Goal: Task Accomplishment & Management: Use online tool/utility

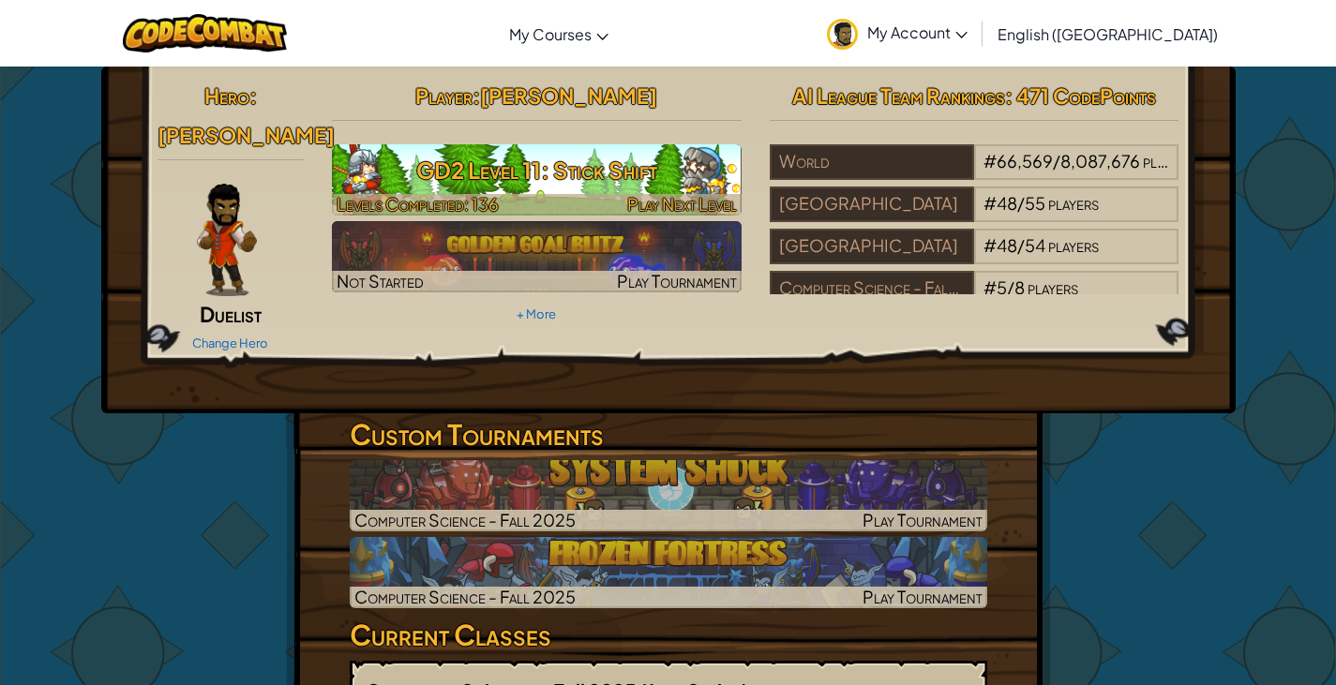
click at [570, 174] on h3 "GD2 Level 11: Stick Shift" at bounding box center [537, 170] width 410 height 42
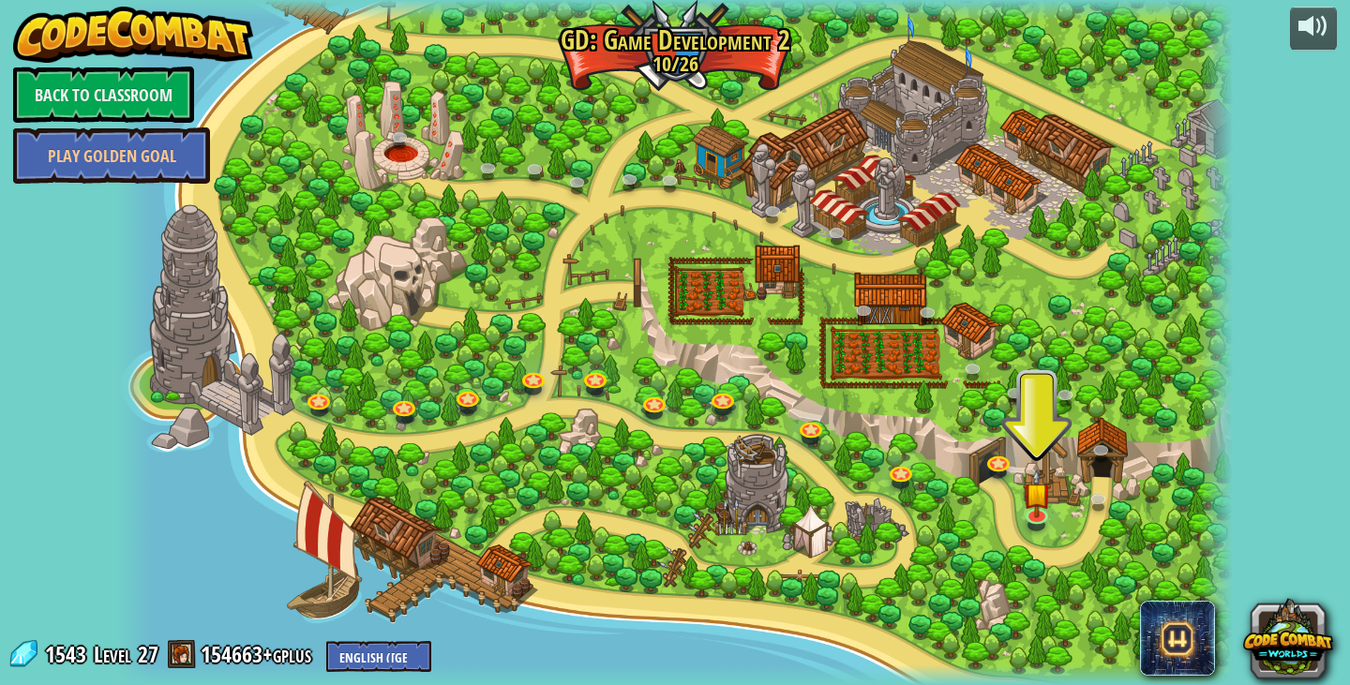
click at [1079, 505] on div at bounding box center [675, 342] width 1116 height 685
click at [1100, 490] on link at bounding box center [1102, 503] width 38 height 38
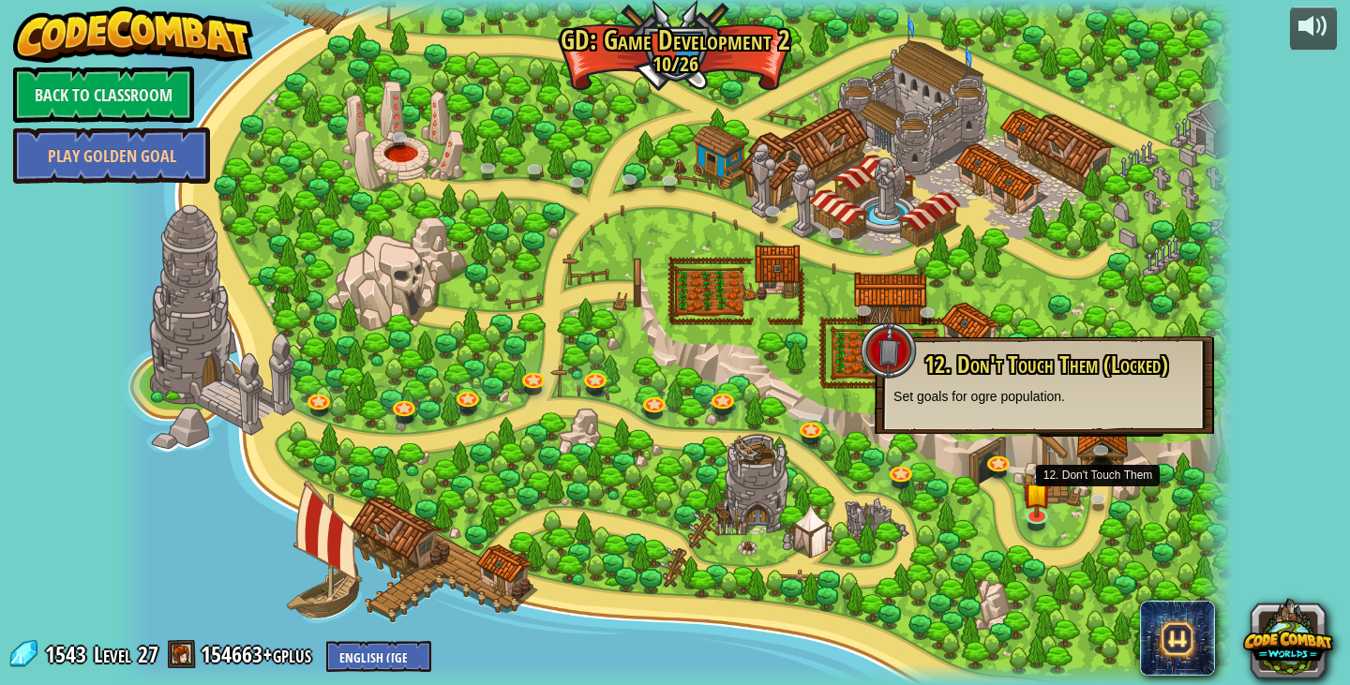
click at [1094, 425] on div "12. Don't Touch Them (Locked) Set goals for ogre population." at bounding box center [1044, 386] width 339 height 98
click at [1103, 446] on link at bounding box center [1105, 454] width 38 height 38
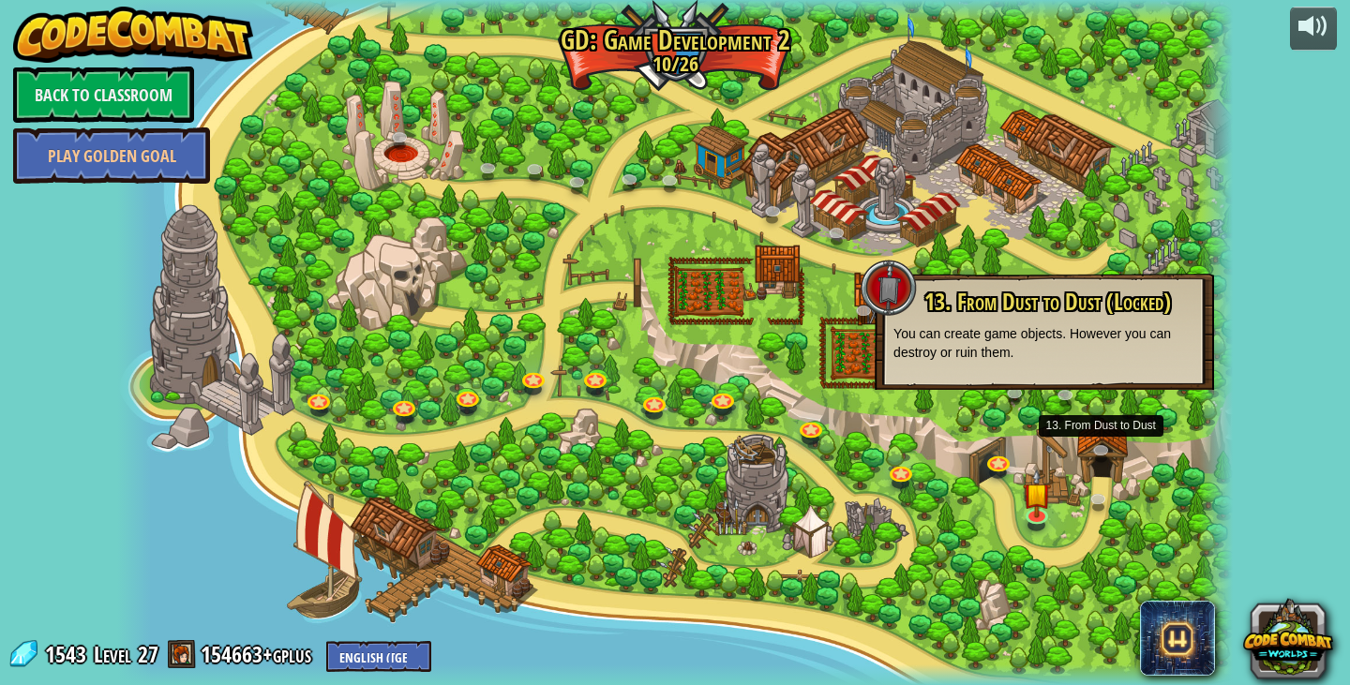
click at [1132, 446] on div at bounding box center [675, 342] width 1116 height 685
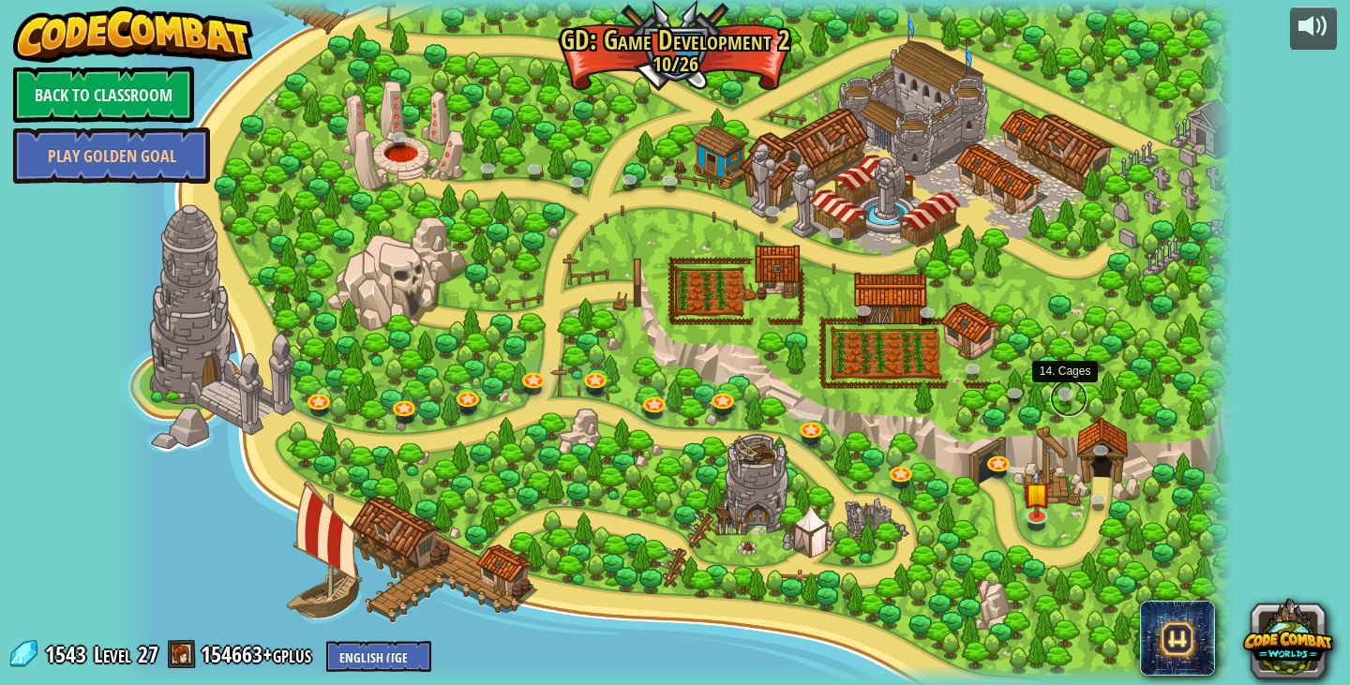
click at [1080, 397] on link at bounding box center [1069, 399] width 38 height 38
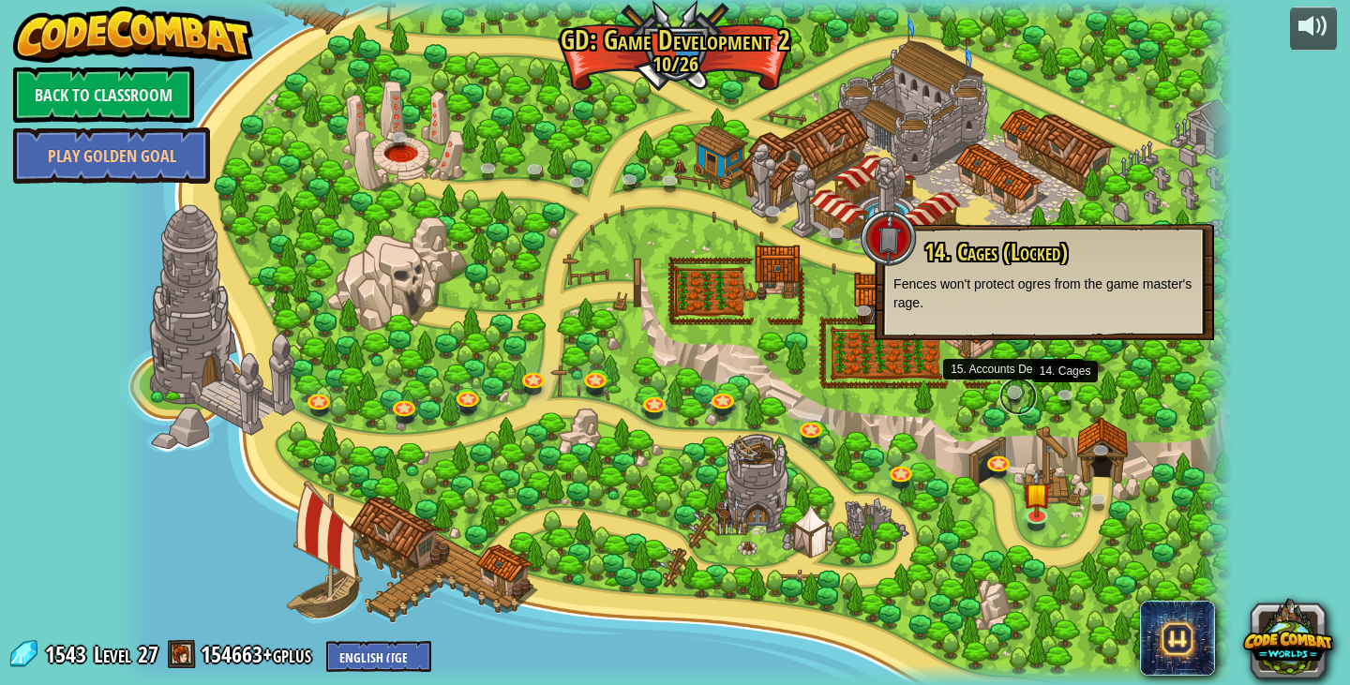
click at [1011, 402] on link at bounding box center [1019, 397] width 38 height 38
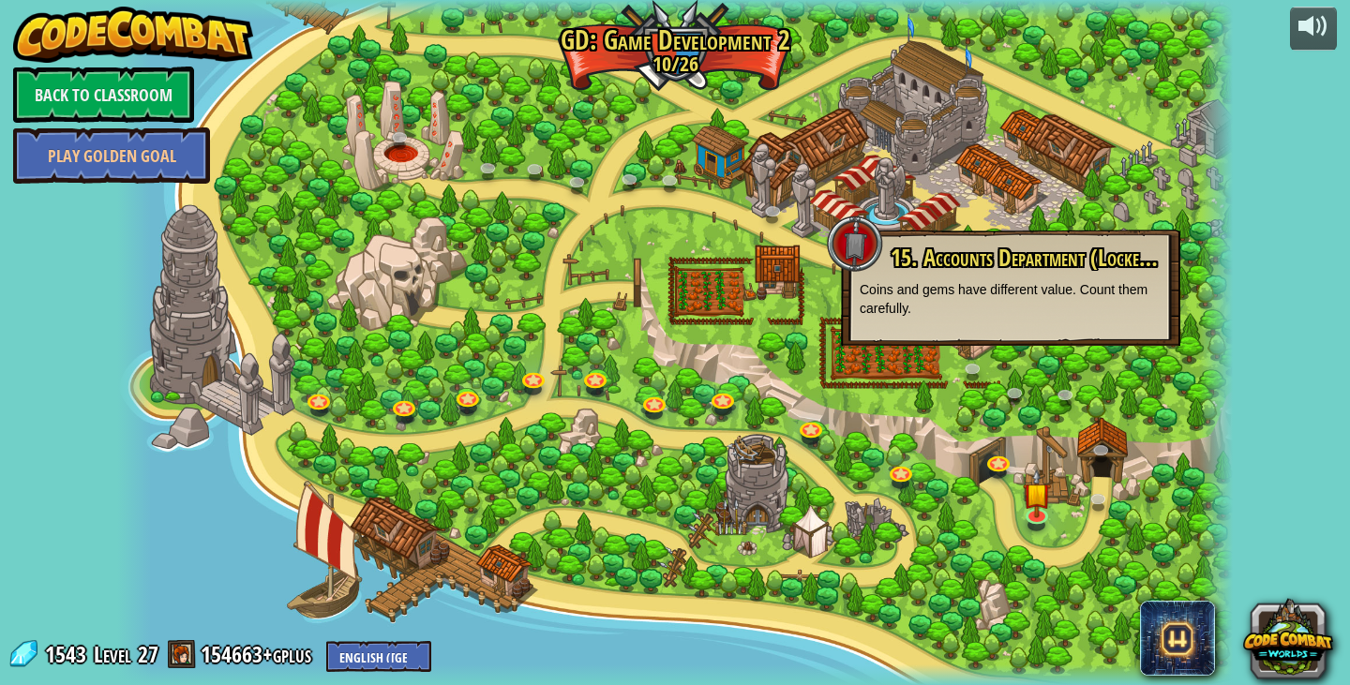
click at [911, 404] on div at bounding box center [675, 342] width 1116 height 685
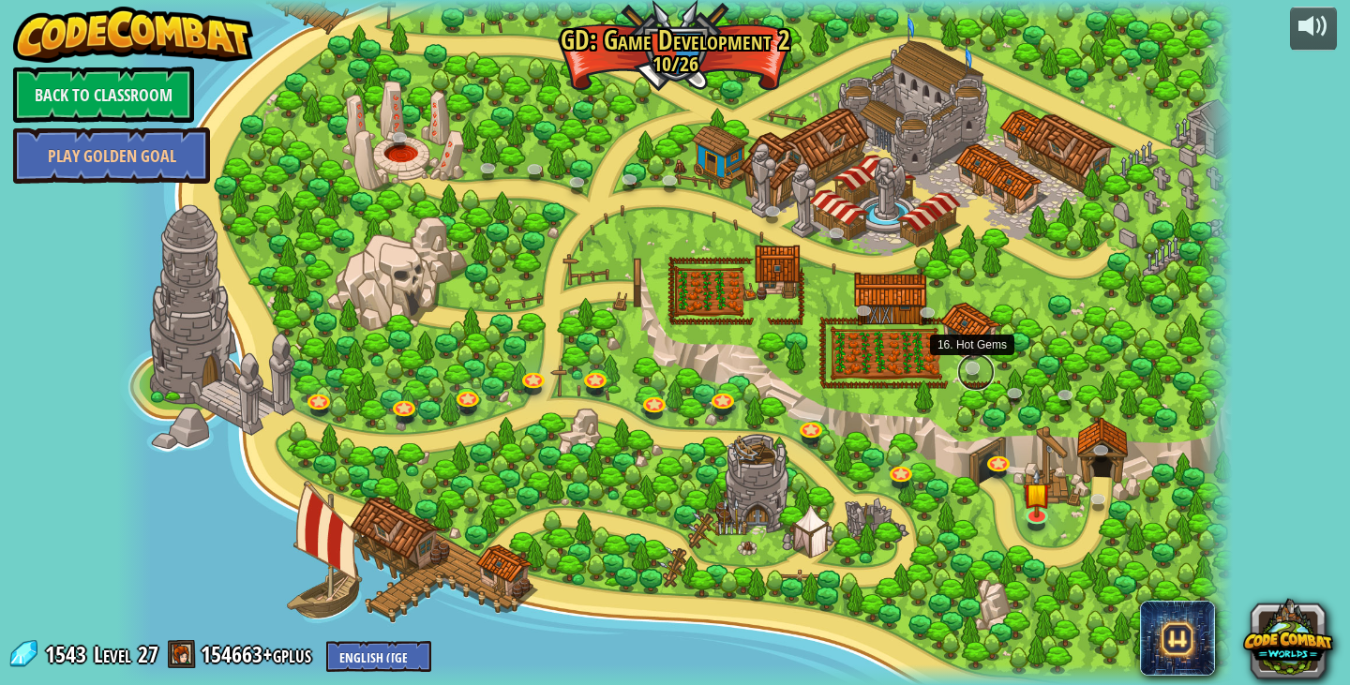
click at [965, 372] on link at bounding box center [976, 373] width 38 height 38
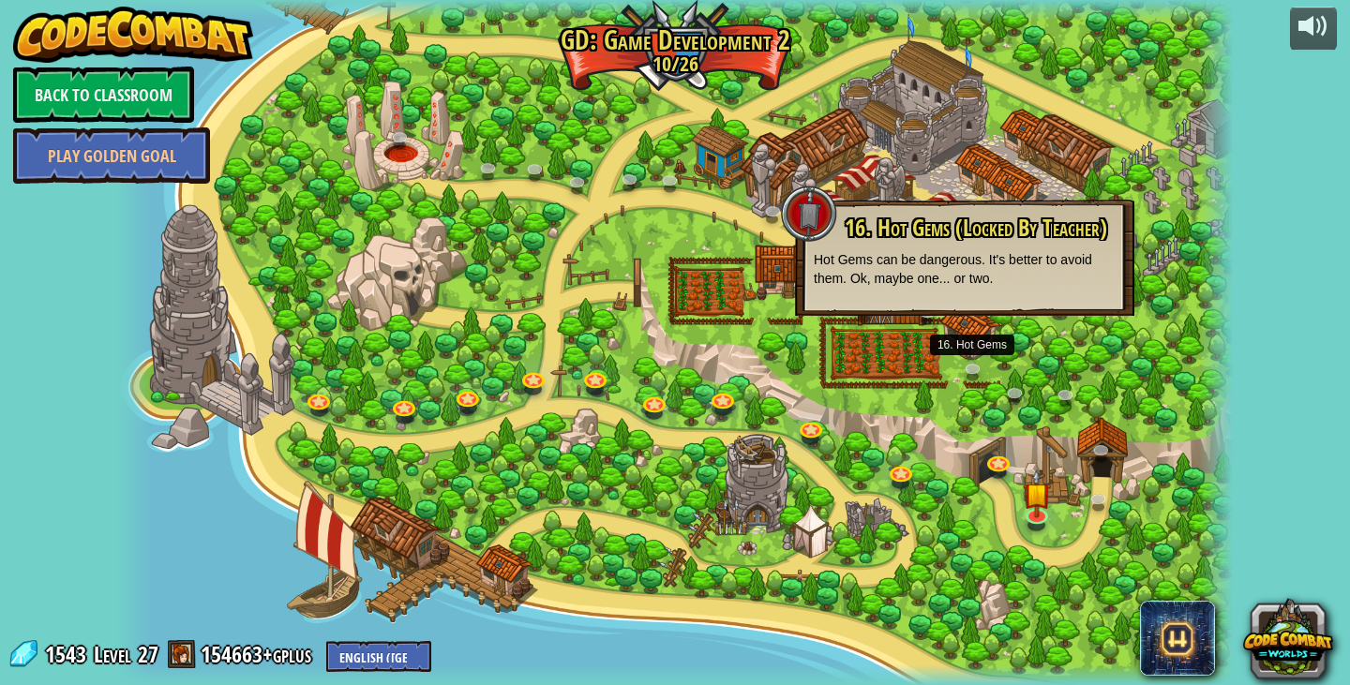
click at [942, 376] on div at bounding box center [675, 342] width 1116 height 685
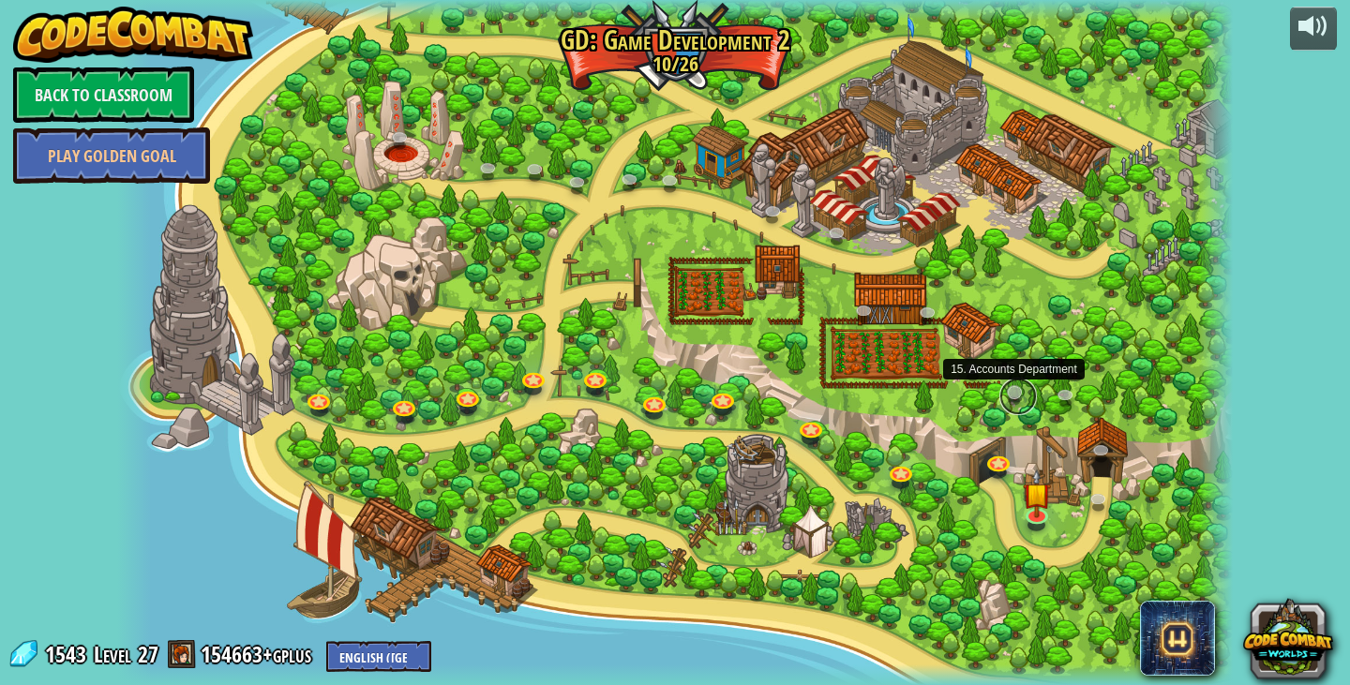
click at [1003, 393] on link at bounding box center [1019, 397] width 38 height 38
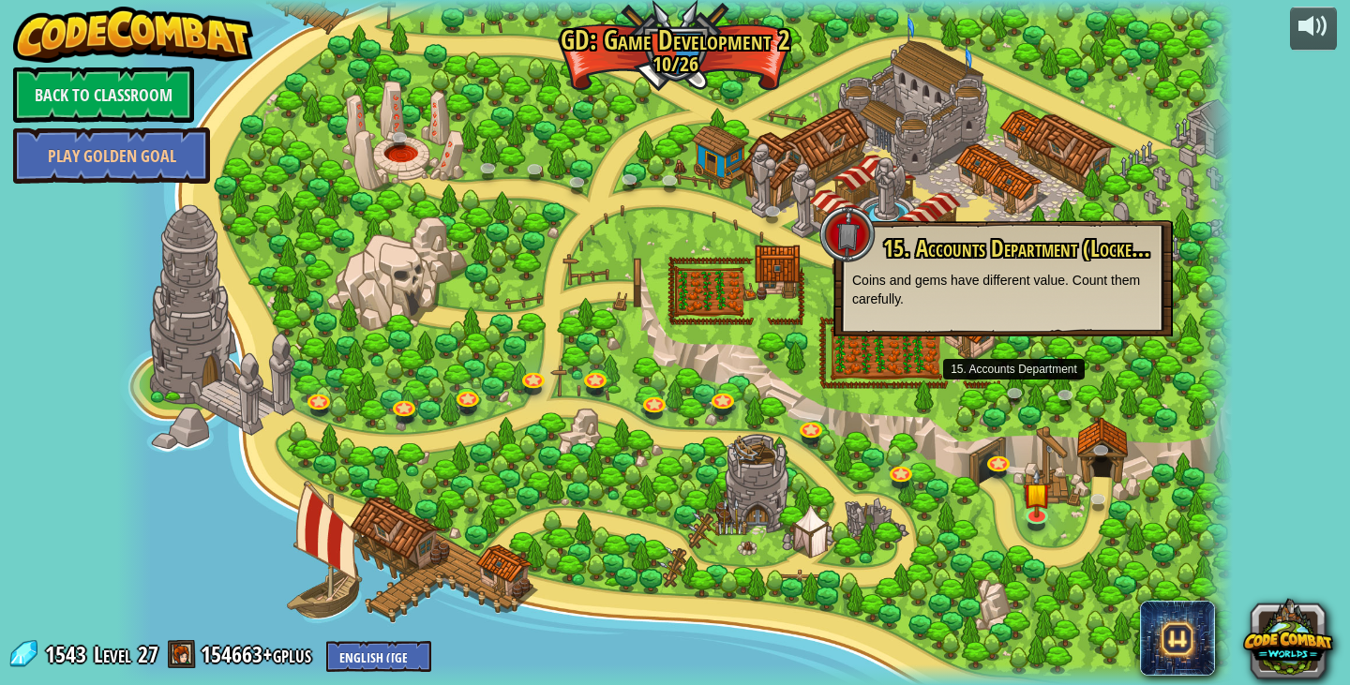
click at [1078, 516] on div at bounding box center [675, 342] width 1116 height 685
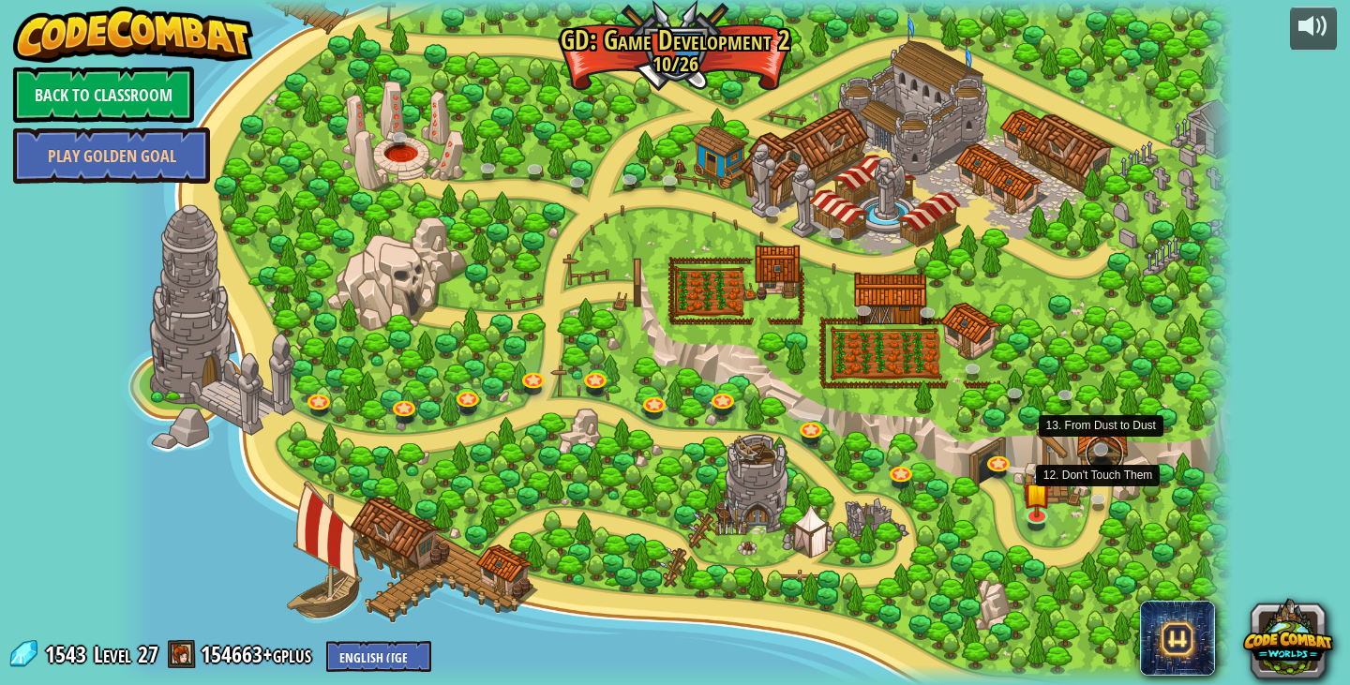
click at [1107, 450] on link at bounding box center [1105, 454] width 38 height 38
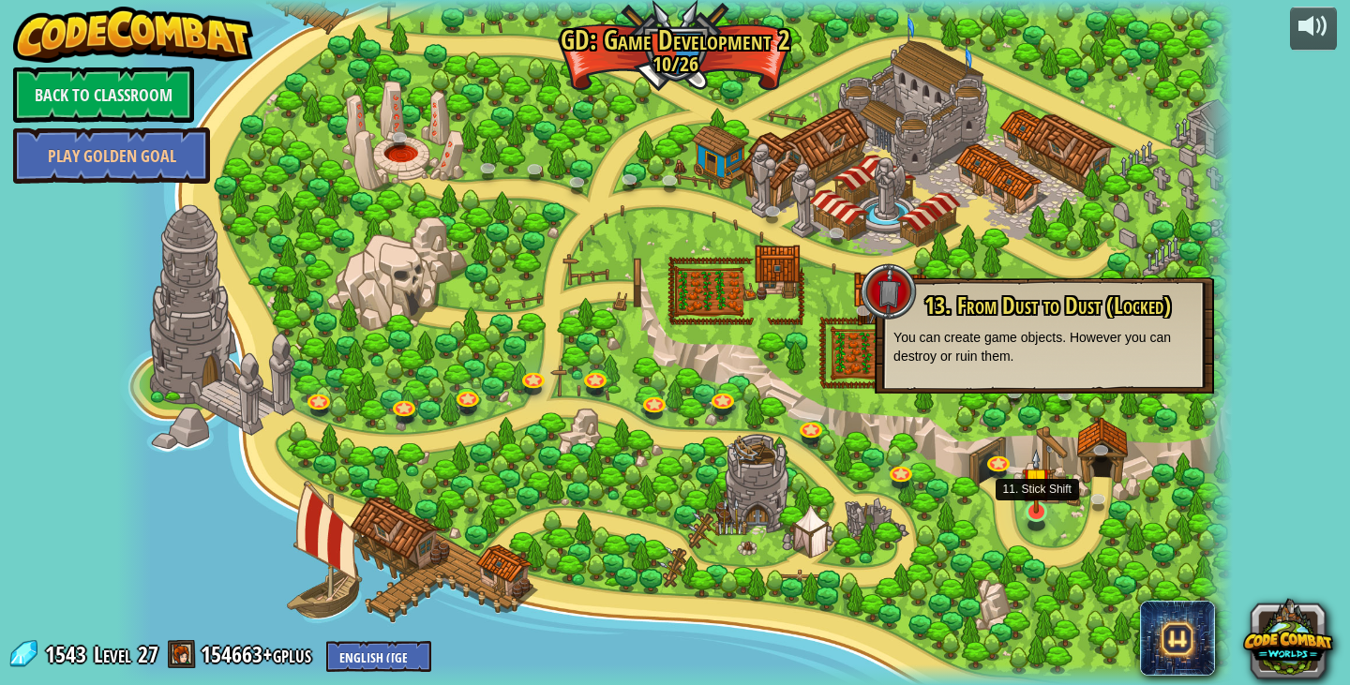
click at [1039, 511] on img at bounding box center [1036, 481] width 28 height 65
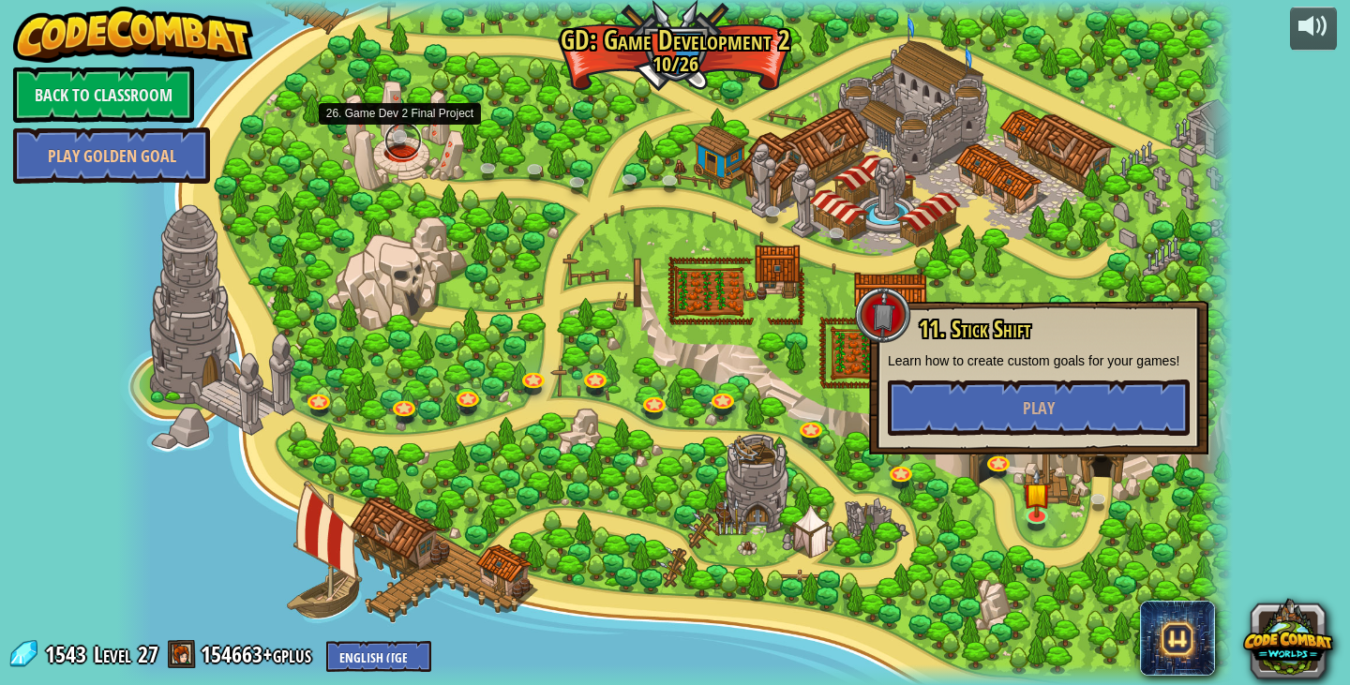
click at [399, 143] on link at bounding box center [403, 141] width 38 height 38
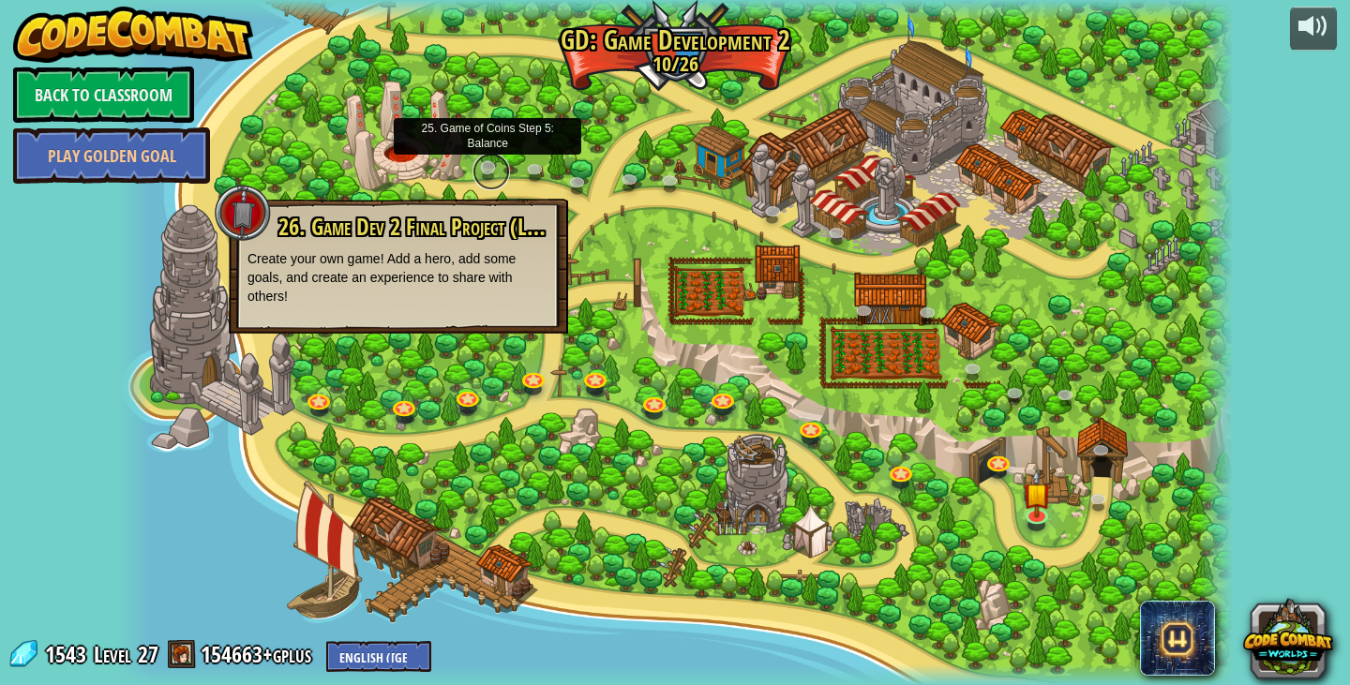
click at [481, 173] on link at bounding box center [492, 172] width 38 height 38
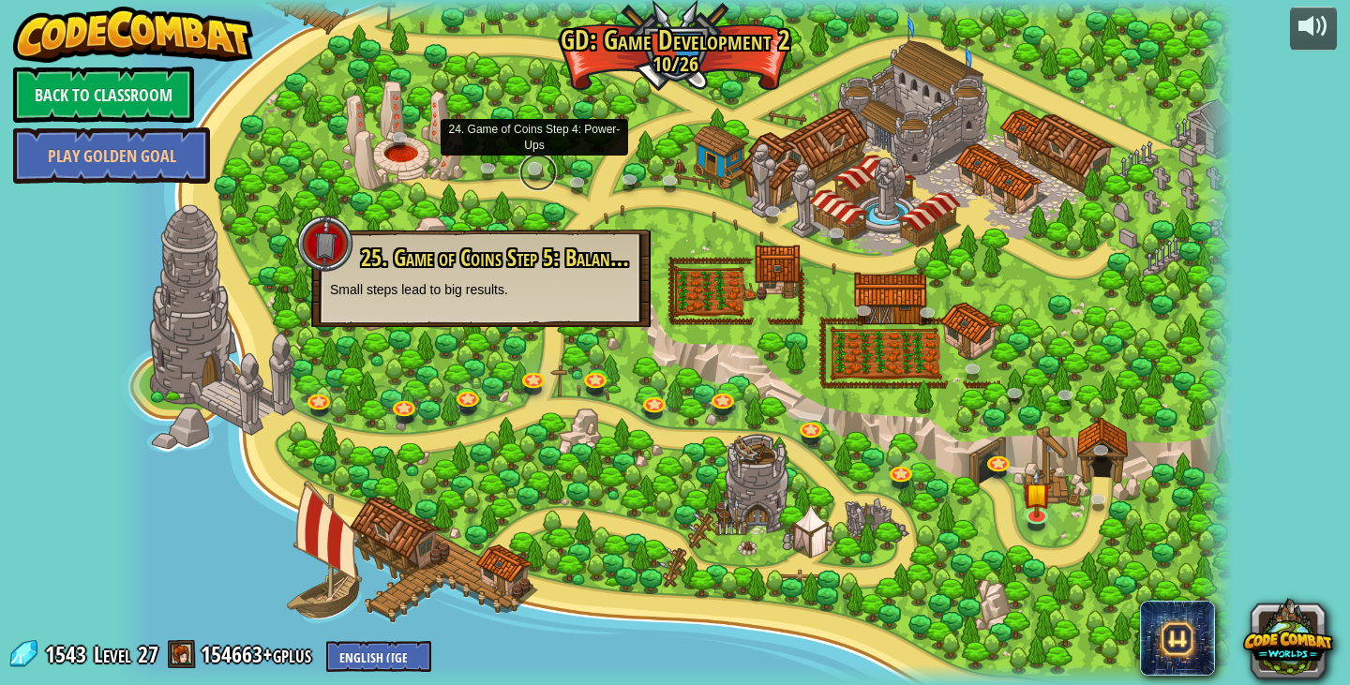
click at [535, 183] on link at bounding box center [539, 173] width 38 height 38
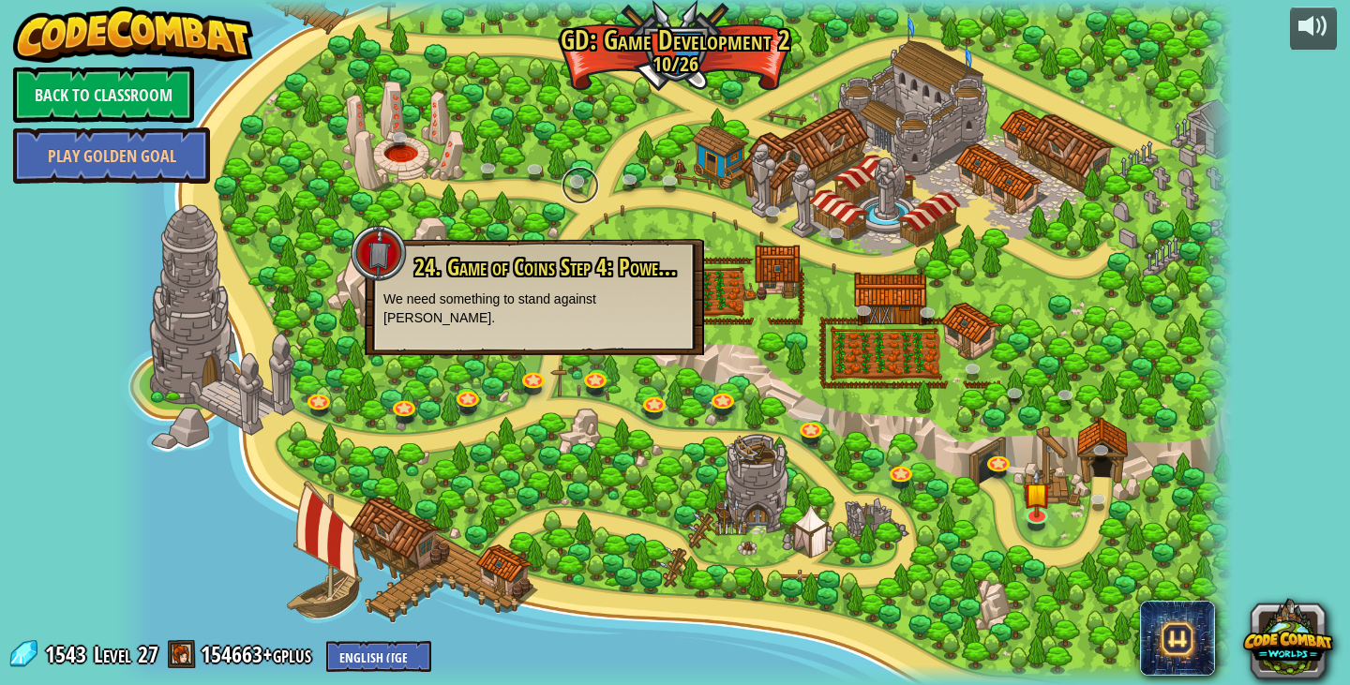
click at [582, 190] on link at bounding box center [581, 186] width 38 height 38
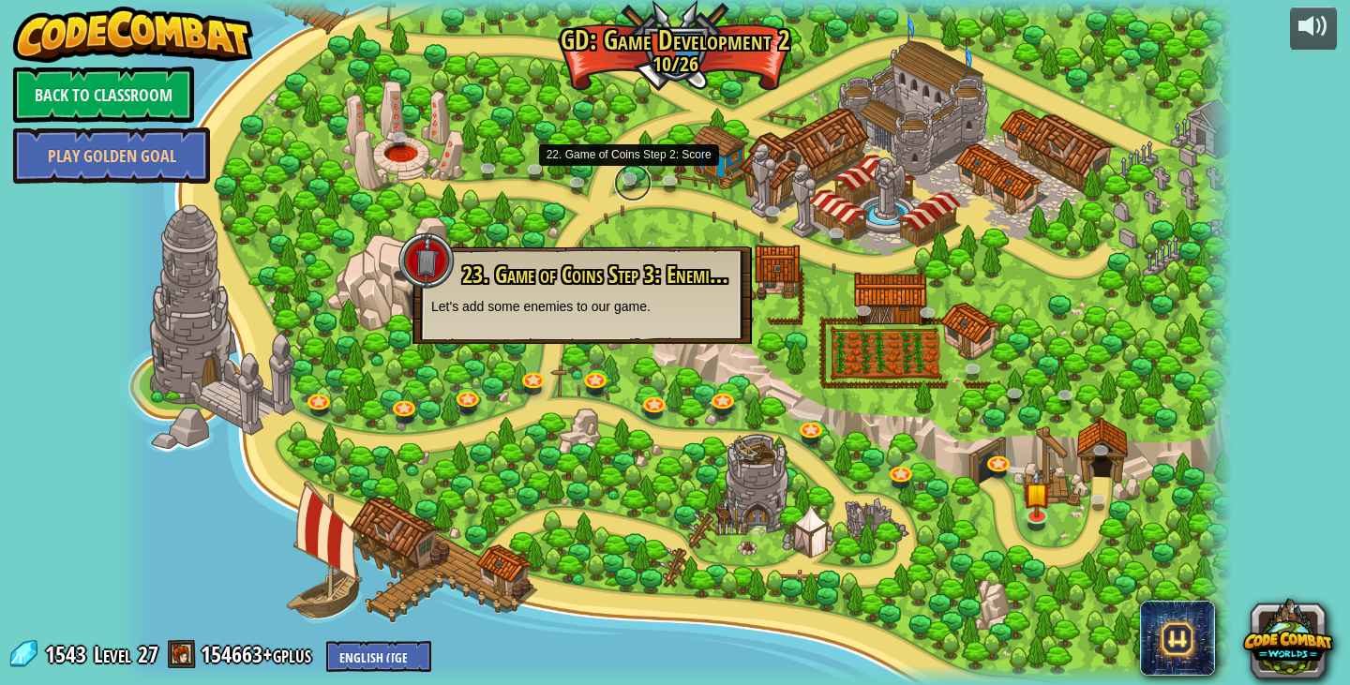
click at [630, 188] on link at bounding box center [633, 183] width 38 height 38
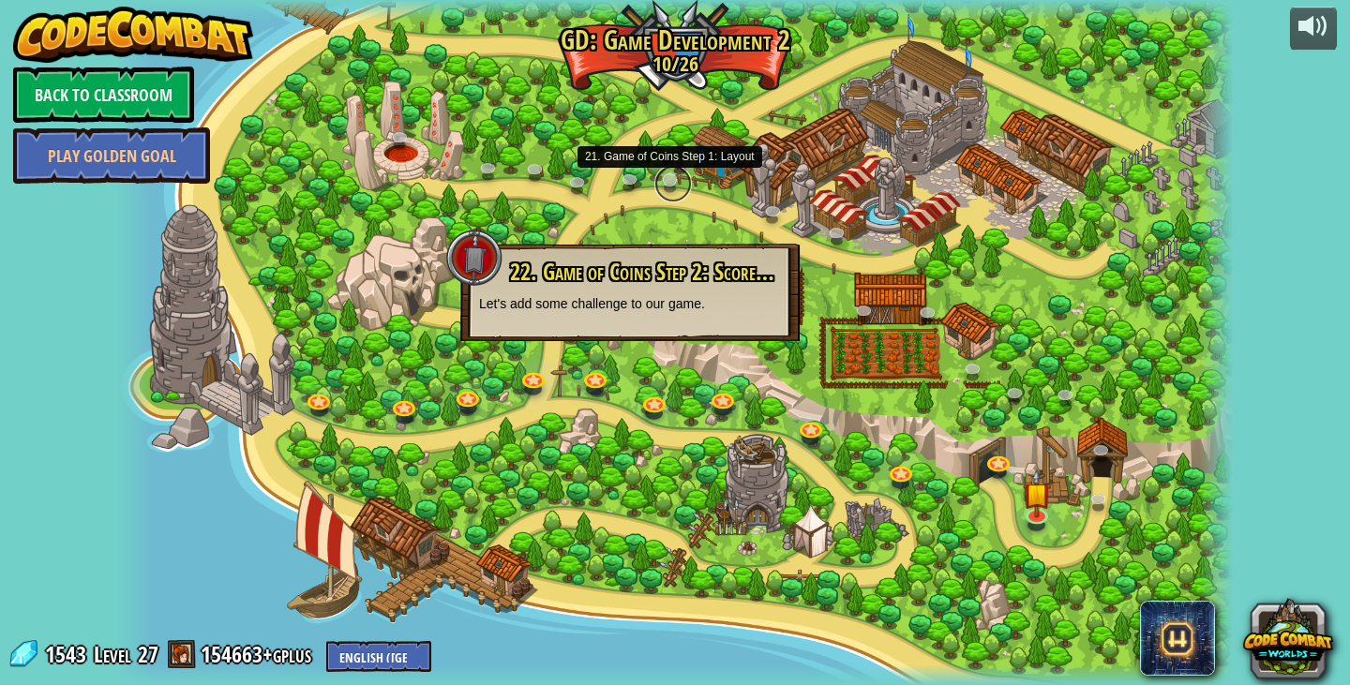
click at [678, 196] on link at bounding box center [674, 184] width 38 height 38
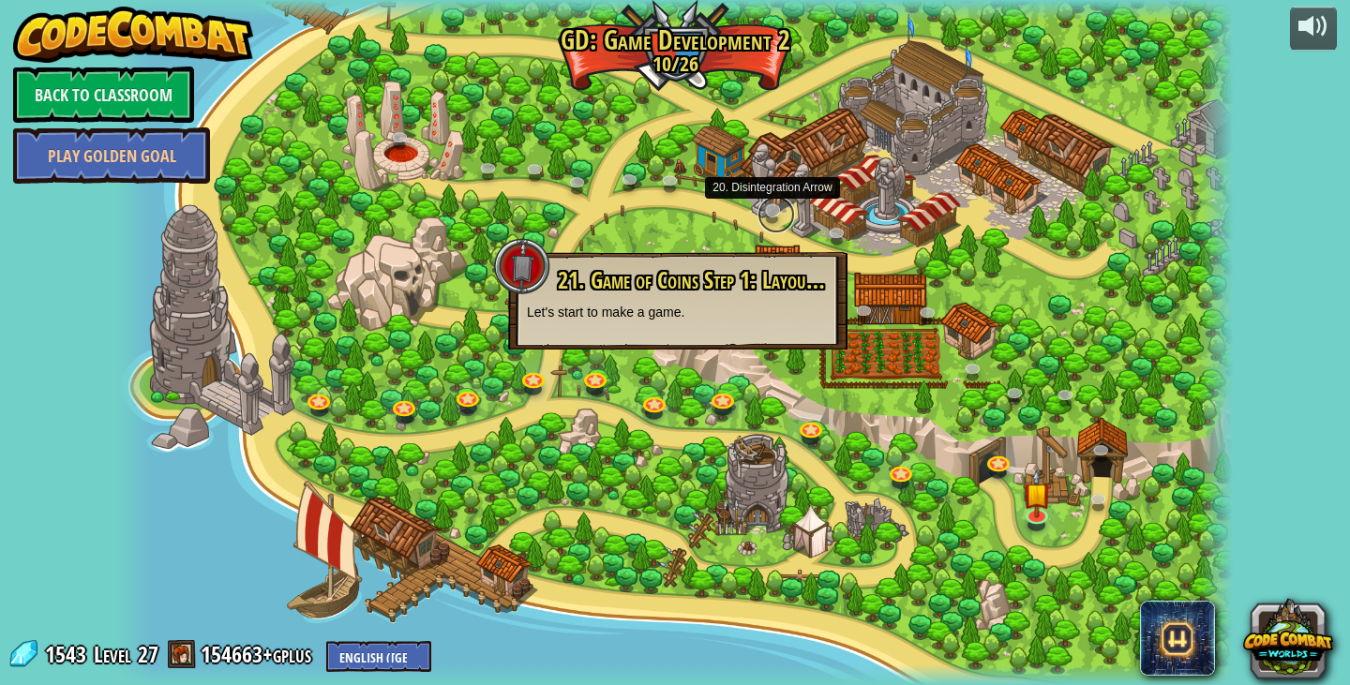
click at [761, 210] on link at bounding box center [777, 215] width 38 height 38
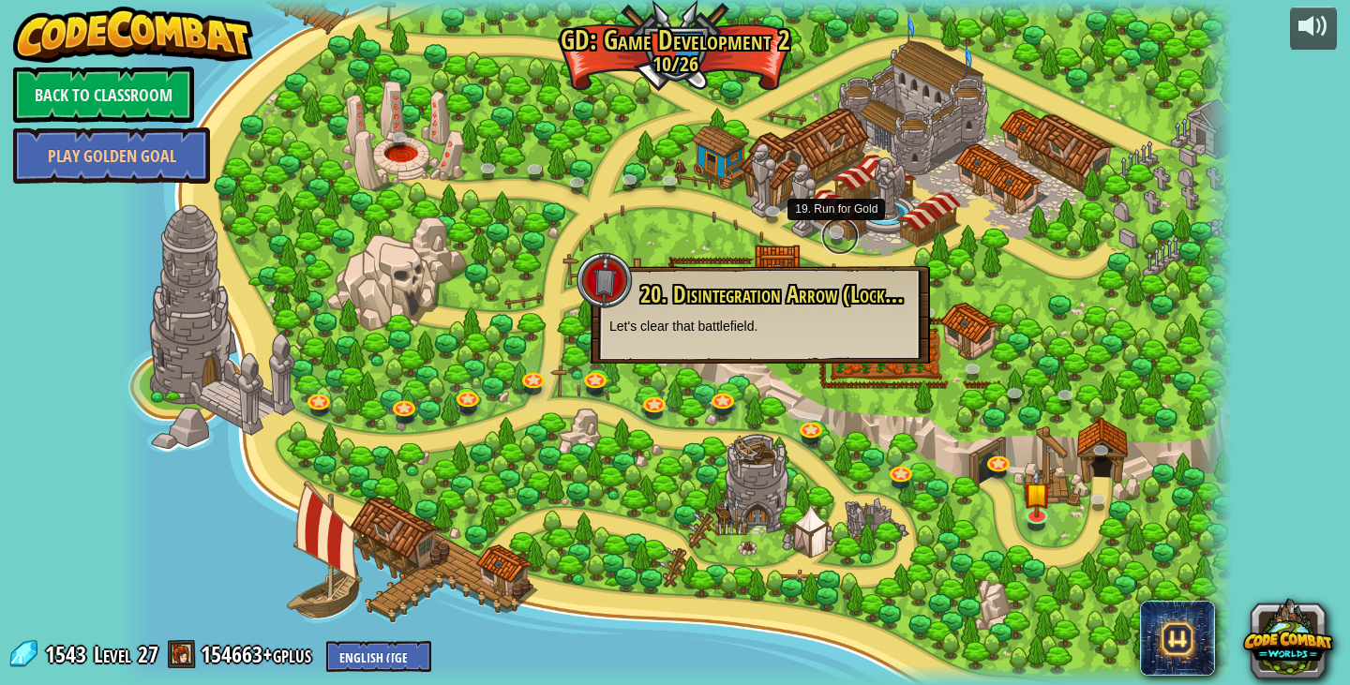
click at [832, 238] on link at bounding box center [840, 237] width 38 height 38
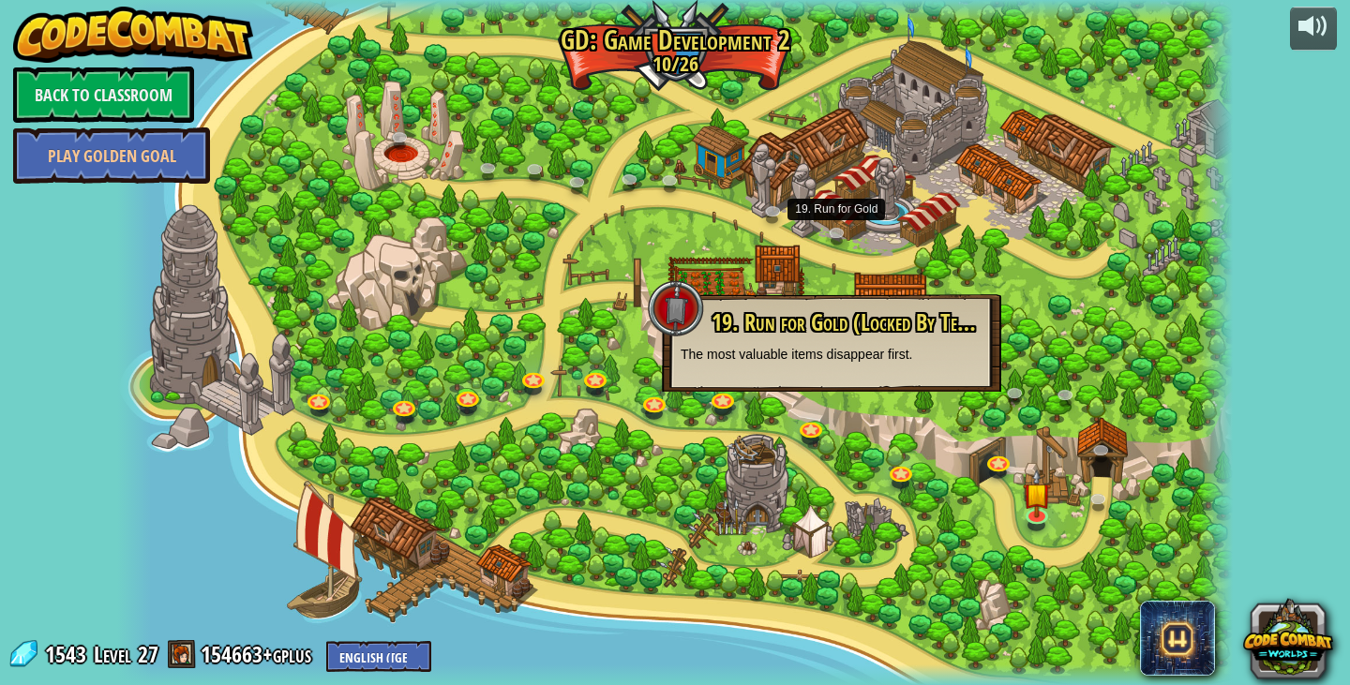
click at [932, 256] on div at bounding box center [675, 342] width 1116 height 685
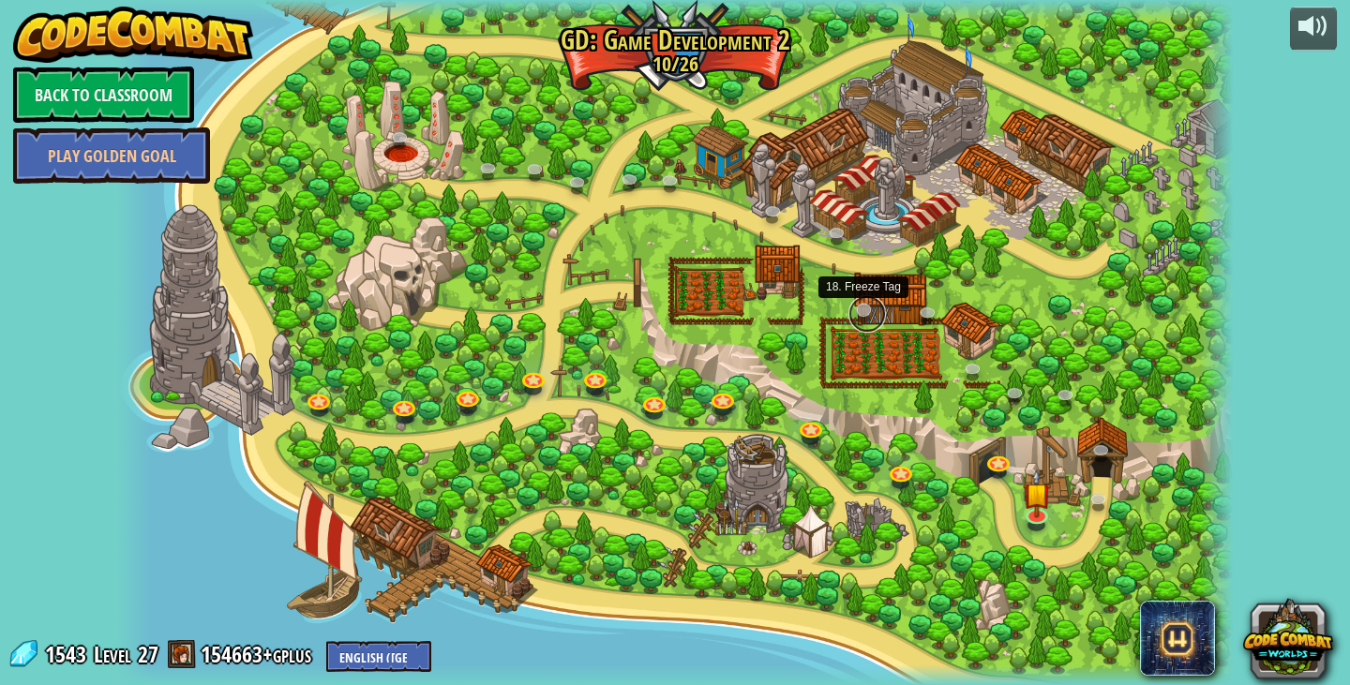
click at [864, 307] on link at bounding box center [868, 314] width 38 height 38
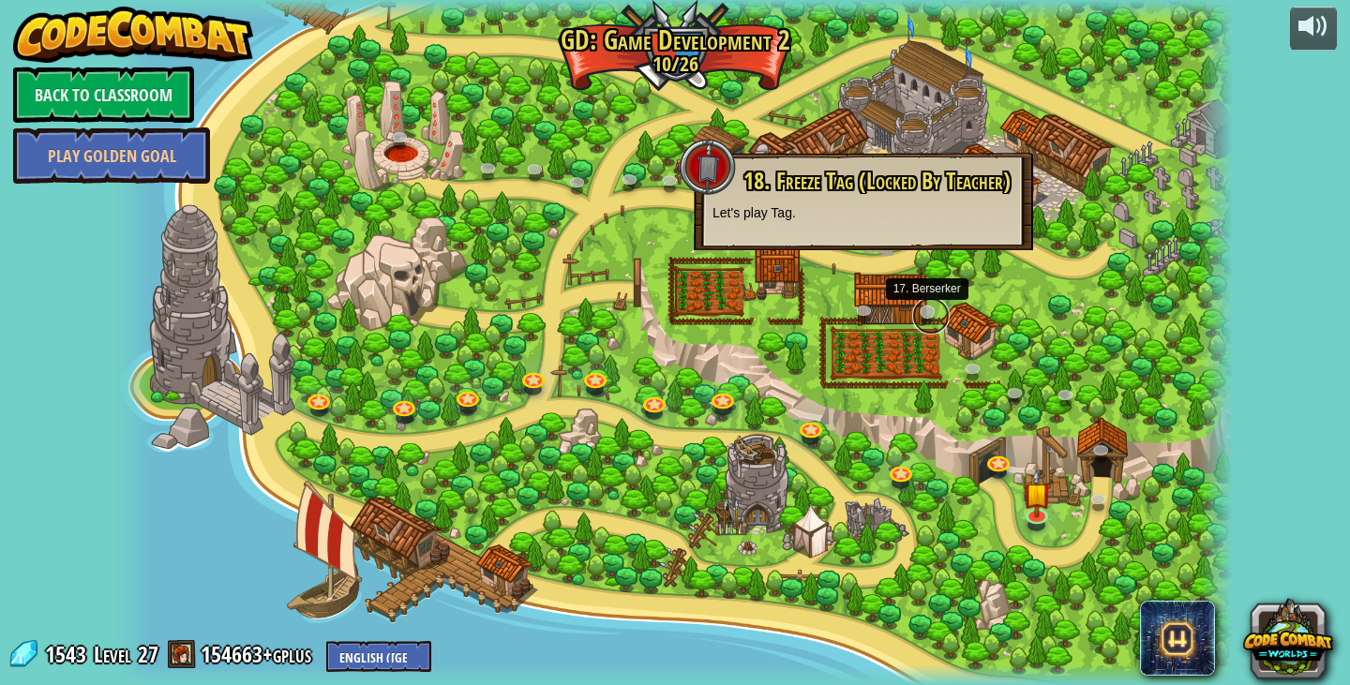
click at [938, 315] on link at bounding box center [931, 316] width 38 height 38
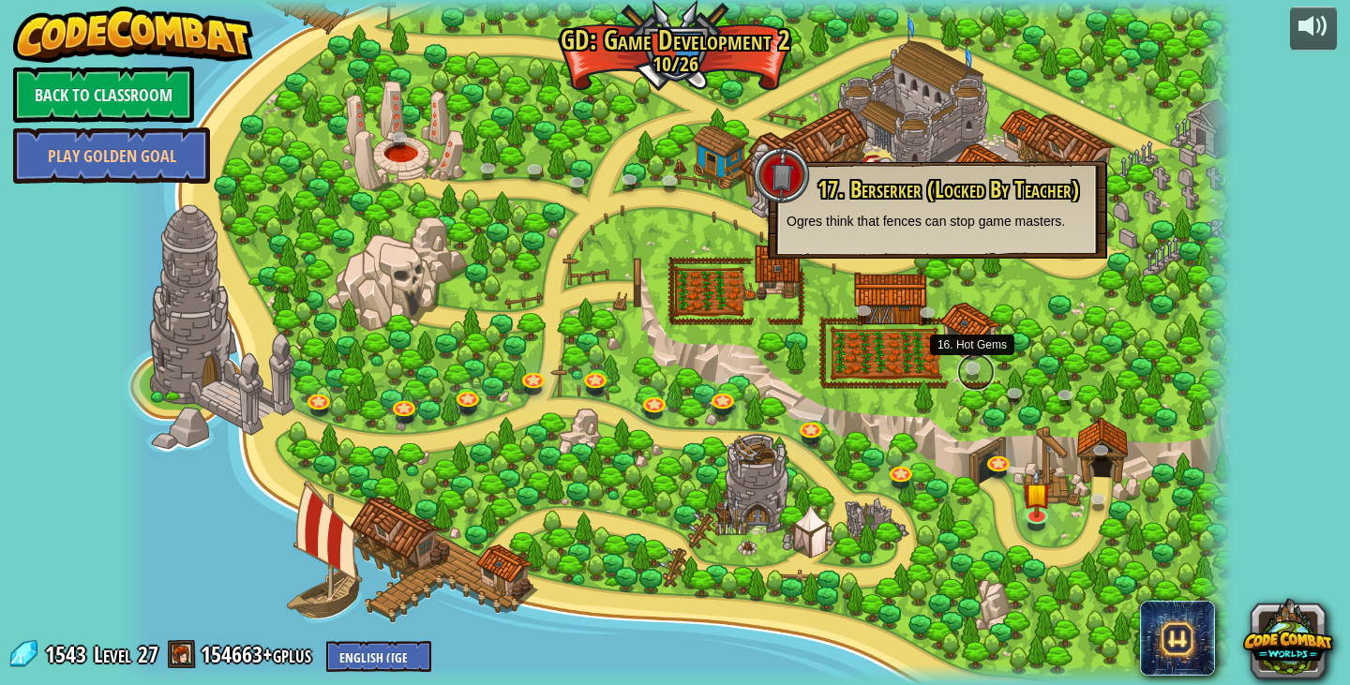
click at [976, 372] on link at bounding box center [976, 373] width 38 height 38
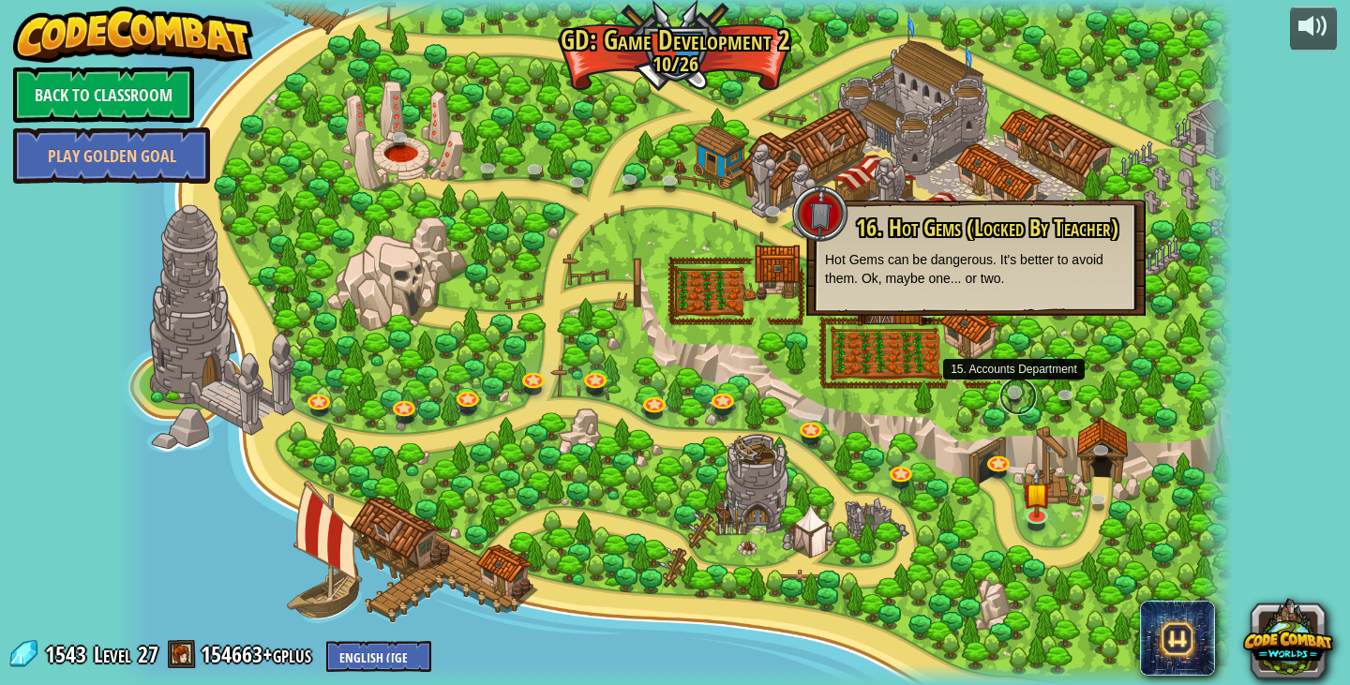
click at [1011, 404] on link at bounding box center [1019, 397] width 38 height 38
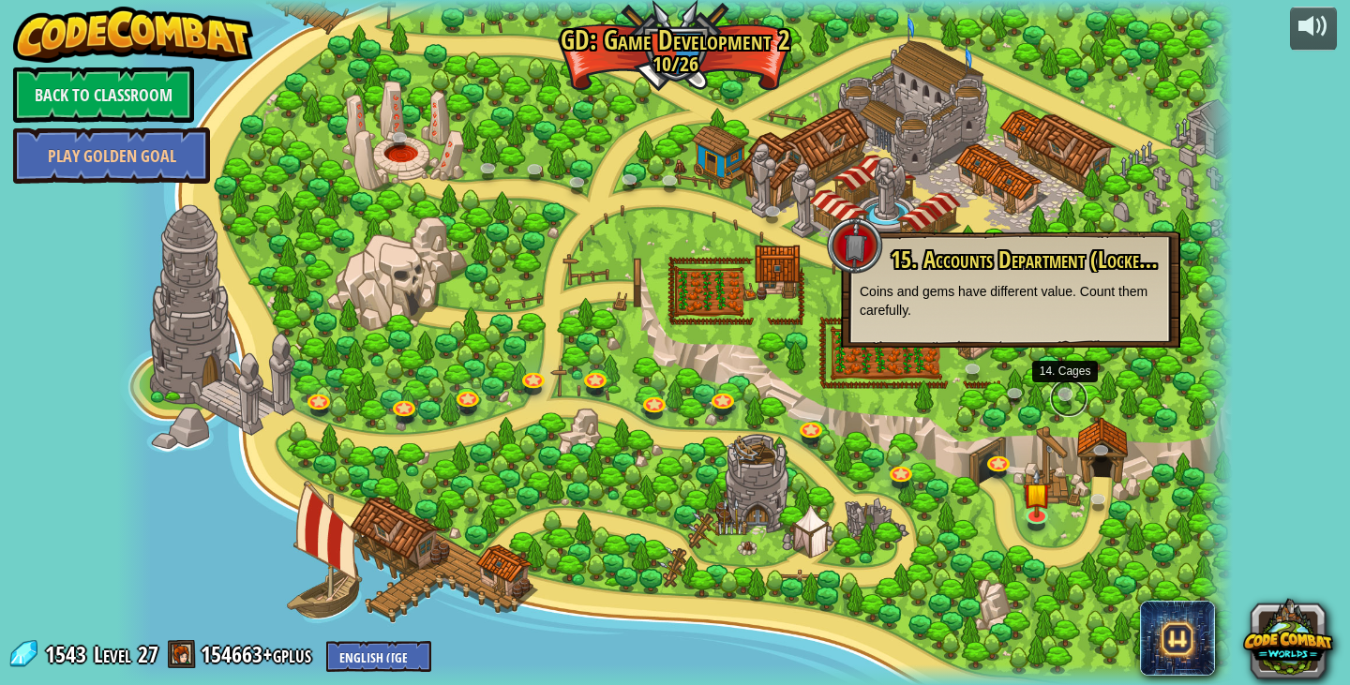
click at [1064, 409] on link at bounding box center [1069, 399] width 38 height 38
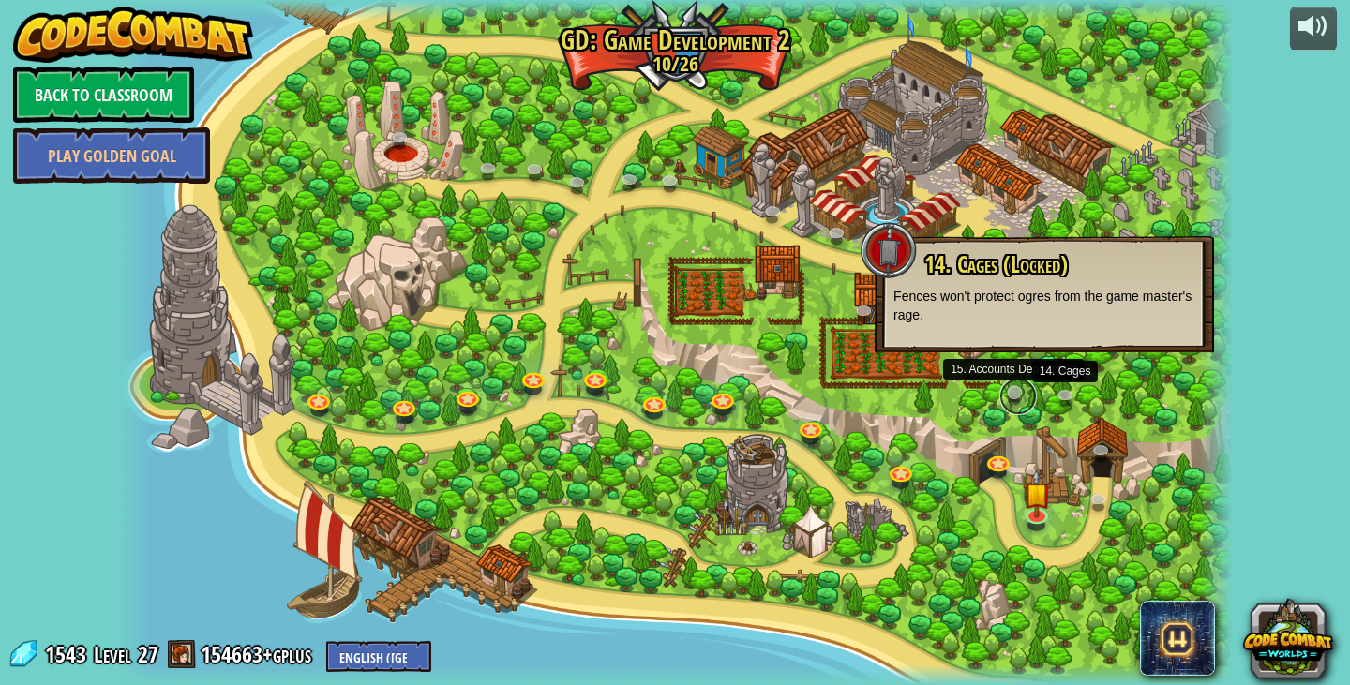
click at [1026, 393] on link at bounding box center [1019, 397] width 38 height 38
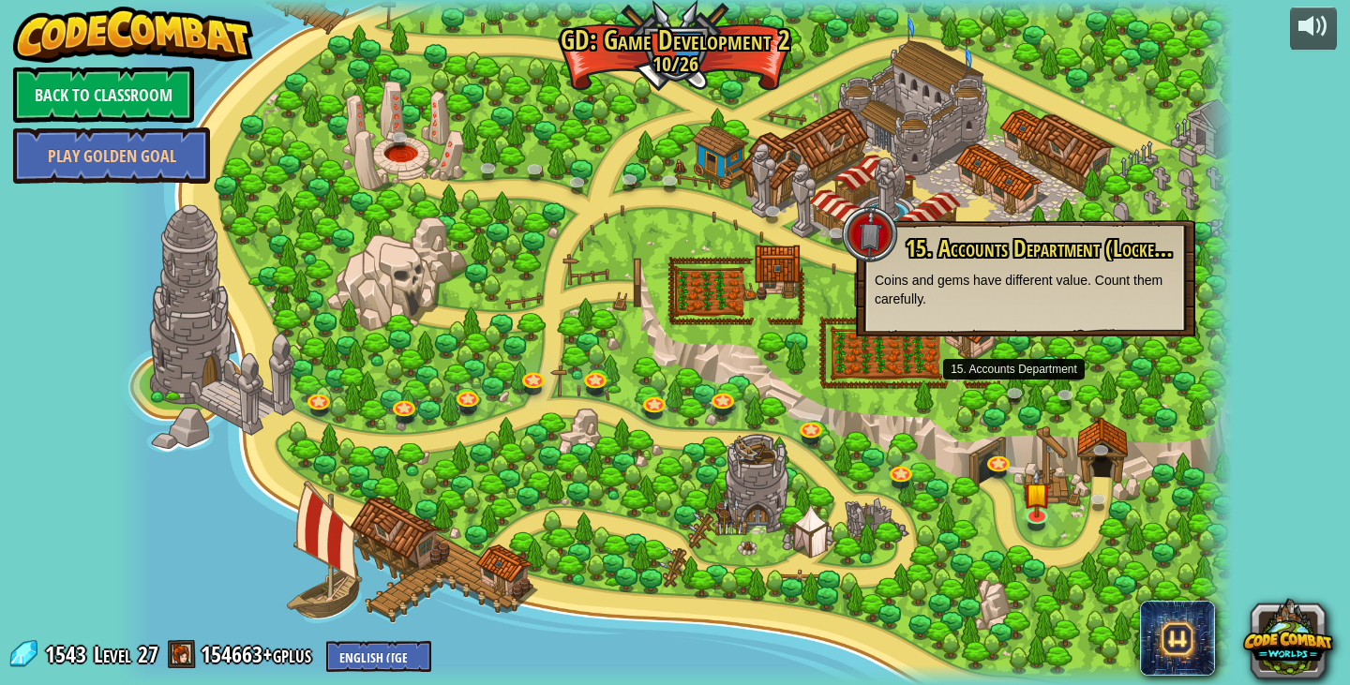
click at [967, 402] on div at bounding box center [675, 342] width 1116 height 685
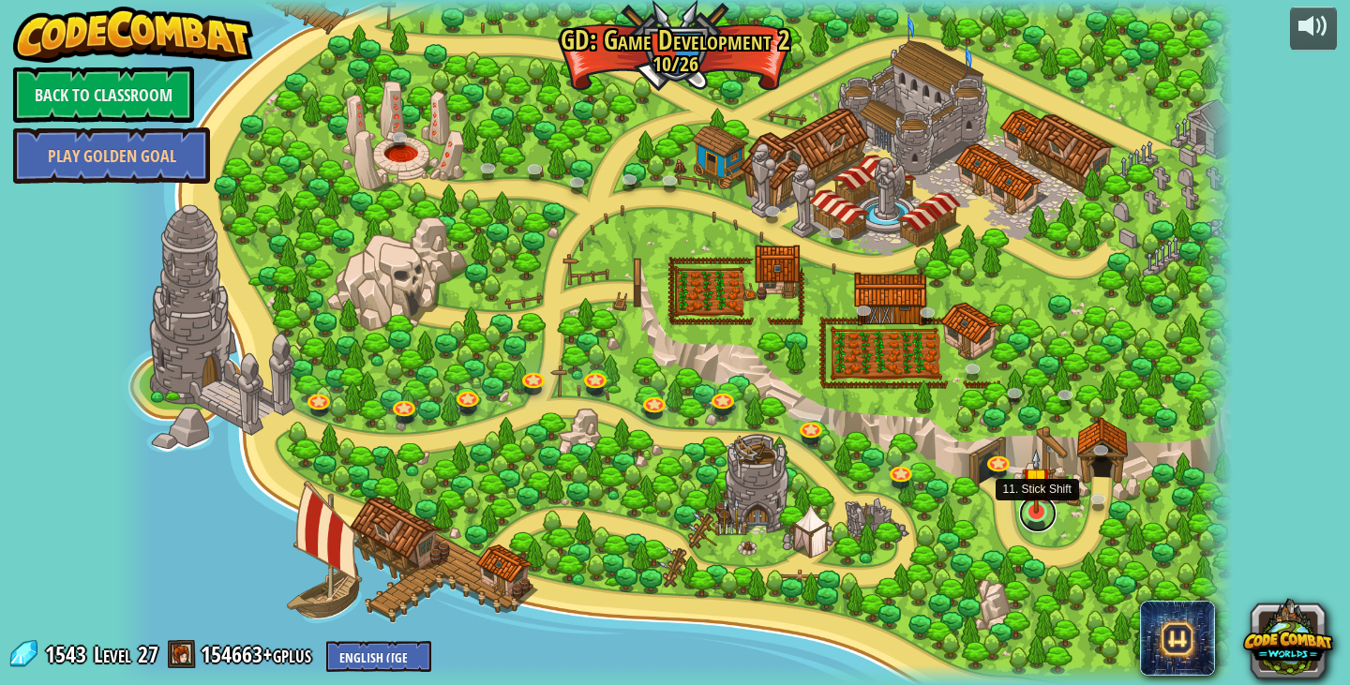
click at [1046, 521] on link at bounding box center [1038, 514] width 38 height 38
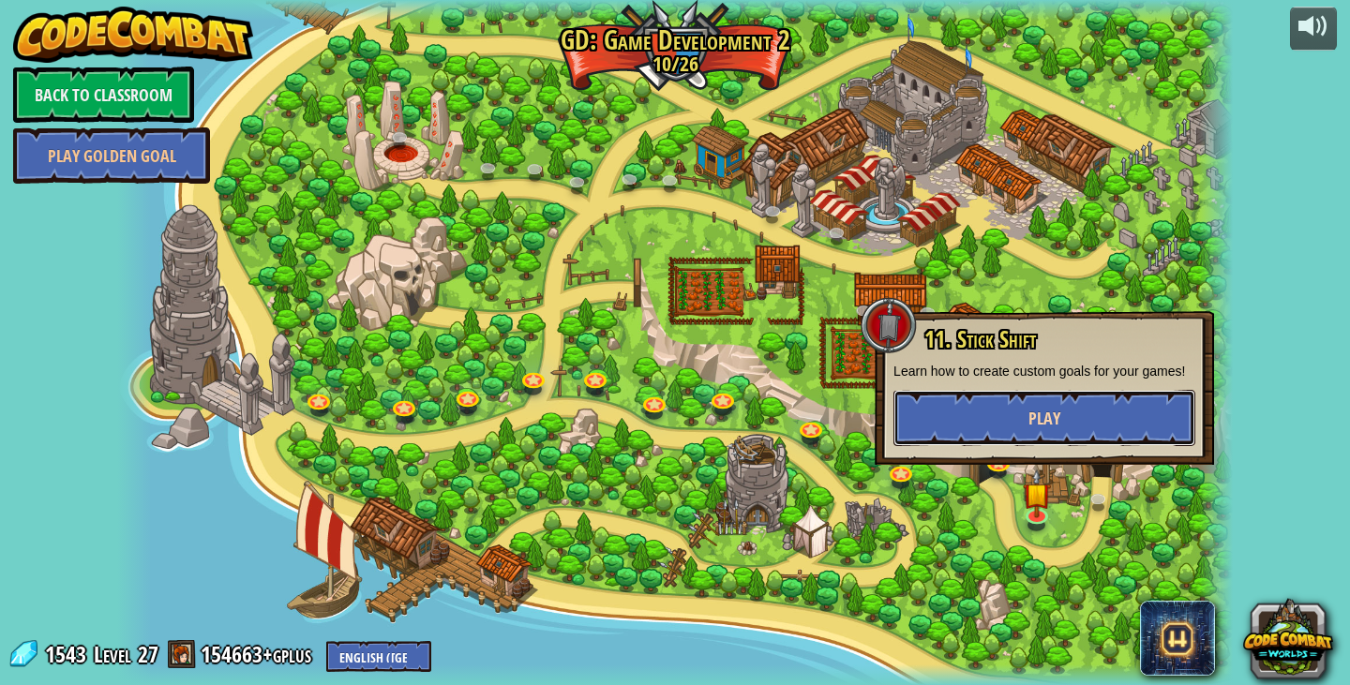
click at [1020, 443] on button "Play" at bounding box center [1045, 418] width 302 height 56
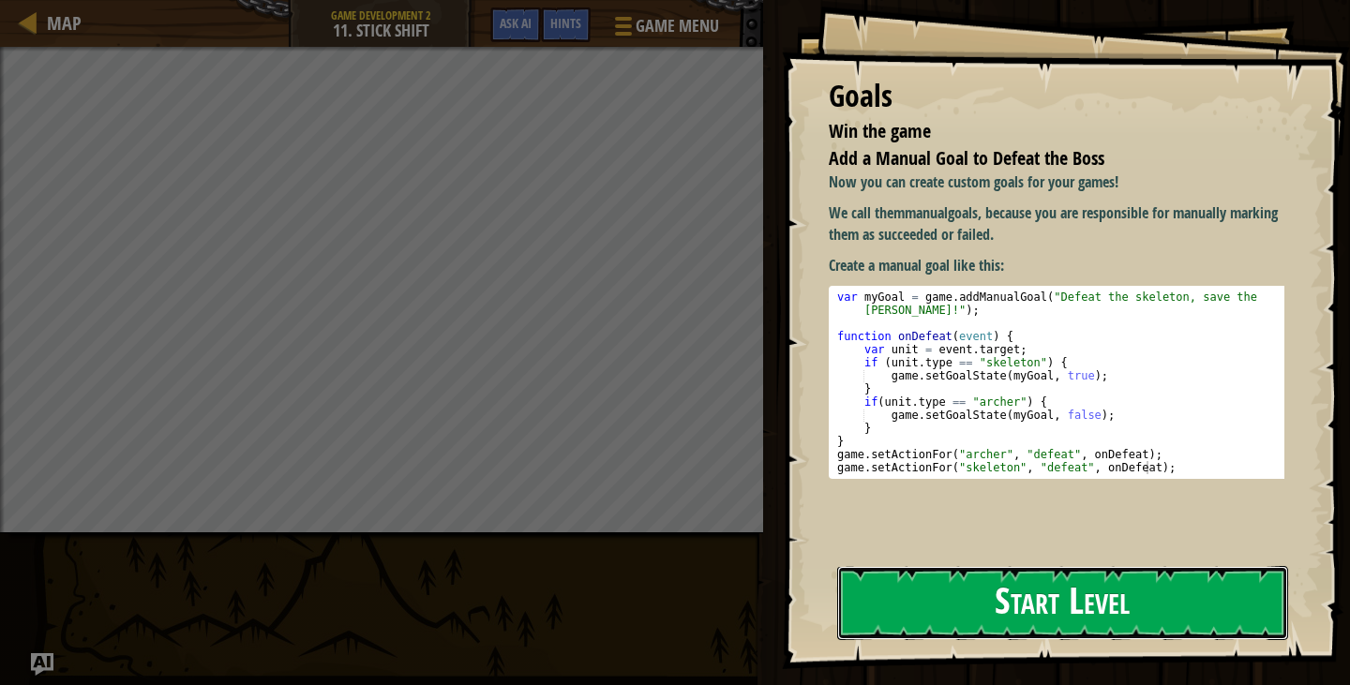
drag, startPoint x: 970, startPoint y: 591, endPoint x: 974, endPoint y: 579, distance: 13.1
click at [977, 590] on button "Start Level" at bounding box center [1062, 603] width 451 height 74
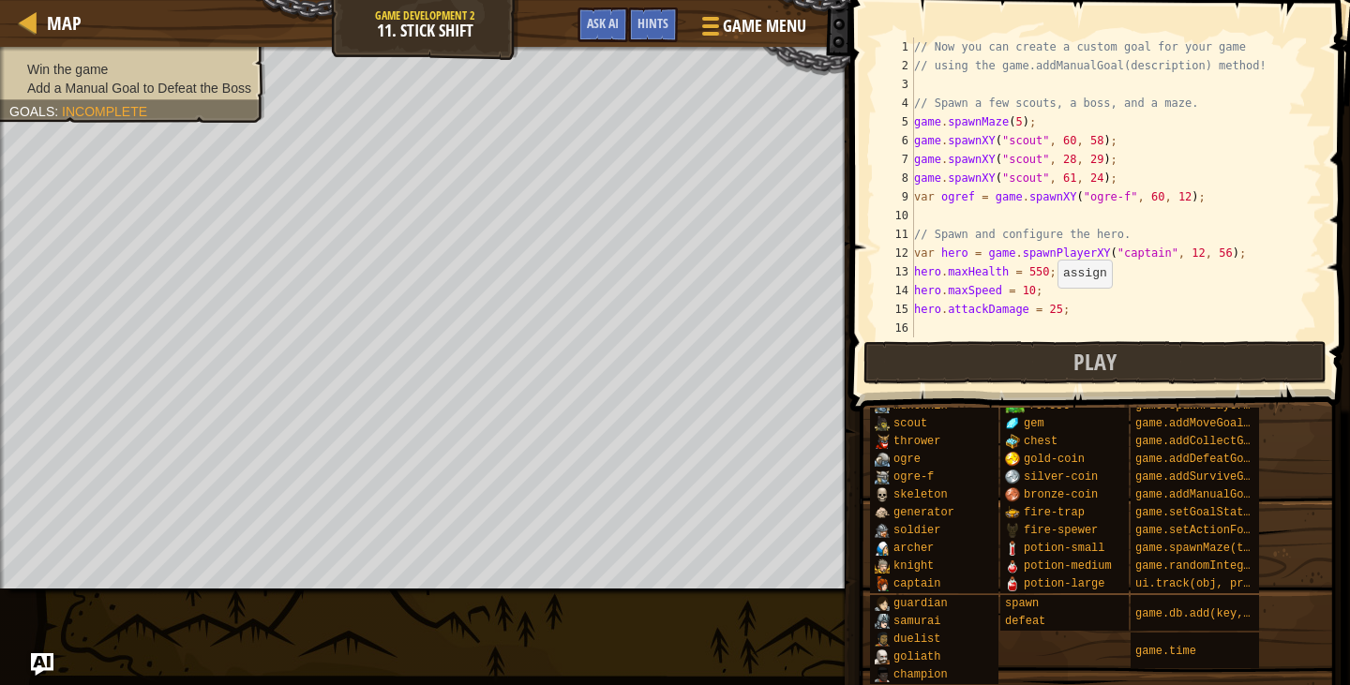
click at [1050, 306] on div "// Now you can create a custom goal for your game // using the game.addManualGo…" at bounding box center [1110, 207] width 398 height 338
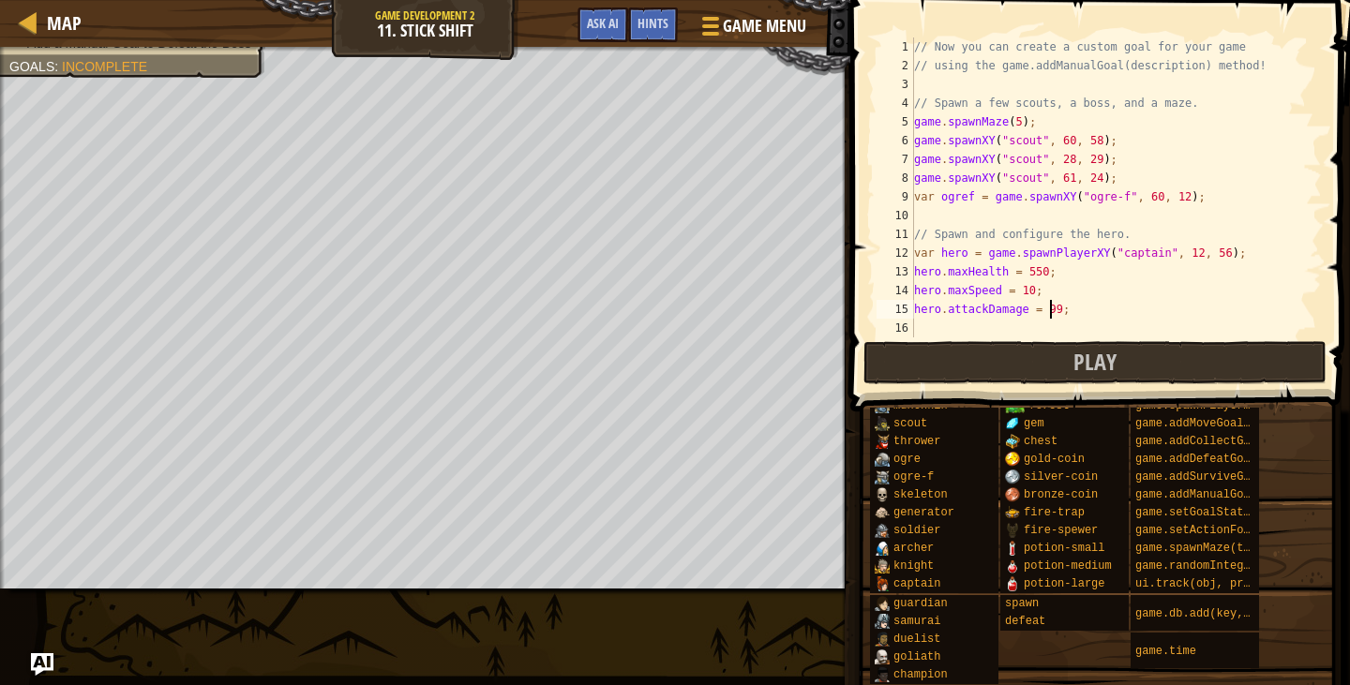
scroll to position [8, 11]
click at [1027, 290] on div "// Now you can create a custom goal for your game // using the game.addManualGo…" at bounding box center [1110, 207] width 398 height 338
click at [1036, 270] on div "// Now you can create a custom goal for your game // using the game.addManualGo…" at bounding box center [1110, 207] width 398 height 338
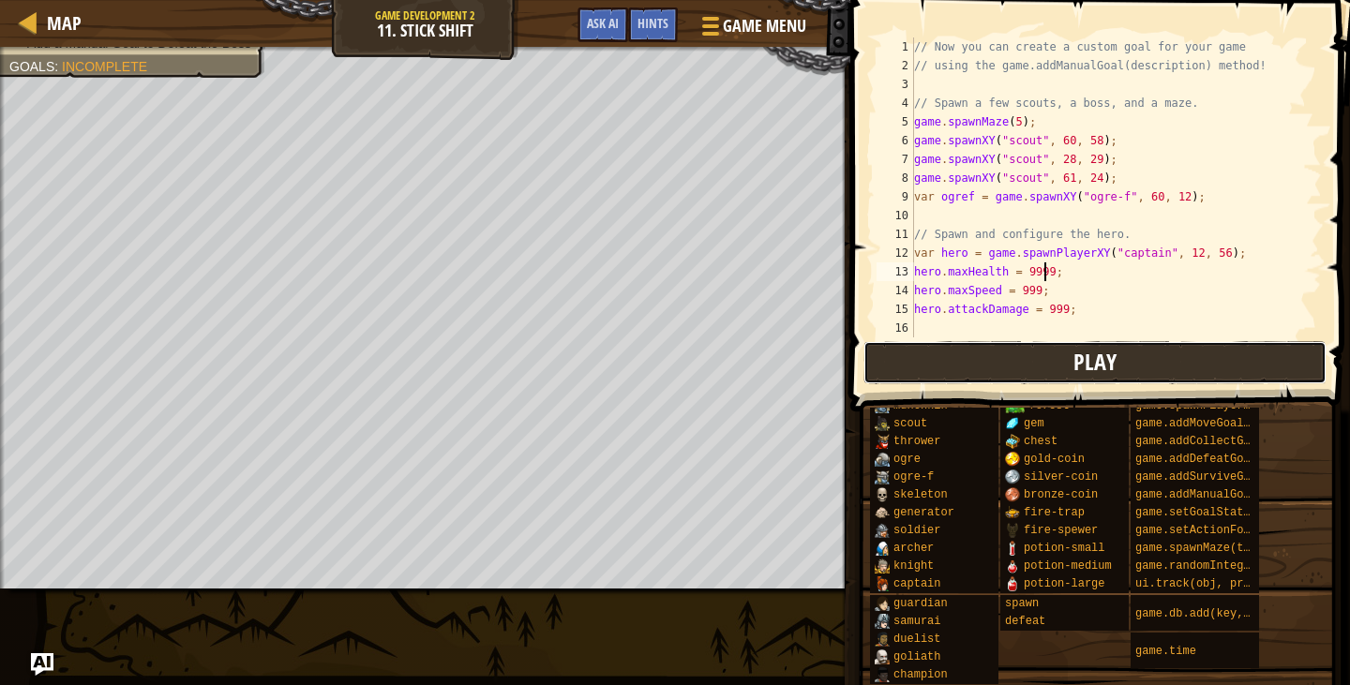
click at [1006, 344] on button "Play" at bounding box center [1095, 362] width 463 height 43
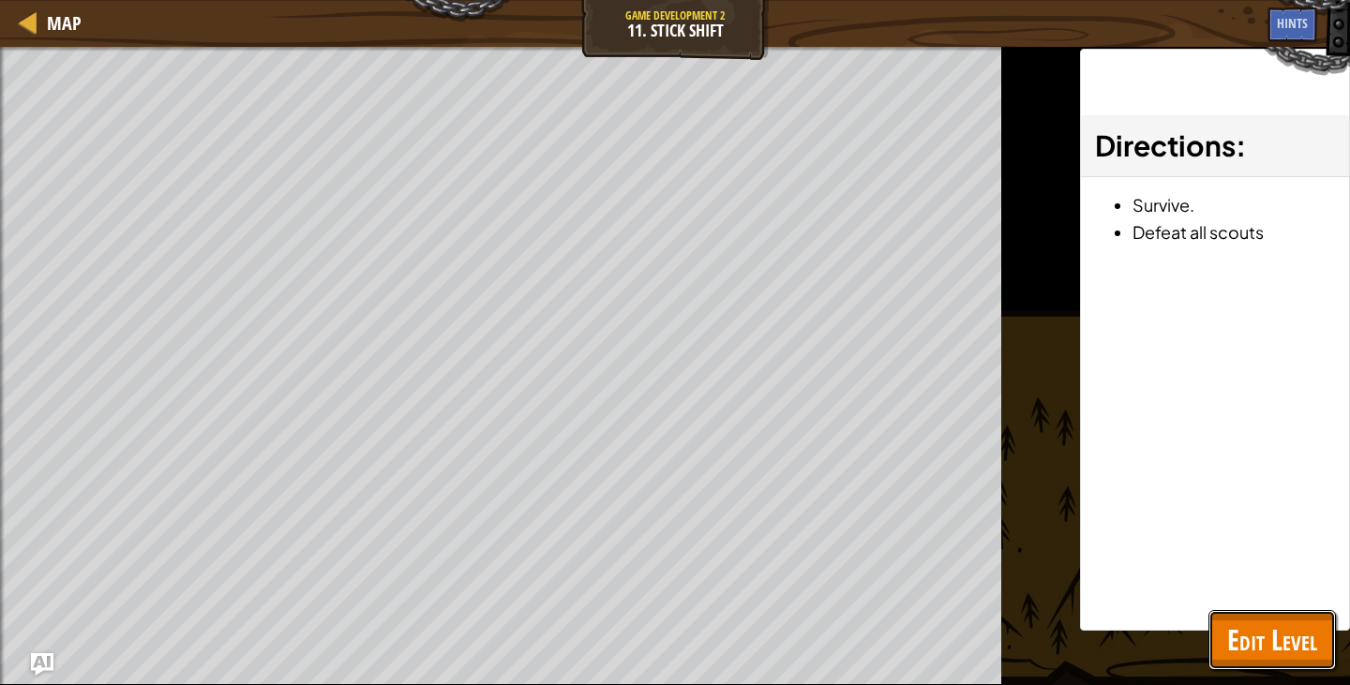
click at [1249, 633] on span "Edit Level" at bounding box center [1272, 640] width 90 height 38
click at [0, 0] on div "game.time" at bounding box center [0, 0] width 0 height 0
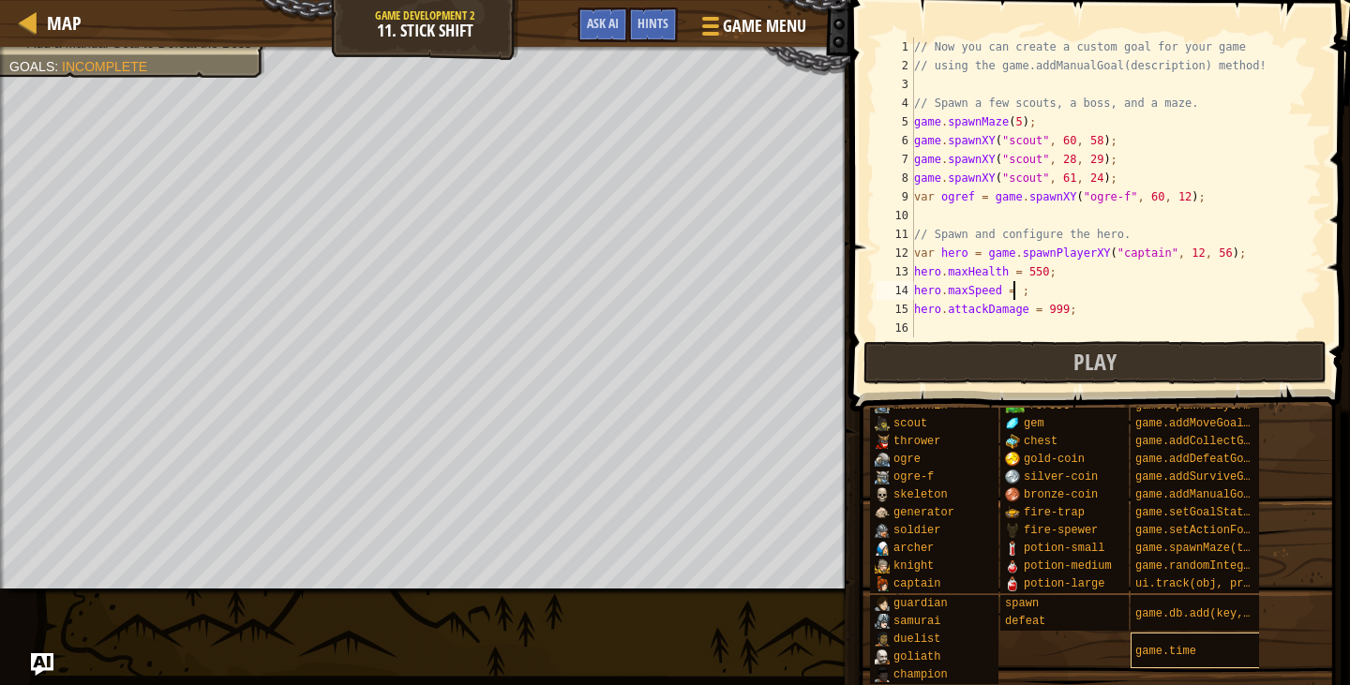
scroll to position [8, 8]
click at [1190, 275] on div "// Now you can create a custom goal for your game // using the game.addManualGo…" at bounding box center [1110, 207] width 398 height 338
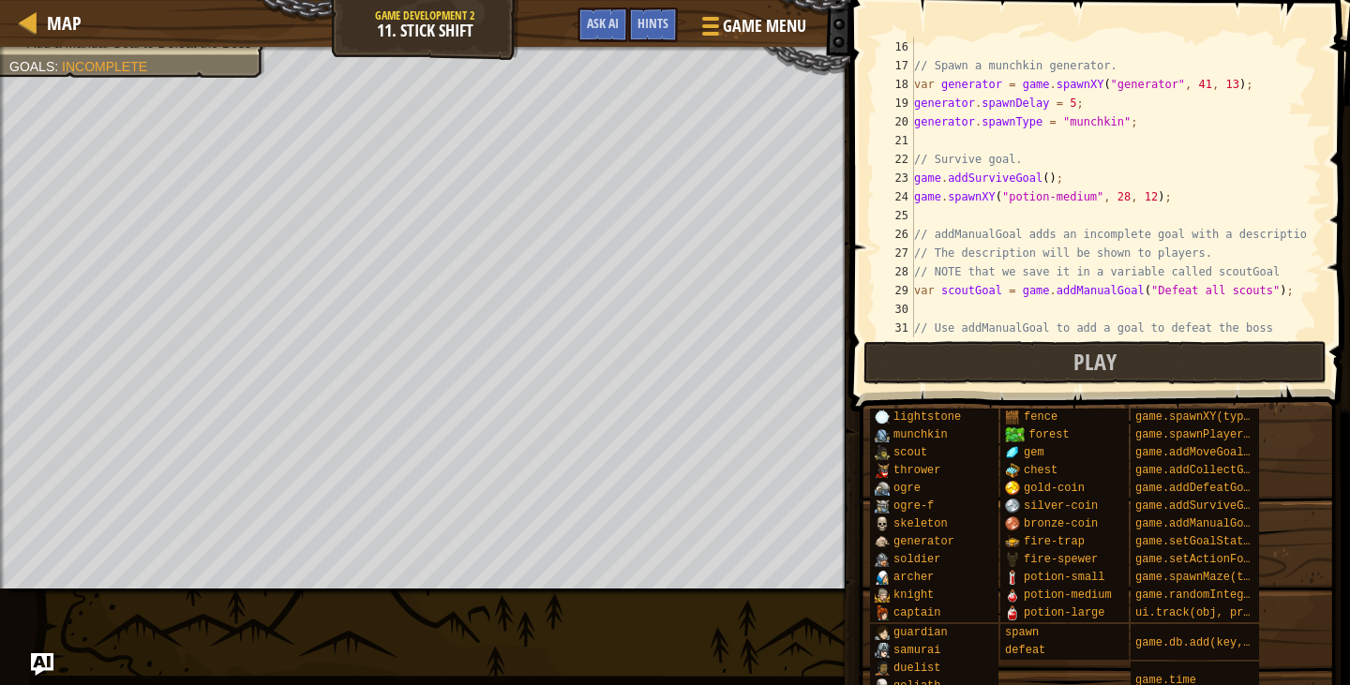
scroll to position [169, 0]
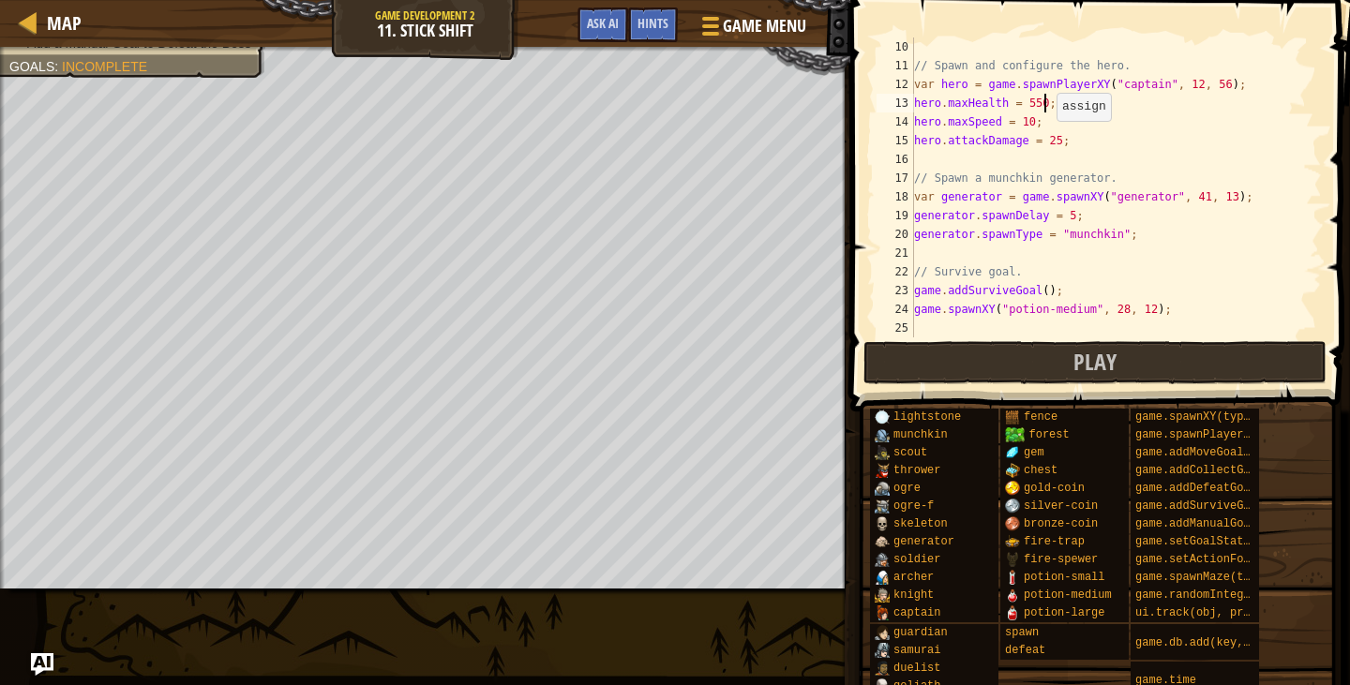
click at [1047, 140] on div "// Spawn and configure the hero. var hero = game . spawnPlayerXY ( "captain" , …" at bounding box center [1110, 207] width 398 height 338
click at [1026, 123] on div "// Spawn and configure the hero. var hero = game . spawnPlayerXY ( "captain" , …" at bounding box center [1110, 207] width 398 height 338
click at [1031, 104] on div "// Spawn and configure the hero. var hero = game . spawnPlayerXY ( "captain" , …" at bounding box center [1110, 207] width 398 height 338
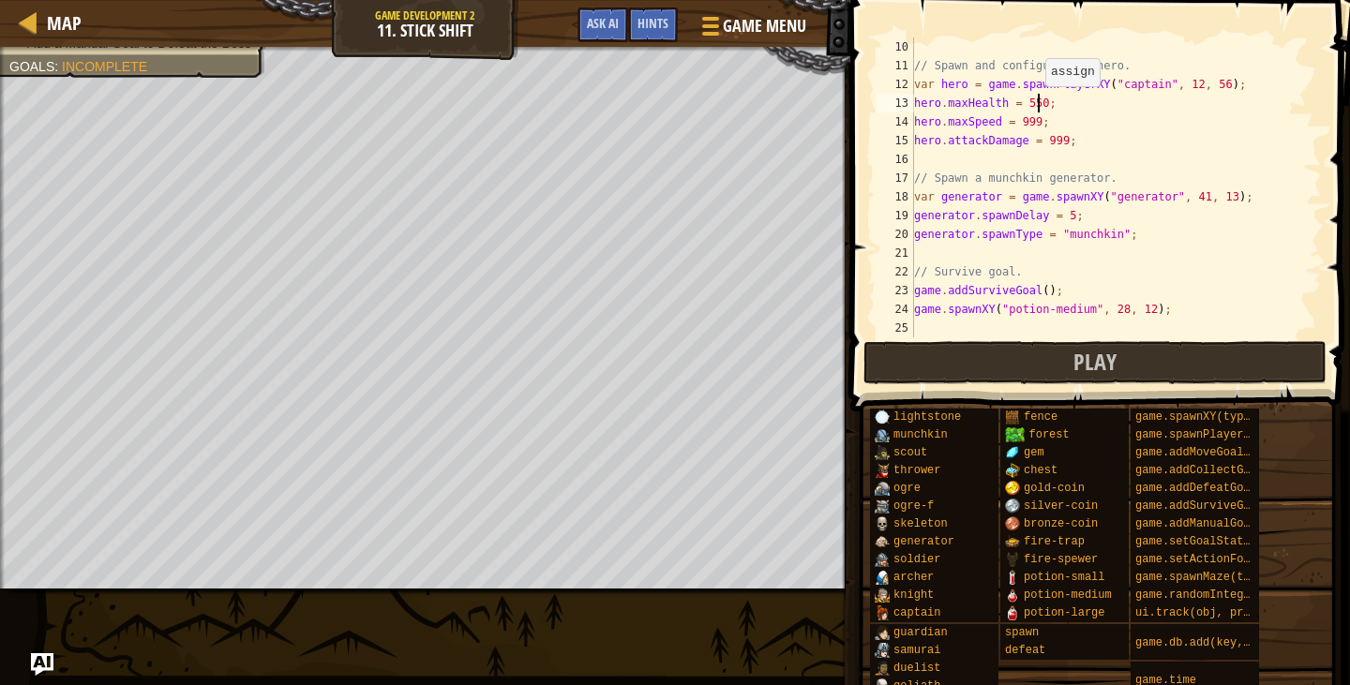
click at [1036, 105] on div "// Spawn and configure the hero. var hero = game . spawnPlayerXY ( "captain" , …" at bounding box center [1110, 207] width 398 height 338
type textarea "hero.maxHealth = 999;"
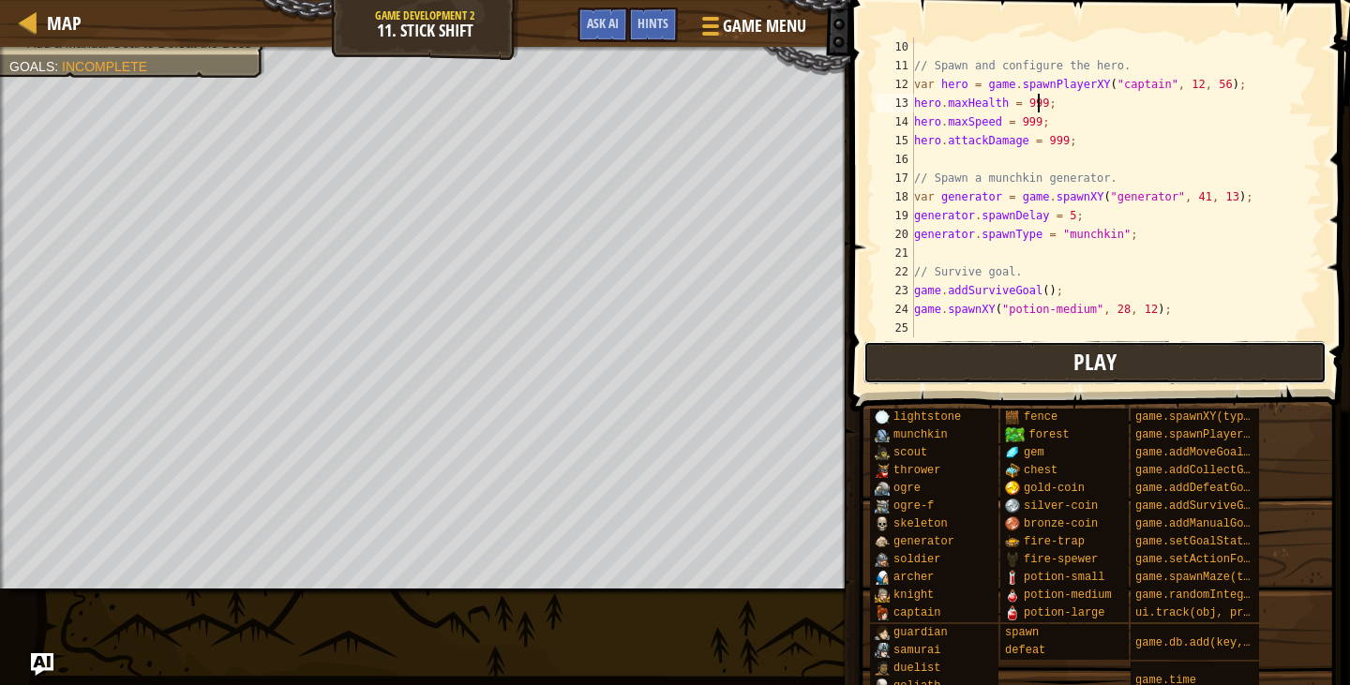
click at [1032, 358] on button "Play" at bounding box center [1095, 362] width 463 height 43
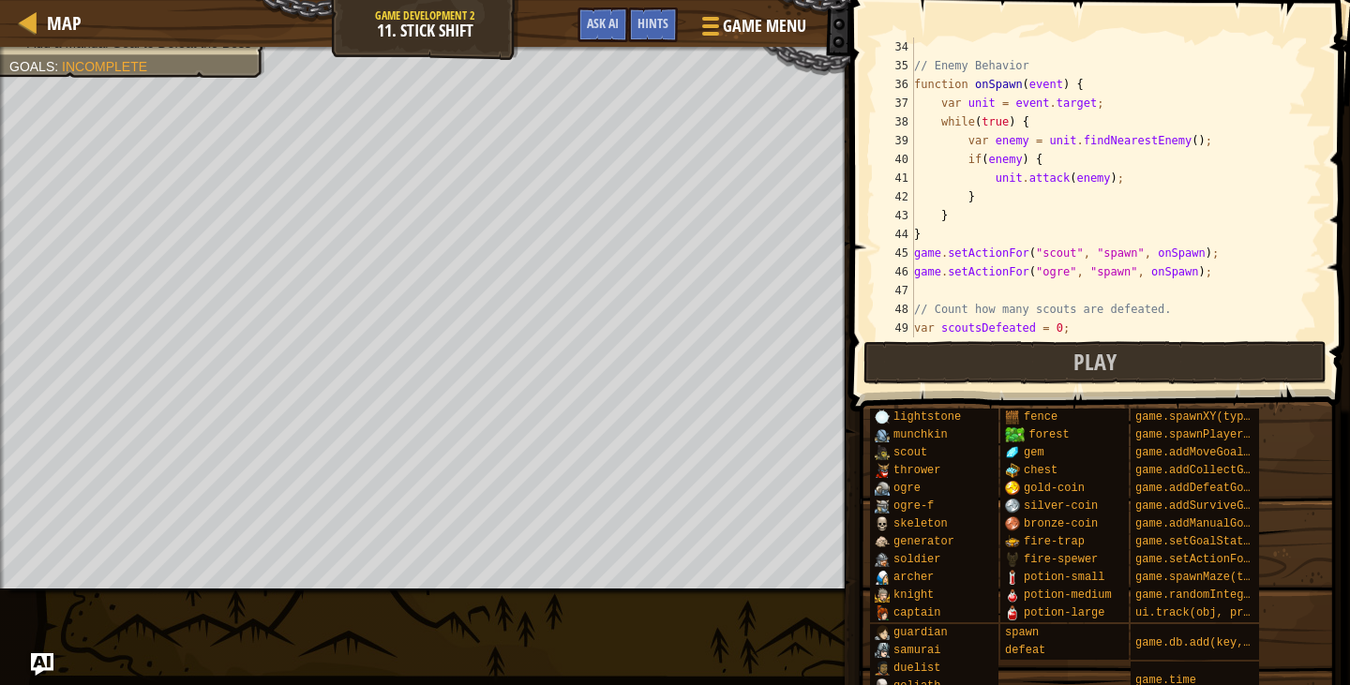
scroll to position [506, 0]
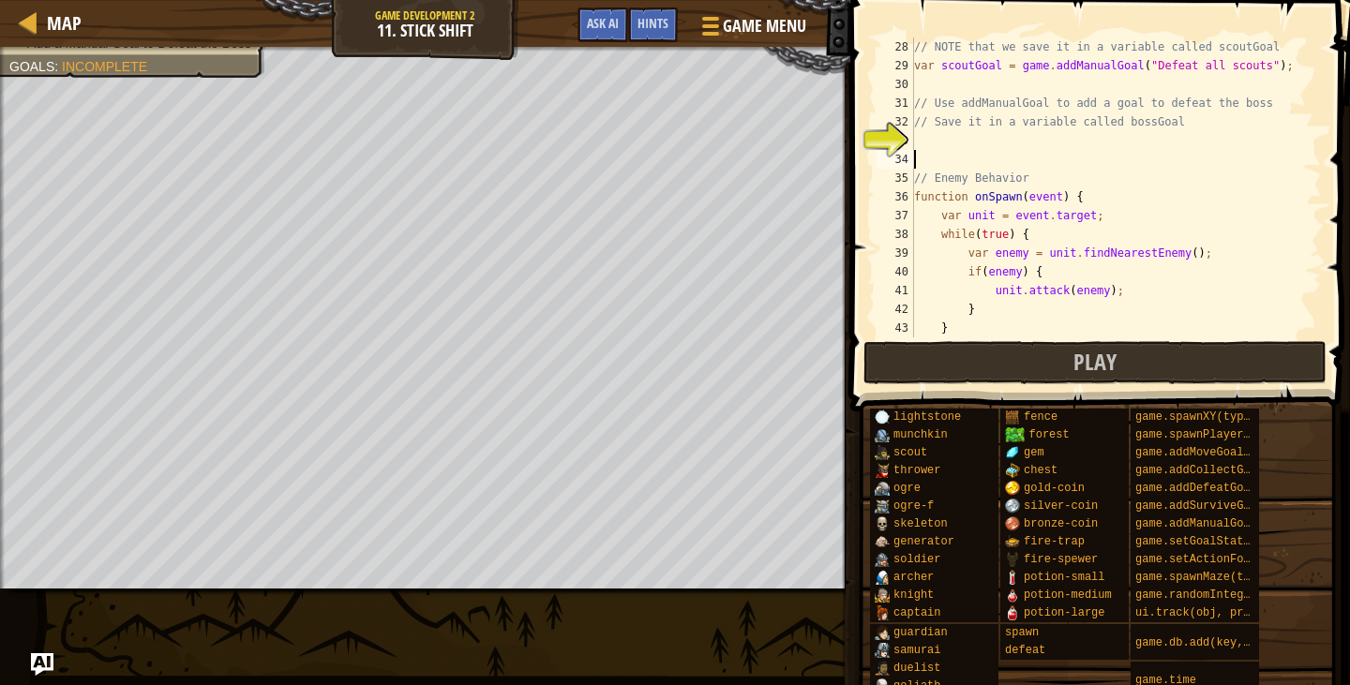
click at [917, 153] on div "// NOTE that we save it in a variable called scoutGoal var scoutGoal = game . a…" at bounding box center [1110, 207] width 398 height 338
click at [1030, 137] on div "// NOTE that we save it in a variable called scoutGoal var scoutGoal = game . a…" at bounding box center [1110, 207] width 398 height 338
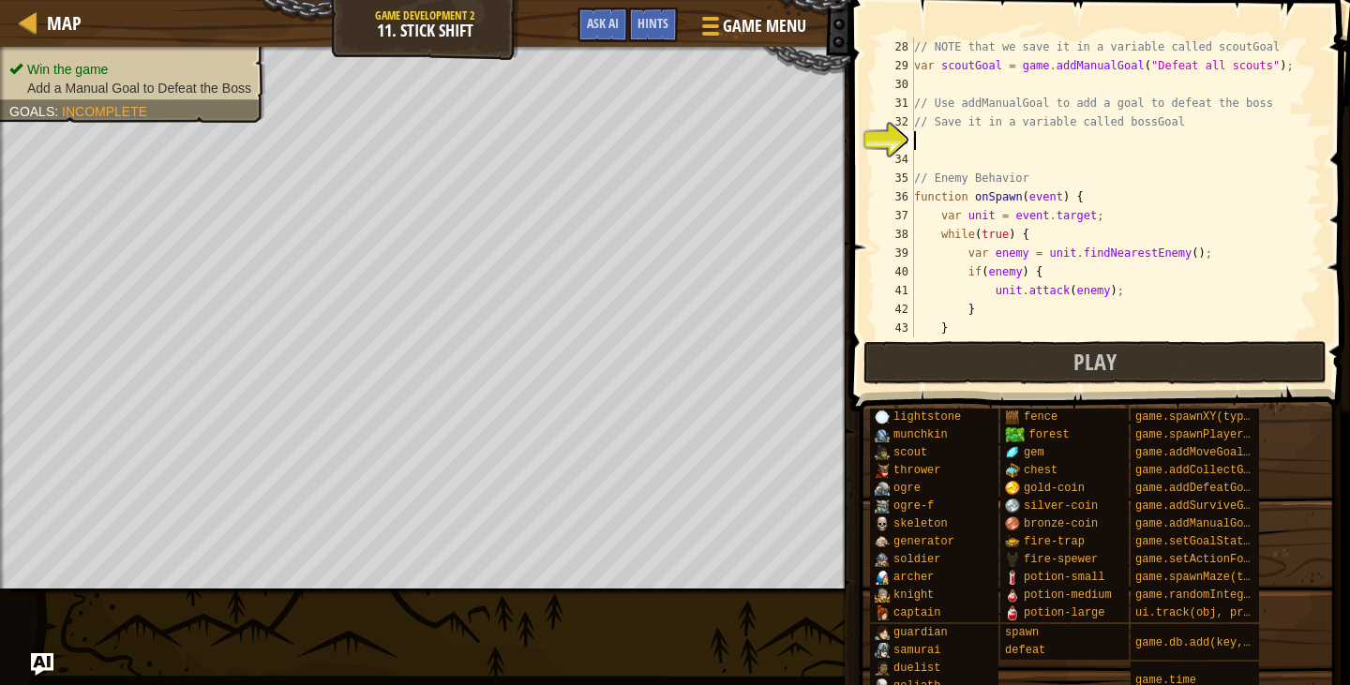
click at [97, 97] on li "Add a Manual Goal to Defeat the Boss" at bounding box center [130, 88] width 242 height 19
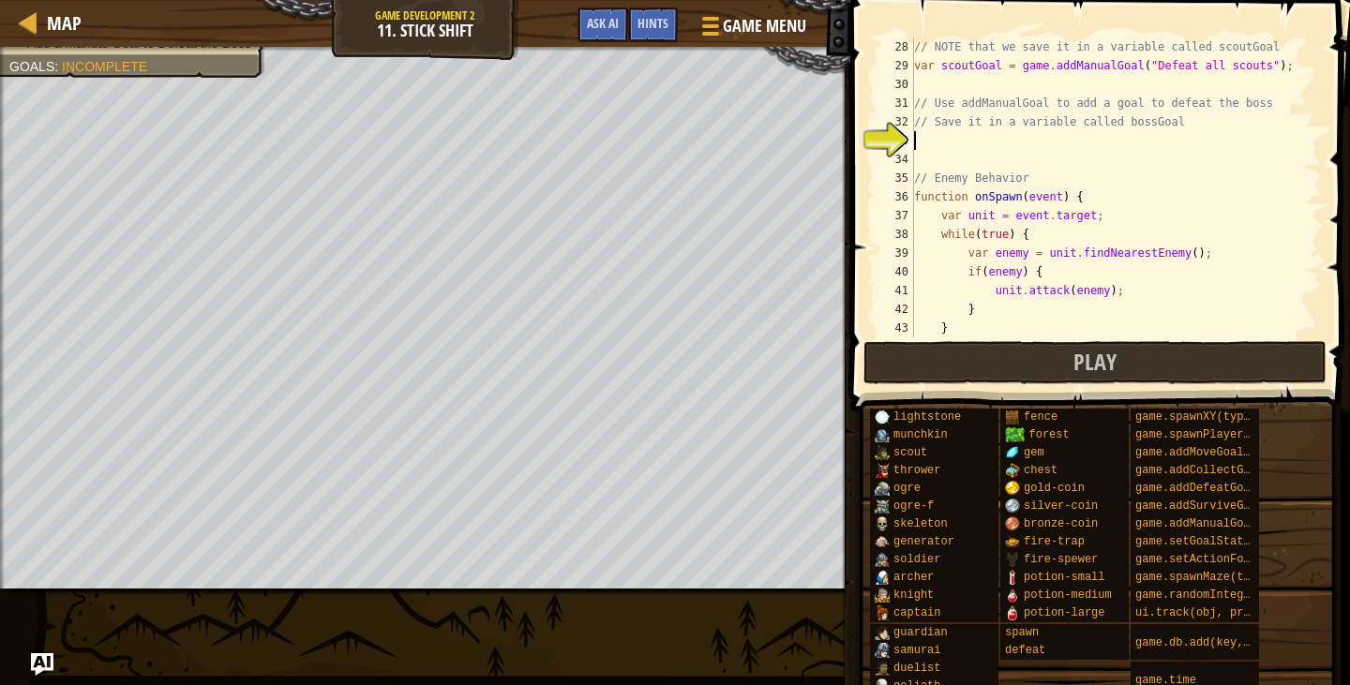
click at [1012, 133] on div "// NOTE that we save it in a variable called scoutGoal var scoutGoal = game . a…" at bounding box center [1110, 207] width 398 height 338
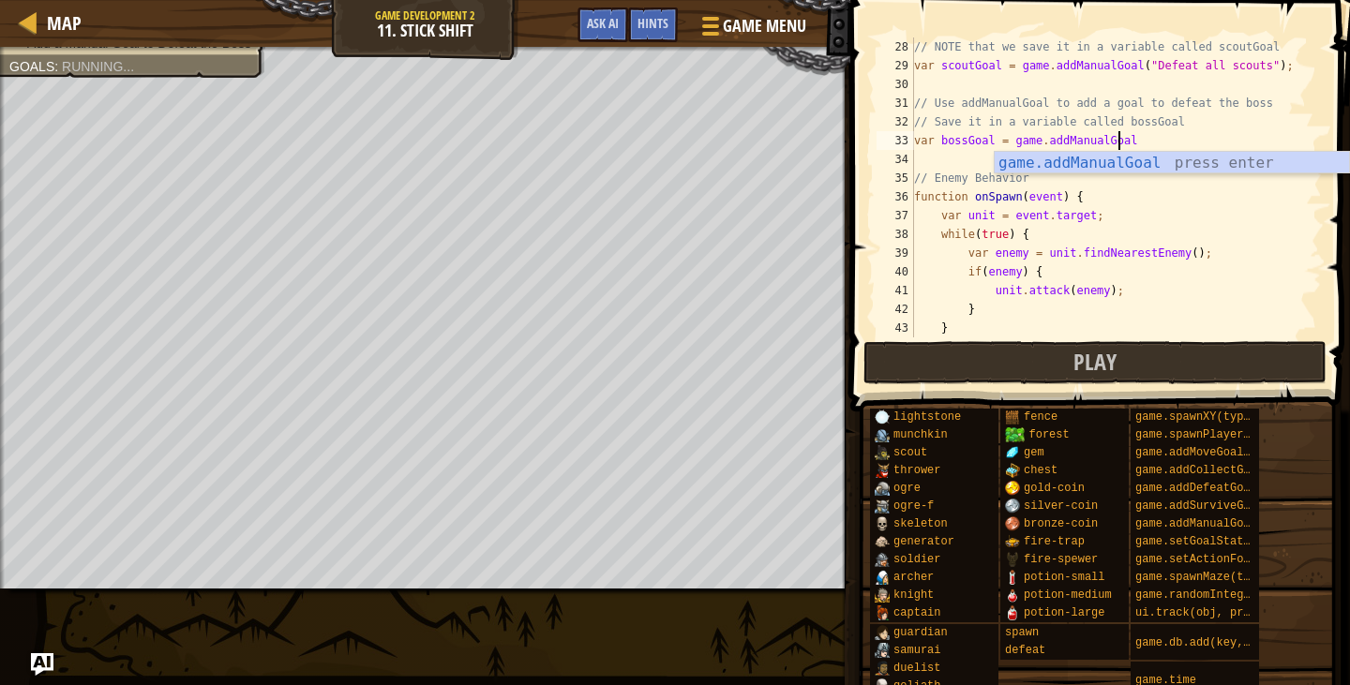
scroll to position [8, 16]
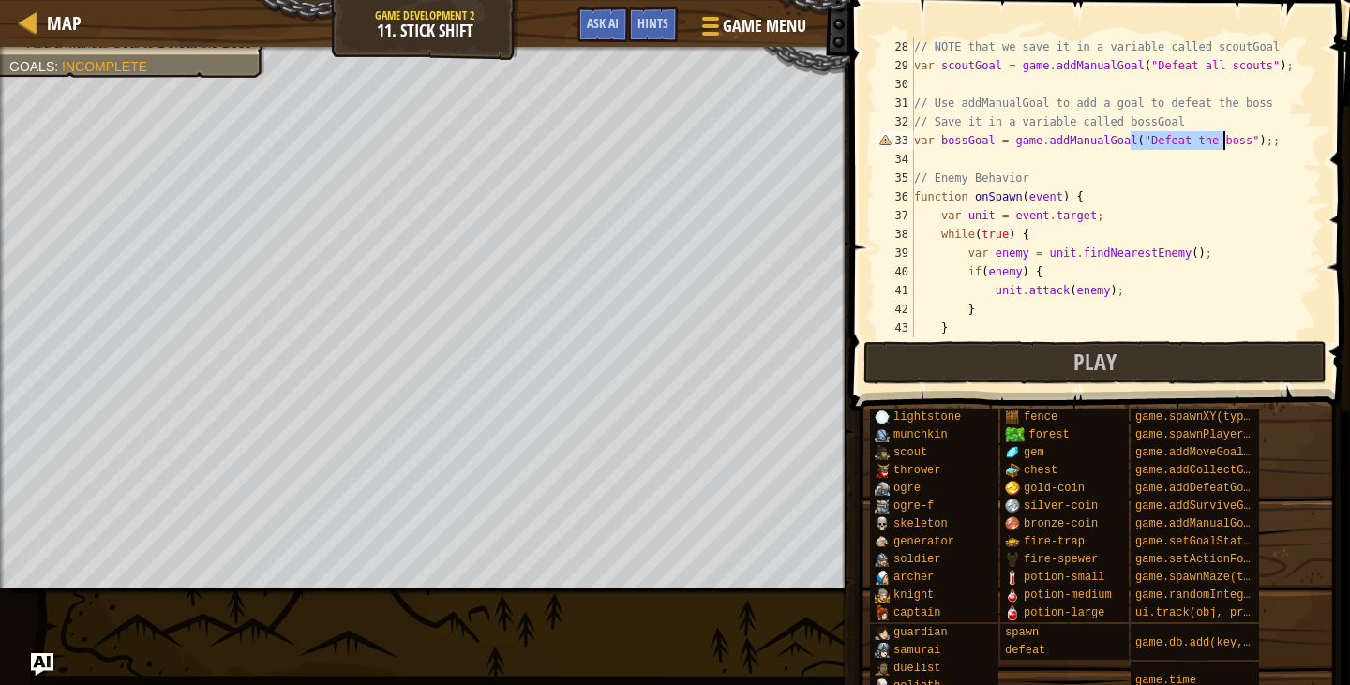
click at [1263, 138] on div "// NOTE that we save it in a variable called scoutGoal var scoutGoal = game . a…" at bounding box center [1110, 207] width 398 height 338
type textarea "var bossGoal = game.addManualGoal("Defeat the boss");"
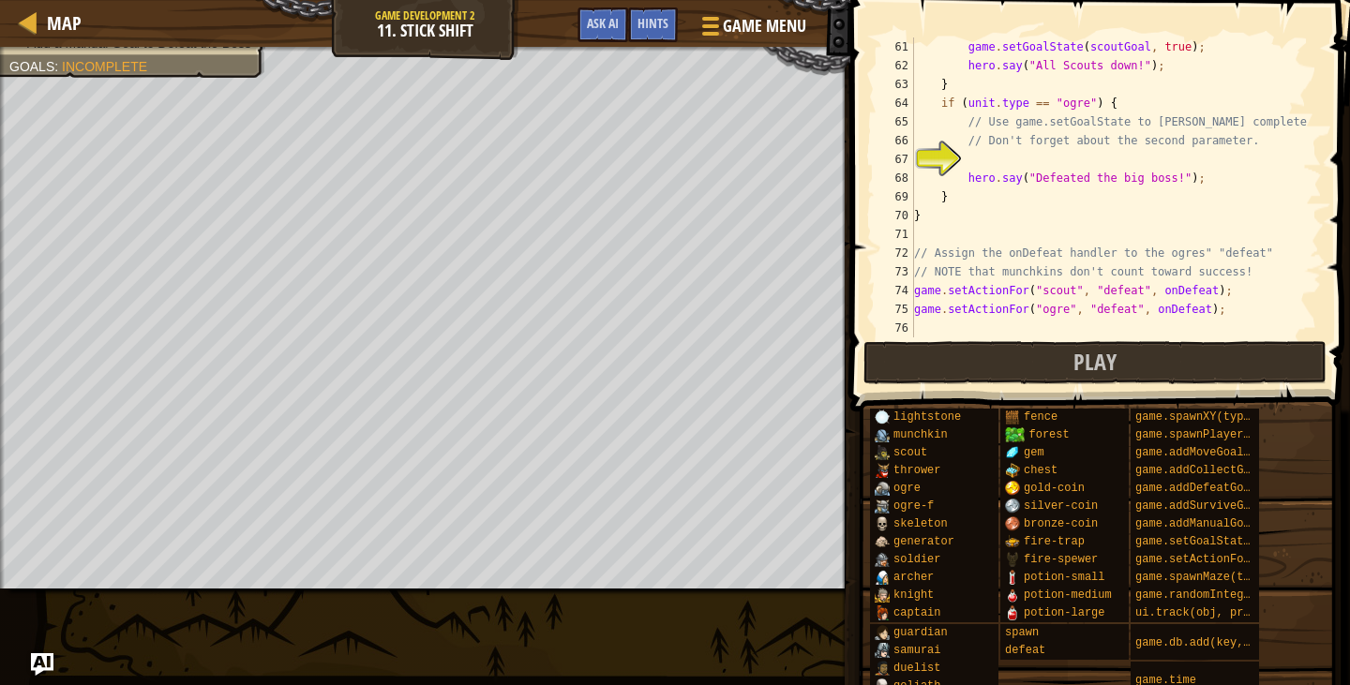
scroll to position [1125, 0]
click at [1061, 153] on div "game . setGoalState ( scoutGoal , true ) ; hero . say ( "All Scouts down!" ) ; …" at bounding box center [1110, 207] width 398 height 338
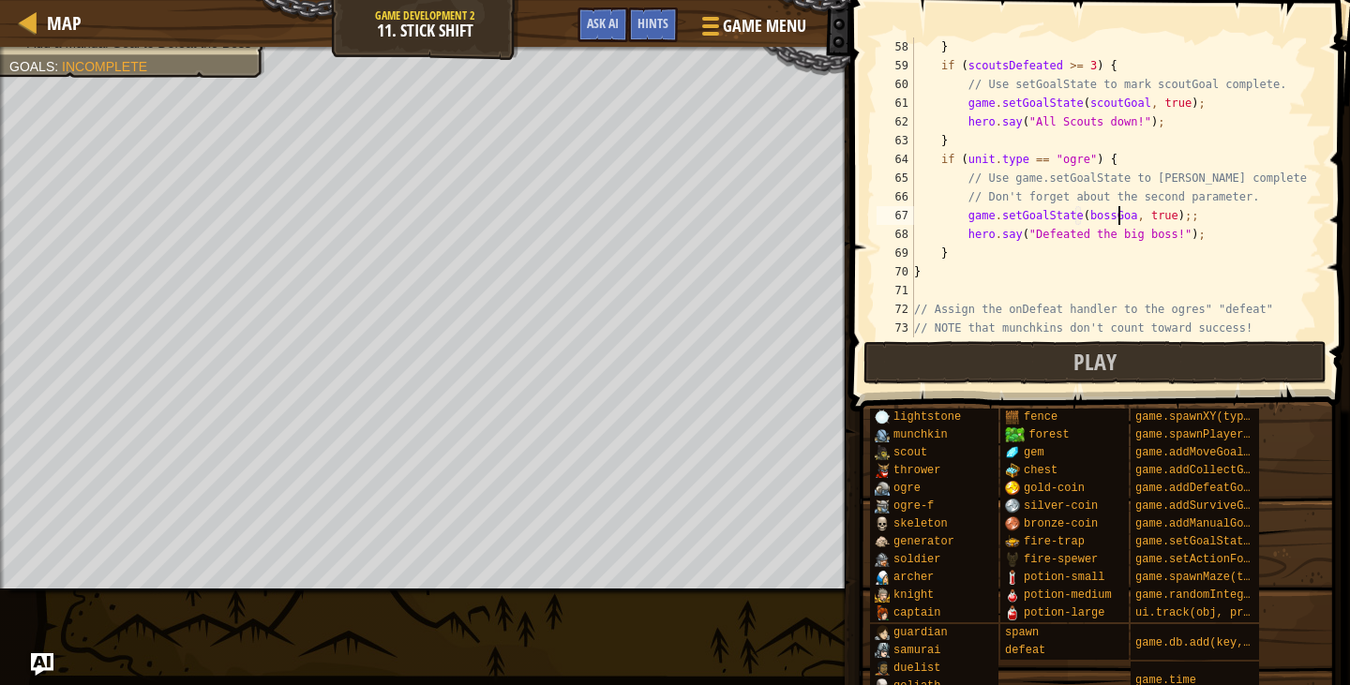
scroll to position [8, 17]
type textarea "game.setGoalState(bossGoal, true);"
click at [1057, 363] on button "Play" at bounding box center [1095, 362] width 463 height 43
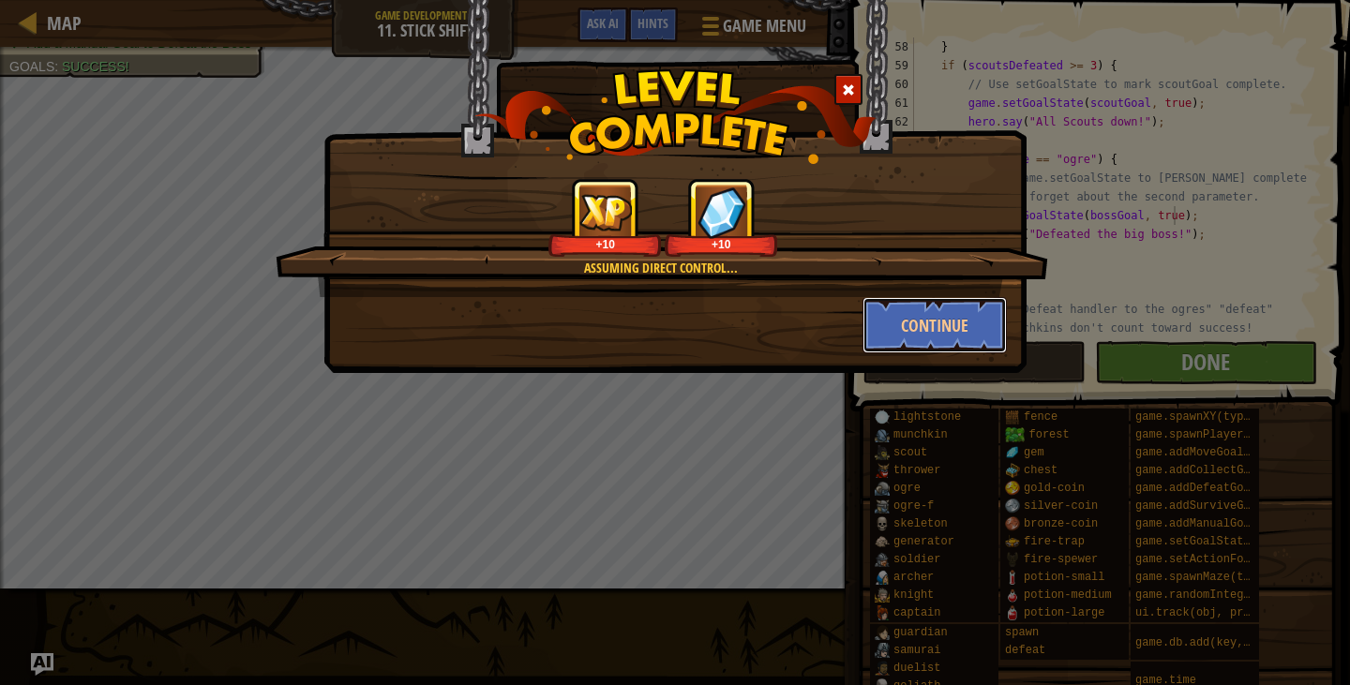
drag, startPoint x: 968, startPoint y: 318, endPoint x: 1349, endPoint y: 353, distance: 383.2
click at [971, 315] on button "Continue" at bounding box center [935, 325] width 145 height 56
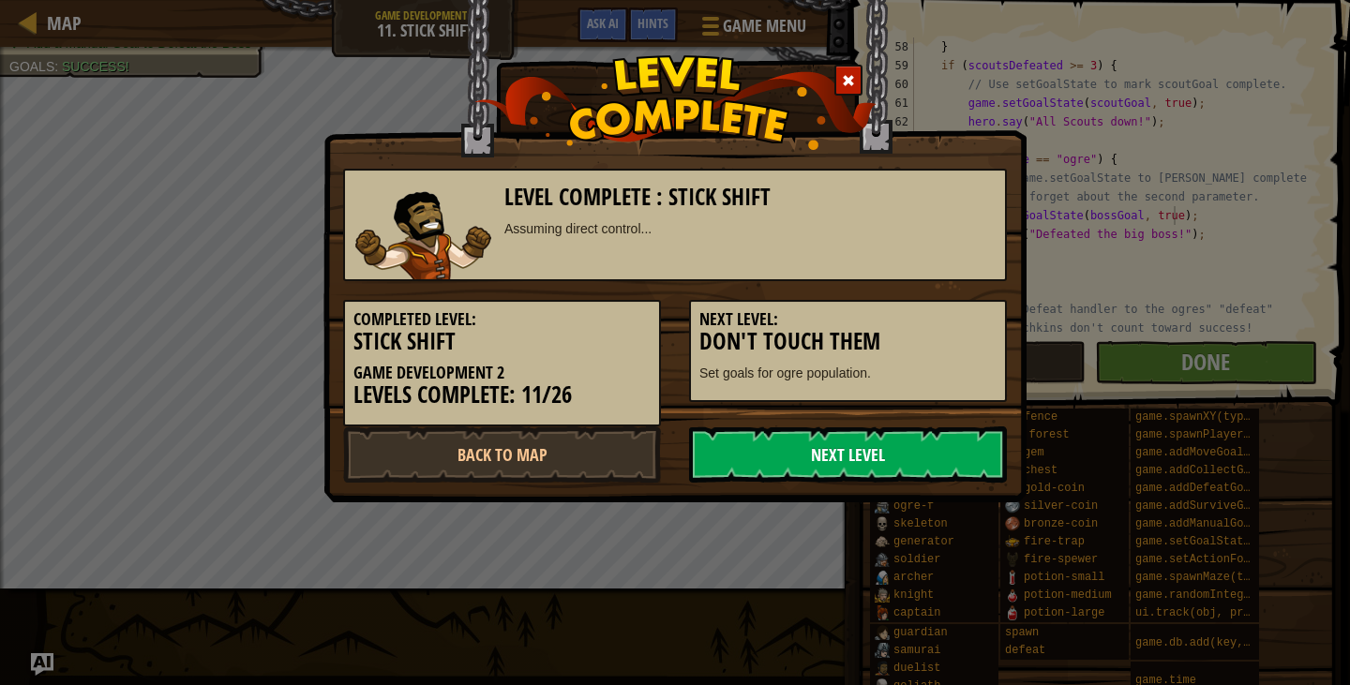
click at [844, 476] on link "Next Level" at bounding box center [848, 455] width 318 height 56
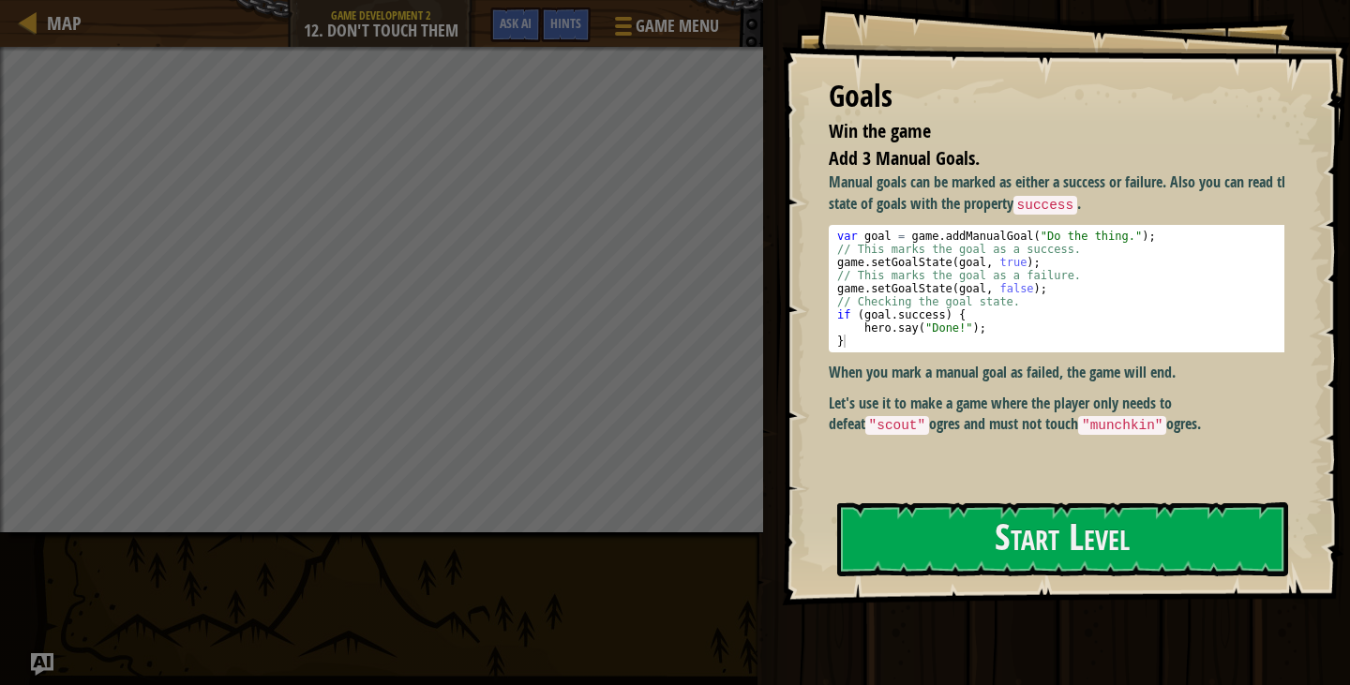
drag, startPoint x: 954, startPoint y: 396, endPoint x: 961, endPoint y: 441, distance: 45.6
click at [963, 429] on p "Let's use it to make a game where the player only needs to defeat "scout" [PERS…" at bounding box center [1064, 414] width 470 height 43
click at [990, 544] on button "Start Level" at bounding box center [1062, 540] width 451 height 74
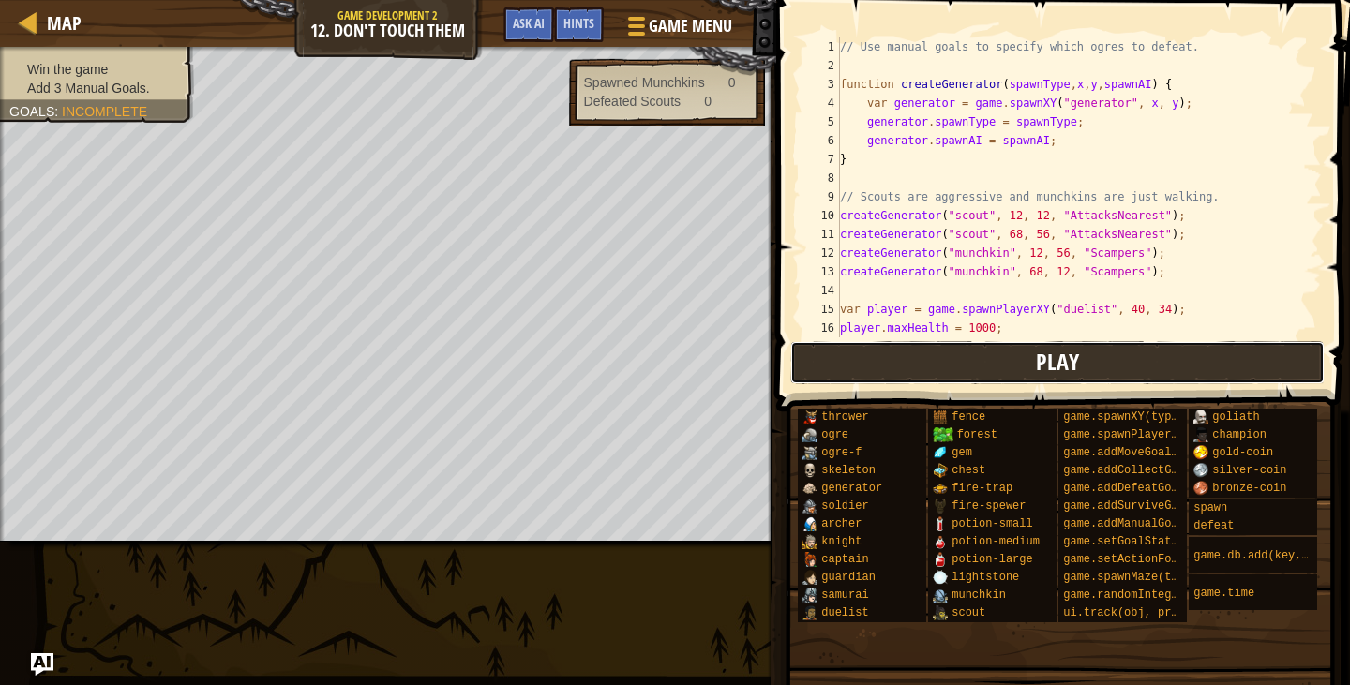
click at [1172, 357] on button "Play" at bounding box center [1058, 362] width 535 height 43
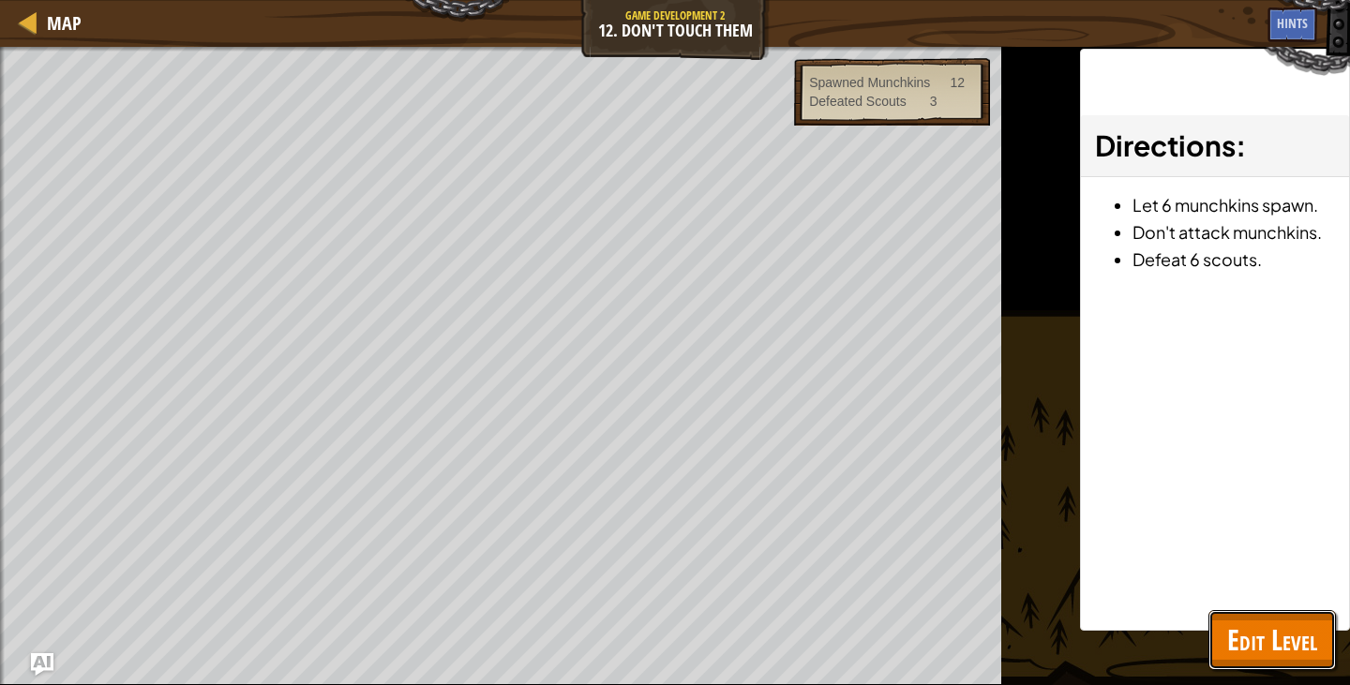
click at [1288, 643] on span "Edit Level" at bounding box center [1272, 640] width 90 height 38
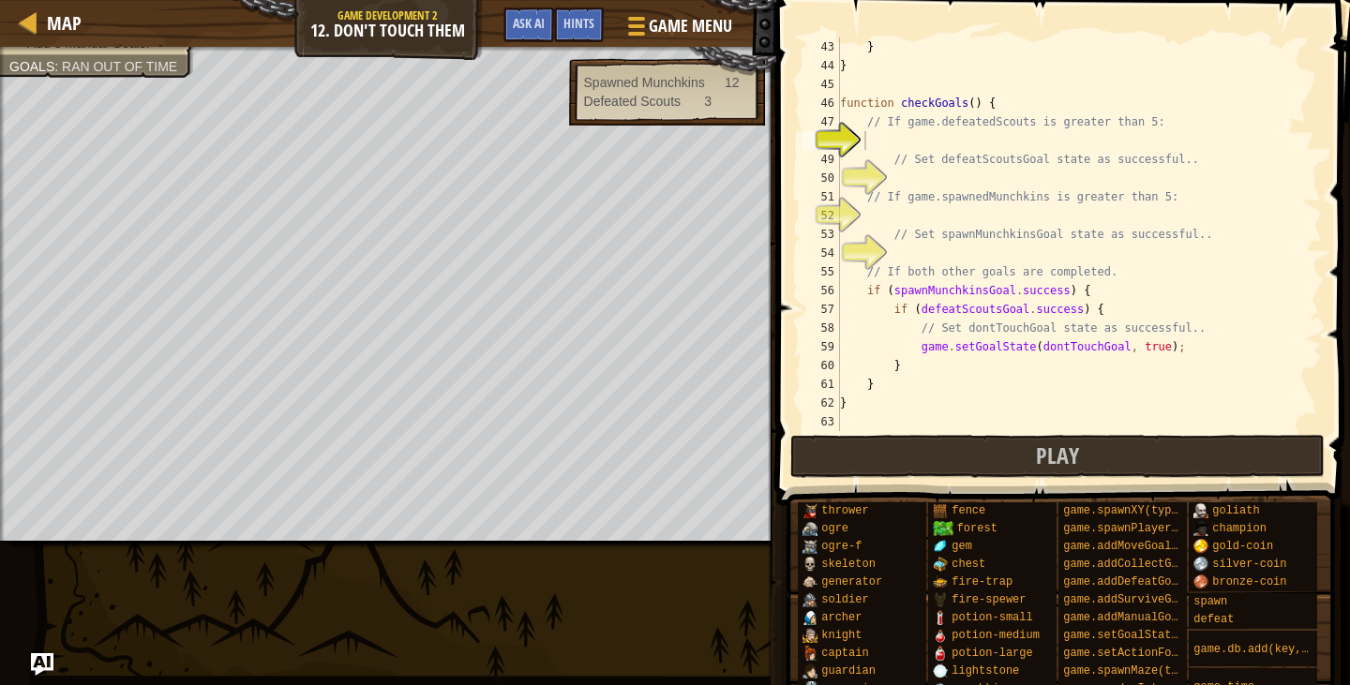
scroll to position [844, 0]
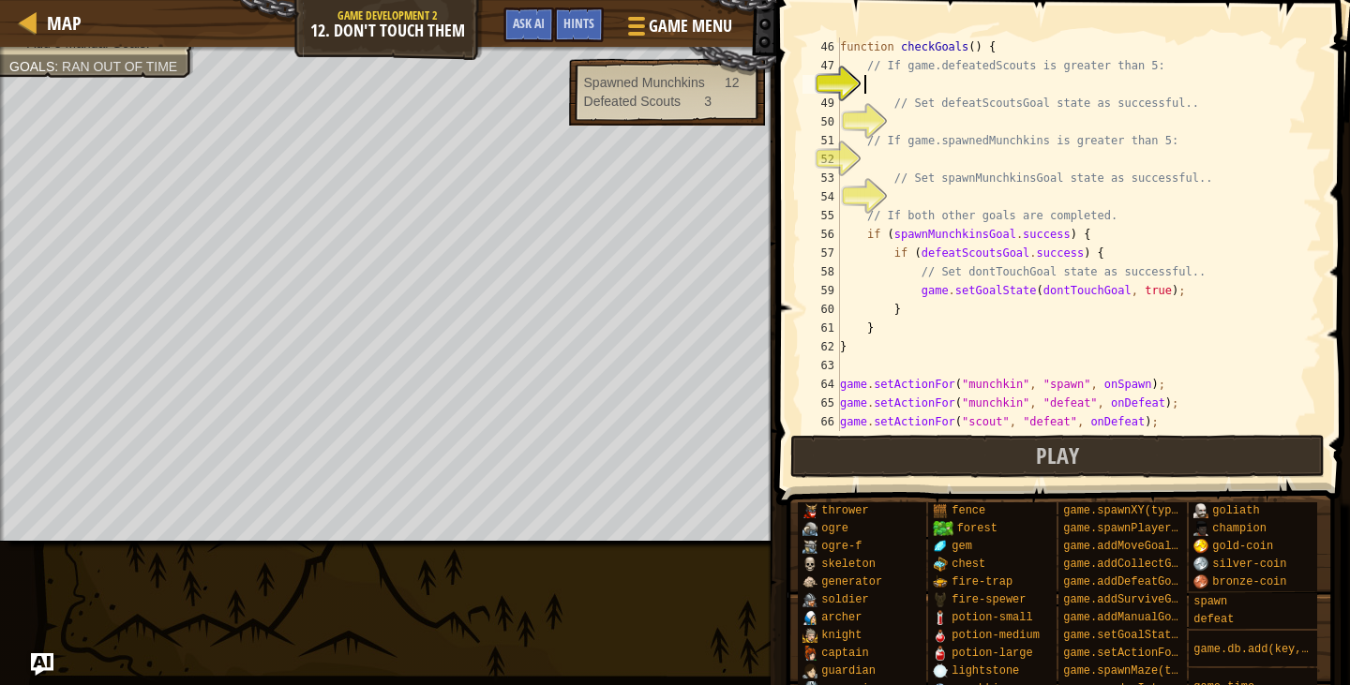
click at [949, 81] on div "function checkGoals ( ) { // If game.defeatedScouts is greater than 5: // Set d…" at bounding box center [1072, 253] width 472 height 431
click at [935, 131] on div "function checkGoals ( ) { // If game.defeatedScouts is greater than 5: if ( gam…" at bounding box center [1072, 253] width 472 height 431
type textarea "// If game.spawnedMunchkins is greater than 5:"
click at [931, 124] on div "function checkGoals ( ) { // If game.defeatedScouts is greater than 5: if ( gam…" at bounding box center [1072, 253] width 472 height 431
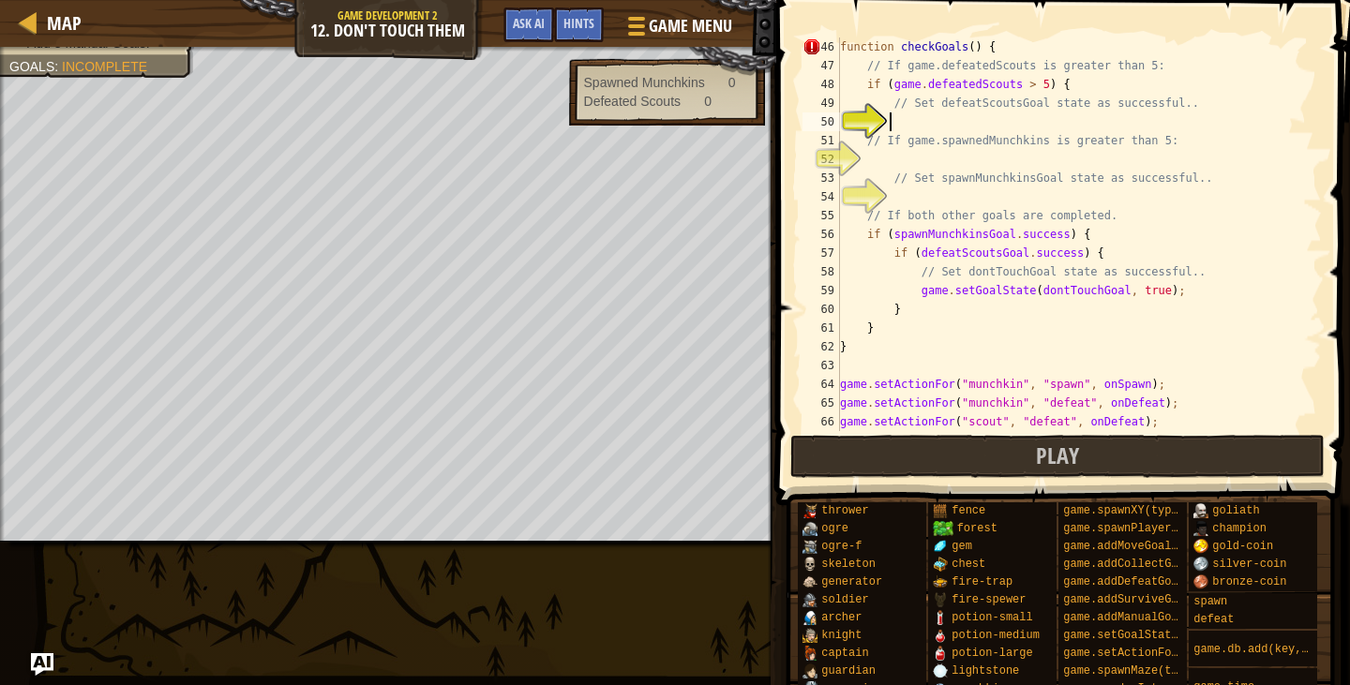
scroll to position [8, 3]
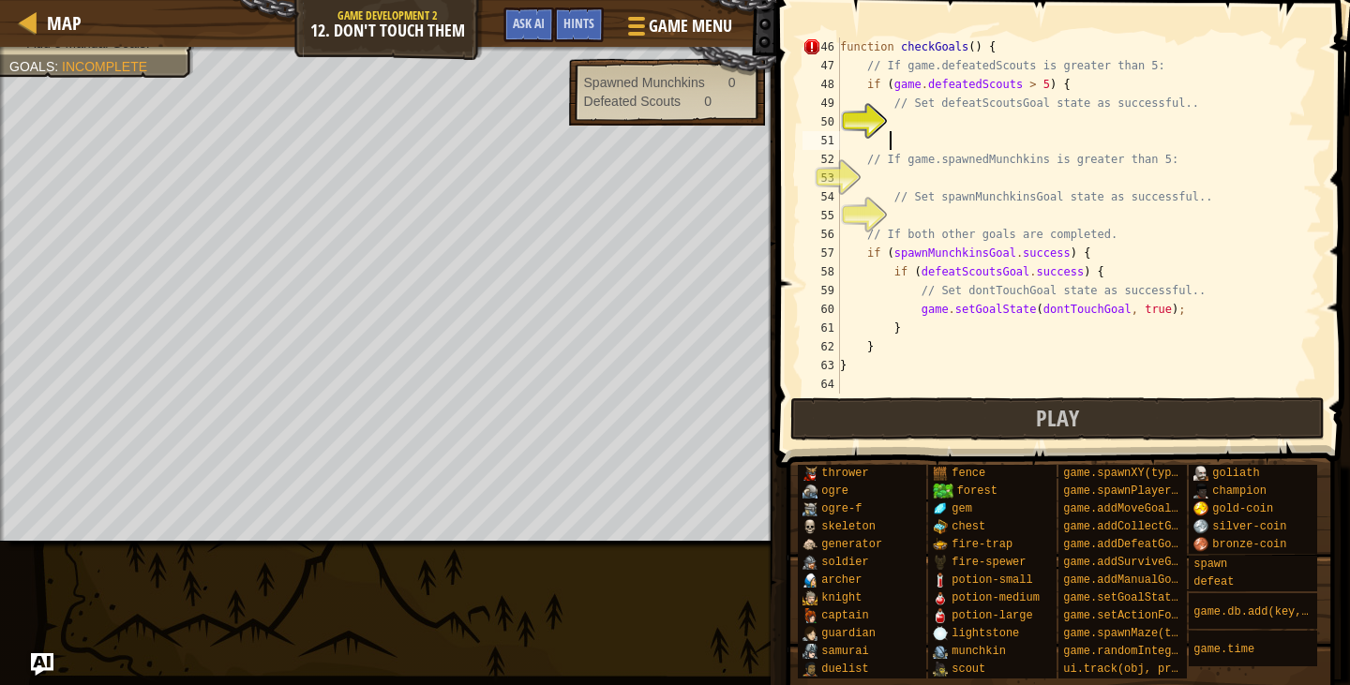
type textarea "}"
click at [1021, 212] on div "function checkGoals ( ) { // If game.defeatedScouts is greater than 5: if ( gam…" at bounding box center [1072, 235] width 472 height 394
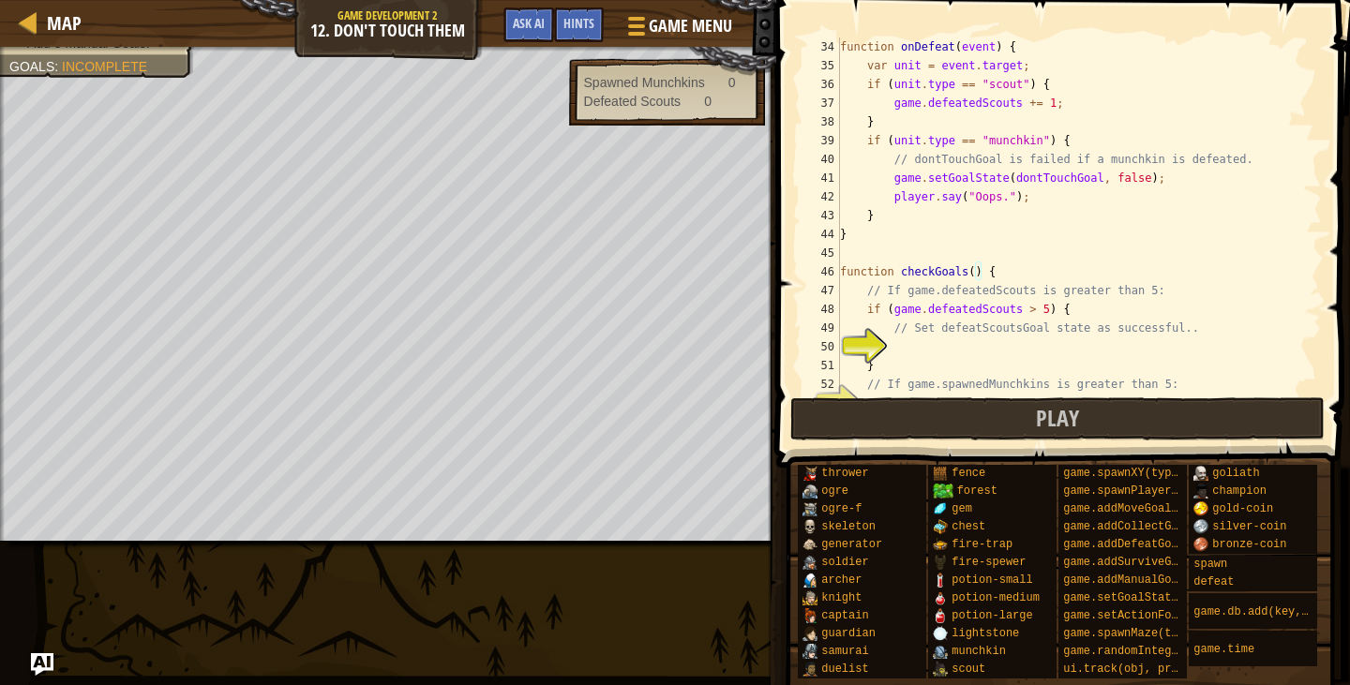
scroll to position [788, 0]
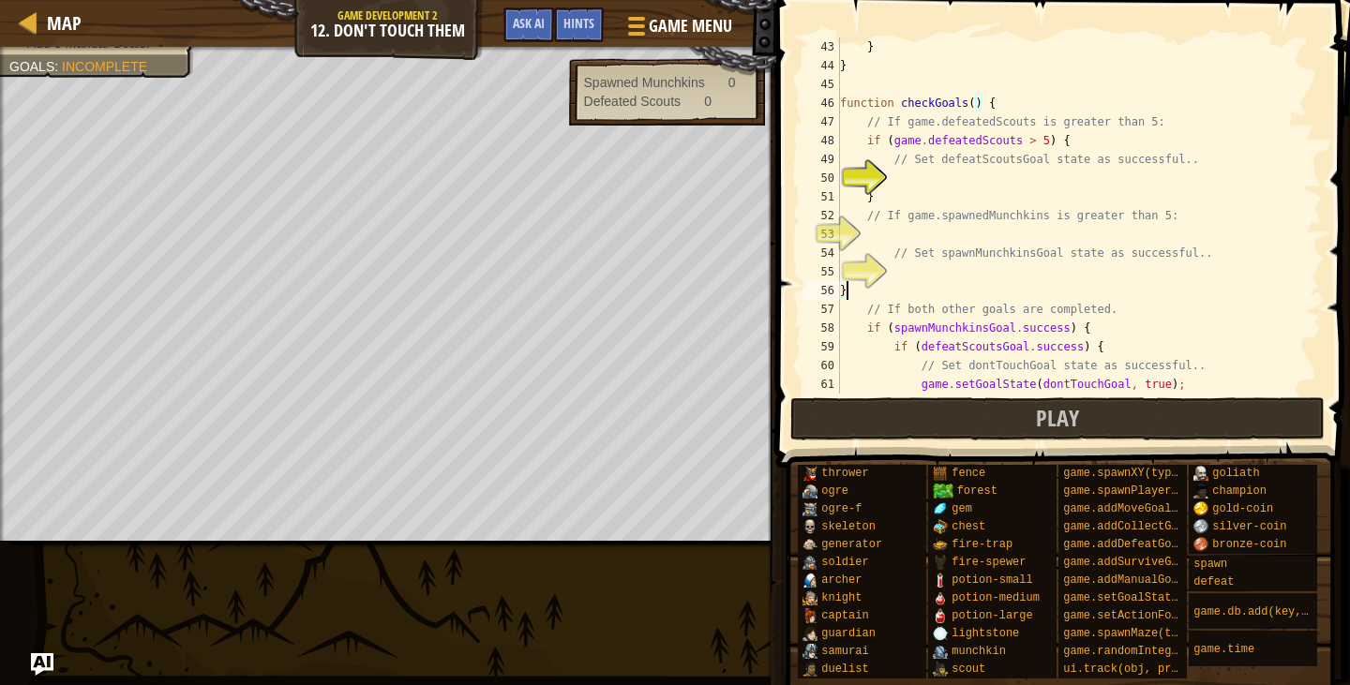
drag, startPoint x: 986, startPoint y: 185, endPoint x: 970, endPoint y: 195, distance: 19.0
click at [991, 181] on div "} } function checkGoals ( ) { // If game.defeatedScouts is greater than 5: if (…" at bounding box center [1072, 235] width 472 height 394
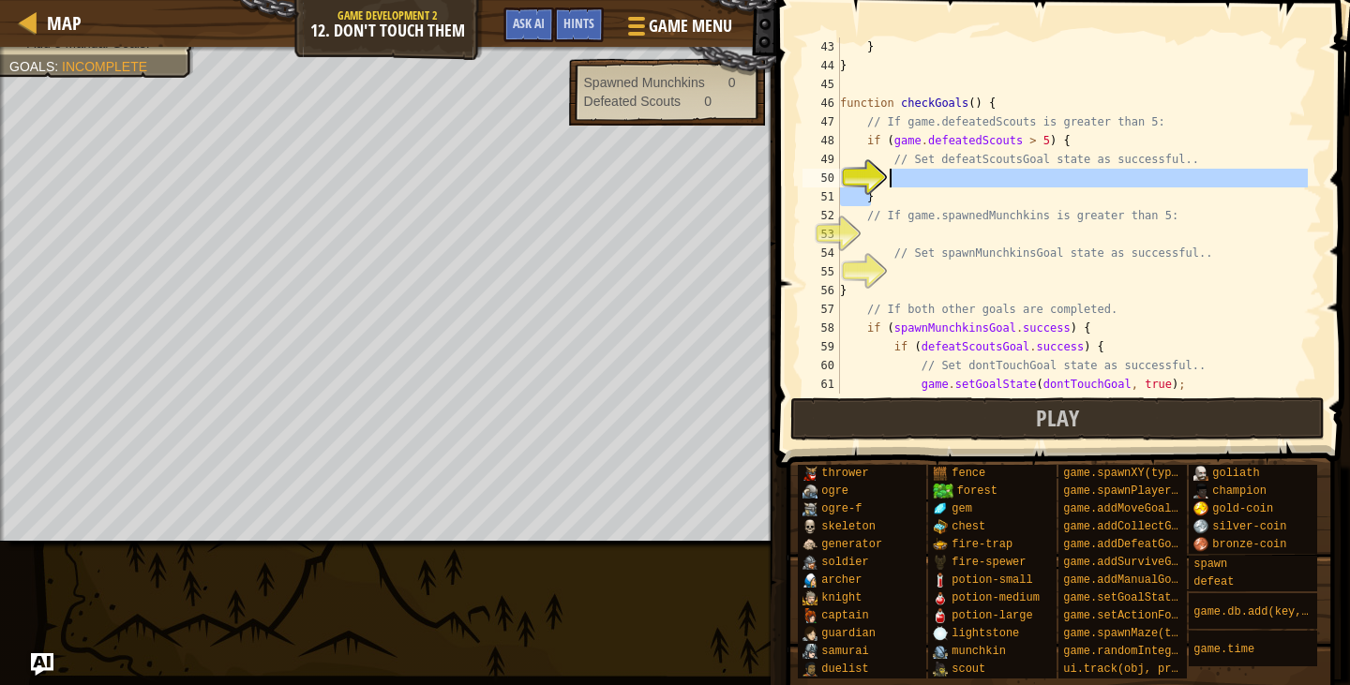
click at [980, 188] on div "} } function checkGoals ( ) { // If game.defeatedScouts is greater than 5: if (…" at bounding box center [1072, 235] width 472 height 394
type textarea "}"
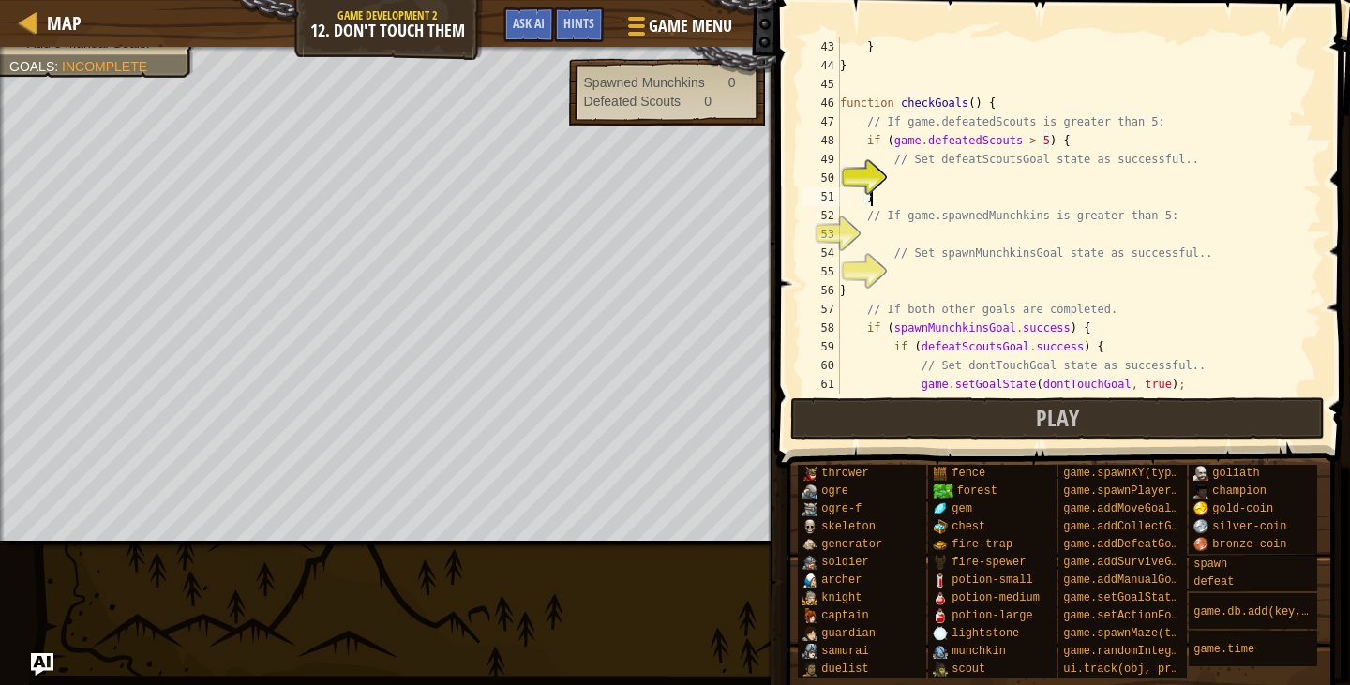
scroll to position [8, 2]
click at [979, 183] on div "} } function checkGoals ( ) { // If game.defeatedScouts is greater than 5: if (…" at bounding box center [1072, 235] width 472 height 394
click at [578, 17] on span "Hints" at bounding box center [579, 23] width 31 height 18
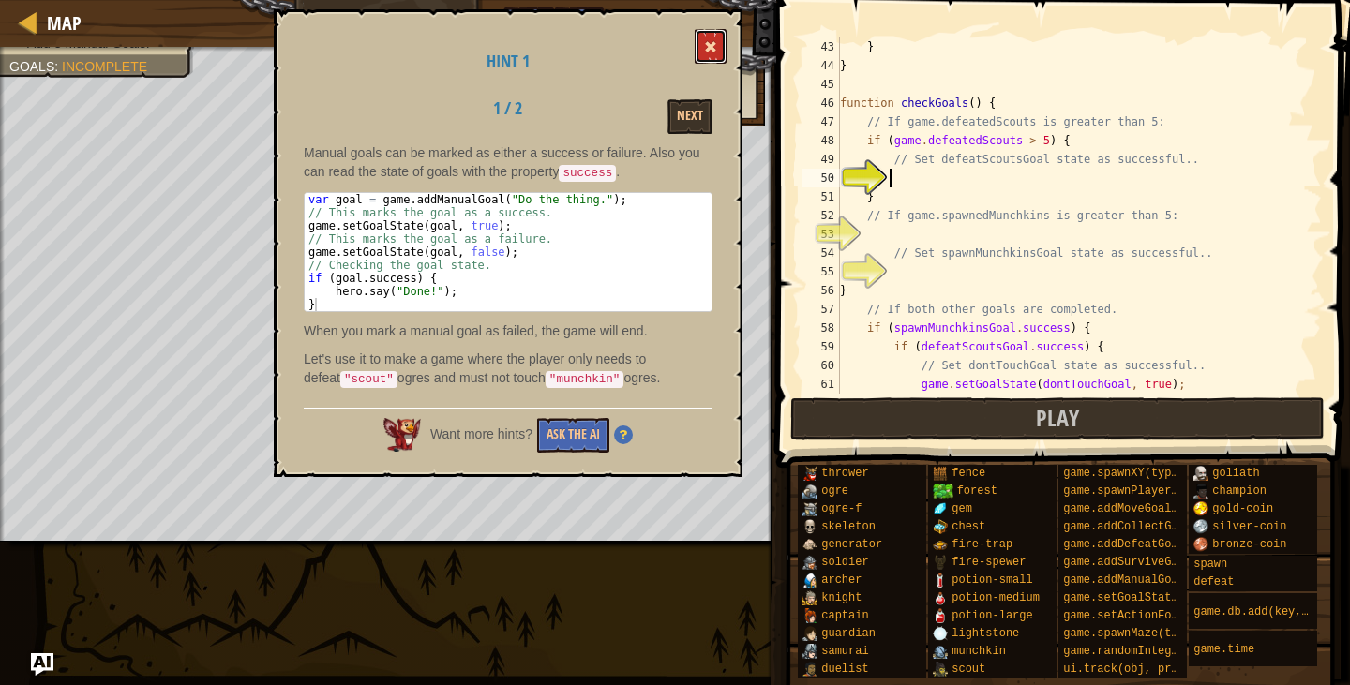
click at [708, 53] on span at bounding box center [710, 46] width 13 height 13
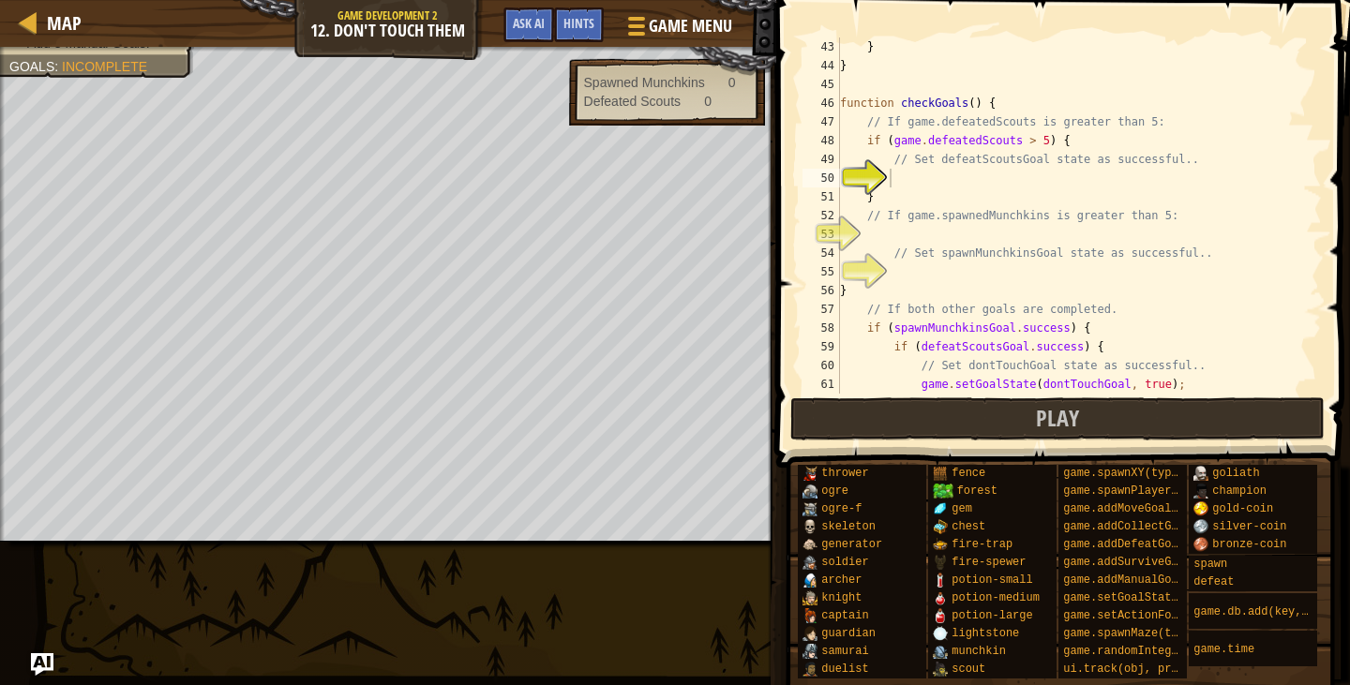
type textarea "// Set defeatScoutsGoal state as successful.."
click at [1021, 164] on div "} } function checkGoals ( ) { // If game.defeatedScouts is greater than 5: if (…" at bounding box center [1072, 235] width 472 height 394
click at [1002, 176] on div "} } function checkGoals ( ) { // If game.defeatedScouts is greater than 5: if (…" at bounding box center [1072, 235] width 472 height 394
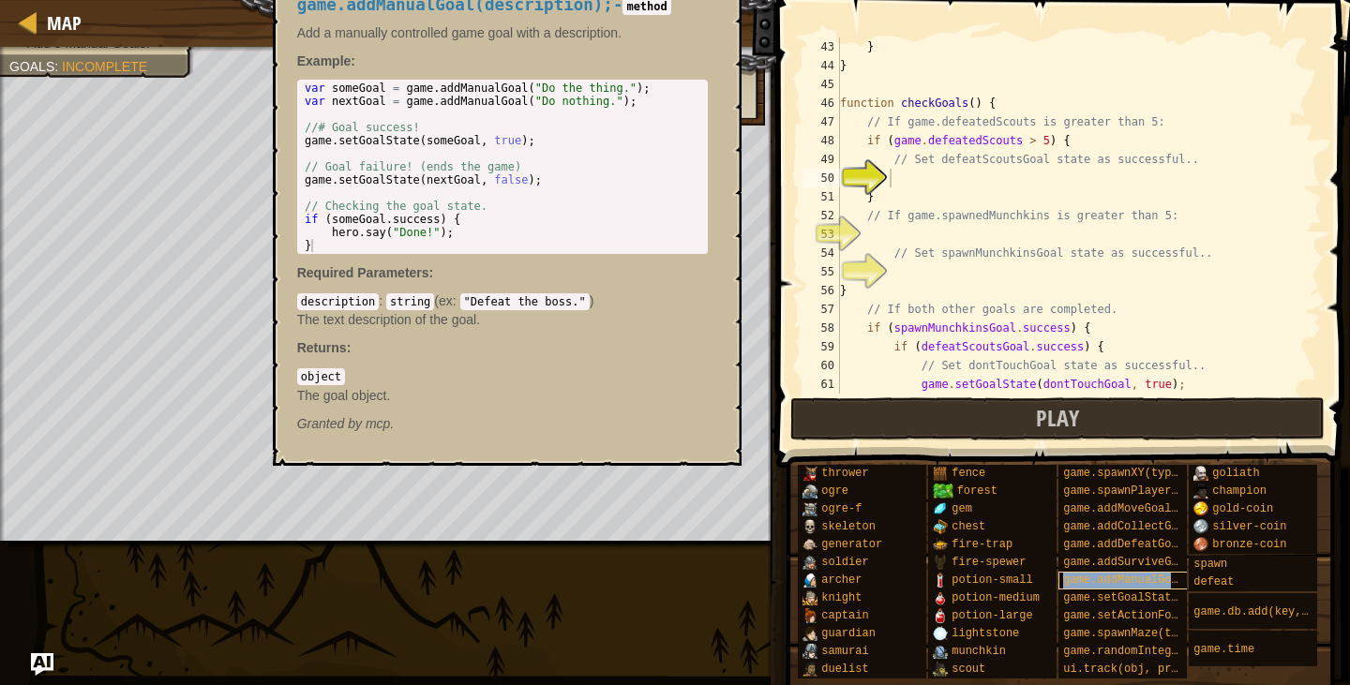
click at [1159, 575] on span "game.addManualGoal(description)" at bounding box center [1167, 580] width 209 height 13
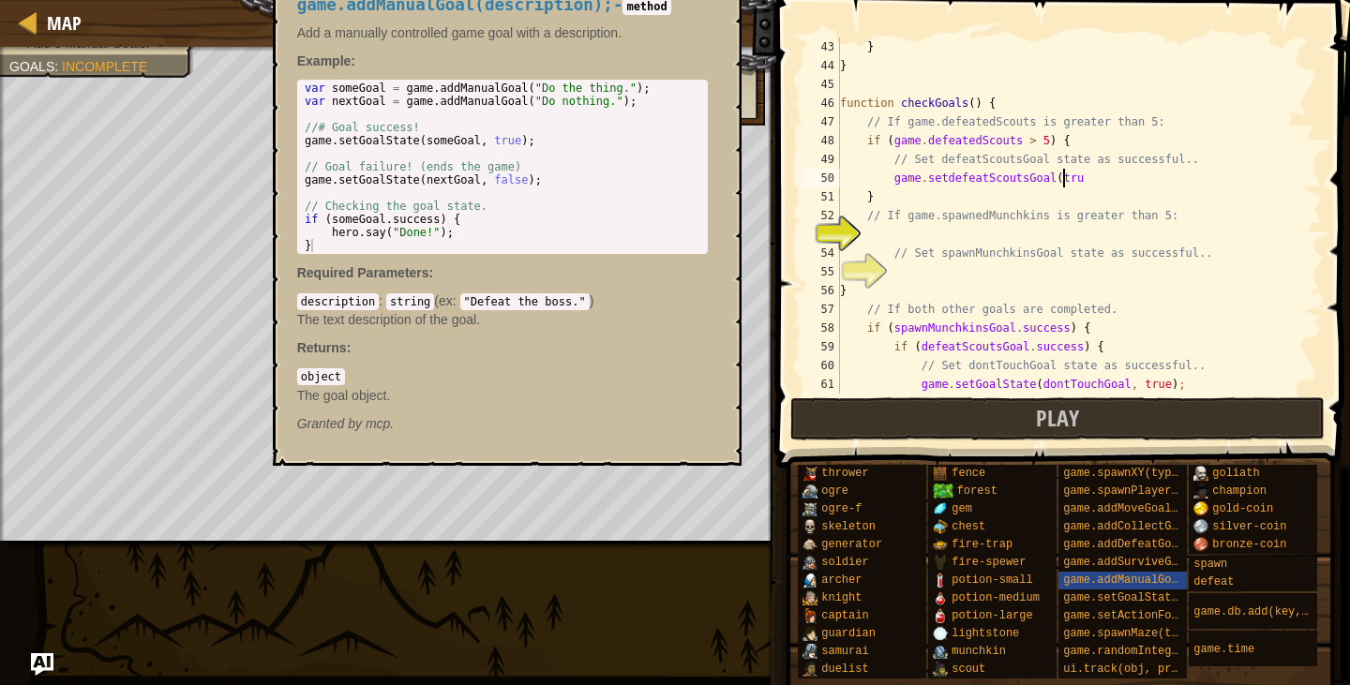
scroll to position [8, 18]
type textarea "game.setdefeatScoutsGoal(true);"
click at [999, 241] on div "} } function checkGoals ( ) { // If game.defeatedScouts is greater than 5: if (…" at bounding box center [1072, 235] width 472 height 394
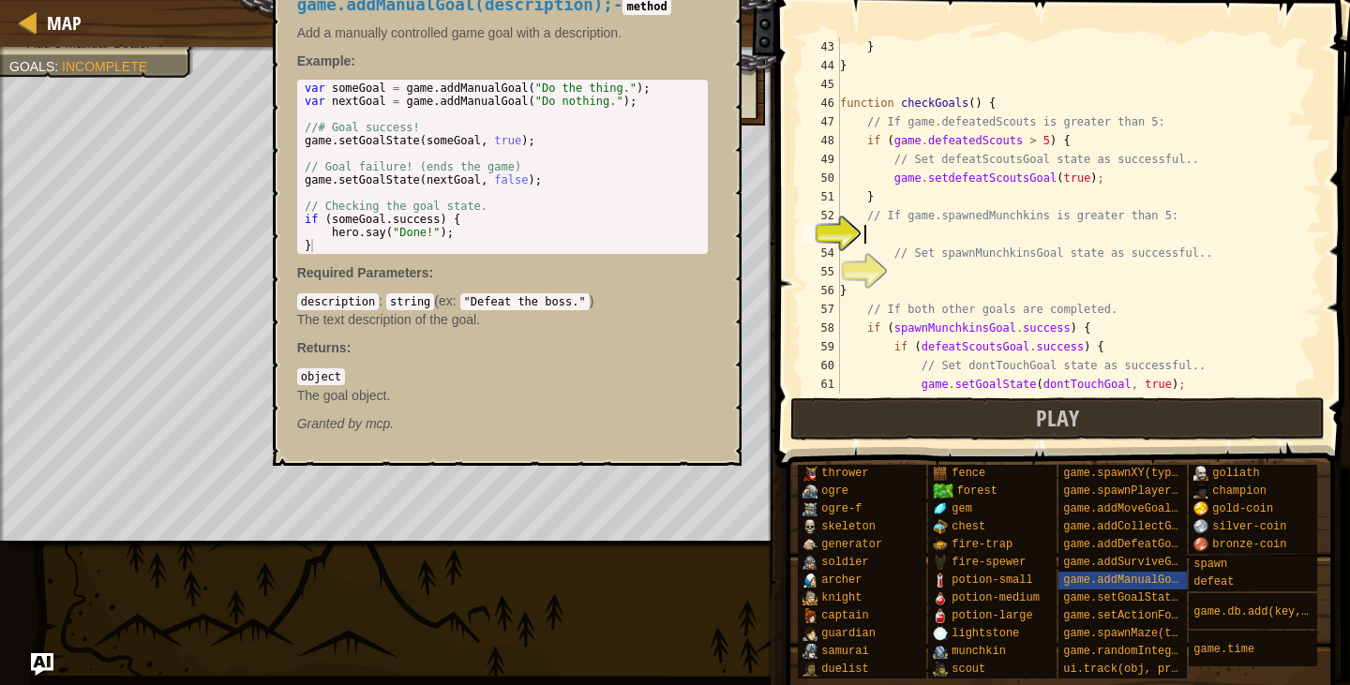
click at [997, 211] on div "} } function checkGoals ( ) { // If game.defeatedScouts is greater than 5: if (…" at bounding box center [1072, 235] width 472 height 394
click at [1005, 248] on div "} } function checkGoals ( ) { // If game.defeatedScouts is greater than 5: if (…" at bounding box center [1072, 235] width 472 height 394
type textarea "// Set spawnMunchkinsGoal state as successful.."
click at [1026, 237] on div "} } function checkGoals ( ) { // If game.defeatedScouts is greater than 5: if (…" at bounding box center [1072, 235] width 472 height 394
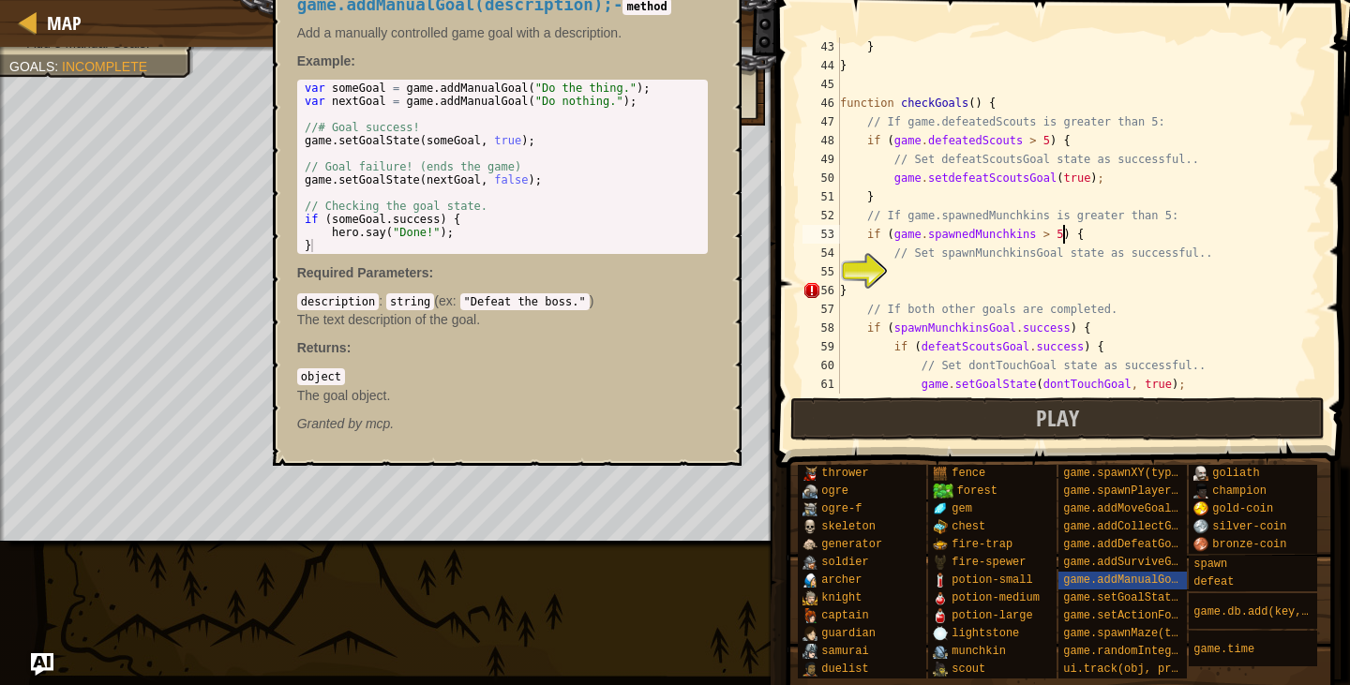
type textarea "if (game.spawnedMunchkins > 5) {"
click at [1016, 276] on div "} } function checkGoals ( ) { // If game.defeatedScouts is greater than 5: if (…" at bounding box center [1072, 235] width 472 height 394
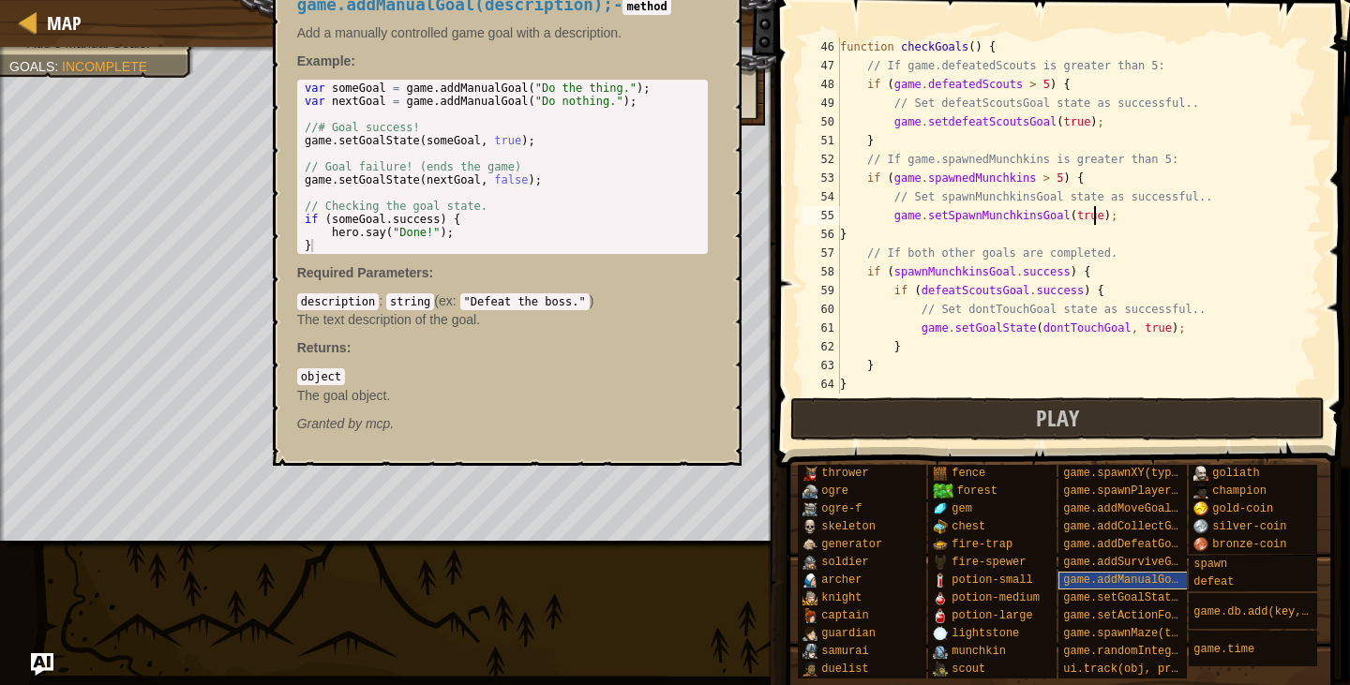
click at [1152, 583] on span "game.addManualGoal(description)" at bounding box center [1167, 580] width 209 height 13
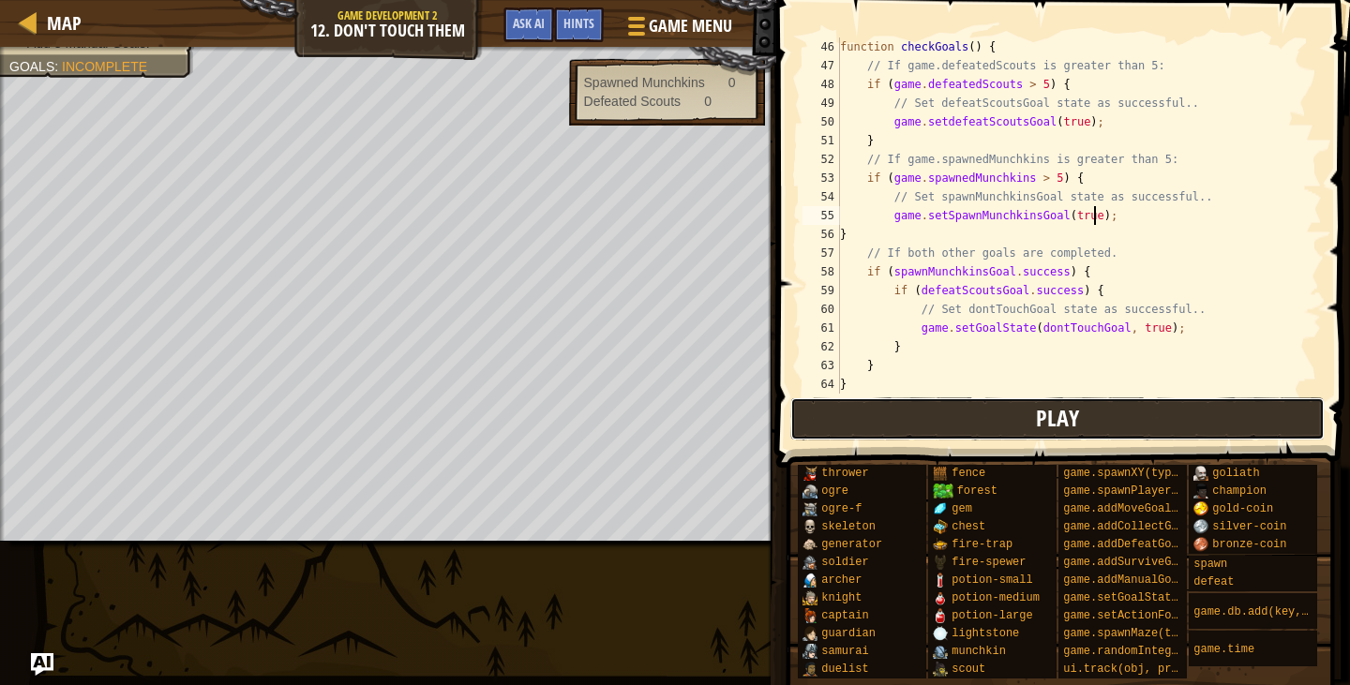
click at [1010, 408] on button "Play" at bounding box center [1058, 419] width 535 height 43
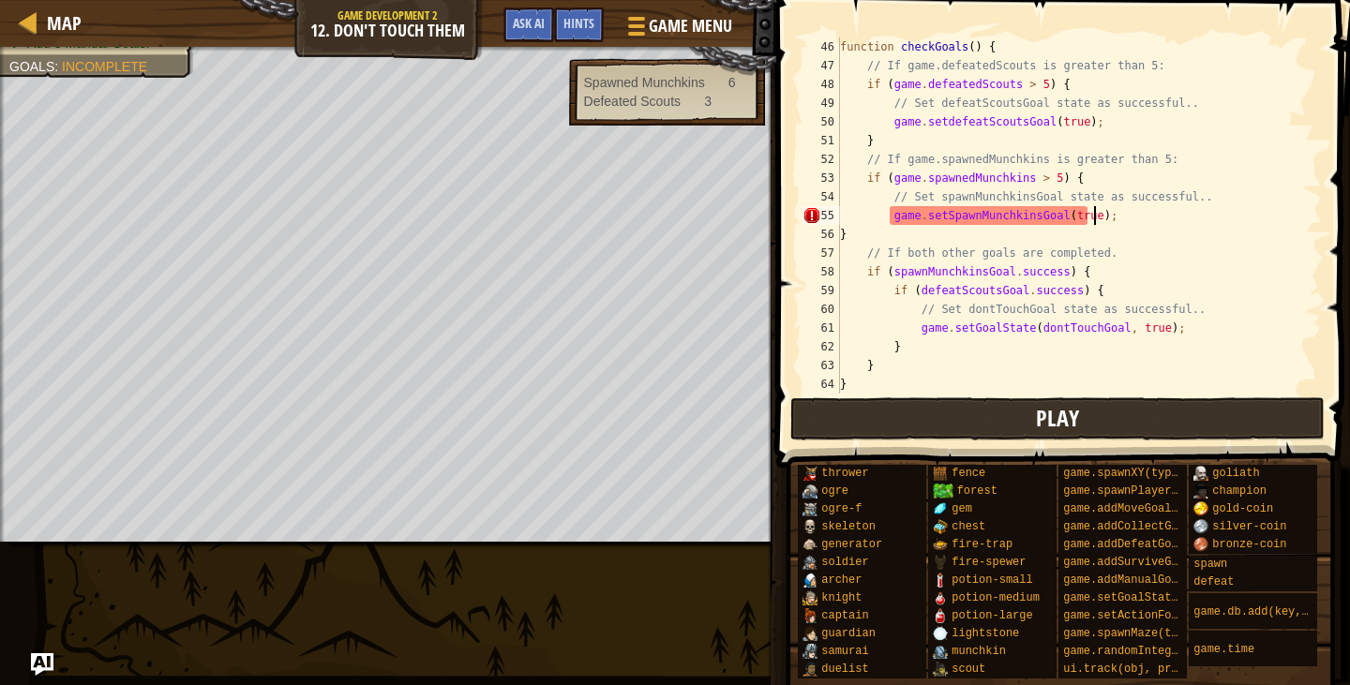
click at [601, 272] on div "Map Game Development 2 12. Don't Touch Them Game Menu Done Hints Ask AI 1 ההההה…" at bounding box center [675, 342] width 1350 height 685
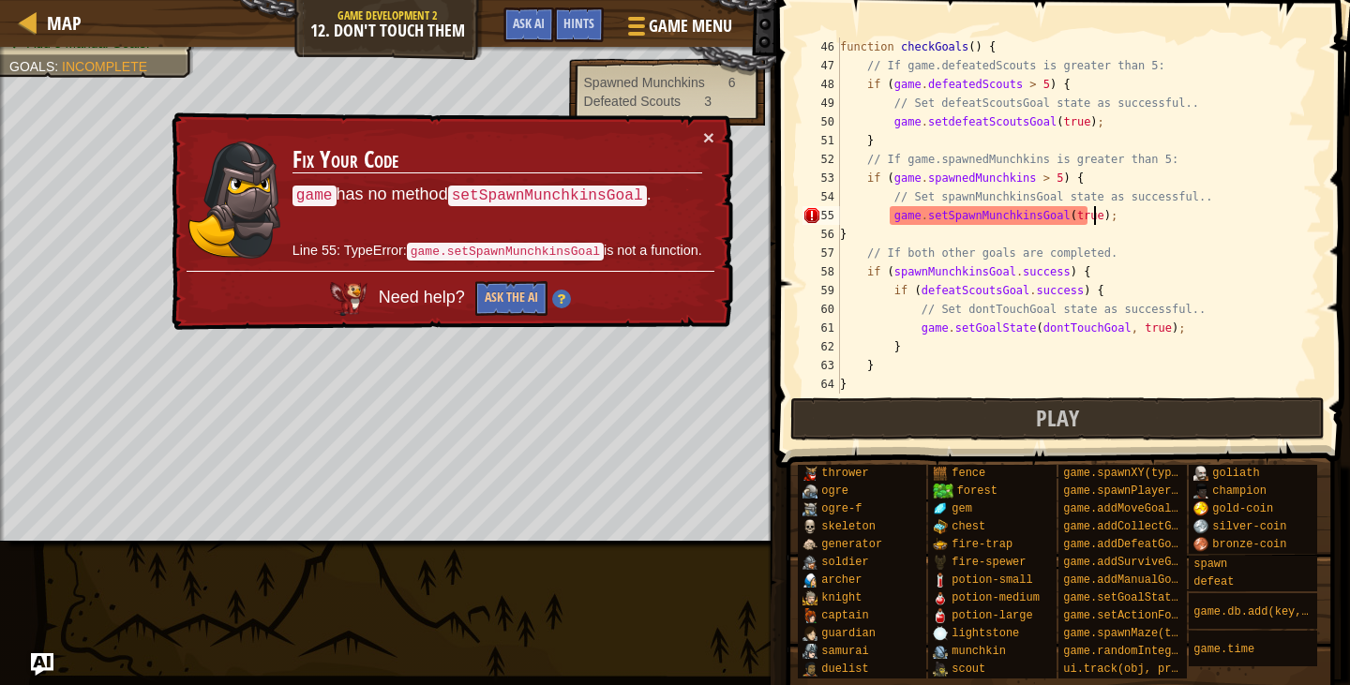
scroll to position [900, 0]
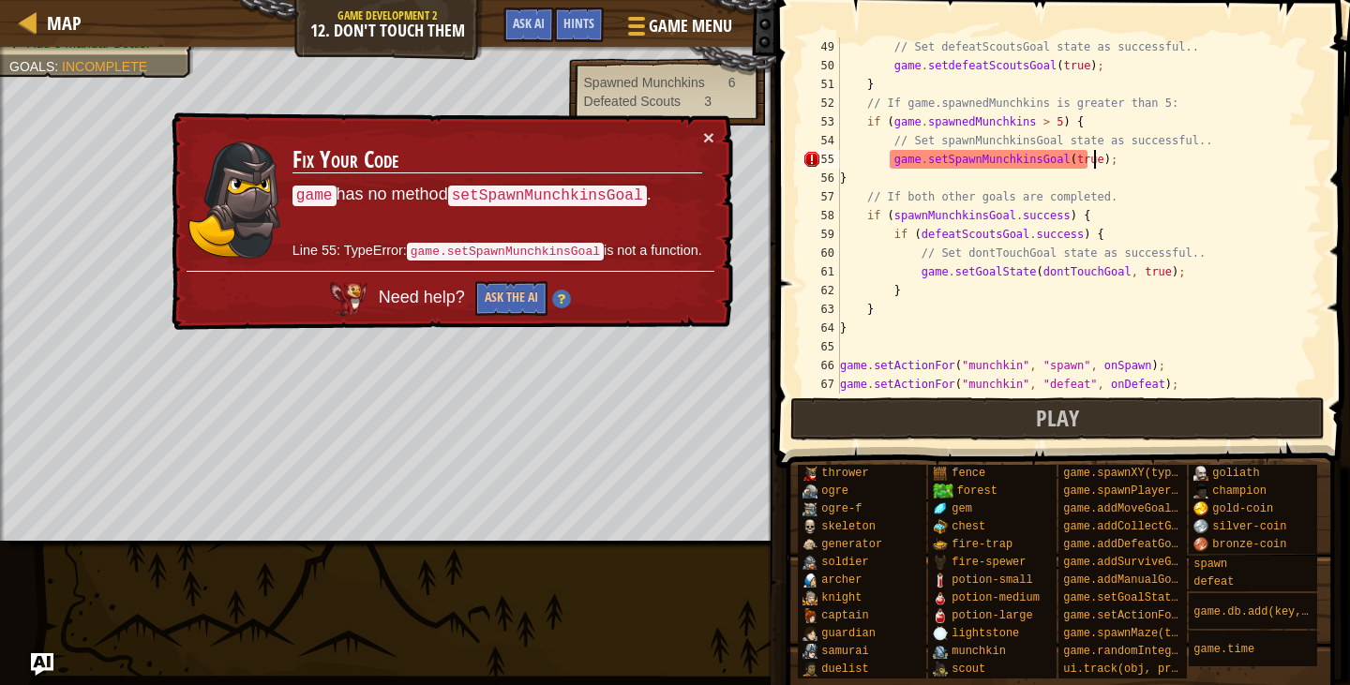
click at [934, 157] on div "// Set defeatScoutsGoal state as successful.. game . setdefeatScoutsGoal ( true…" at bounding box center [1072, 235] width 472 height 394
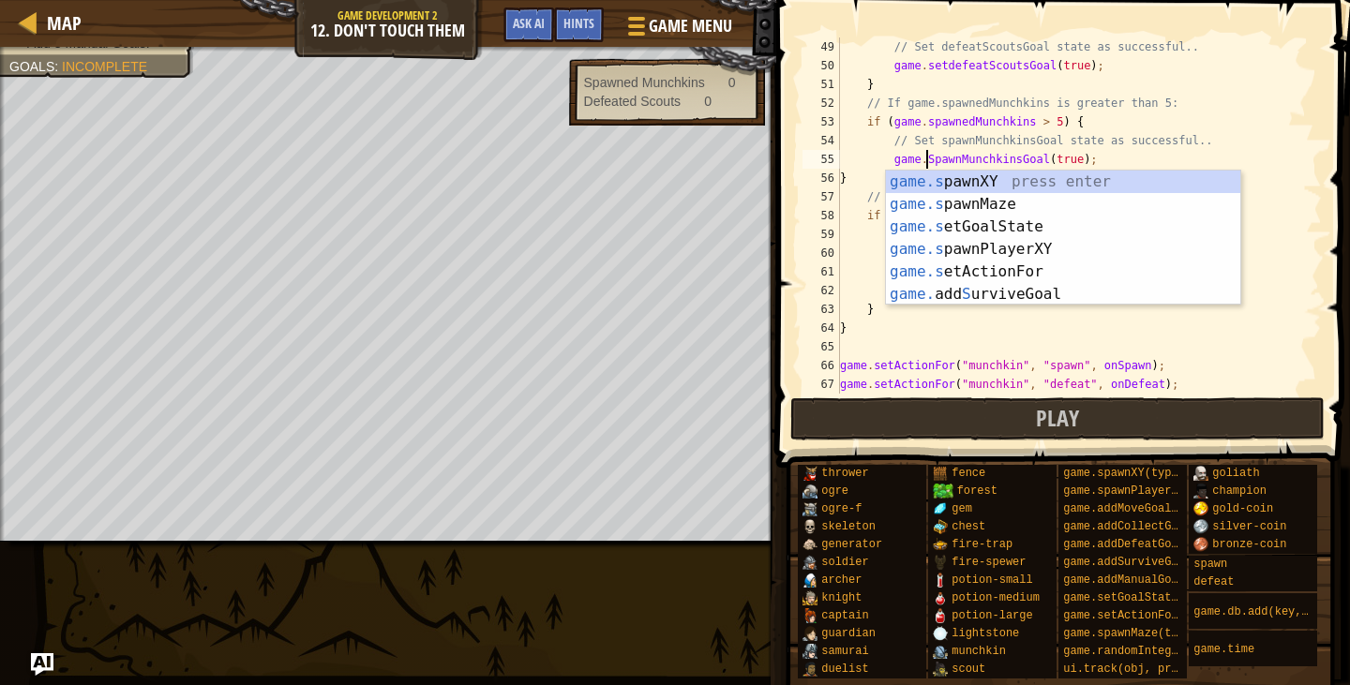
scroll to position [8, 7]
click at [1030, 443] on span at bounding box center [1065, 207] width 589 height 523
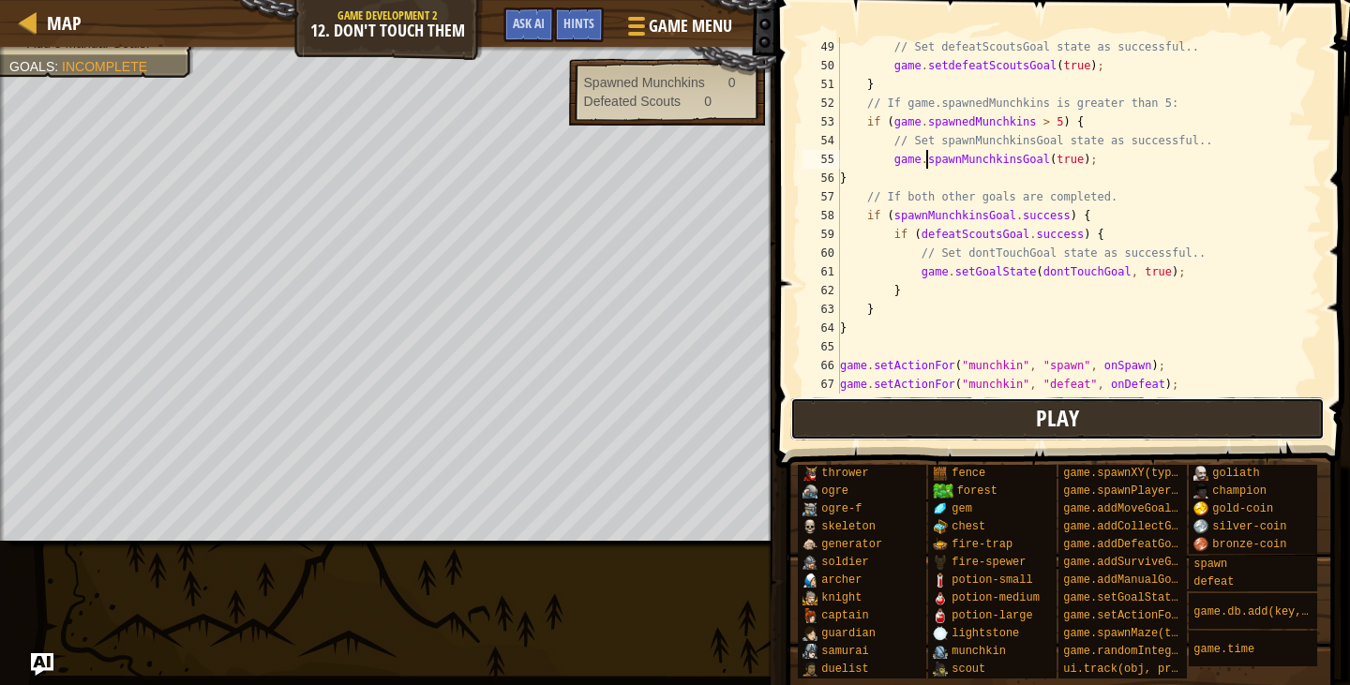
click at [1005, 423] on button "Play" at bounding box center [1058, 419] width 535 height 43
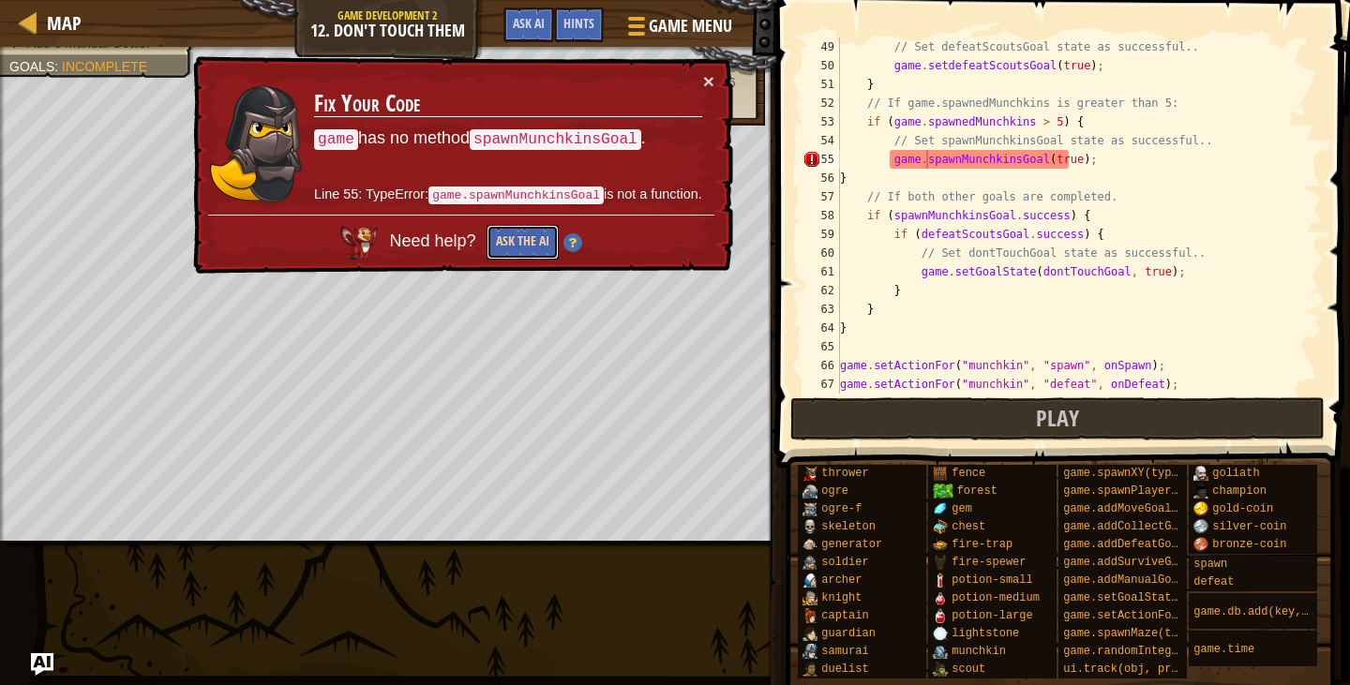
click at [514, 248] on button "Ask the AI" at bounding box center [521, 244] width 72 height 36
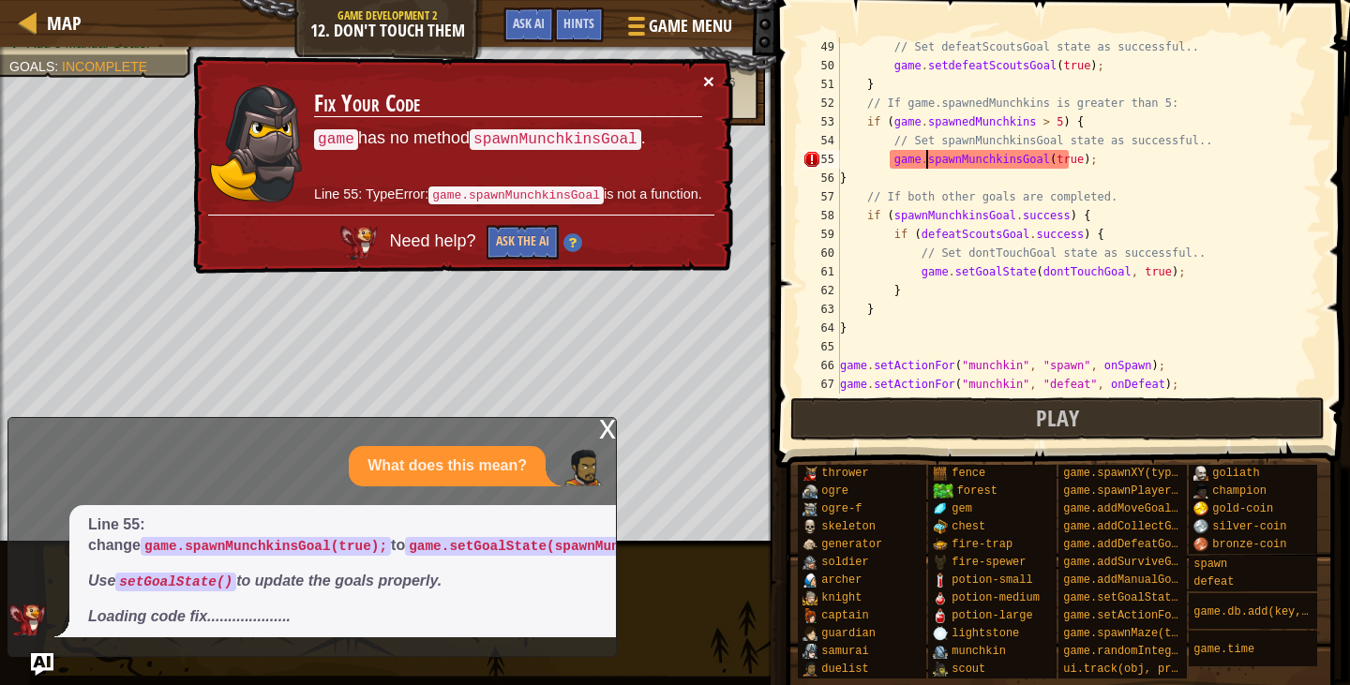
click at [712, 83] on button "×" at bounding box center [710, 84] width 12 height 20
click at [700, 66] on div "× Fix Your Code game has no method spawnMunchkinsGoal . Line 55: TypeError: gam…" at bounding box center [460, 165] width 545 height 222
click at [711, 74] on button "×" at bounding box center [710, 84] width 12 height 20
click at [717, 79] on div "× Fix Your Code game has no method spawnMunchkinsGoal . Line 55: TypeError: gam…" at bounding box center [460, 165] width 545 height 222
click at [715, 79] on div "× Fix Your Code game has no method spawnMunchkinsGoal . Line 55: TypeError: gam…" at bounding box center [461, 165] width 544 height 218
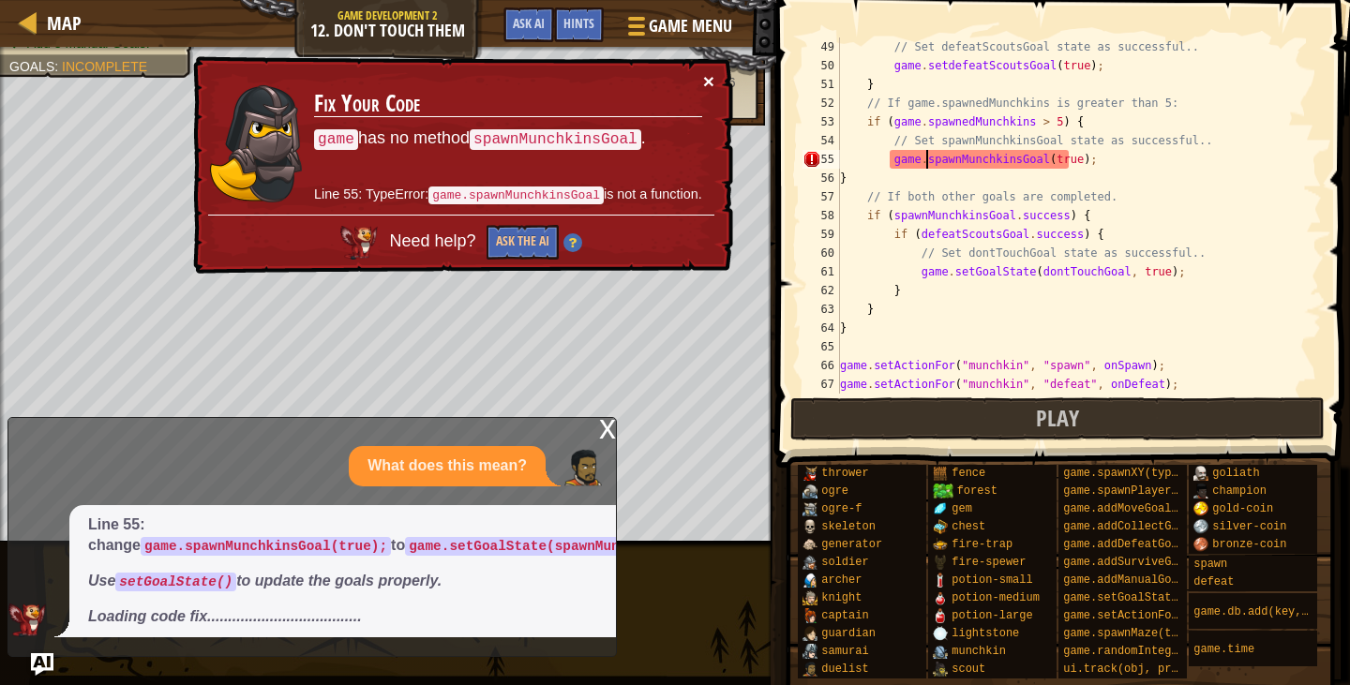
click at [704, 76] on button "×" at bounding box center [708, 83] width 11 height 20
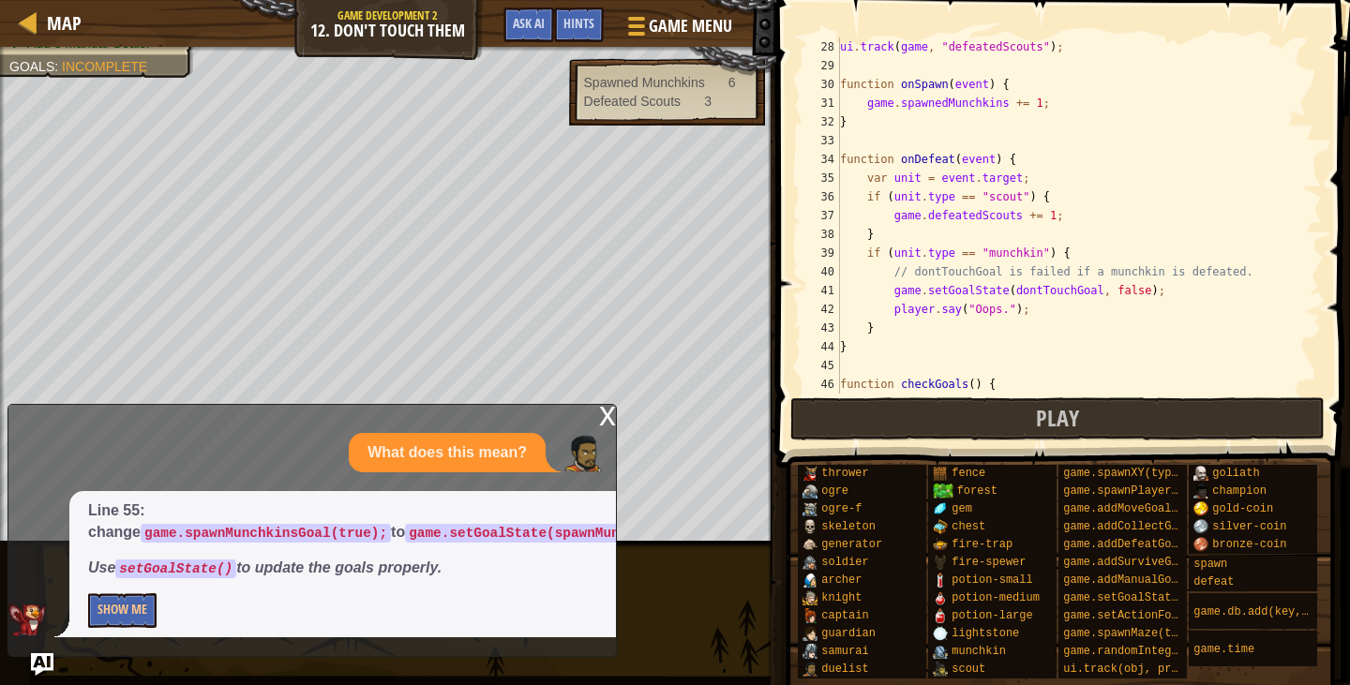
scroll to position [506, 0]
click at [108, 607] on button "Show Me" at bounding box center [122, 611] width 68 height 35
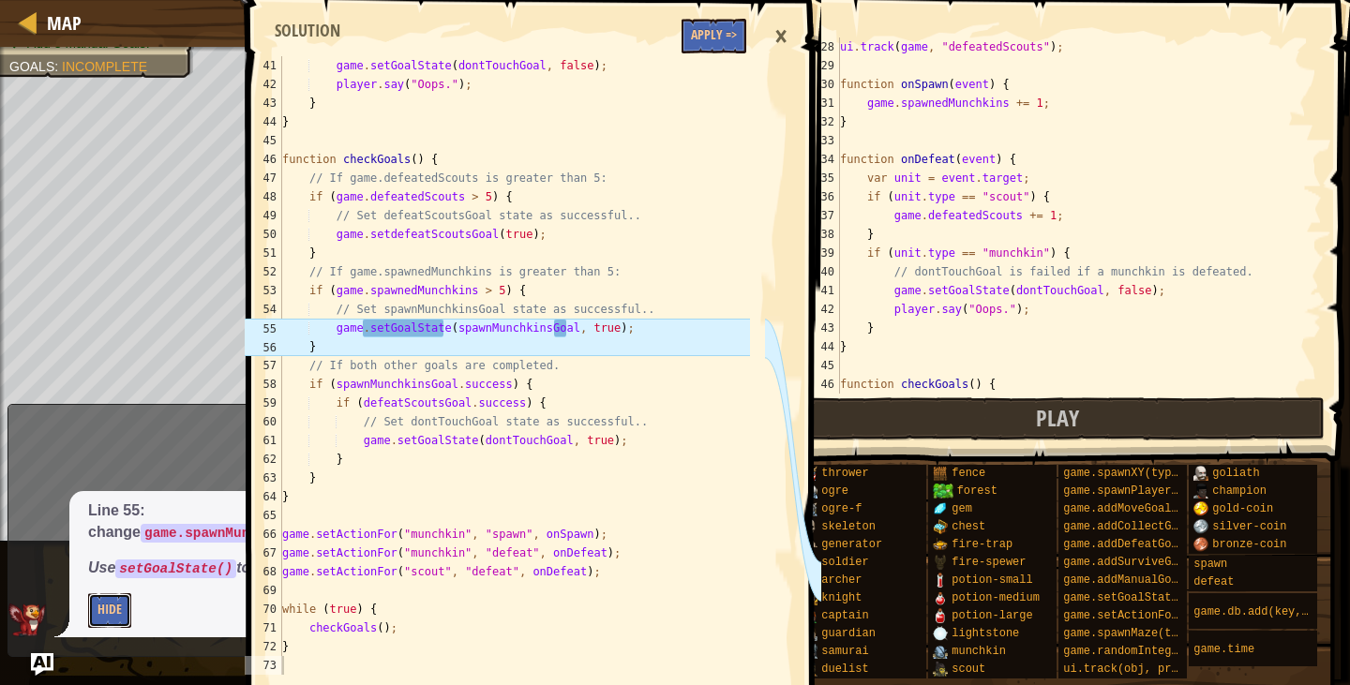
scroll to position [750, 0]
click at [731, 39] on button "Apply =>" at bounding box center [714, 36] width 65 height 35
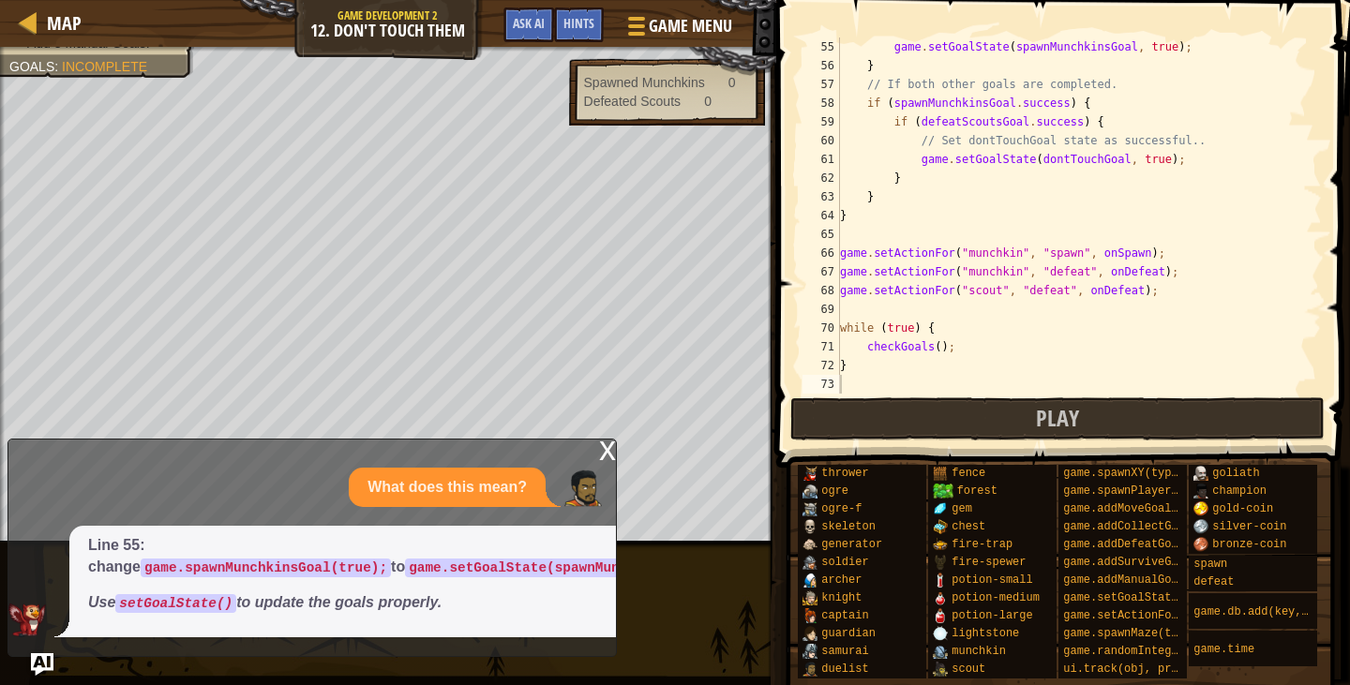
scroll to position [1013, 0]
click at [604, 449] on div "x" at bounding box center [607, 449] width 17 height 19
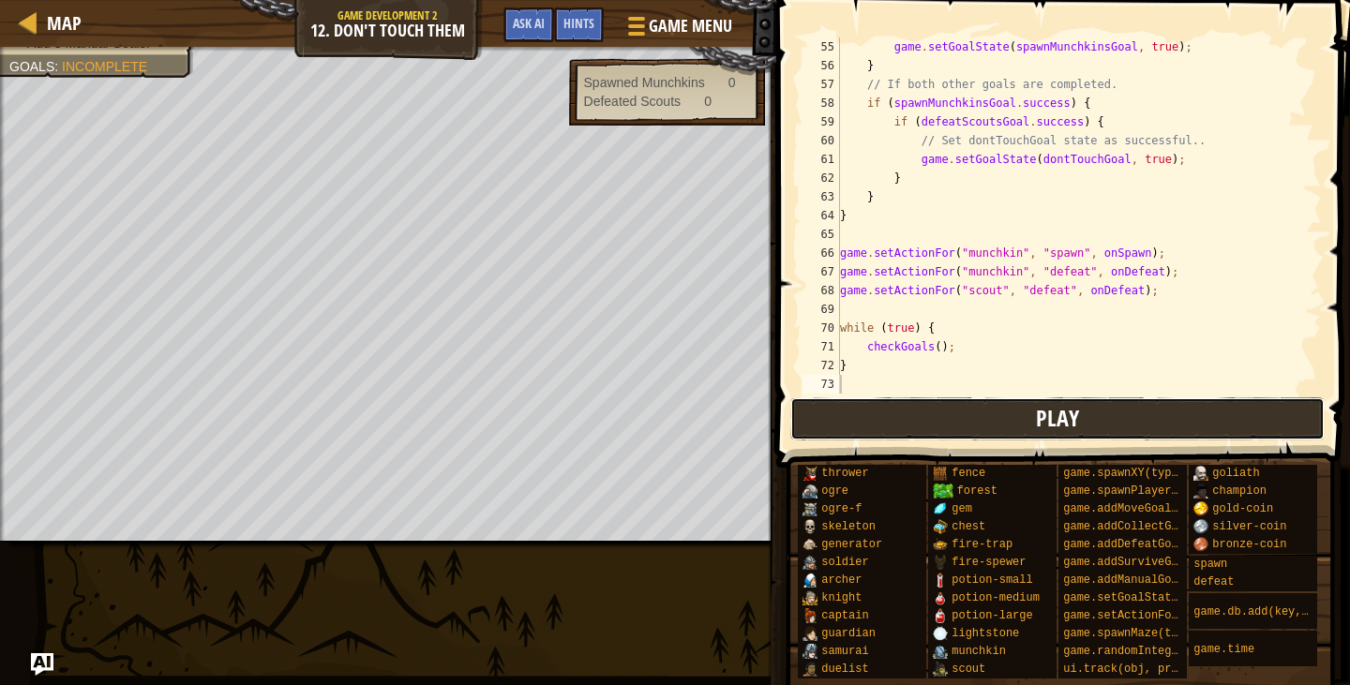
click at [832, 411] on button "Play" at bounding box center [1058, 419] width 535 height 43
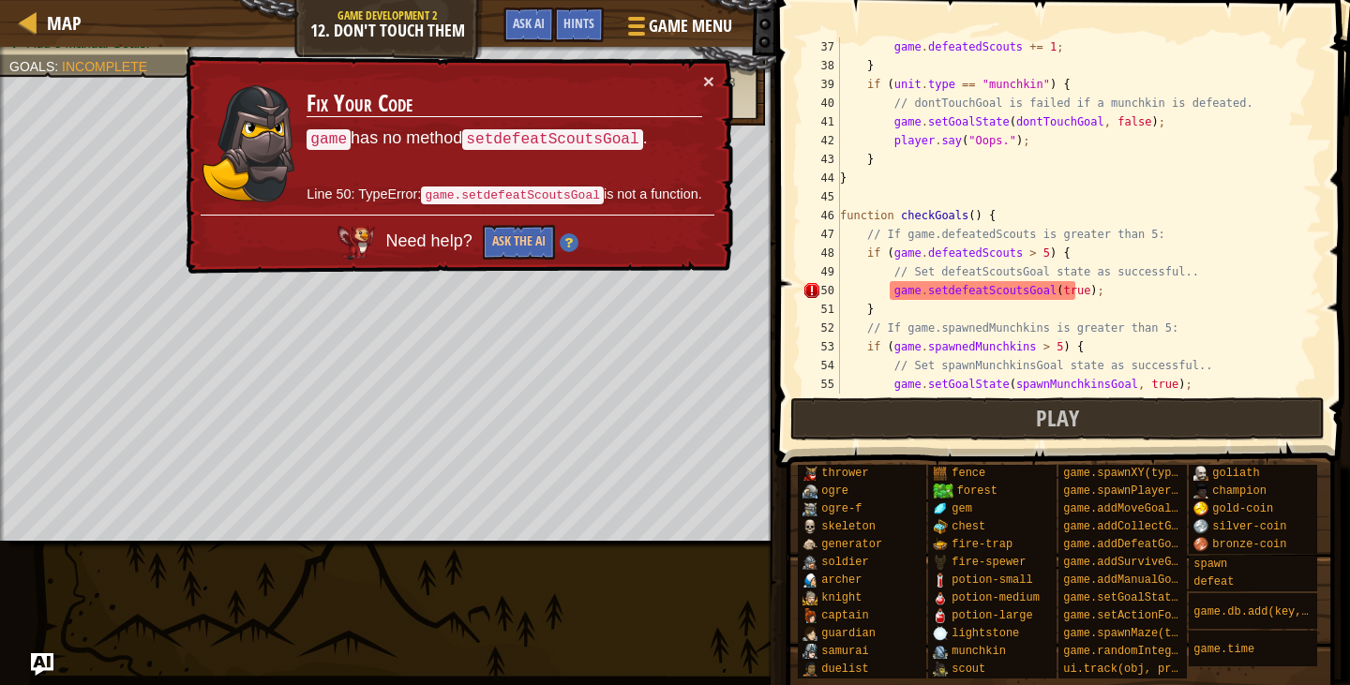
scroll to position [675, 0]
click at [940, 293] on div "game . defeatedScouts += 1 ; } if ( unit . type == "munchkin" ) { // dontTouchG…" at bounding box center [1072, 235] width 472 height 394
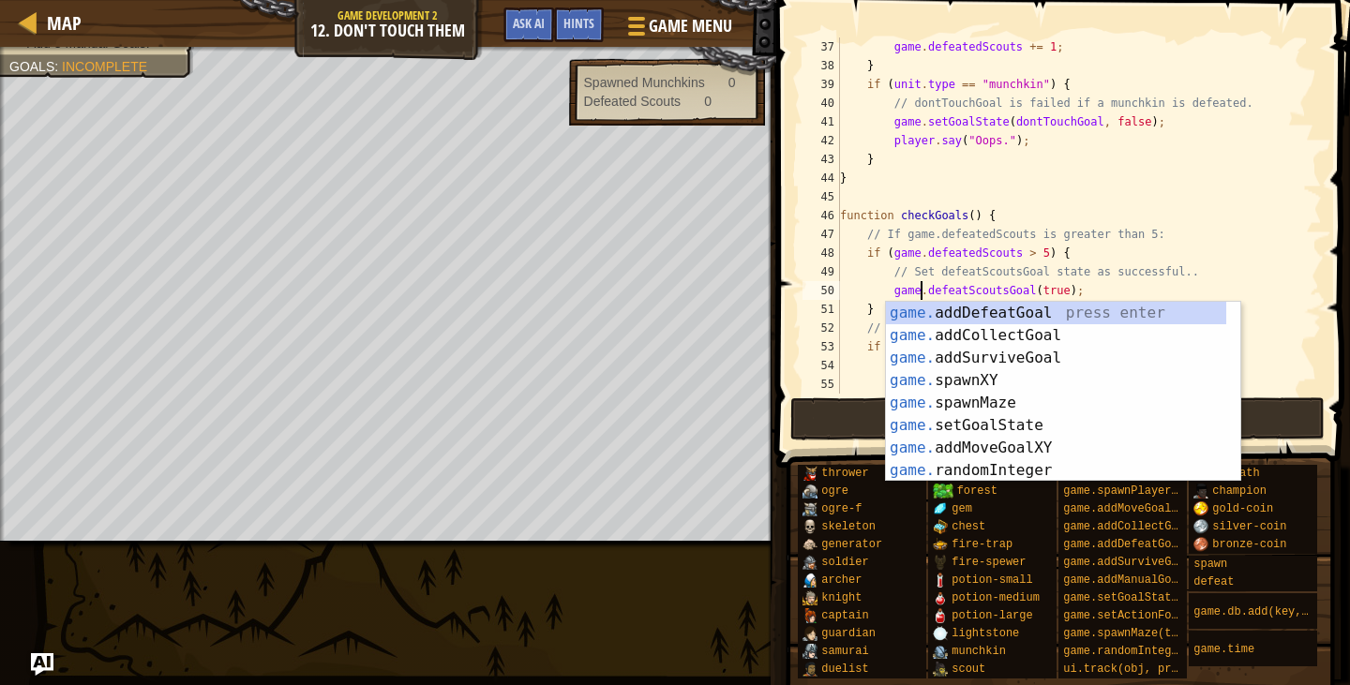
click at [1090, 231] on div "game . defeatedScouts += 1 ; } if ( unit . type == "munchkin" ) { // dontTouchG…" at bounding box center [1072, 235] width 472 height 394
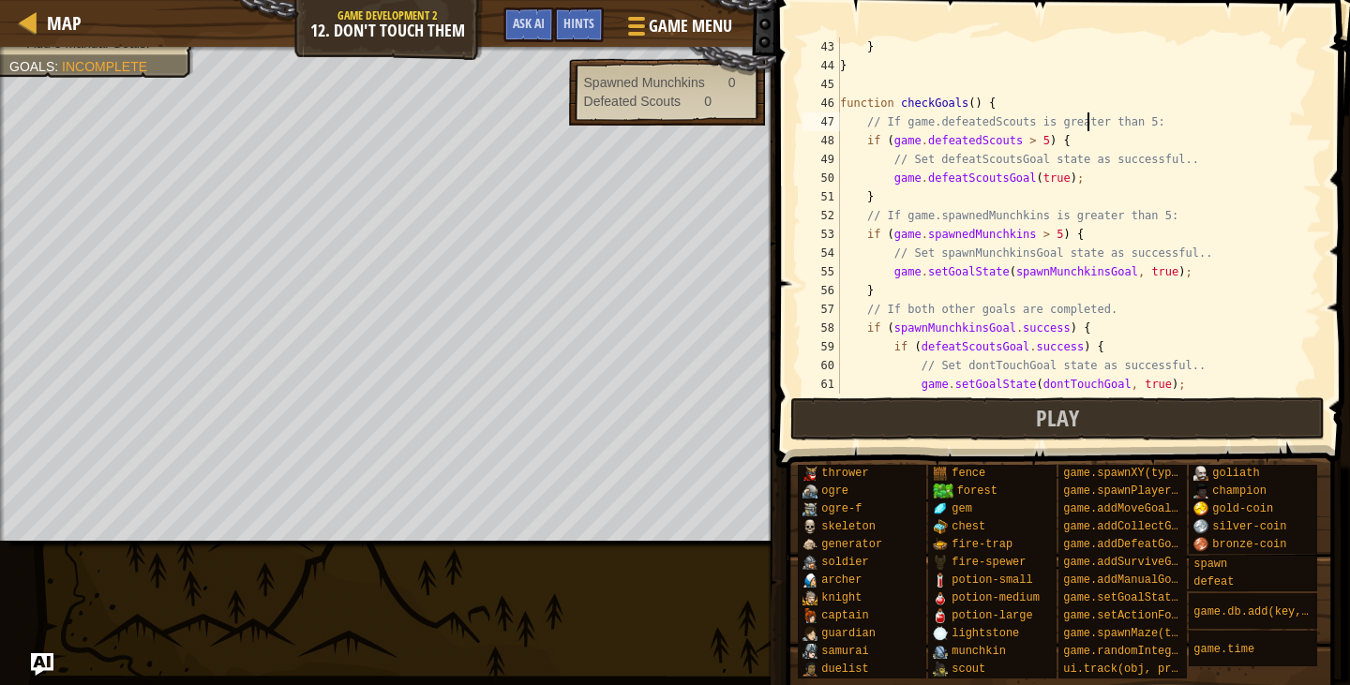
scroll to position [788, 0]
click at [943, 390] on div "} } function checkGoals ( ) { // If game.defeatedScouts is greater than 5: if (…" at bounding box center [1072, 235] width 472 height 394
type textarea "game.setGoalState(dontTouchGoal, true);"
click at [928, 414] on button "Play" at bounding box center [1058, 419] width 535 height 43
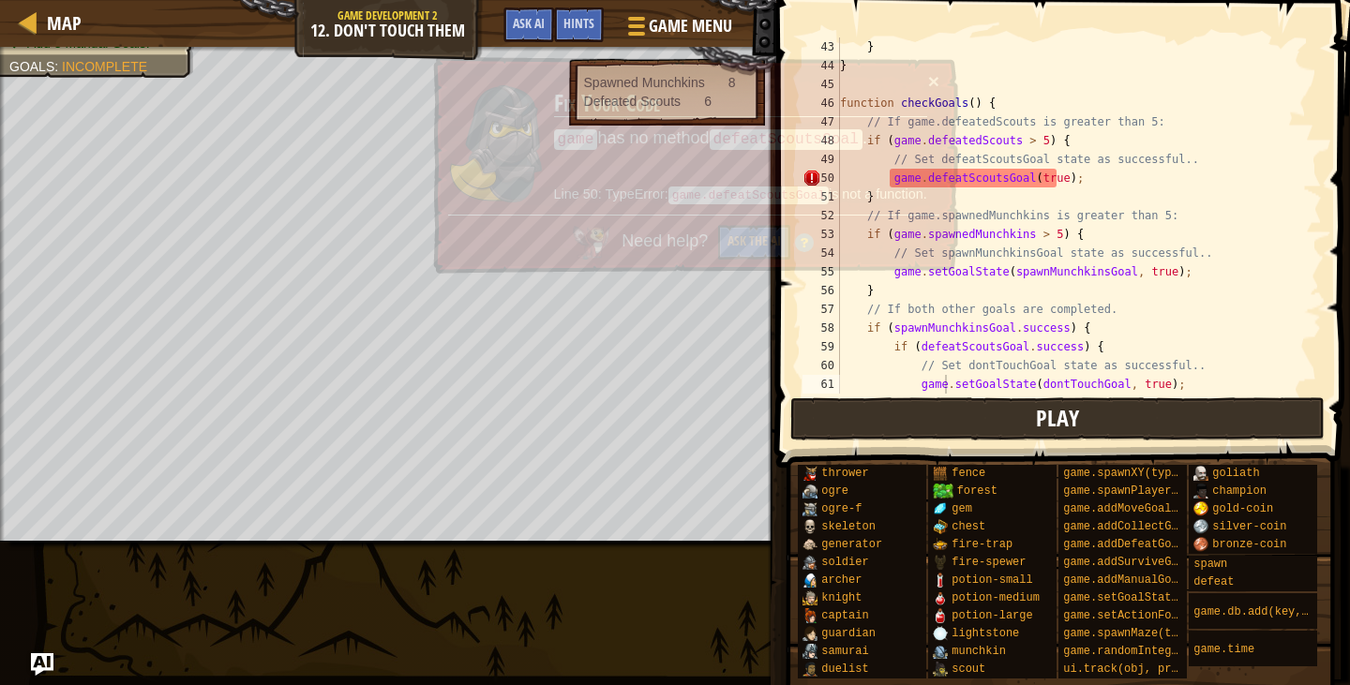
click at [726, 186] on code "game.defeatScoutsGoal" at bounding box center [748, 196] width 160 height 20
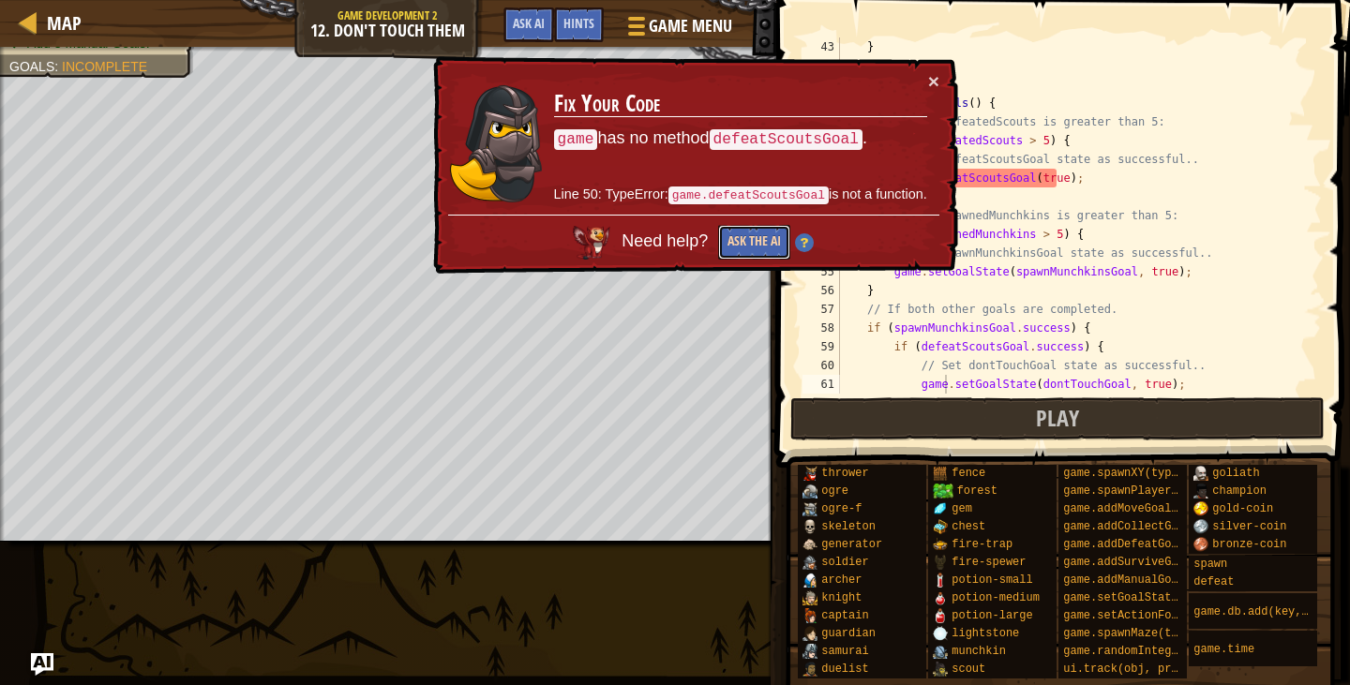
click at [742, 236] on button "Ask the AI" at bounding box center [755, 243] width 72 height 36
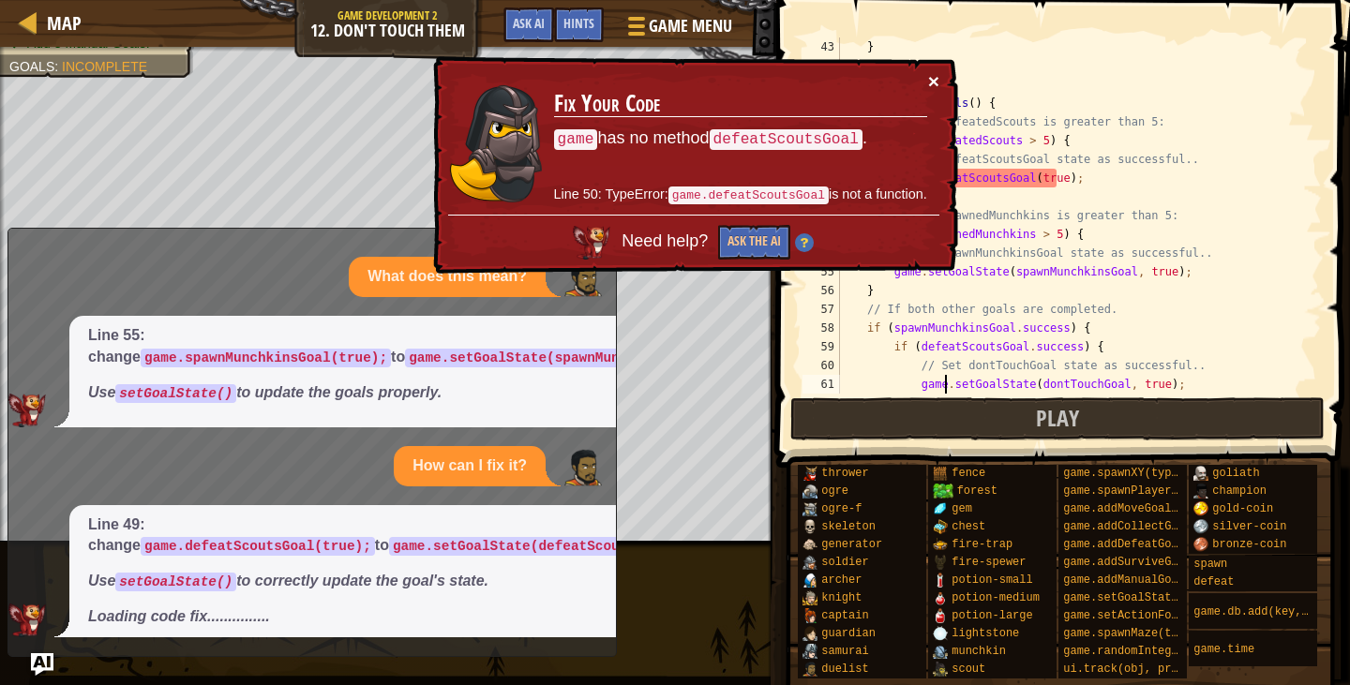
click at [931, 79] on button "×" at bounding box center [933, 83] width 11 height 20
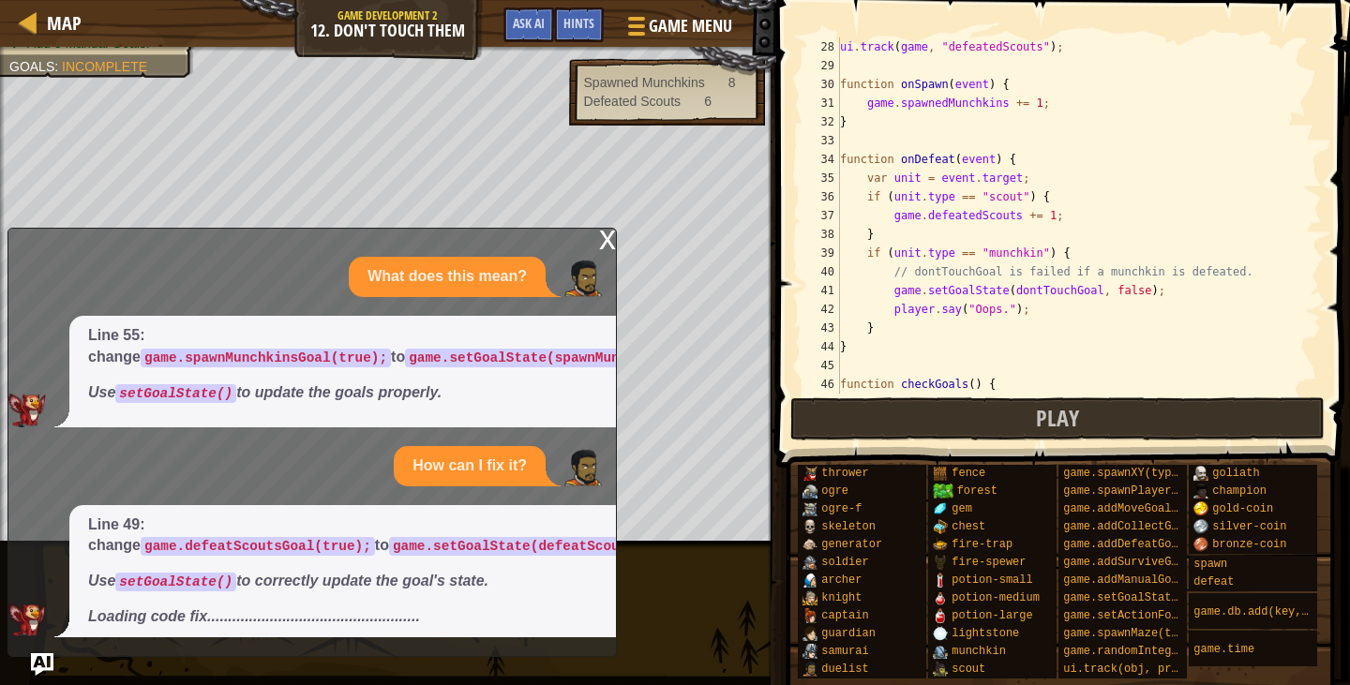
scroll to position [675, 0]
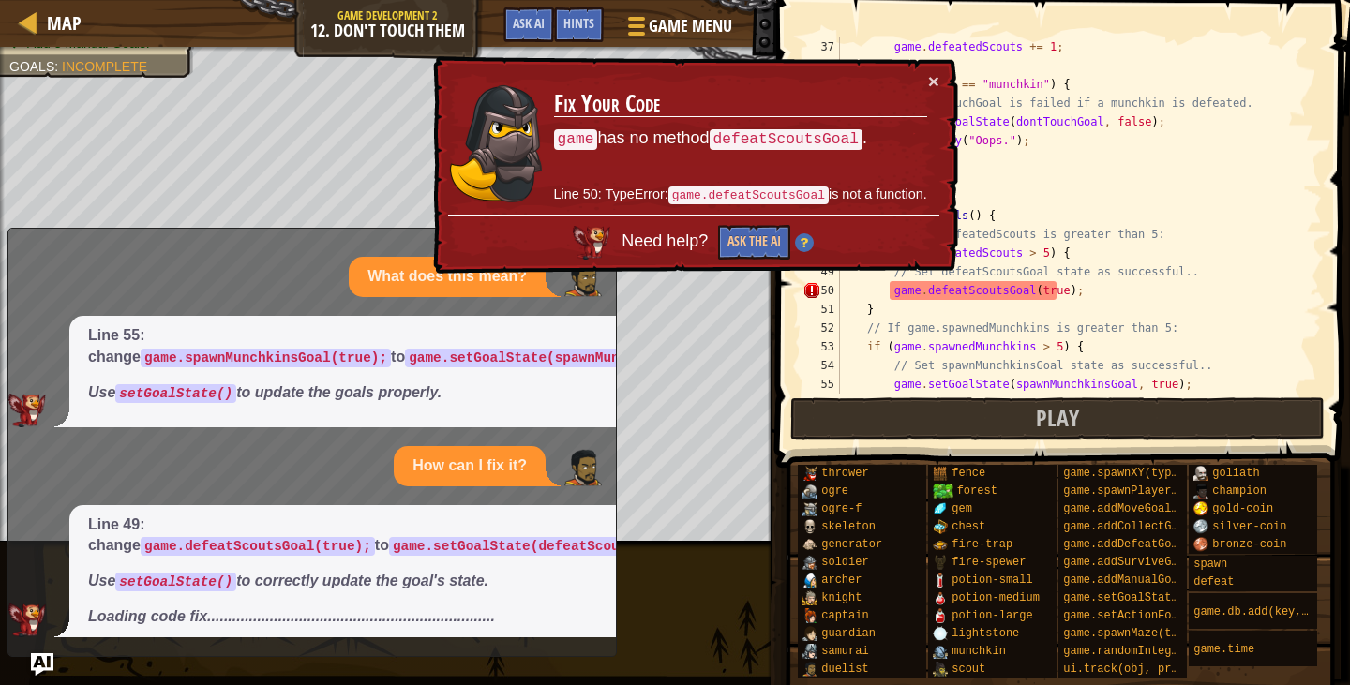
click at [806, 245] on img at bounding box center [804, 242] width 19 height 19
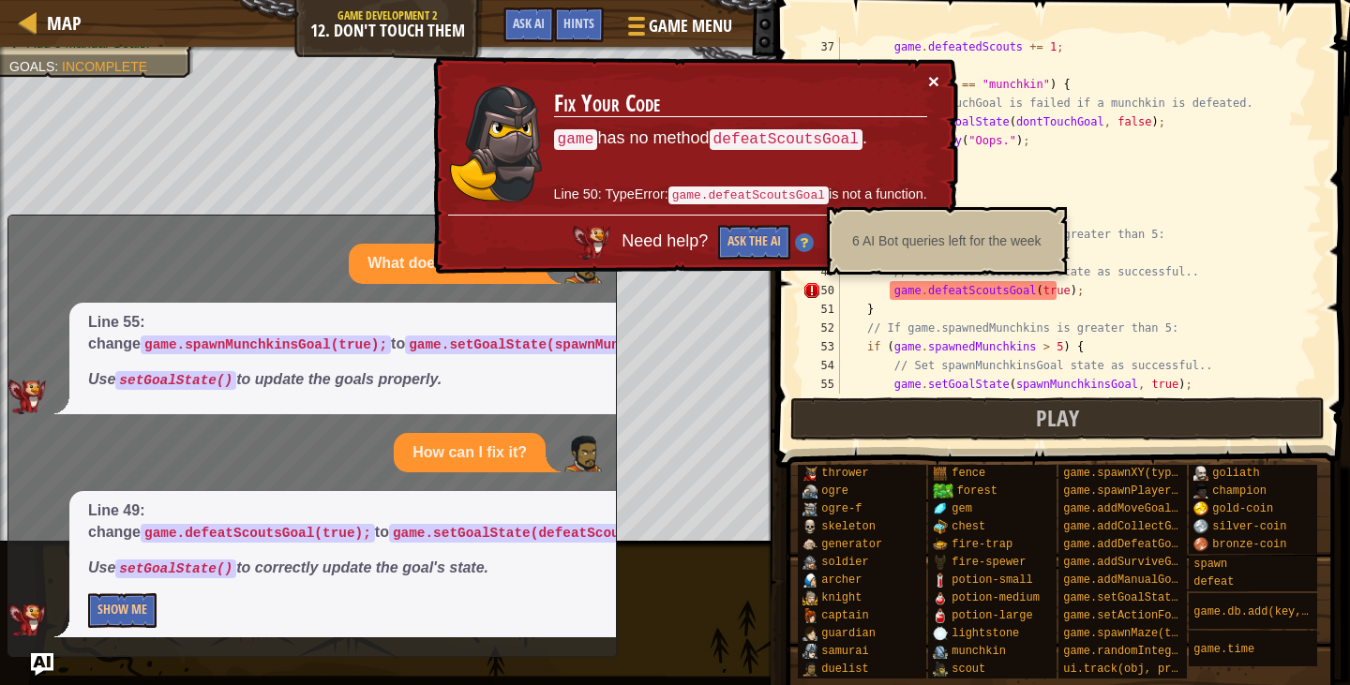
click at [936, 75] on button "×" at bounding box center [935, 84] width 12 height 20
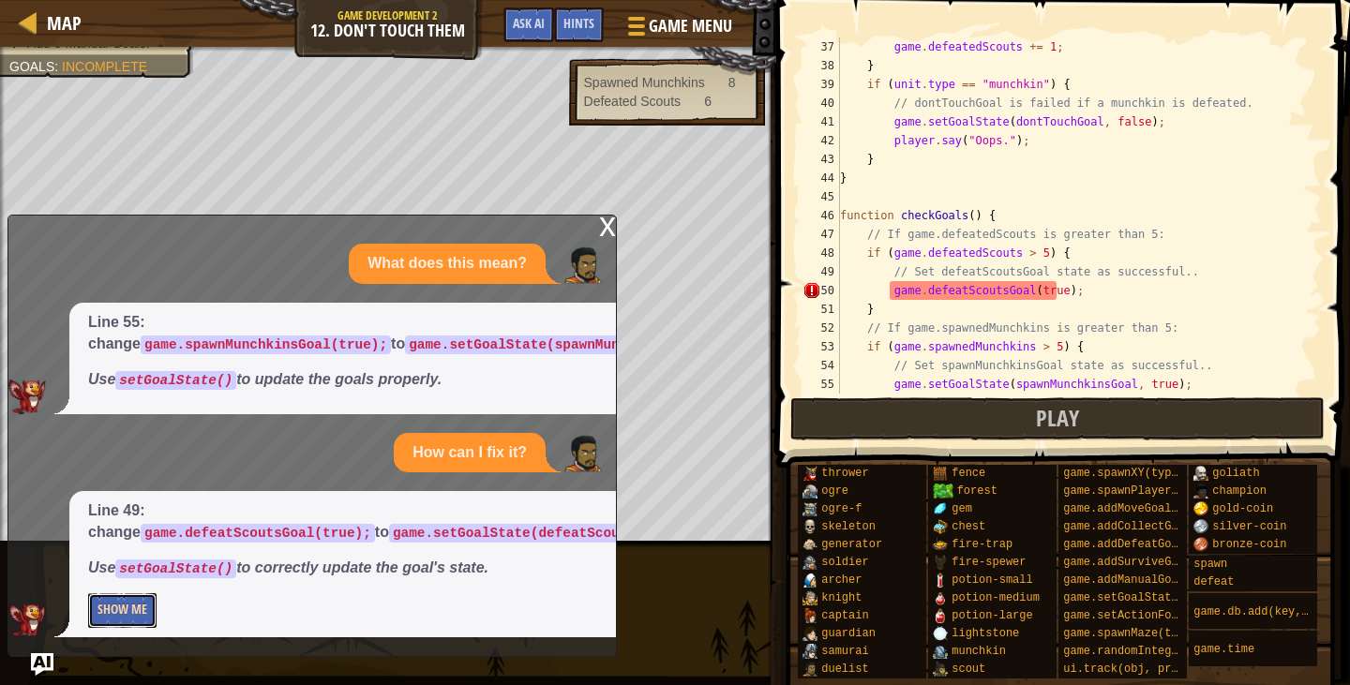
click at [139, 609] on button "Show Me" at bounding box center [122, 611] width 68 height 35
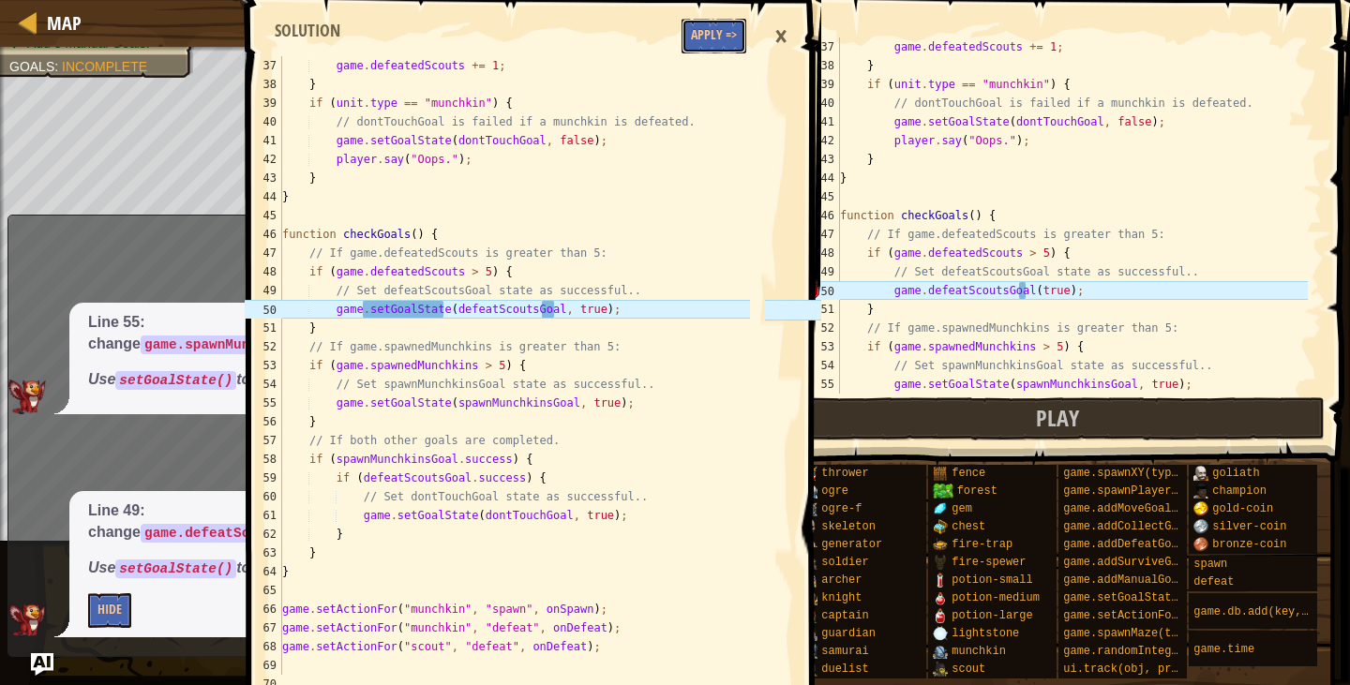
click at [701, 46] on button "Apply =>" at bounding box center [714, 36] width 65 height 35
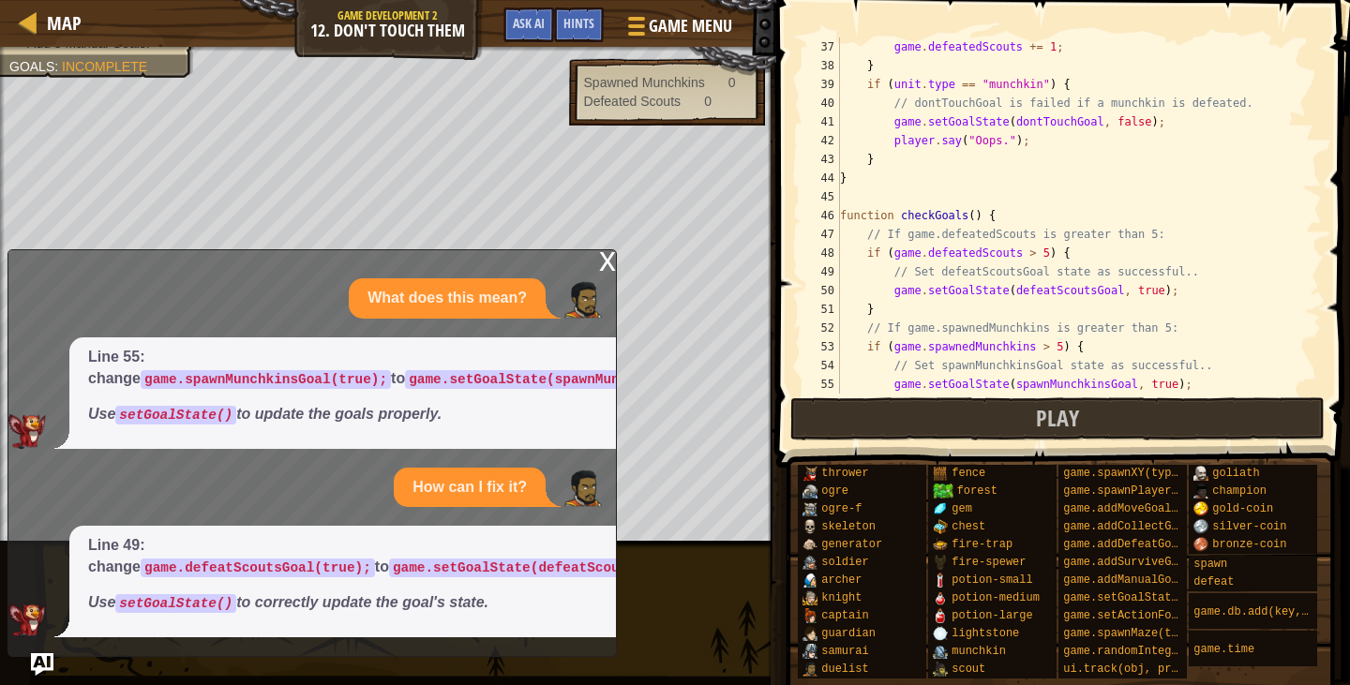
click at [612, 261] on div "x" at bounding box center [607, 259] width 17 height 19
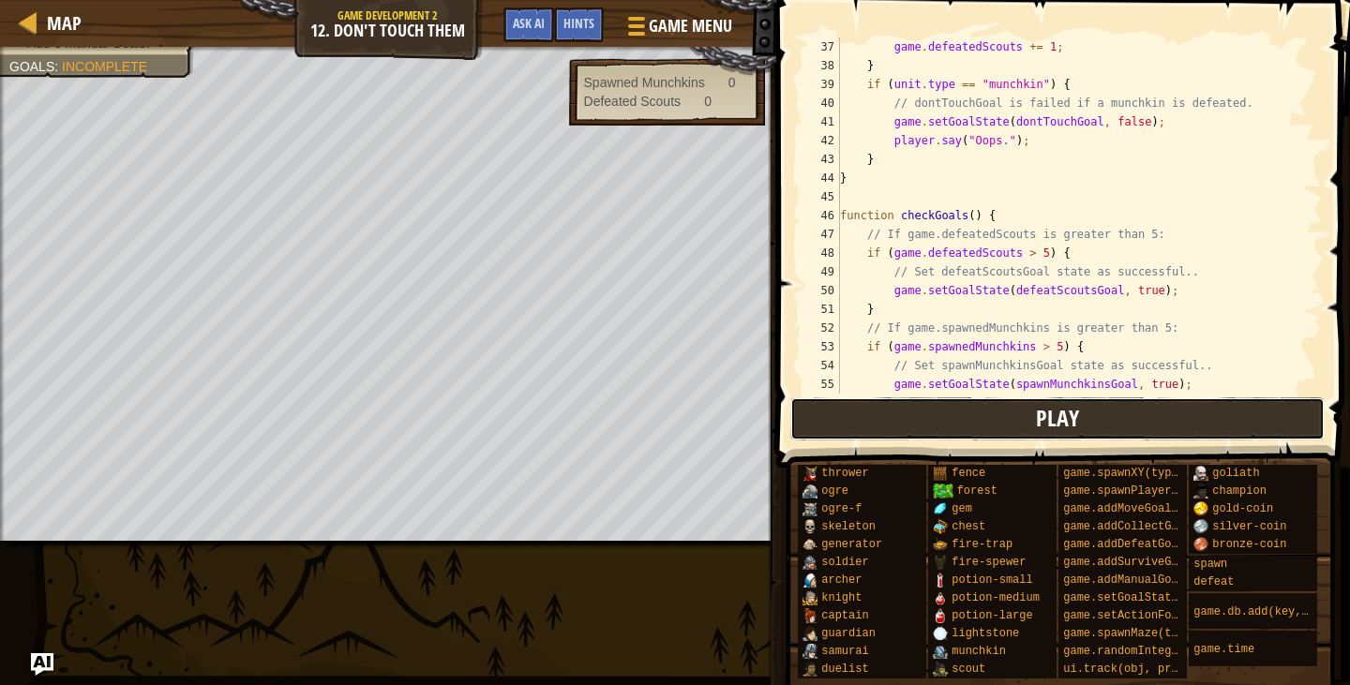
click at [819, 411] on button "Play" at bounding box center [1058, 419] width 535 height 43
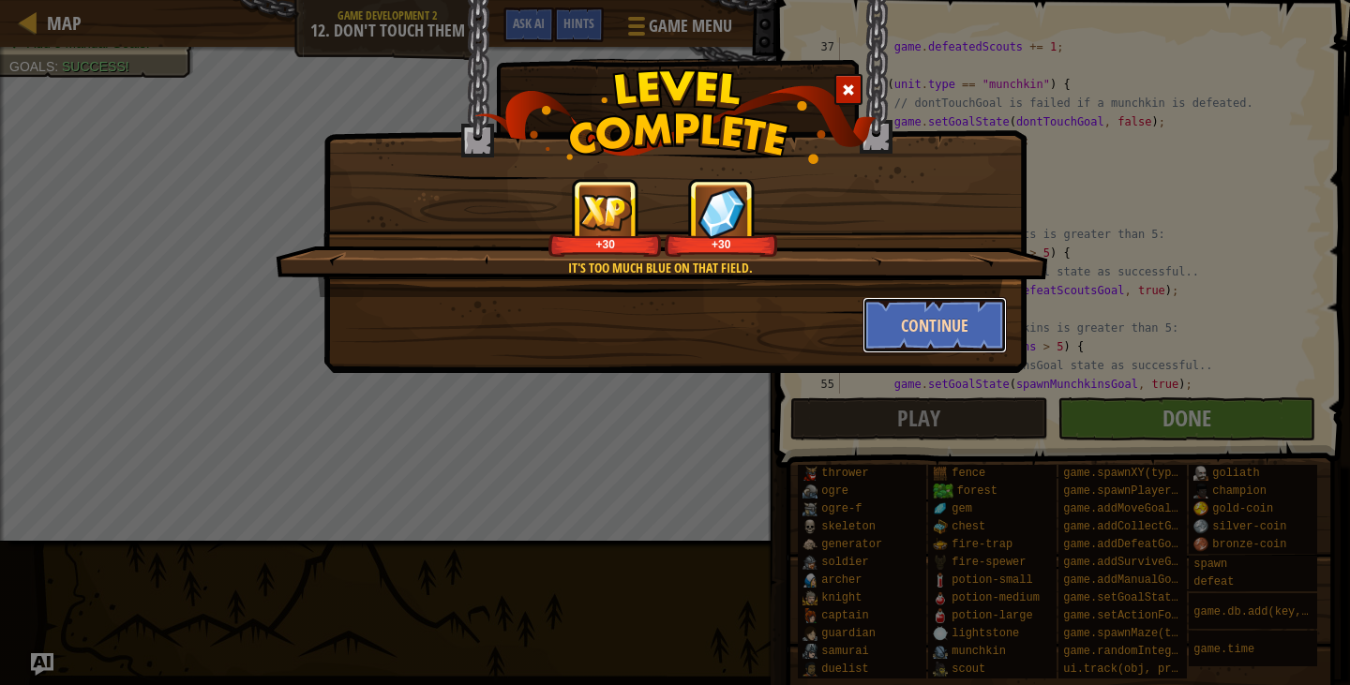
click at [889, 313] on button "Continue" at bounding box center [935, 325] width 145 height 56
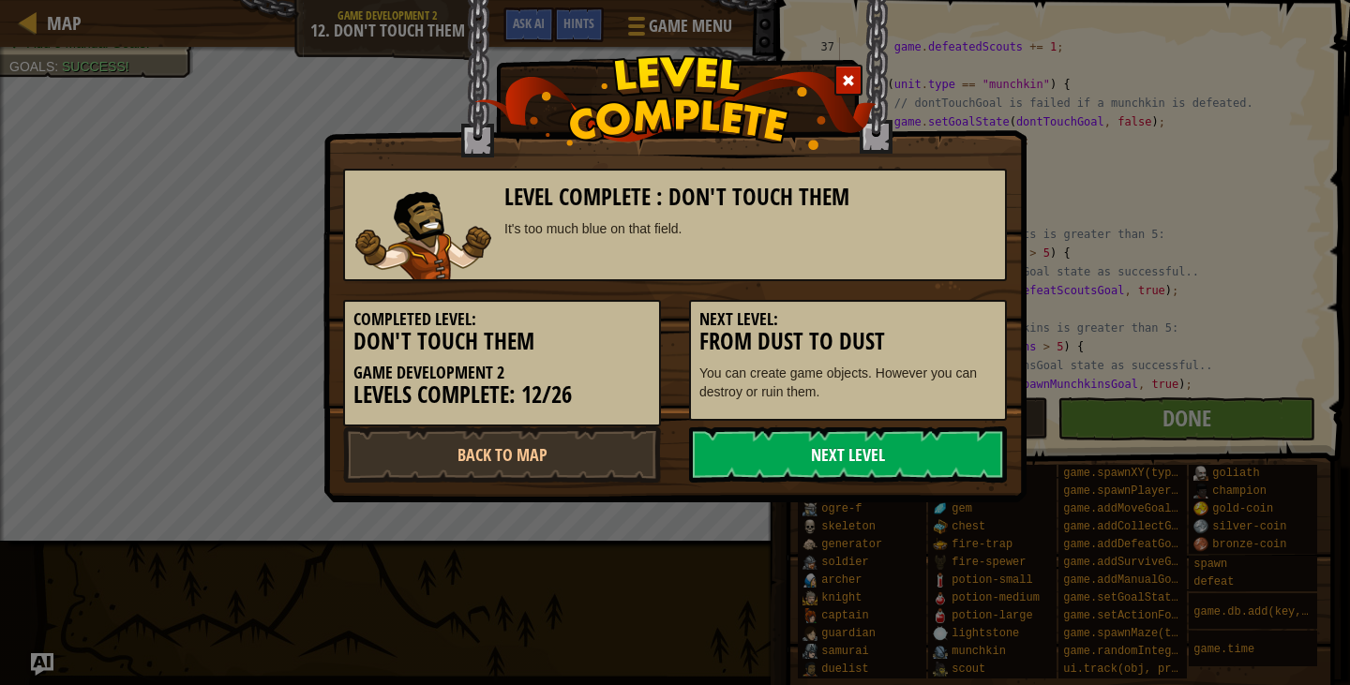
click at [842, 461] on link "Next Level" at bounding box center [848, 455] width 318 height 56
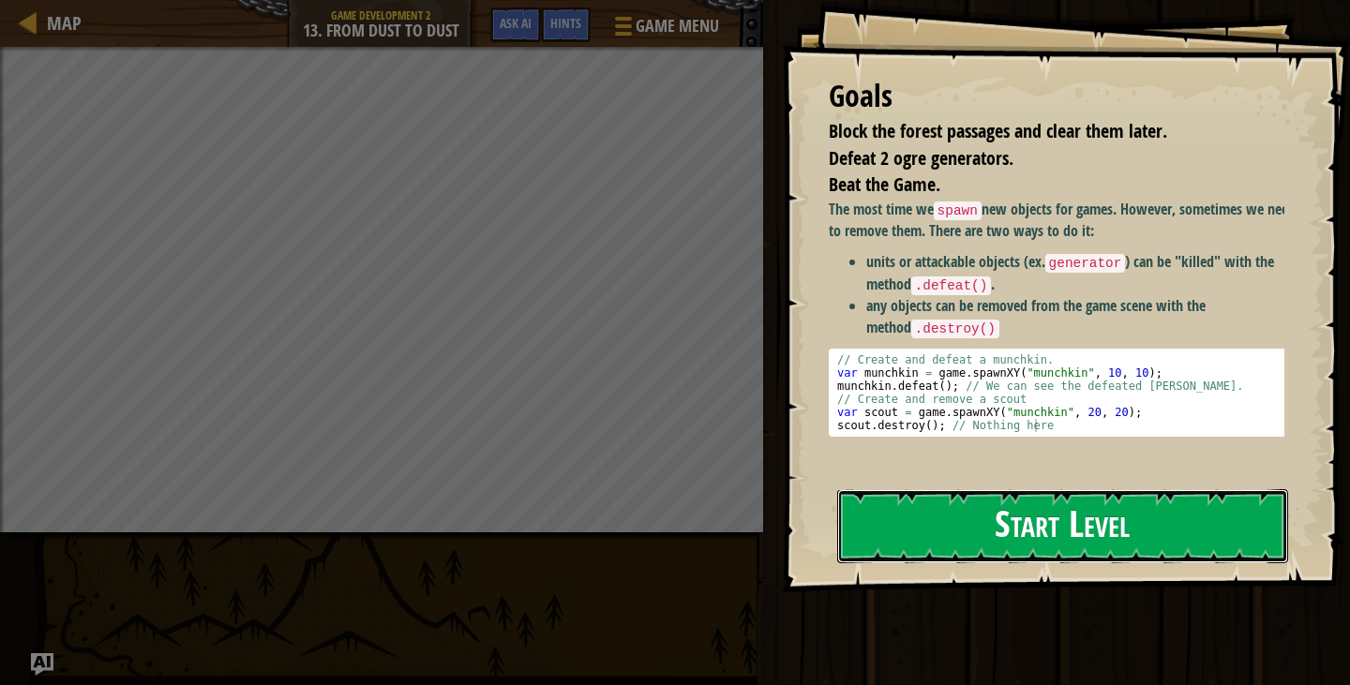
click at [1228, 489] on button "Start Level" at bounding box center [1062, 526] width 451 height 74
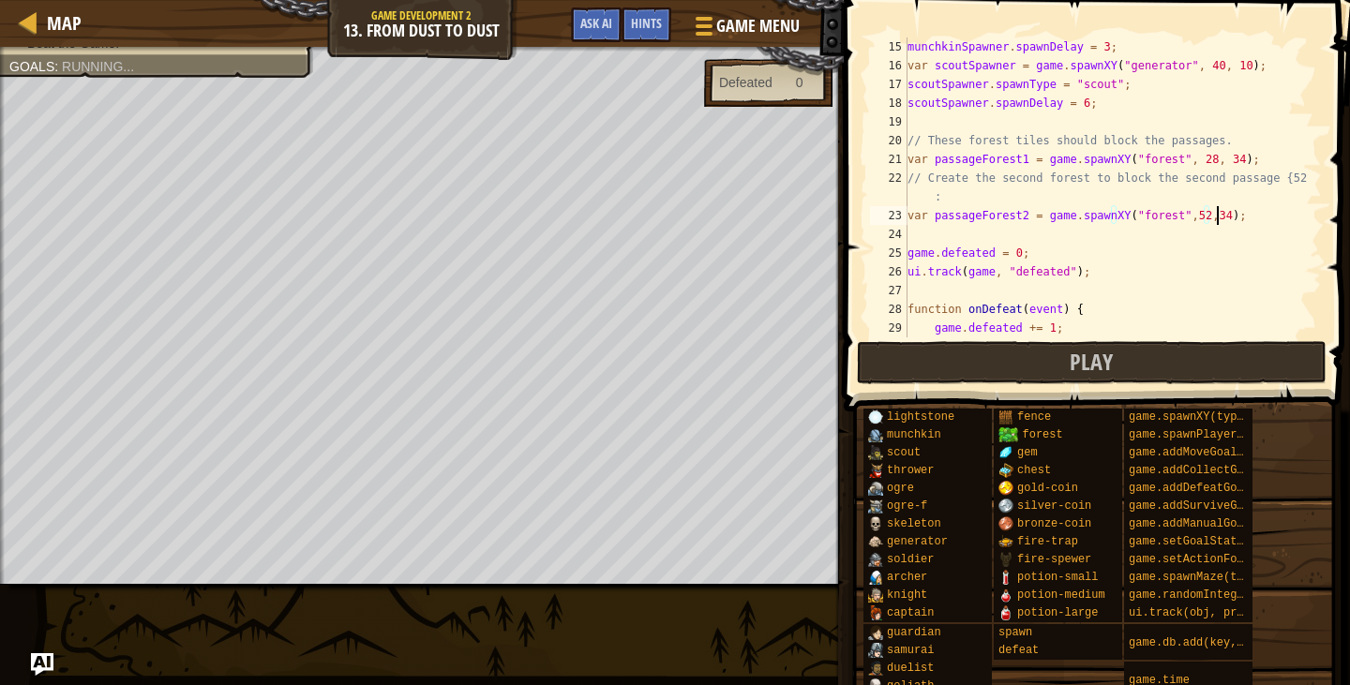
scroll to position [8, 24]
click at [1193, 218] on div "munchkinSpawner . spawnDelay = 3 ; var scoutSpawner = game . spawnXY ( "generat…" at bounding box center [1106, 207] width 404 height 338
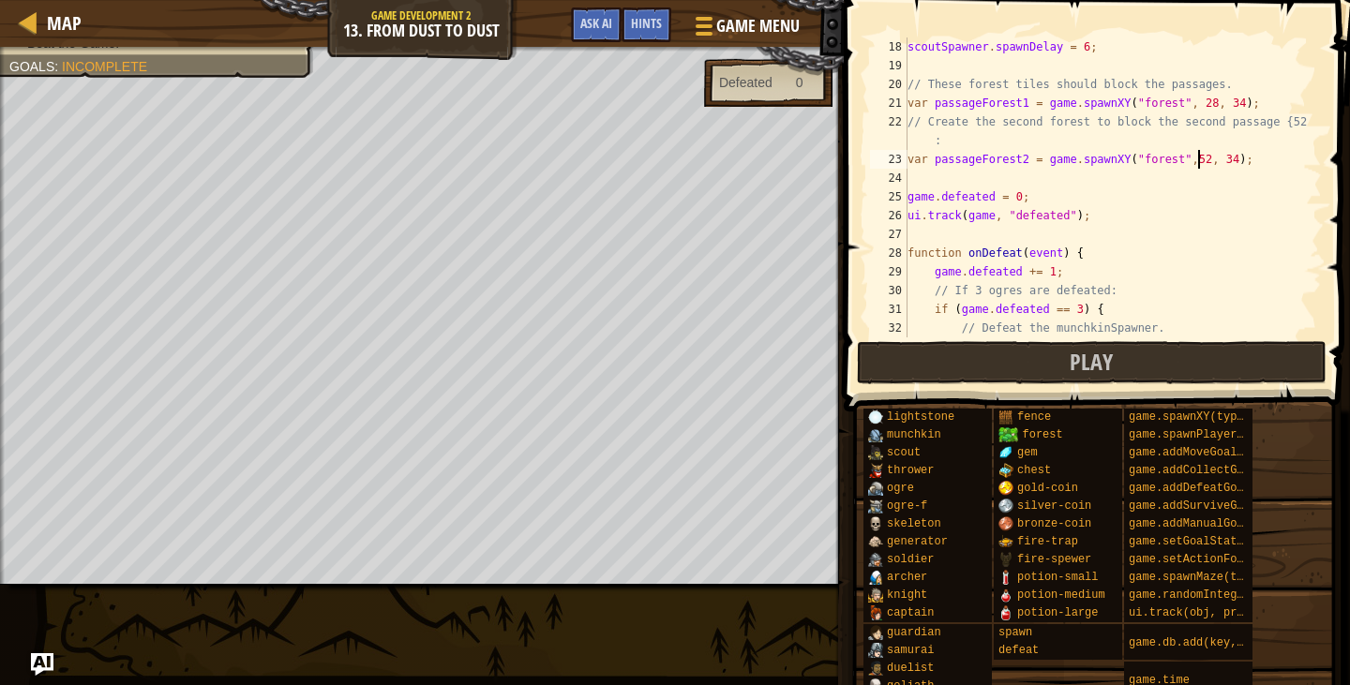
scroll to position [375, 0]
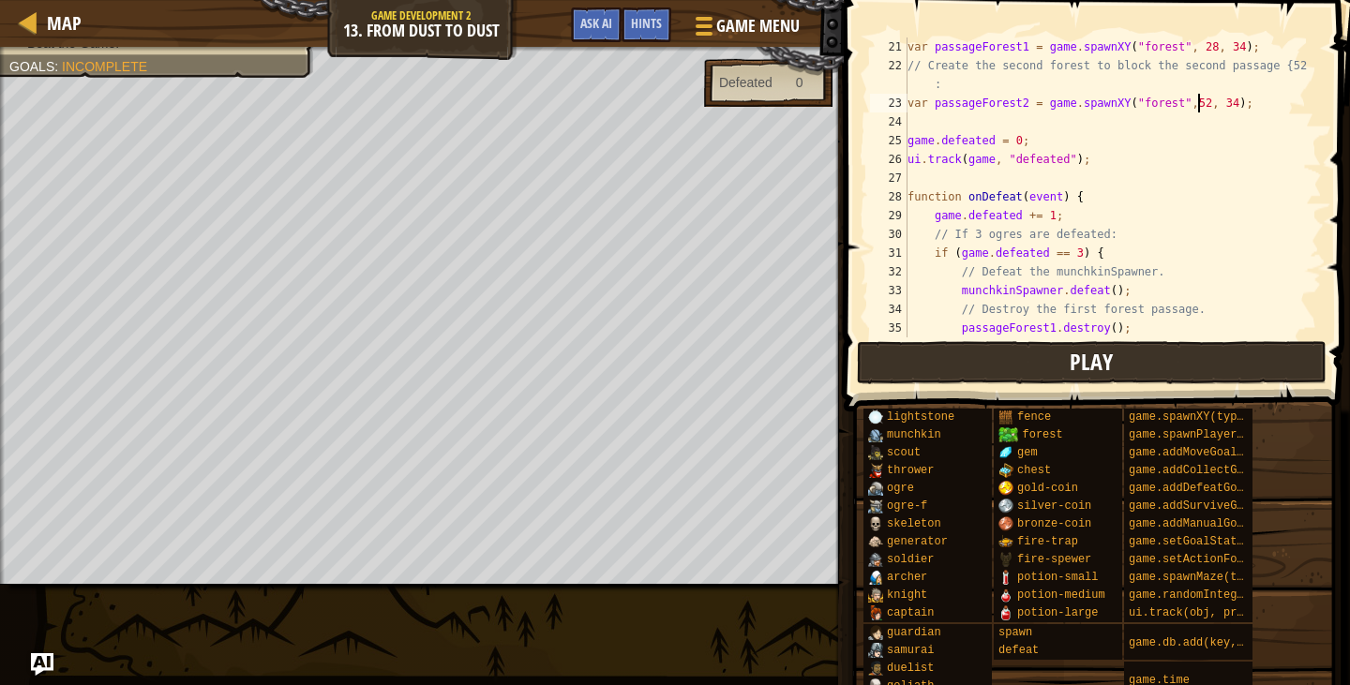
type textarea "var passageForest2 = game.spawnXY("forest",52, 34);"
click at [1088, 369] on span "Play" at bounding box center [1091, 362] width 43 height 30
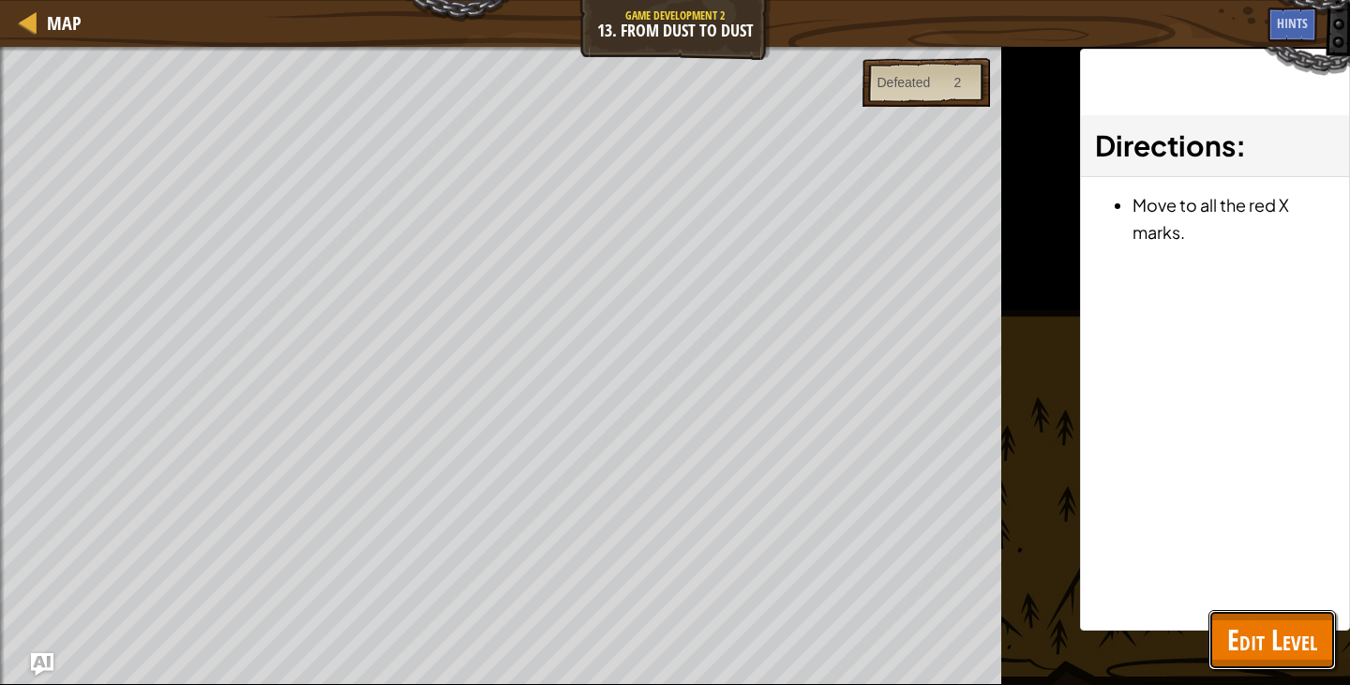
click at [1284, 616] on button "Edit Level" at bounding box center [1273, 640] width 128 height 60
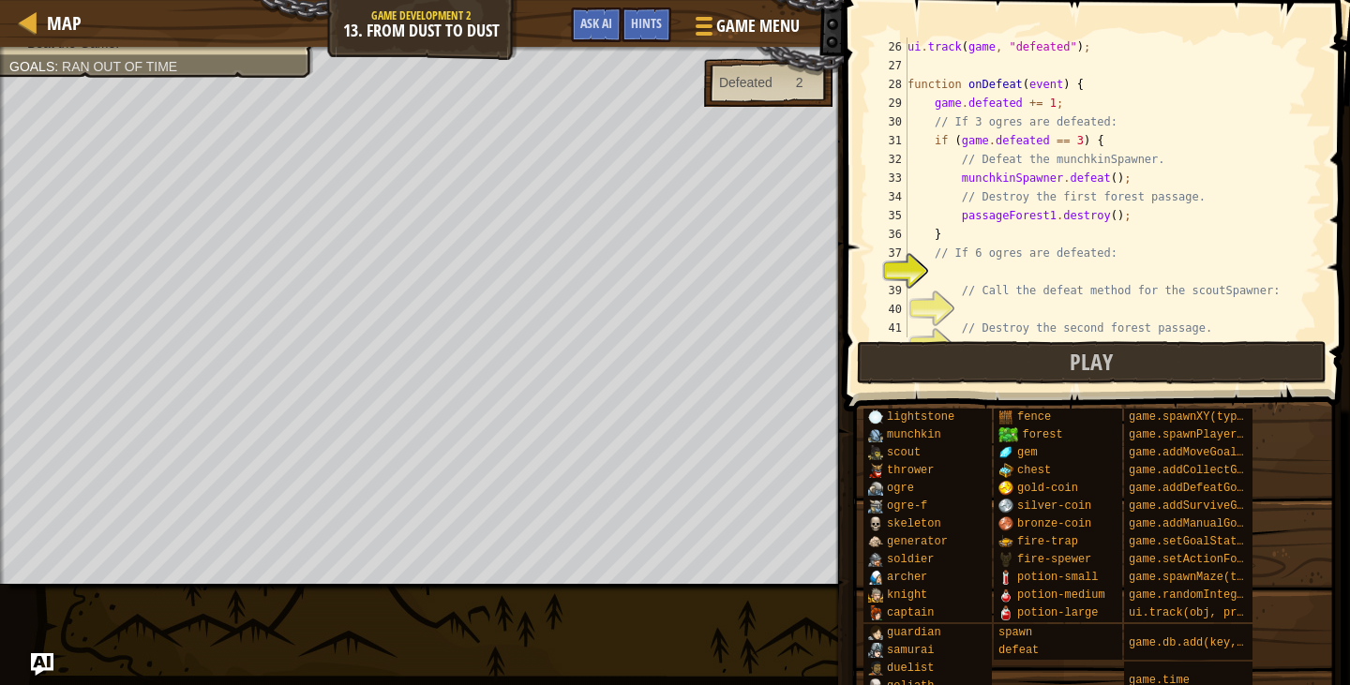
scroll to position [488, 0]
drag, startPoint x: 958, startPoint y: 353, endPoint x: 949, endPoint y: 355, distance: 9.8
click at [957, 353] on button "Play" at bounding box center [1092, 362] width 470 height 43
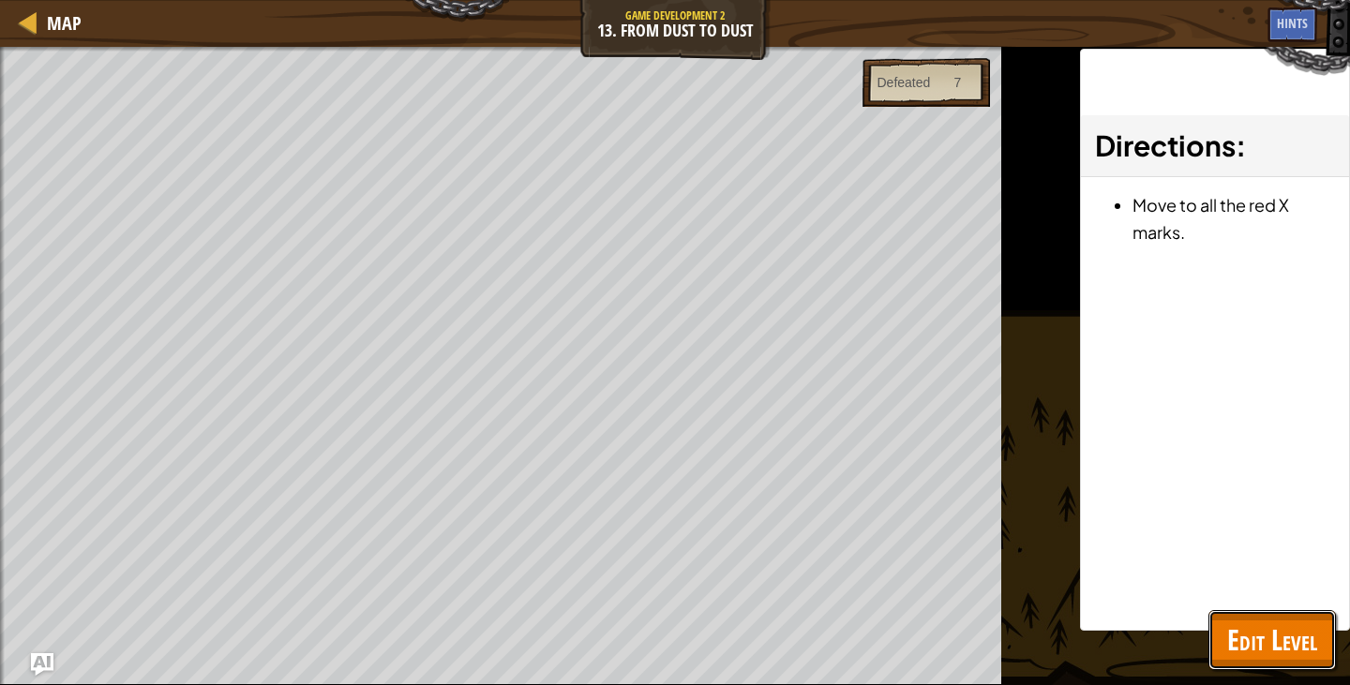
click at [1250, 646] on span "Edit Level" at bounding box center [1272, 640] width 90 height 38
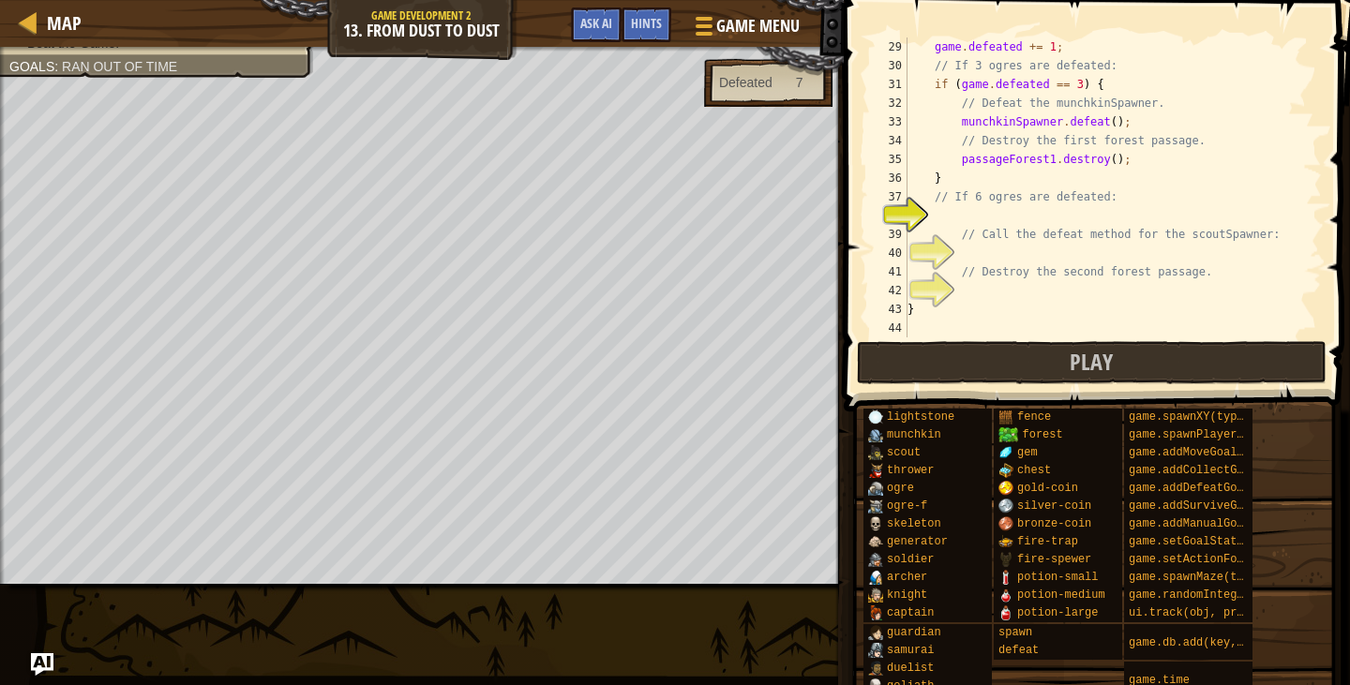
scroll to position [544, 0]
click at [986, 209] on div "game . defeated += 1 ; // If 3 ogres are defeated: if ( game . defeated == 3 ) …" at bounding box center [1106, 207] width 404 height 338
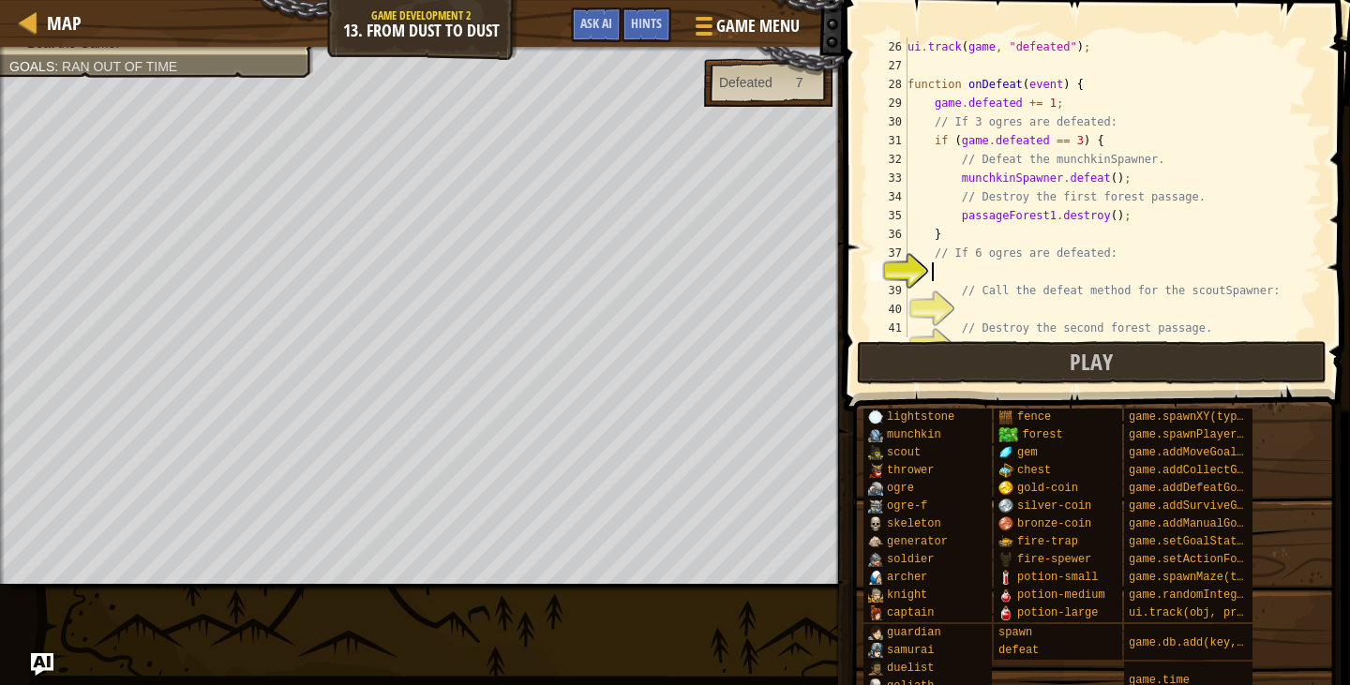
scroll to position [488, 0]
type textarea "I"
type textarea "if (game.defeated == 6) {"
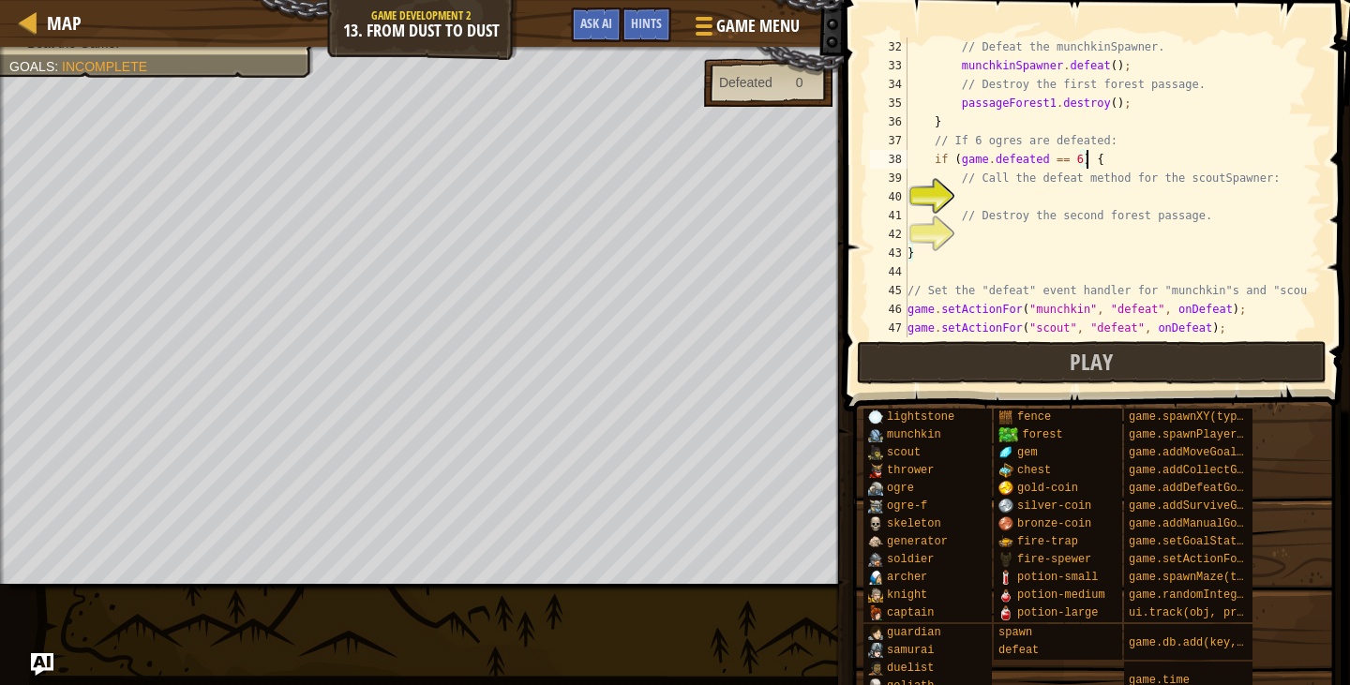
click at [998, 205] on div "// Defeat the munchkinSpawner. munchkinSpawner . defeat ( ) ; // Destroy the fi…" at bounding box center [1106, 207] width 404 height 338
click at [980, 244] on div "// Defeat the munchkinSpawner. munchkinSpawner . defeat ( ) ; // Destroy the fi…" at bounding box center [1106, 207] width 404 height 338
type textarea "}"
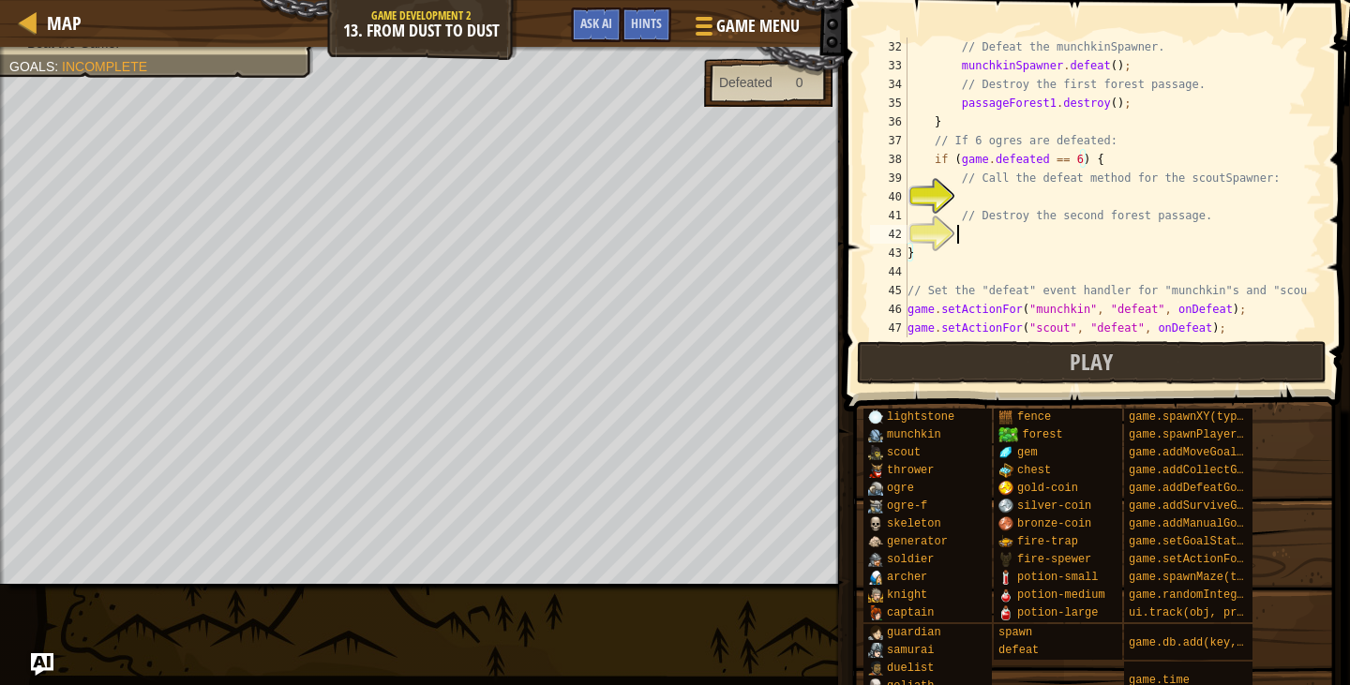
click at [972, 240] on div "// Defeat the munchkinSpawner. munchkinSpawner . defeat ( ) ; // Destroy the fi…" at bounding box center [1106, 207] width 404 height 338
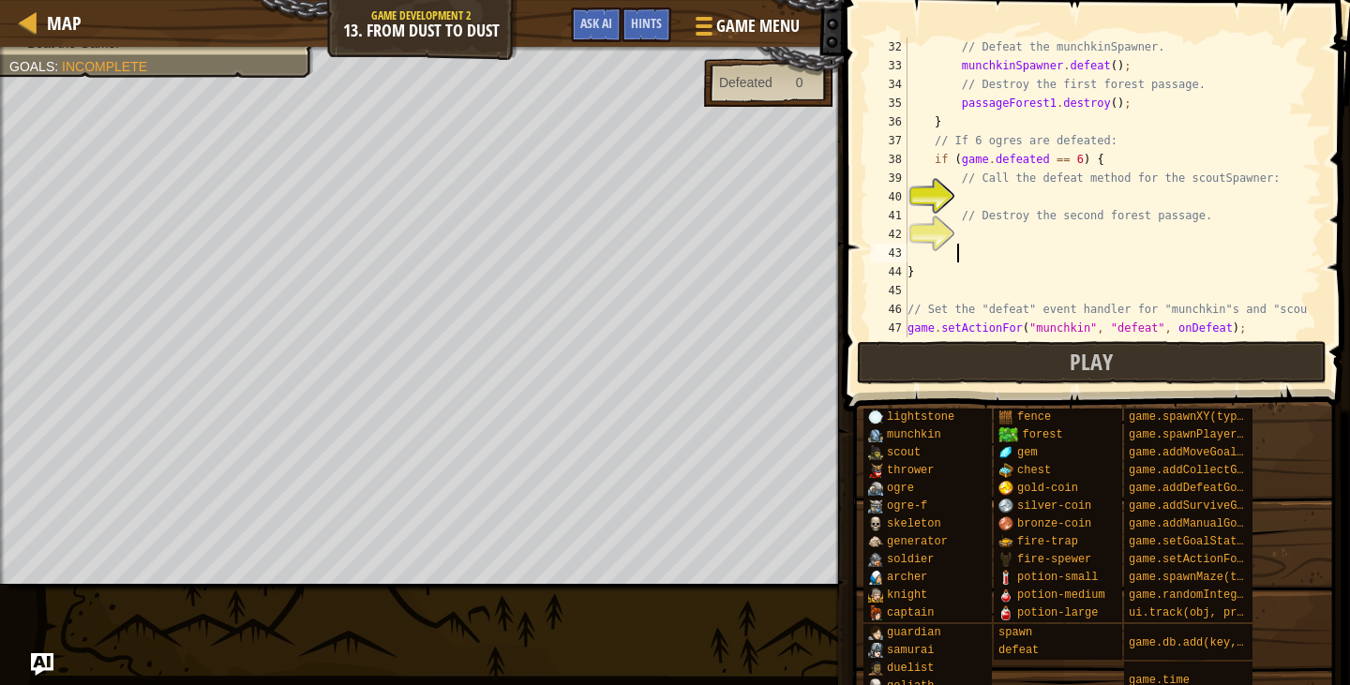
type textarea "}"
click at [1068, 203] on div "// Defeat the munchkinSpawner. munchkinSpawner . defeat ( ) ; // Destroy the fi…" at bounding box center [1106, 207] width 404 height 338
type textarea "scoutSpawner.defeat();"
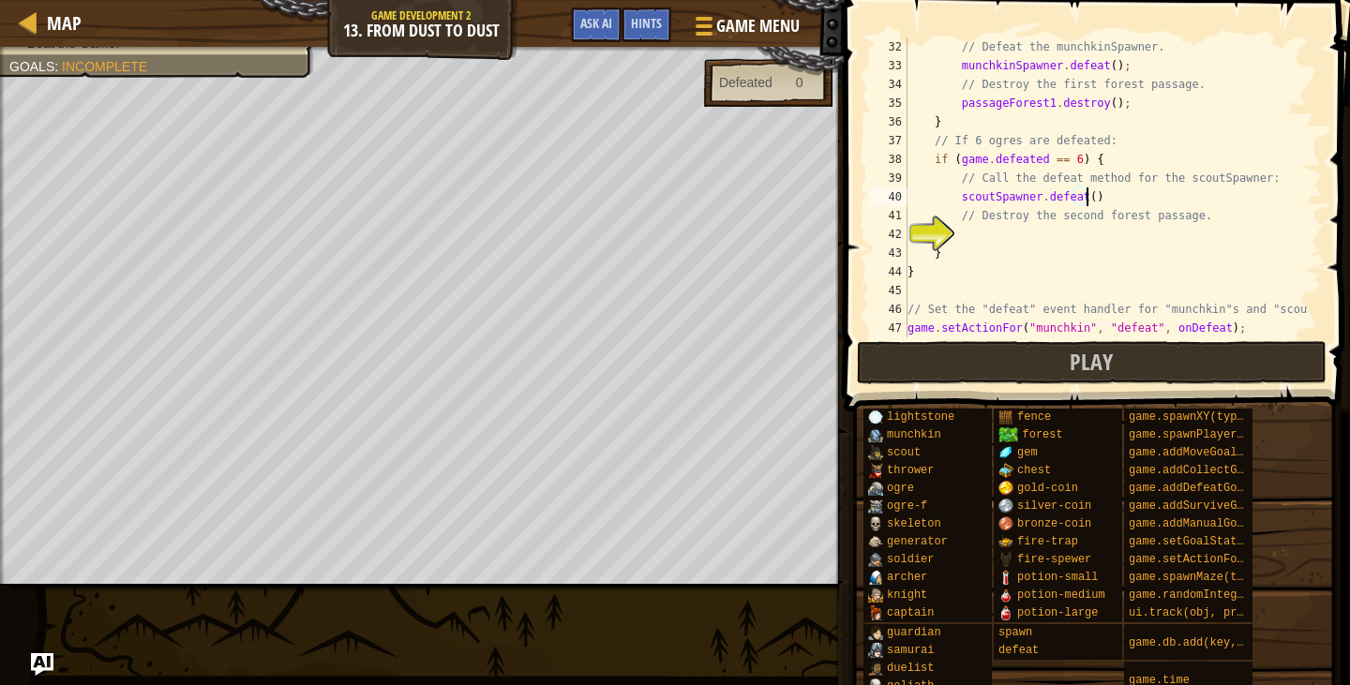
scroll to position [8, 14]
click at [1092, 229] on div "// Defeat the munchkinSpawner. munchkinSpawner . defeat ( ) ; // Destroy the fi…" at bounding box center [1106, 207] width 404 height 338
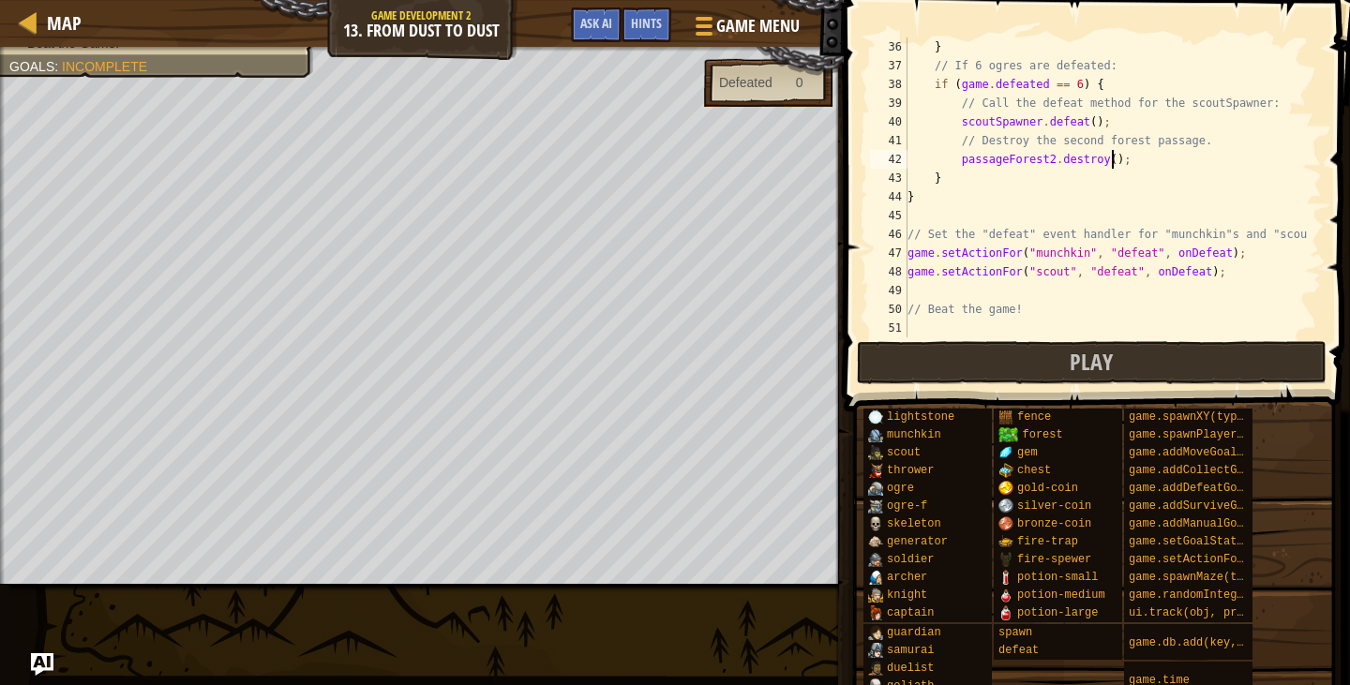
scroll to position [675, 0]
type textarea "passageForest2.destroy();"
click at [1060, 352] on button "Play" at bounding box center [1092, 362] width 470 height 43
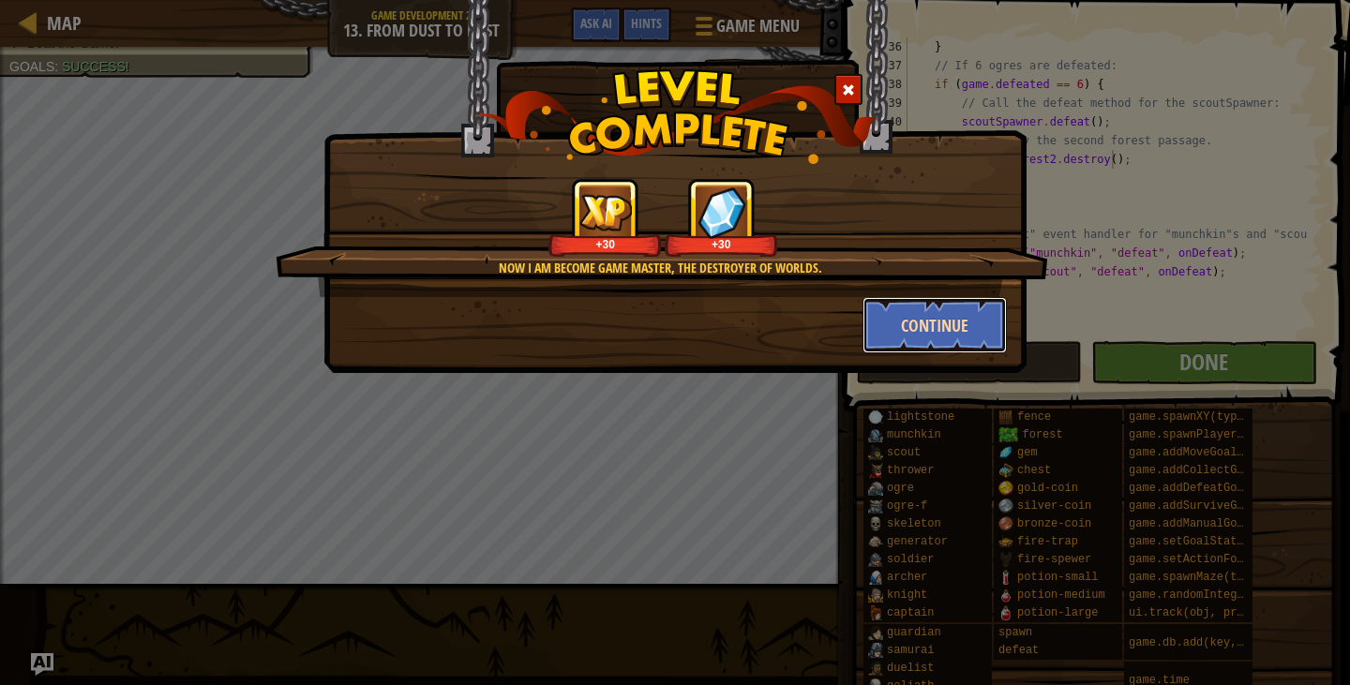
click at [960, 327] on button "Continue" at bounding box center [935, 325] width 145 height 56
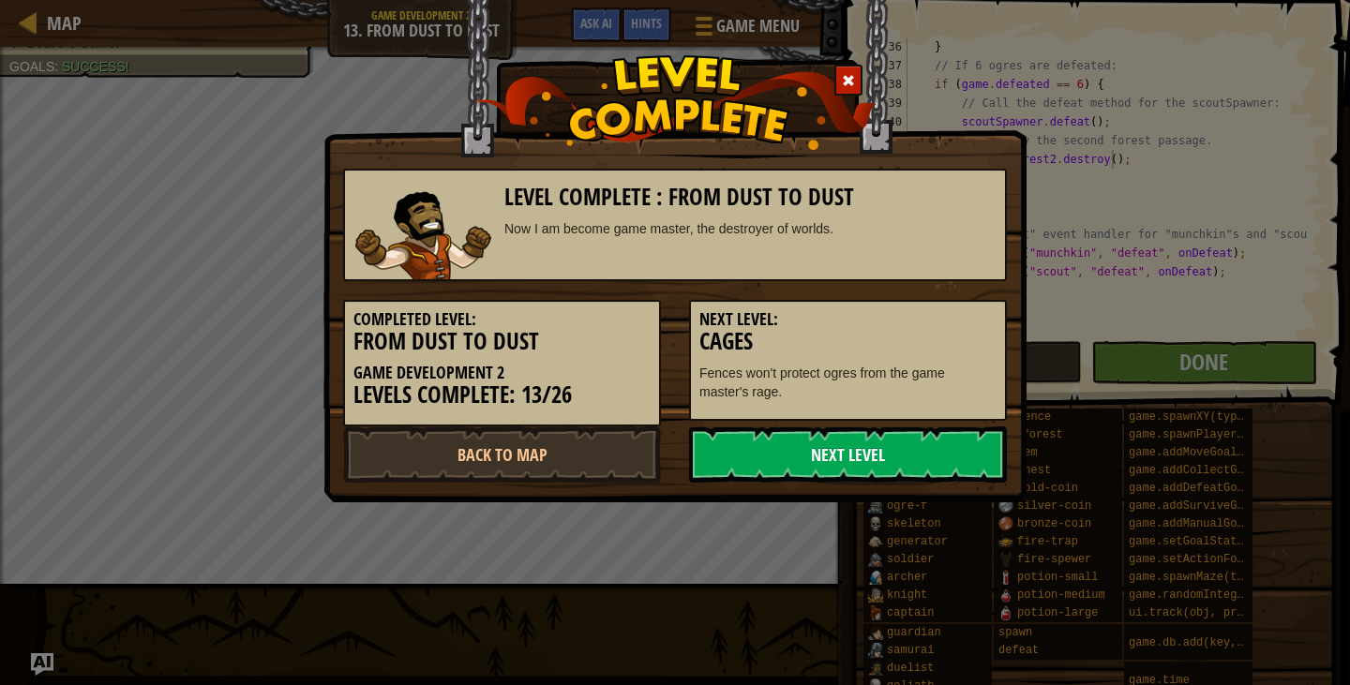
click at [821, 445] on link "Next Level" at bounding box center [848, 455] width 318 height 56
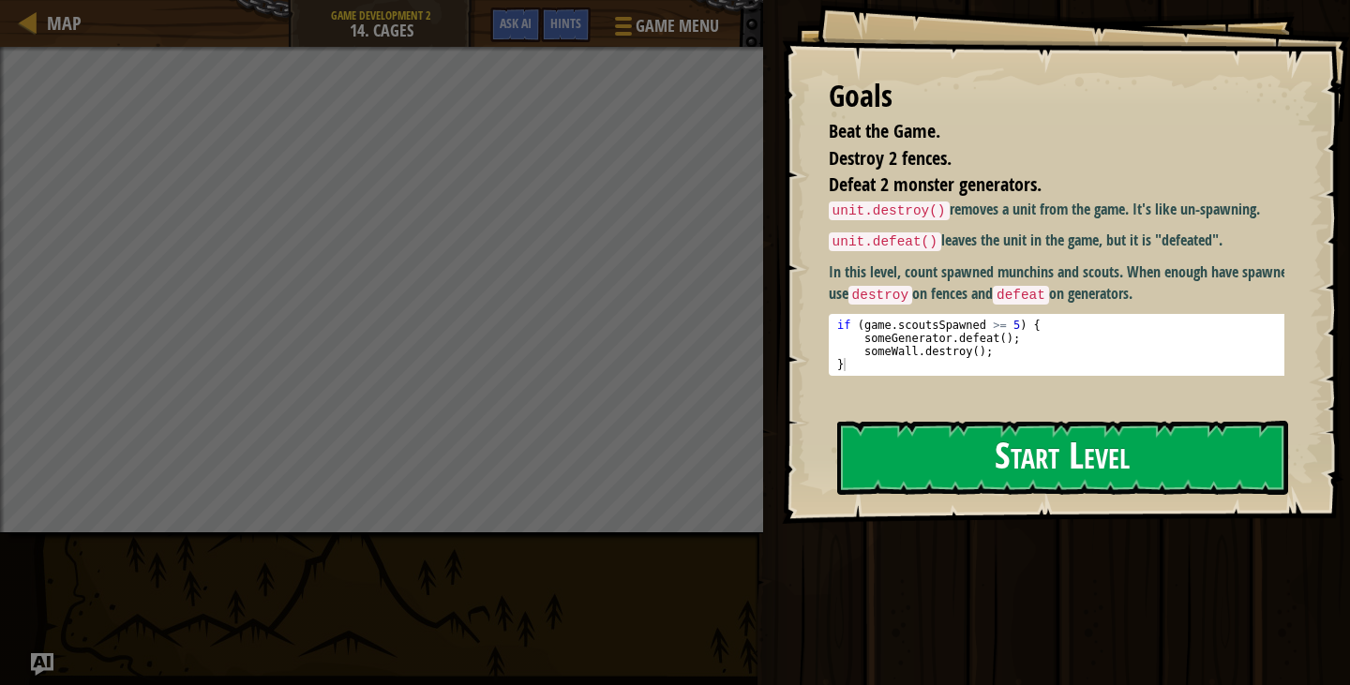
click at [897, 421] on div "Goals Beat the Game. Destroy 2 fences. Defeat 2 monster generators. unit.destro…" at bounding box center [1066, 262] width 568 height 524
click at [897, 421] on button "Start Level" at bounding box center [1062, 458] width 451 height 74
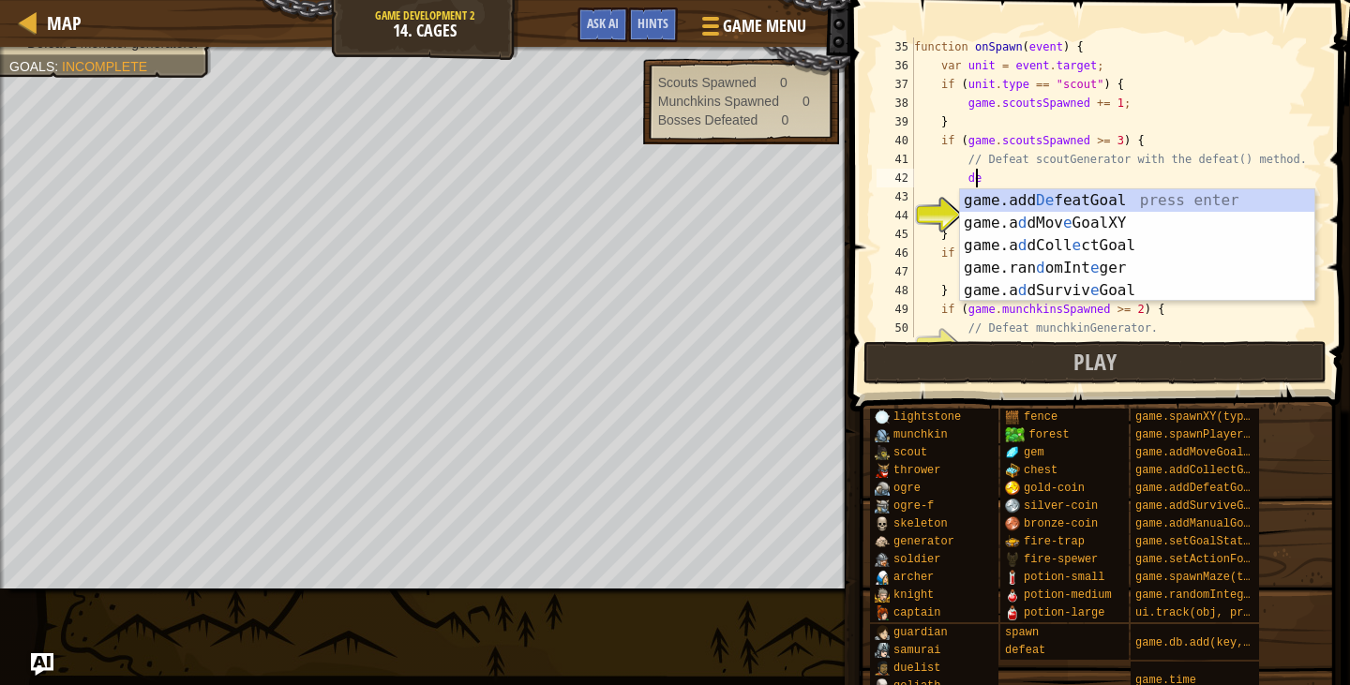
scroll to position [8, 4]
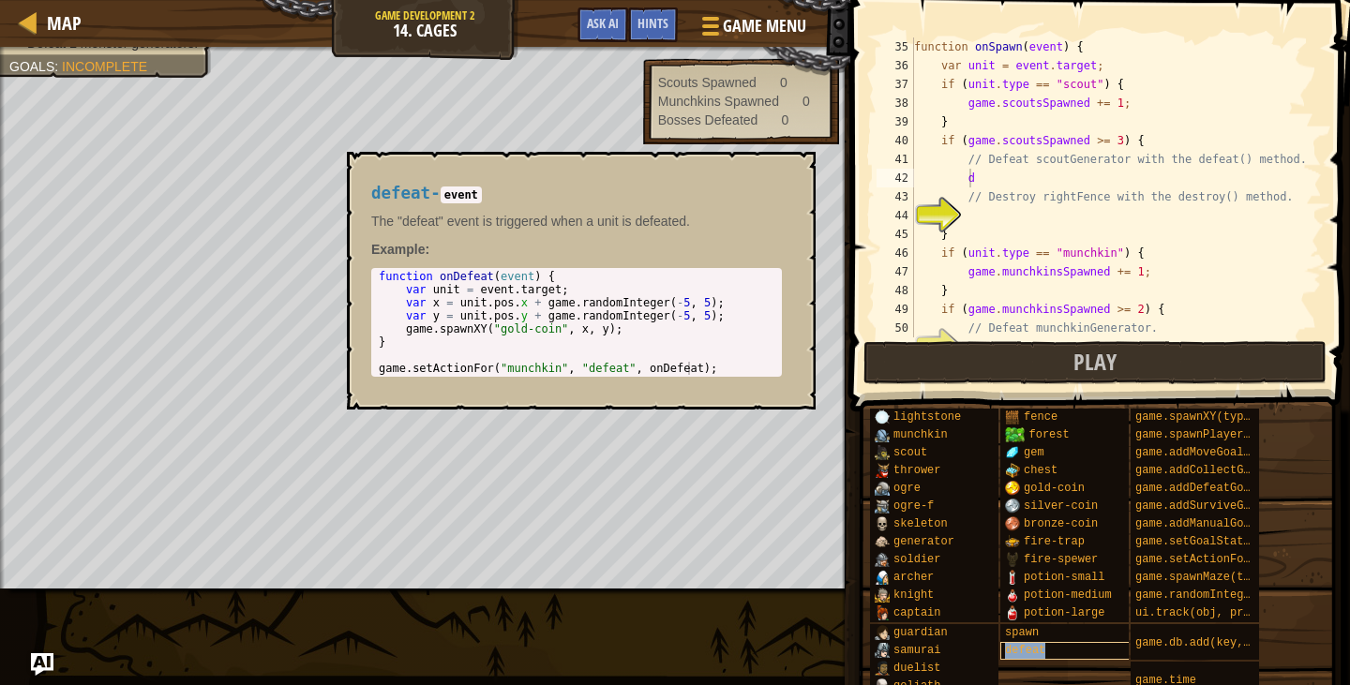
click at [1053, 646] on div "defeat" at bounding box center [1068, 651] width 135 height 18
type textarea "d"
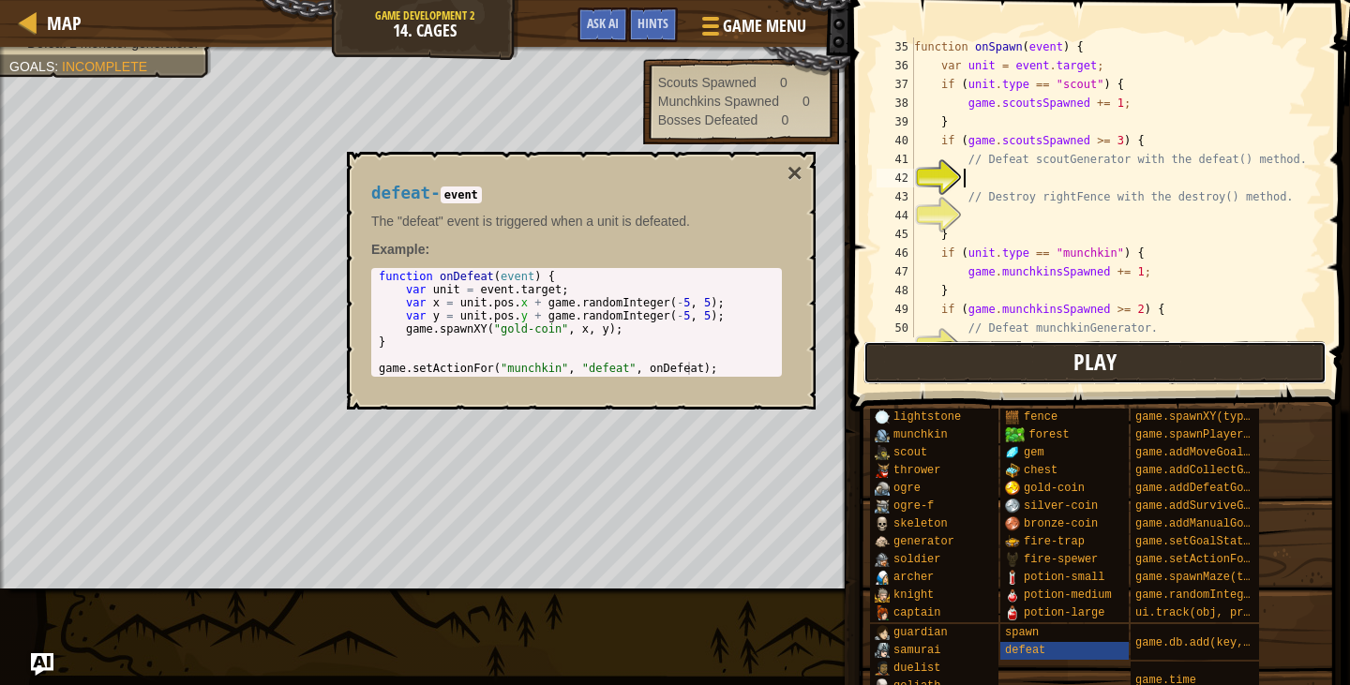
click at [1142, 370] on button "Play" at bounding box center [1095, 362] width 463 height 43
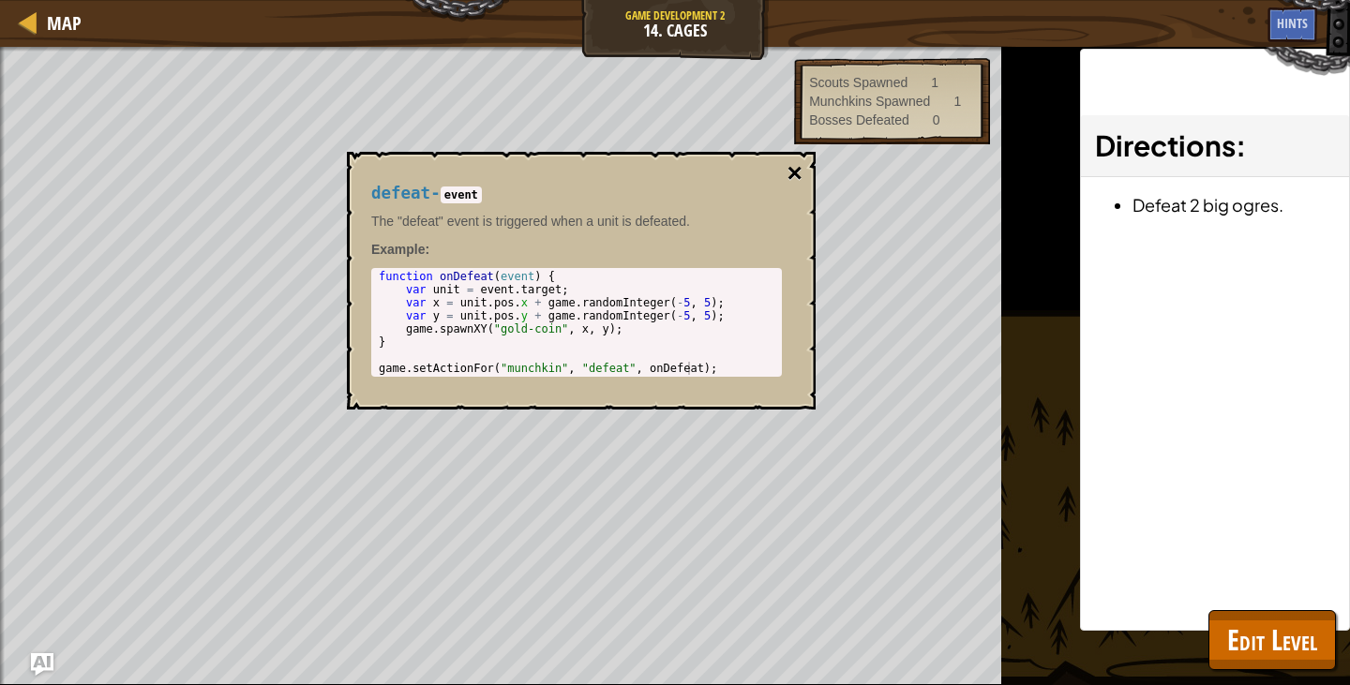
click at [799, 173] on button "×" at bounding box center [795, 173] width 15 height 26
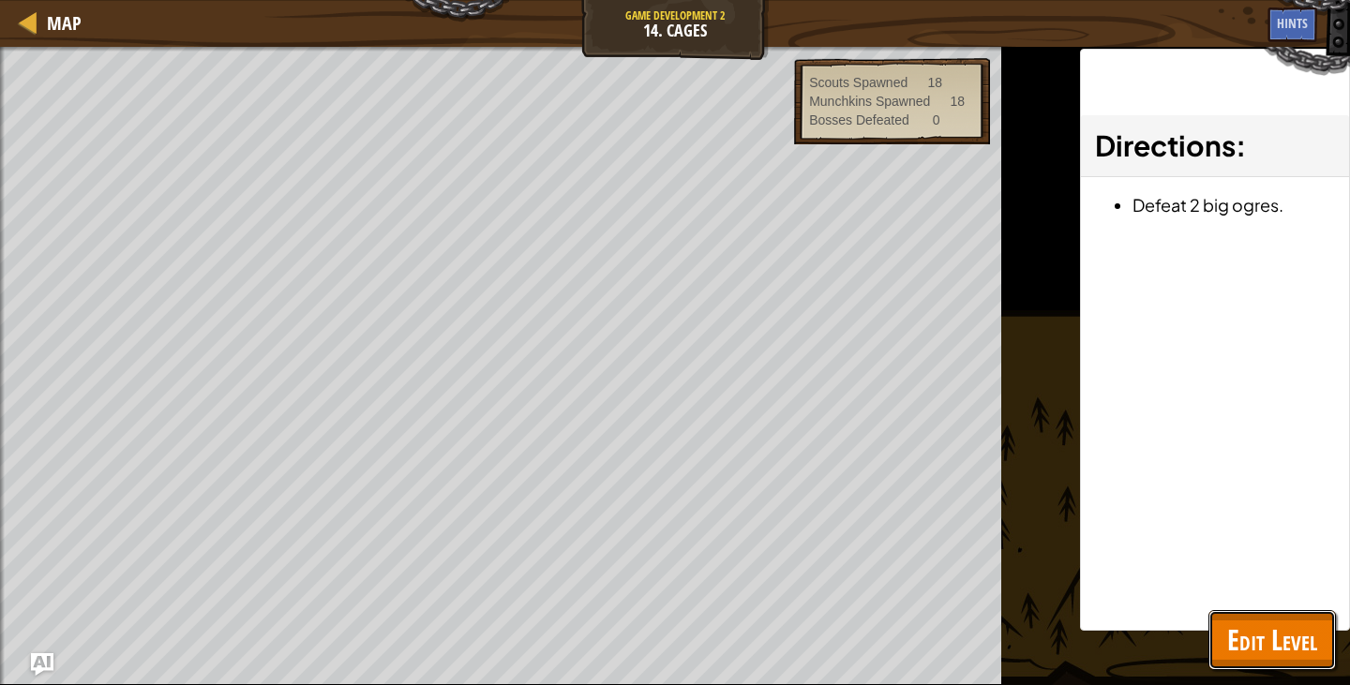
click at [1229, 622] on button "Edit Level" at bounding box center [1273, 640] width 128 height 60
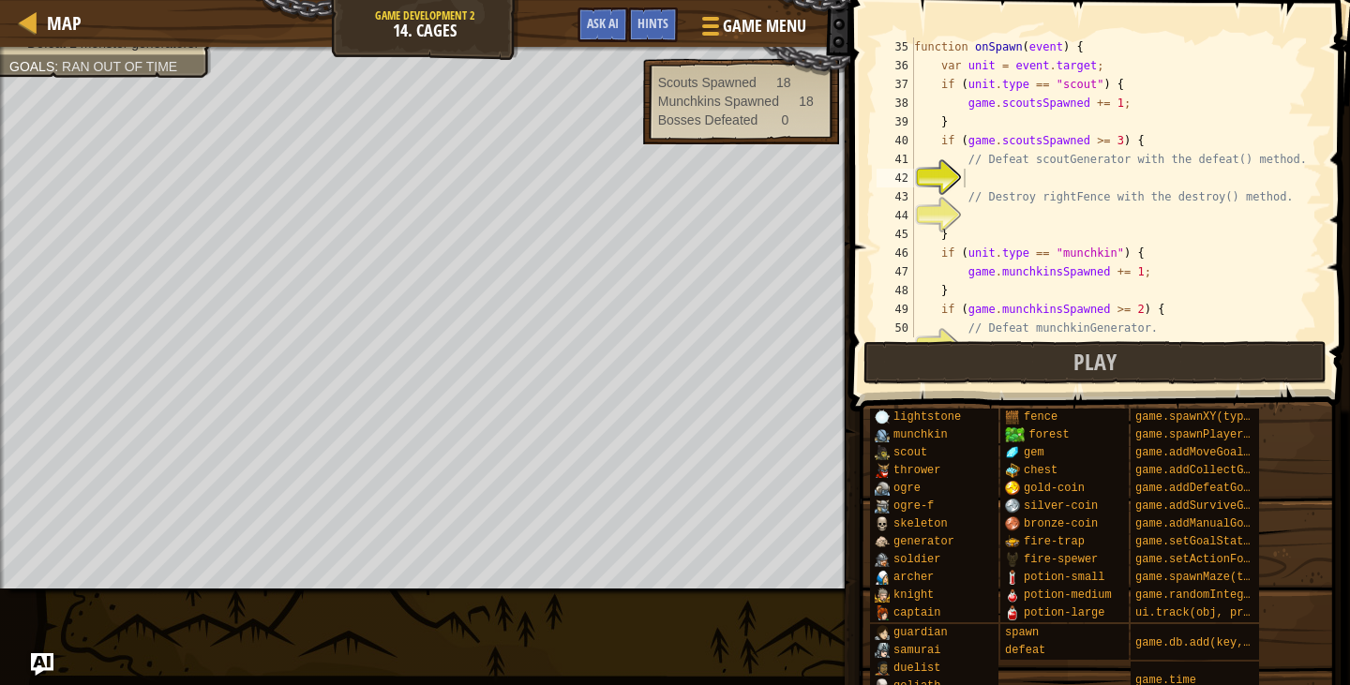
type textarea "// Destroy rightFence with the destroy() method."
click at [1094, 201] on div "function onSpawn ( event ) { var unit = event . target ; if ( unit . type == "s…" at bounding box center [1110, 207] width 398 height 338
click at [1078, 187] on div "function onSpawn ( event ) { var unit = event . target ; if ( unit . type == "s…" at bounding box center [1110, 207] width 398 height 338
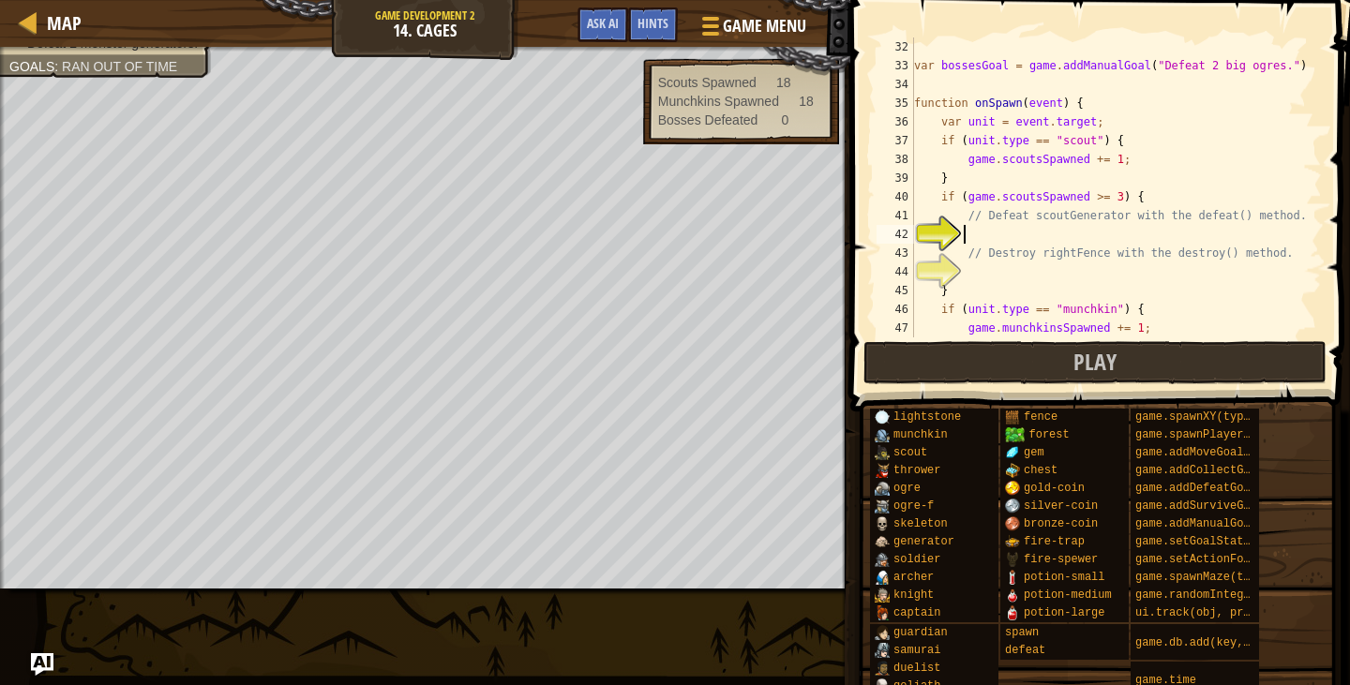
scroll to position [694, 0]
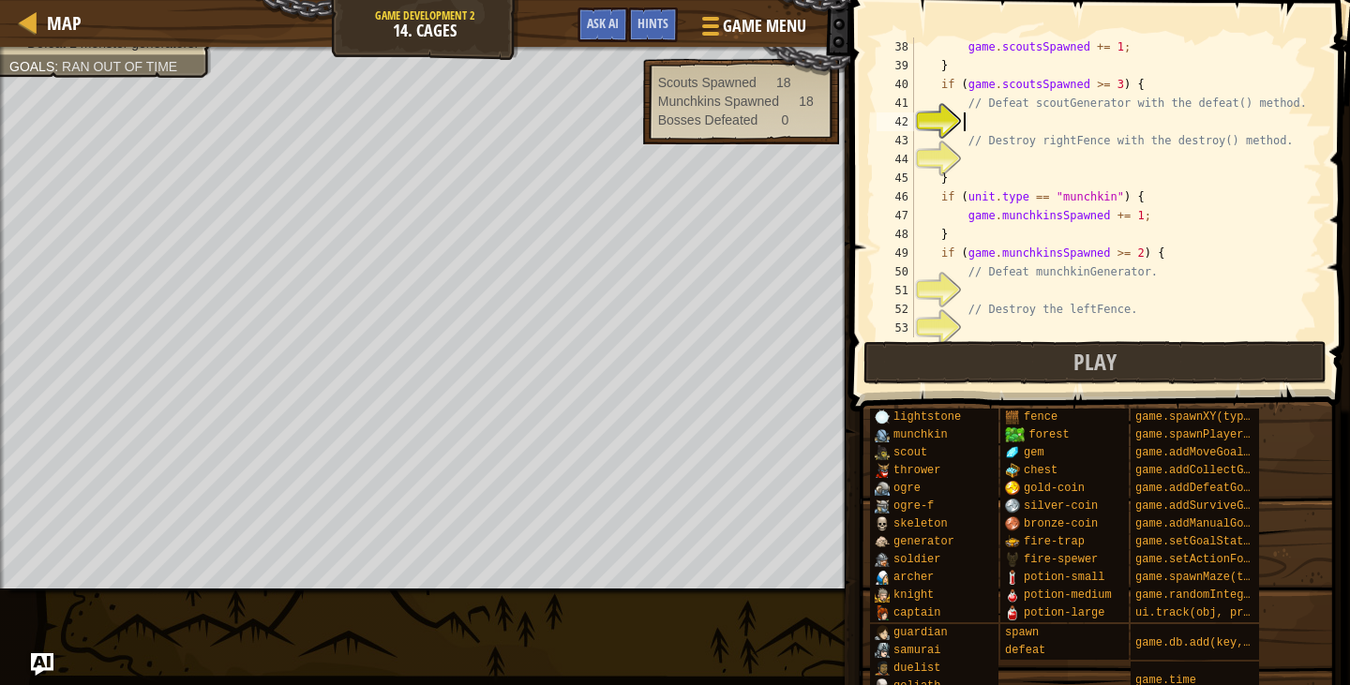
click at [1042, 117] on div "game . scoutsSpawned += 1 ; } if ( game . scoutsSpawned >= 3 ) { // Defeat scou…" at bounding box center [1110, 207] width 398 height 338
click at [1088, 170] on div "game . scoutsSpawned += 1 ; } if ( game . scoutsSpawned >= 3 ) { // Defeat scou…" at bounding box center [1110, 207] width 398 height 338
type textarea "}"
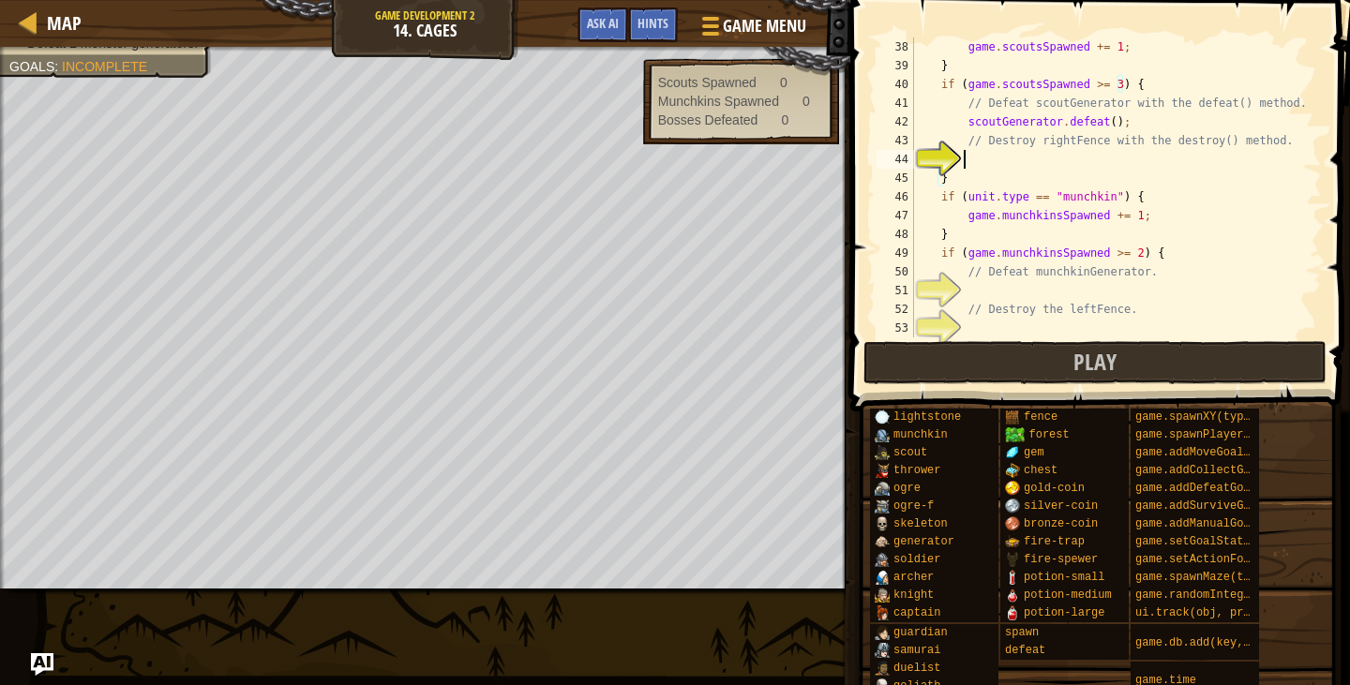
click at [1077, 161] on div "game . scoutsSpawned += 1 ; } if ( game . scoutsSpawned >= 3 ) { // Defeat scou…" at bounding box center [1110, 207] width 398 height 338
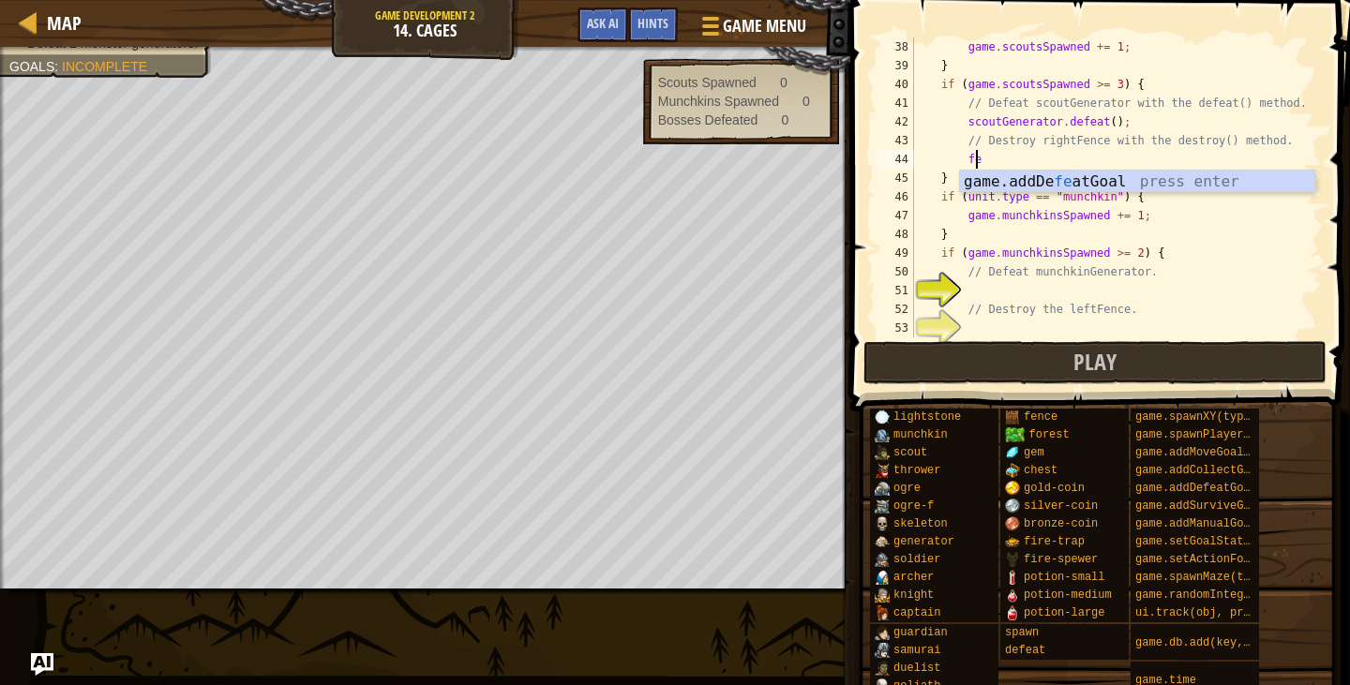
type textarea "f"
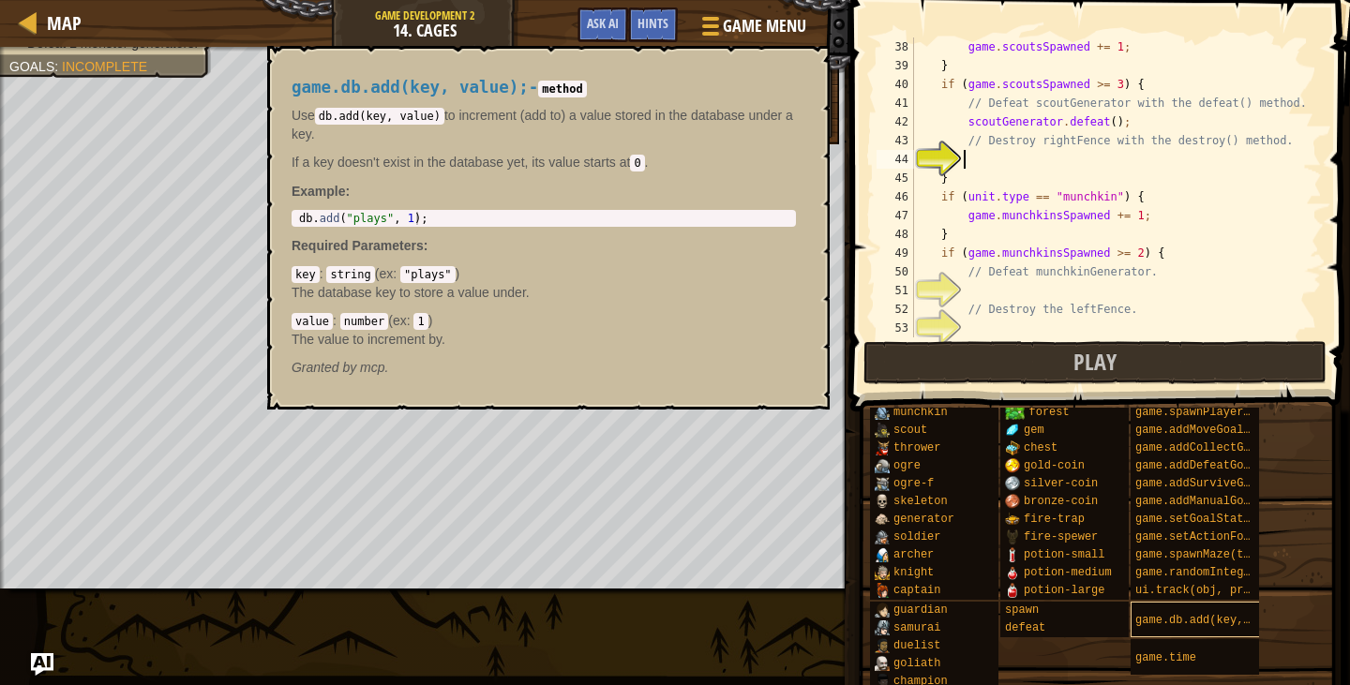
scroll to position [29, 0]
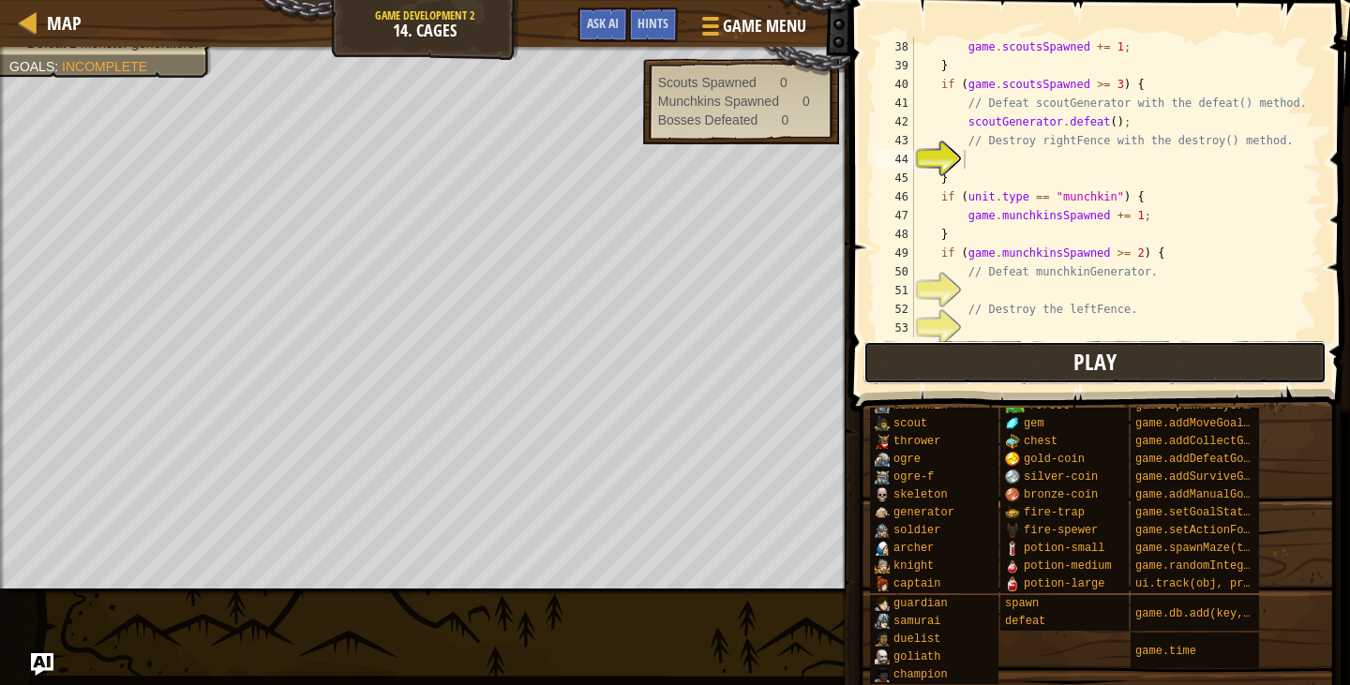
click at [1019, 373] on button "Play" at bounding box center [1095, 362] width 463 height 43
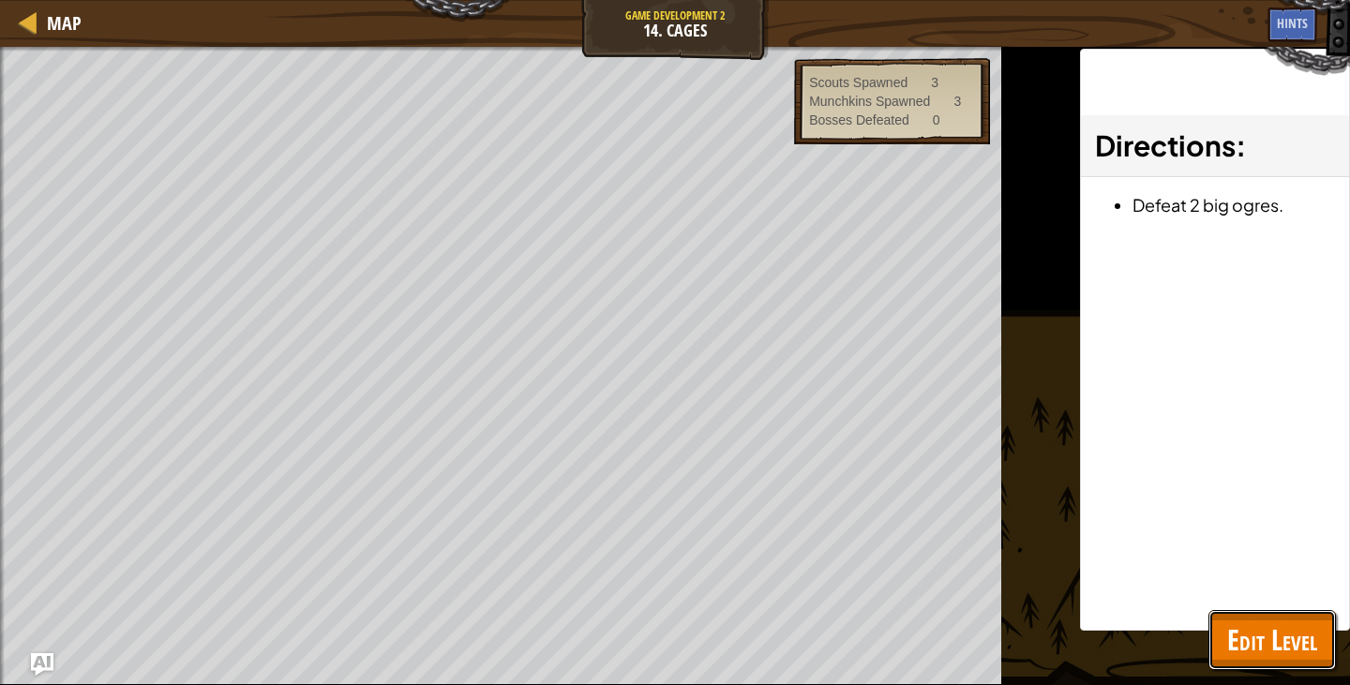
click at [1238, 616] on button "Edit Level" at bounding box center [1273, 640] width 128 height 60
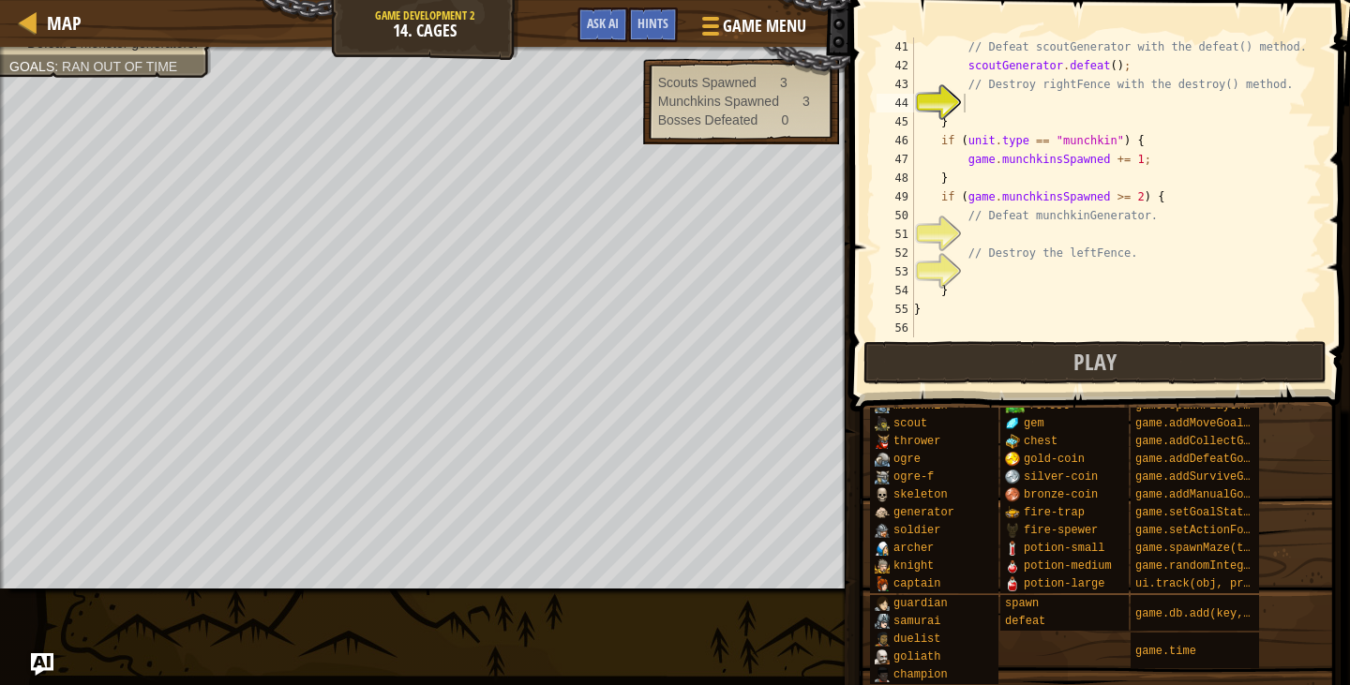
scroll to position [750, 0]
click at [1060, 235] on div "// Defeat scoutGenerator with the defeat() method. scoutGenerator . defeat ( ) …" at bounding box center [1110, 207] width 398 height 338
click at [1071, 105] on div "// Defeat scoutGenerator with the defeat() method. scoutGenerator . defeat ( ) …" at bounding box center [1110, 207] width 398 height 338
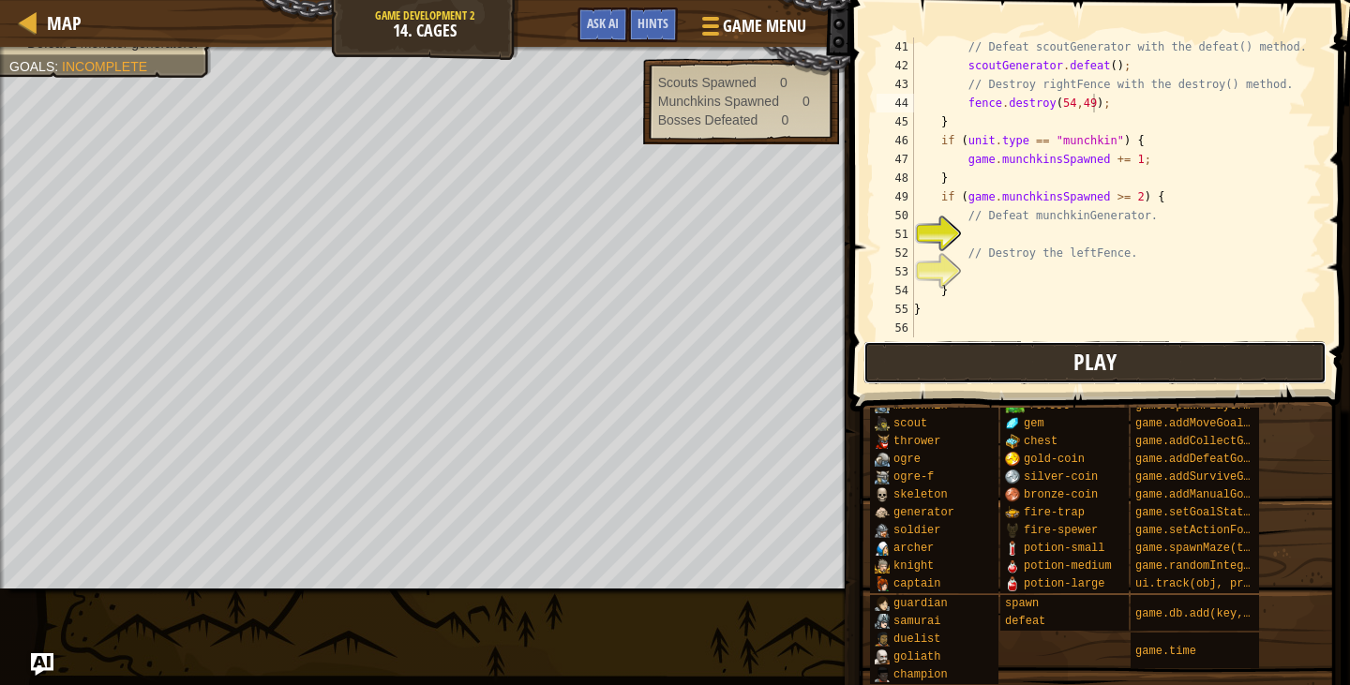
click at [921, 349] on button "Play" at bounding box center [1095, 362] width 463 height 43
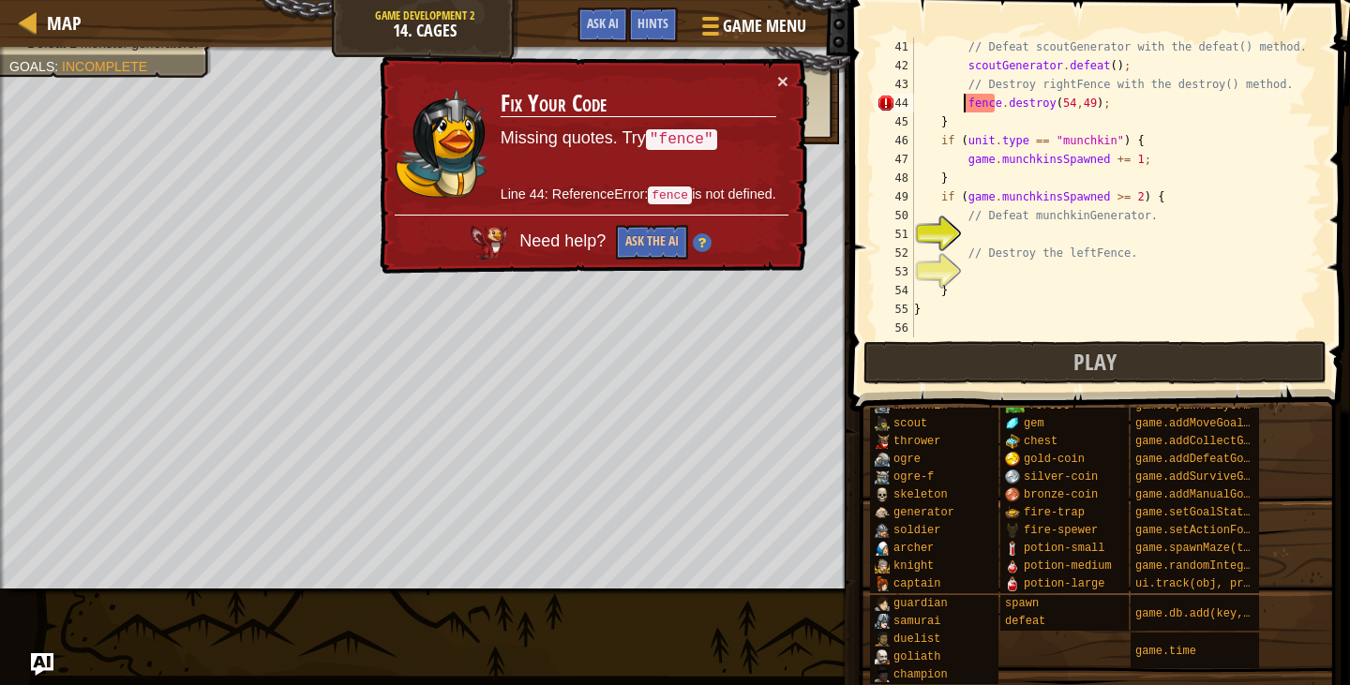
click at [967, 102] on div "// Defeat scoutGenerator with the defeat() method. scoutGenerator . defeat ( ) …" at bounding box center [1110, 207] width 398 height 338
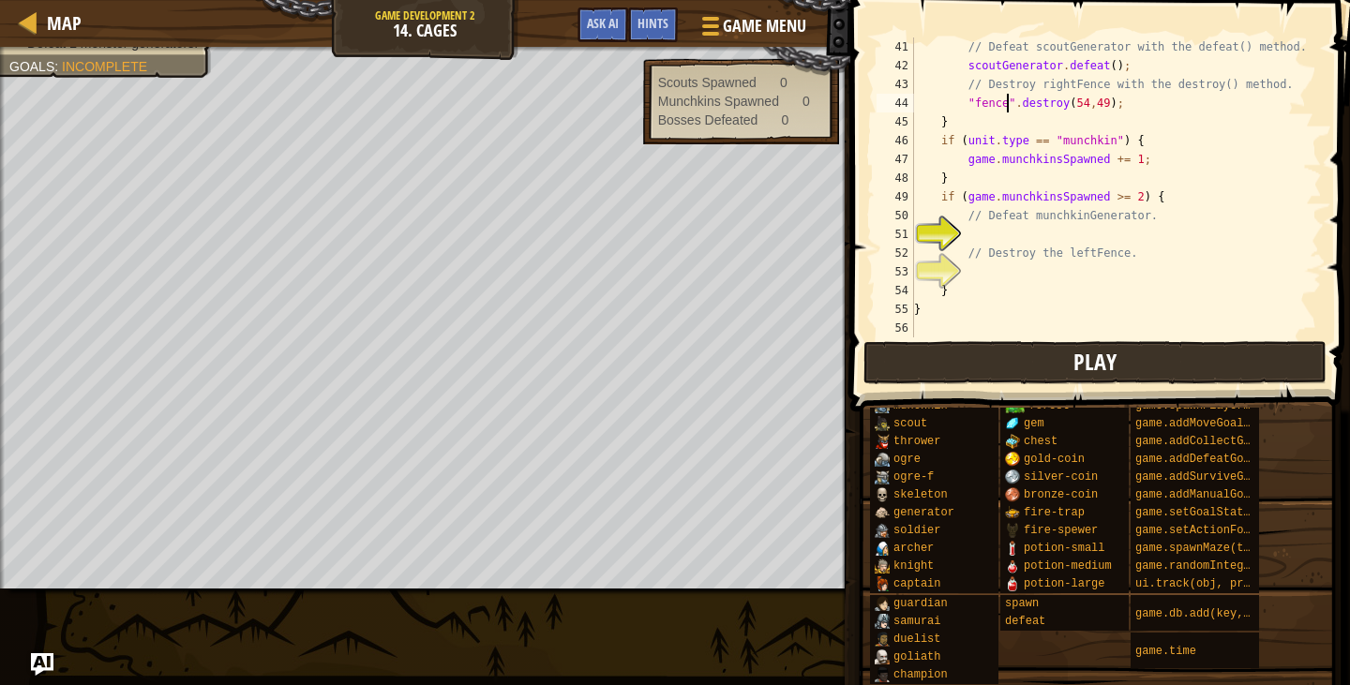
type textarea ""fence".destroy(54,49);"
click at [1068, 372] on button "Play" at bounding box center [1095, 362] width 463 height 43
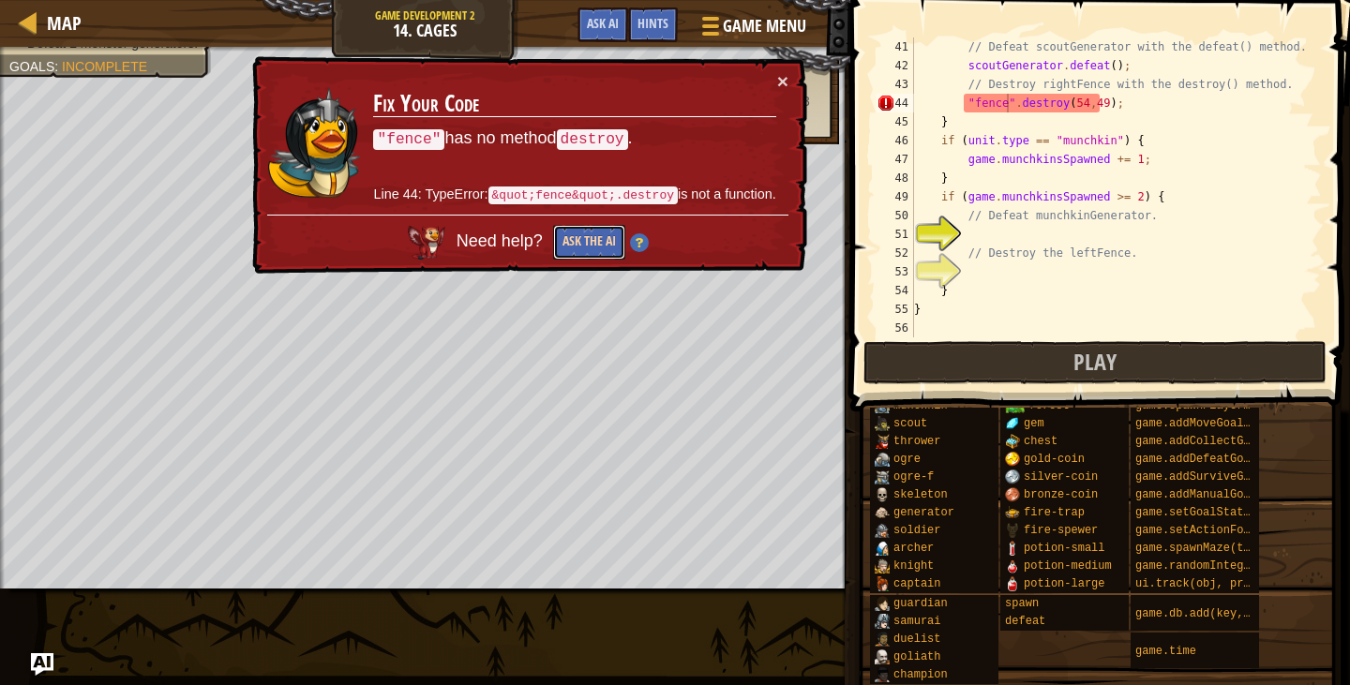
click at [582, 249] on button "Ask the AI" at bounding box center [589, 242] width 72 height 35
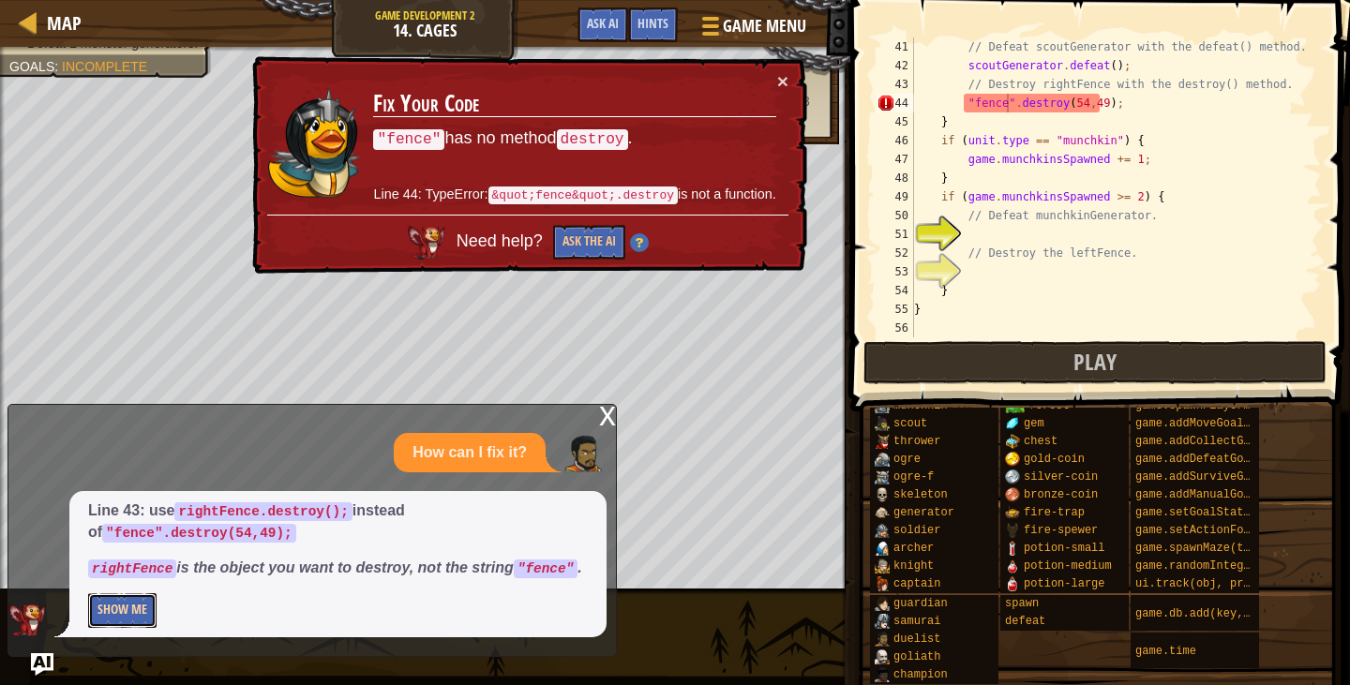
click at [122, 617] on button "Show Me" at bounding box center [122, 611] width 68 height 35
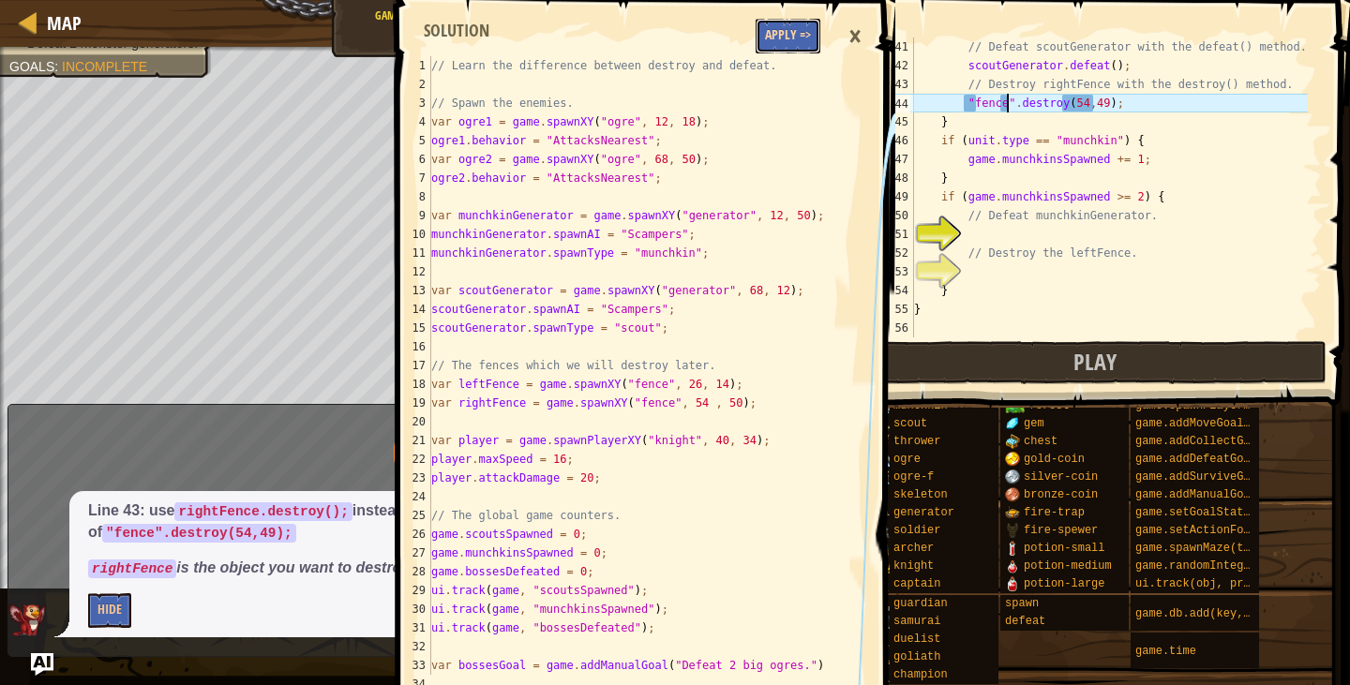
click at [794, 27] on button "Apply =>" at bounding box center [788, 36] width 65 height 35
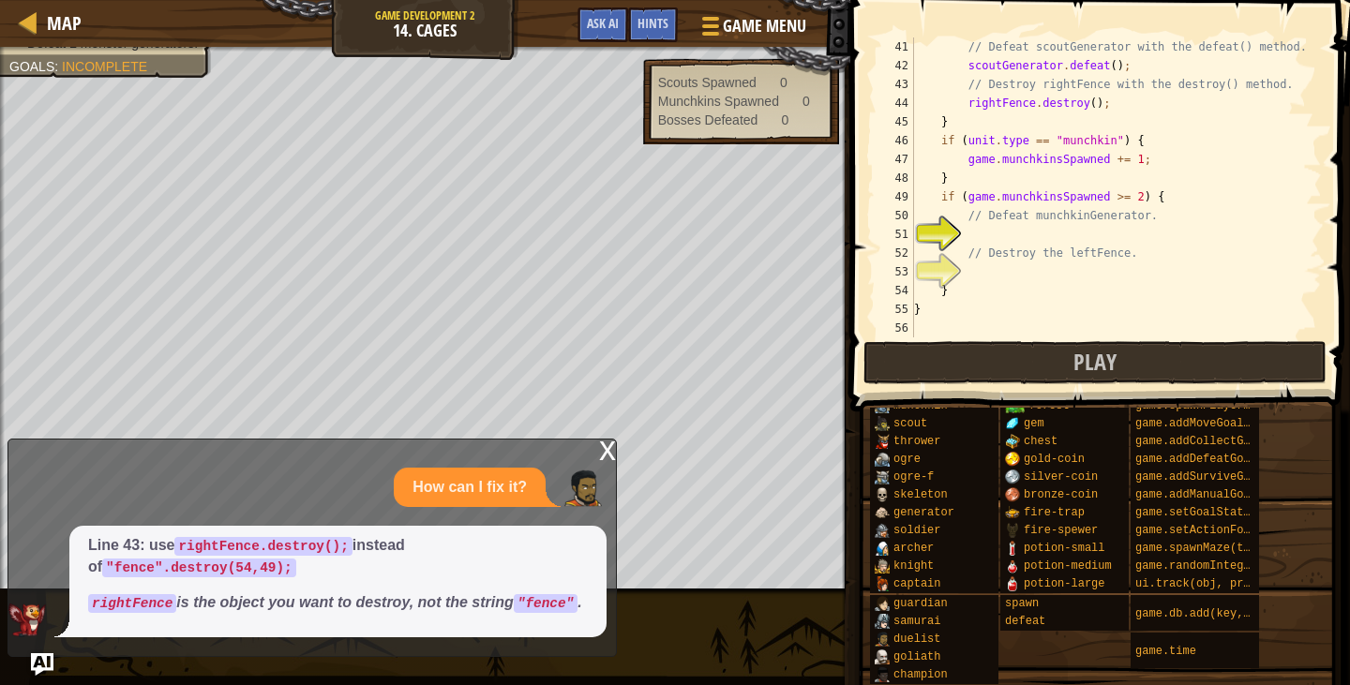
click at [606, 448] on div "x" at bounding box center [607, 449] width 17 height 19
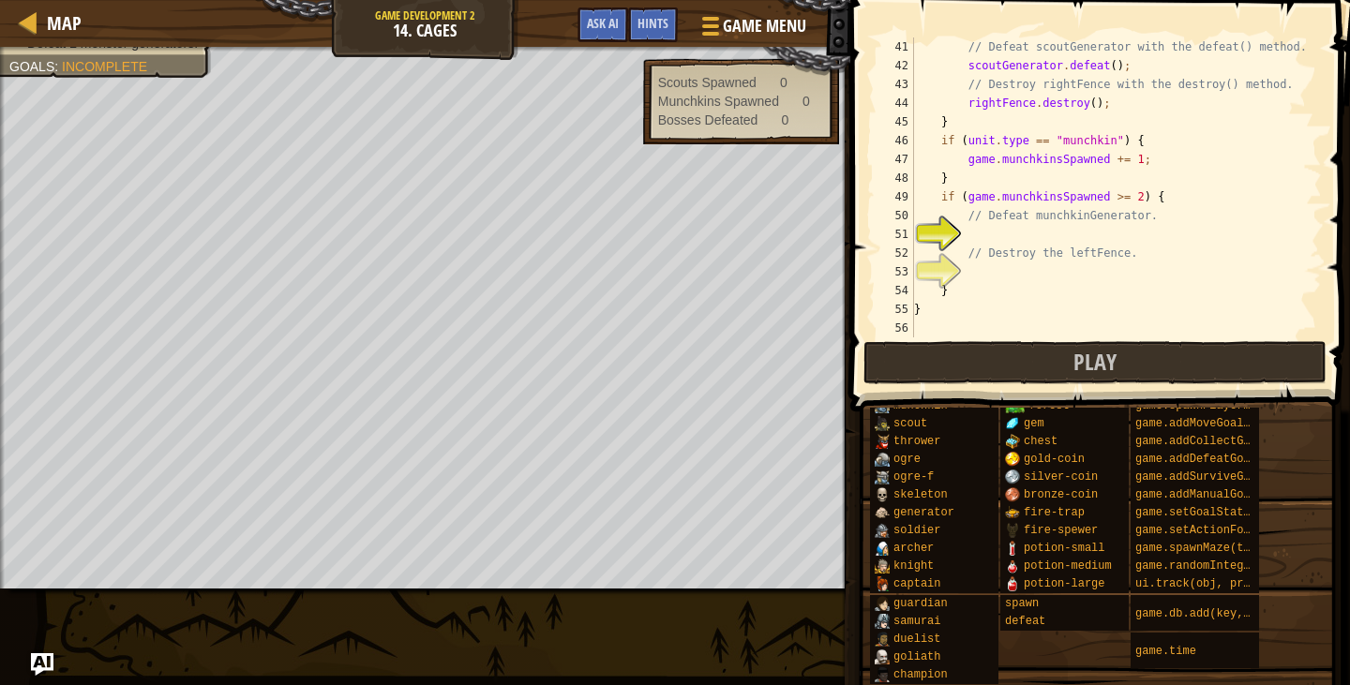
scroll to position [750, 0]
click at [991, 238] on div "// Defeat scoutGenerator with the defeat() method. scoutGenerator . defeat ( ) …" at bounding box center [1110, 207] width 398 height 338
click at [1091, 258] on div "// Defeat scoutGenerator with the defeat() method. scoutGenerator . defeat ( ) …" at bounding box center [1110, 207] width 398 height 338
type textarea "// Destroy the leftFence."
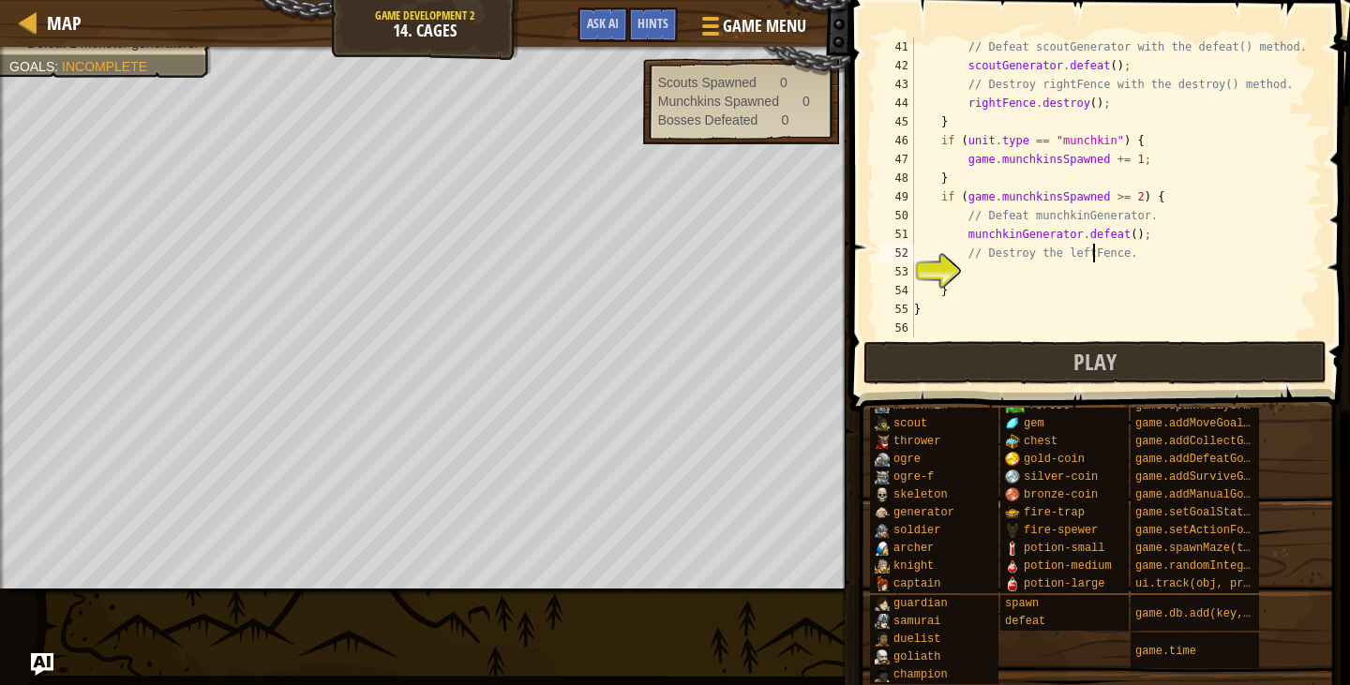
click at [1102, 265] on div "// Defeat scoutGenerator with the defeat() method. scoutGenerator . defeat ( ) …" at bounding box center [1110, 207] width 398 height 338
type textarea "leftFence.destroy();"
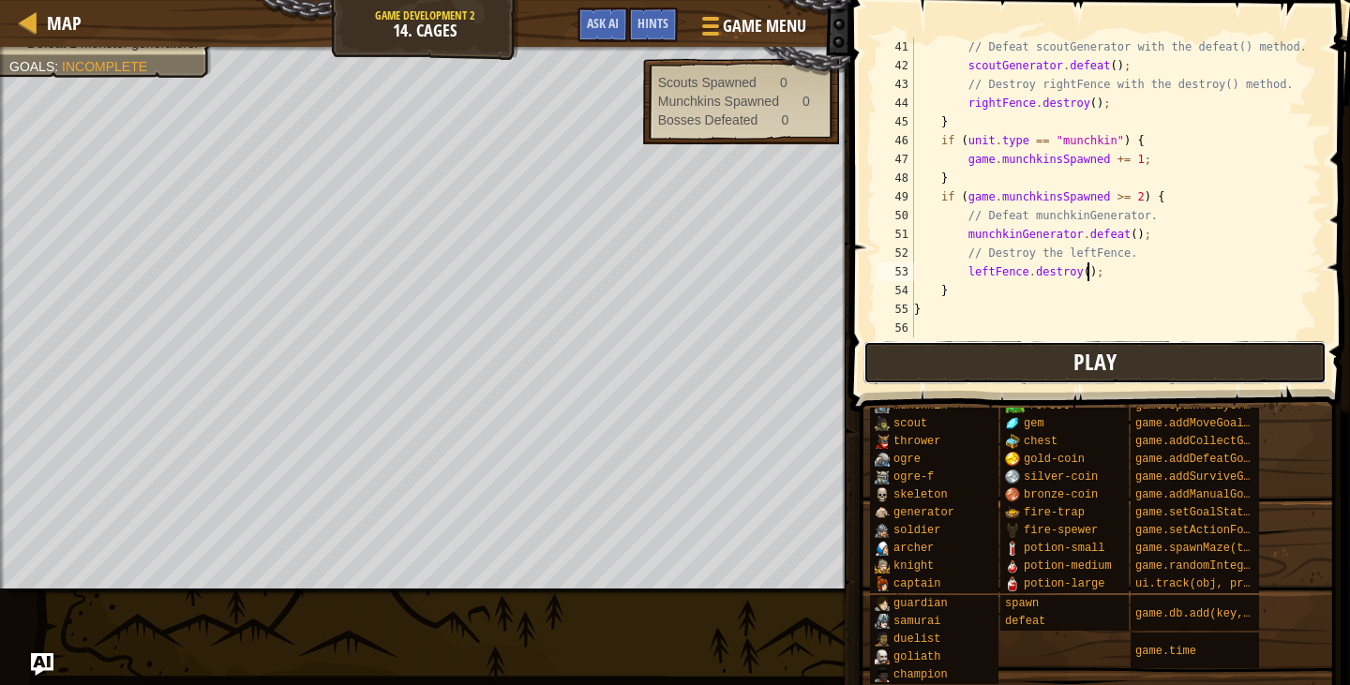
click at [1092, 343] on button "Play" at bounding box center [1095, 362] width 463 height 43
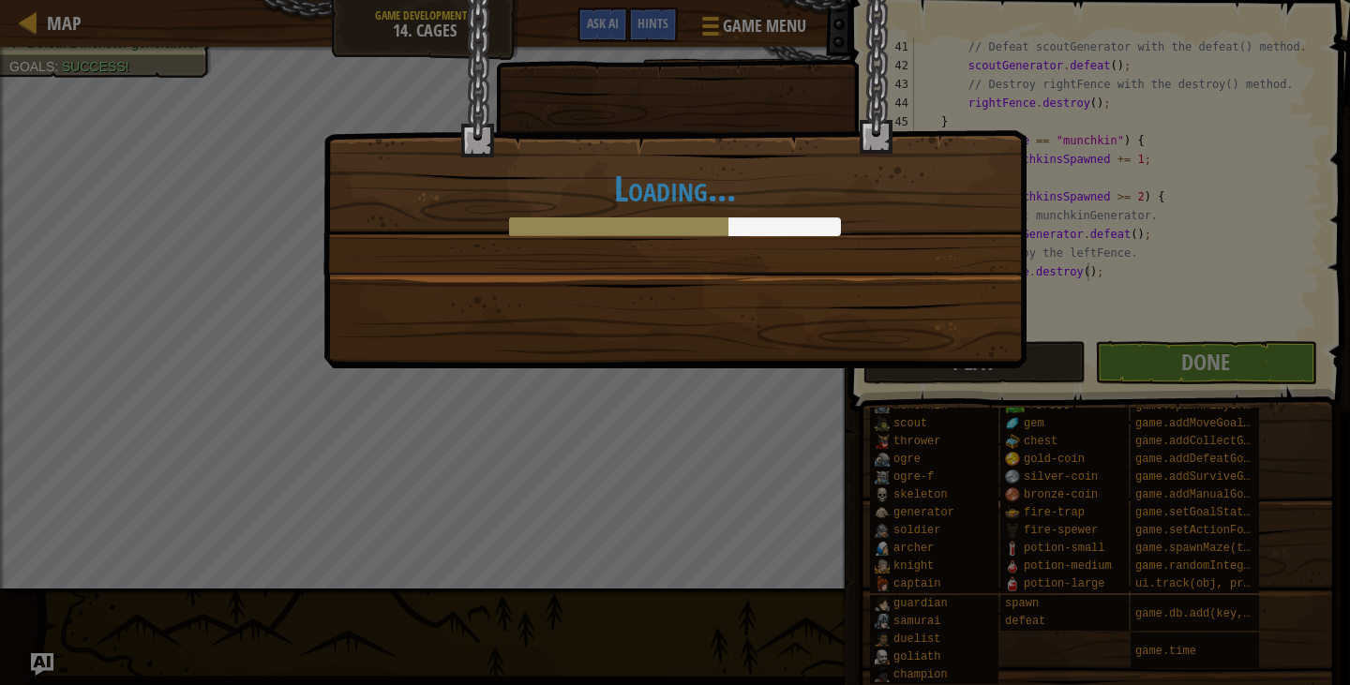
click at [158, 113] on div "Loading..." at bounding box center [675, 342] width 1350 height 685
click at [175, 133] on div "Loading..." at bounding box center [675, 342] width 1350 height 685
drag, startPoint x: 790, startPoint y: 215, endPoint x: 777, endPoint y: 505, distance: 290.0
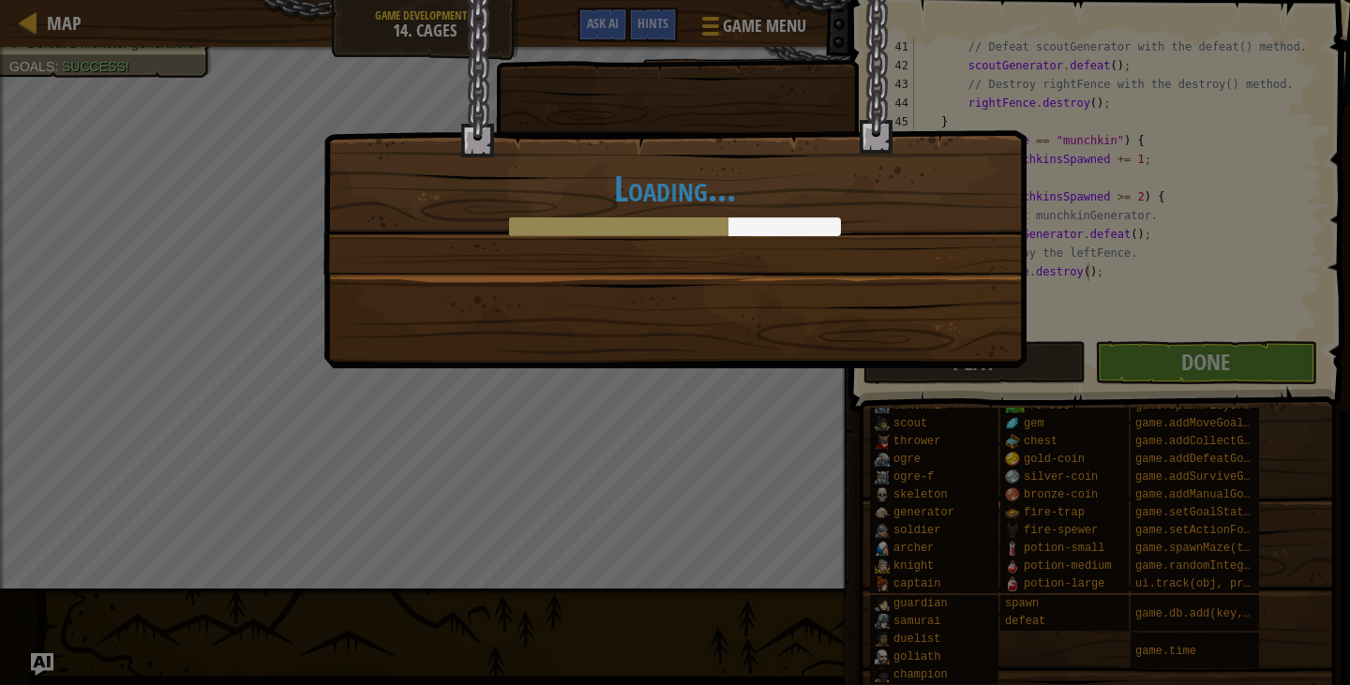
click at [797, 525] on div "Loading..." at bounding box center [675, 342] width 1350 height 685
drag, startPoint x: 768, startPoint y: 491, endPoint x: 851, endPoint y: 482, distance: 83.1
click at [766, 487] on div "Loading..." at bounding box center [675, 342] width 1350 height 685
click at [918, 480] on div "Loading..." at bounding box center [675, 342] width 1350 height 685
drag, startPoint x: 1142, startPoint y: 534, endPoint x: 1115, endPoint y: 584, distance: 57.5
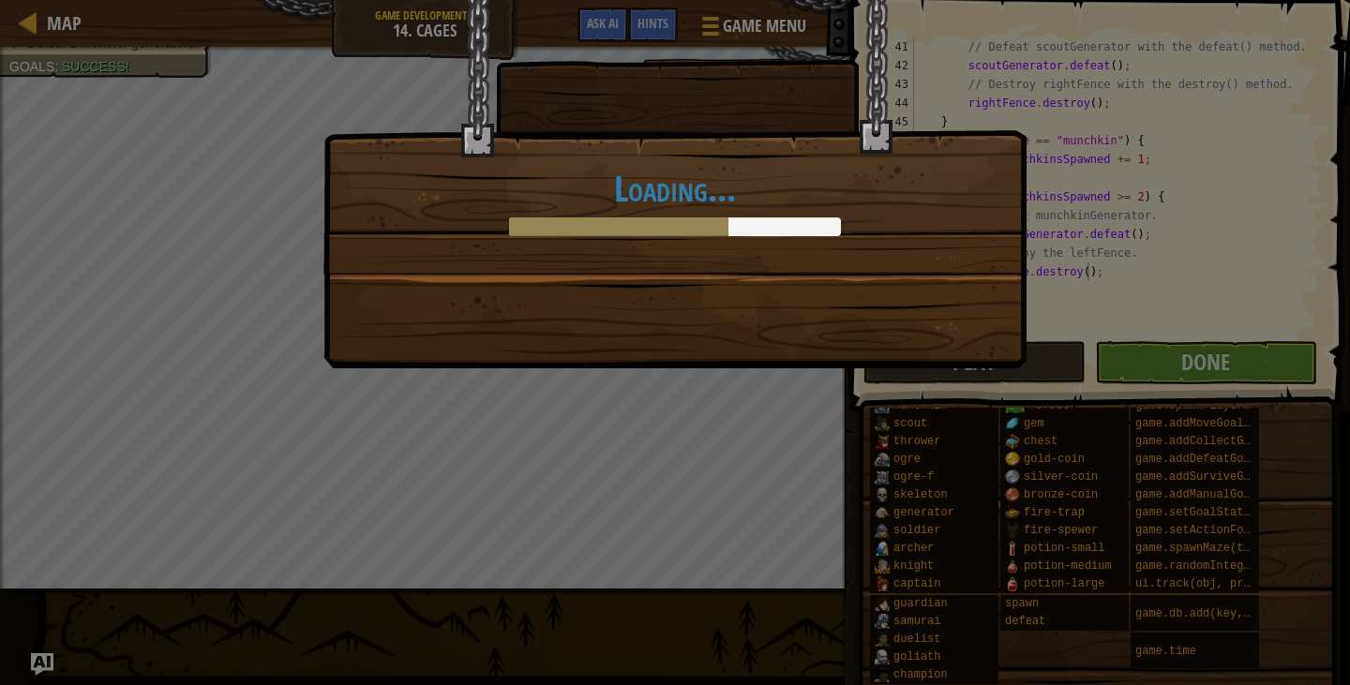
click at [1138, 536] on div "Loading..." at bounding box center [675, 342] width 1350 height 685
click at [1194, 363] on div "Loading..." at bounding box center [675, 342] width 1350 height 685
click at [1196, 362] on div "Loading..." at bounding box center [675, 342] width 1350 height 685
click at [1198, 360] on div "Loading..." at bounding box center [675, 342] width 1350 height 685
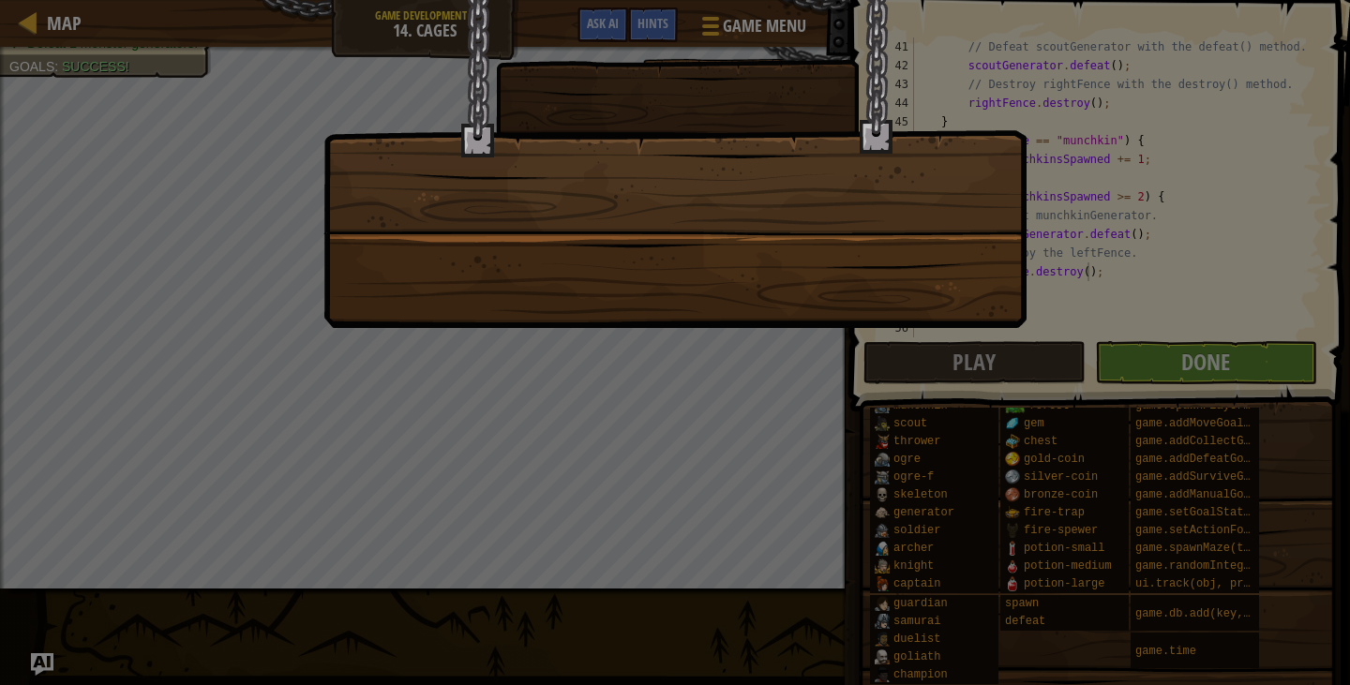
click at [625, 224] on div at bounding box center [675, 164] width 703 height 328
click at [483, 142] on div at bounding box center [675, 164] width 703 height 328
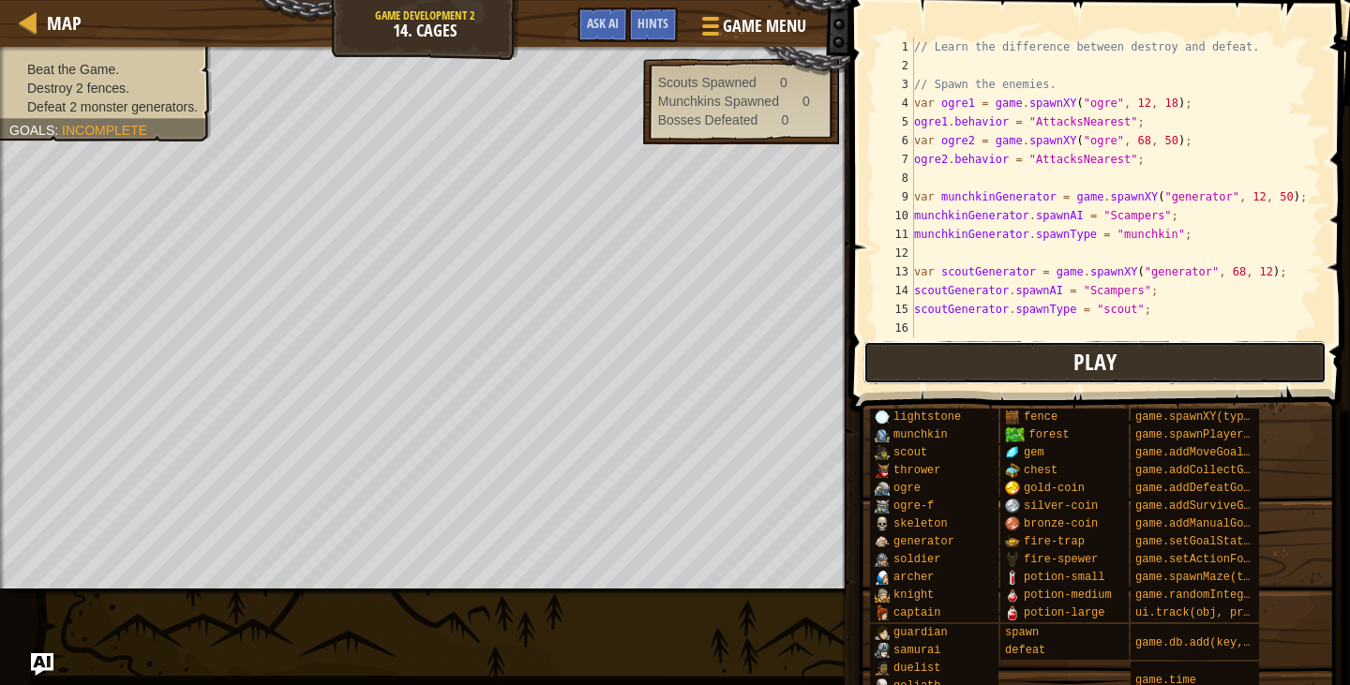
click at [901, 357] on button "Play" at bounding box center [1095, 362] width 463 height 43
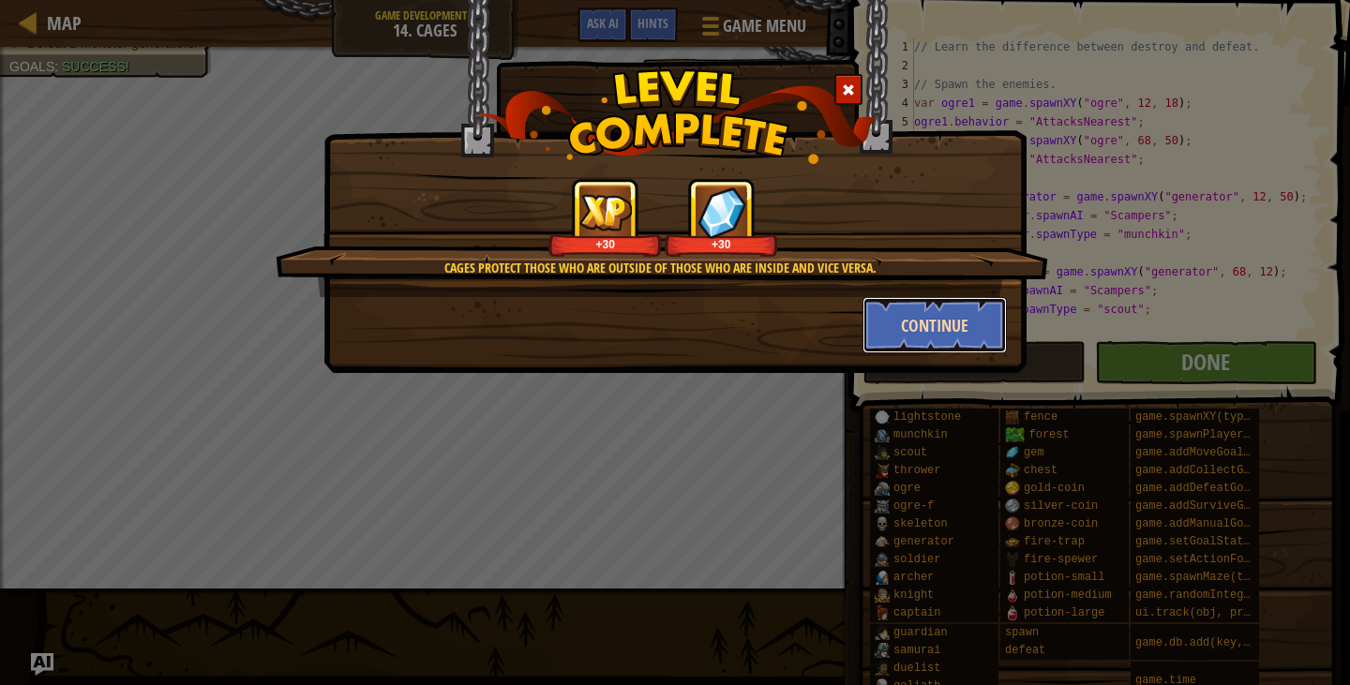
click at [909, 332] on button "Continue" at bounding box center [935, 325] width 145 height 56
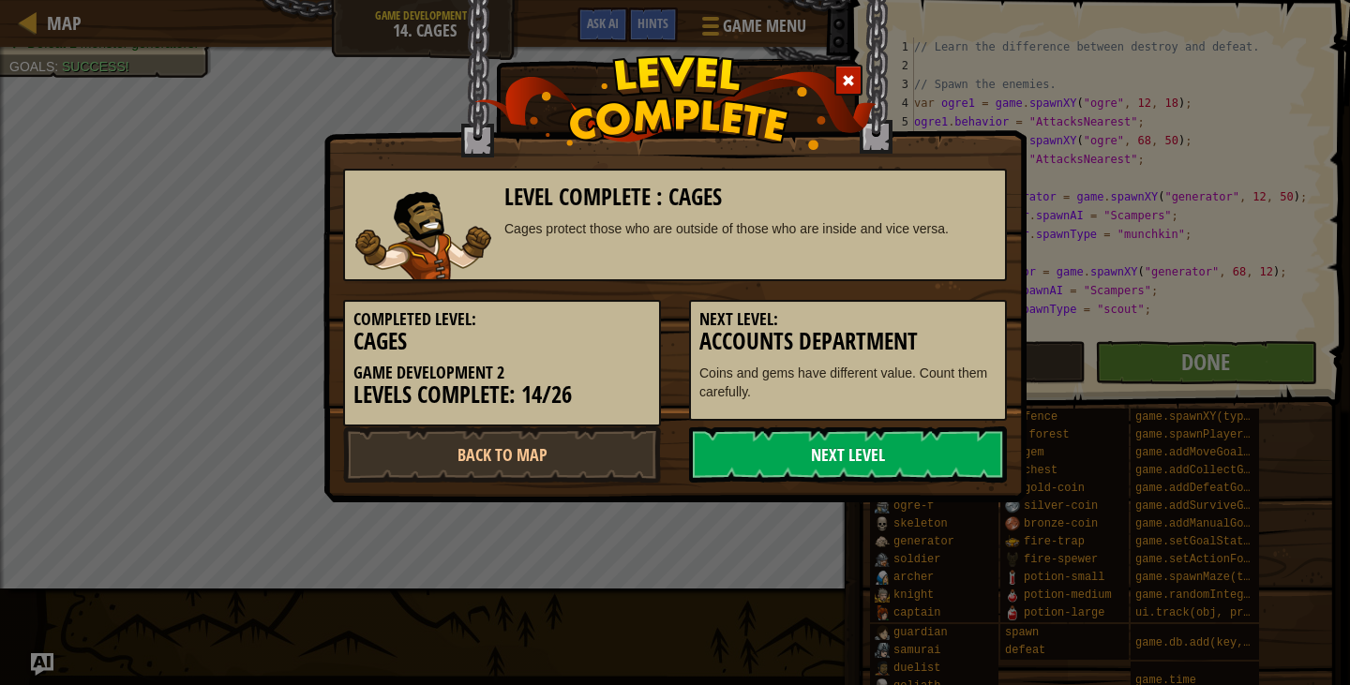
click at [805, 459] on link "Next Level" at bounding box center [848, 455] width 318 height 56
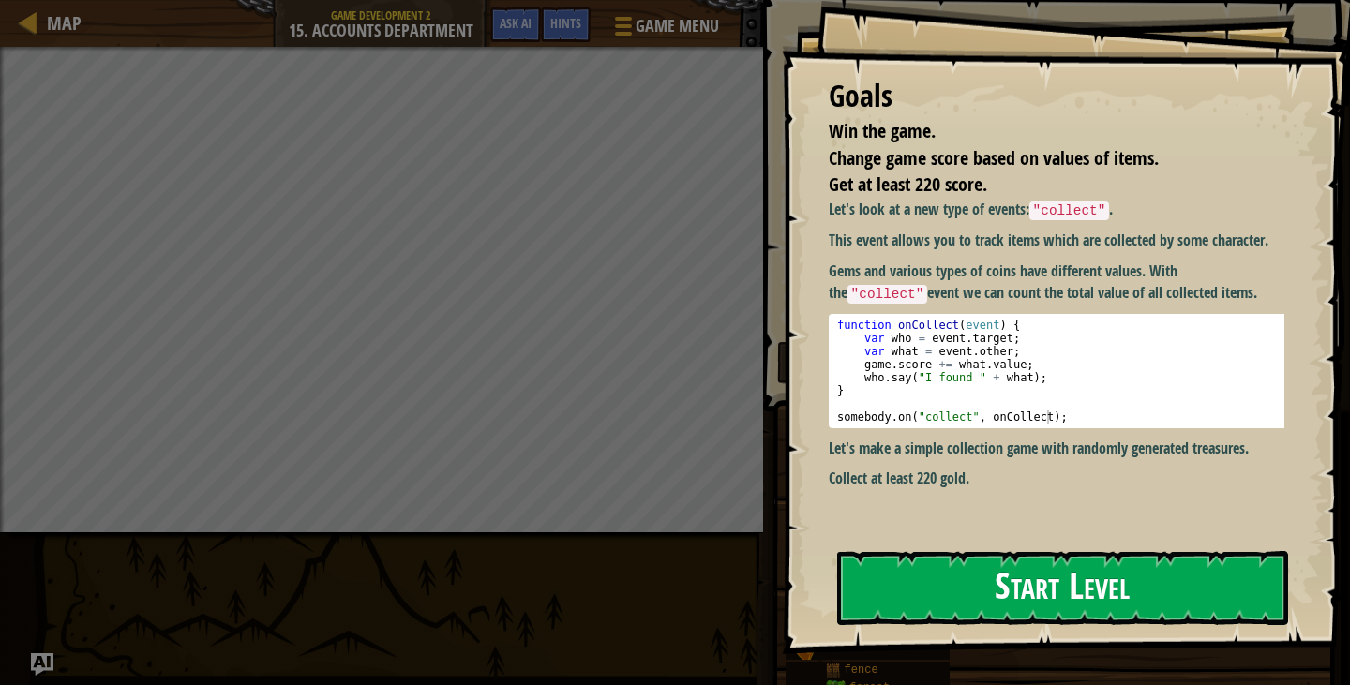
click at [927, 502] on div "Goals Win the game. Change game score based on values of items. Get at least 22…" at bounding box center [1066, 327] width 568 height 655
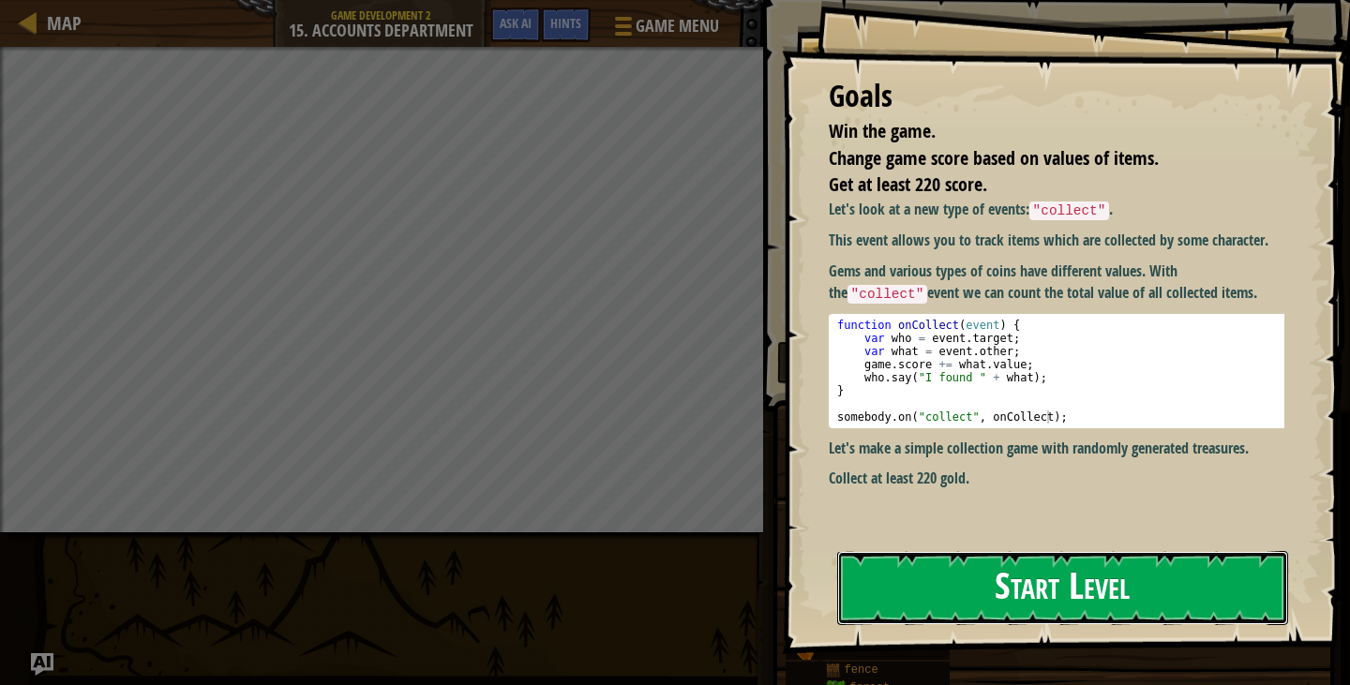
click at [936, 556] on button "Start Level" at bounding box center [1062, 588] width 451 height 74
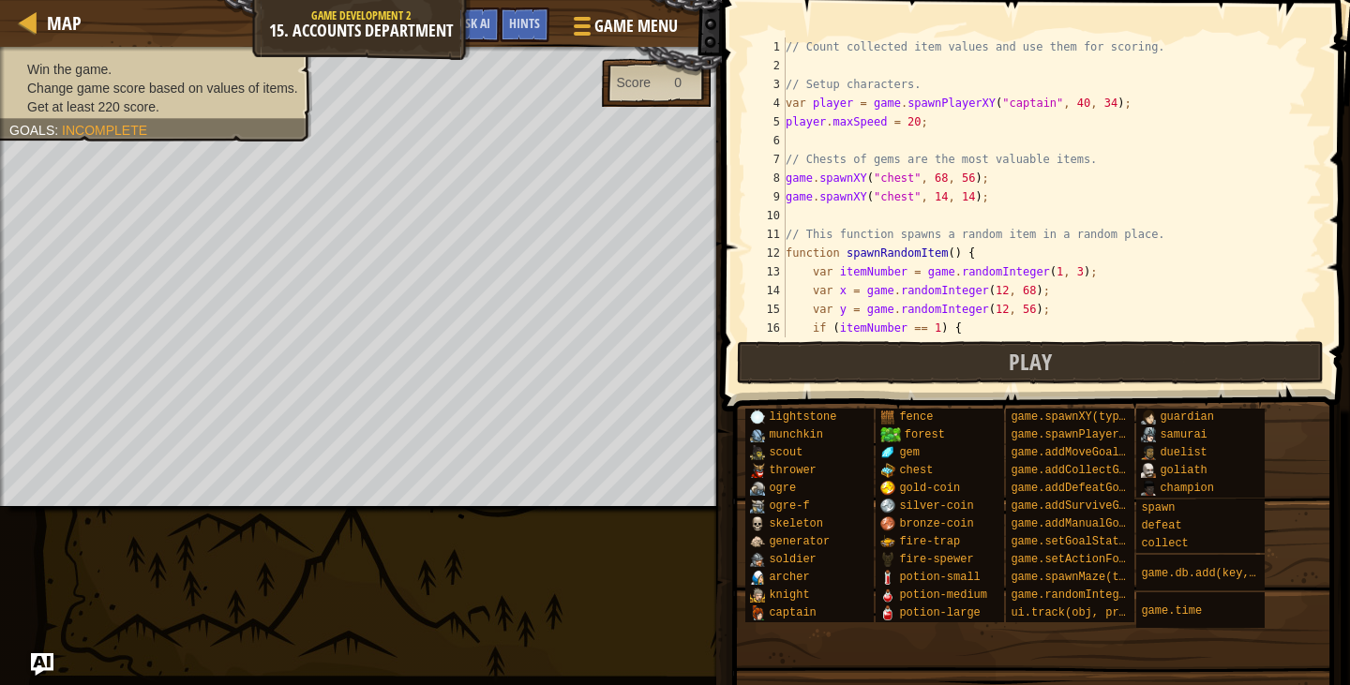
scroll to position [431, 0]
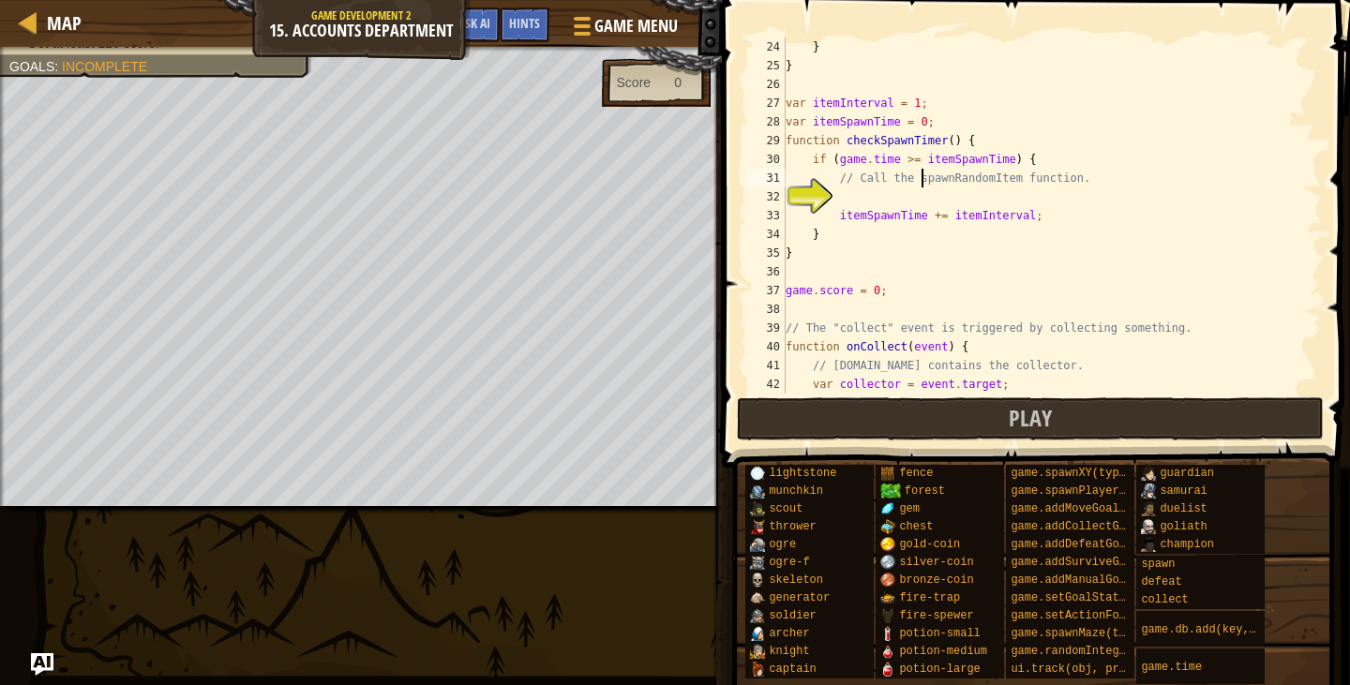
click at [921, 185] on div "} } var itemInterval = 1 ; var itemSpawnTime = 0 ; function checkSpawnTimer ( )…" at bounding box center [1045, 235] width 526 height 394
drag, startPoint x: 912, startPoint y: 204, endPoint x: 901, endPoint y: 208, distance: 11.9
click at [914, 203] on div "} } var itemInterval = 1 ; var itemSpawnTime = 0 ; function checkSpawnTimer ( )…" at bounding box center [1045, 235] width 526 height 394
type textarea "itemSpawnTime += itemInterval;"
click at [900, 203] on div "} } var itemInterval = 1 ; var itemSpawnTime = 0 ; function checkSpawnTimer ( )…" at bounding box center [1045, 235] width 526 height 394
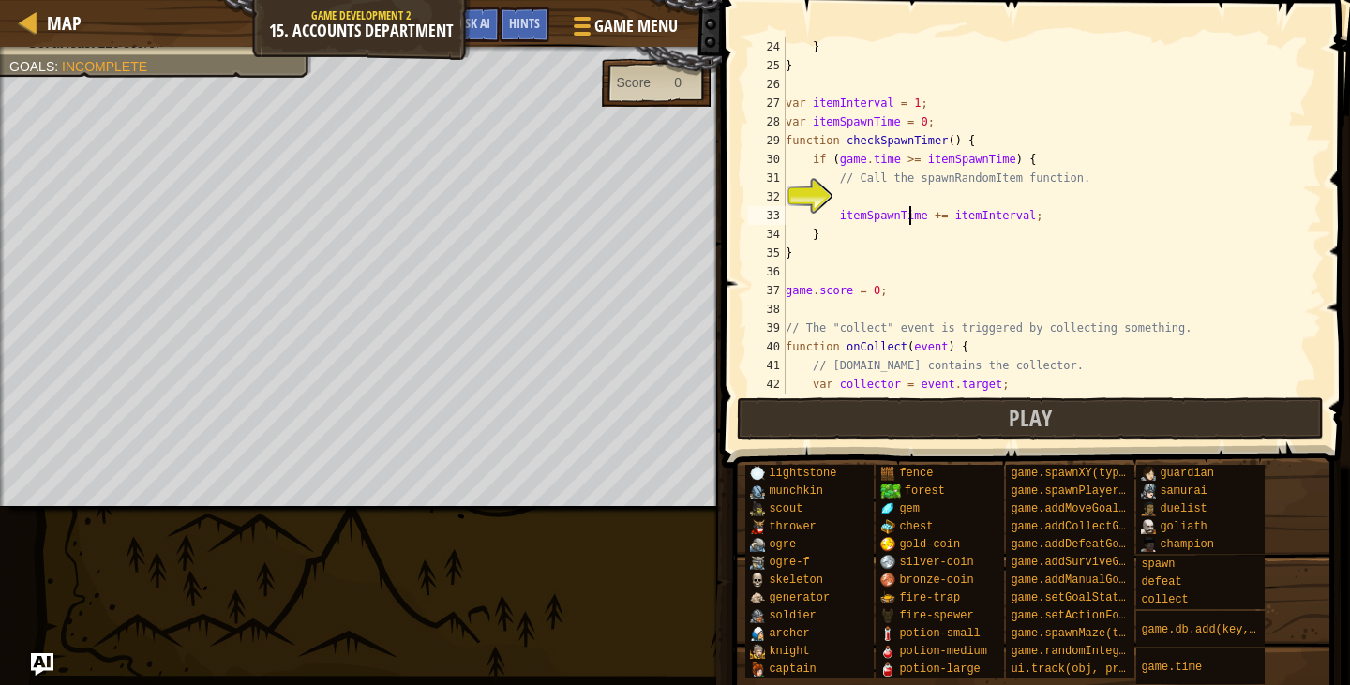
click at [910, 207] on div "} } var itemInterval = 1 ; var itemSpawnTime = 0 ; function checkSpawnTimer ( )…" at bounding box center [1045, 235] width 526 height 394
type textarea "itemSpawnTime += itemInterval;"
click at [903, 196] on div "} } var itemInterval = 1 ; var itemSpawnTime = 0 ; function checkSpawnTimer ( )…" at bounding box center [1045, 235] width 526 height 394
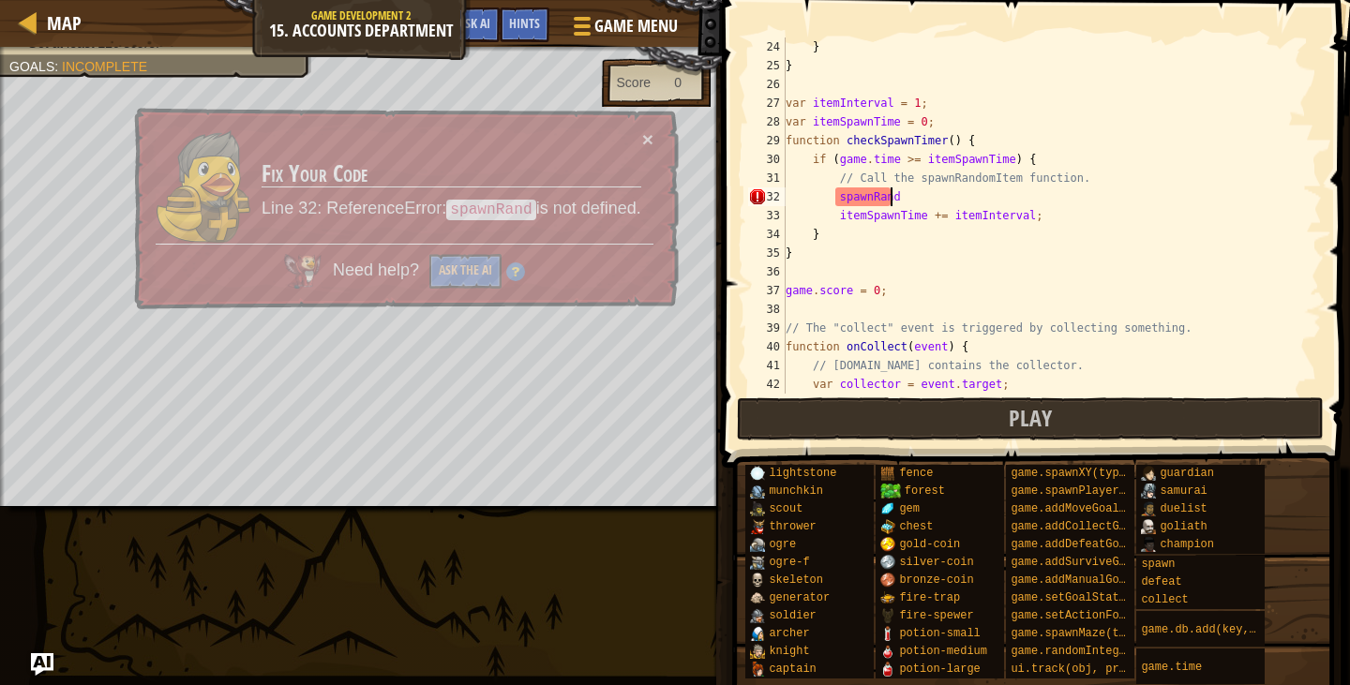
scroll to position [8, 8]
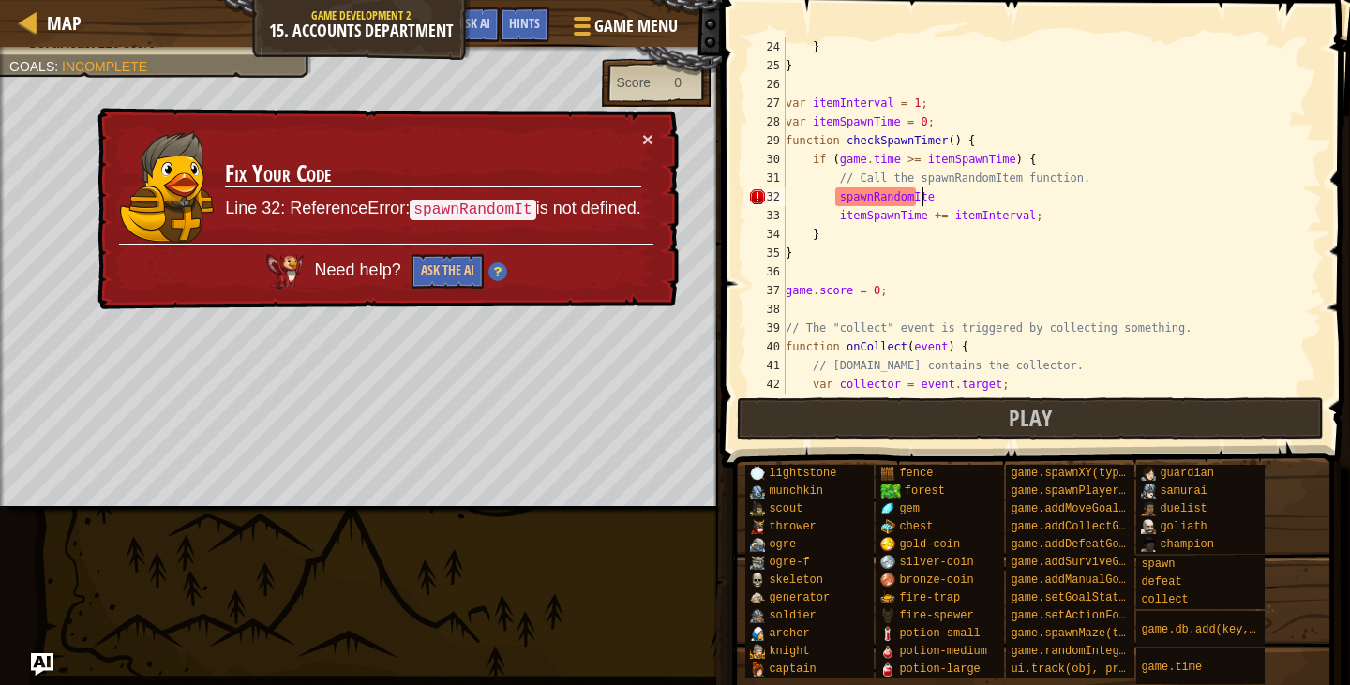
type textarea "spawnRandomItem"
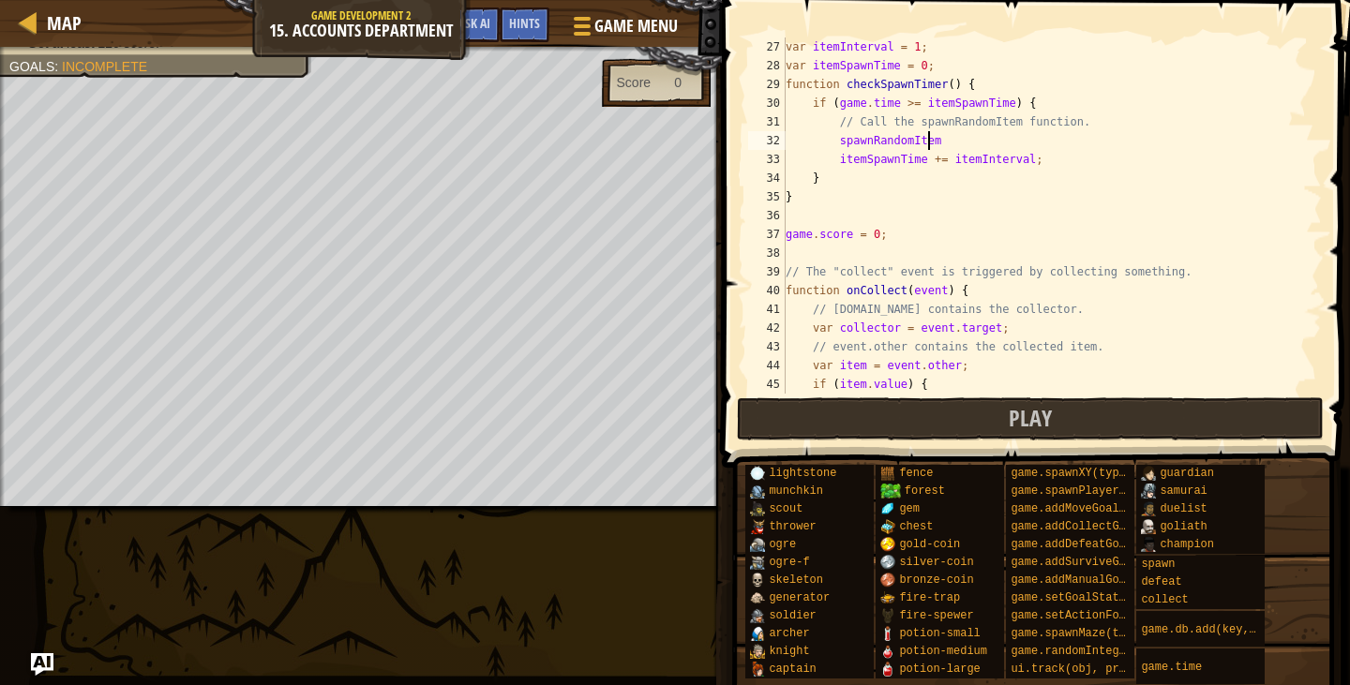
scroll to position [825, 0]
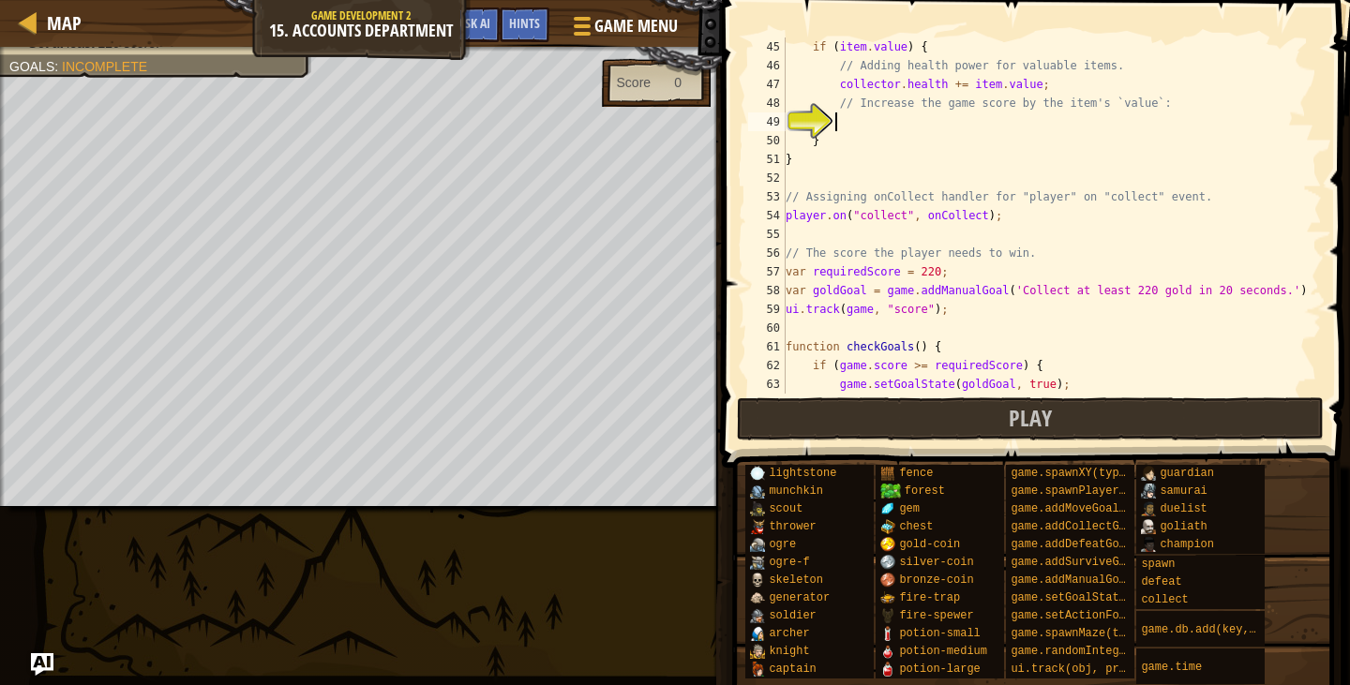
click at [871, 129] on div "if ( item . value ) { // Adding health power for valuable items. collector . he…" at bounding box center [1045, 235] width 526 height 394
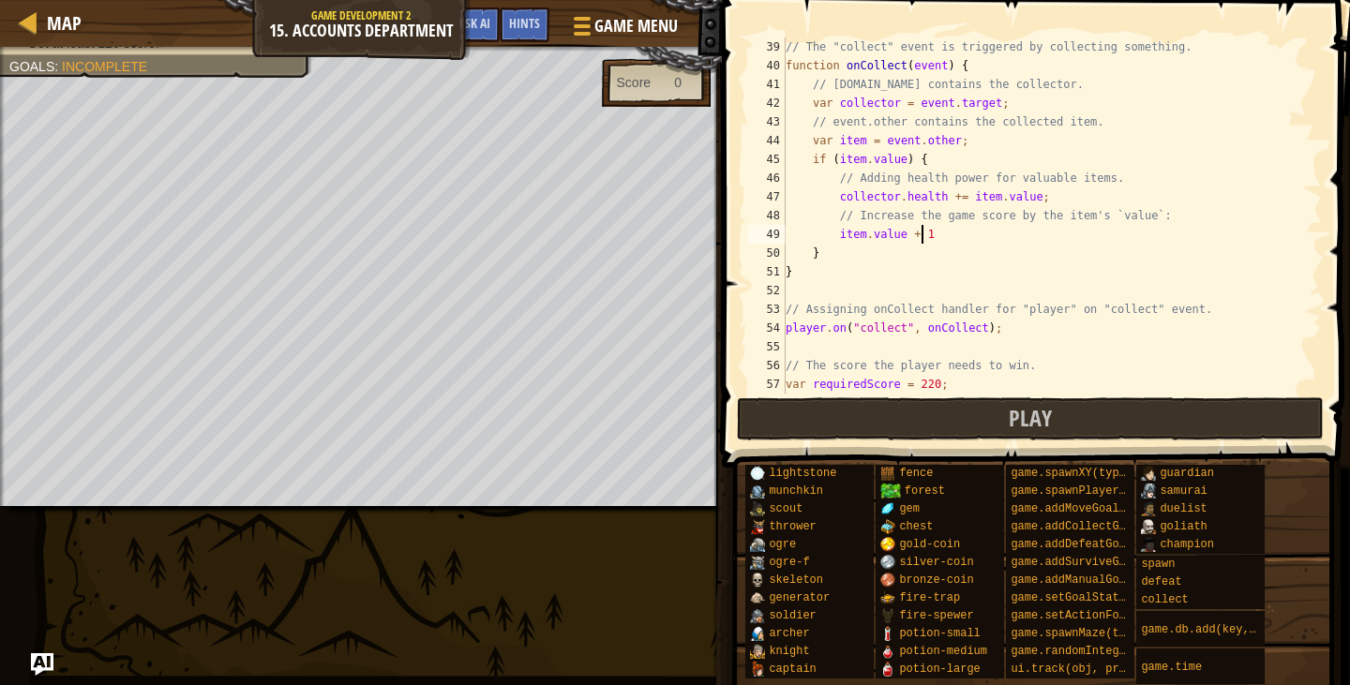
scroll to position [8, 11]
click at [964, 418] on button "Play" at bounding box center [1031, 419] width 588 height 43
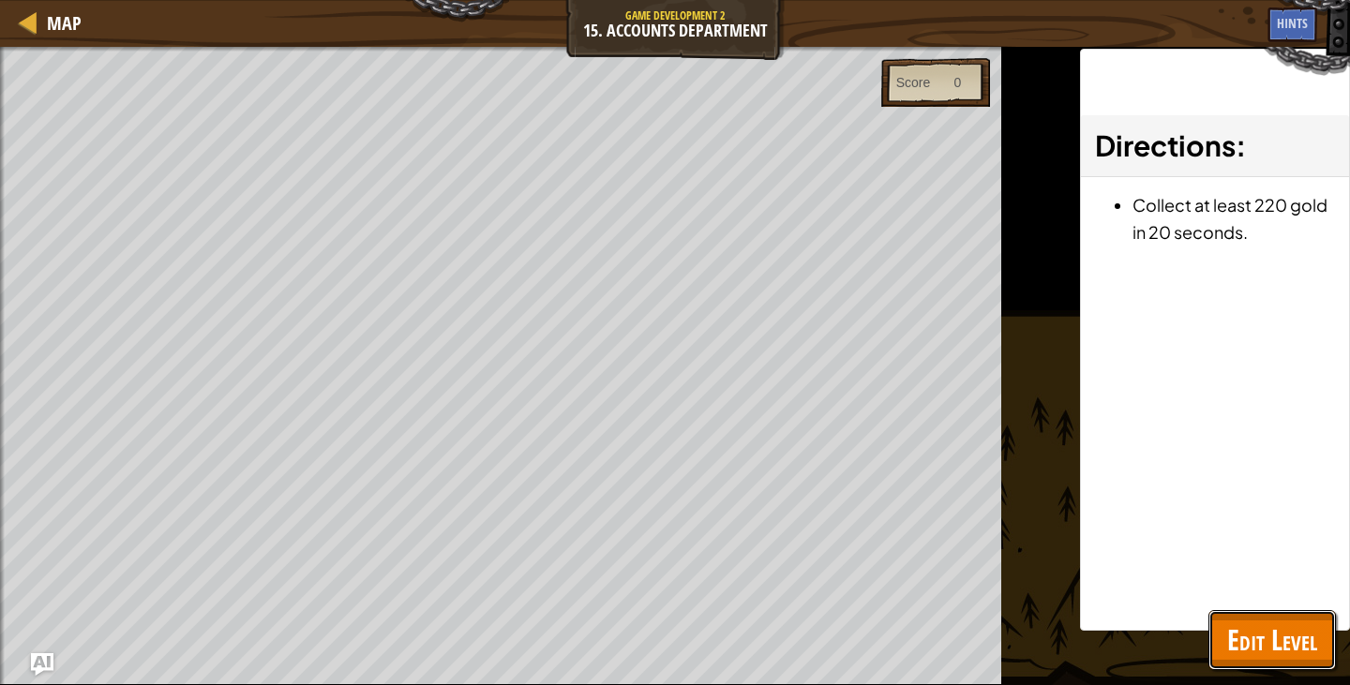
drag, startPoint x: 1320, startPoint y: 632, endPoint x: 1296, endPoint y: 610, distance: 32.6
click at [1317, 632] on button "Edit Level" at bounding box center [1273, 640] width 128 height 60
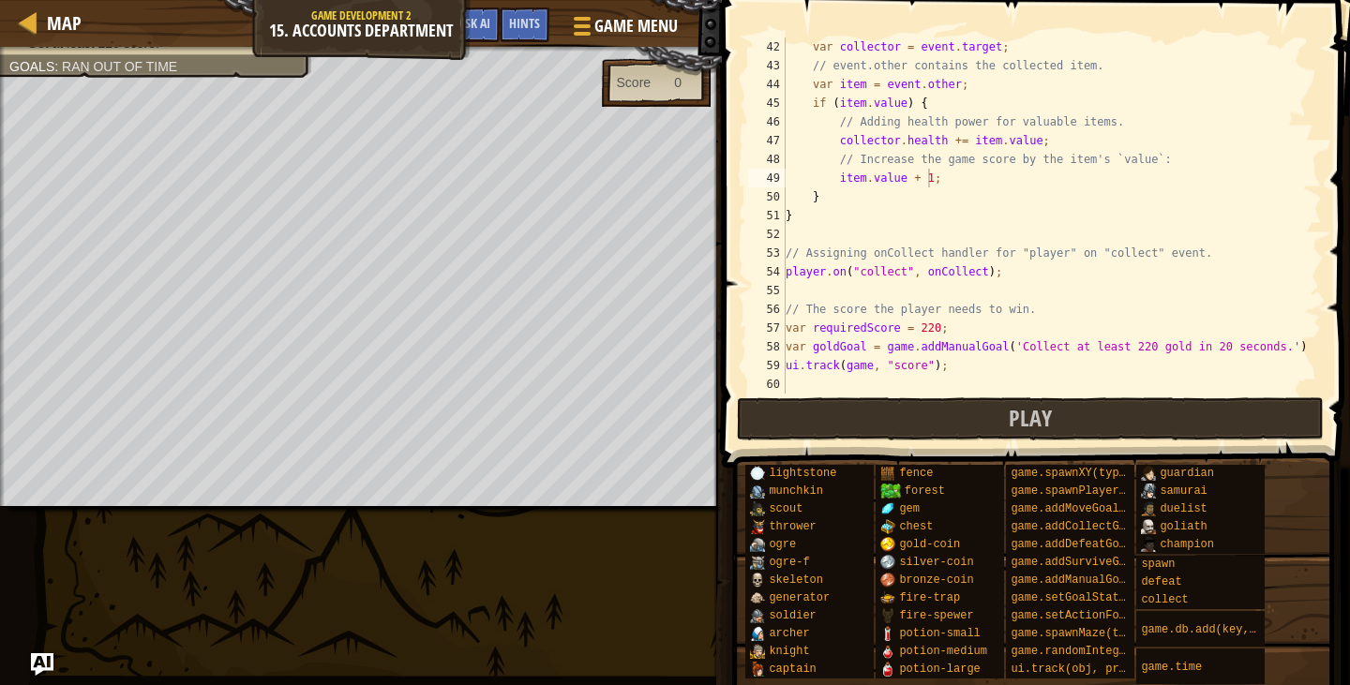
scroll to position [769, 0]
click at [50, 665] on img "Ask AI" at bounding box center [42, 665] width 24 height 24
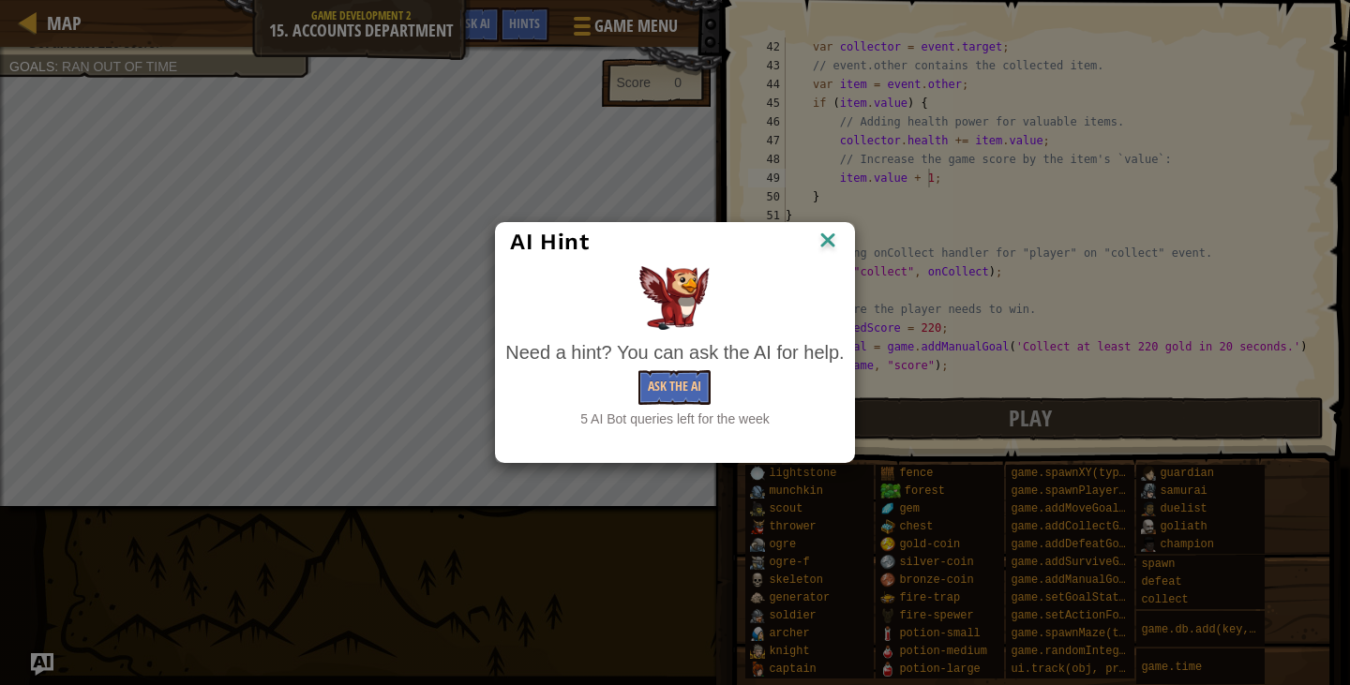
click at [670, 369] on div "Need a hint? You can ask the AI for help. Ask the AI 5 AI Bot queries left for …" at bounding box center [674, 384] width 339 height 90
click at [670, 384] on button "Ask the AI" at bounding box center [675, 387] width 72 height 35
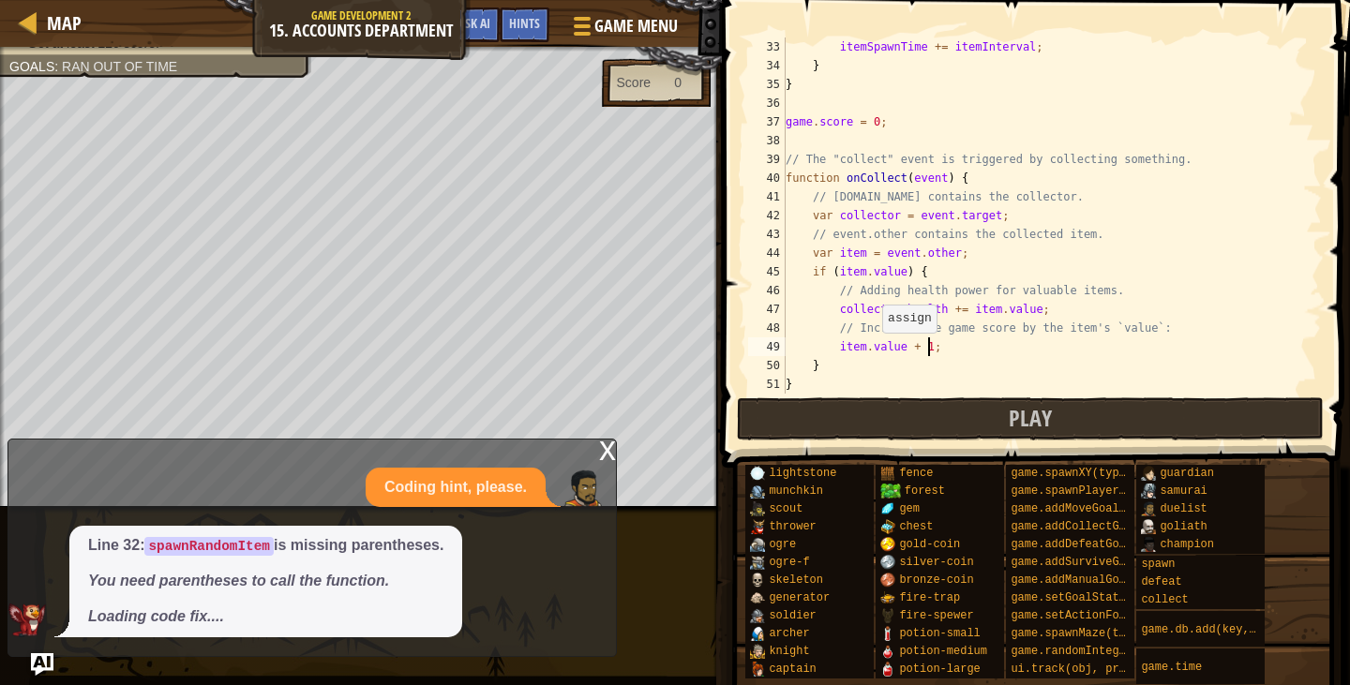
scroll to position [488, 0]
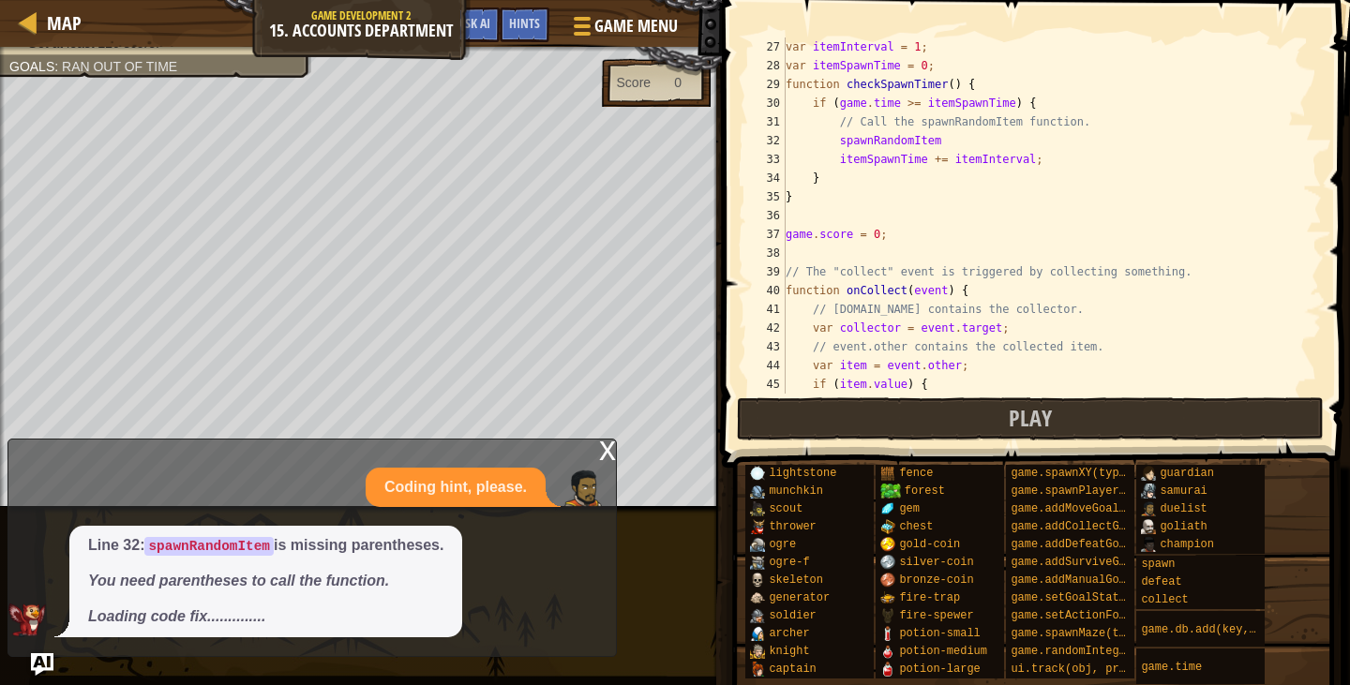
click at [952, 131] on div "var itemInterval = 1 ; var itemSpawnTime = 0 ; function checkSpawnTimer ( ) { i…" at bounding box center [1045, 235] width 526 height 394
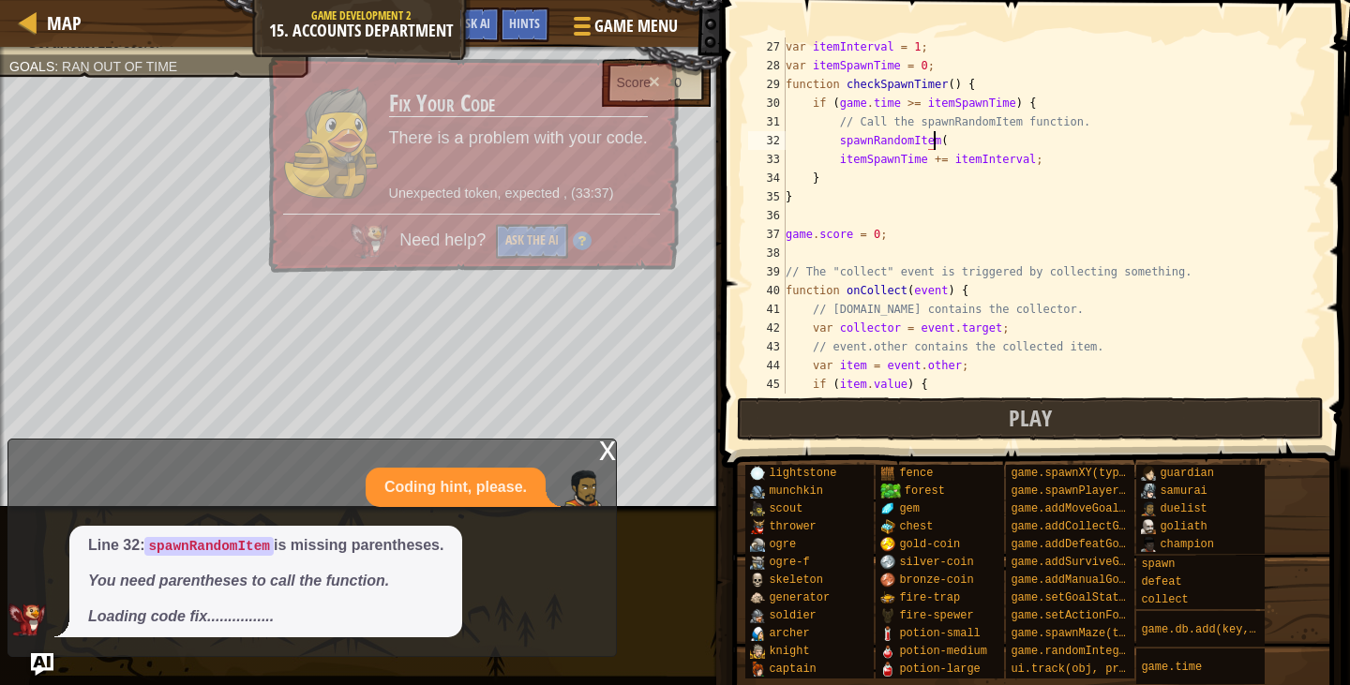
scroll to position [8, 12]
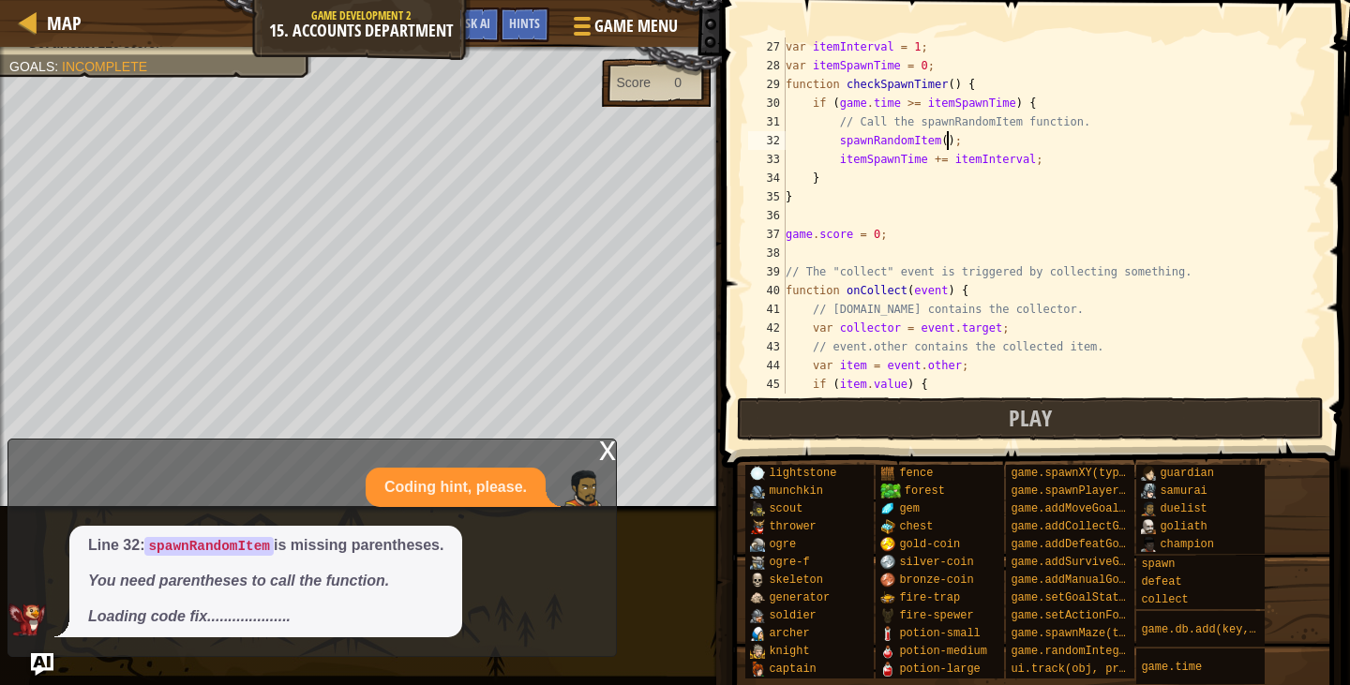
click at [608, 445] on div "x" at bounding box center [607, 449] width 17 height 19
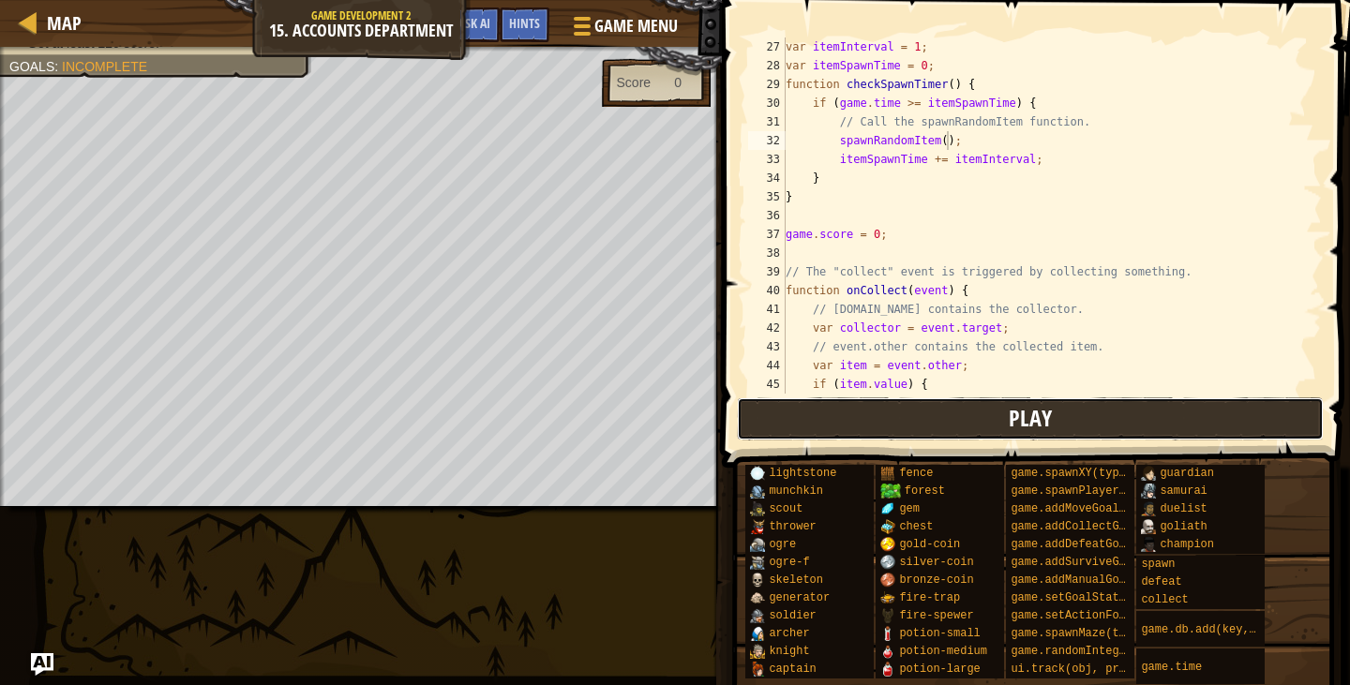
click at [803, 423] on button "Play" at bounding box center [1031, 419] width 588 height 43
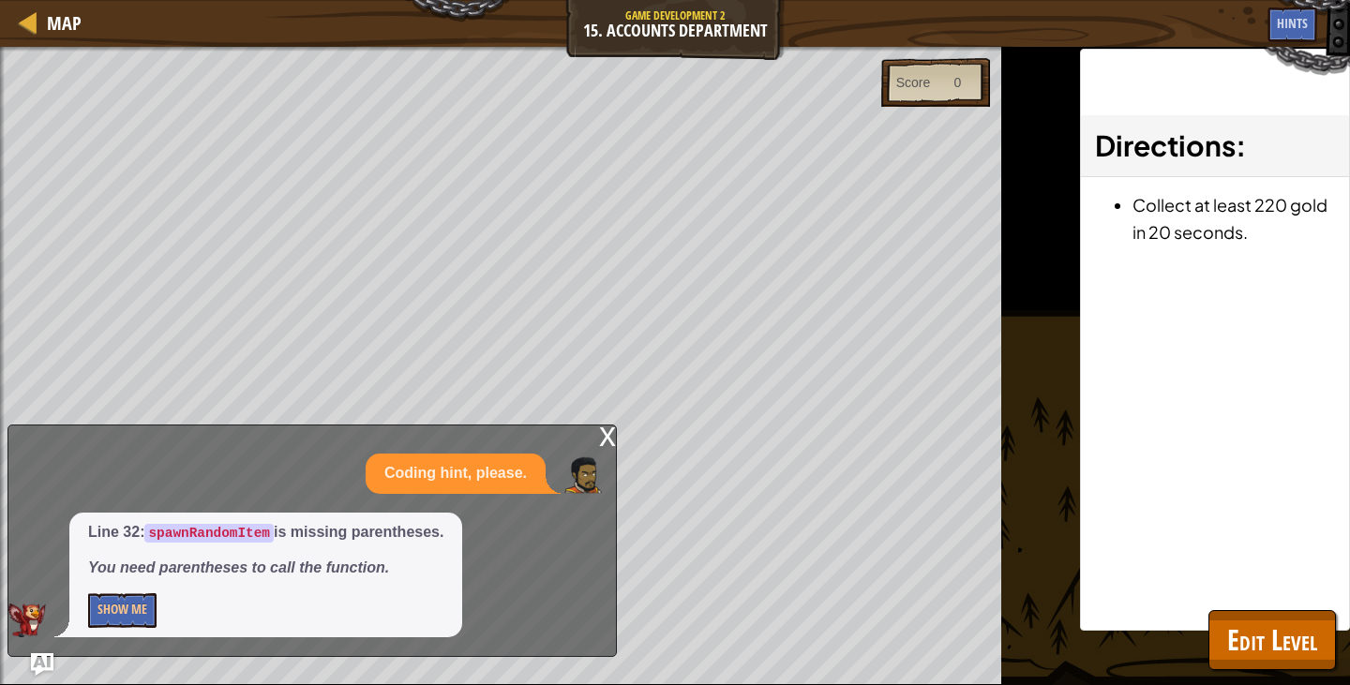
click at [606, 444] on div "x" at bounding box center [607, 435] width 17 height 19
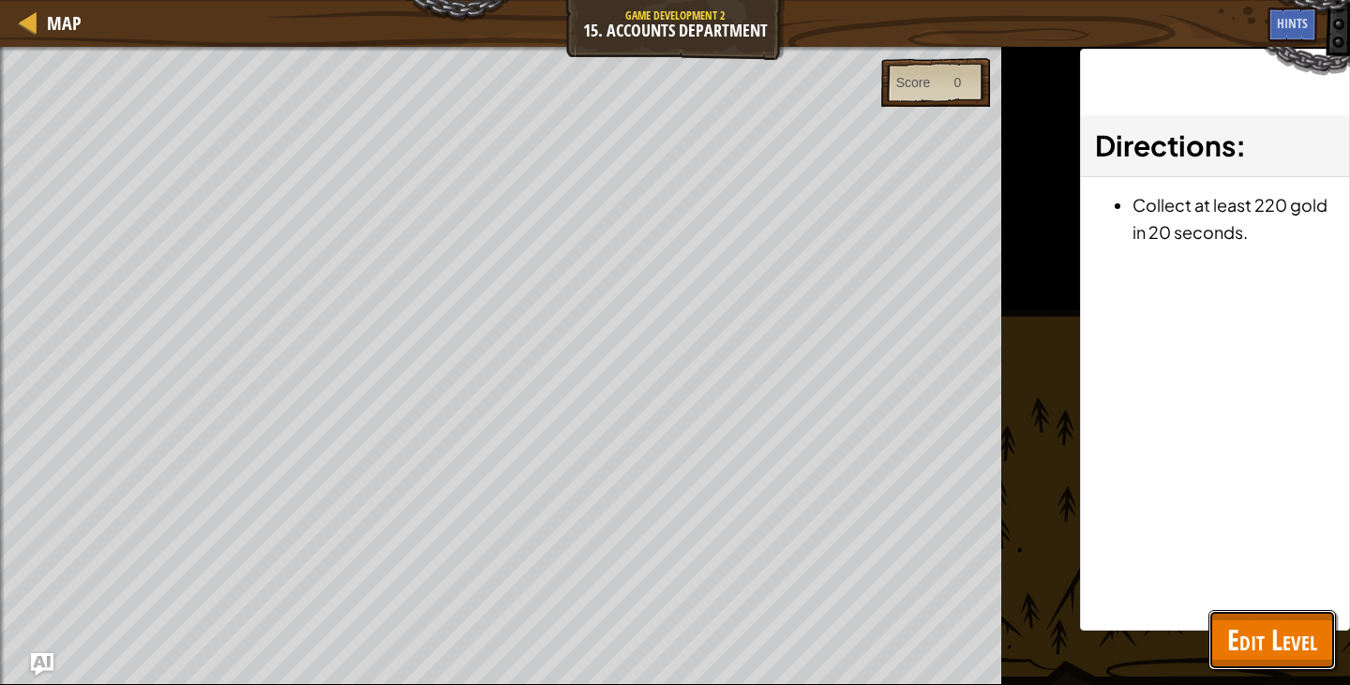
click at [1288, 635] on span "Edit Level" at bounding box center [1272, 640] width 90 height 38
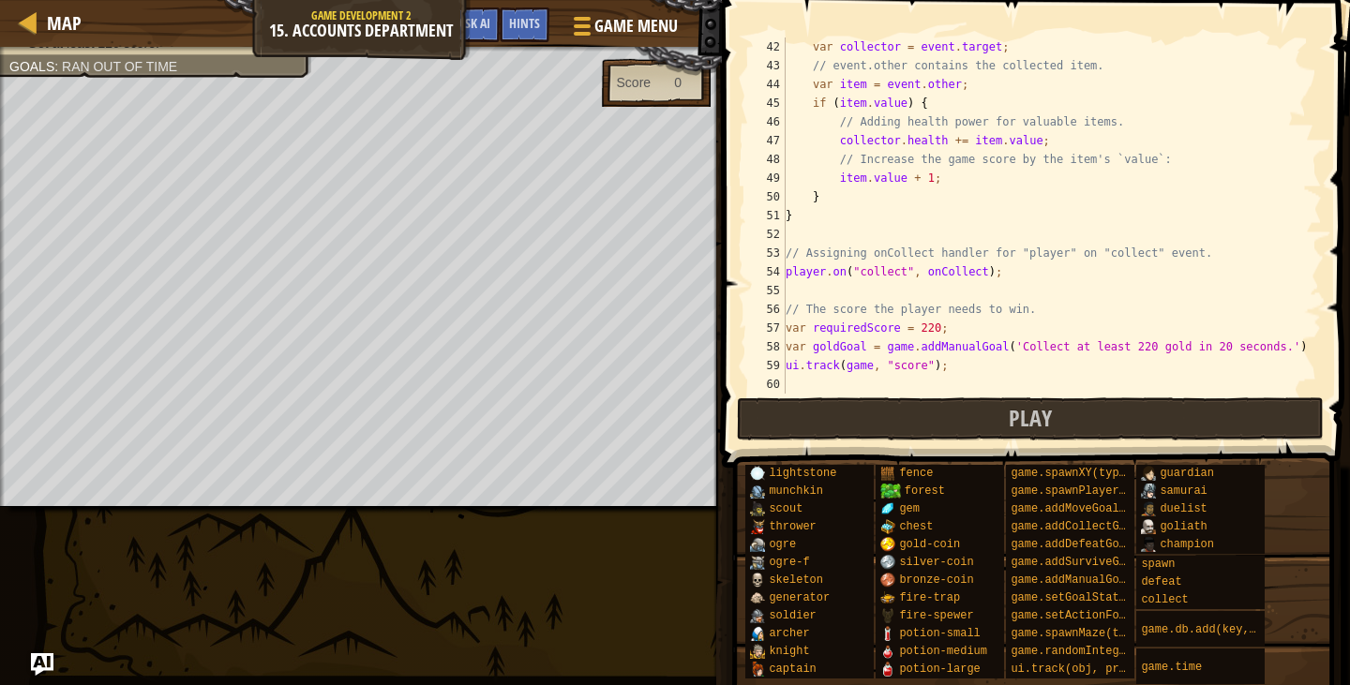
scroll to position [769, 0]
click at [59, 646] on div "Map Game Development 2 15. Accounts Department Game Menu Done Hints Ask AI 1 2 …" at bounding box center [675, 342] width 1350 height 685
click at [49, 652] on div "Map Game Development 2 15. Accounts Department Game Menu Done Hints Ask AI 1 2 …" at bounding box center [675, 342] width 1350 height 685
click at [37, 662] on img "Ask AI" at bounding box center [42, 665] width 24 height 24
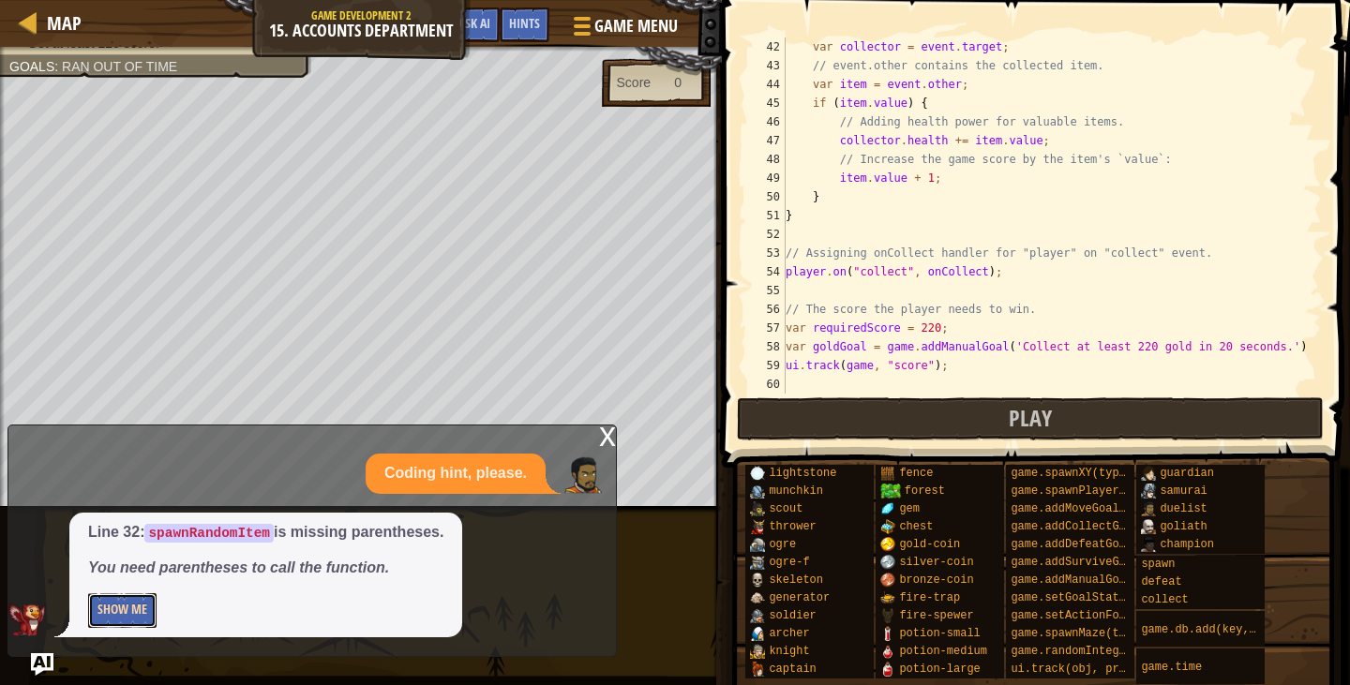
click at [116, 614] on button "Show Me" at bounding box center [122, 611] width 68 height 35
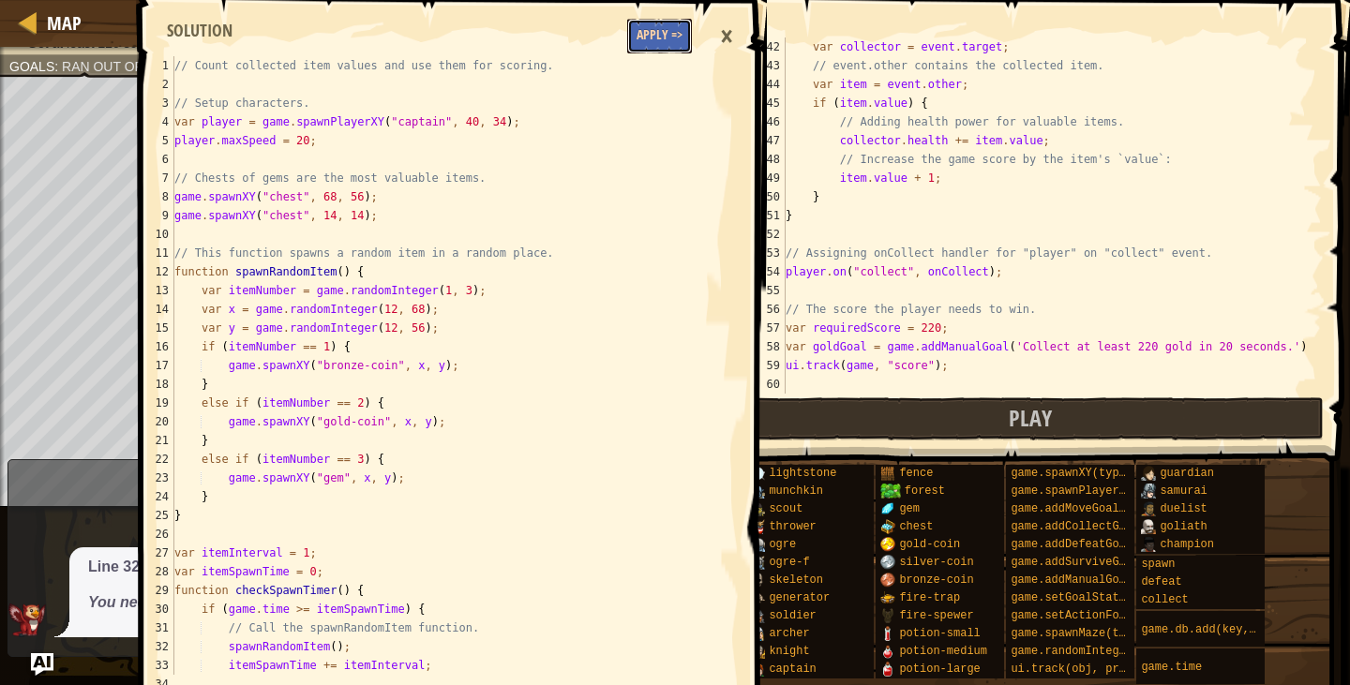
click at [681, 35] on button "Apply =>" at bounding box center [659, 36] width 65 height 35
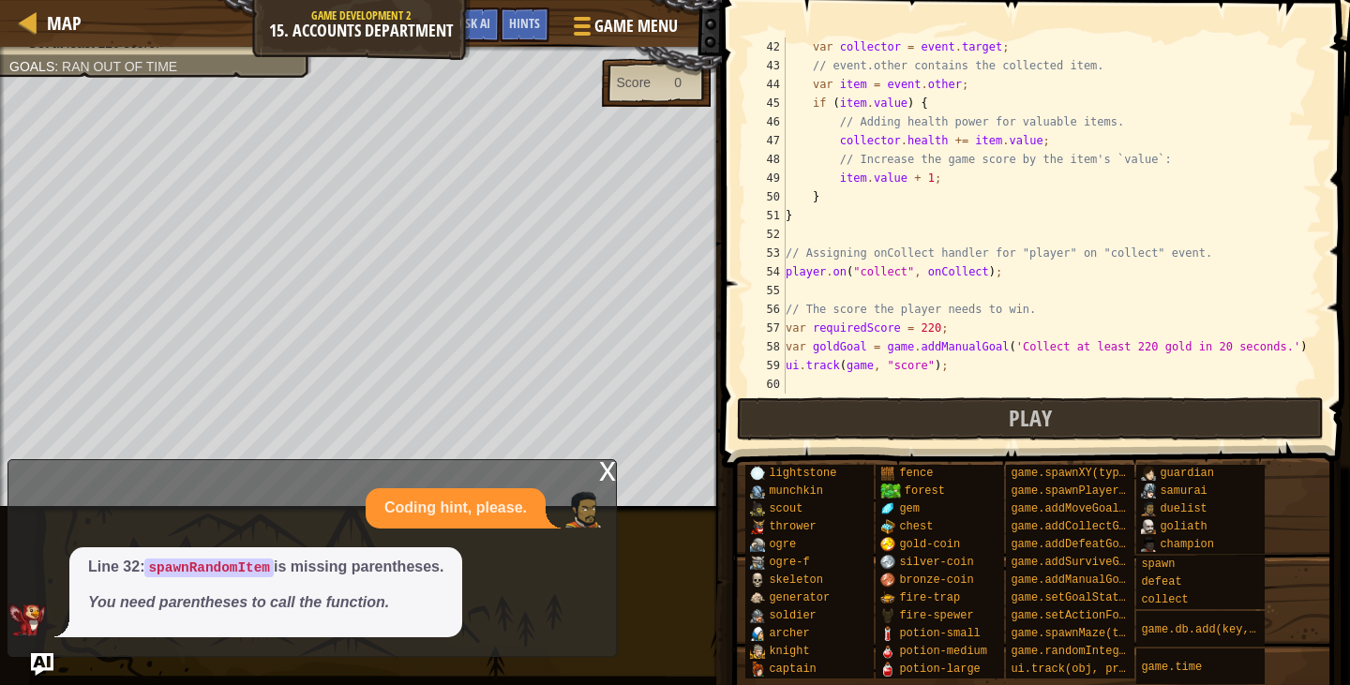
click at [607, 464] on div "x" at bounding box center [607, 469] width 17 height 19
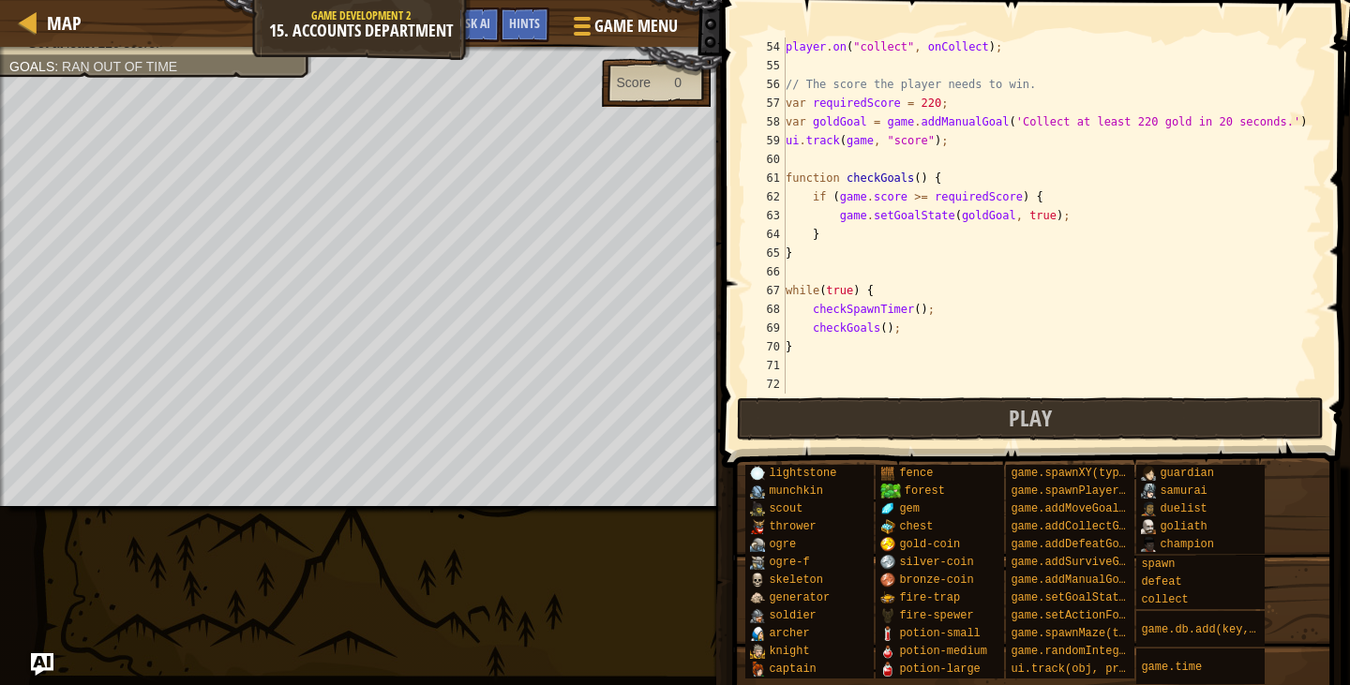
scroll to position [825, 0]
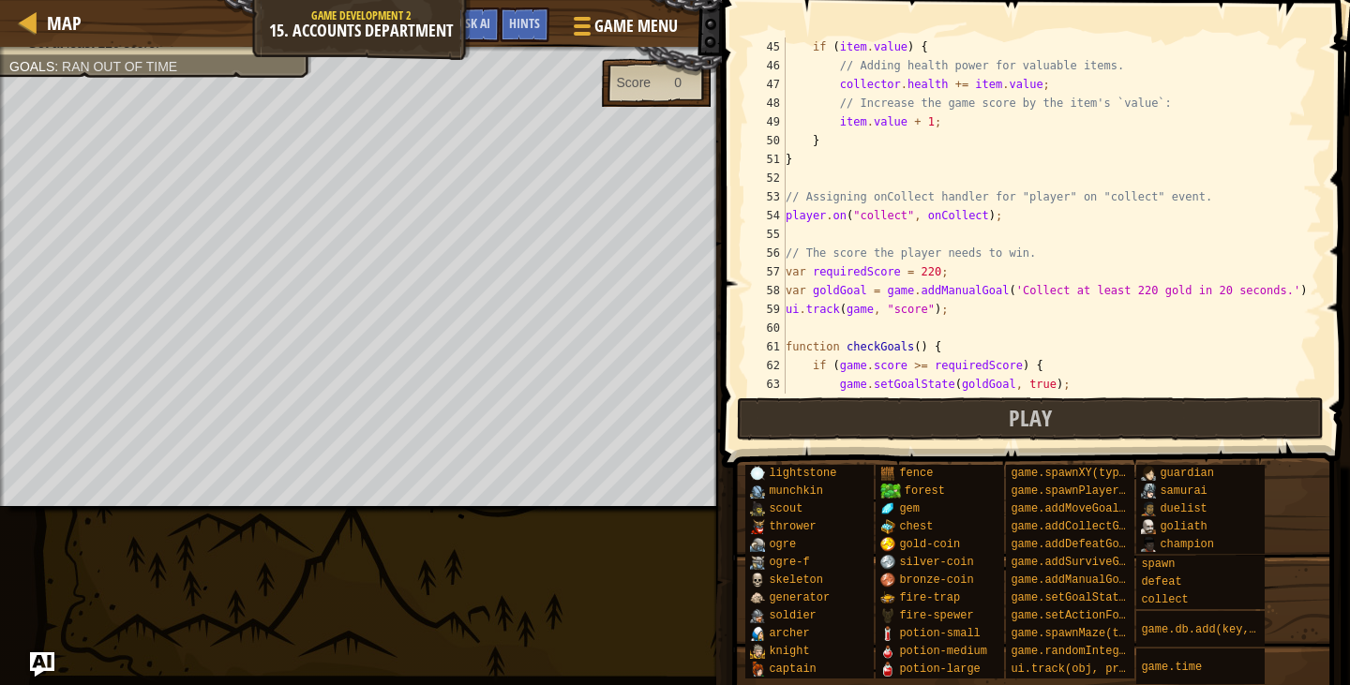
click at [43, 661] on img "Ask AI" at bounding box center [42, 665] width 24 height 24
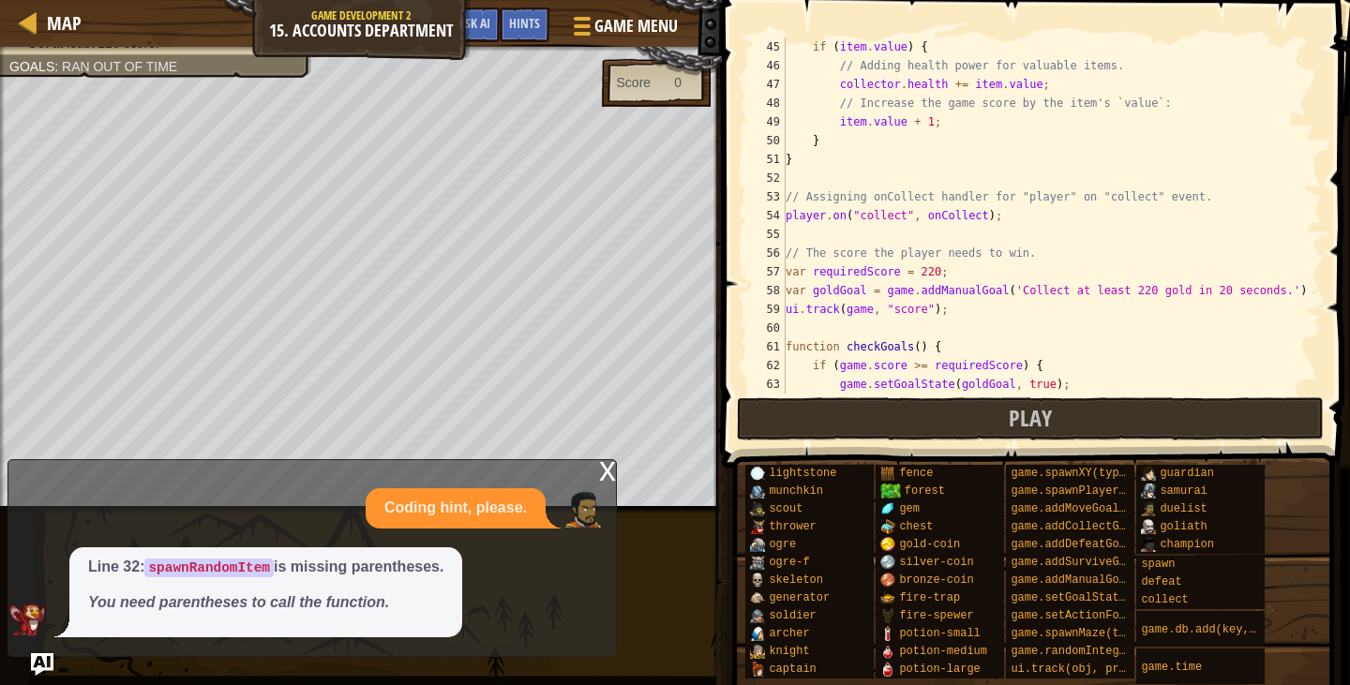
click at [41, 640] on div "x Coding hint, please. Line 32: spawnRandomItem is missing parentheses. You nee…" at bounding box center [313, 558] width 610 height 198
click at [41, 652] on div "x Coding hint, please. Line 32: spawnRandomItem is missing parentheses. You nee…" at bounding box center [313, 558] width 610 height 198
click at [38, 660] on img "Ask AI" at bounding box center [42, 665] width 24 height 24
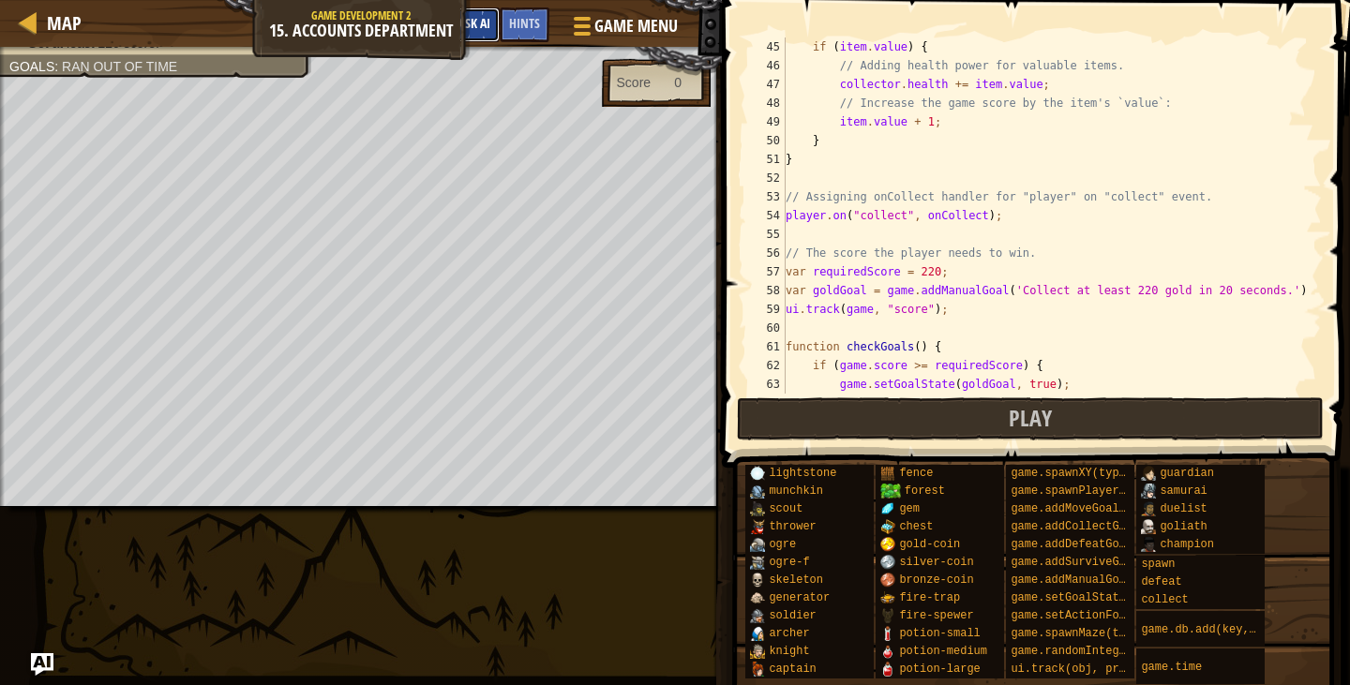
click at [467, 25] on span "Ask AI" at bounding box center [475, 23] width 32 height 18
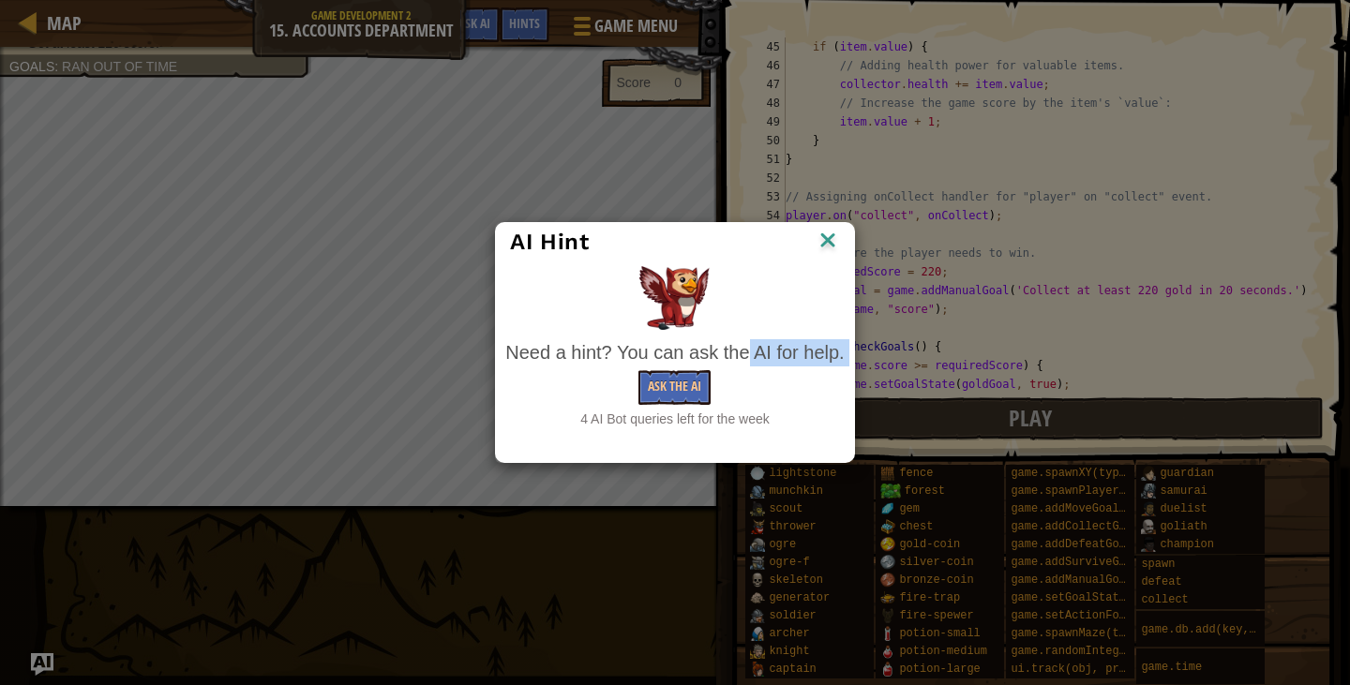
click at [673, 366] on div "Need a hint? You can ask the AI for help. Ask the AI 4 AI Bot queries left for …" at bounding box center [674, 384] width 339 height 90
click at [825, 245] on img at bounding box center [828, 242] width 24 height 28
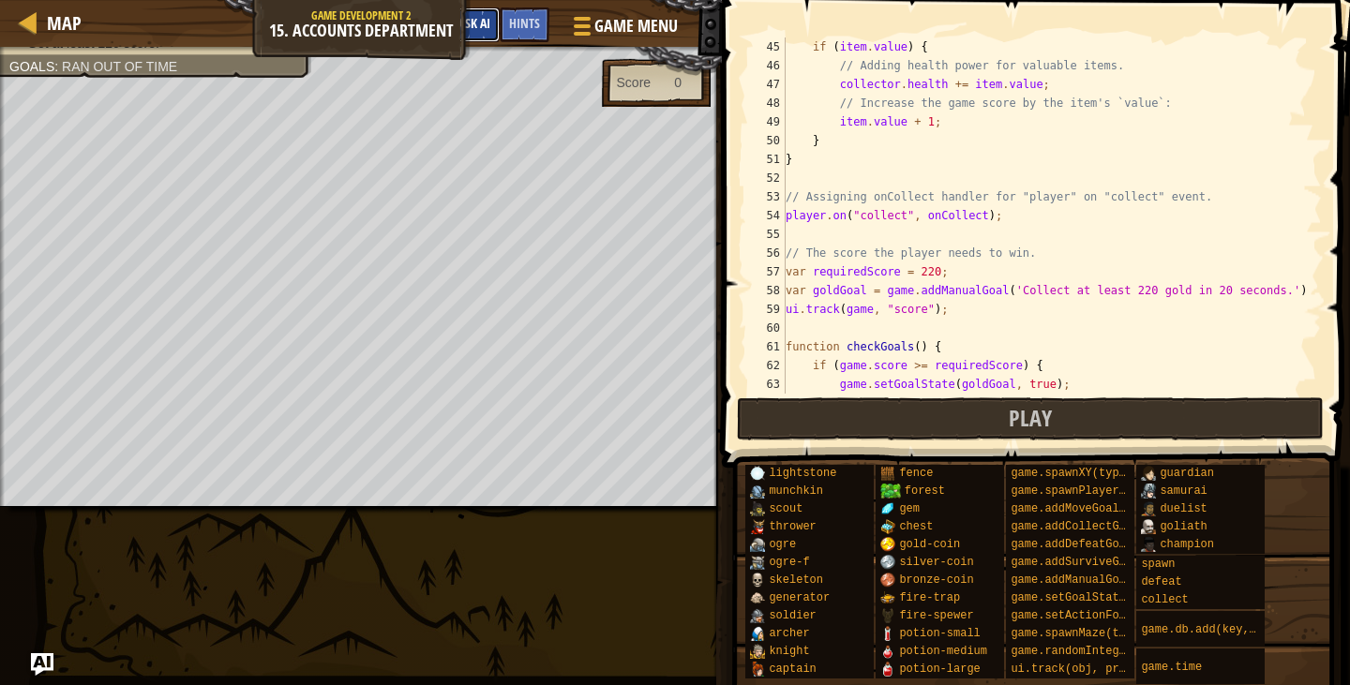
click at [470, 16] on span "Ask AI" at bounding box center [475, 23] width 32 height 18
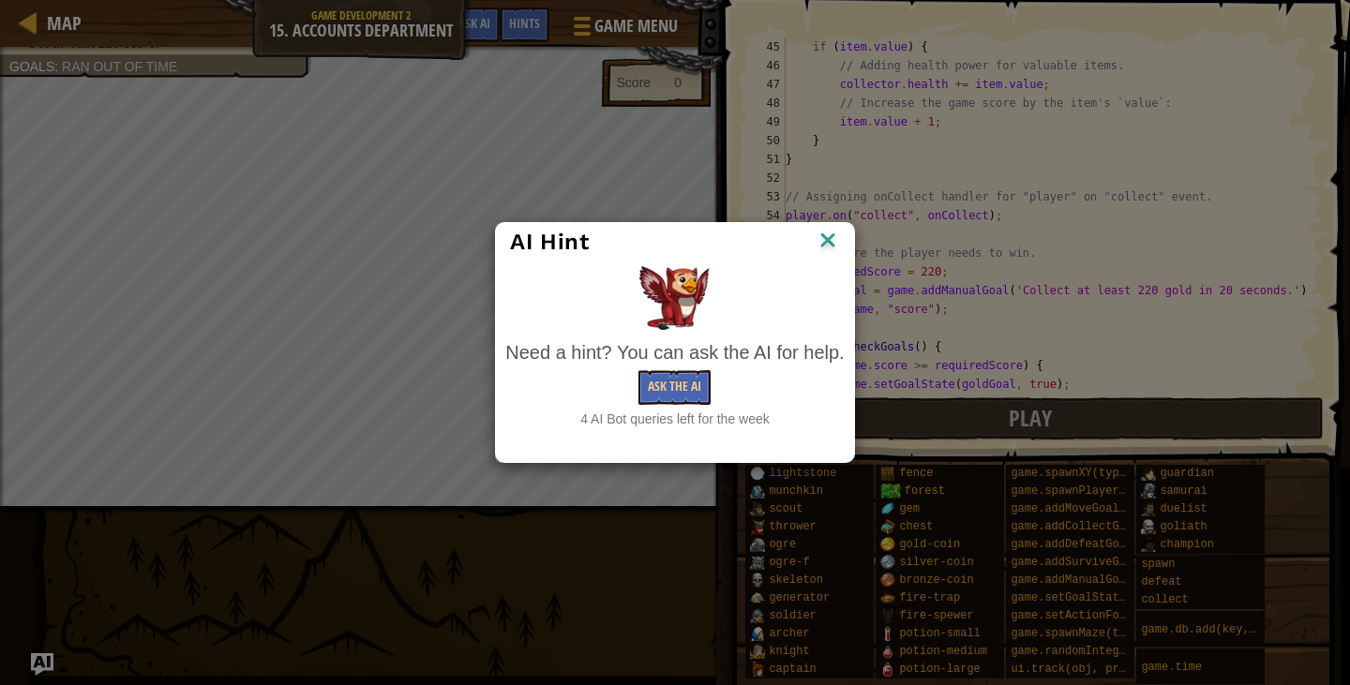
click at [836, 244] on img at bounding box center [828, 242] width 24 height 28
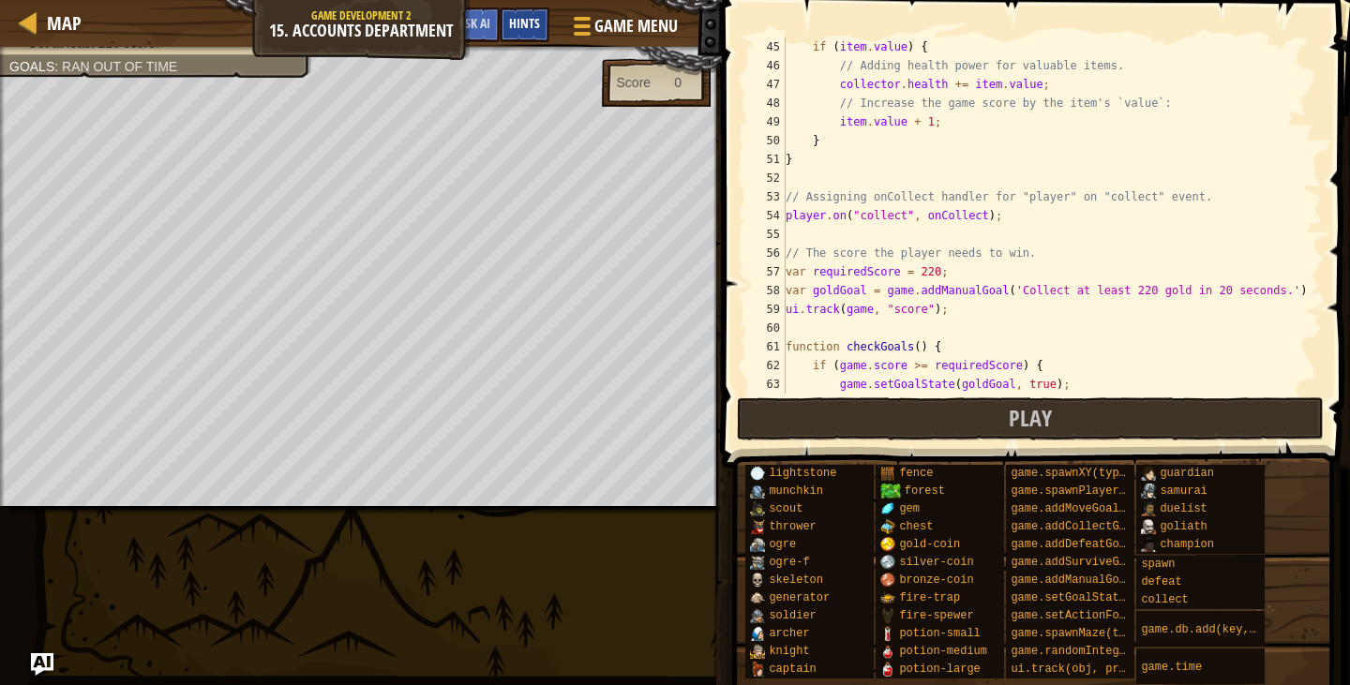
click at [515, 24] on span "Hints" at bounding box center [524, 23] width 31 height 18
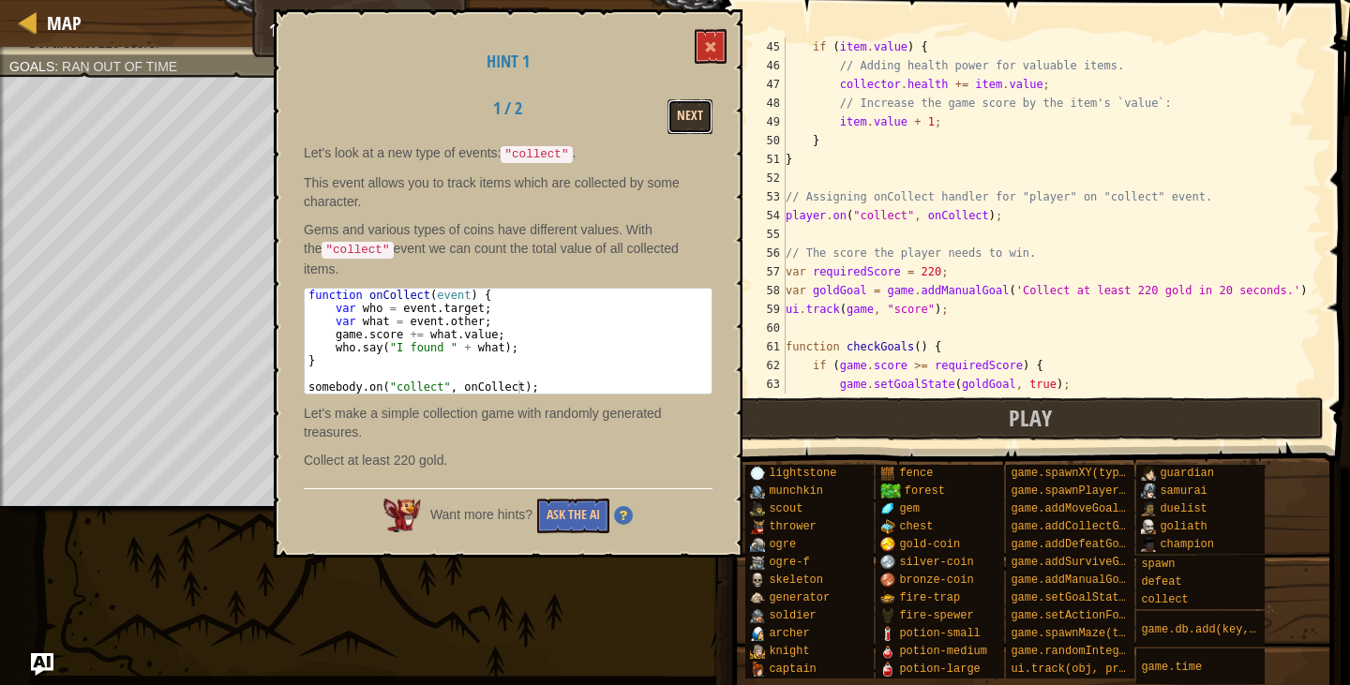
click at [684, 128] on button "Next" at bounding box center [690, 116] width 45 height 35
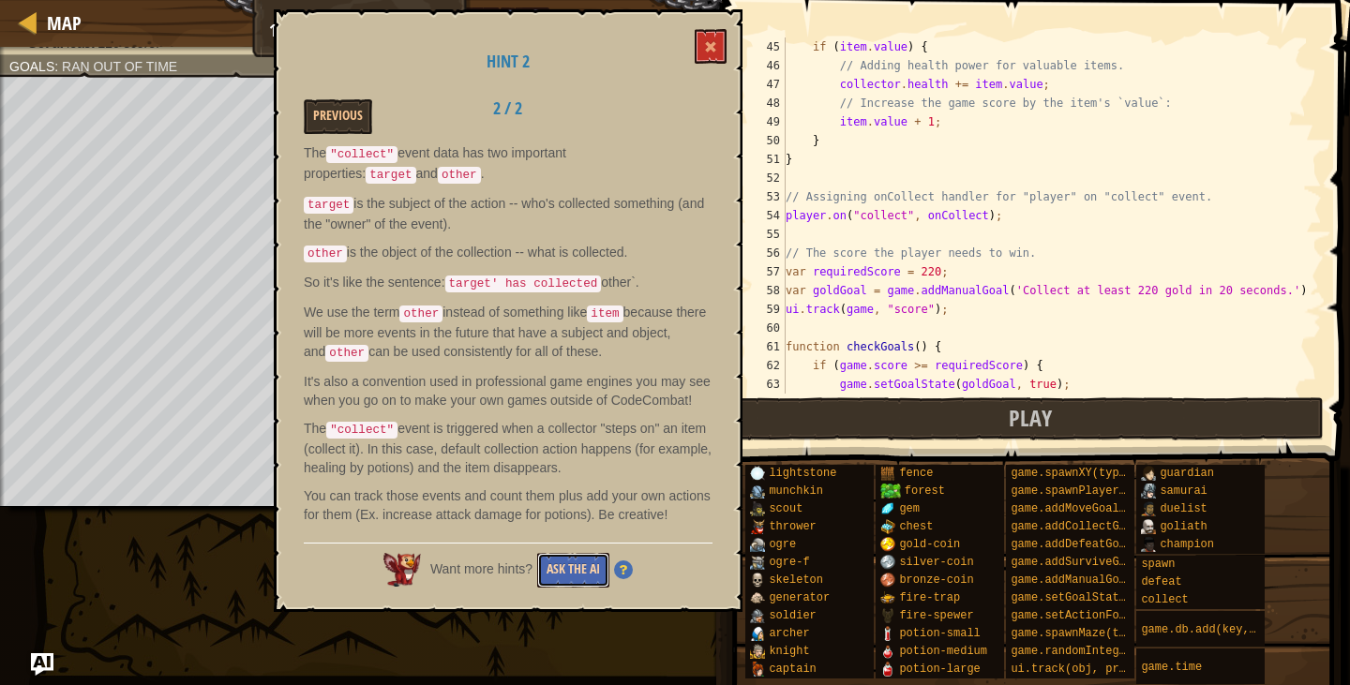
click at [553, 553] on button "Ask the AI" at bounding box center [573, 570] width 72 height 35
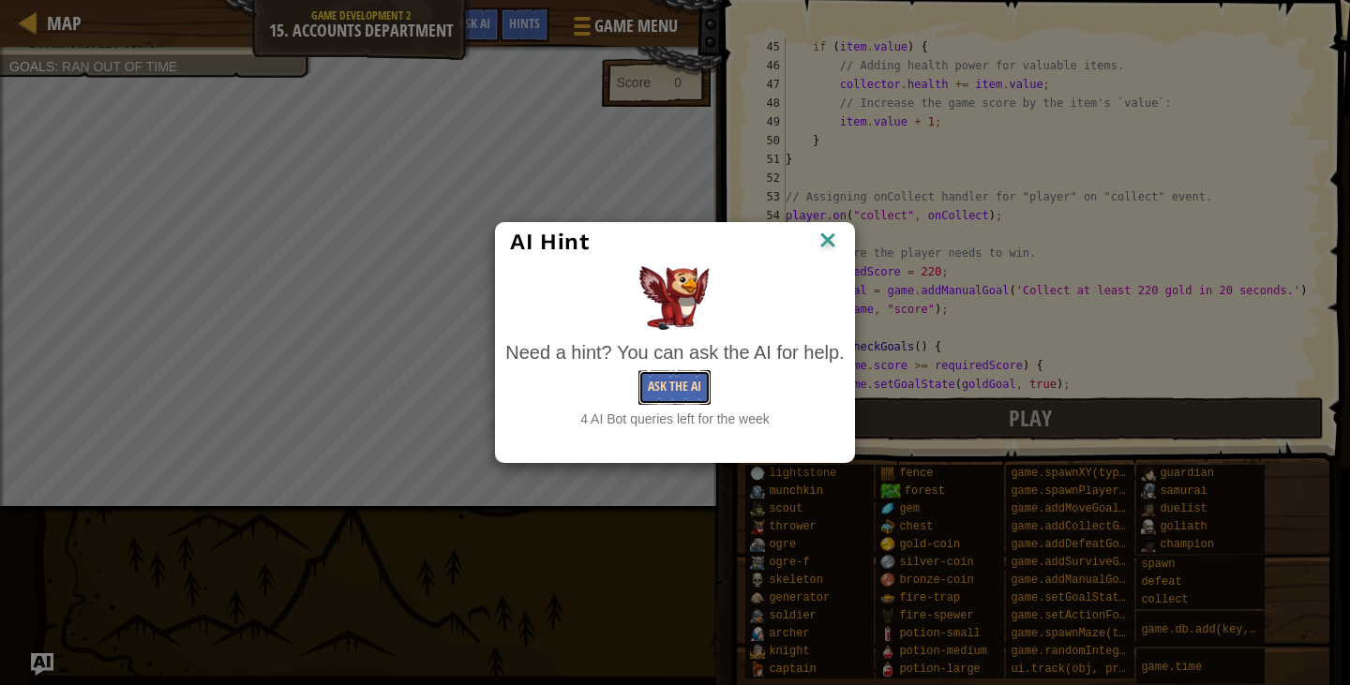
click at [674, 398] on button "Ask the AI" at bounding box center [675, 387] width 72 height 35
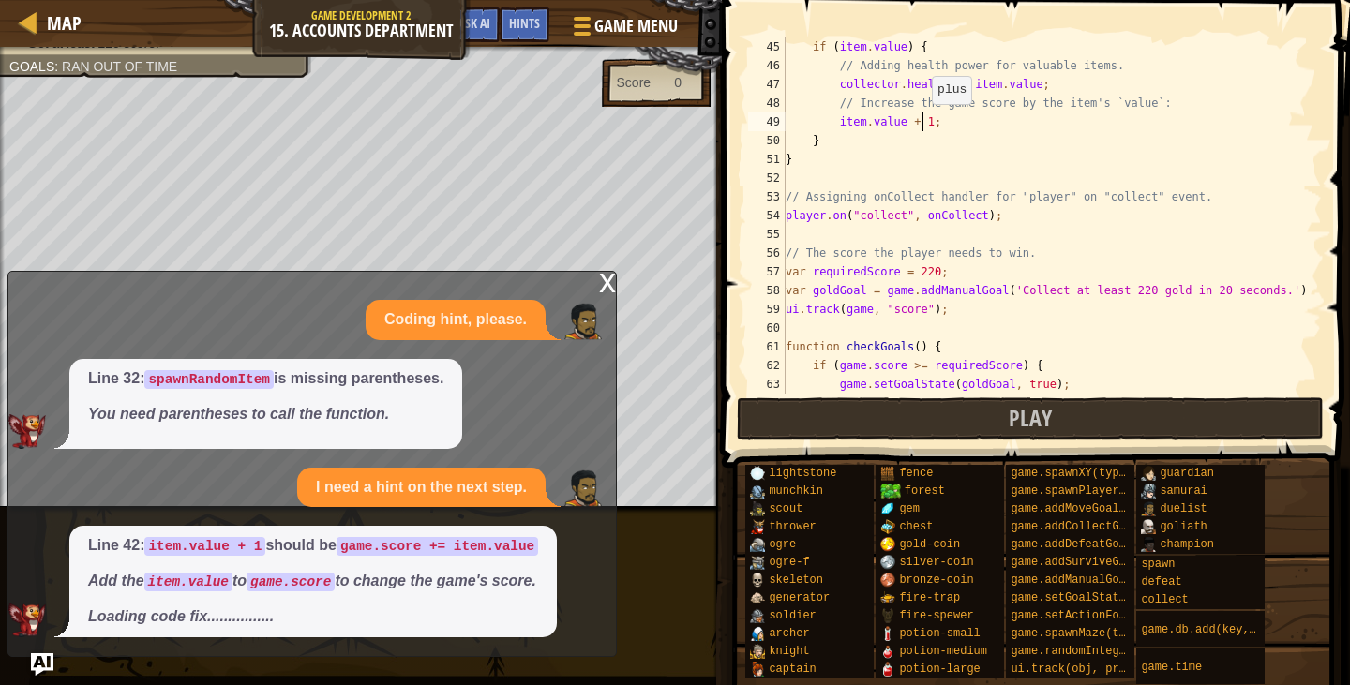
click at [923, 123] on div "if ( item . value ) { // Adding health power for valuable items. collector . he…" at bounding box center [1045, 235] width 526 height 394
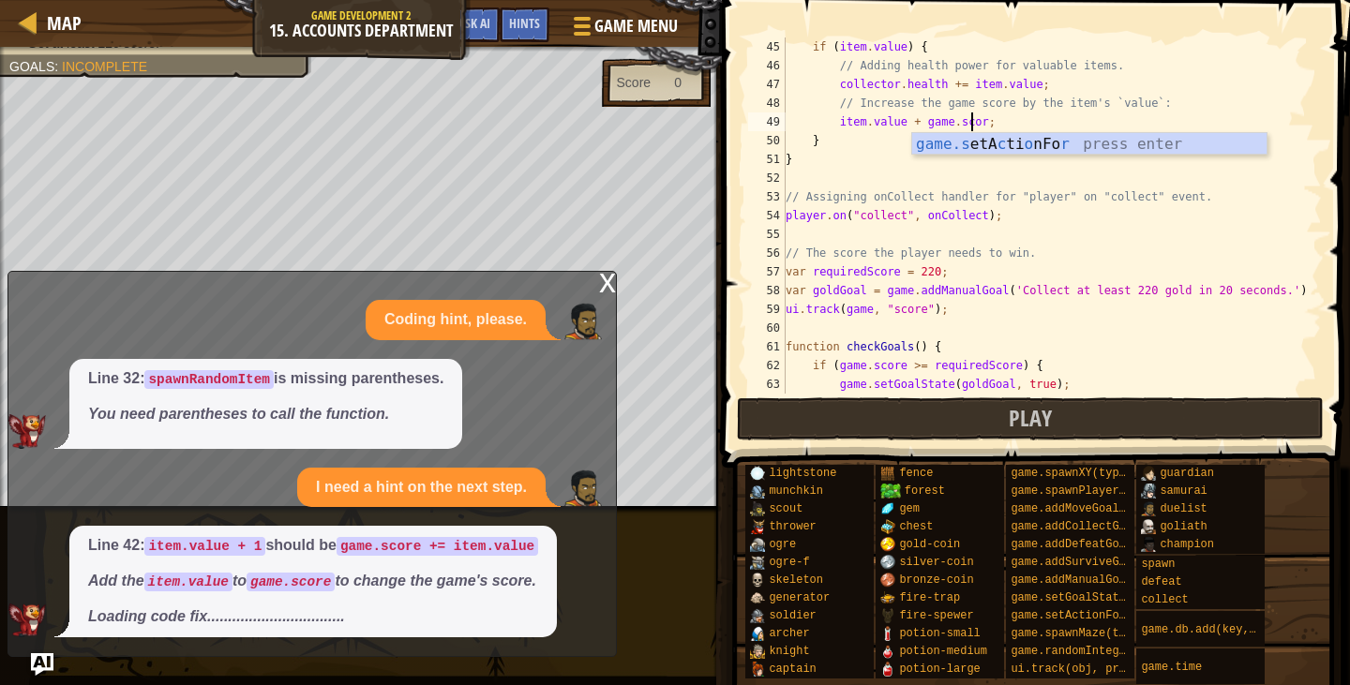
scroll to position [8, 16]
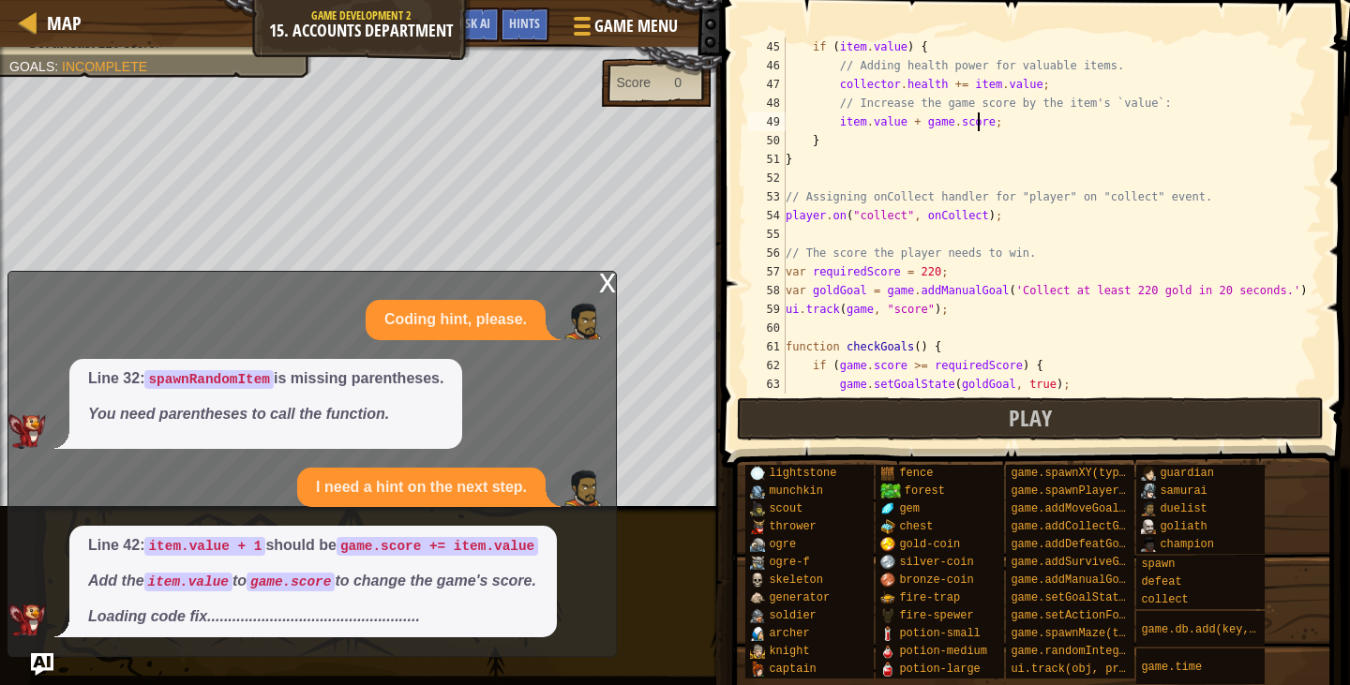
type textarea "item.value + game.score;"
click at [608, 277] on div "x" at bounding box center [607, 281] width 17 height 19
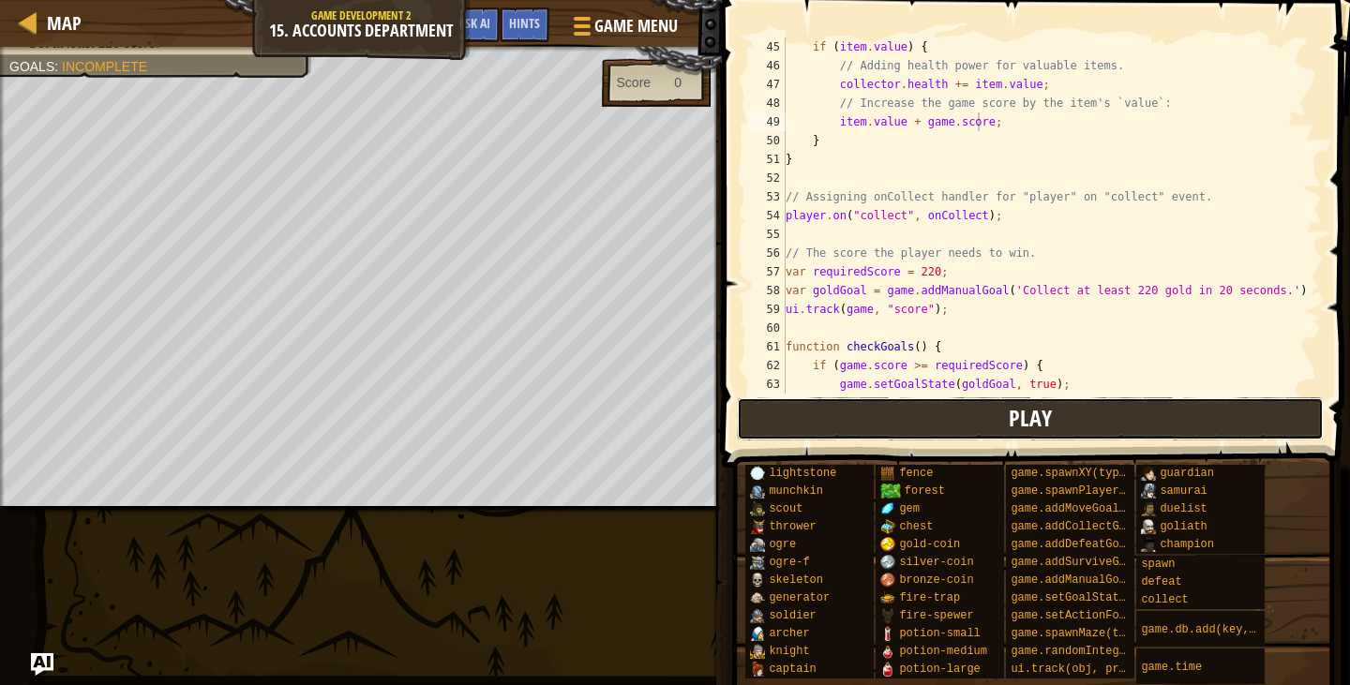
click at [820, 416] on button "Play" at bounding box center [1031, 419] width 588 height 43
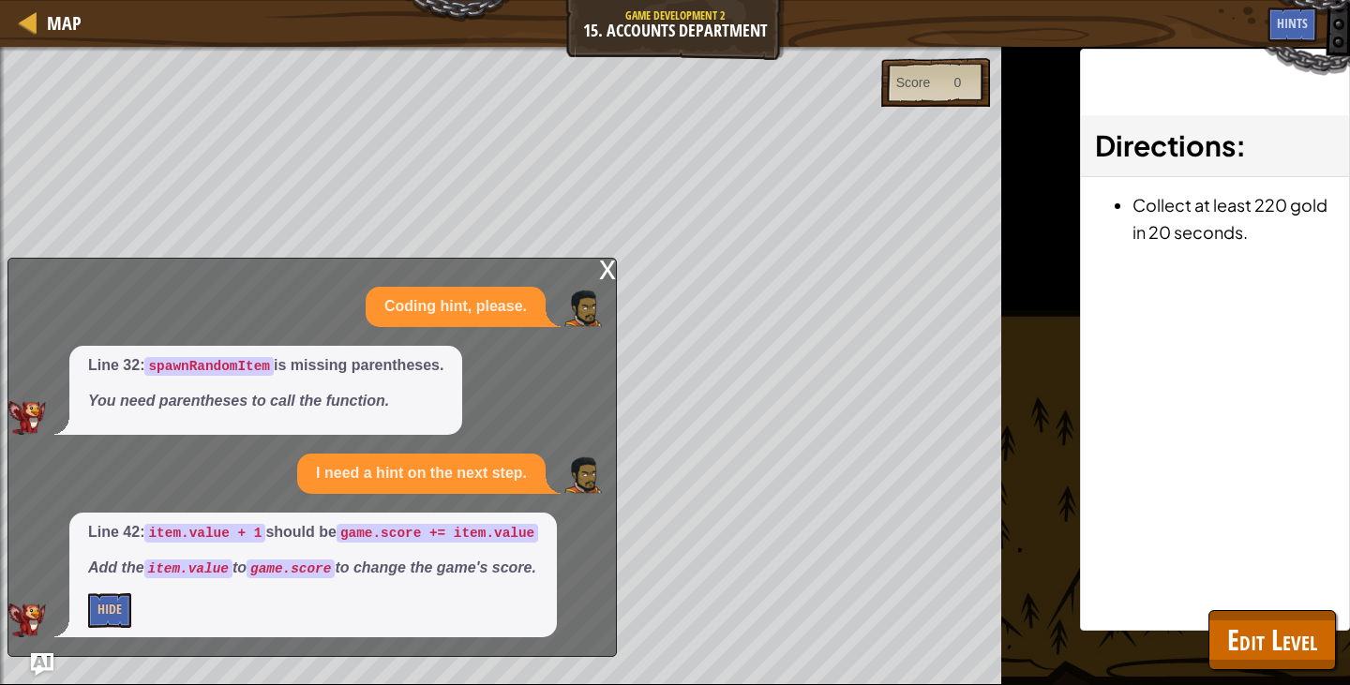
click at [608, 274] on div "x" at bounding box center [607, 268] width 17 height 19
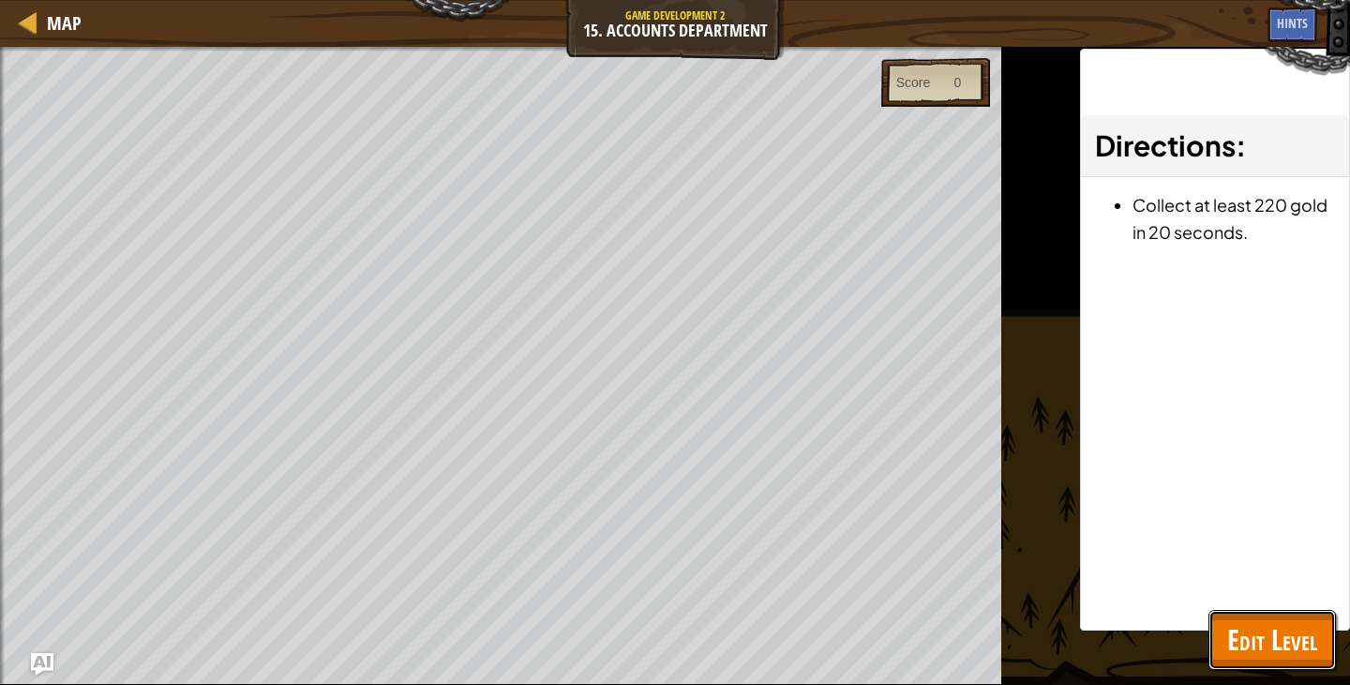
click at [1290, 626] on span "Edit Level" at bounding box center [1272, 640] width 90 height 38
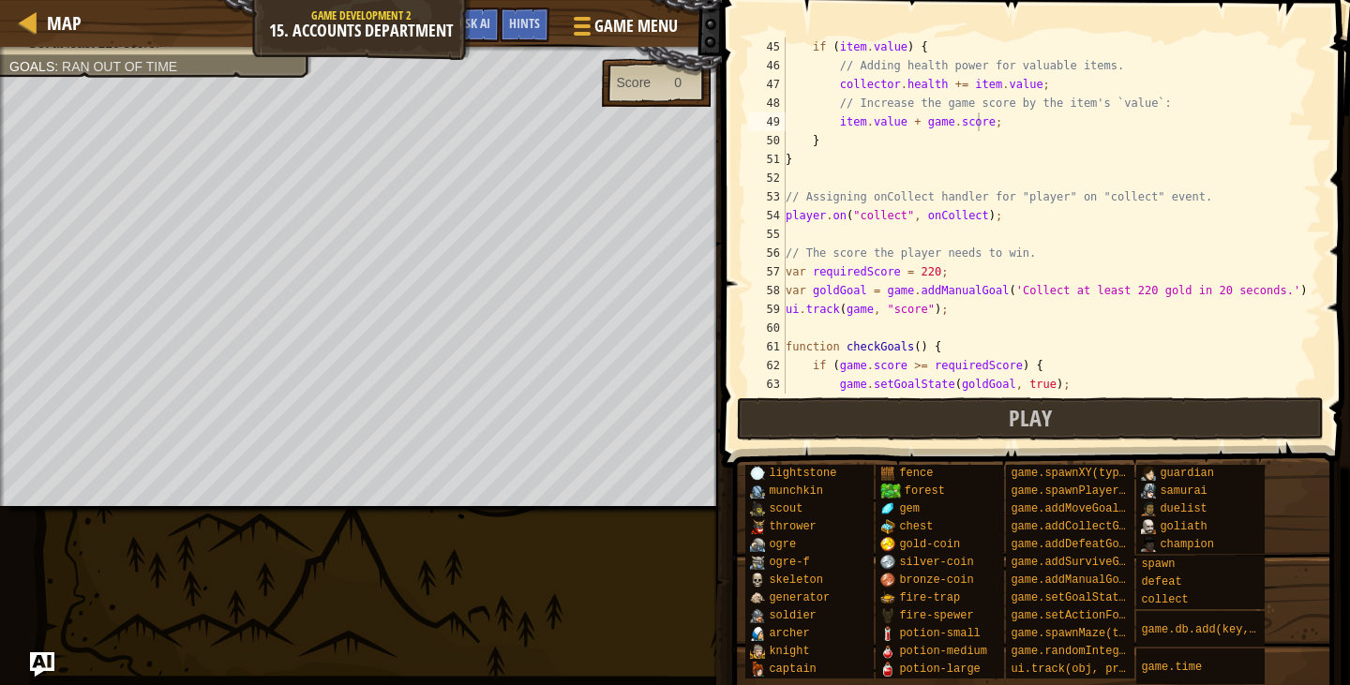
click at [47, 656] on img "Ask AI" at bounding box center [42, 665] width 24 height 24
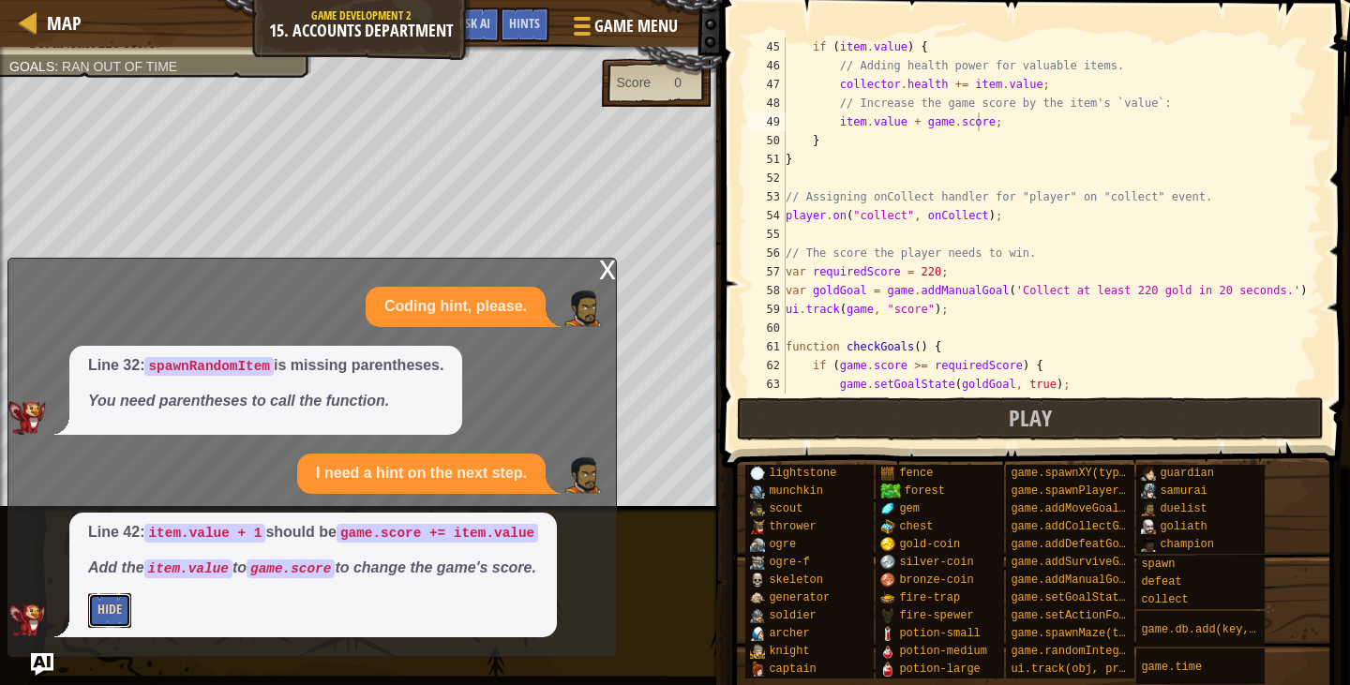
click at [108, 610] on button "Hide" at bounding box center [109, 611] width 43 height 35
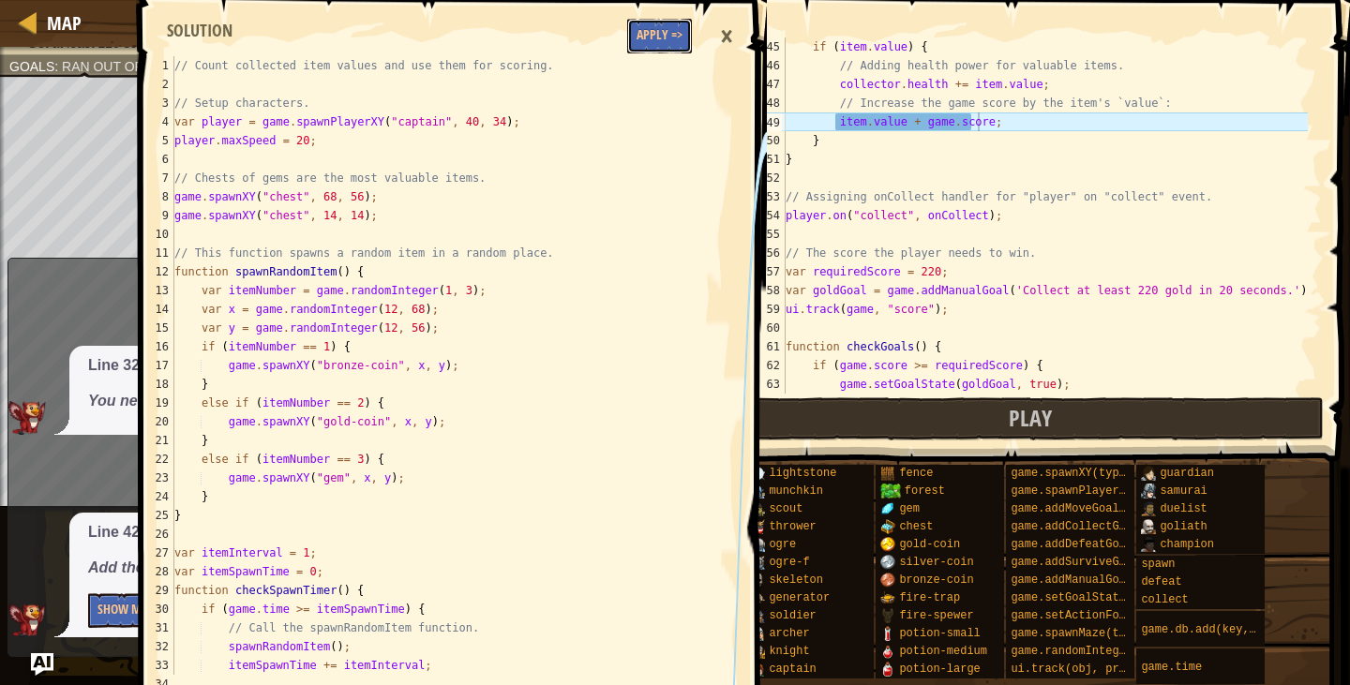
click at [658, 39] on button "Apply =>" at bounding box center [659, 36] width 65 height 35
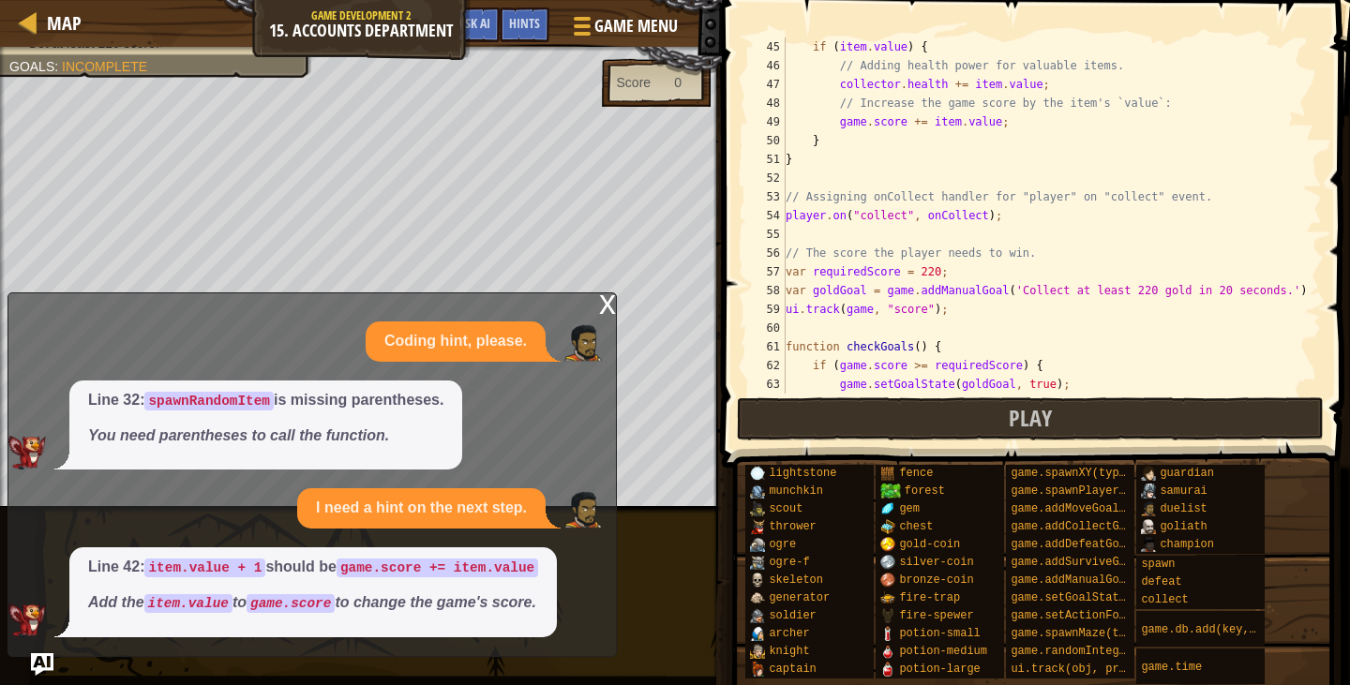
scroll to position [8, 0]
click at [609, 301] on div "x" at bounding box center [607, 303] width 17 height 19
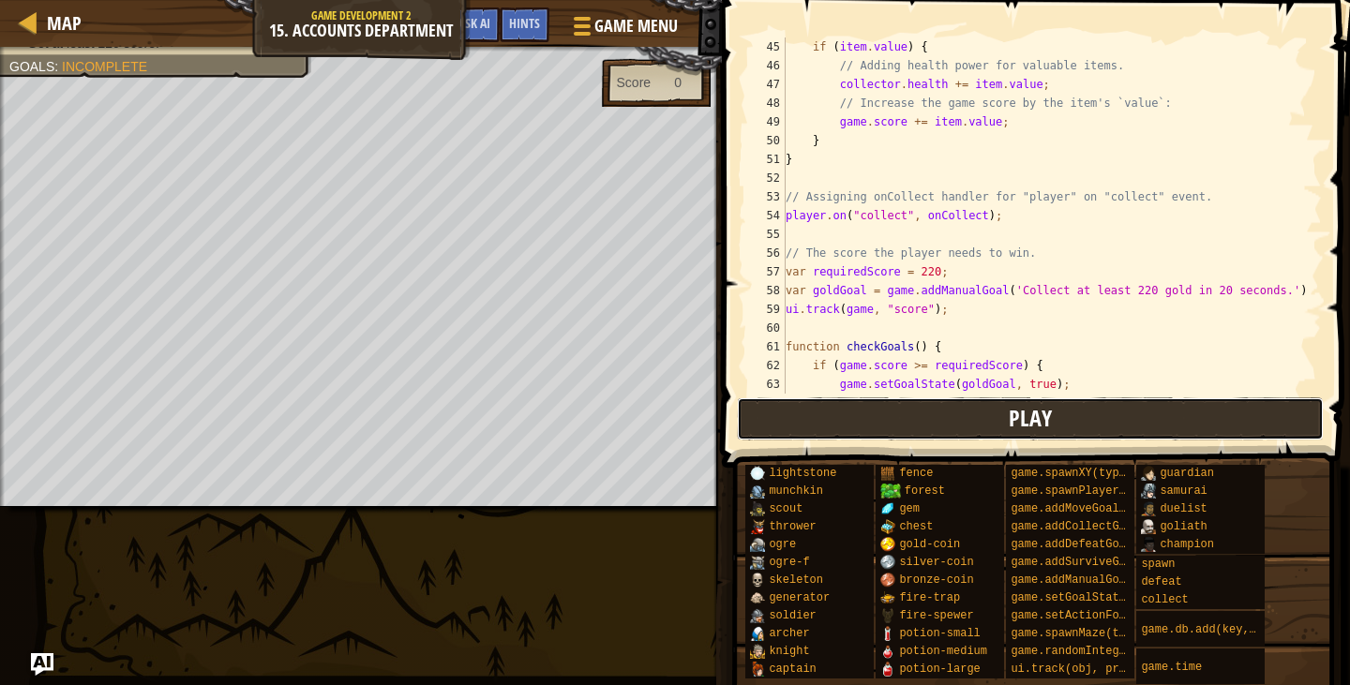
click at [866, 424] on button "Play" at bounding box center [1031, 419] width 588 height 43
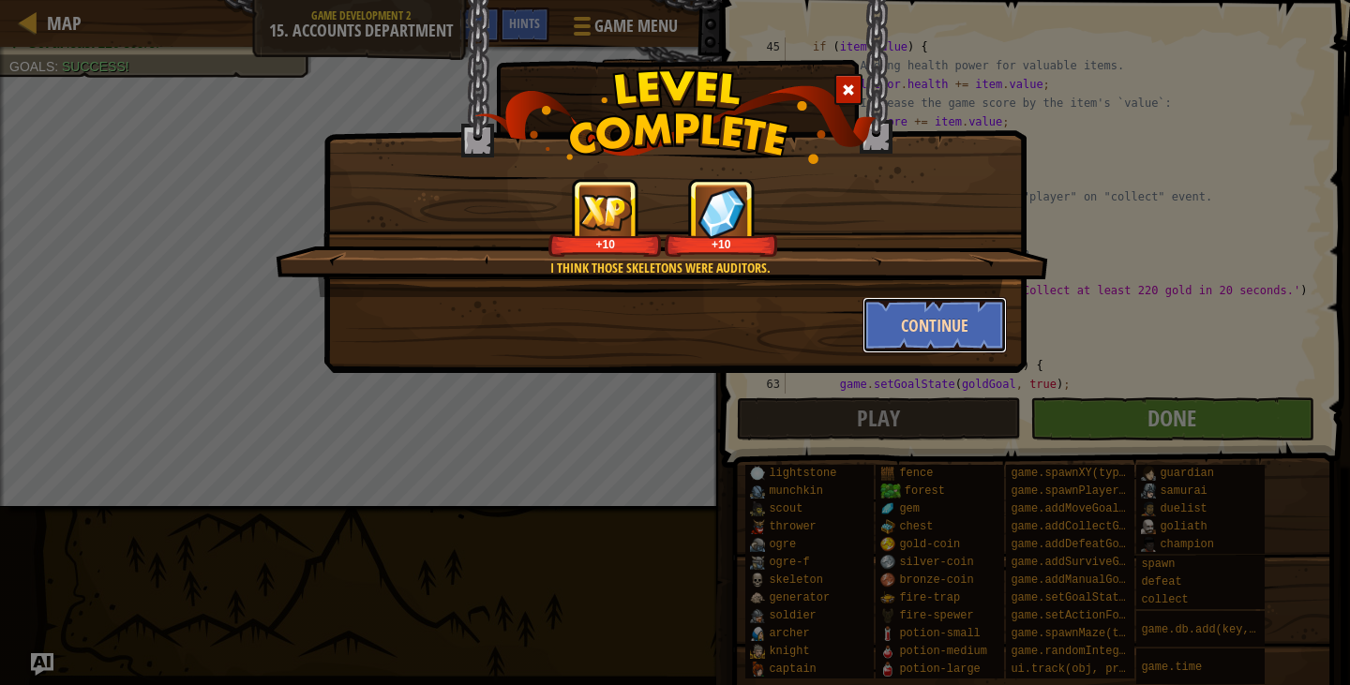
click at [925, 321] on button "Continue" at bounding box center [935, 325] width 145 height 56
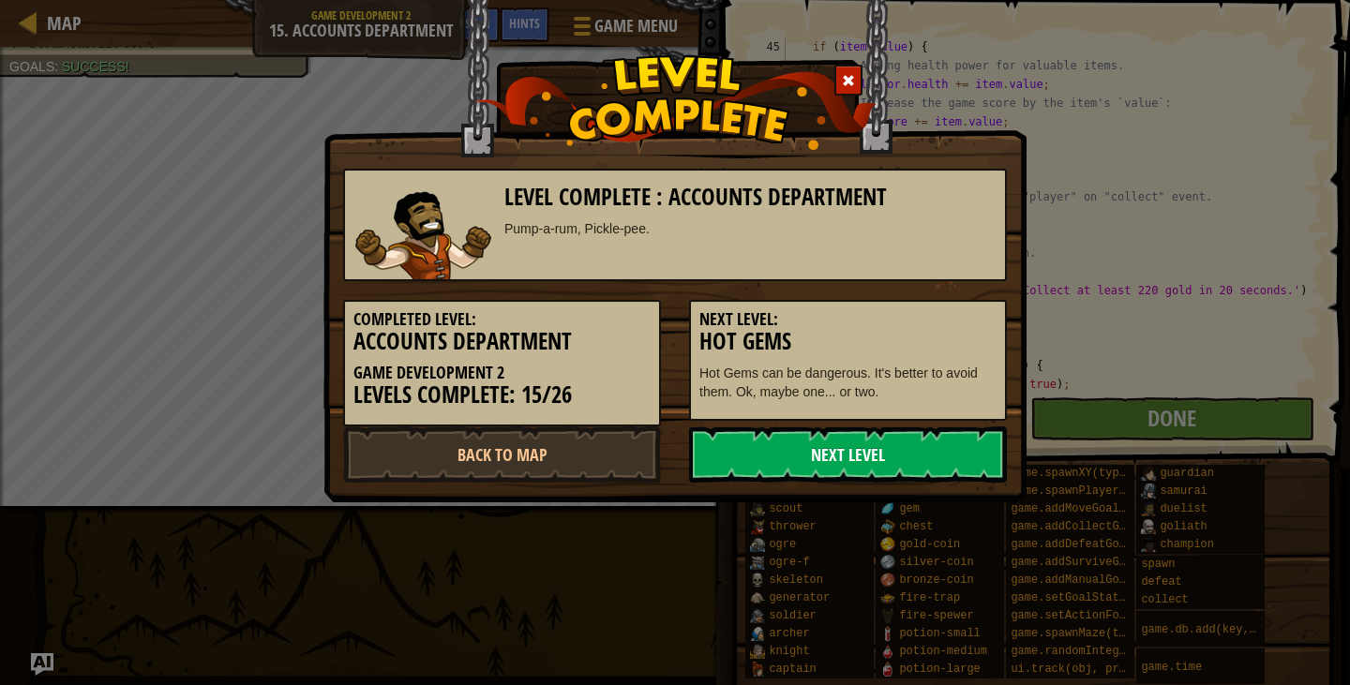
click at [860, 459] on link "Next Level" at bounding box center [848, 455] width 318 height 56
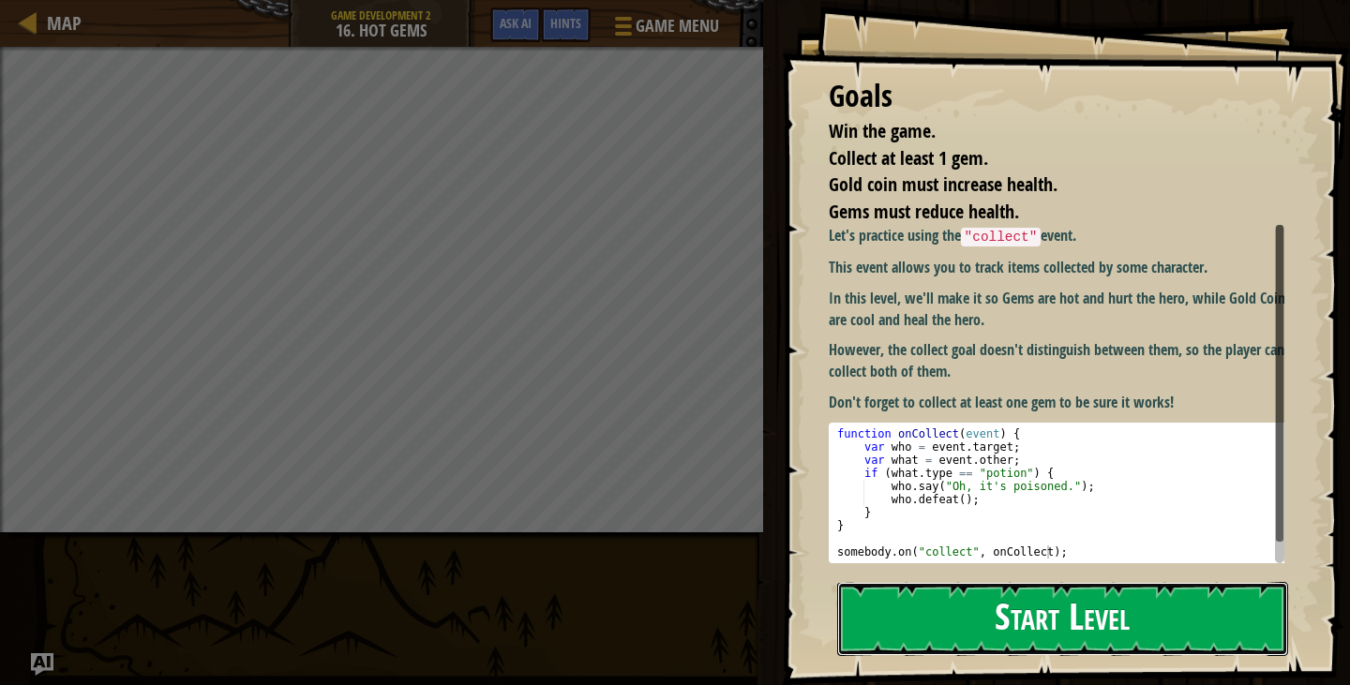
click at [903, 608] on button "Start Level" at bounding box center [1062, 619] width 451 height 74
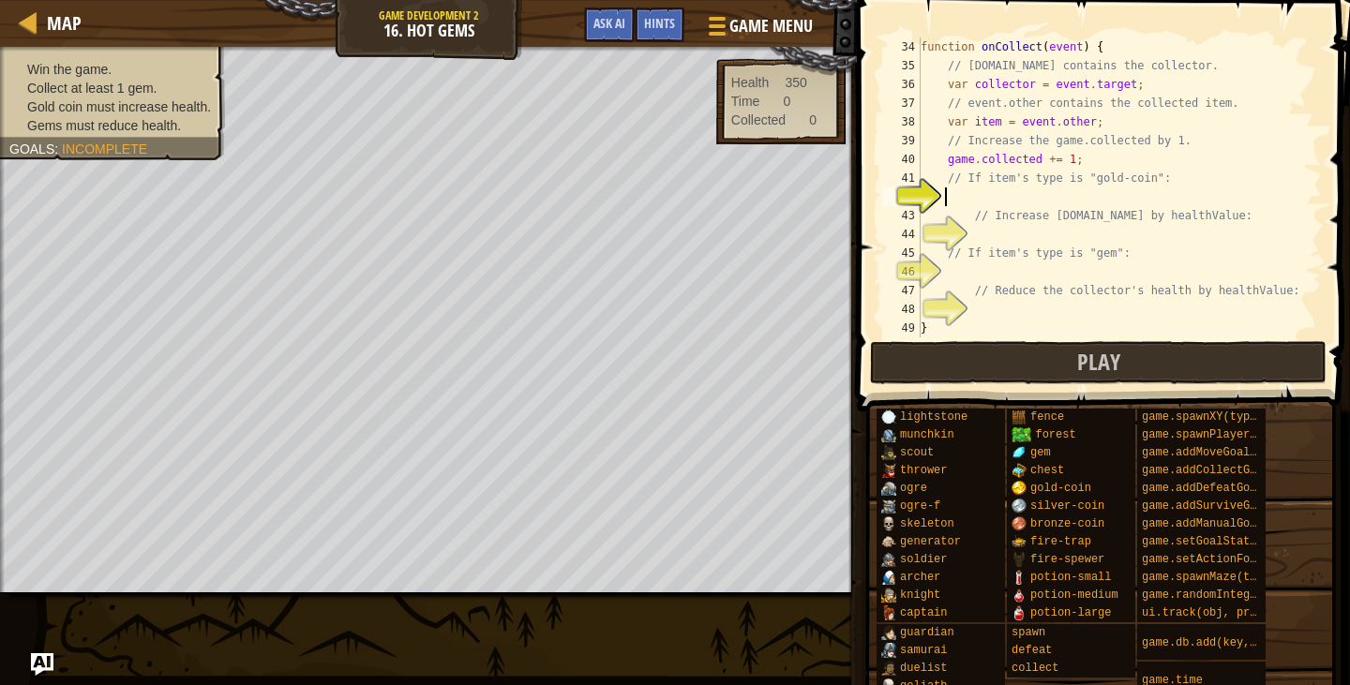
scroll to position [619, 0]
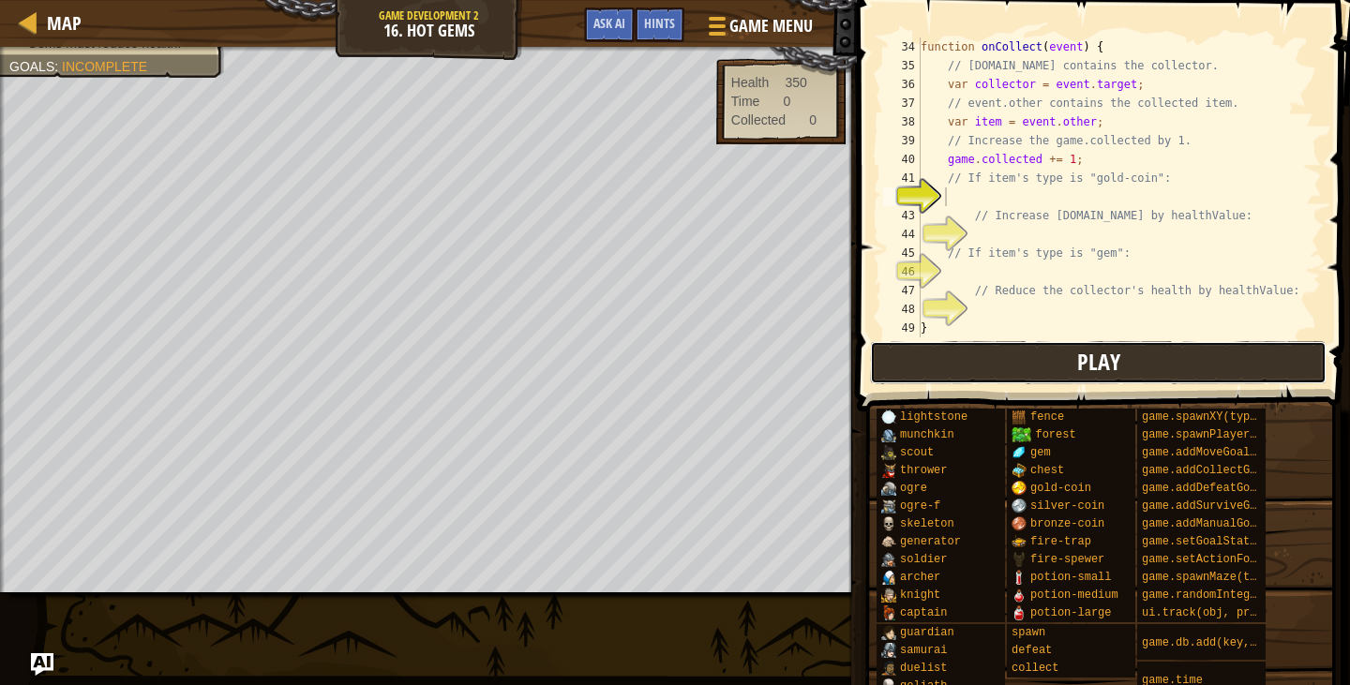
click at [1096, 384] on button "Play" at bounding box center [1098, 362] width 457 height 43
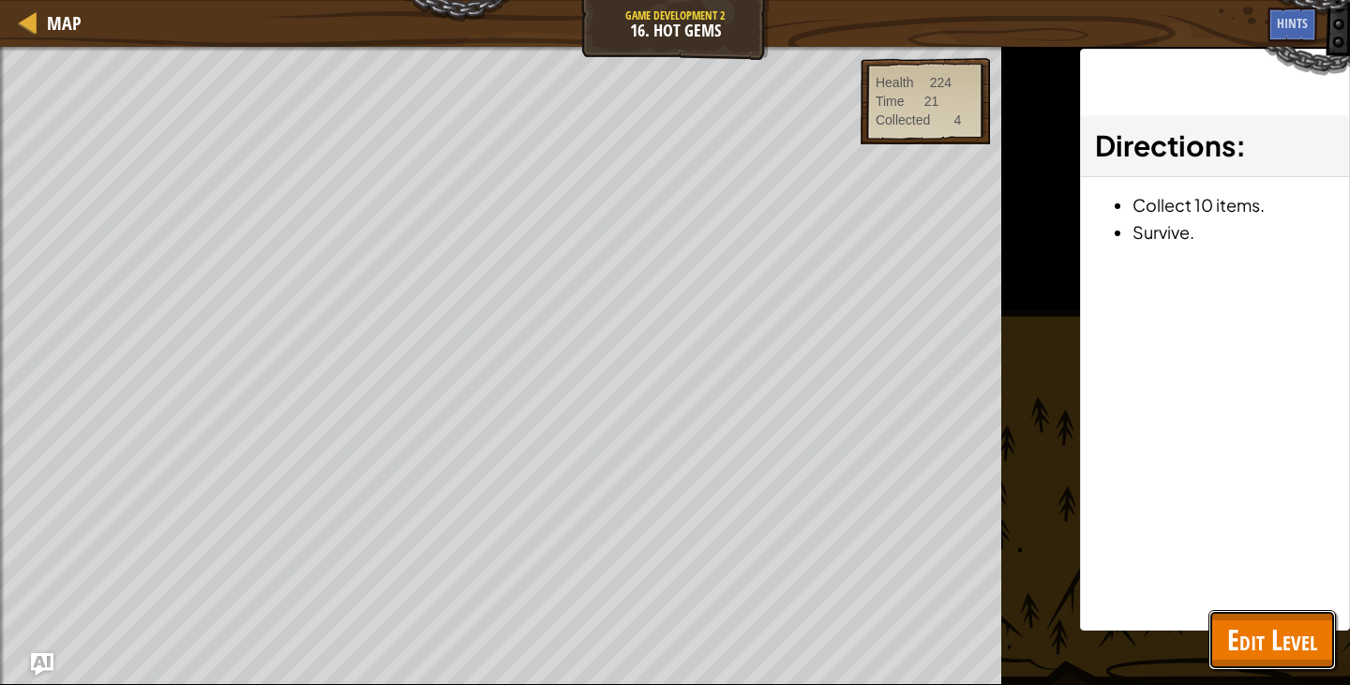
click at [1267, 653] on span "Edit Level" at bounding box center [1272, 640] width 90 height 38
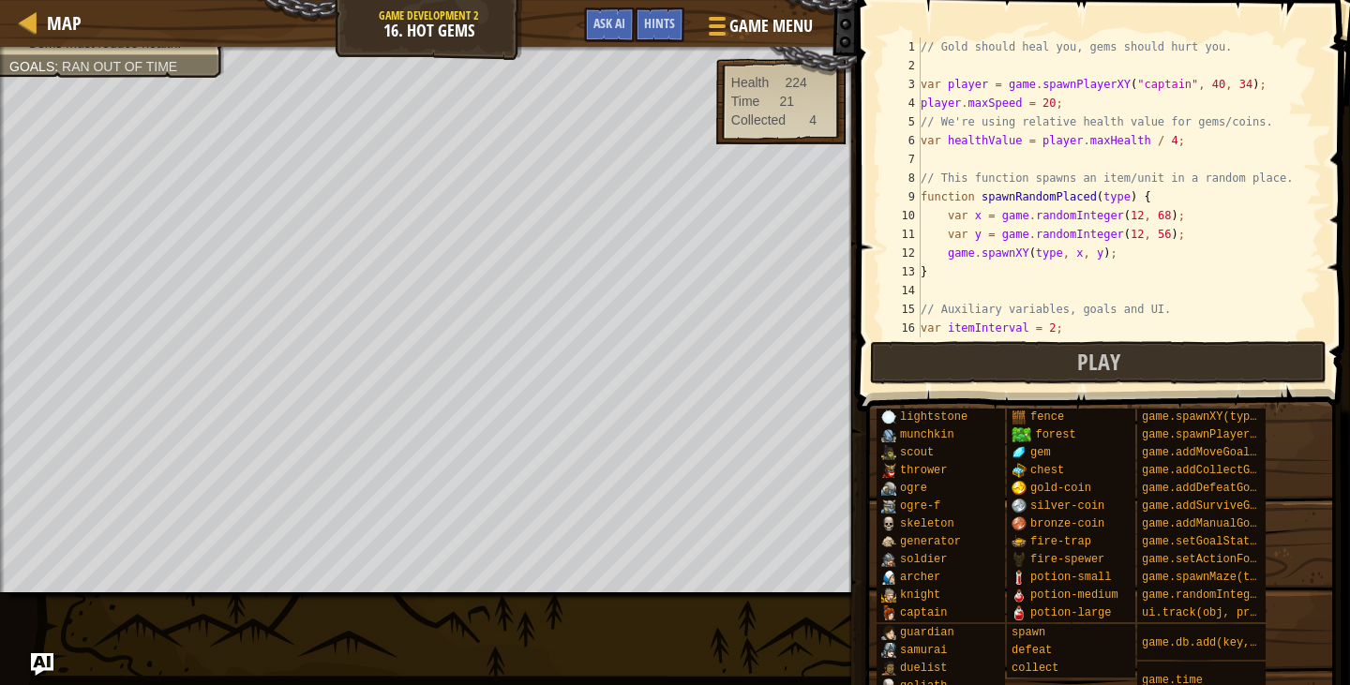
scroll to position [0, 0]
click at [1047, 101] on div "// Gold should heal you, gems should hurt you. var player = game . spawnPlayerX…" at bounding box center [1112, 207] width 391 height 338
type textarea "player.maxSpeed = 999;"
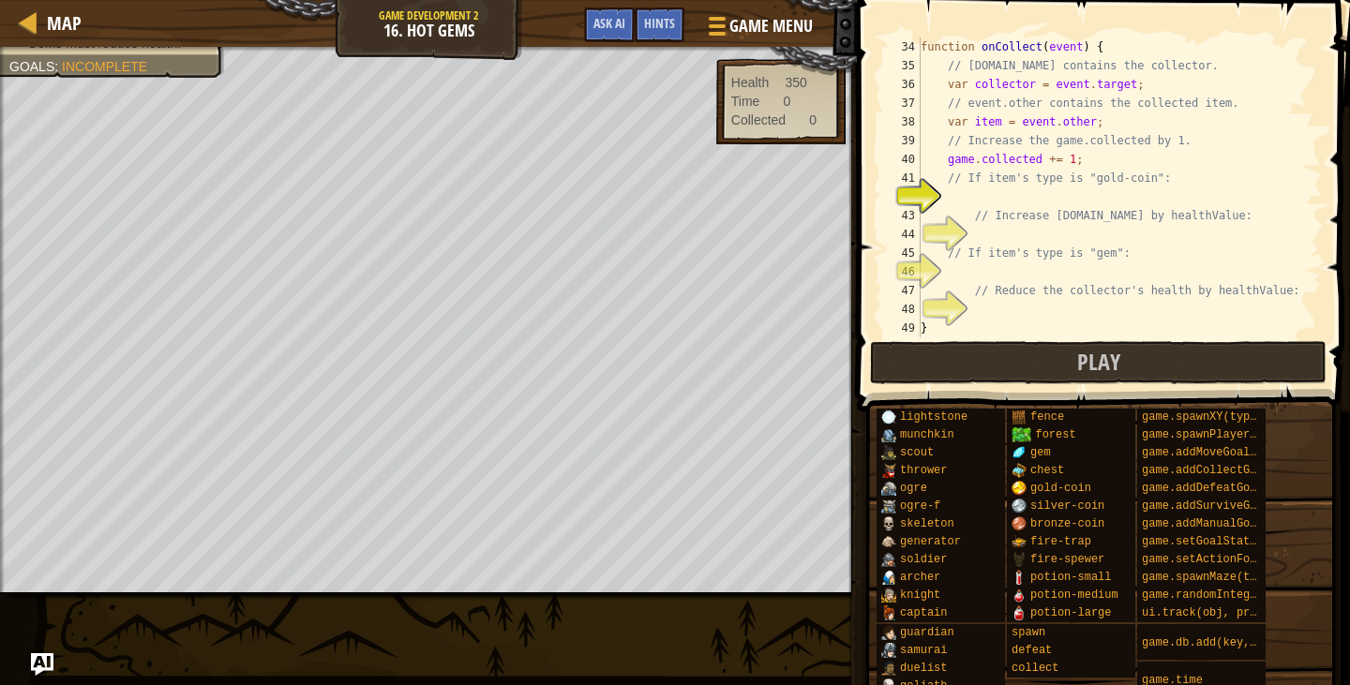
scroll to position [619, 0]
click at [1017, 199] on div "function onCollect ( event ) { // event.target contains the collector. var coll…" at bounding box center [1112, 207] width 391 height 338
type textarea "if (item "gold-coin") {"
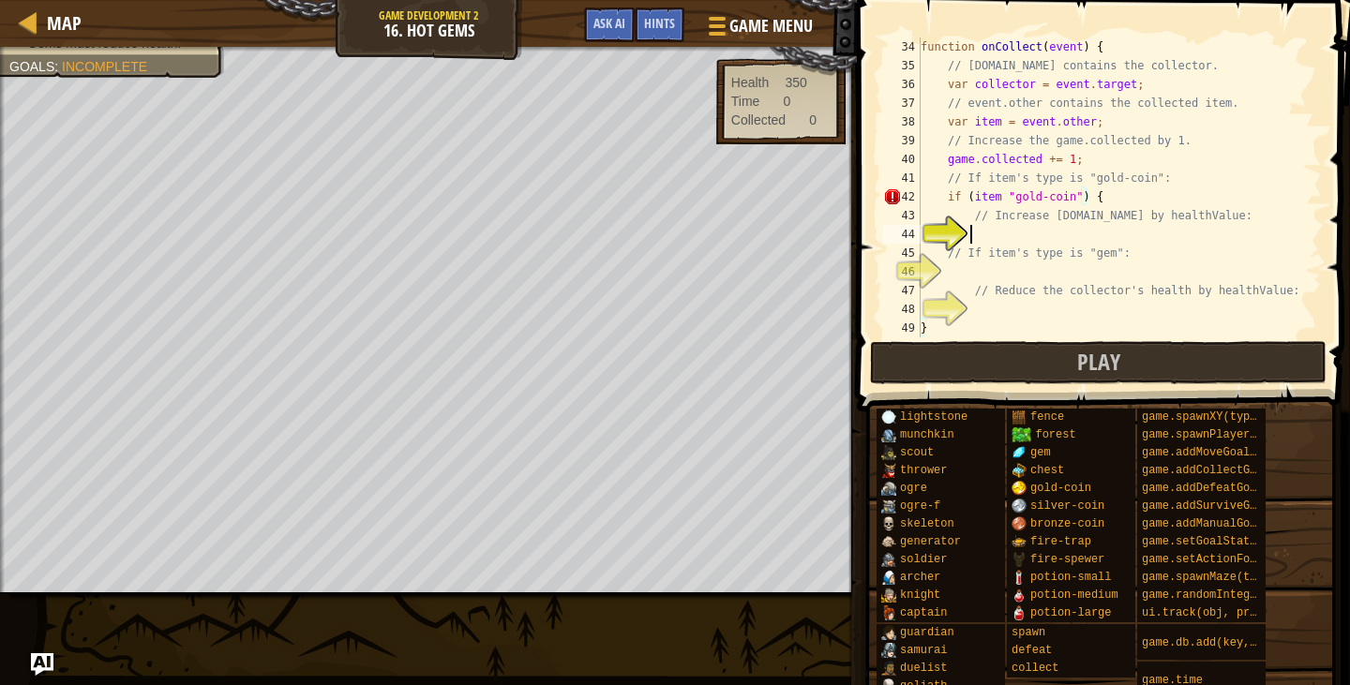
click at [1053, 243] on div "function onCollect ( event ) { // event.target contains the collector. var coll…" at bounding box center [1112, 207] width 391 height 338
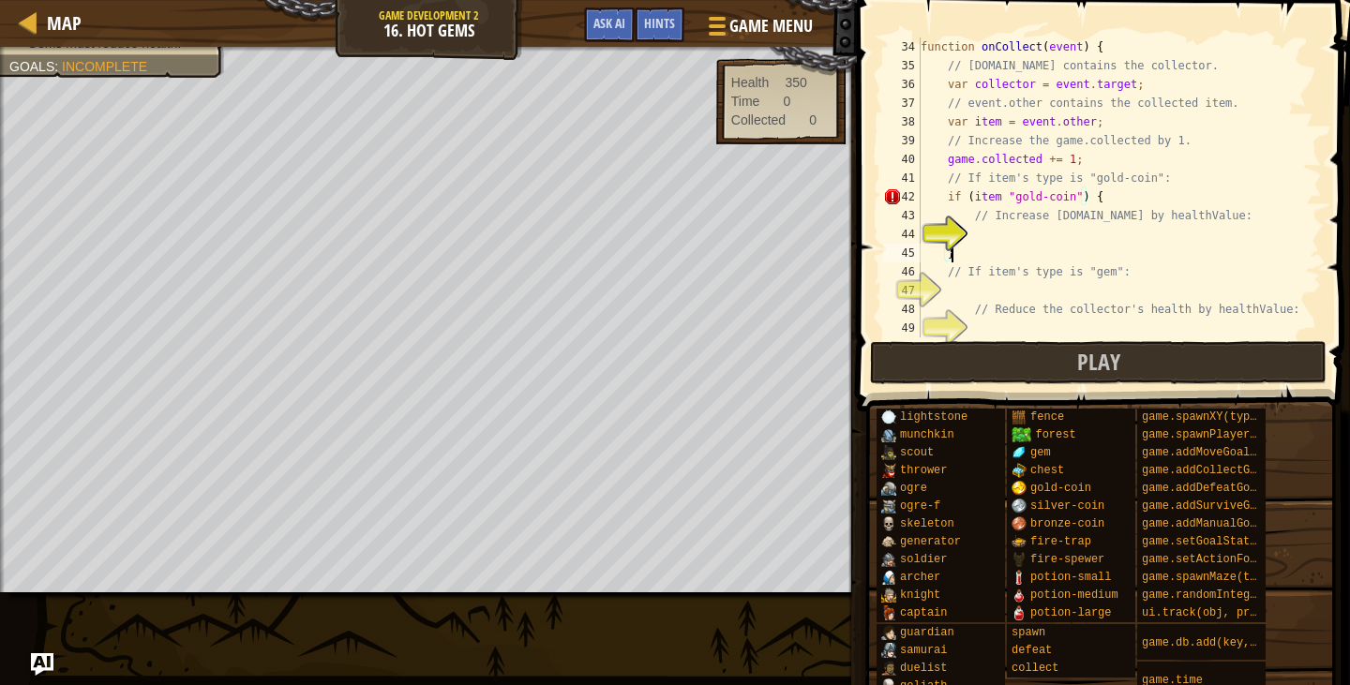
scroll to position [8, 4]
click at [46, 655] on img "Ask AI" at bounding box center [42, 665] width 24 height 24
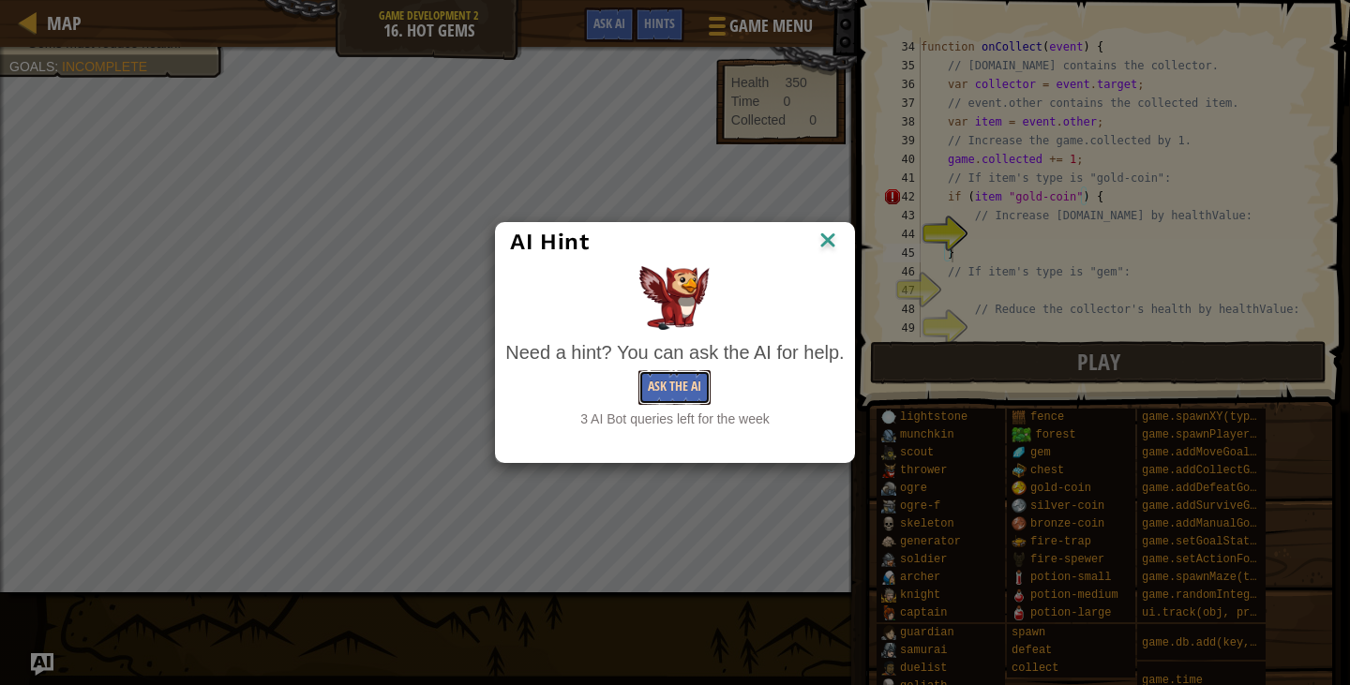
click at [653, 384] on button "Ask the AI" at bounding box center [675, 387] width 72 height 35
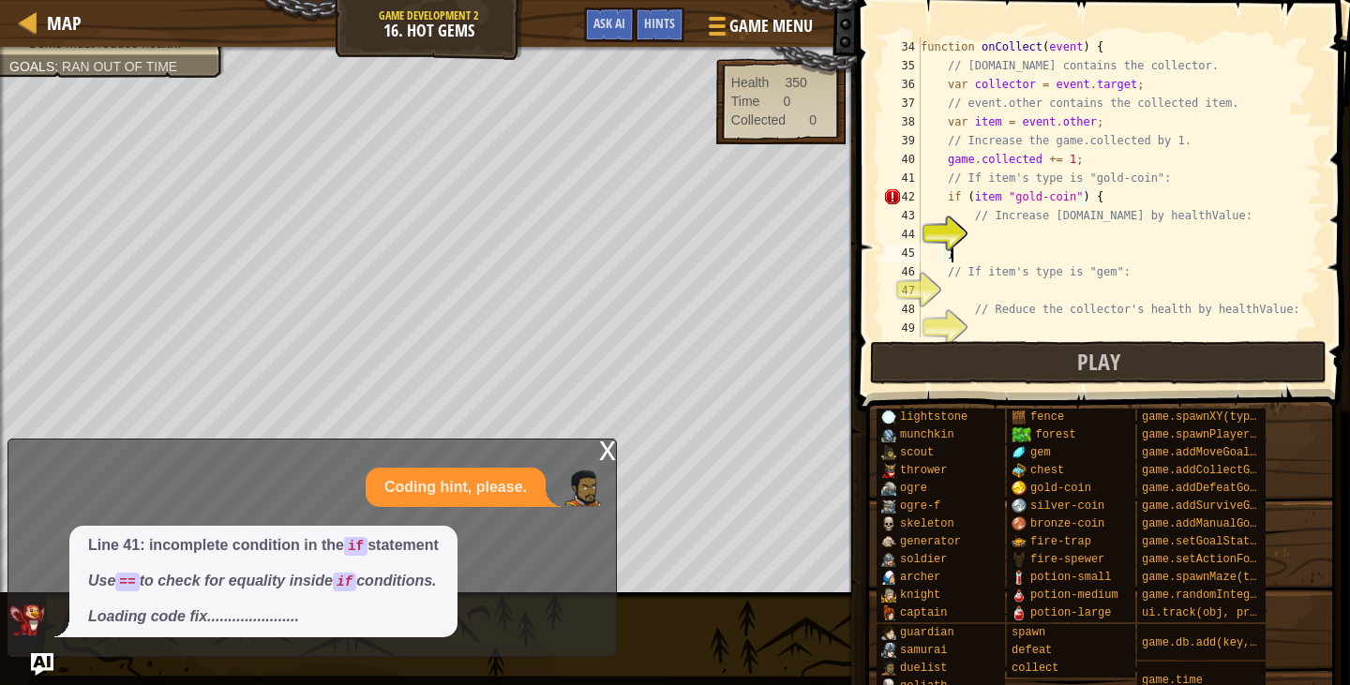
click at [996, 194] on div "function onCollect ( event ) { // event.target contains the collector. var coll…" at bounding box center [1112, 207] width 391 height 338
type textarea "if (item == "gold-coin") {"
click at [607, 444] on div "x" at bounding box center [607, 449] width 17 height 19
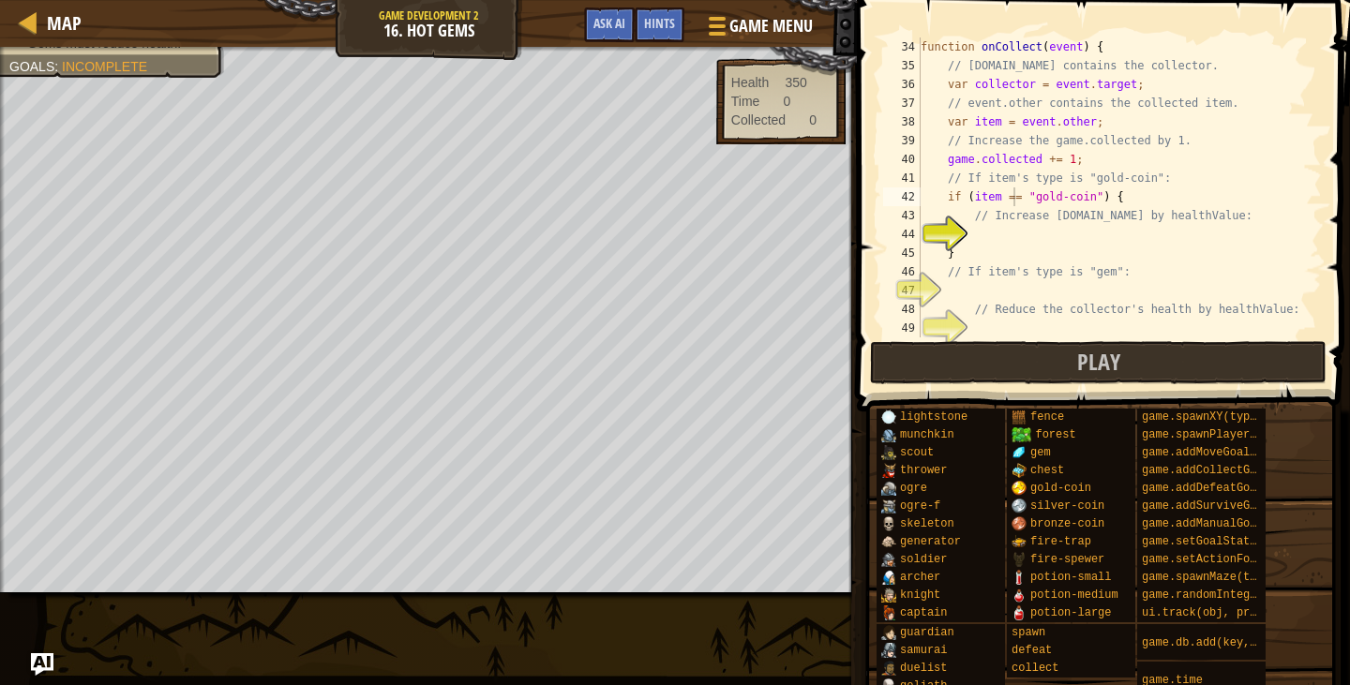
scroll to position [8, 3]
click at [1078, 233] on div "function onCollect ( event ) { // event.target contains the collector. var coll…" at bounding box center [1112, 207] width 391 height 338
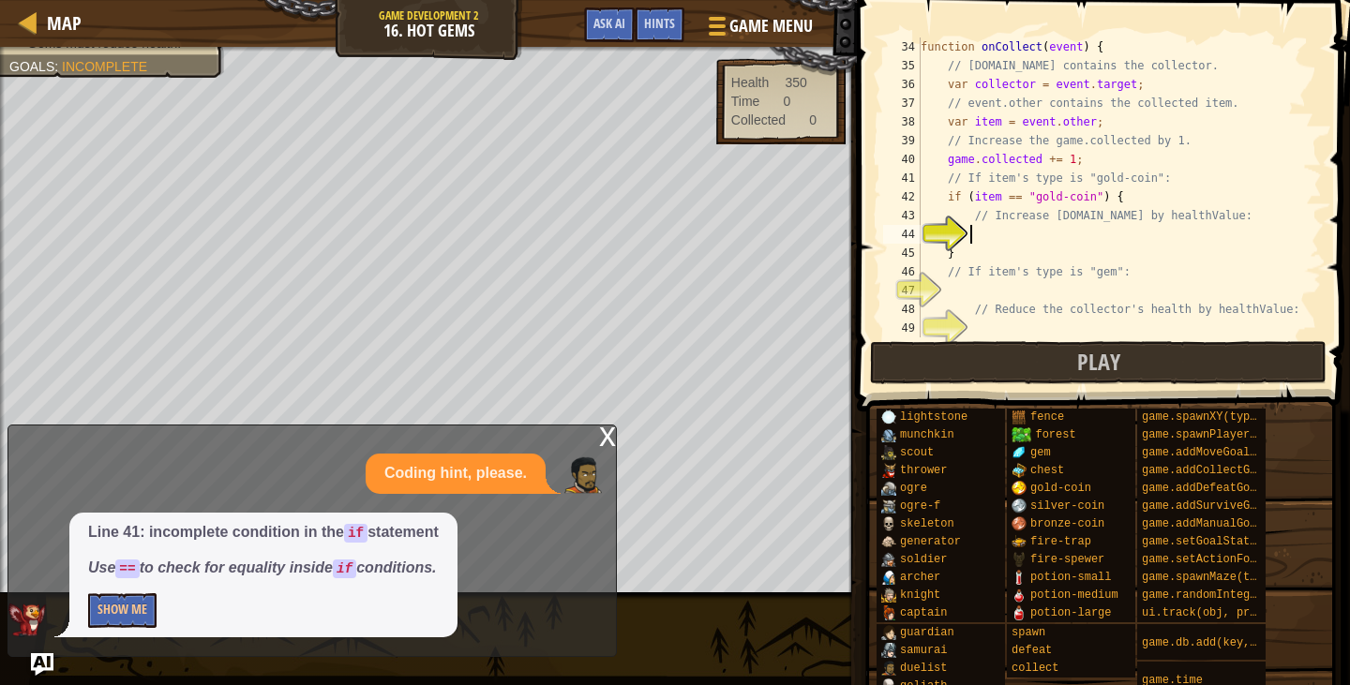
click at [607, 432] on div "x" at bounding box center [607, 435] width 17 height 19
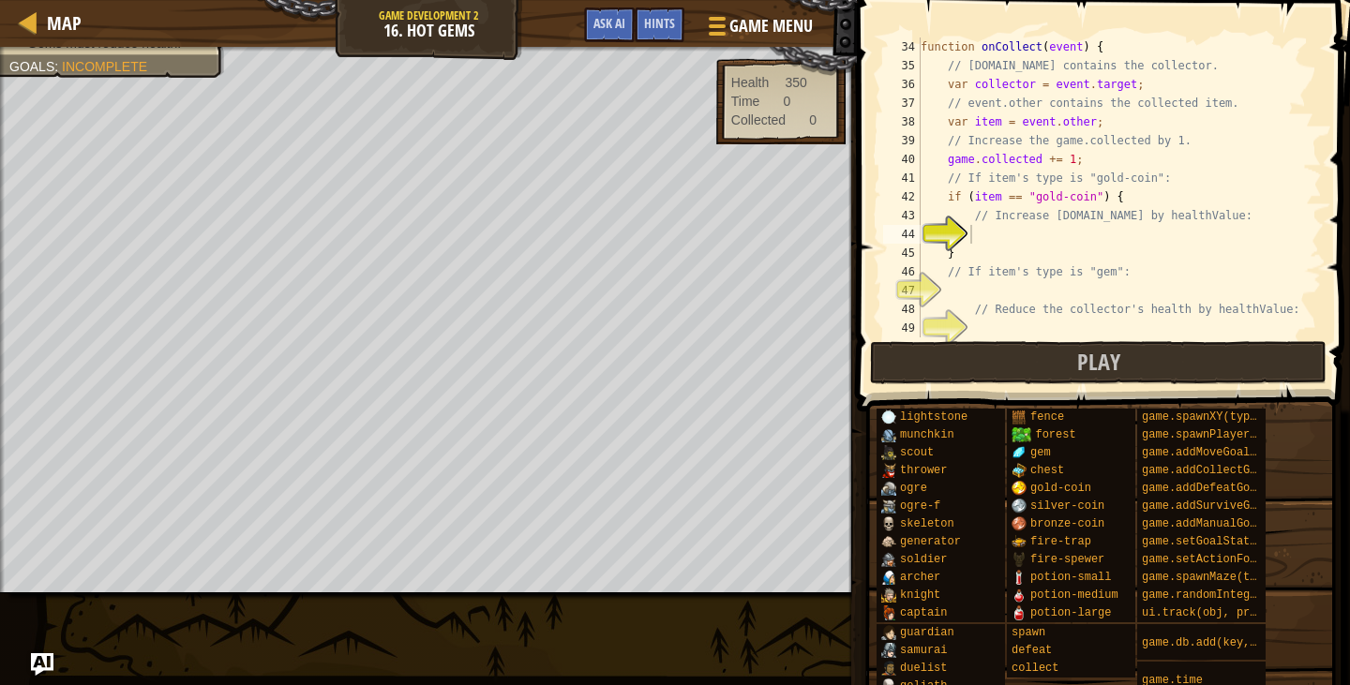
click at [1097, 232] on div "function onCollect ( event ) { // event.target contains the collector. var coll…" at bounding box center [1112, 207] width 391 height 338
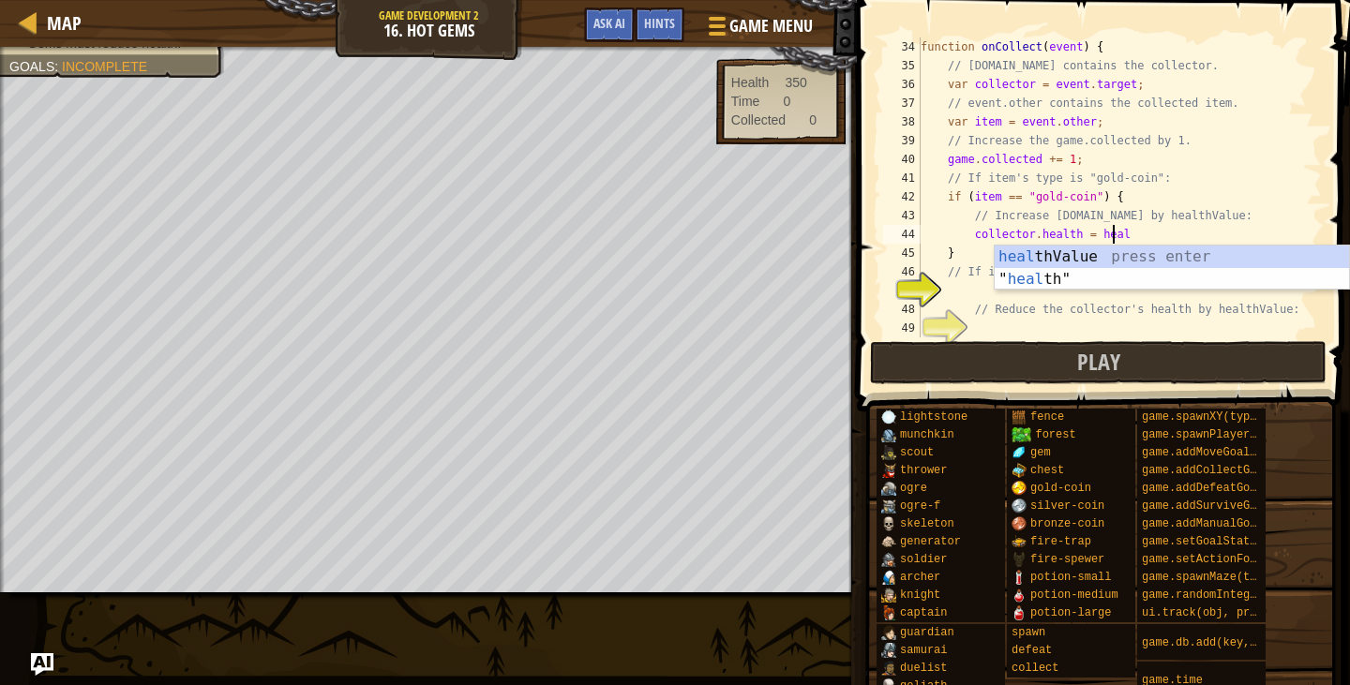
scroll to position [8, 16]
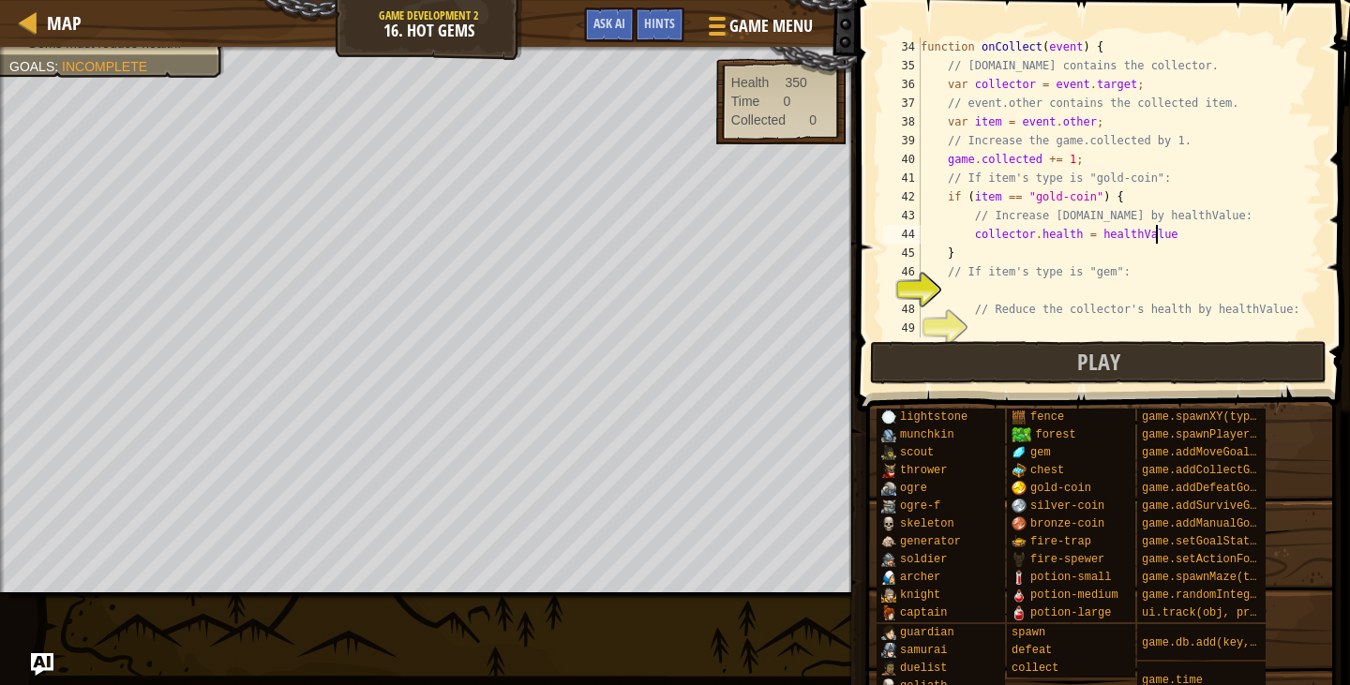
type textarea "collector.health = healthValue;"
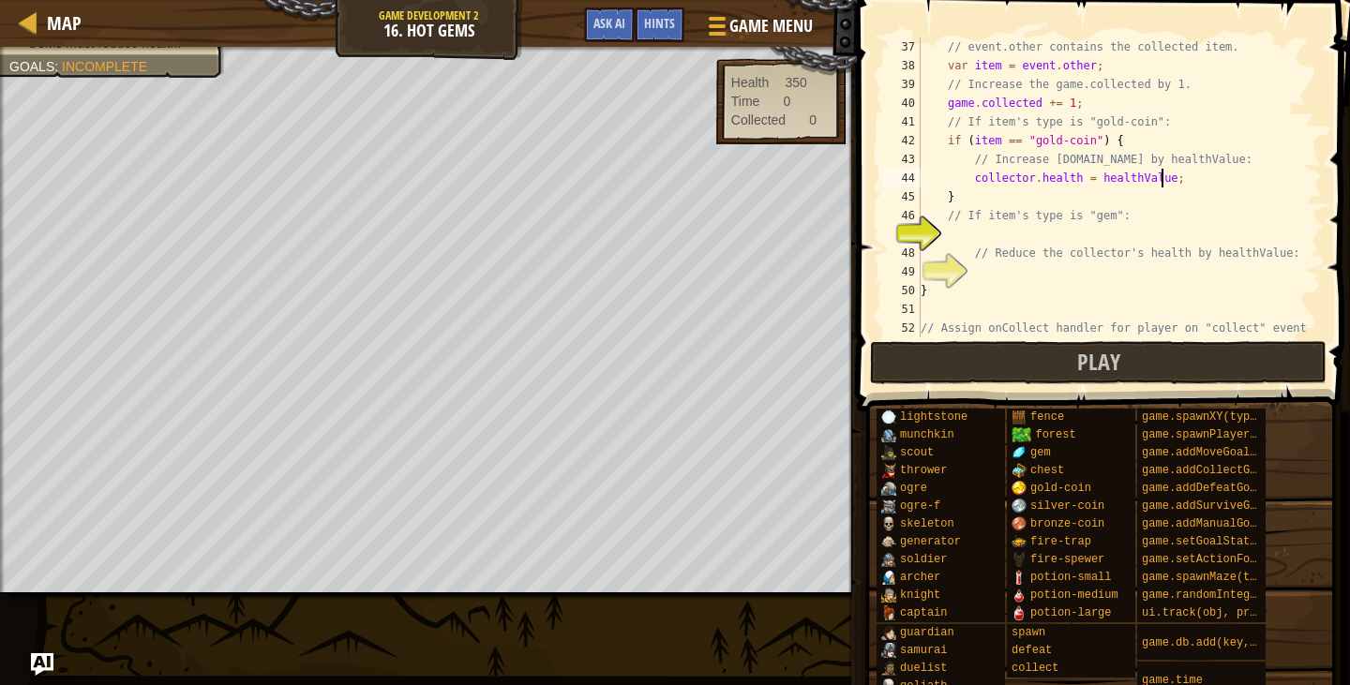
scroll to position [675, 0]
click at [1089, 233] on div "// event.other contains the collected item. var item = event . other ; // Incre…" at bounding box center [1112, 207] width 391 height 338
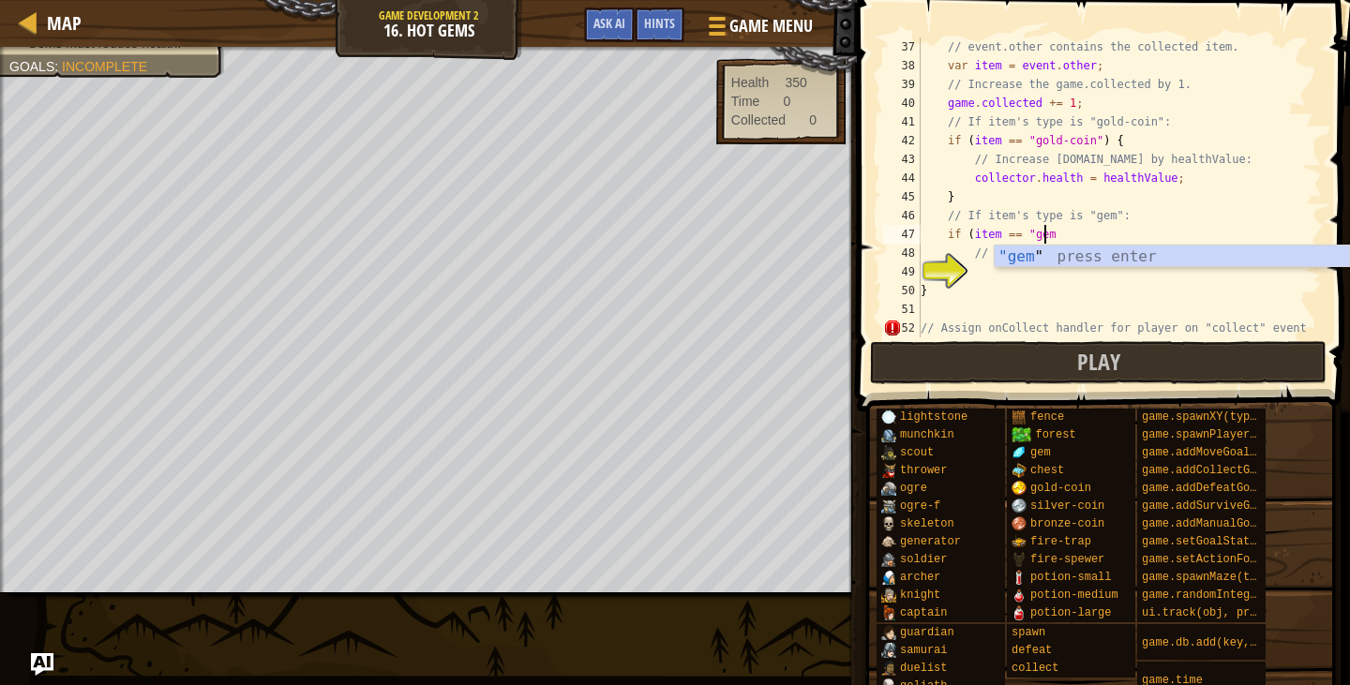
scroll to position [8, 10]
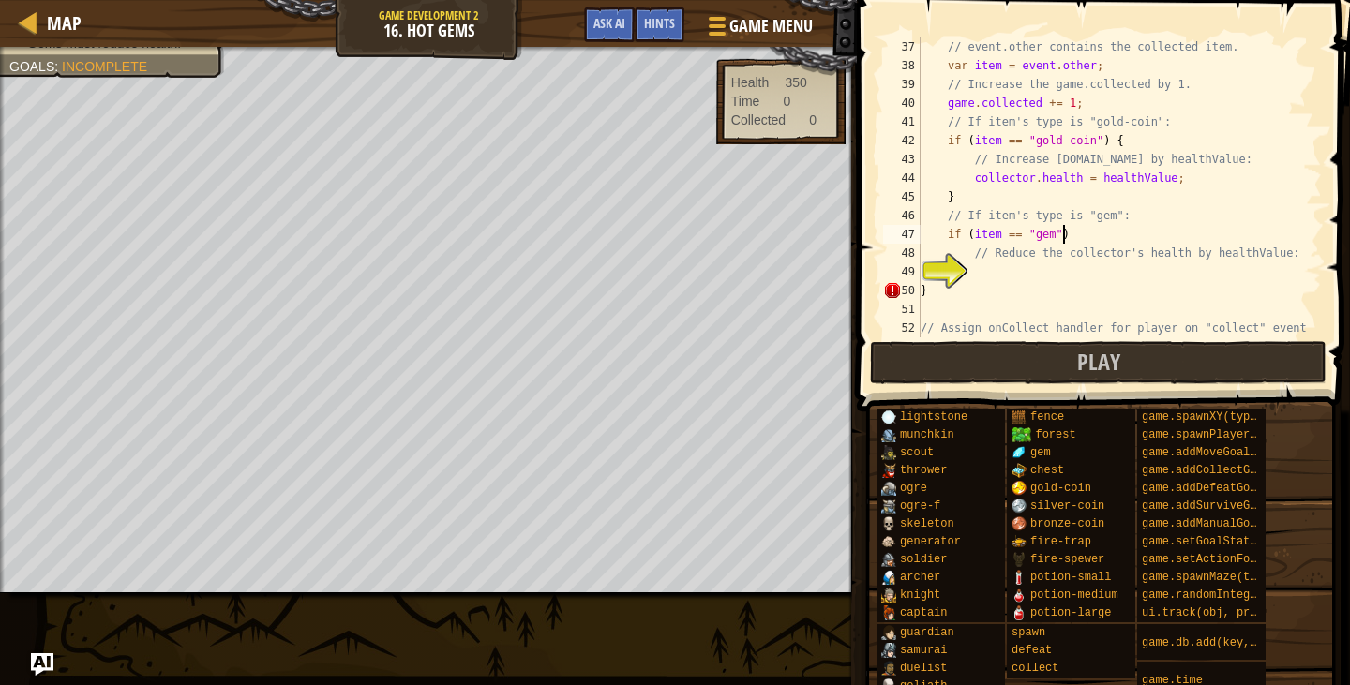
type textarea "if (item == "gem") {"
click at [1073, 276] on div "// event.other contains the collected item. var item = event . other ; // Incre…" at bounding box center [1112, 207] width 391 height 338
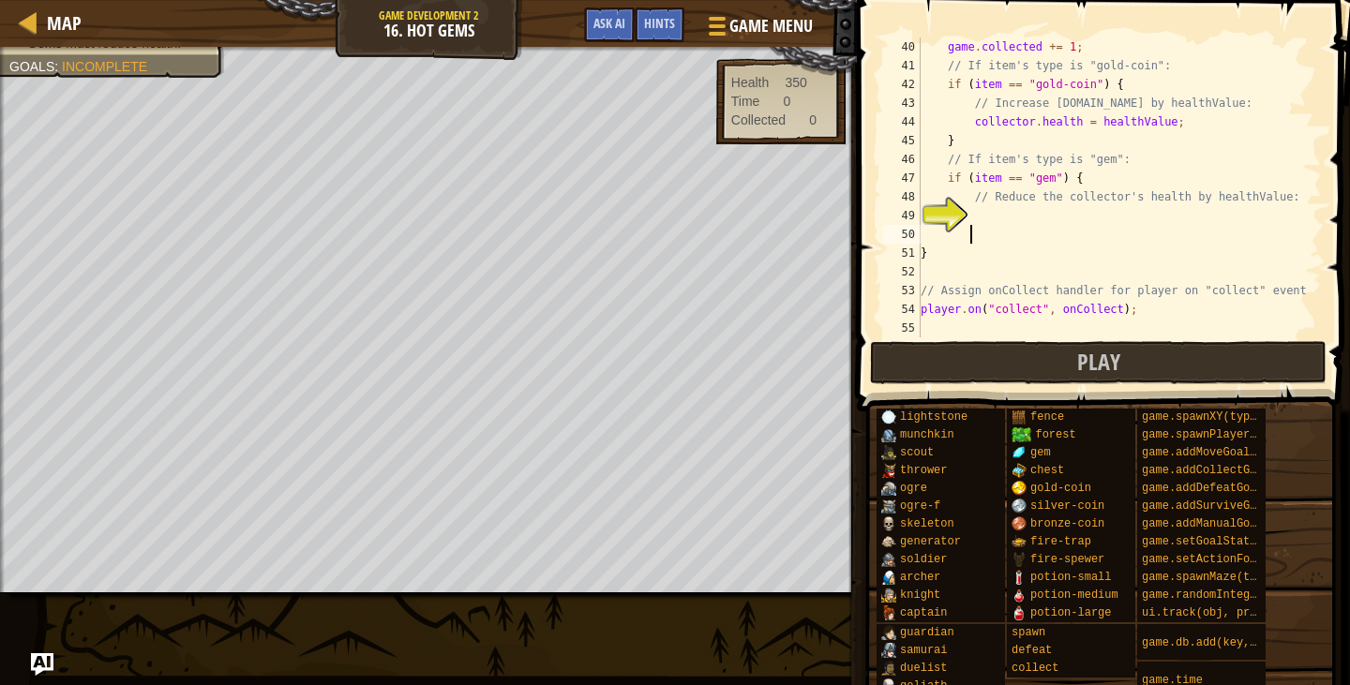
type textarea "}"
click at [1036, 208] on div "game . collected += 1 ; // If item's type is "gold-coin": if ( item == "gold-co…" at bounding box center [1112, 207] width 391 height 338
click at [1082, 123] on div "game . collected += 1 ; // If item's type is "gold-coin": if ( item == "gold-co…" at bounding box center [1112, 207] width 391 height 338
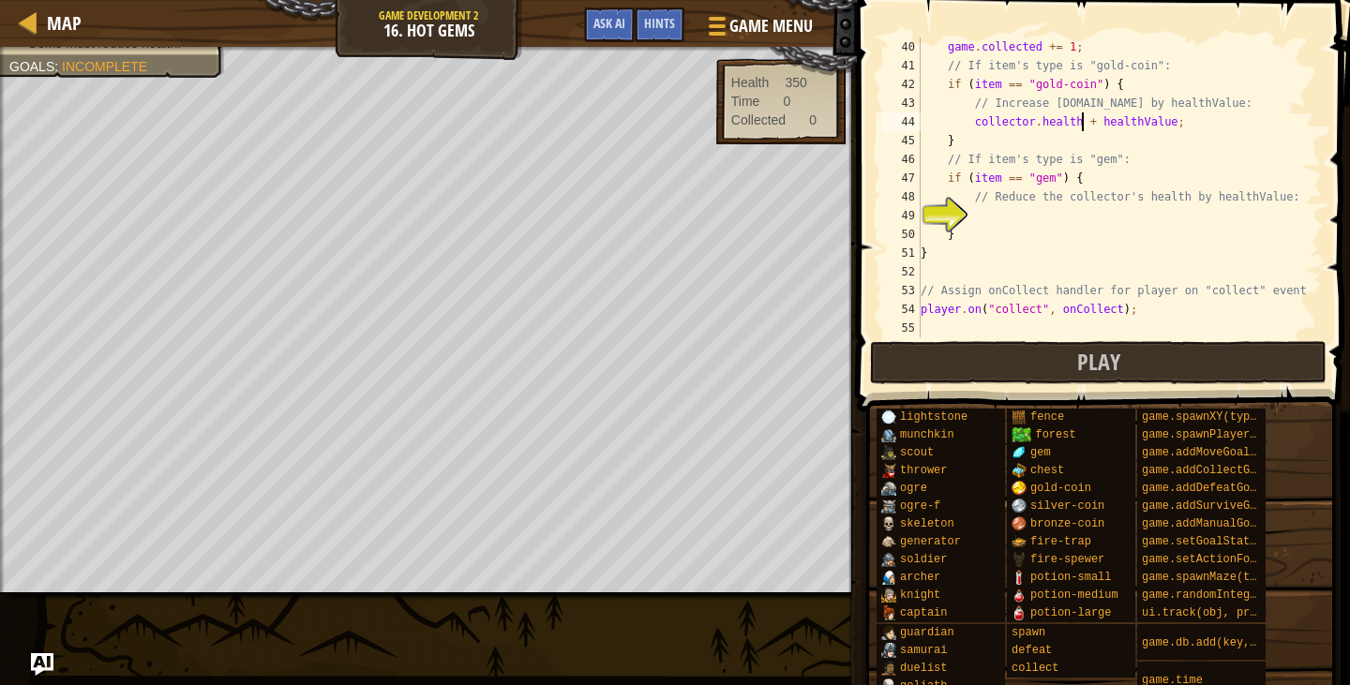
click at [1057, 205] on div "game . collected += 1 ; // If item's type is "gold-coin": if ( item == "gold-co…" at bounding box center [1112, 207] width 391 height 338
type textarea "// Reduce the collector's health by healthValue:"
click at [1067, 211] on div "game . collected += 1 ; // If item's type is "gold-coin": if ( item == "gold-co…" at bounding box center [1112, 207] width 391 height 338
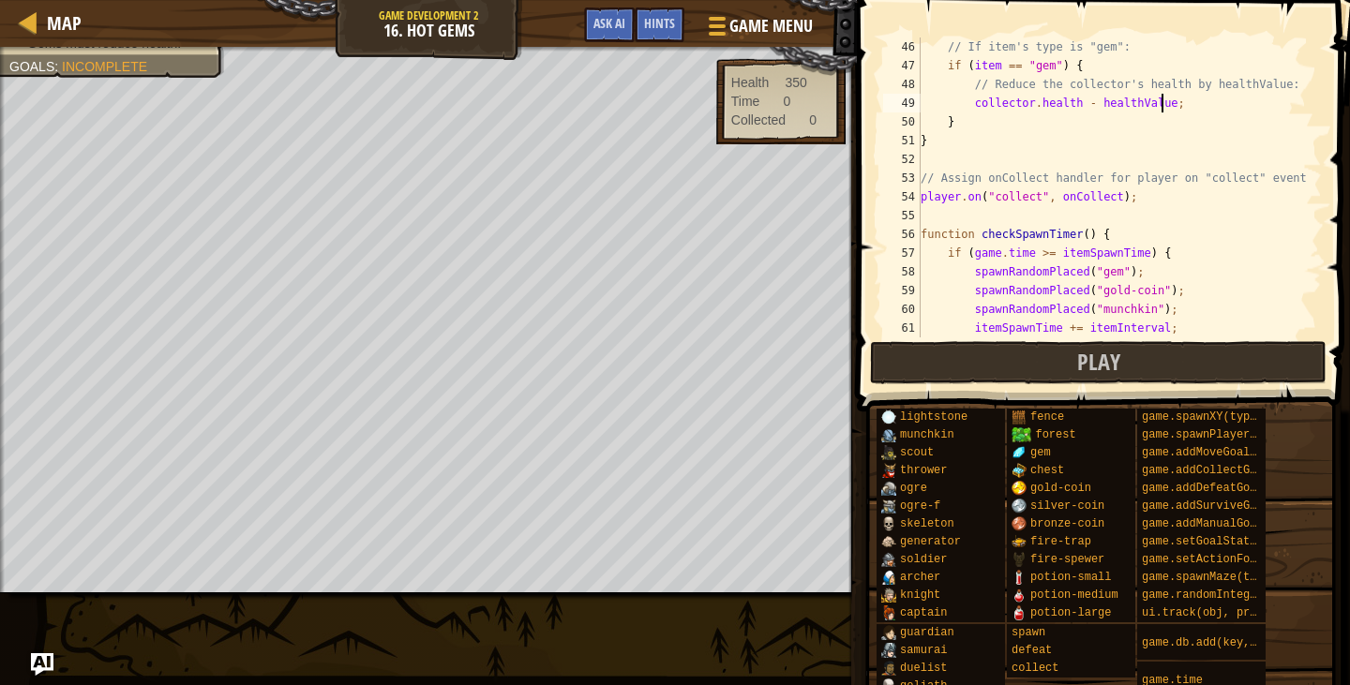
scroll to position [844, 0]
click at [1041, 367] on button "Play" at bounding box center [1098, 362] width 457 height 43
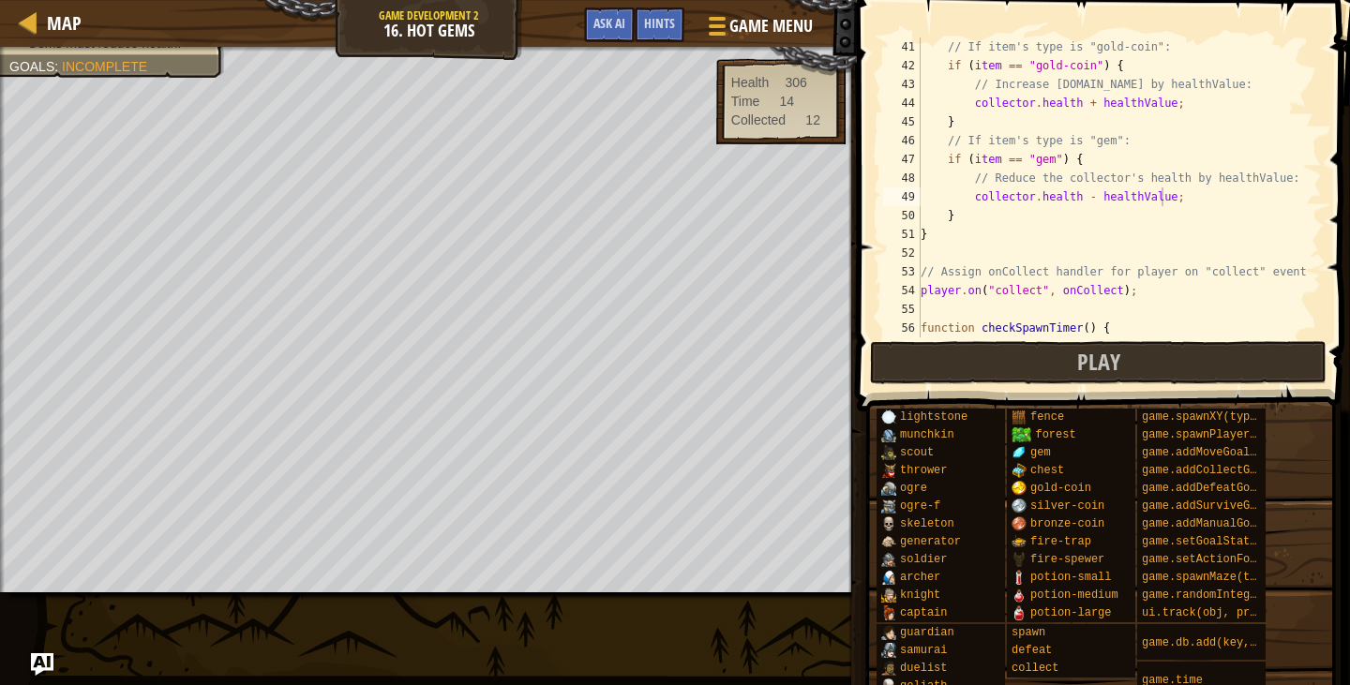
scroll to position [750, 0]
click at [1084, 193] on div "// If item's type is "gold-coin": if ( item == "gold-coin" ) { // Increase coll…" at bounding box center [1112, 207] width 391 height 338
click at [1143, 352] on button "Play" at bounding box center [1098, 362] width 457 height 43
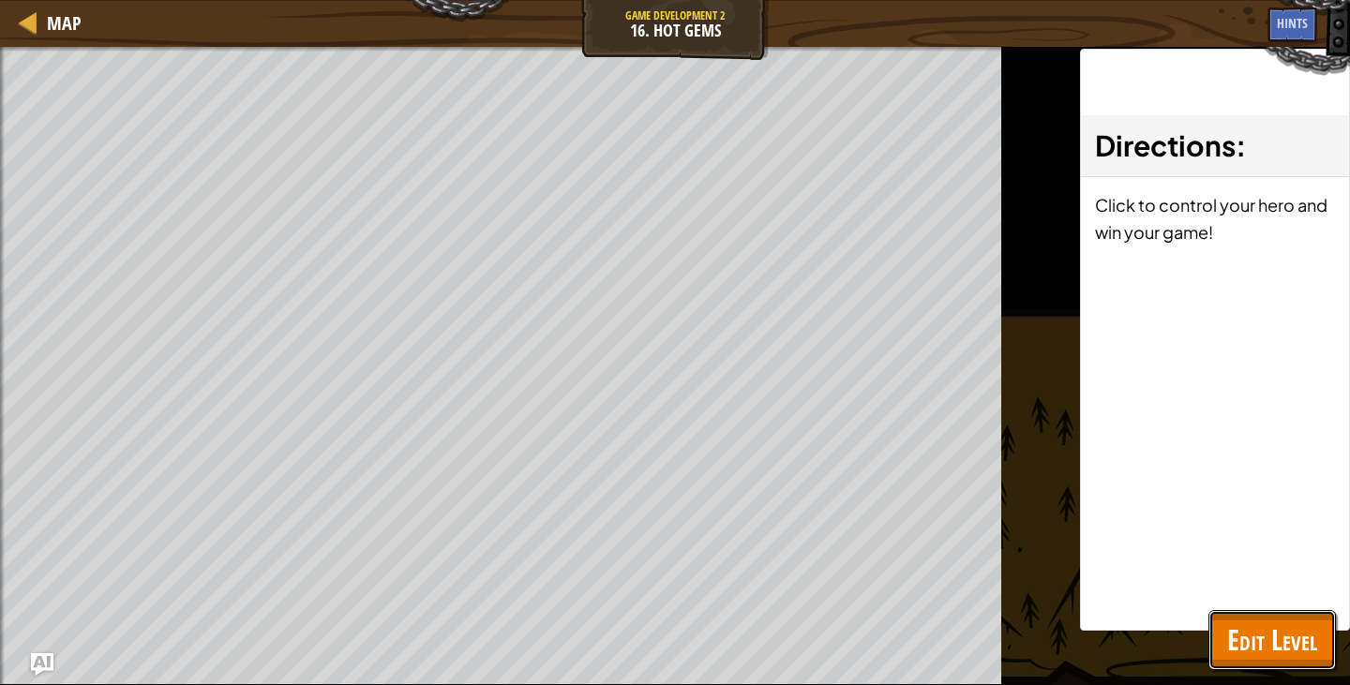
click at [1321, 649] on button "Edit Level" at bounding box center [1273, 640] width 128 height 60
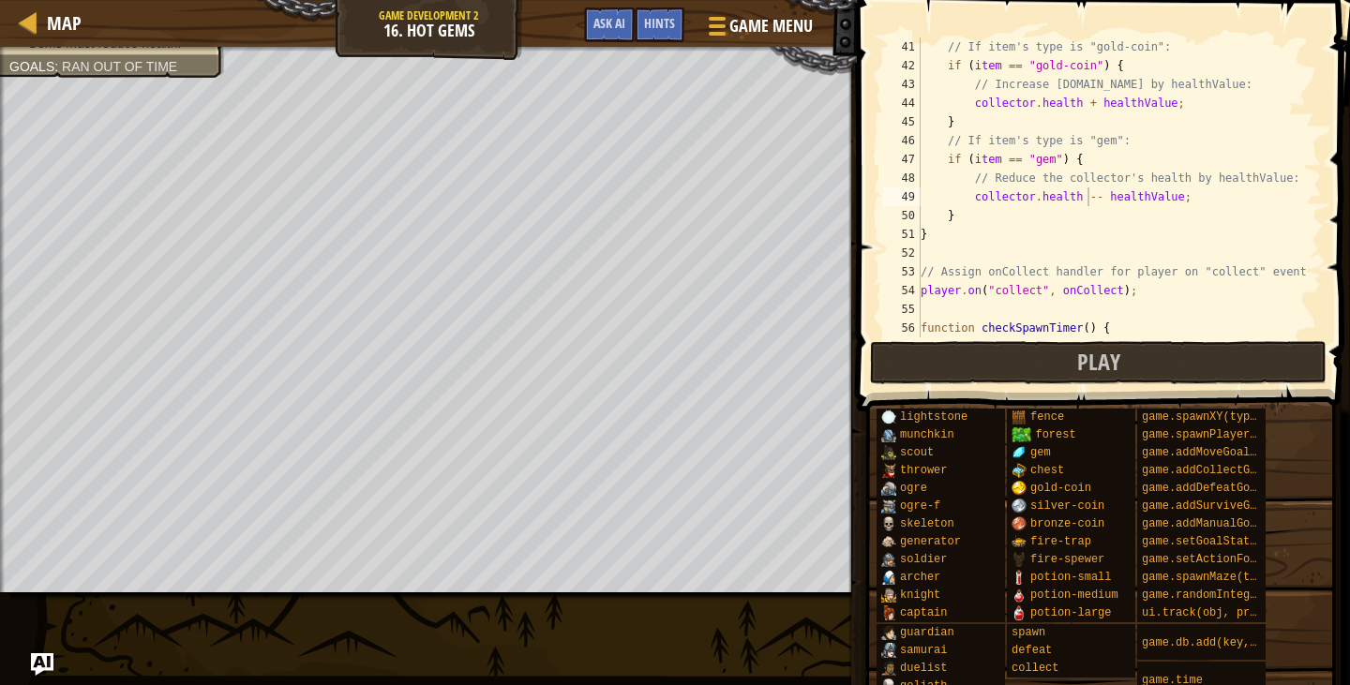
click at [1097, 200] on div "// If item's type is "gold-coin": if ( item == "gold-coin" ) { // Increase coll…" at bounding box center [1112, 207] width 391 height 338
click at [1082, 198] on div "// If item's type is "gold-coin": if ( item == "gold-coin" ) { // Increase coll…" at bounding box center [1112, 207] width 391 height 338
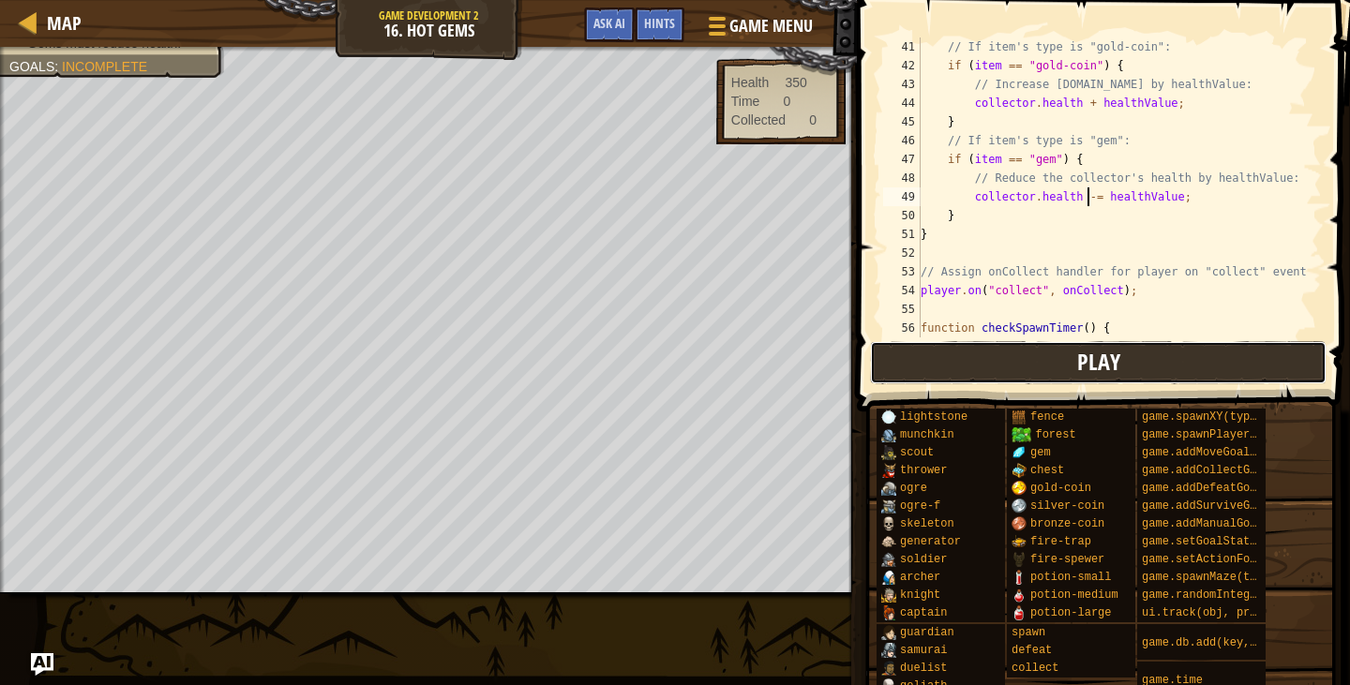
click at [1092, 365] on span "Play" at bounding box center [1098, 362] width 43 height 30
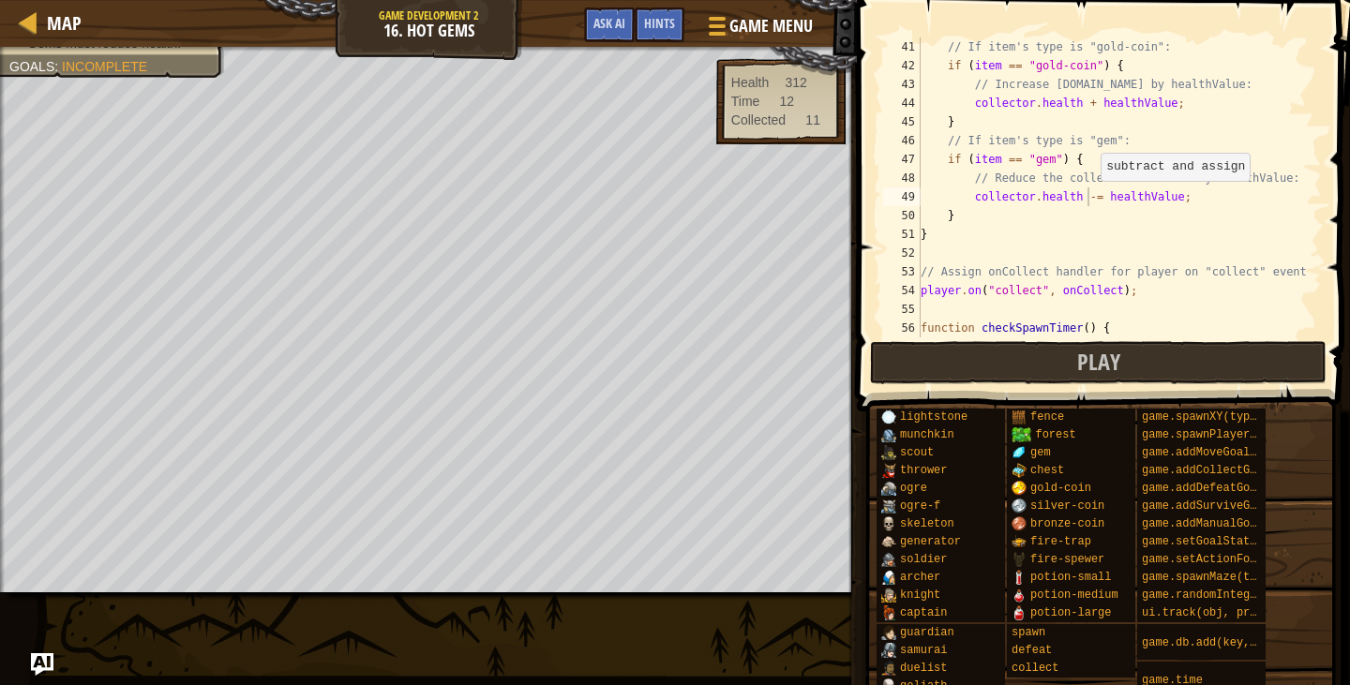
click at [1092, 199] on div "// If item's type is "gold-coin": if ( item == "gold-coin" ) { // Increase coll…" at bounding box center [1112, 207] width 391 height 338
type textarea "collector.health =- healthValue;"
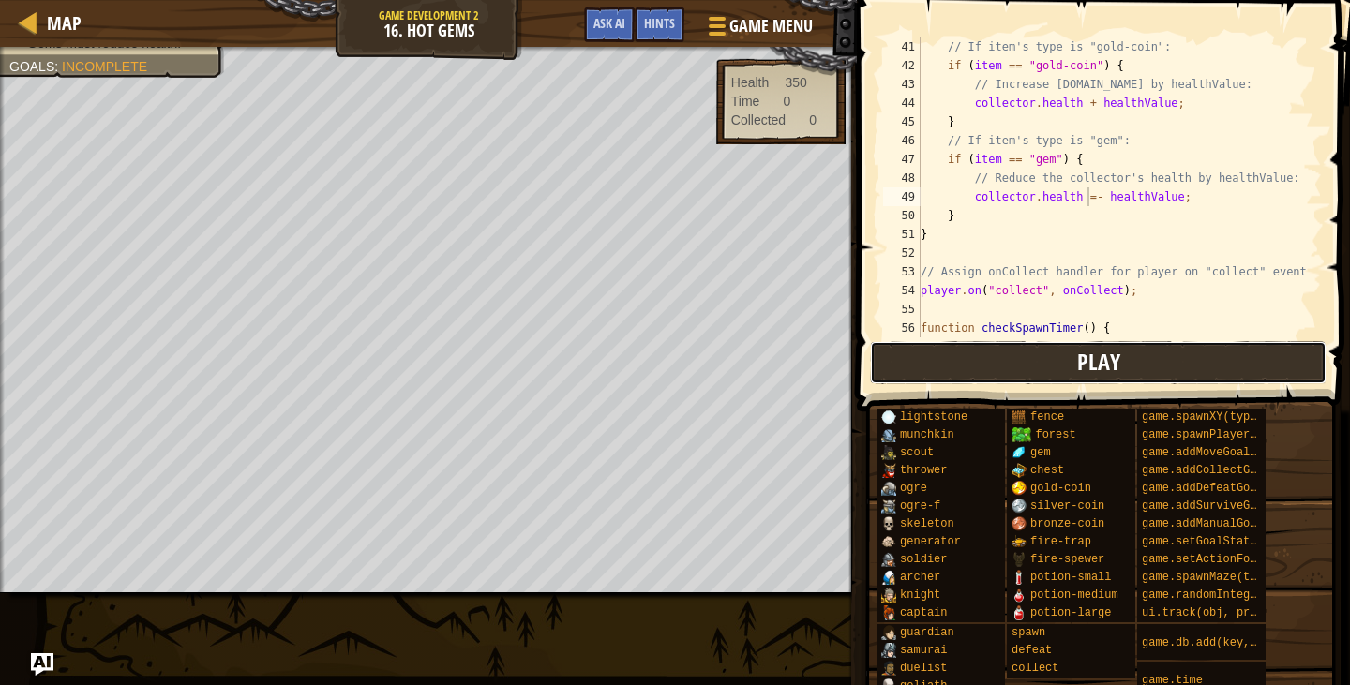
click at [1078, 364] on span "Play" at bounding box center [1098, 362] width 43 height 30
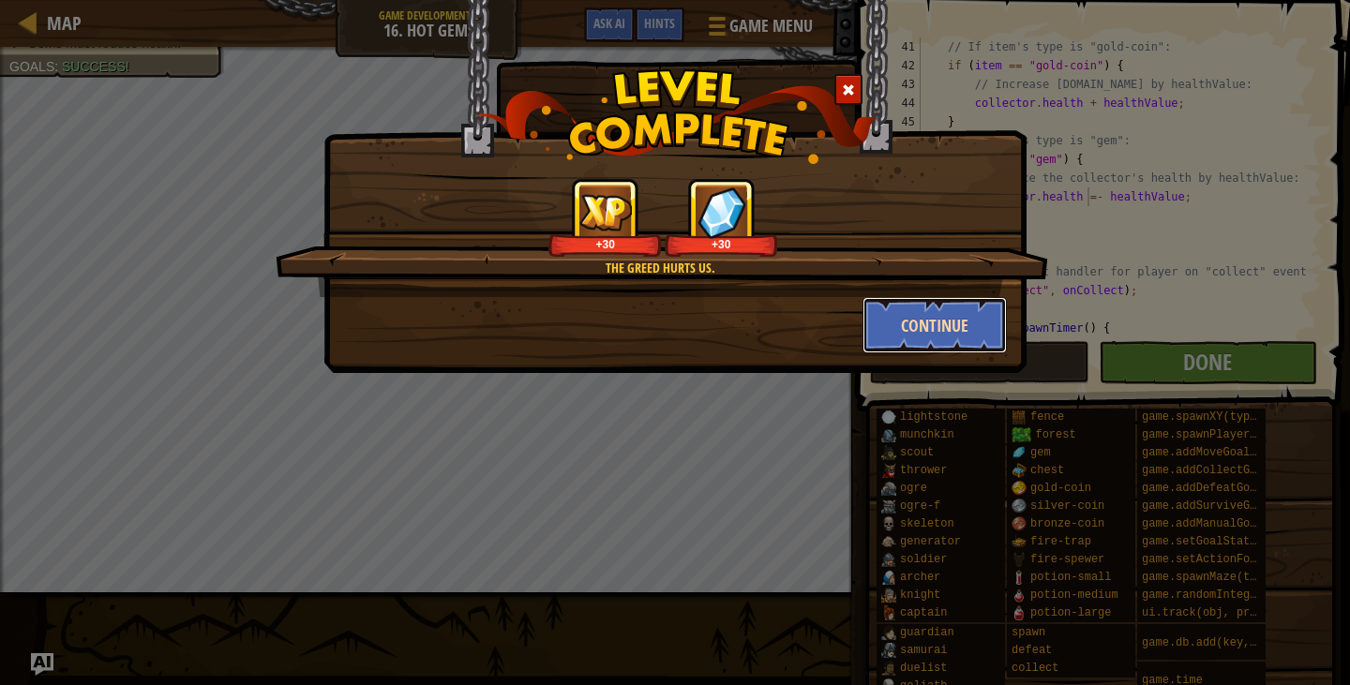
click at [911, 330] on button "Continue" at bounding box center [935, 325] width 145 height 56
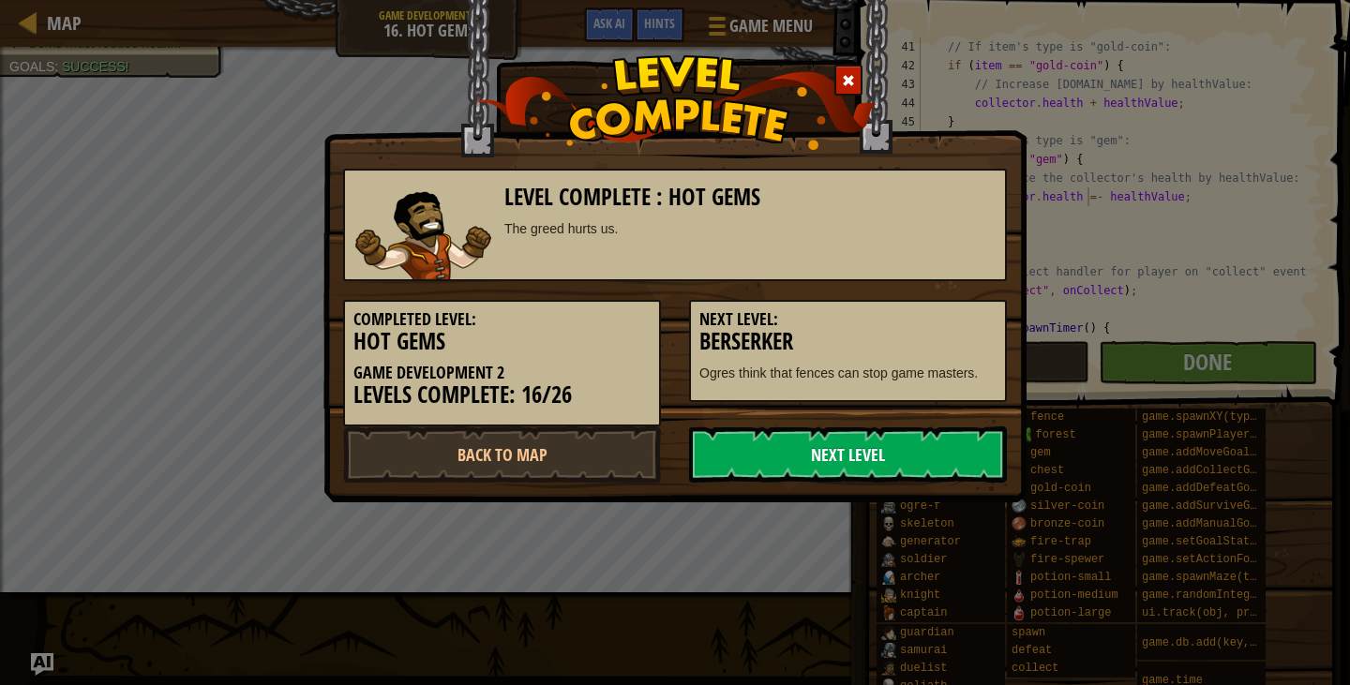
click at [823, 456] on link "Next Level" at bounding box center [848, 455] width 318 height 56
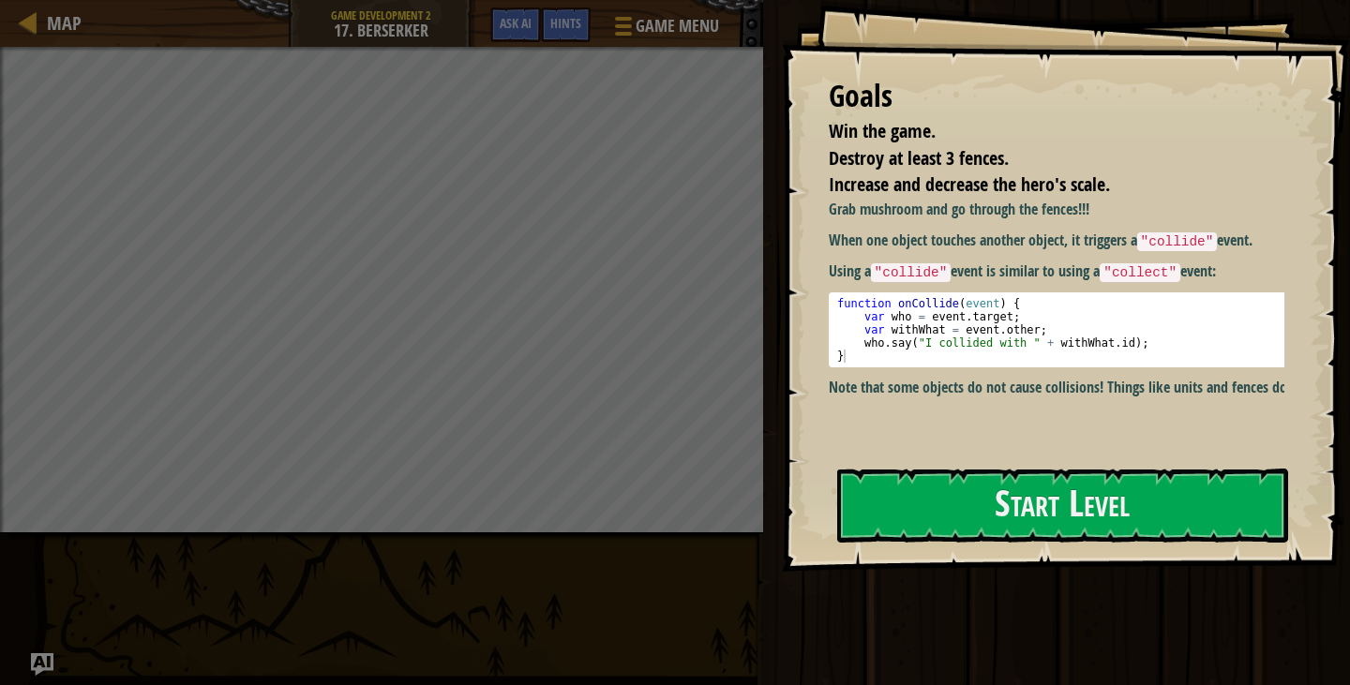
click at [1043, 476] on button "Start Level" at bounding box center [1062, 506] width 451 height 74
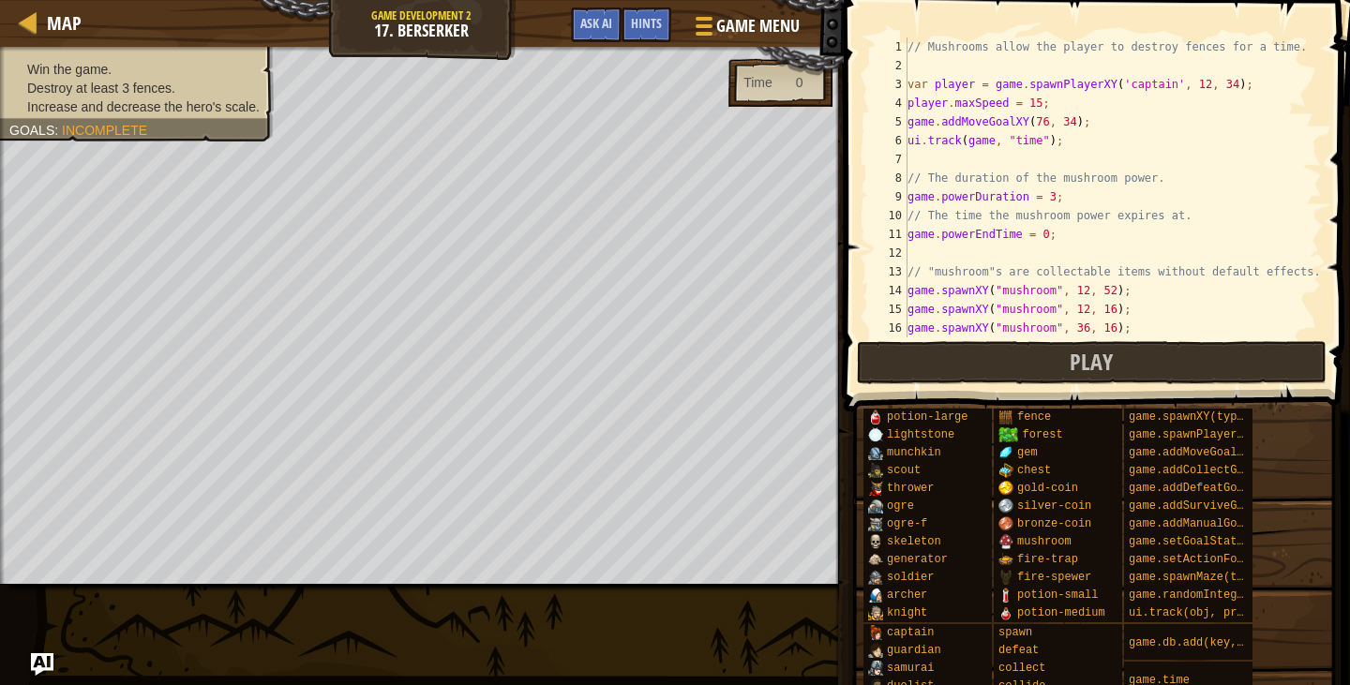
scroll to position [656, 0]
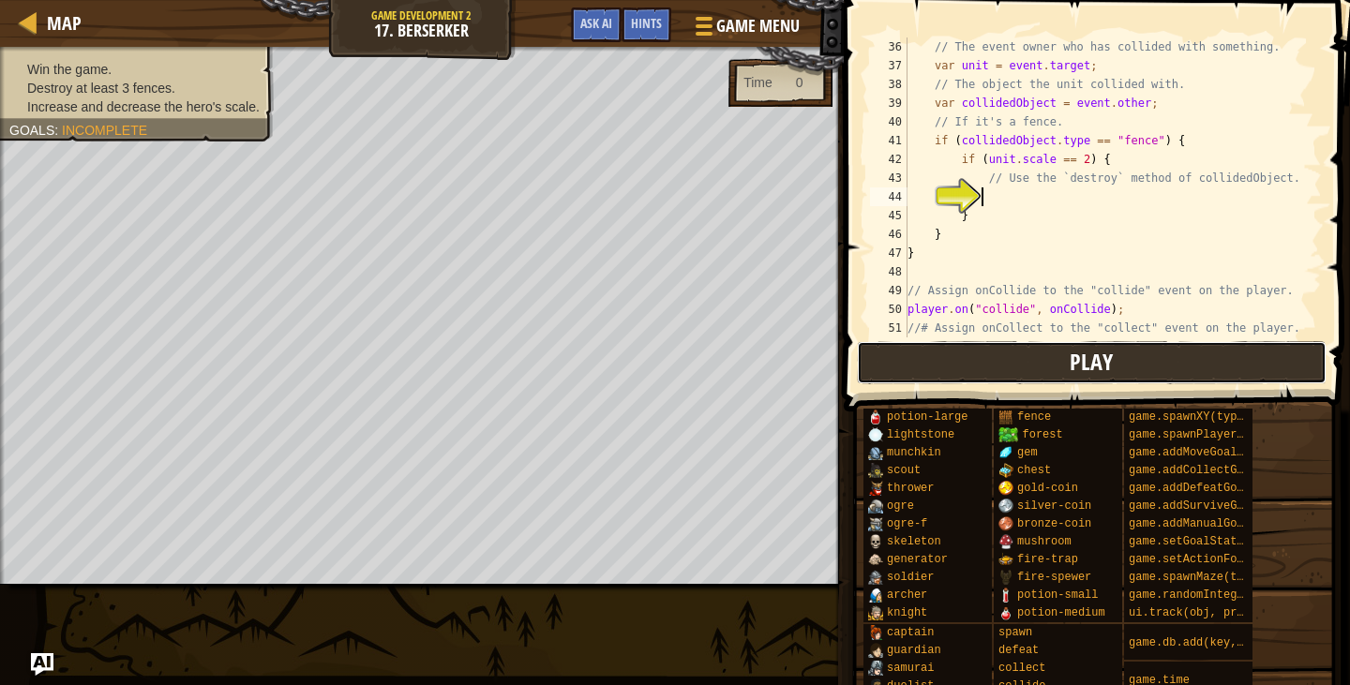
click at [1030, 369] on button "Play" at bounding box center [1092, 362] width 470 height 43
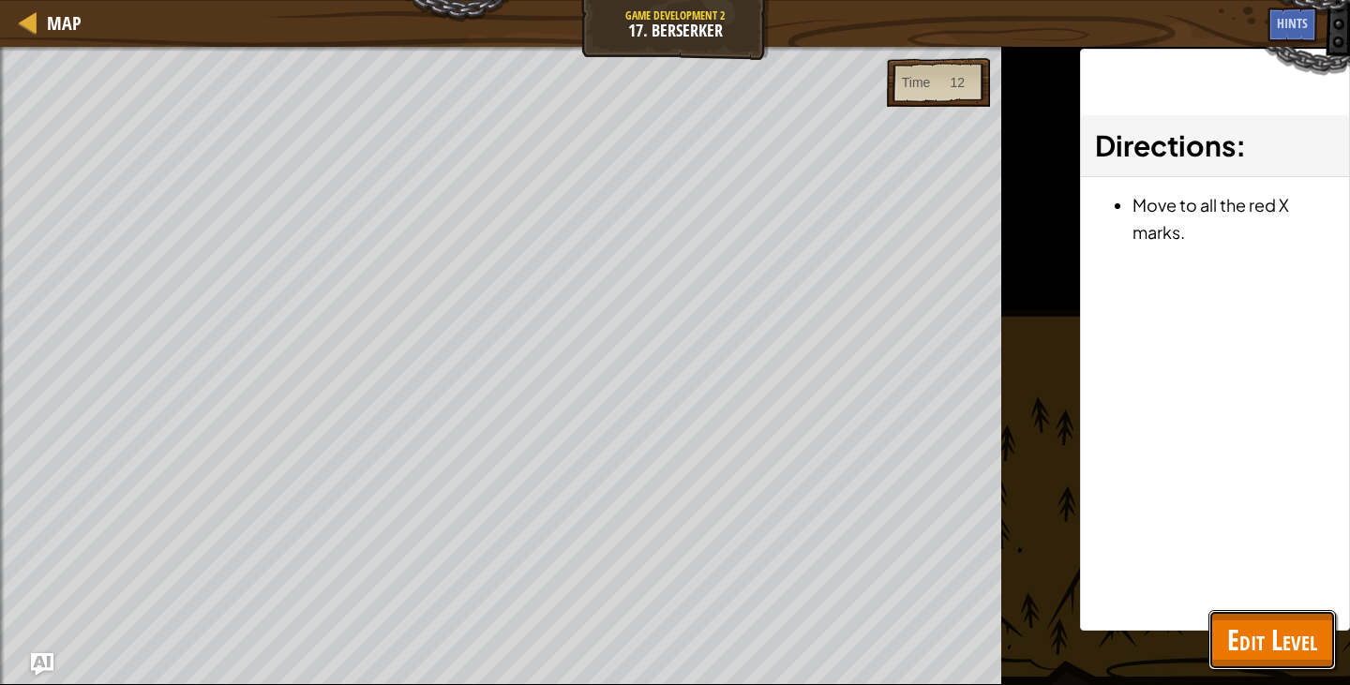
click at [1228, 611] on button "Edit Level" at bounding box center [1273, 640] width 128 height 60
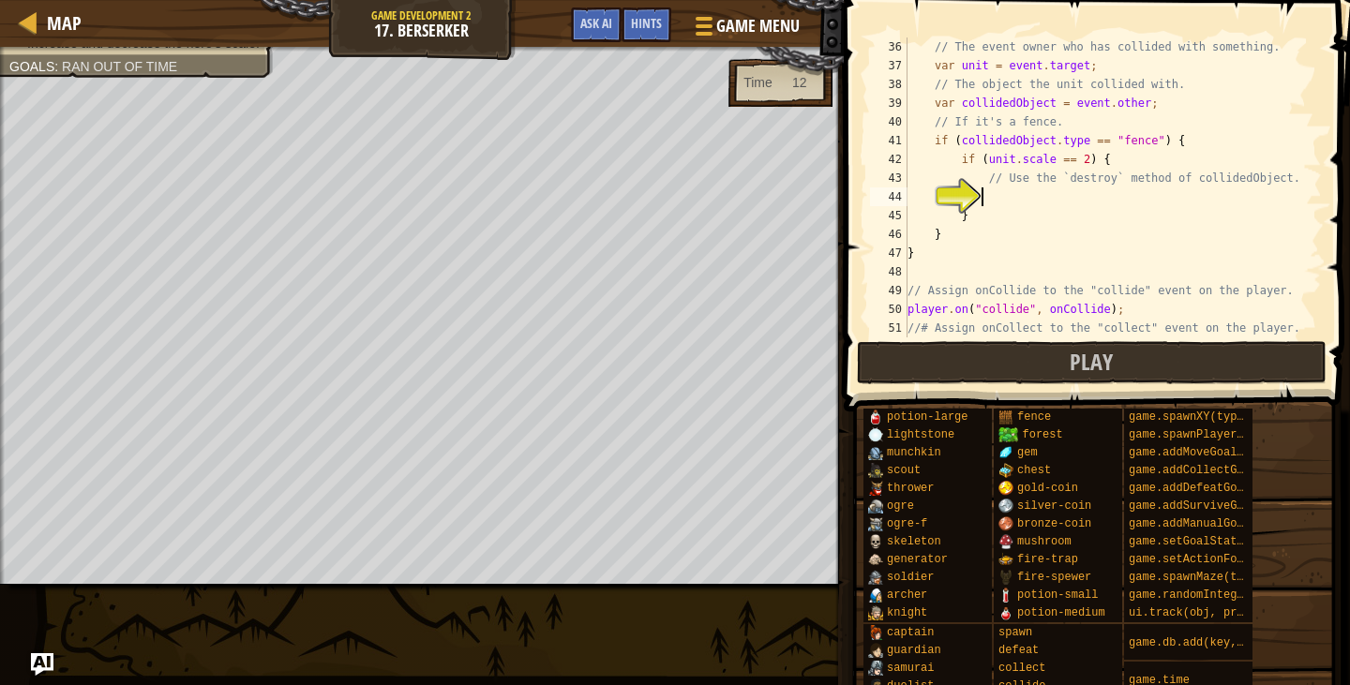
click at [1067, 192] on div "// The event owner who has collided with something. var unit = event . target ;…" at bounding box center [1106, 207] width 404 height 338
type textarea "collidedObject.destroy();"
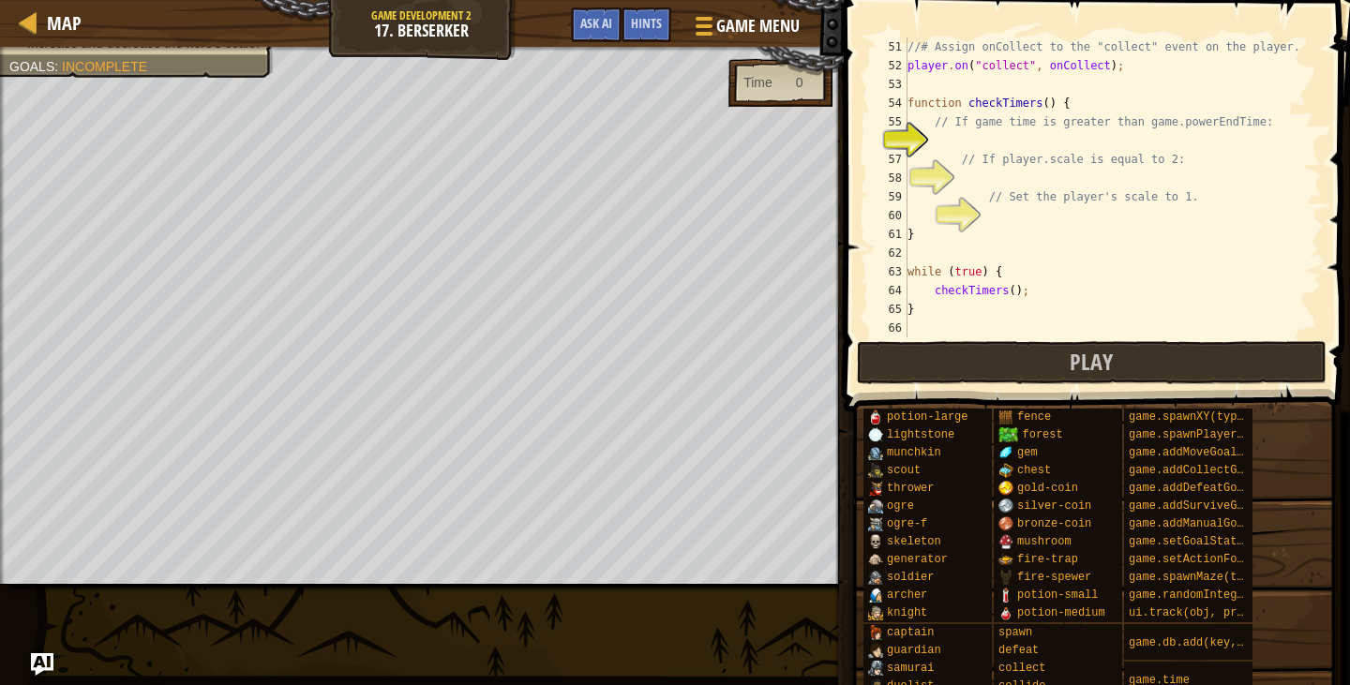
scroll to position [938, 0]
click at [1031, 147] on div "//# Assign onCollect to the "collect" event on the player. player . on ( "colle…" at bounding box center [1106, 207] width 404 height 338
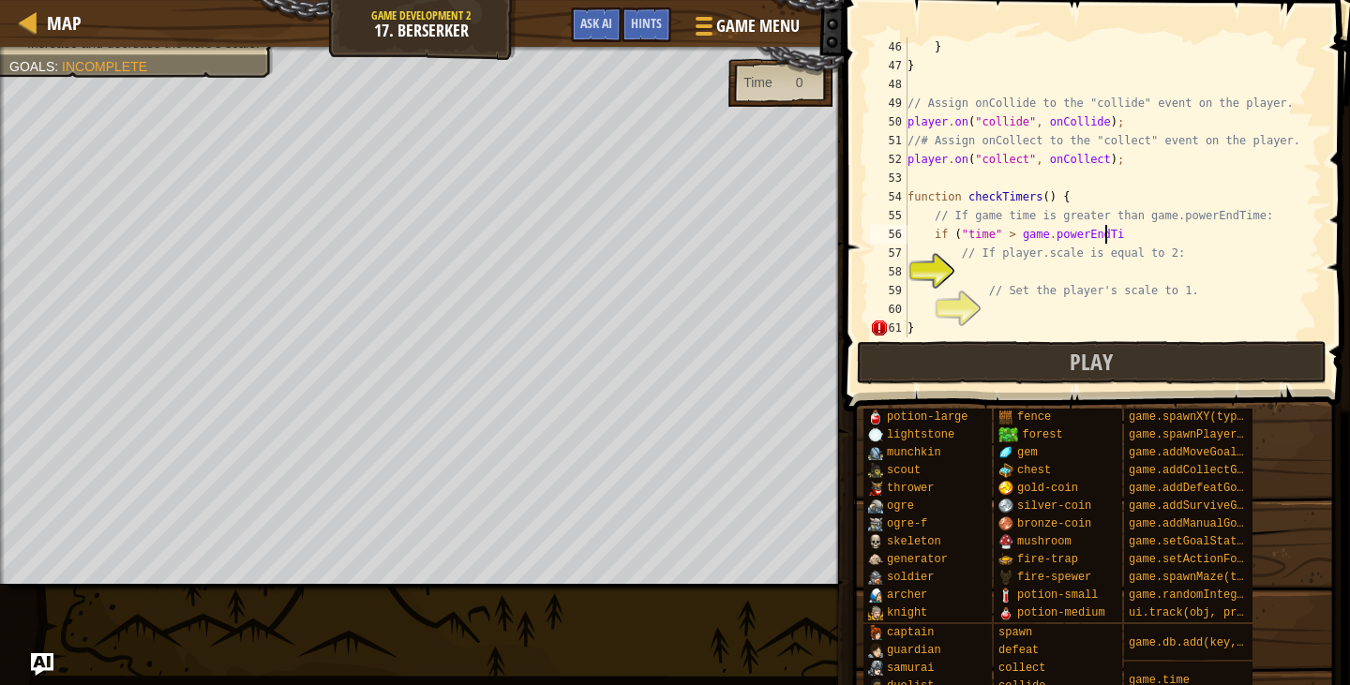
scroll to position [8, 16]
type textarea "if ("time" > game.powerEndTime) {"
click at [1064, 276] on div "} } // Assign onCollide to the "collide" event on the player. player . on ( "co…" at bounding box center [1106, 207] width 404 height 338
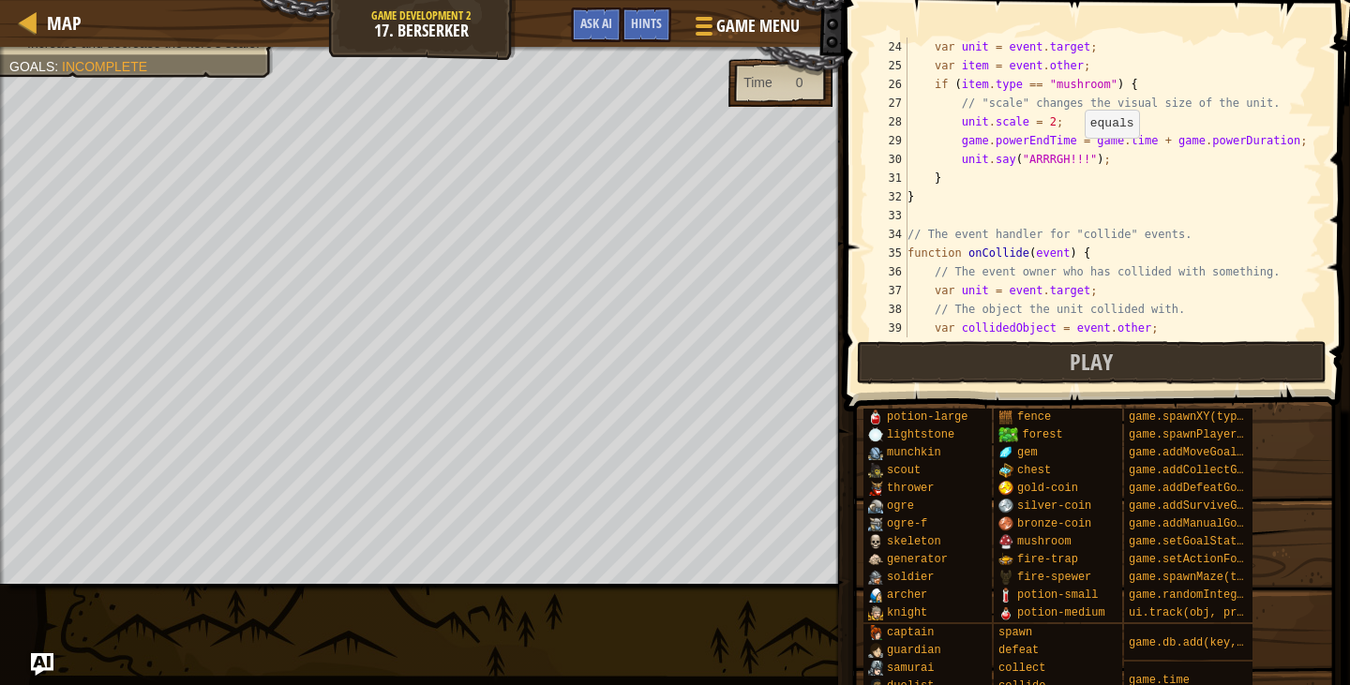
scroll to position [375, 0]
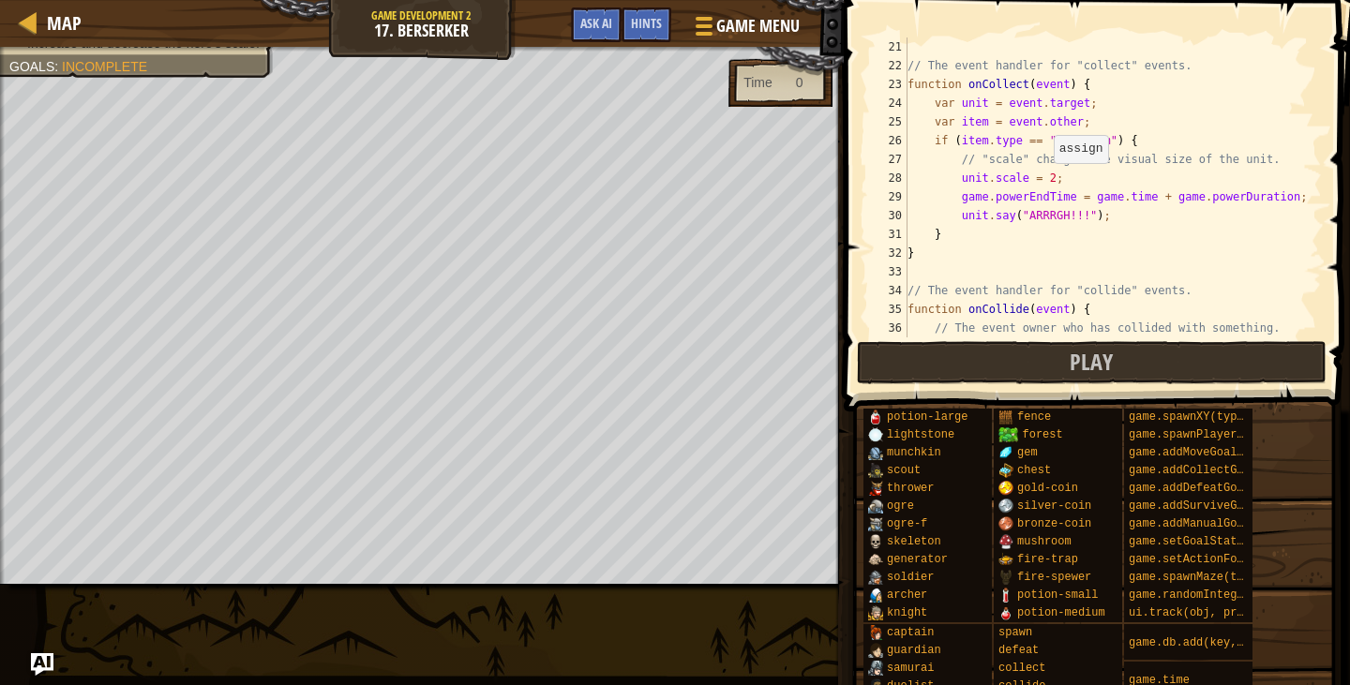
click at [1045, 182] on div "// The event handler for "collect" events. function onCollect ( event ) { var u…" at bounding box center [1106, 207] width 404 height 338
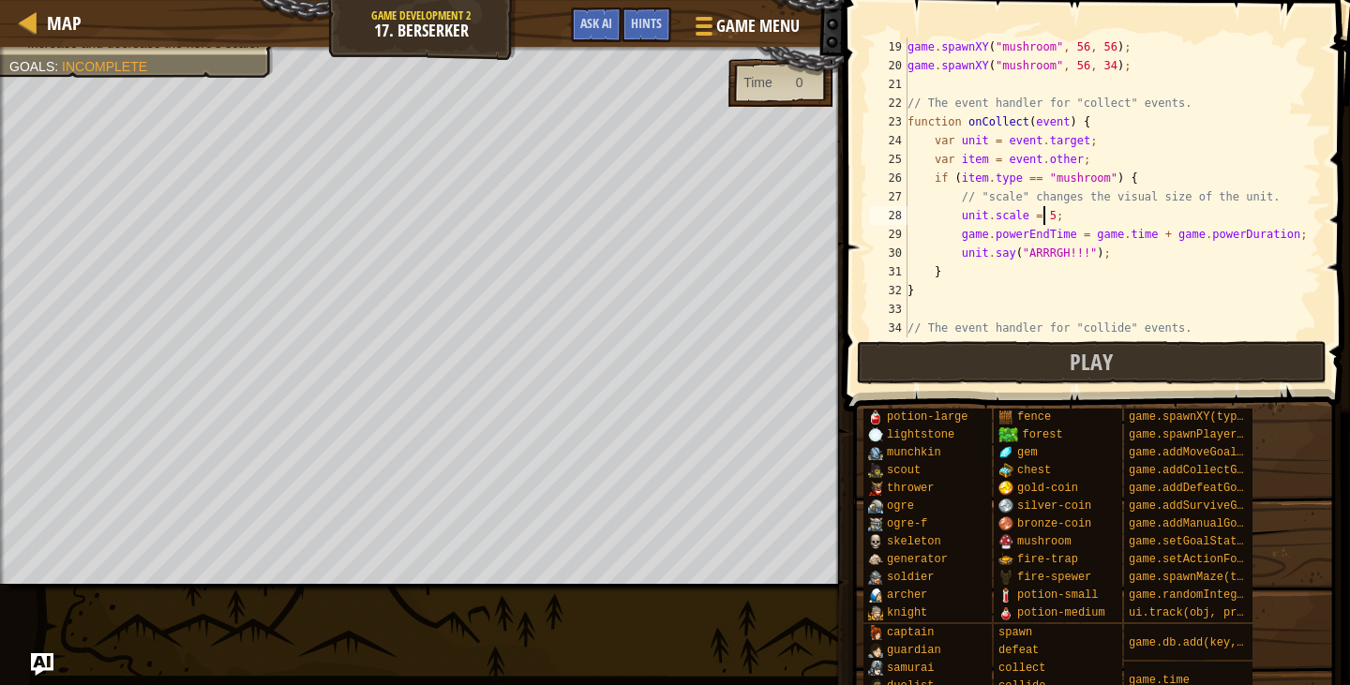
scroll to position [8, 10]
click at [1068, 388] on span at bounding box center [1098, 179] width 521 height 467
click at [1049, 349] on button "Play" at bounding box center [1092, 362] width 470 height 43
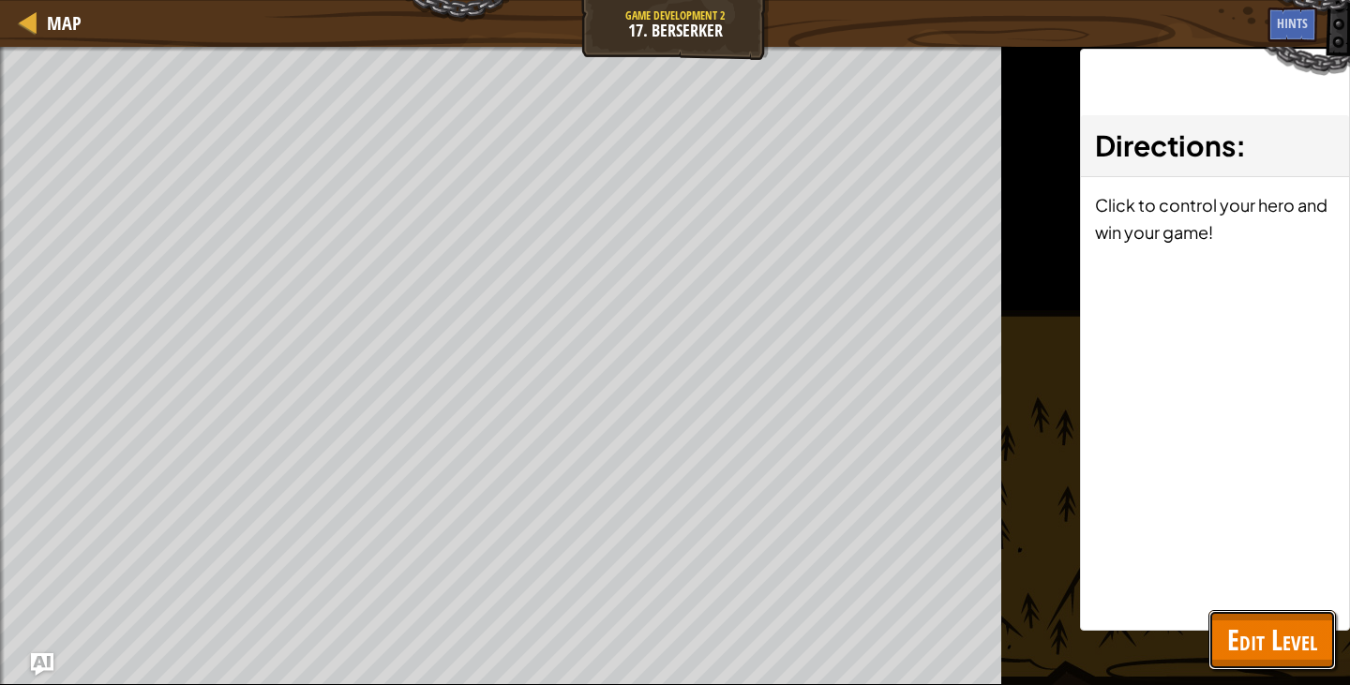
click at [1257, 648] on span "Edit Level" at bounding box center [1272, 640] width 90 height 38
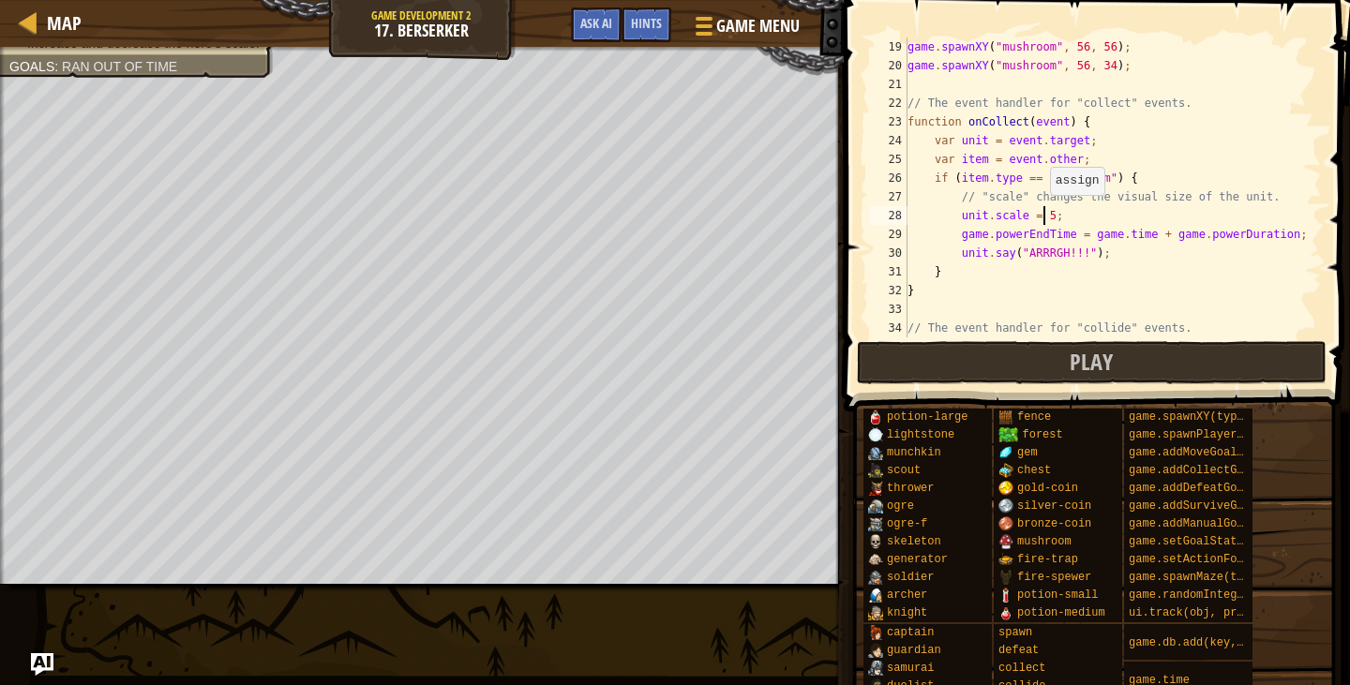
click at [1041, 214] on div "game . spawnXY ( "mushroom" , 56 , 56 ) ; game . spawnXY ( "mushroom" , 56 , 34…" at bounding box center [1106, 207] width 404 height 338
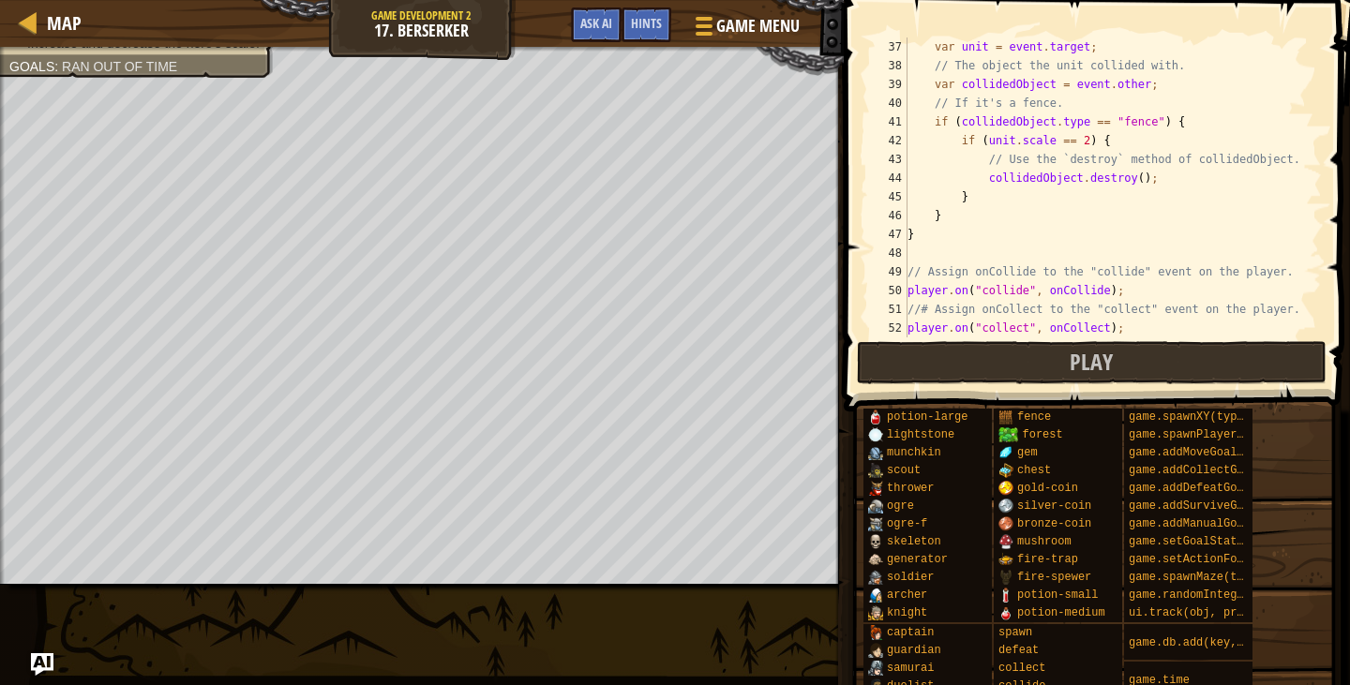
scroll to position [675, 0]
drag, startPoint x: 1149, startPoint y: 179, endPoint x: 981, endPoint y: 173, distance: 167.9
click at [981, 173] on div "var unit = event . target ; // The object the unit collided with. var collidedO…" at bounding box center [1106, 207] width 404 height 338
type textarea "collidedObject.destroy();"
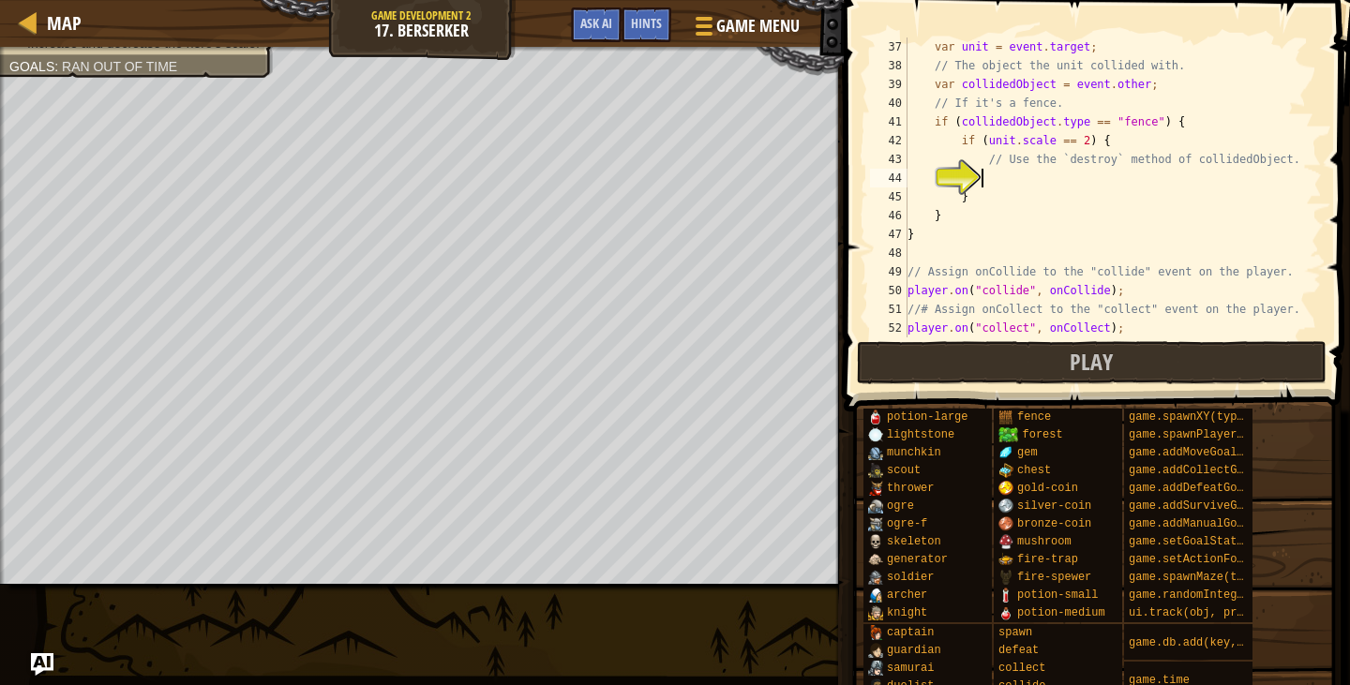
click at [1006, 324] on div "var unit = event . target ; // The object the unit collided with. var collidedO…" at bounding box center [1106, 207] width 404 height 338
type textarea "player.on("collect", onCollect);"
click at [1006, 352] on button "Play" at bounding box center [1092, 362] width 470 height 43
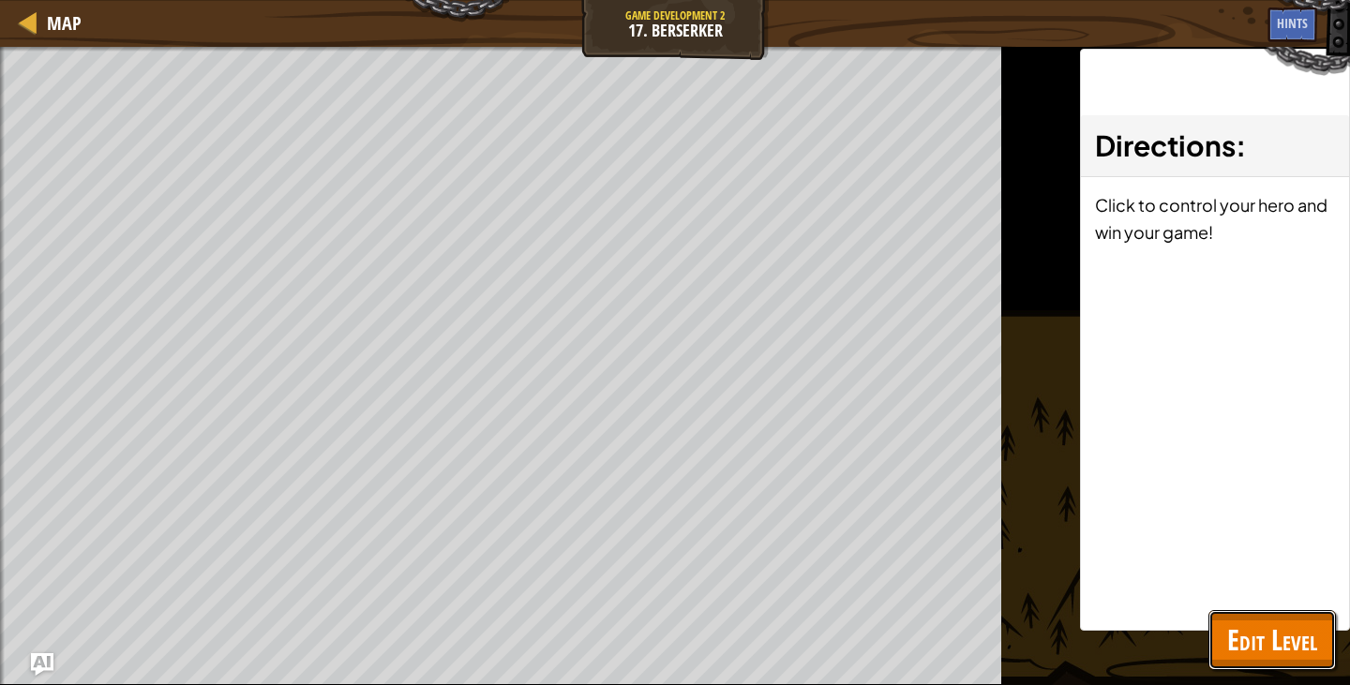
click at [1319, 645] on button "Edit Level" at bounding box center [1273, 640] width 128 height 60
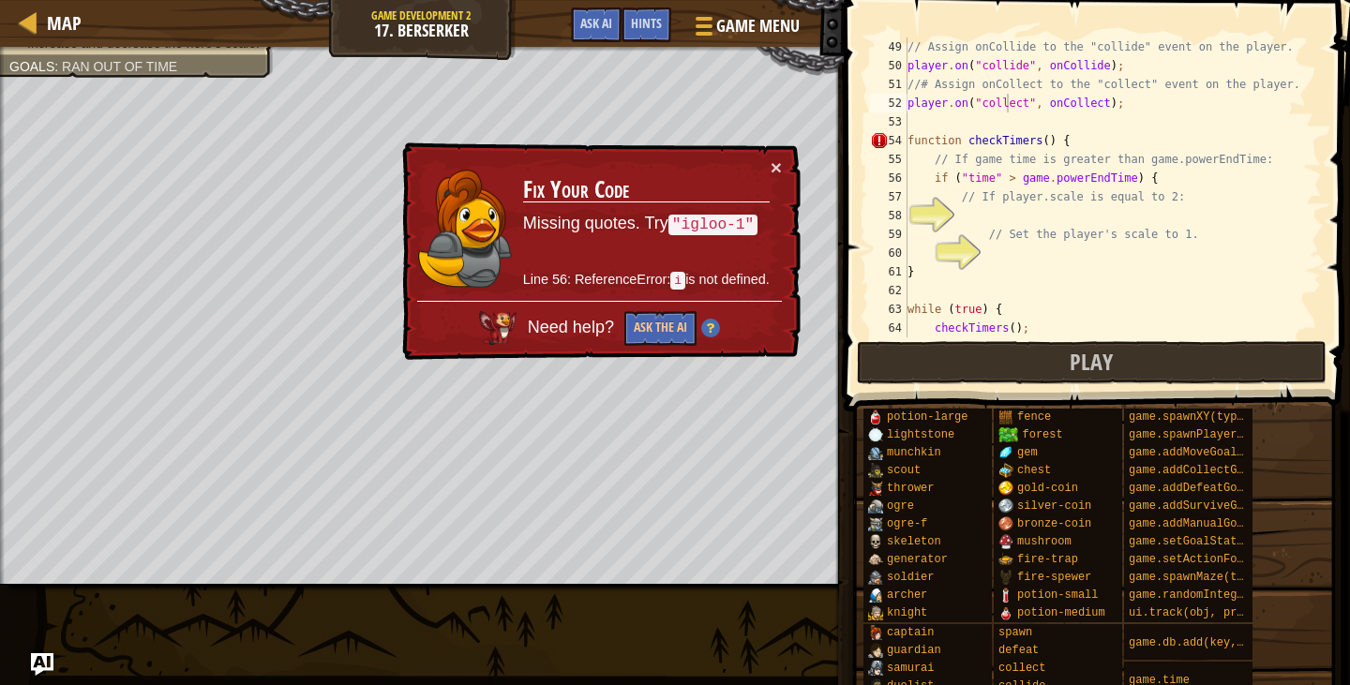
scroll to position [938, 0]
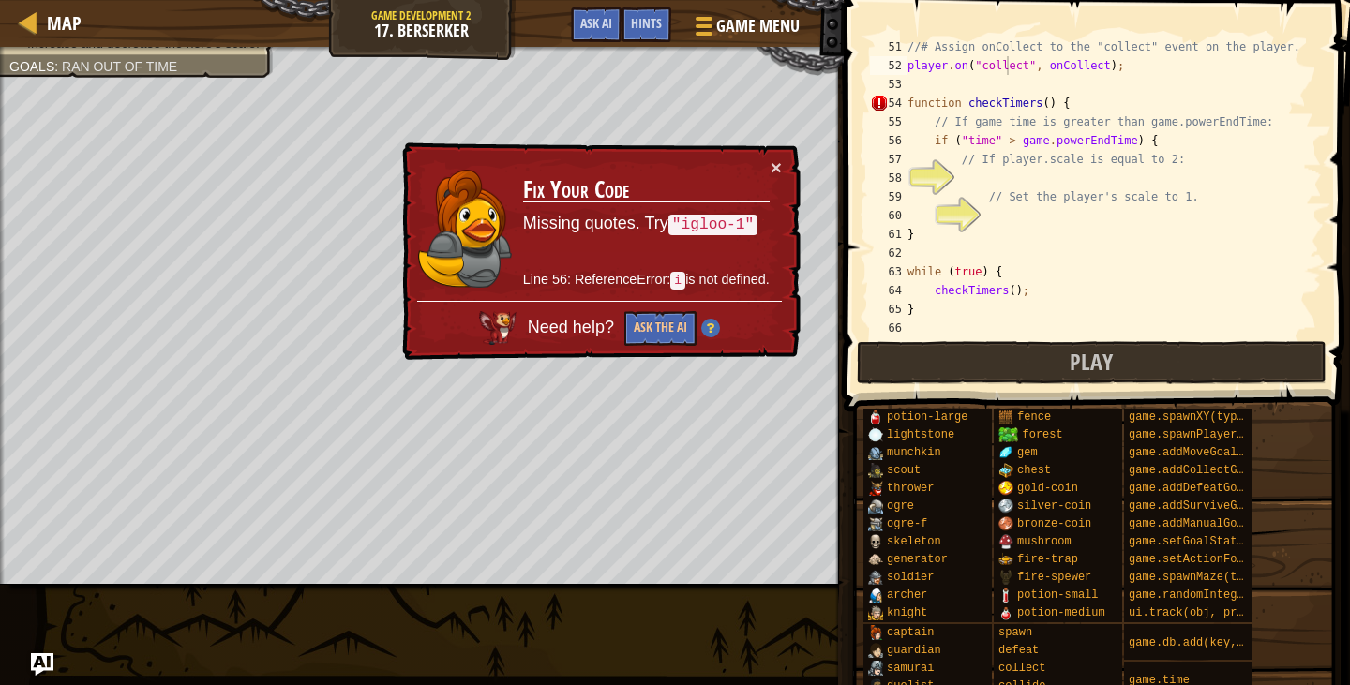
click at [982, 187] on div "//# Assign onCollect to the "collect" event on the player. player . on ( "colle…" at bounding box center [1106, 207] width 404 height 338
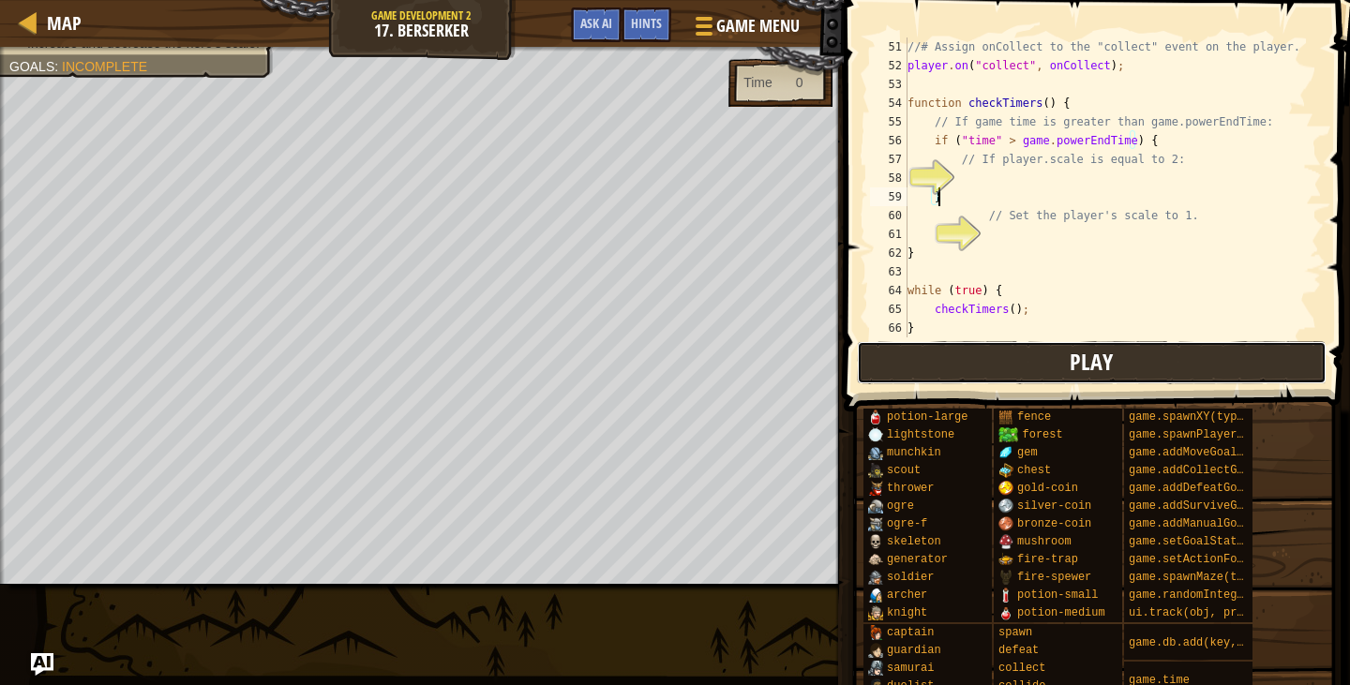
click at [955, 371] on button "Play" at bounding box center [1092, 362] width 470 height 43
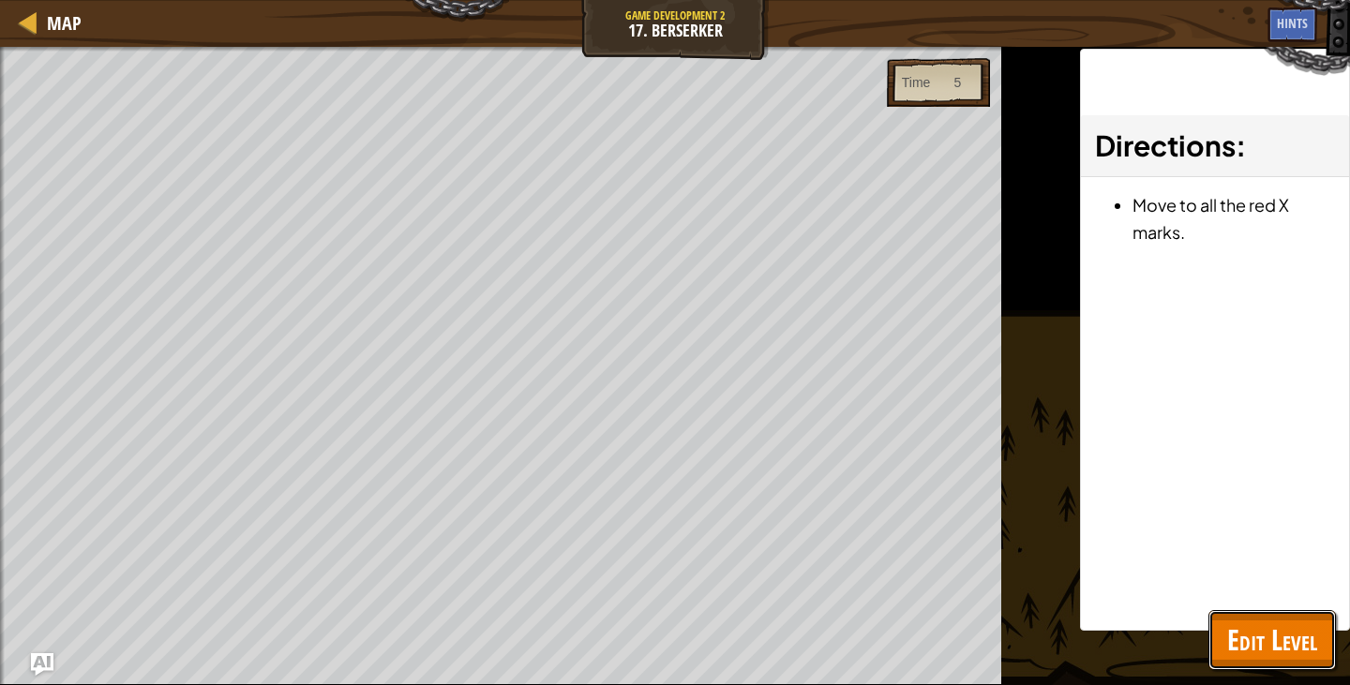
drag, startPoint x: 1269, startPoint y: 628, endPoint x: 1254, endPoint y: 625, distance: 15.5
click at [1270, 628] on span "Edit Level" at bounding box center [1272, 640] width 90 height 38
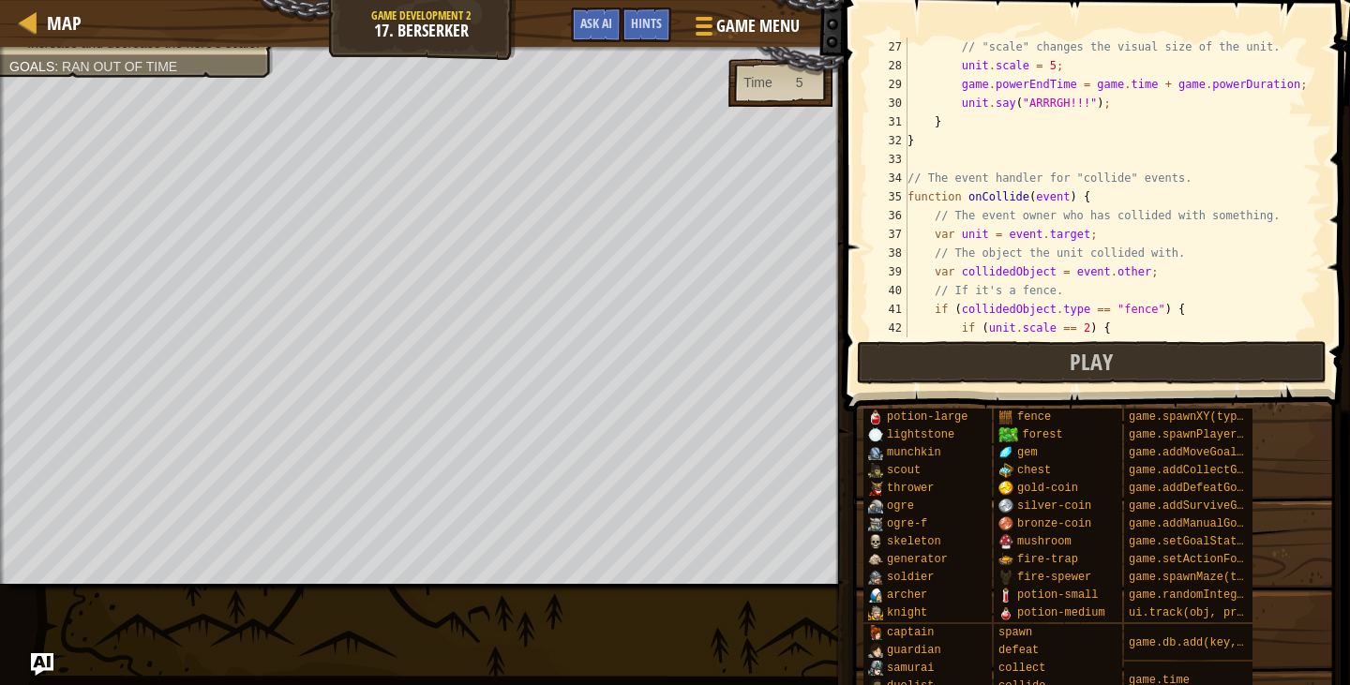
scroll to position [375, 0]
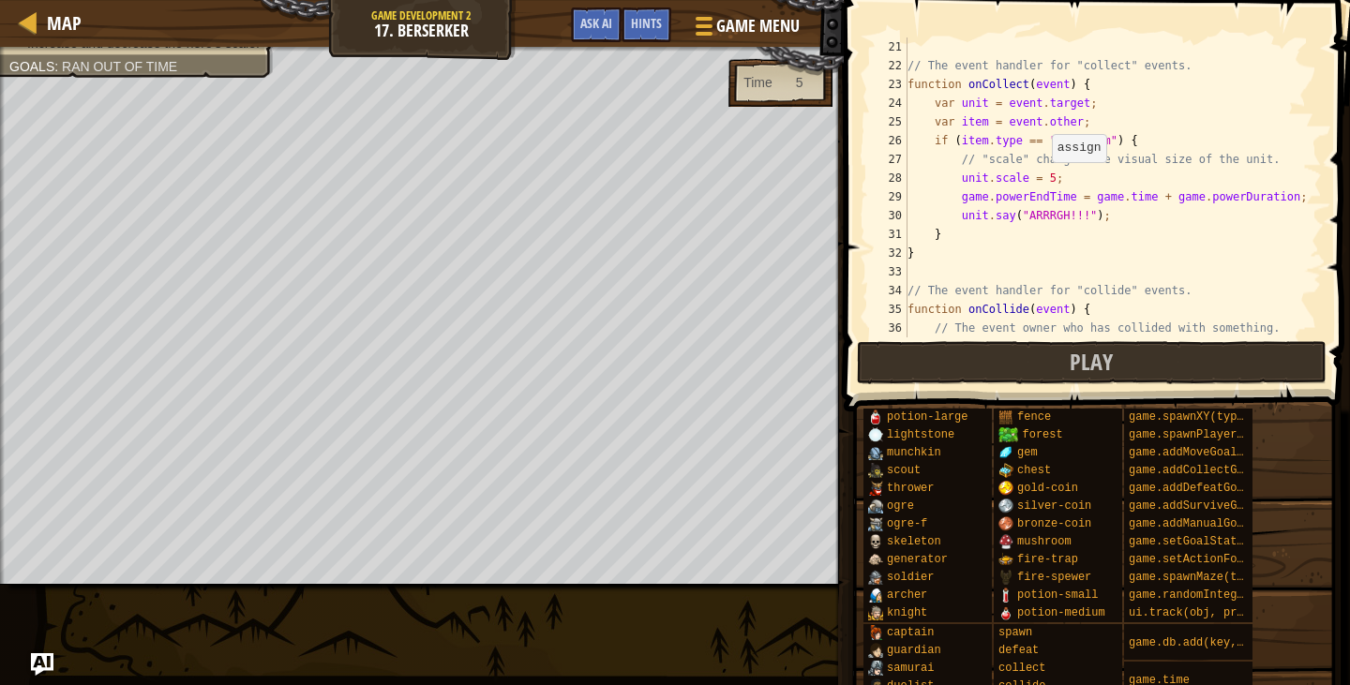
click at [1041, 177] on div "// The event handler for "collect" events. function onCollect ( event ) { var u…" at bounding box center [1106, 207] width 404 height 338
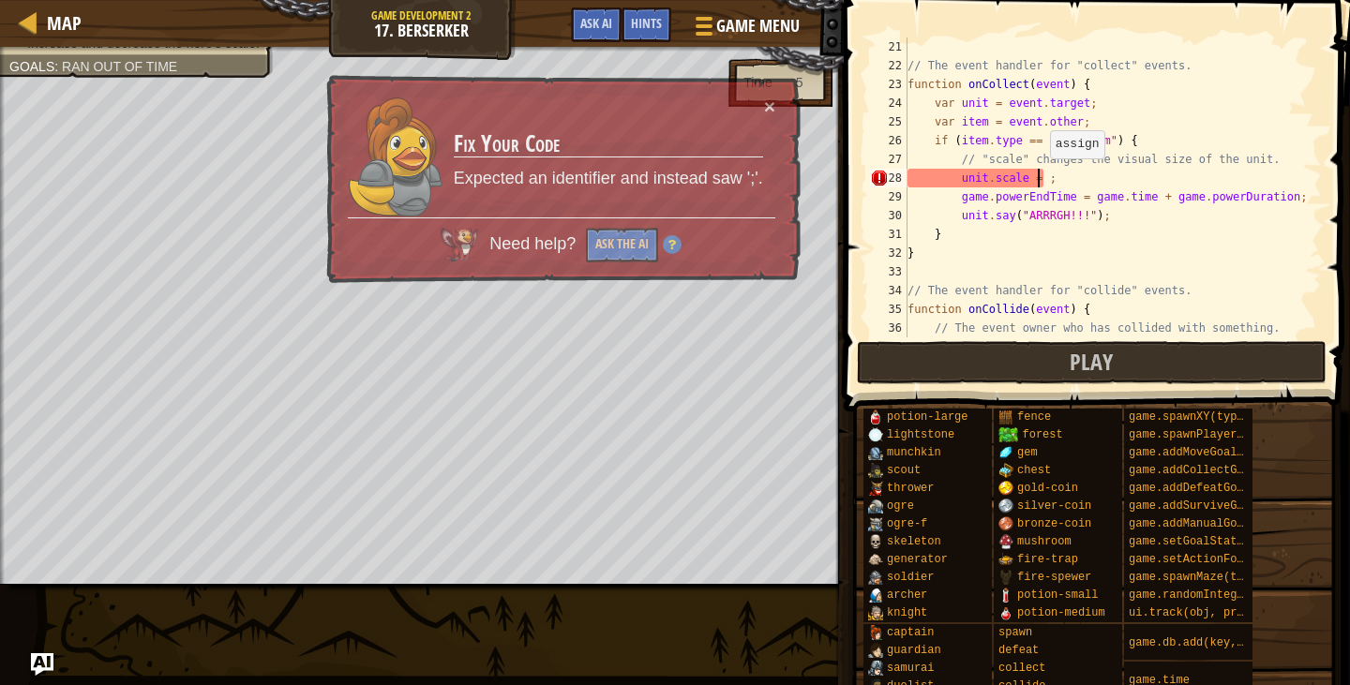
type textarea "unit.scale = 2;"
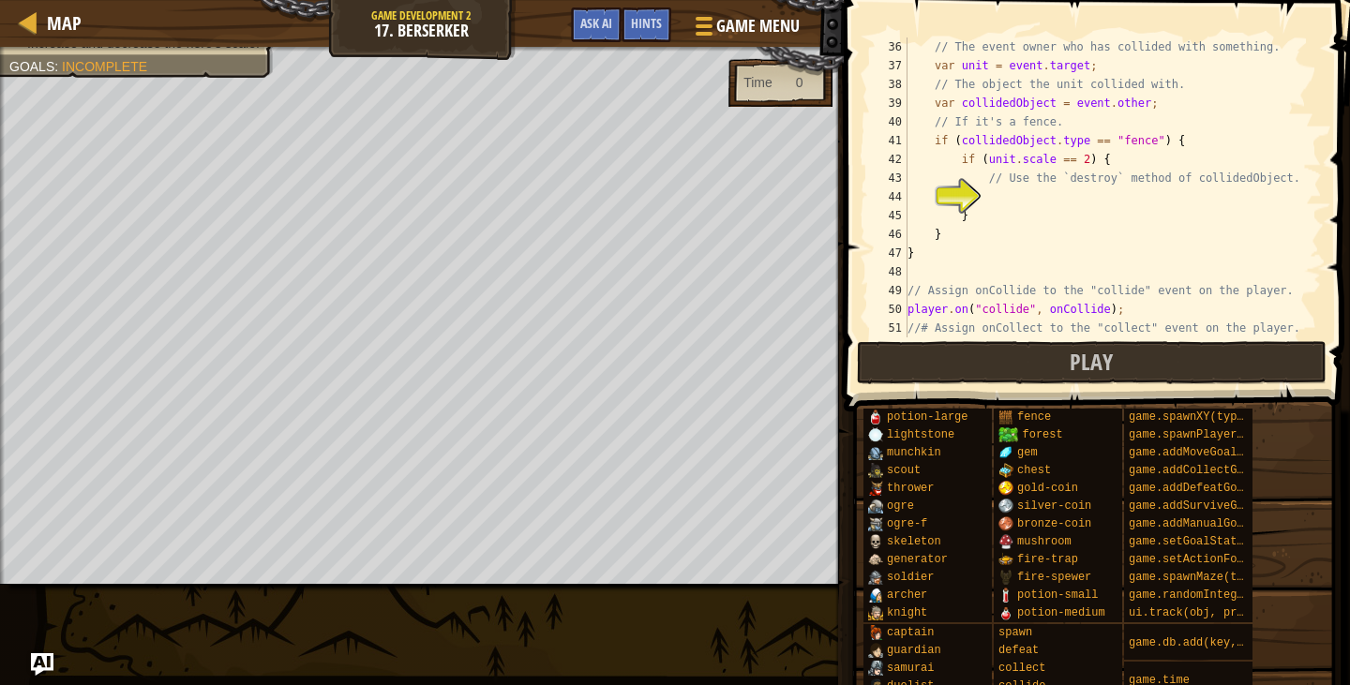
scroll to position [656, 0]
click at [1056, 188] on div "// The event owner who has collided with something. var unit = event . target ;…" at bounding box center [1106, 207] width 404 height 338
type textarea "collidedObject.destroy();"
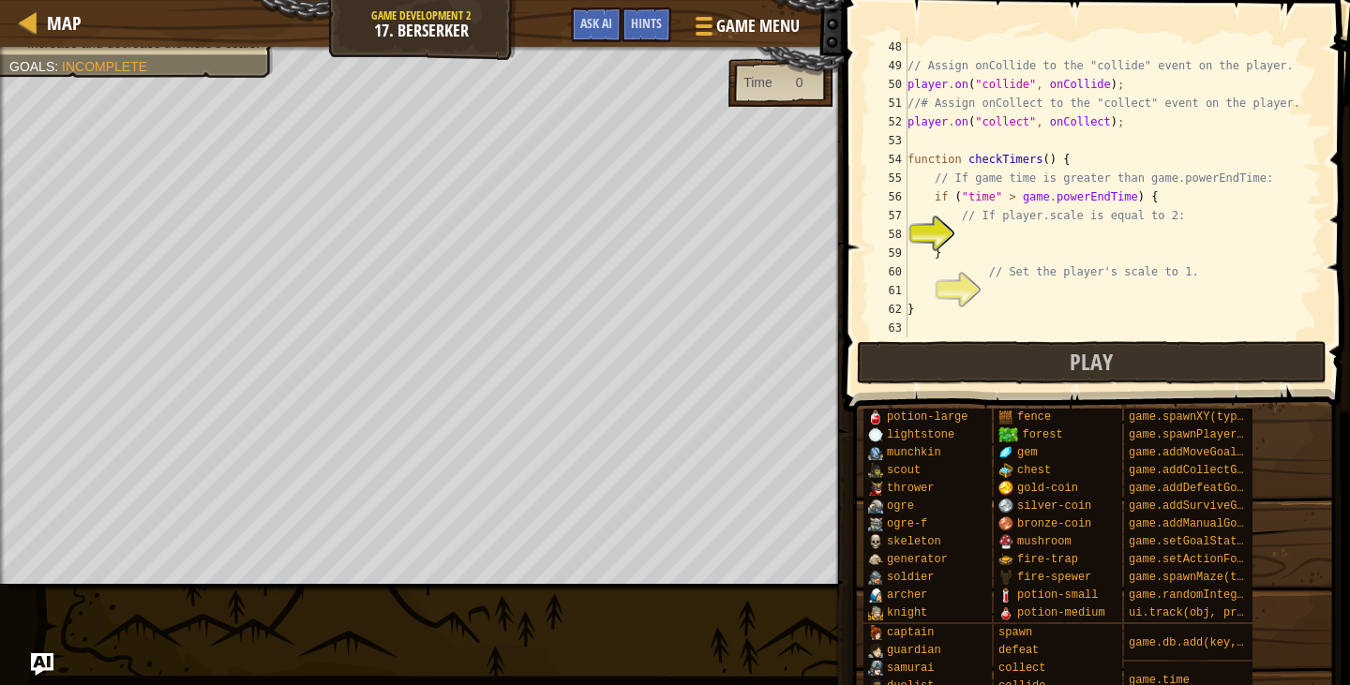
scroll to position [938, 0]
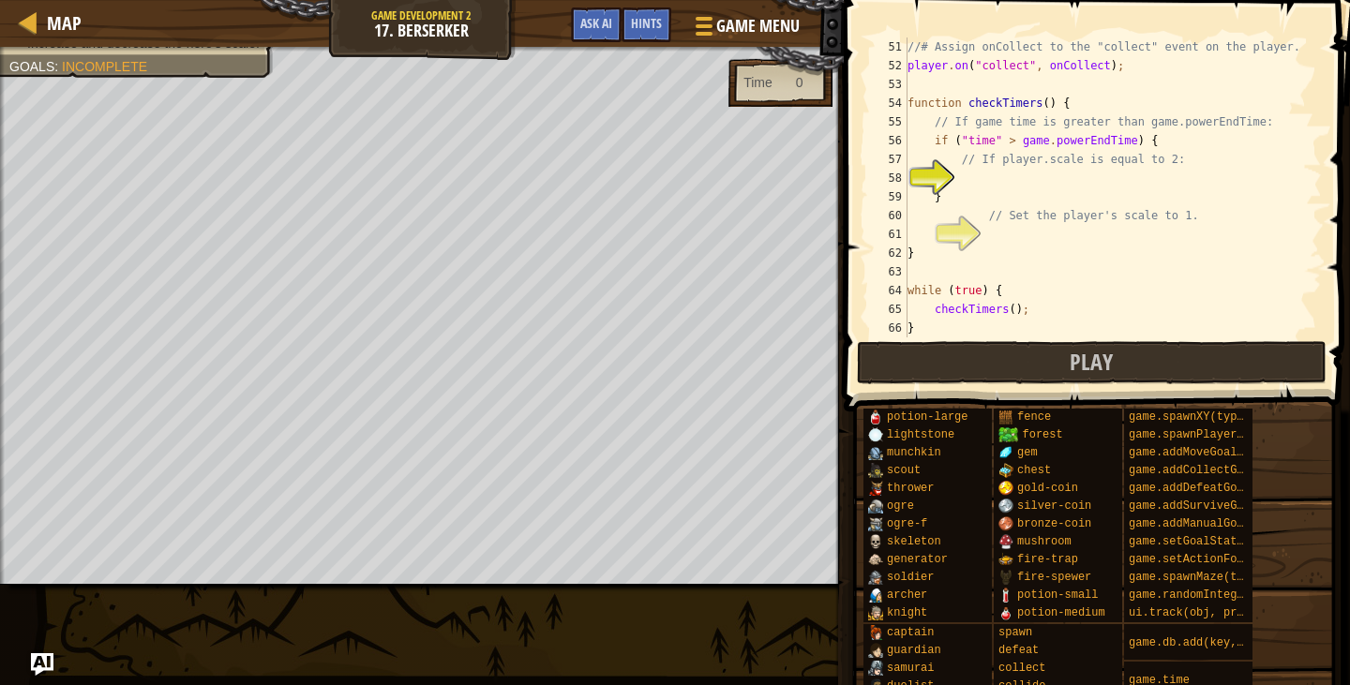
click at [1071, 169] on div "//# Assign onCollect to the "collect" event on the player. player . on ( "colle…" at bounding box center [1106, 207] width 404 height 338
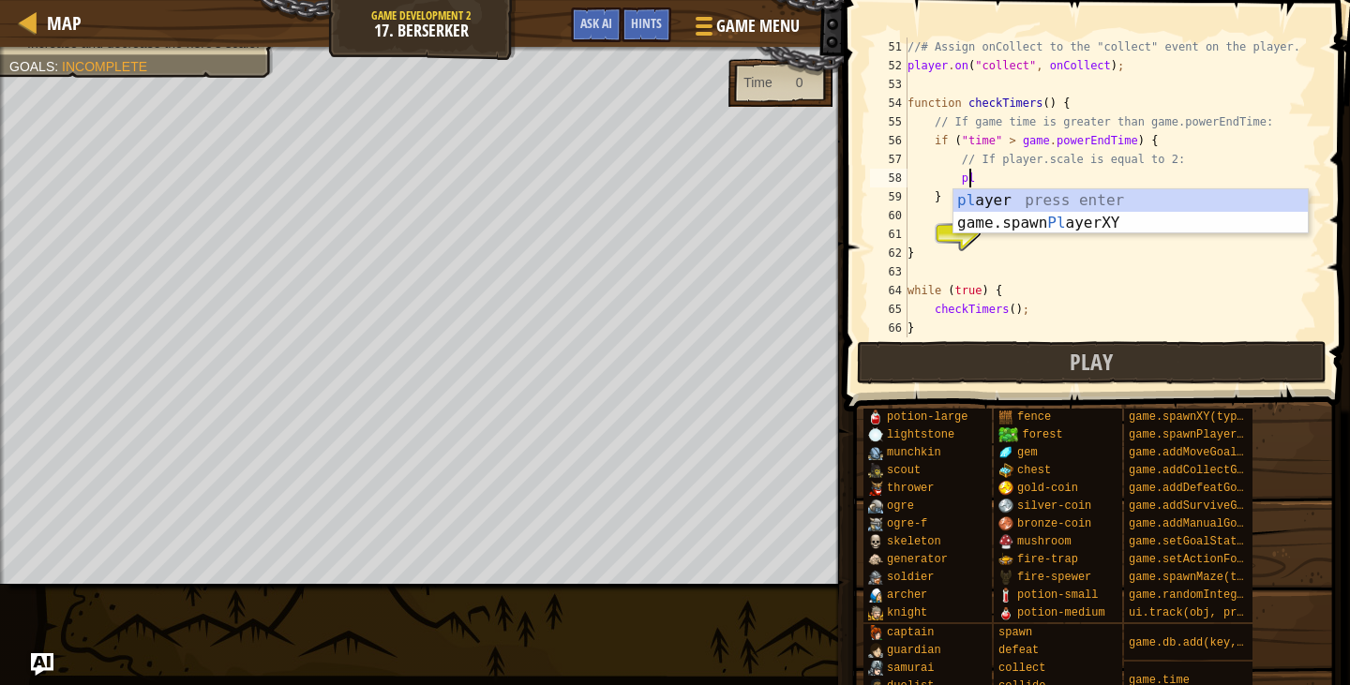
type textarea "p"
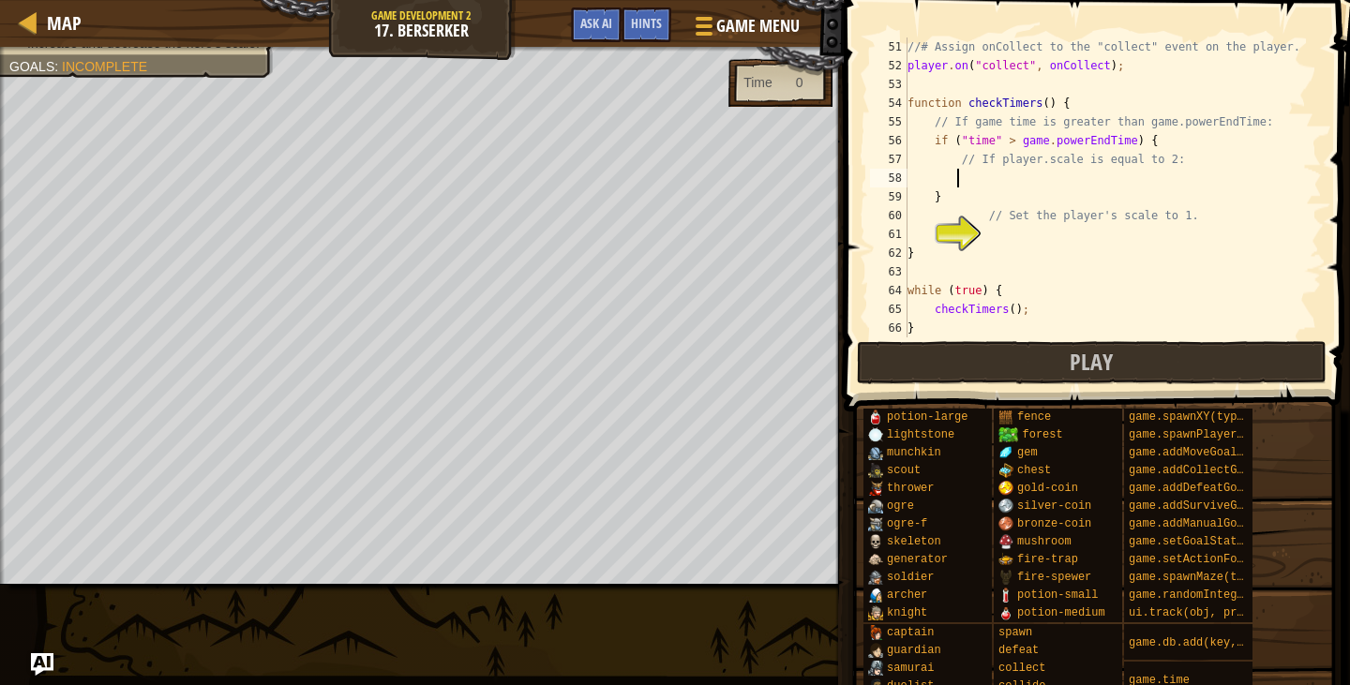
scroll to position [8, 3]
click at [1032, 188] on div "//# Assign onCollect to the "collect" event on the player. player . on ( "colle…" at bounding box center [1106, 207] width 404 height 338
type textarea "}"
click at [1017, 257] on div "//# Assign onCollect to the "collect" event on the player. player . on ( "colle…" at bounding box center [1106, 207] width 404 height 338
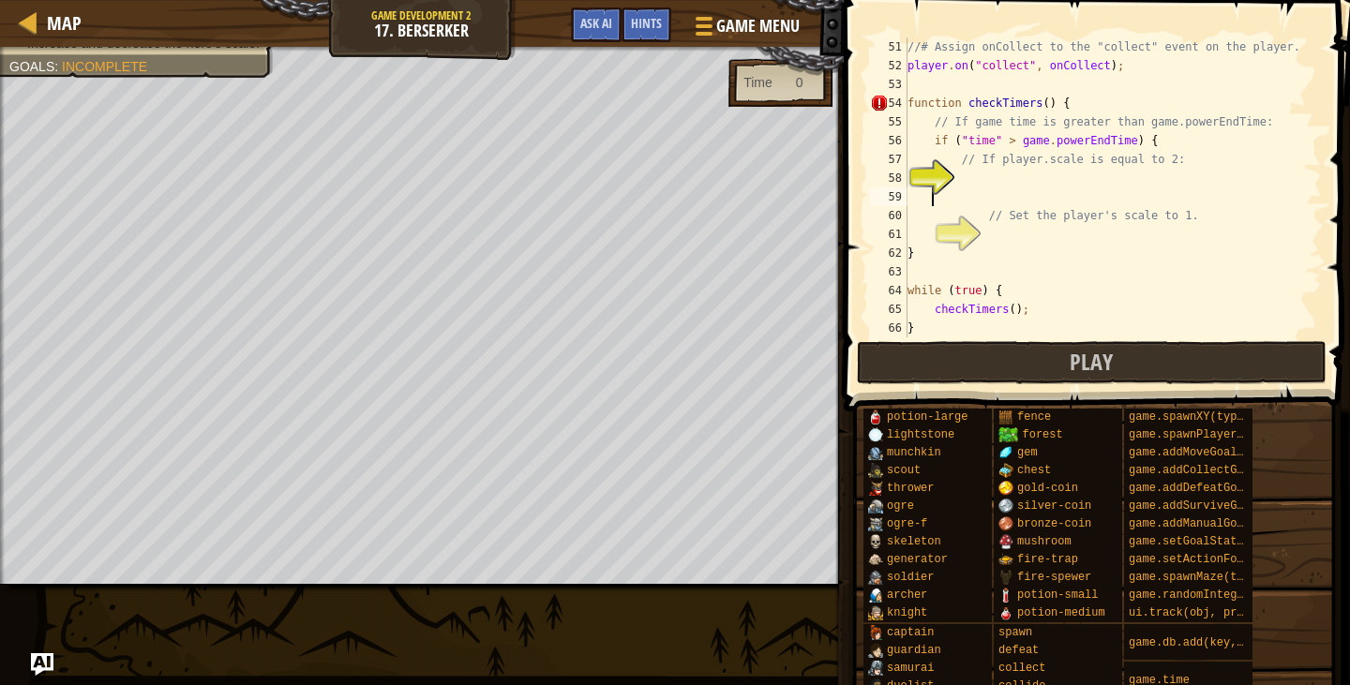
type textarea "}"
click at [1020, 238] on div "//# Assign onCollect to the "collect" event on the player. player . on ( "colle…" at bounding box center [1106, 207] width 404 height 338
click at [1030, 165] on div "//# Assign onCollect to the "collect" event on the player. player . on ( "colle…" at bounding box center [1106, 207] width 404 height 338
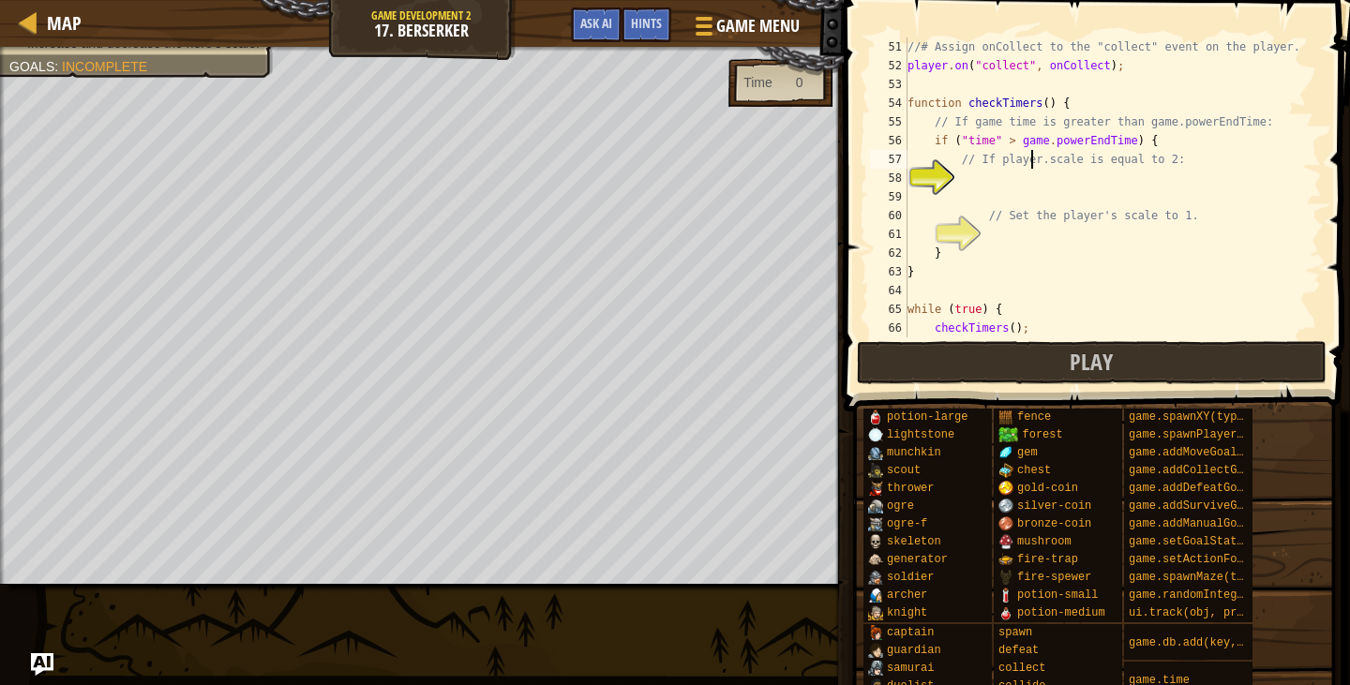
type textarea "// If player.scale is equal to 2:"
click at [1042, 183] on div "//# Assign onCollect to the "collect" event on the player. player . on ( "colle…" at bounding box center [1106, 207] width 404 height 338
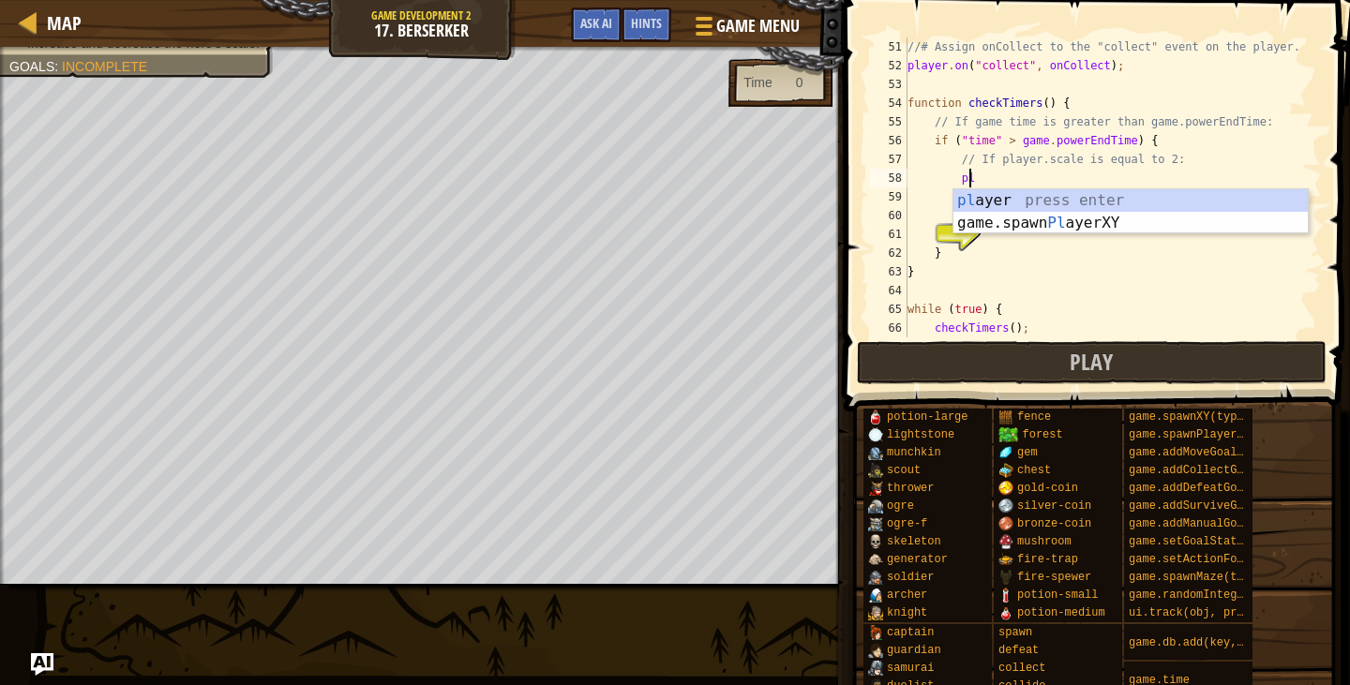
type textarea "p"
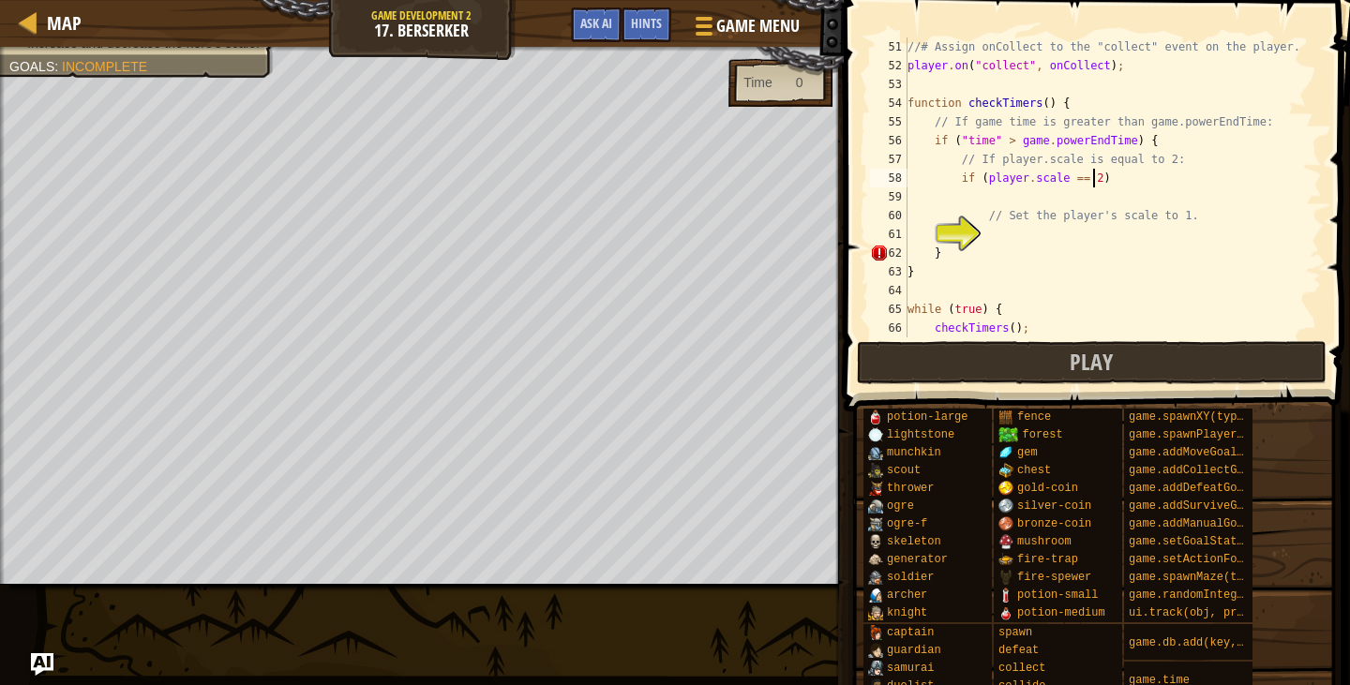
scroll to position [8, 14]
type textarea "if (player.scale == 2) {"
click at [1028, 233] on div "//# Assign onCollect to the "collect" event on the player. player . on ( "colle…" at bounding box center [1106, 207] width 404 height 338
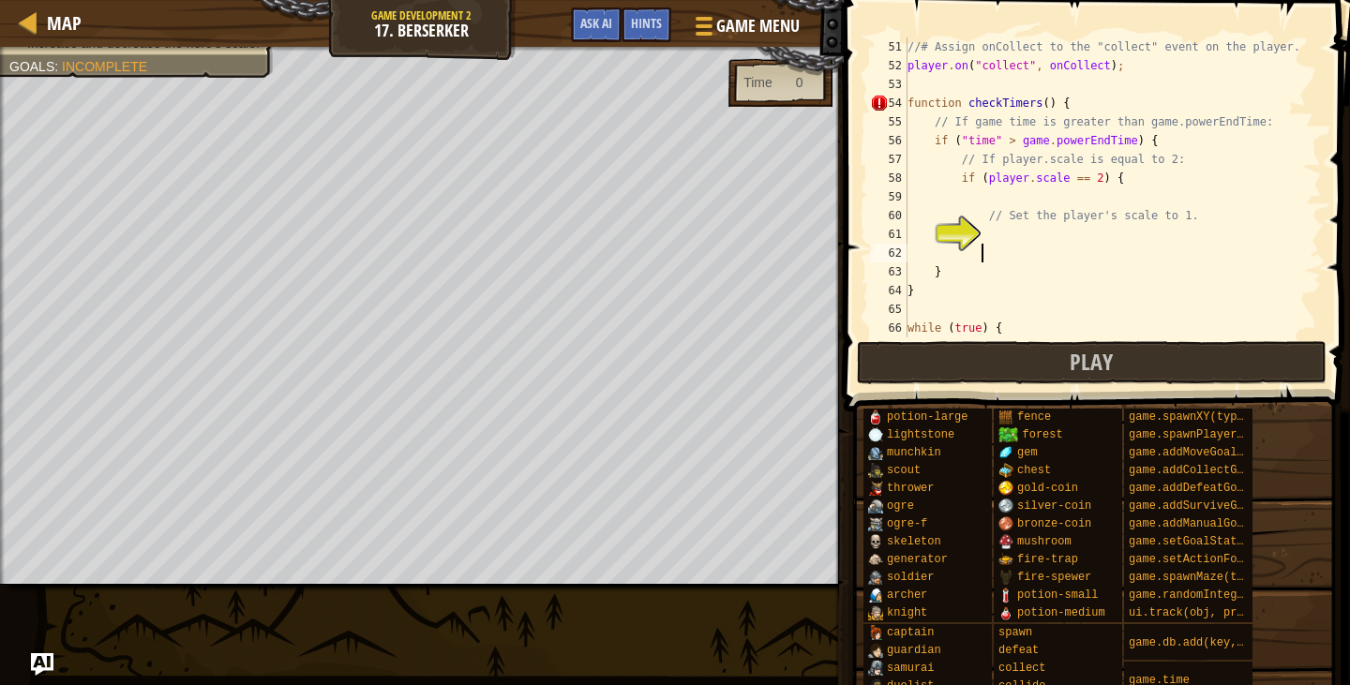
type textarea "}"
click at [1068, 233] on div "//# Assign onCollect to the "collect" event on the player. player . on ( "colle…" at bounding box center [1106, 207] width 404 height 338
type textarea "player.scale == 1;"
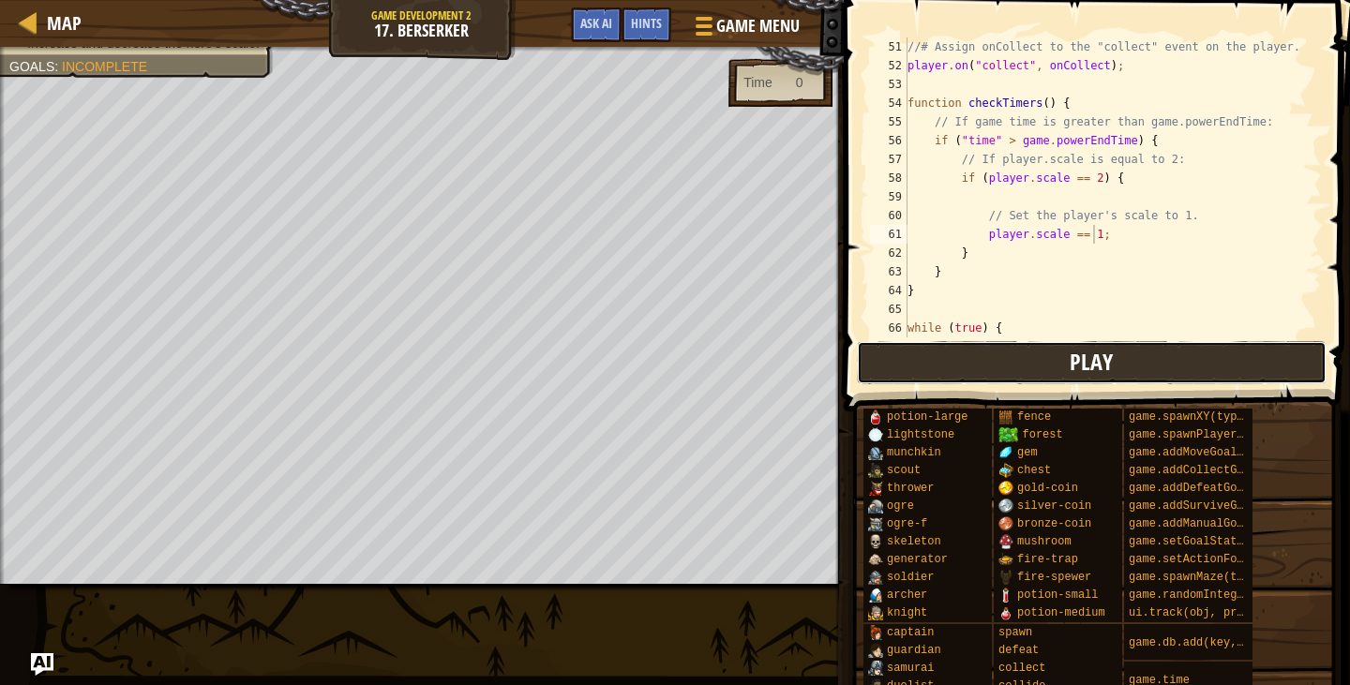
click at [999, 374] on button "Play" at bounding box center [1092, 362] width 470 height 43
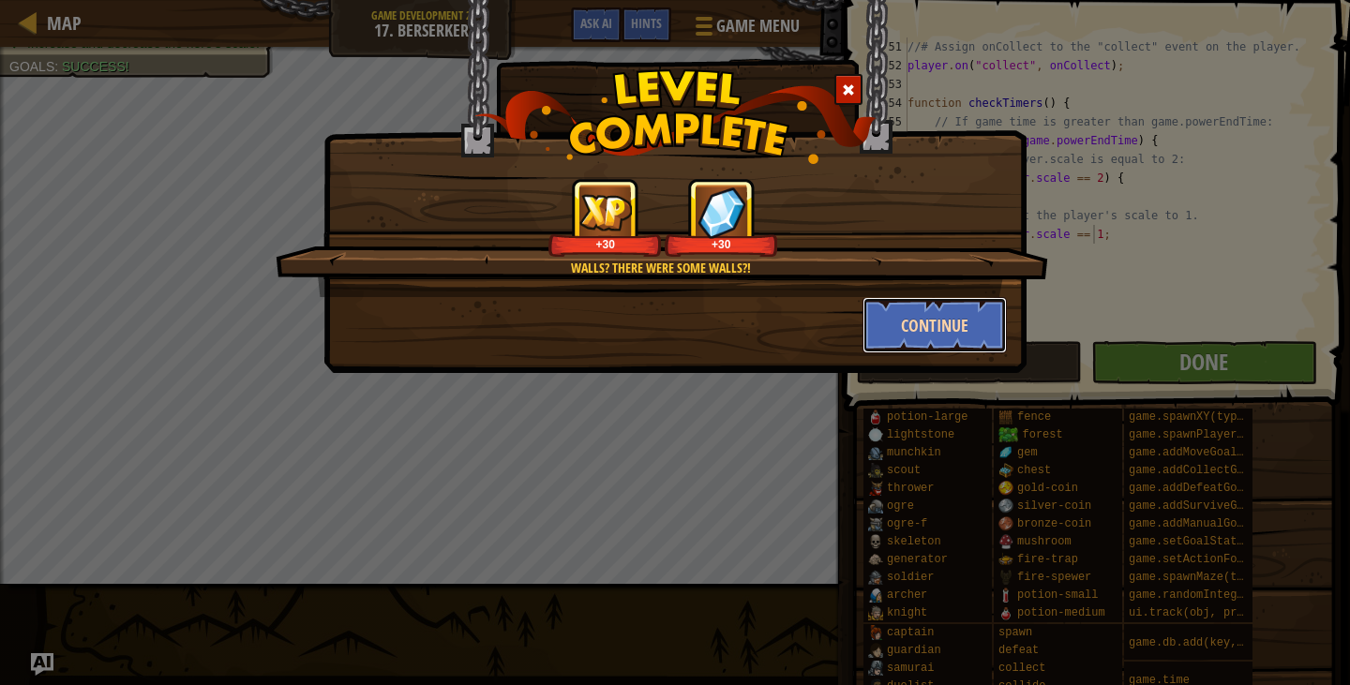
click at [938, 317] on button "Continue" at bounding box center [935, 325] width 145 height 56
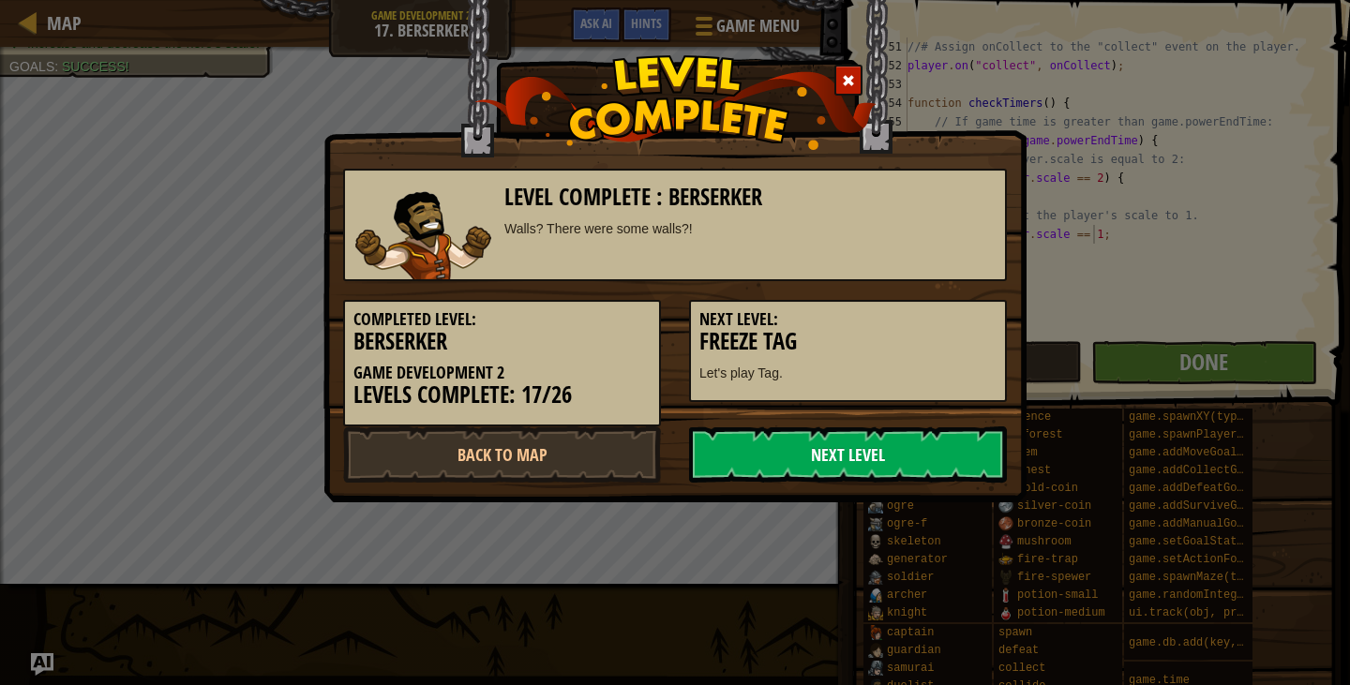
click at [799, 435] on link "Next Level" at bounding box center [848, 455] width 318 height 56
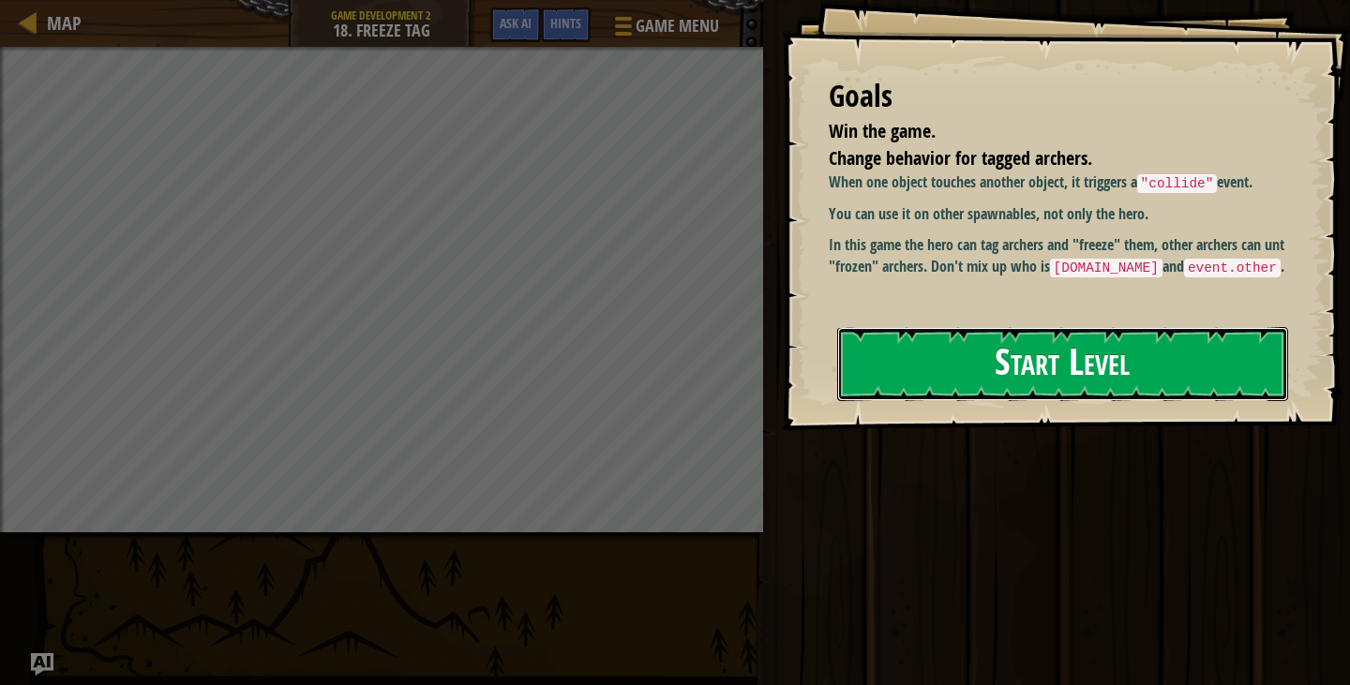
click at [960, 361] on button "Start Level" at bounding box center [1062, 364] width 451 height 74
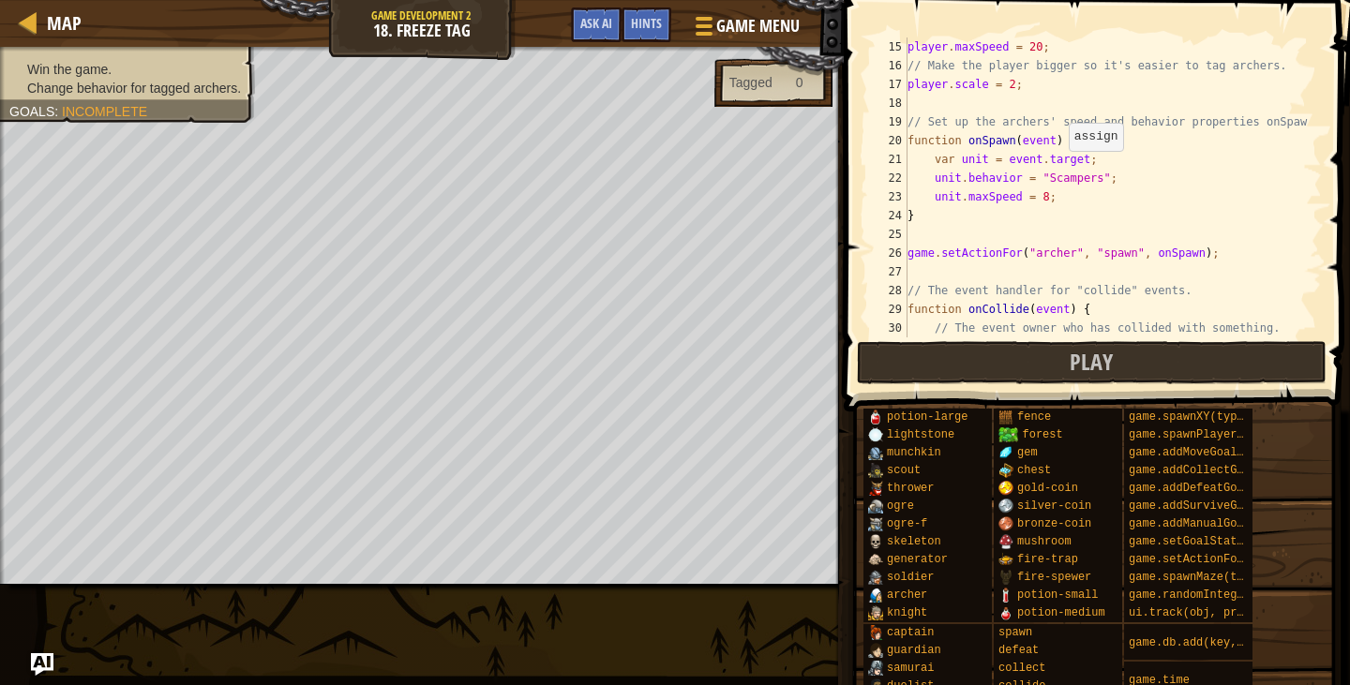
scroll to position [150, 0]
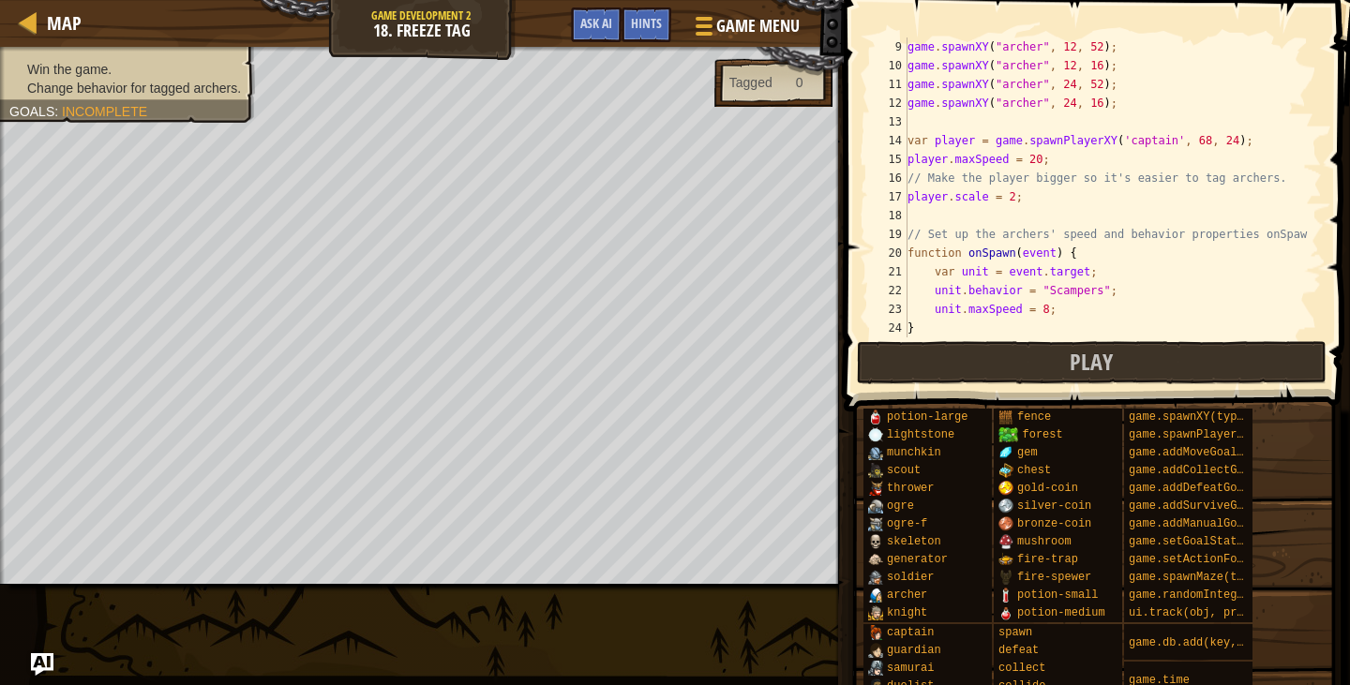
click at [1155, 146] on div "game . spawnXY ( "archer" , 12 , 52 ) ; game . spawnXY ( "archer" , 12 , 16 ) ;…" at bounding box center [1106, 207] width 404 height 338
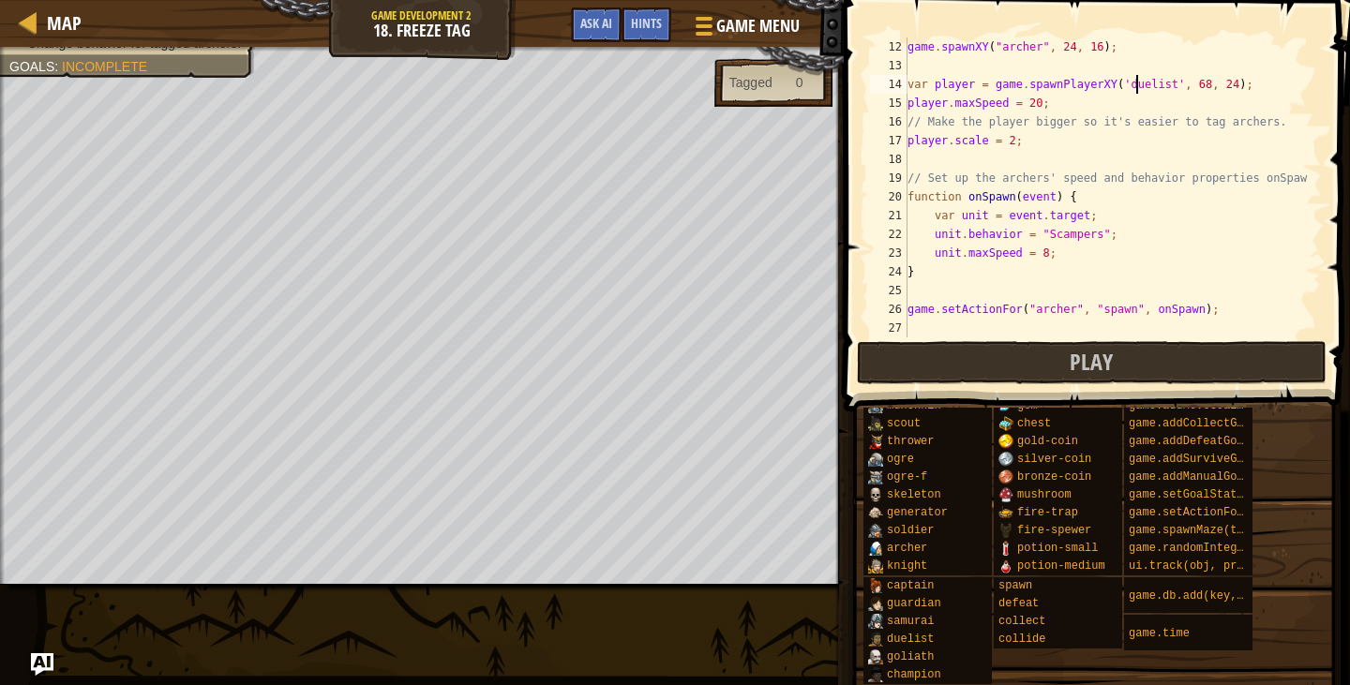
scroll to position [206, 0]
click at [1006, 143] on div "game . spawnXY ( "archer" , 24 , 16 ) ; var player = game . spawnPlayerXY ( 'du…" at bounding box center [1106, 207] width 404 height 338
type textarea "player.scale = 2;"
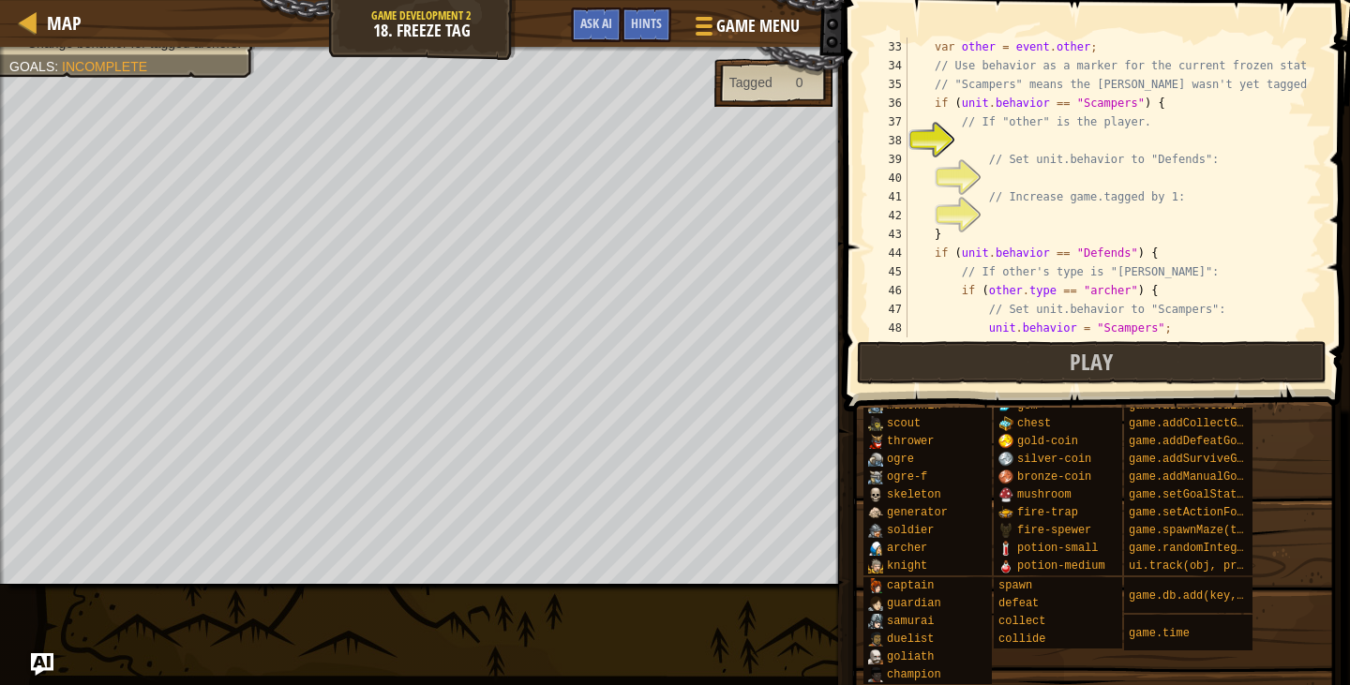
scroll to position [656, 0]
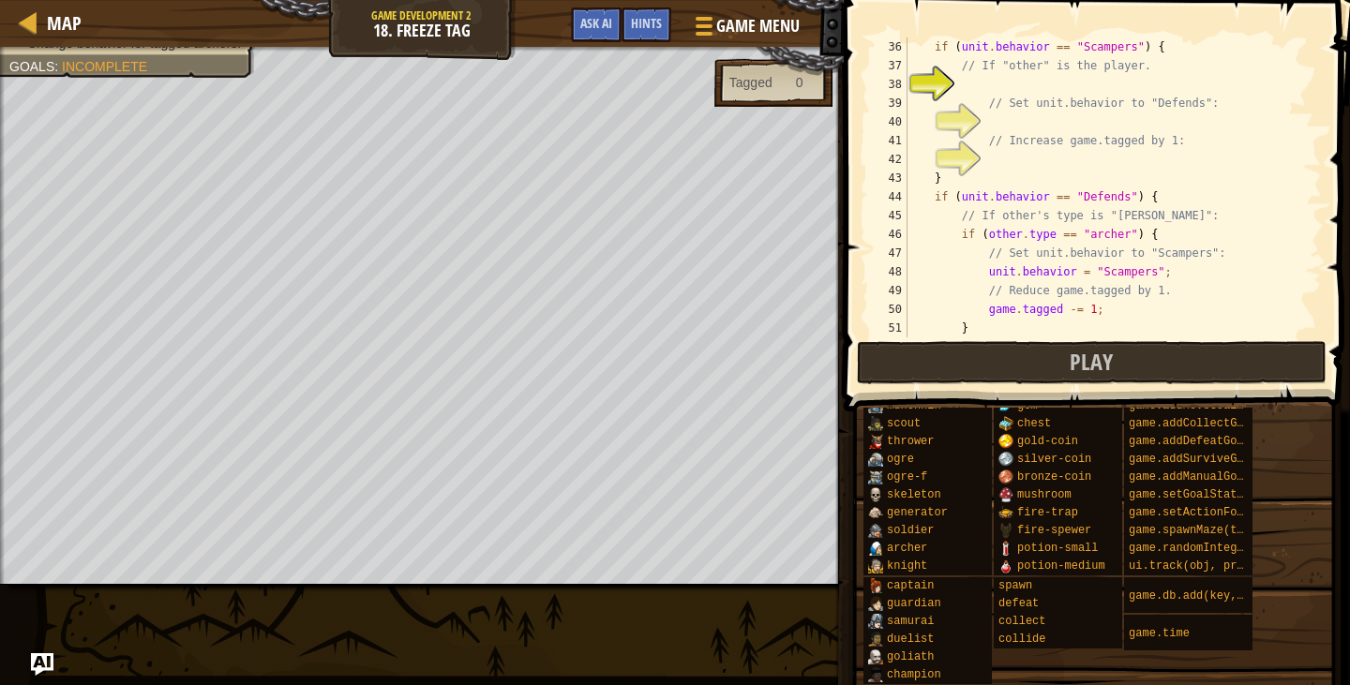
click at [1068, 83] on div "if ( unit . behavior == "Scampers" ) { // If "other" is the player. // Set unit…" at bounding box center [1106, 207] width 404 height 338
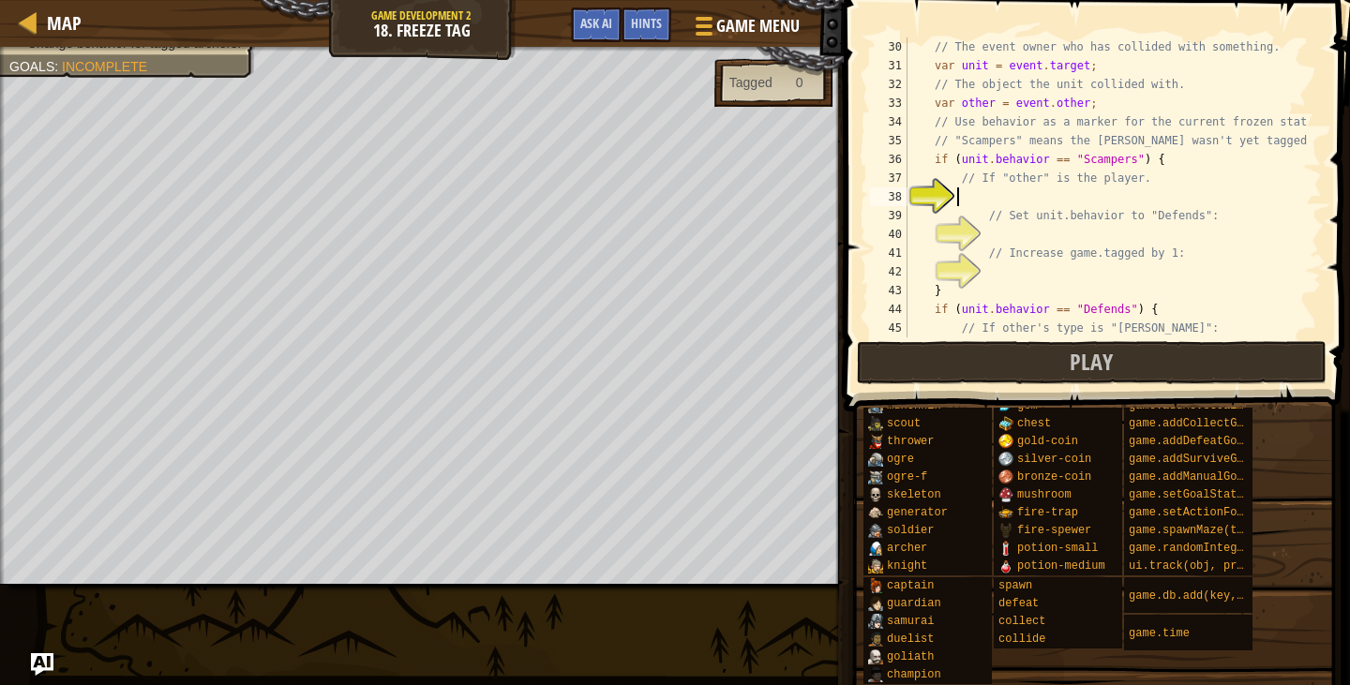
type textarea "I"
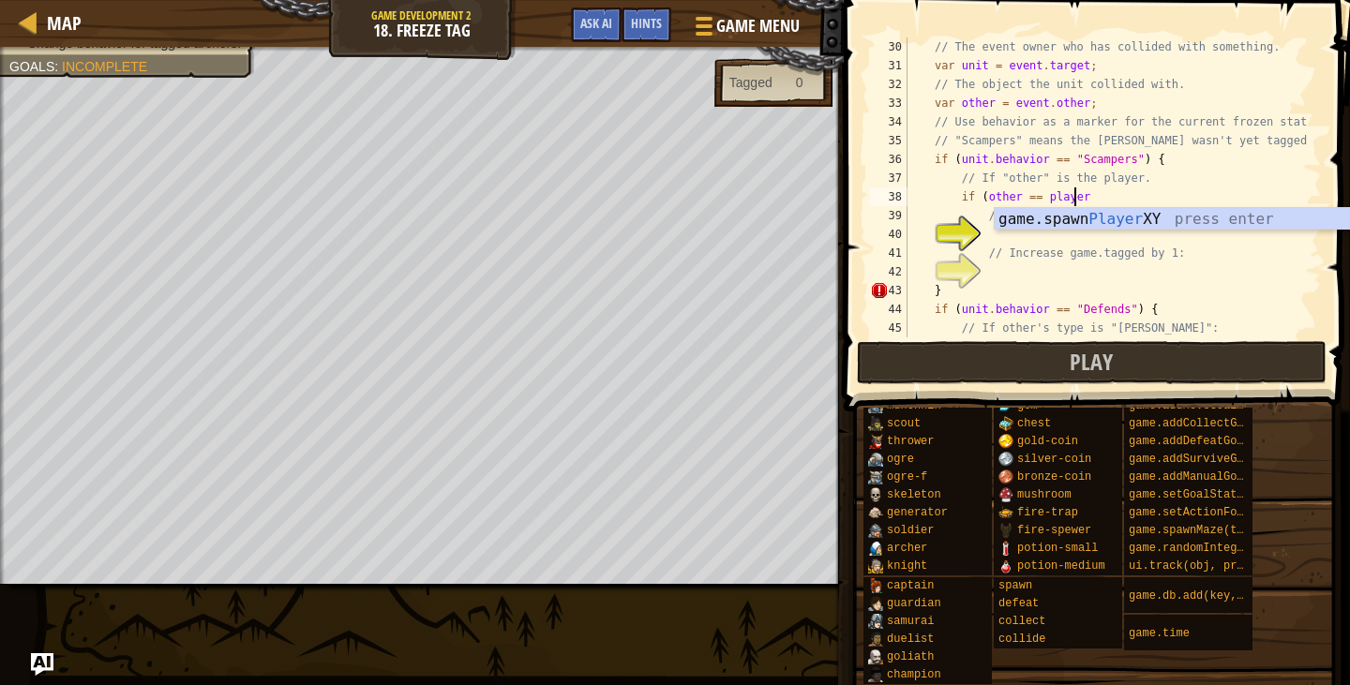
scroll to position [8, 13]
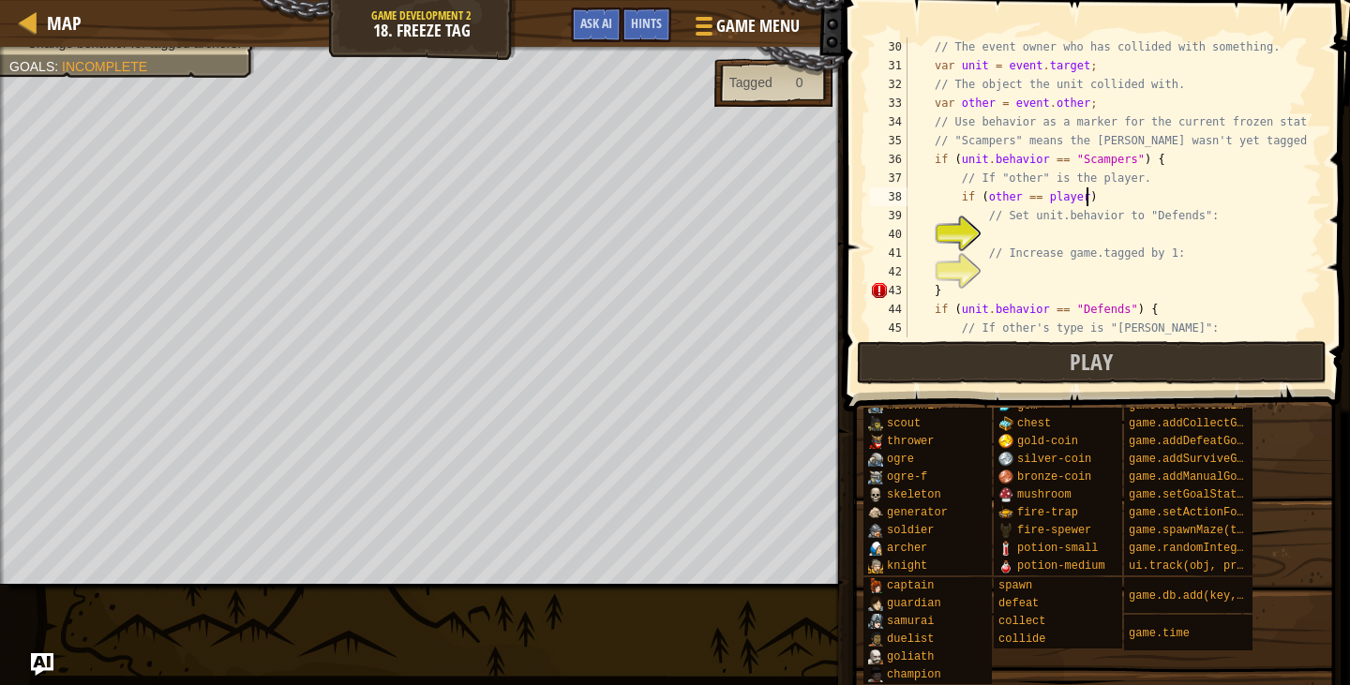
type textarea "if (other == player) {"
click at [1057, 273] on div "// The event owner who has collided with something. var unit = event . target ;…" at bounding box center [1106, 207] width 404 height 338
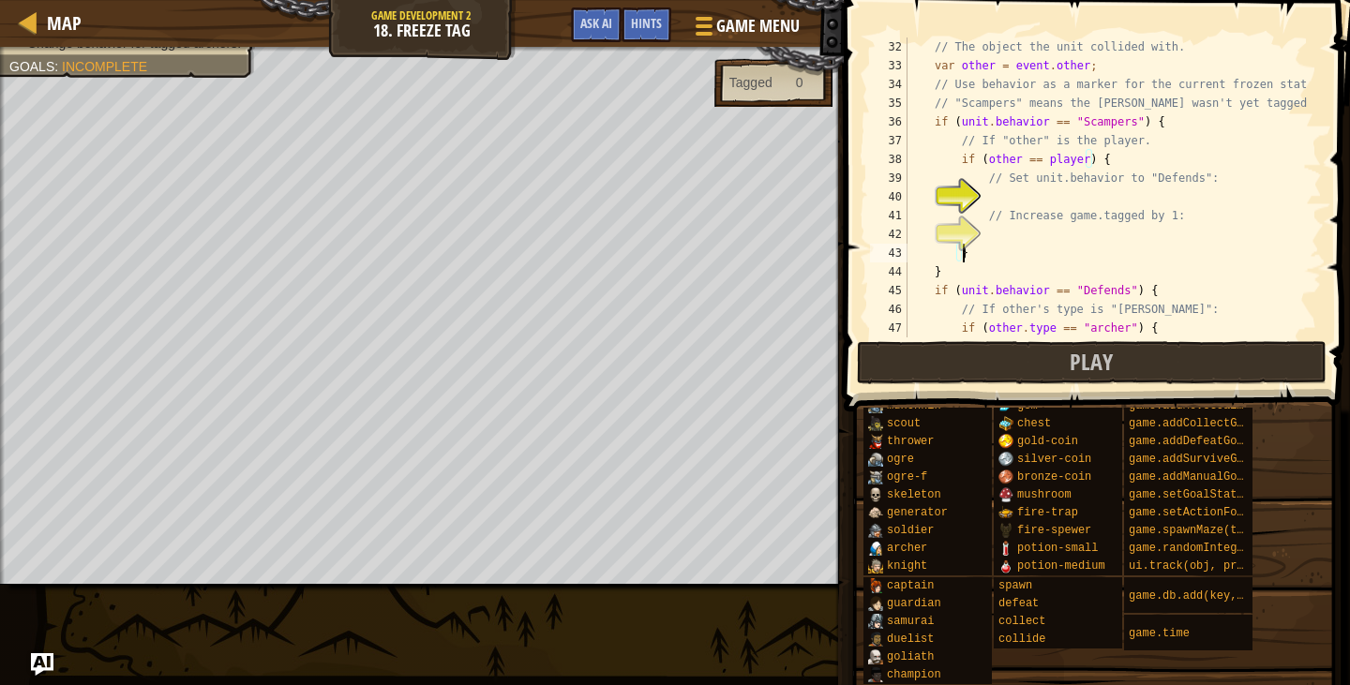
scroll to position [581, 0]
click at [1021, 184] on div "// The object the unit collided with. var other = event . other ; // Use behavi…" at bounding box center [1106, 207] width 404 height 338
type textarea "// Set unit.behavior to "Defends":"
click at [1043, 199] on div "// The object the unit collided with. var other = event . other ; // Use behavi…" at bounding box center [1106, 207] width 404 height 338
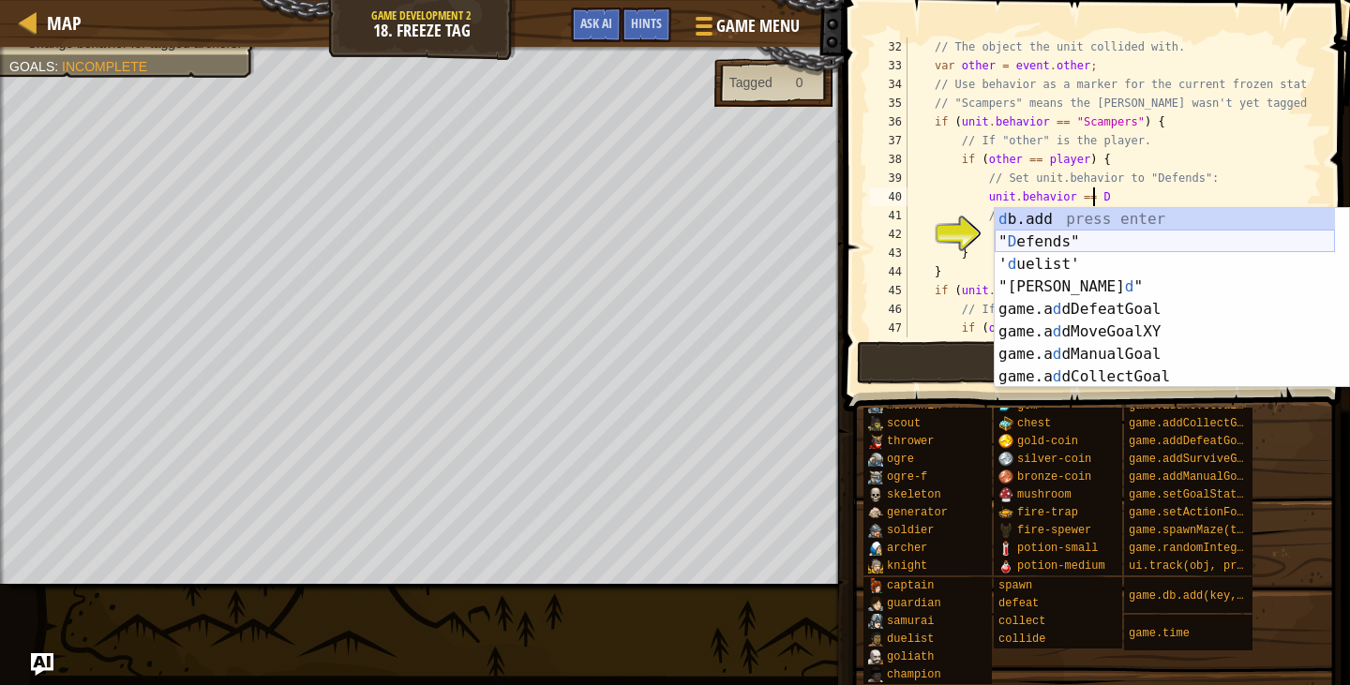
click at [1092, 246] on div "d b.add press enter " D efends" press enter ' d uelist' press enter "tagge d " …" at bounding box center [1165, 320] width 340 height 225
type textarea "unit.behavior == "Defends"
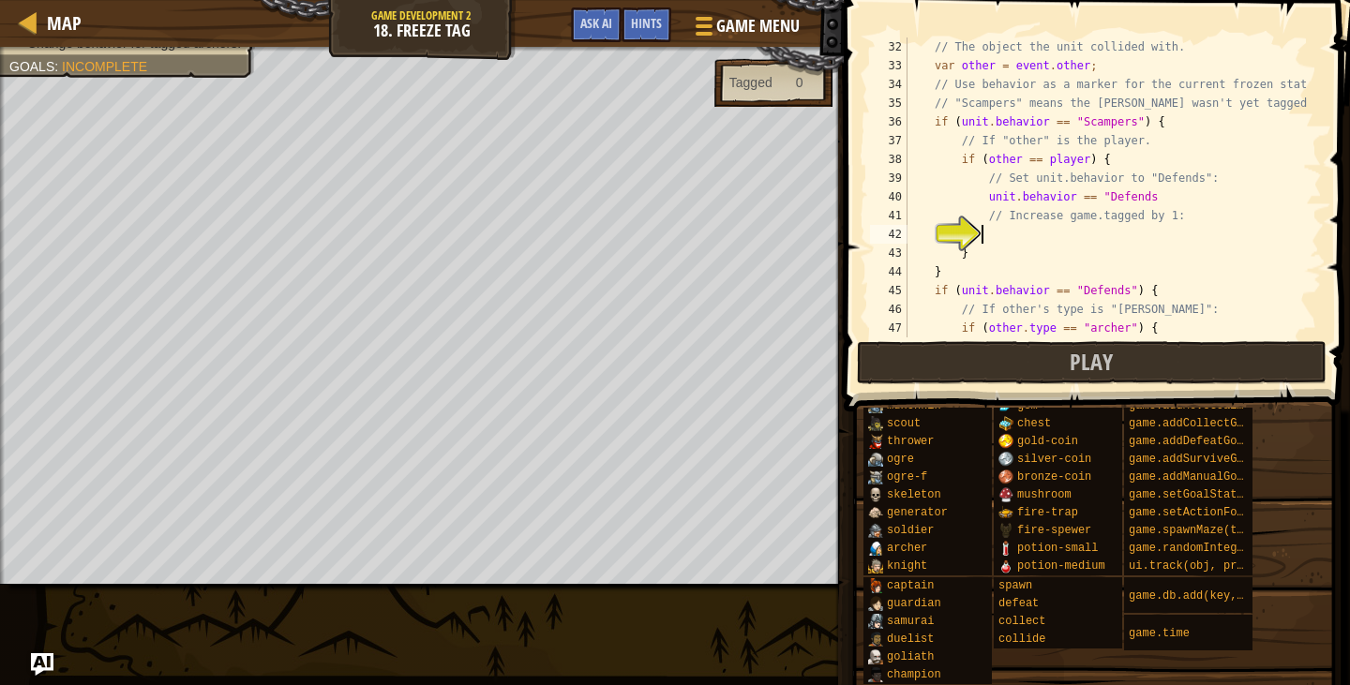
click at [1069, 232] on div "// The object the unit collided with. var other = event . other ; // Use behavi…" at bounding box center [1106, 207] width 404 height 338
click at [1011, 163] on div "// The object the unit collided with. var other = event . other ; // Use behavi…" at bounding box center [1106, 207] width 404 height 338
type textarea "if (other.type == player) {"
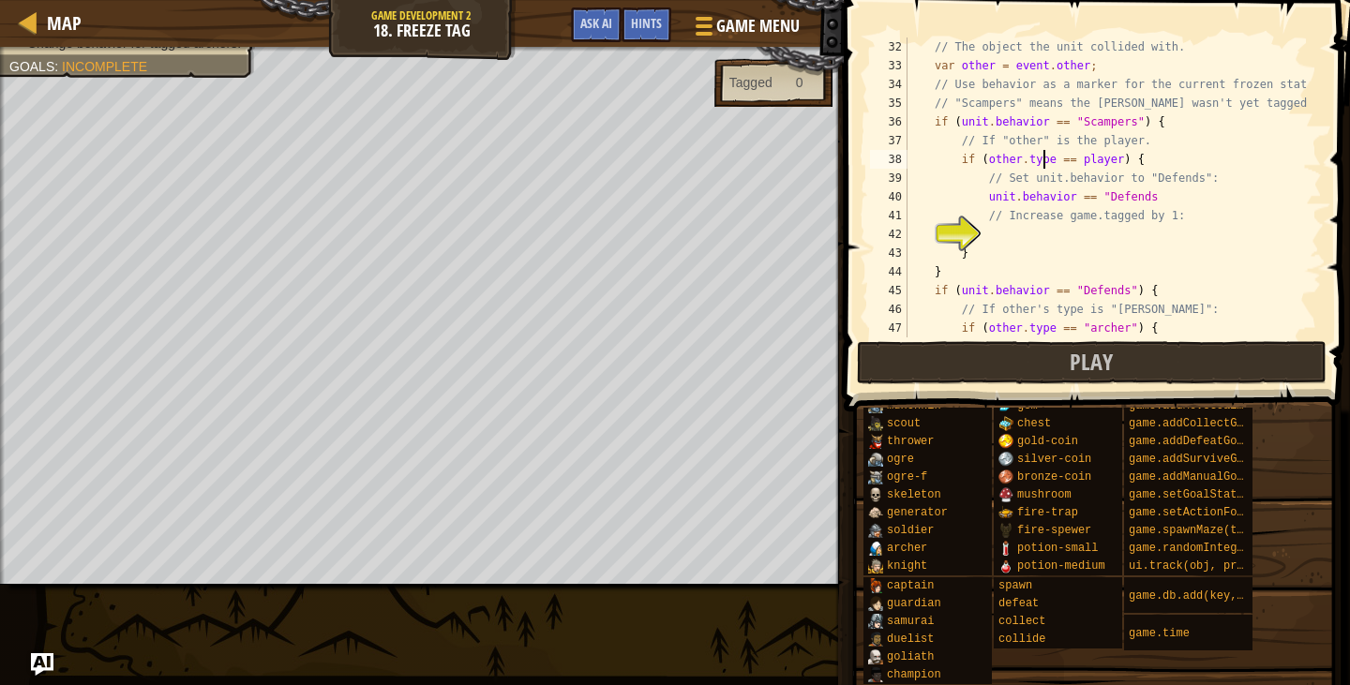
click at [1028, 236] on div "// The object the unit collided with. var other = event . other ; // Use behavi…" at bounding box center [1106, 207] width 404 height 338
click at [1164, 189] on div "// The object the unit collided with. var other = event . other ; // Use behavi…" at bounding box center [1106, 207] width 404 height 338
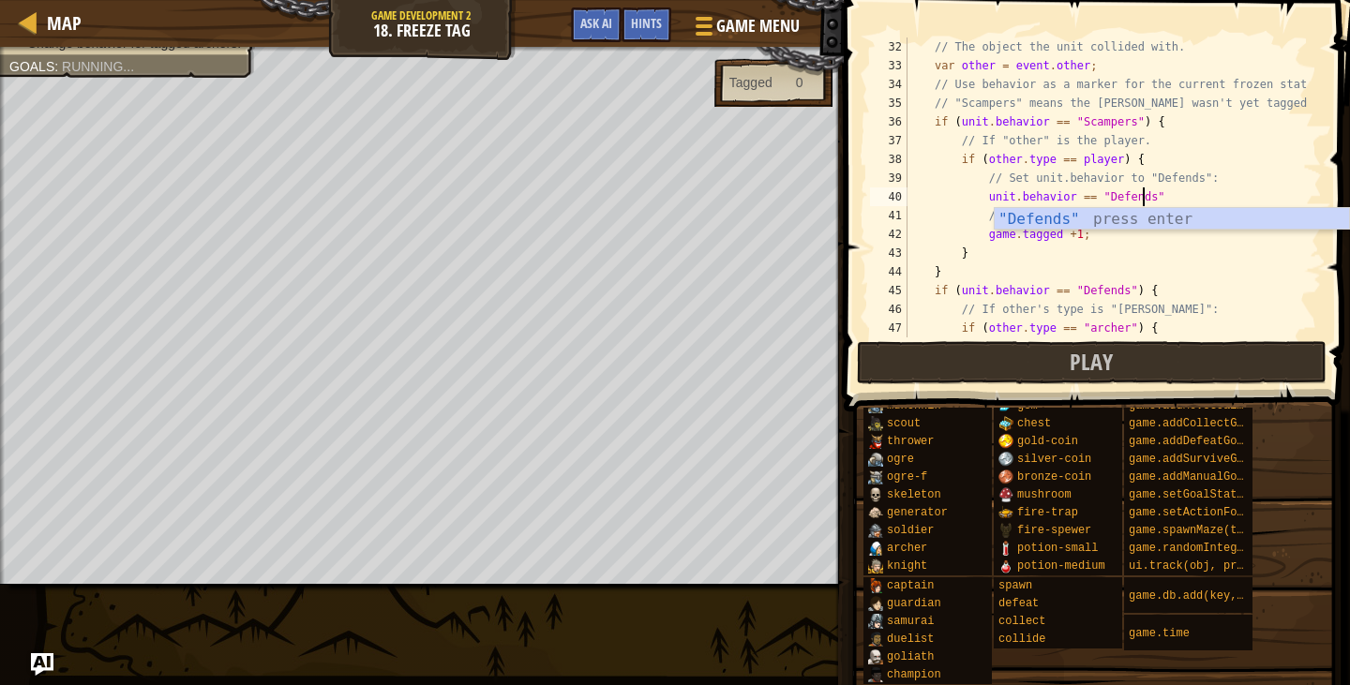
scroll to position [8, 18]
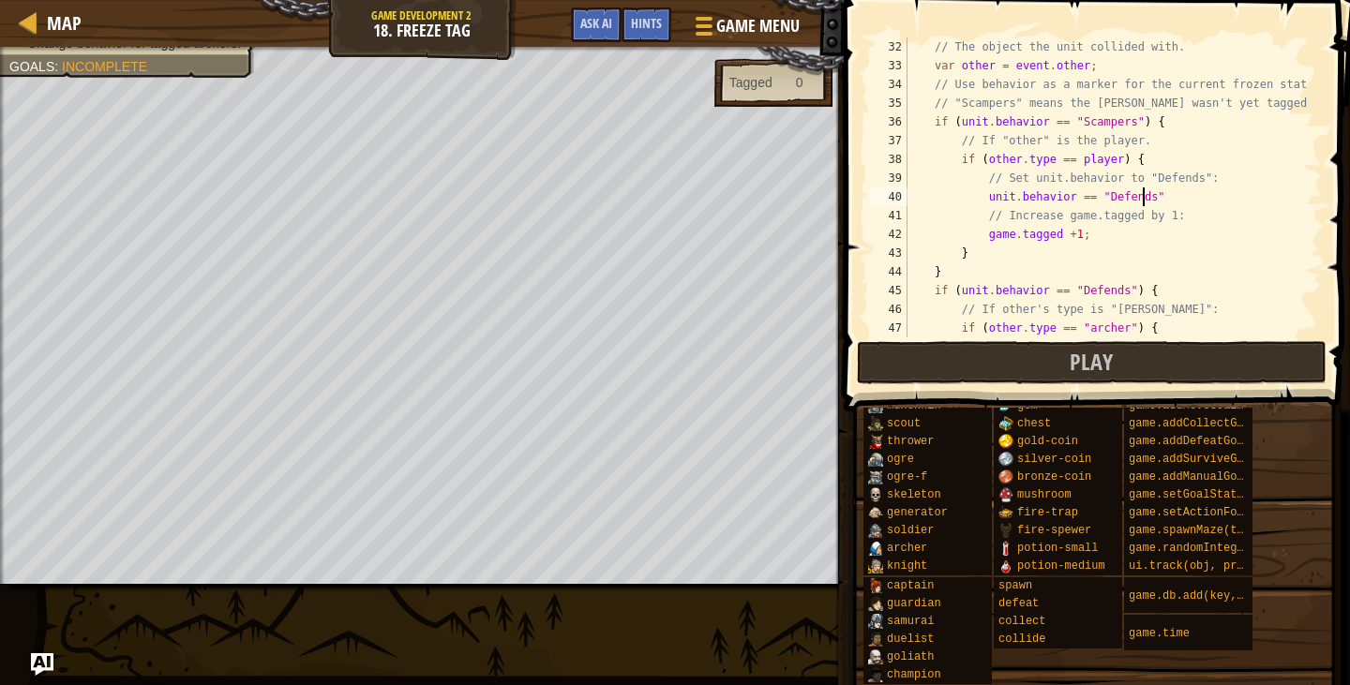
click at [1164, 189] on div "// The object the unit collided with. var other = event . other ; // Use behavi…" at bounding box center [1106, 207] width 404 height 338
type textarea "unit.behavior == "Defends";"
click at [1143, 369] on button "Play" at bounding box center [1092, 362] width 470 height 43
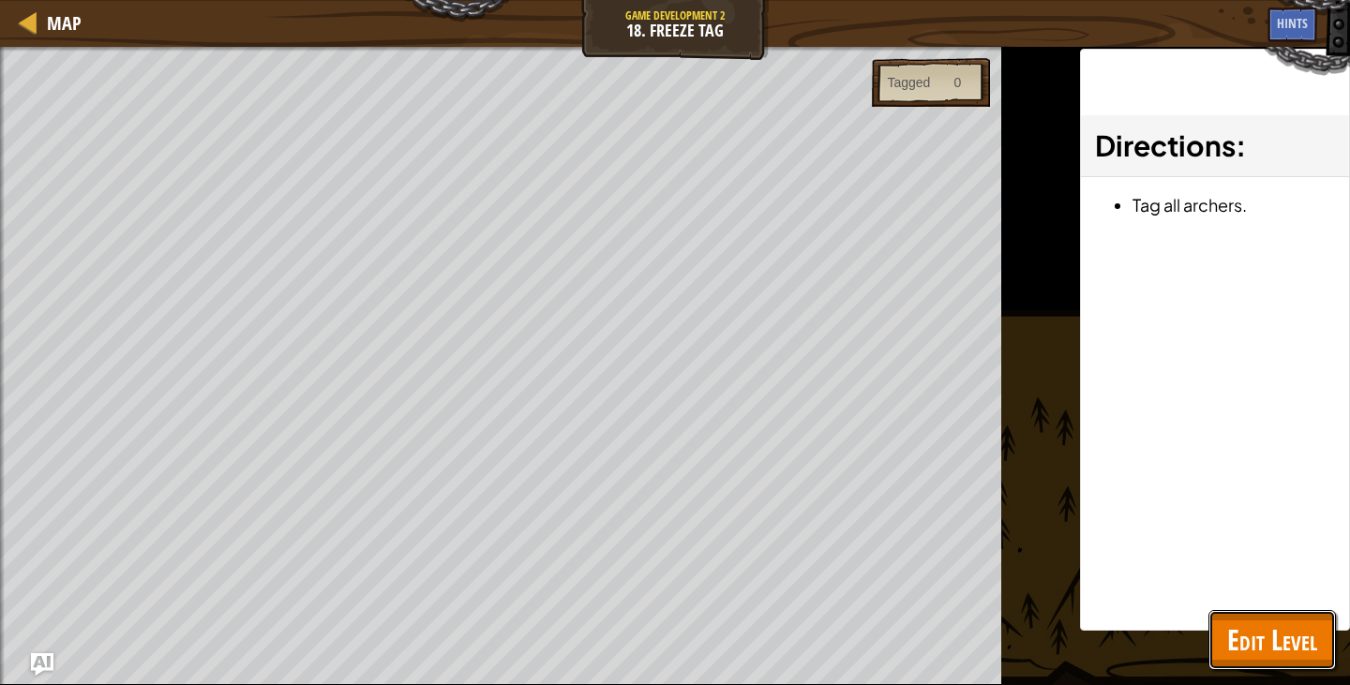
click at [1283, 646] on span "Edit Level" at bounding box center [1272, 640] width 90 height 38
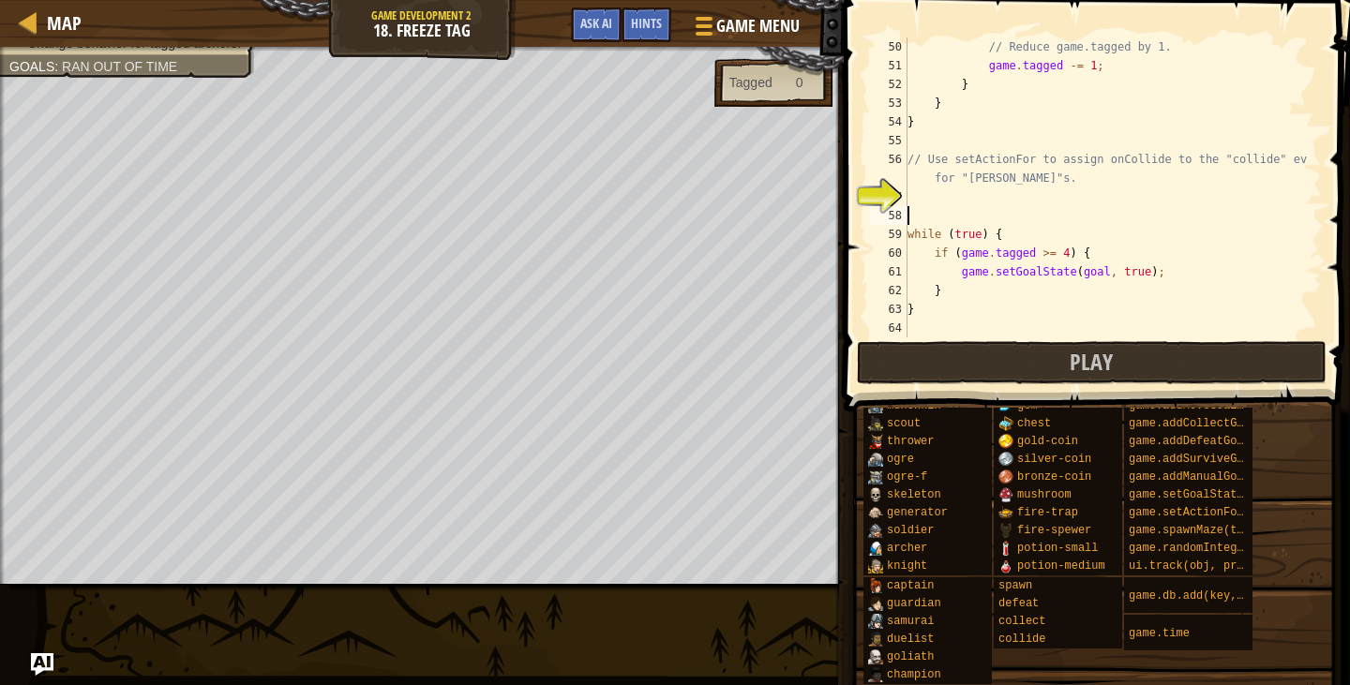
scroll to position [8, 0]
click at [999, 217] on div "// Reduce game.tagged by 1. game . tagged -= 1 ; } } } // Use setActionFor to a…" at bounding box center [1106, 207] width 404 height 338
click at [1031, 207] on div "// Reduce game.tagged by 1. game . tagged -= 1 ; } } } // Use setActionFor to a…" at bounding box center [1106, 207] width 404 height 338
click at [1093, 206] on div "// Reduce game.tagged by 1. game . tagged -= 1 ; } } } // Use setActionFor to a…" at bounding box center [1106, 207] width 404 height 338
click at [1063, 198] on div "// Reduce game.tagged by 1. game . tagged -= 1 ; } } } // Use setActionFor to a…" at bounding box center [1106, 207] width 404 height 338
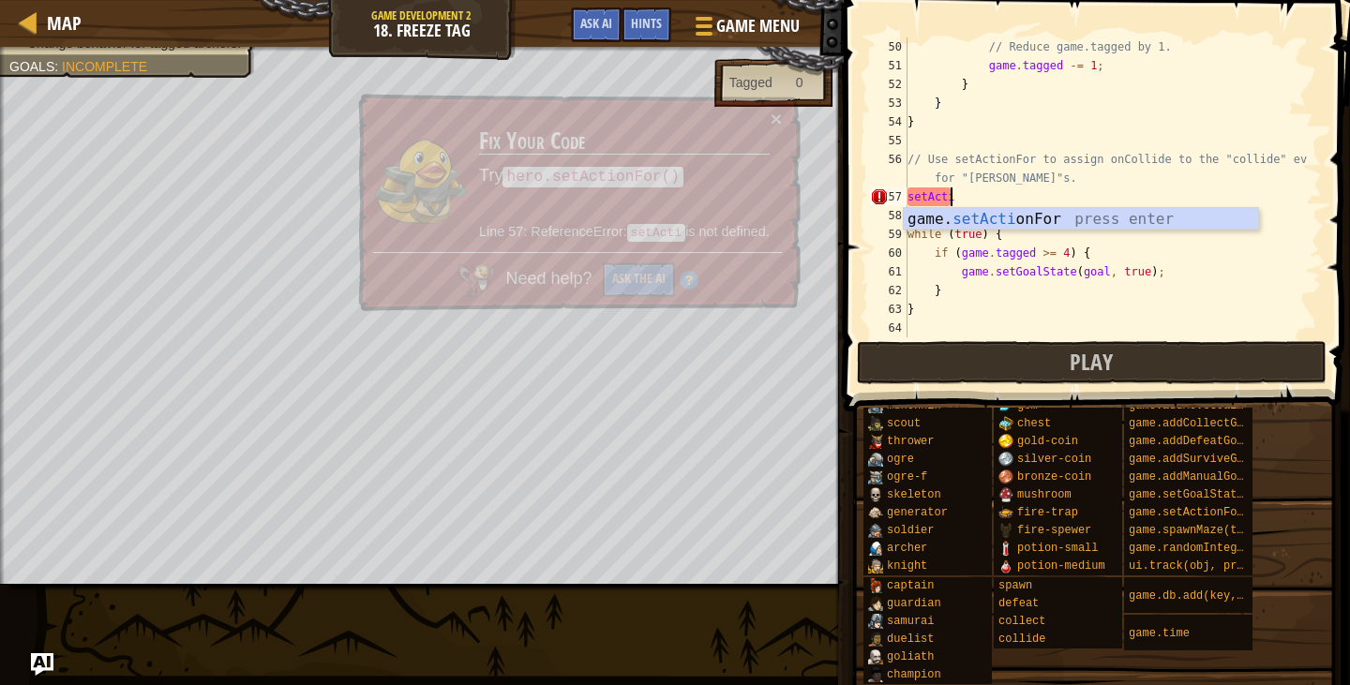
scroll to position [8, 3]
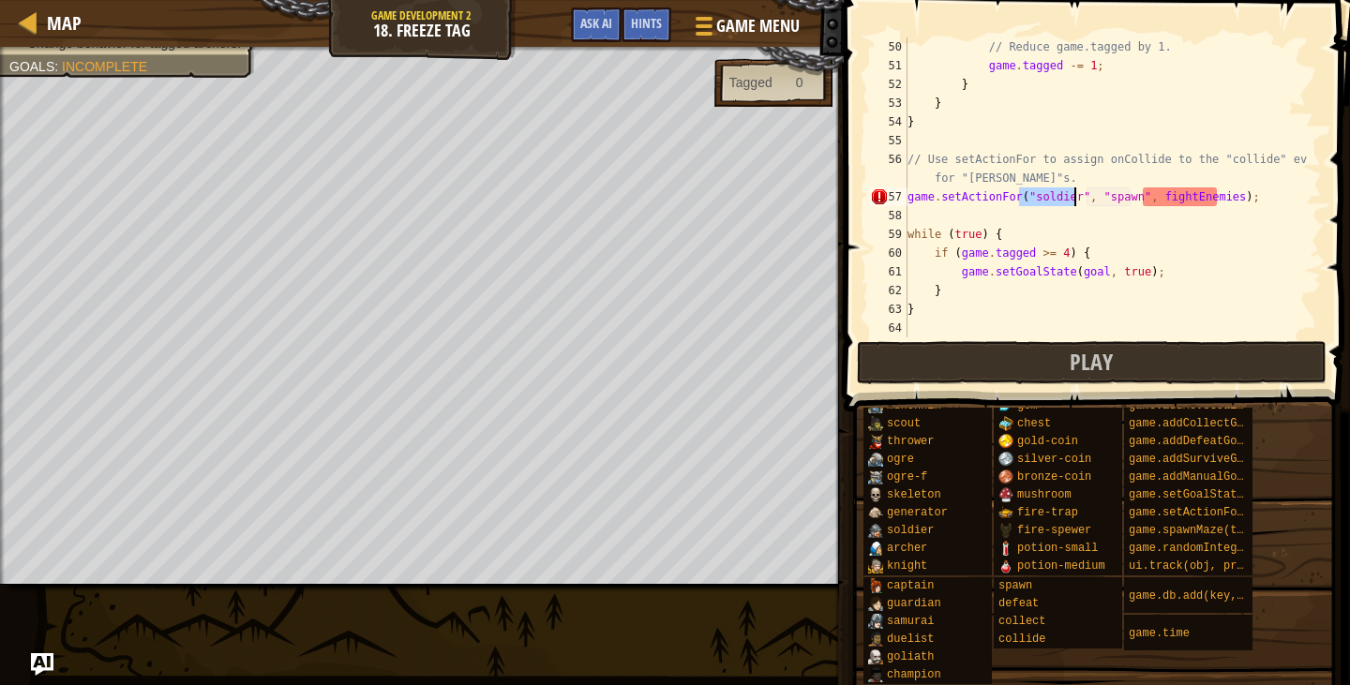
click at [1216, 203] on div "// Reduce game.tagged by 1. game . tagged -= 1 ; } } } // Use setActionFor to a…" at bounding box center [1106, 207] width 404 height 338
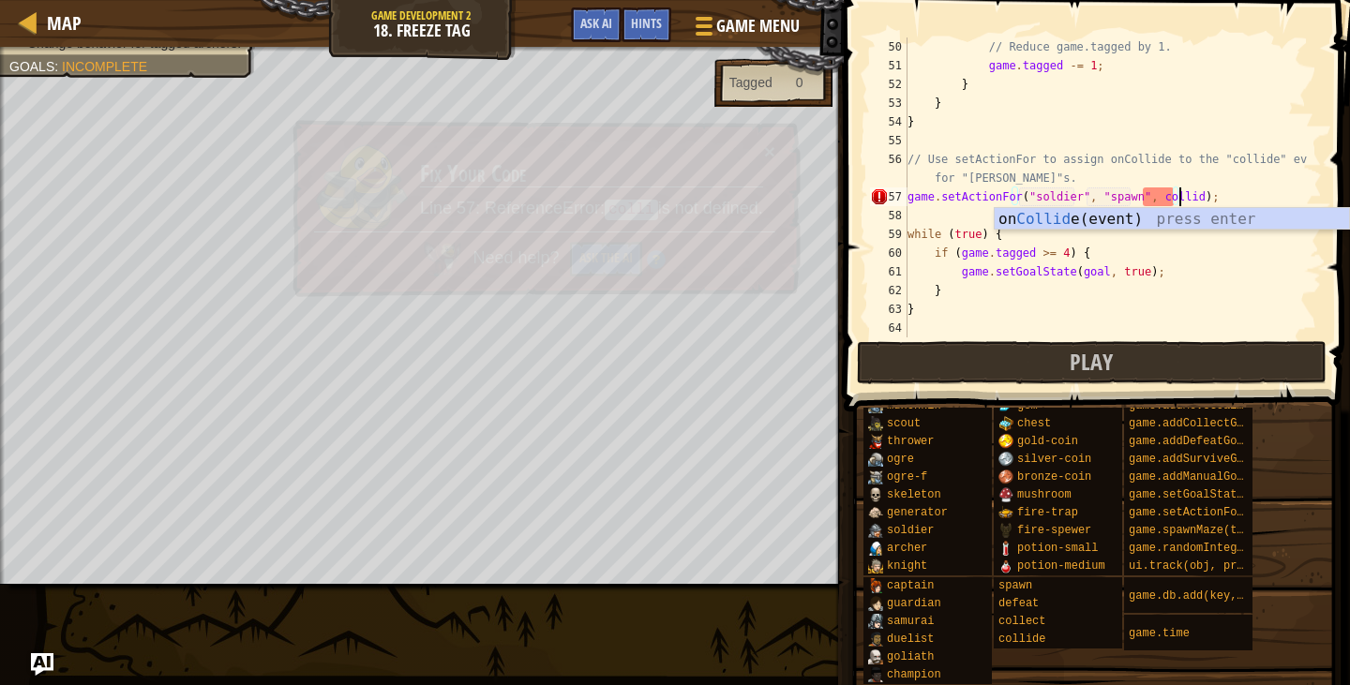
scroll to position [8, 23]
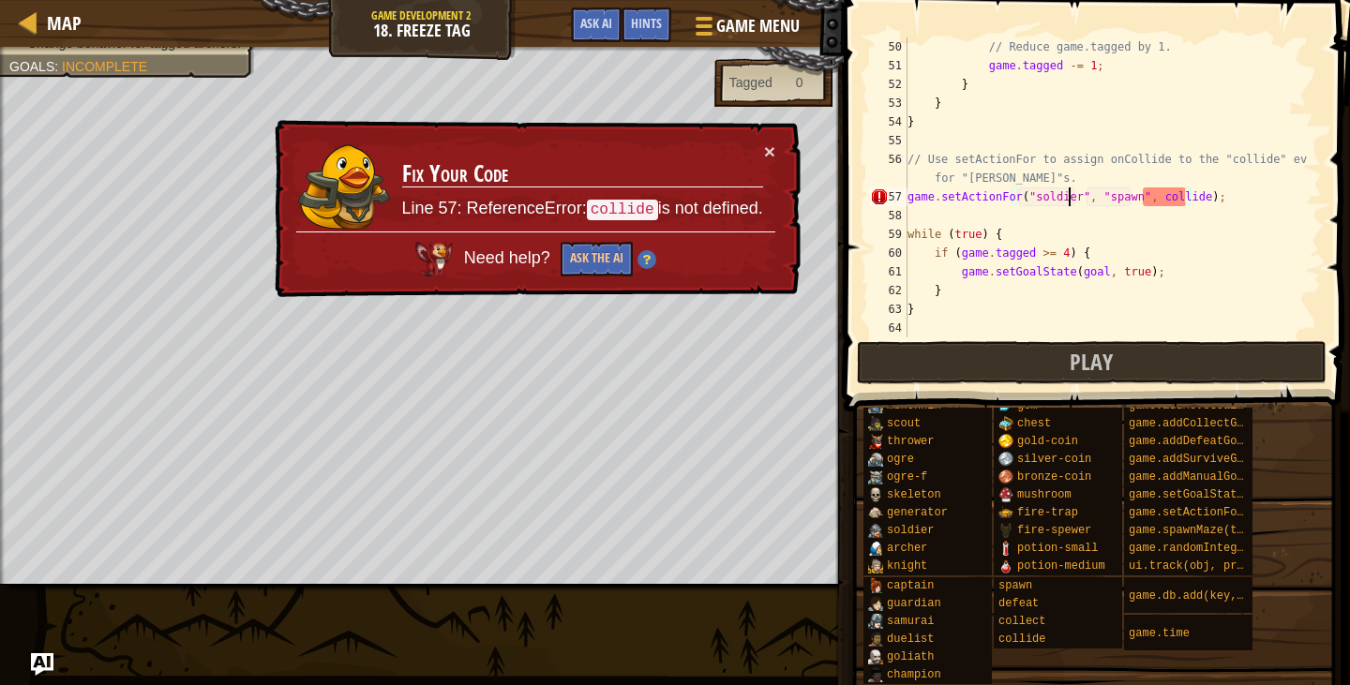
click at [1066, 195] on div "// Reduce game.tagged by 1. game . tagged -= 1 ; } } } // Use setActionFor to a…" at bounding box center [1106, 207] width 404 height 338
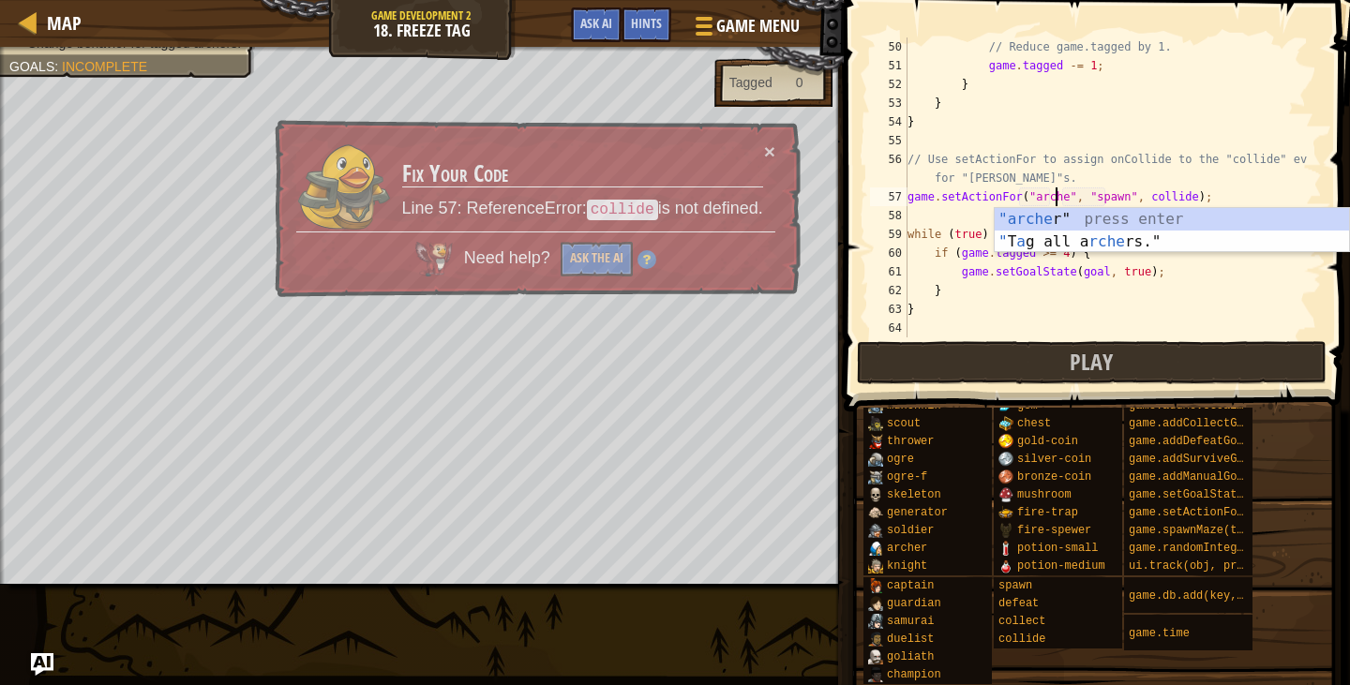
scroll to position [8, 12]
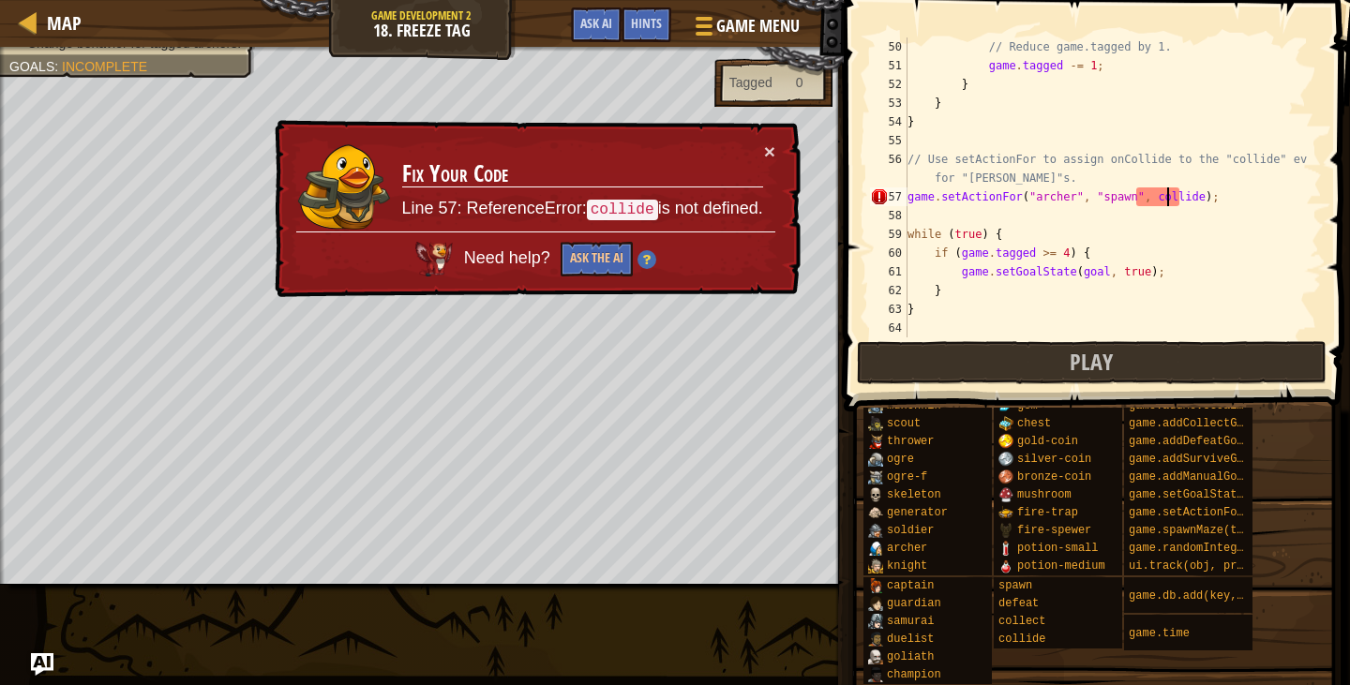
click at [1169, 195] on div "// Reduce game.tagged by 1. game . tagged -= 1 ; } } } // Use setActionFor to a…" at bounding box center [1106, 207] width 404 height 338
click at [1181, 193] on div "// Reduce game.tagged by 1. game . tagged -= 1 ; } } } // Use setActionFor to a…" at bounding box center [1106, 207] width 404 height 338
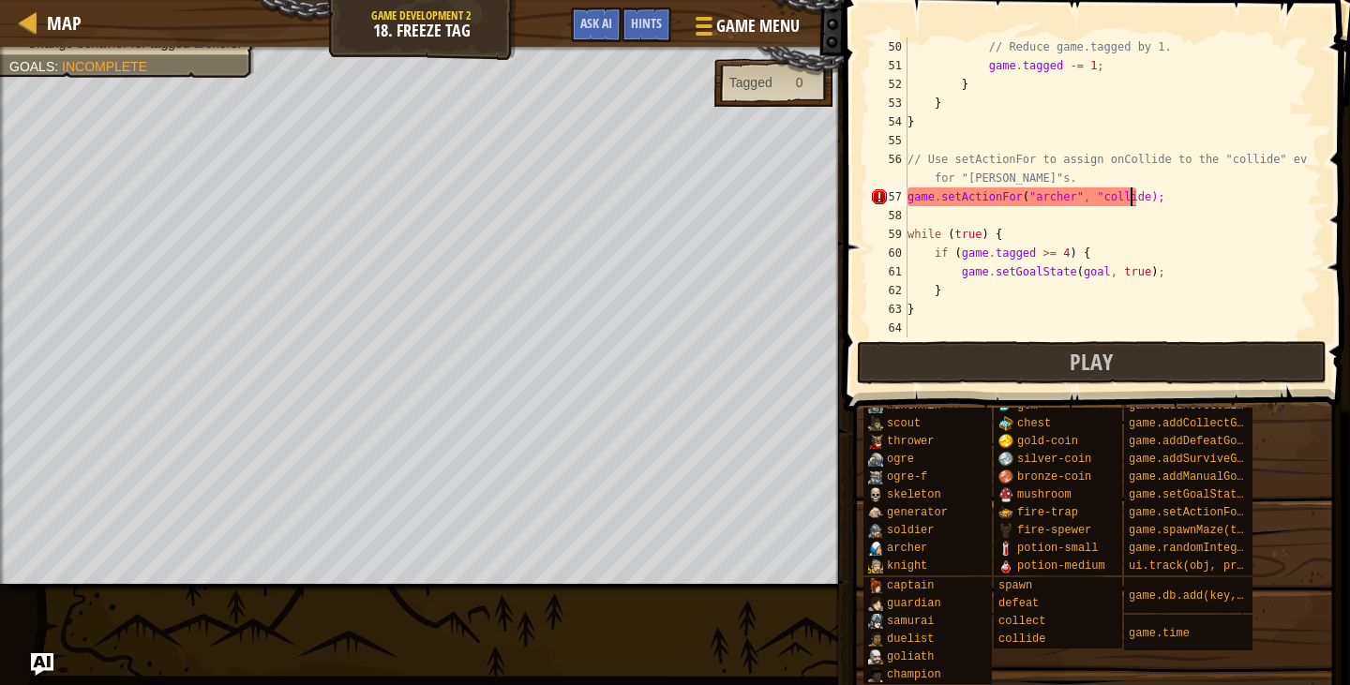
scroll to position [8, 19]
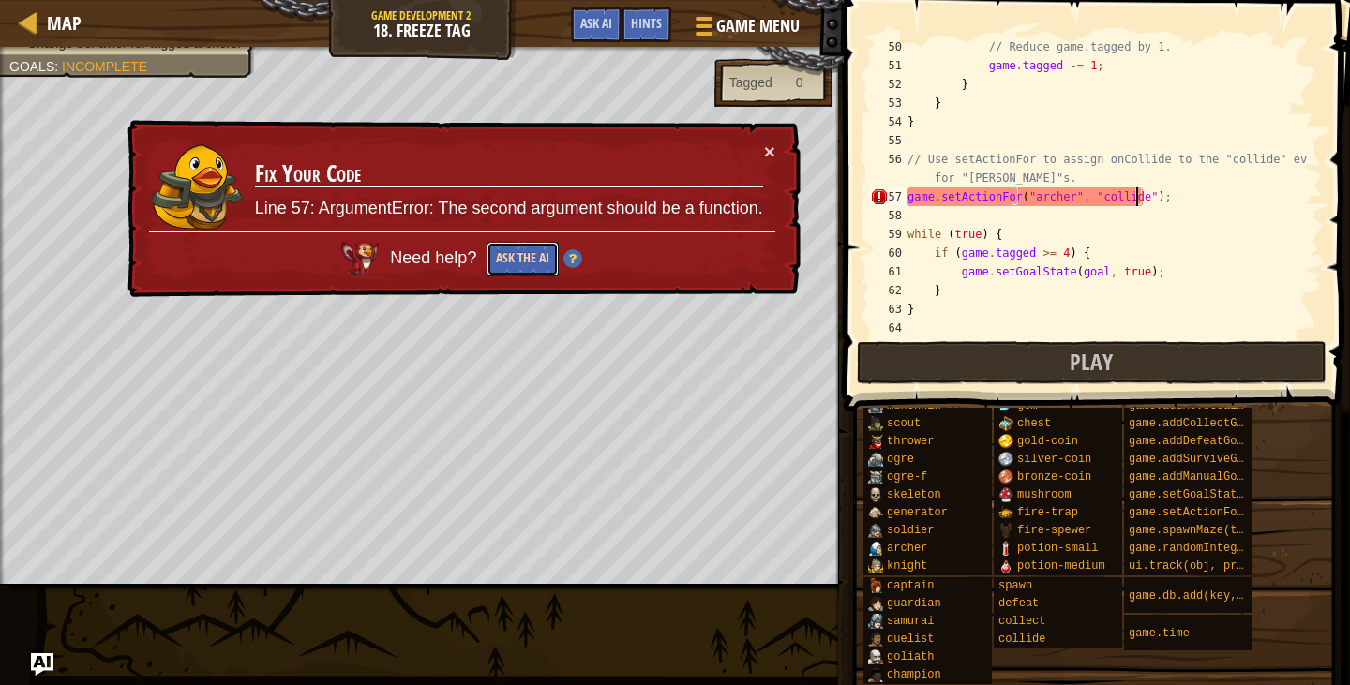
click at [504, 267] on button "Ask the AI" at bounding box center [523, 259] width 72 height 35
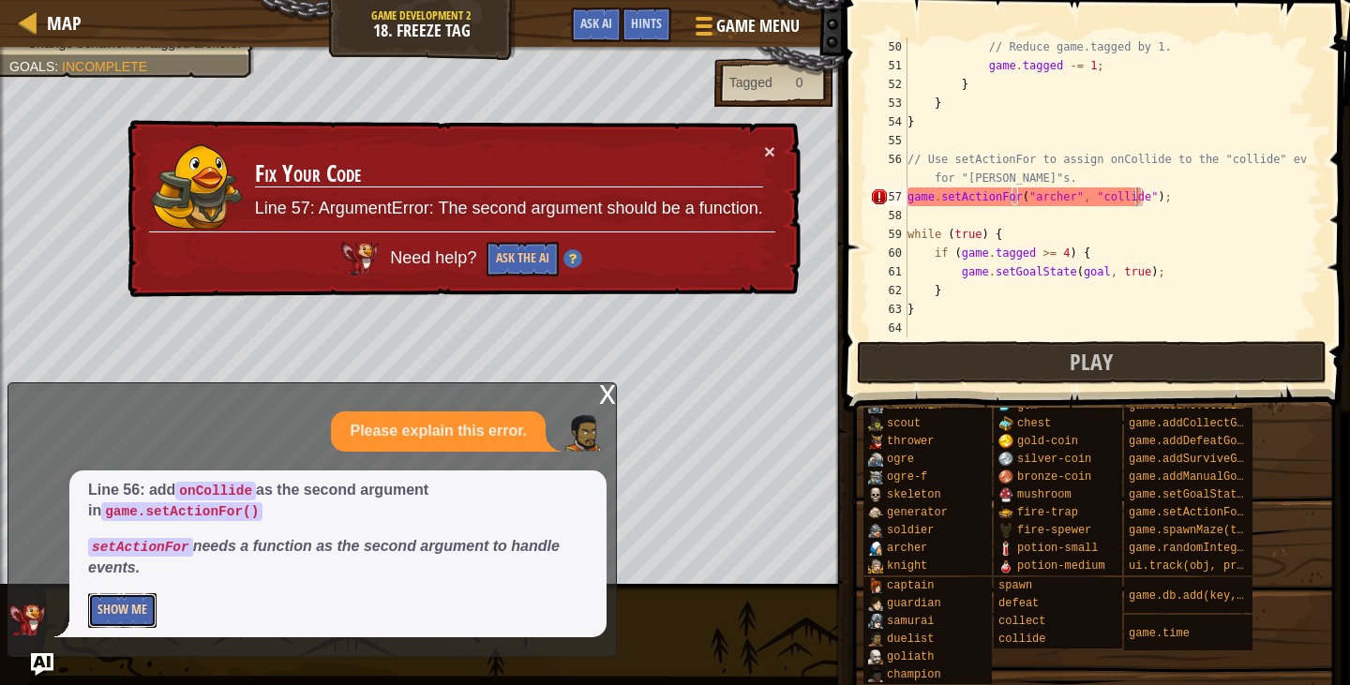
click at [145, 602] on button "Show Me" at bounding box center [122, 611] width 68 height 35
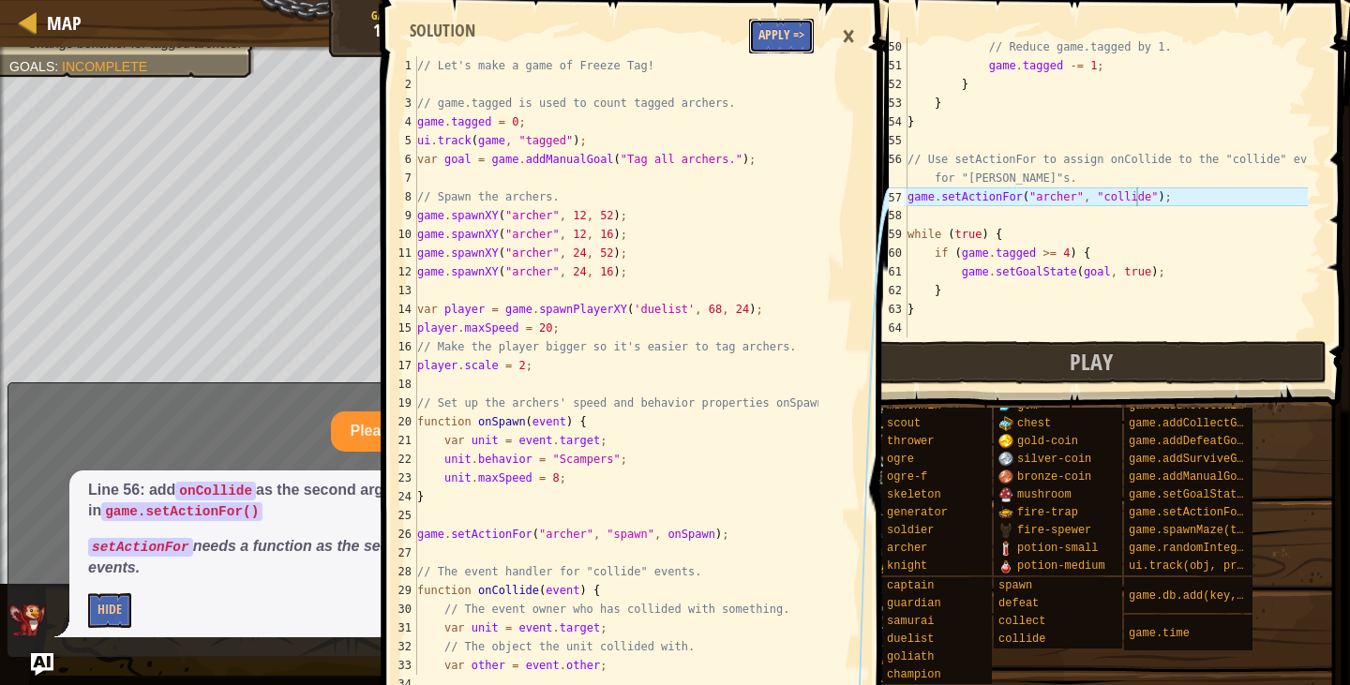
click at [782, 47] on button "Apply =>" at bounding box center [781, 36] width 65 height 35
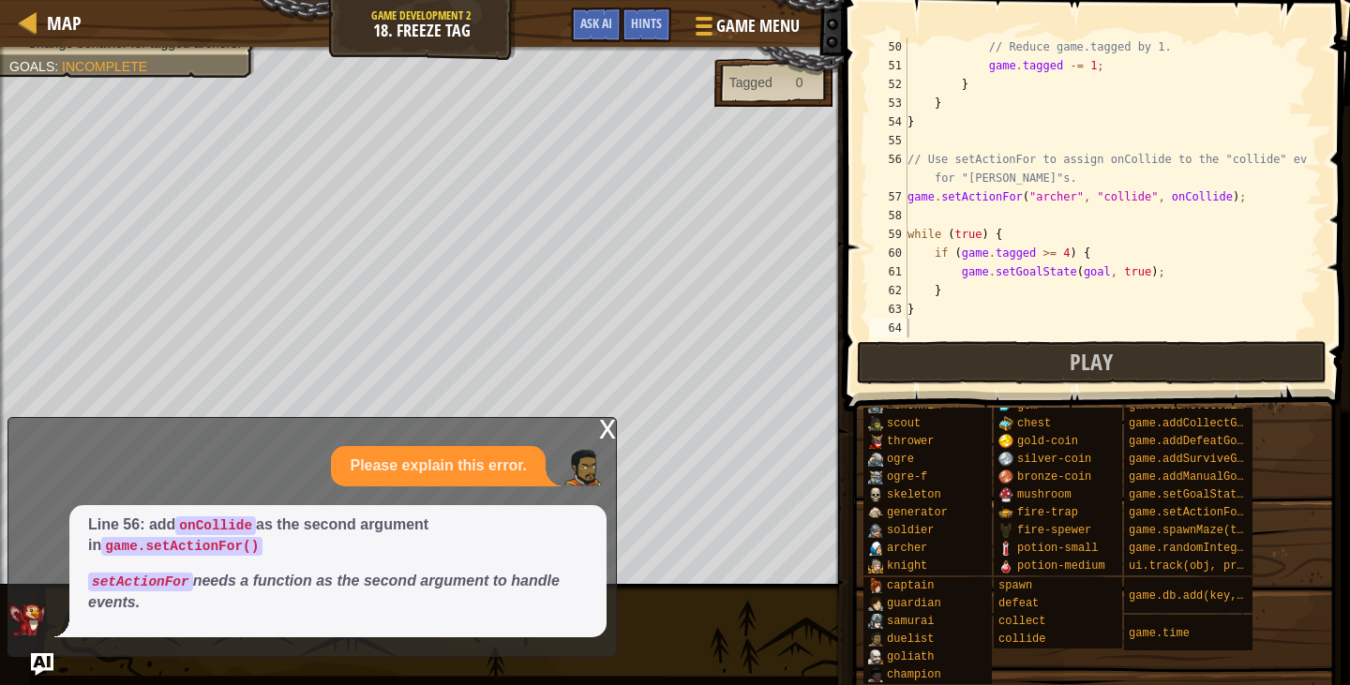
click at [612, 437] on div "x" at bounding box center [607, 427] width 17 height 19
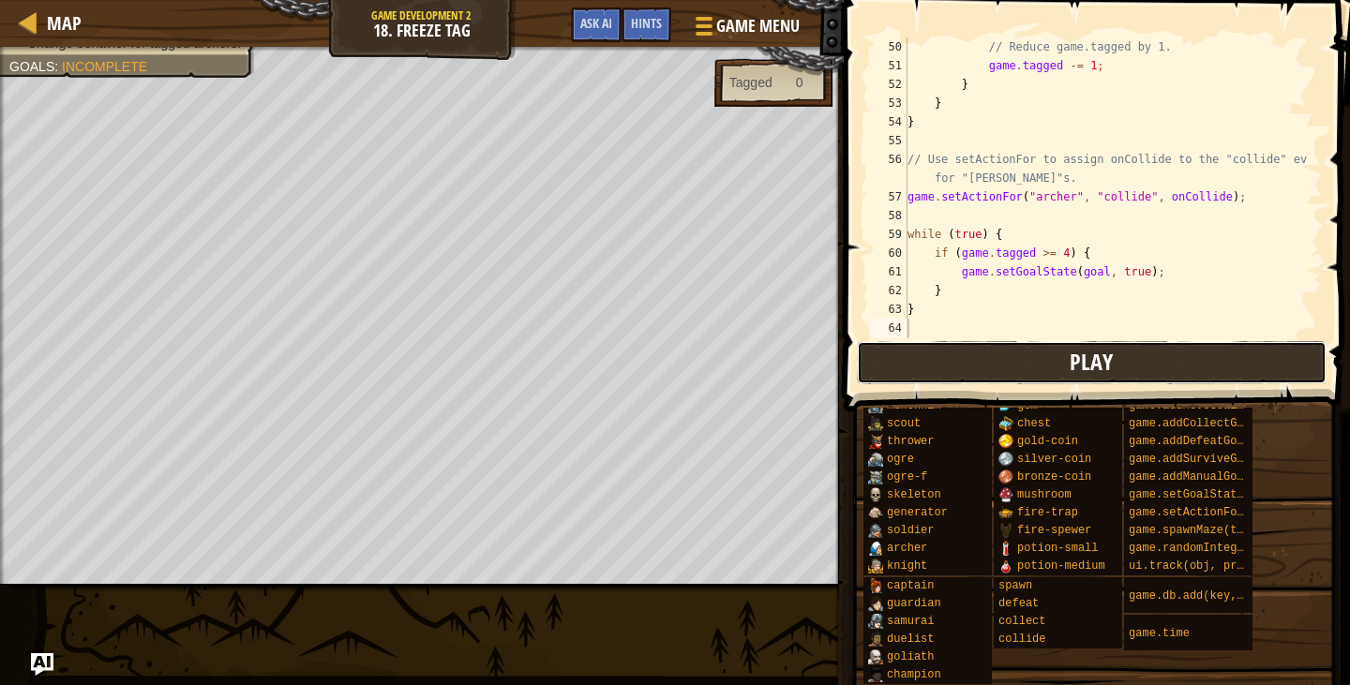
click at [911, 351] on button "Play" at bounding box center [1092, 362] width 470 height 43
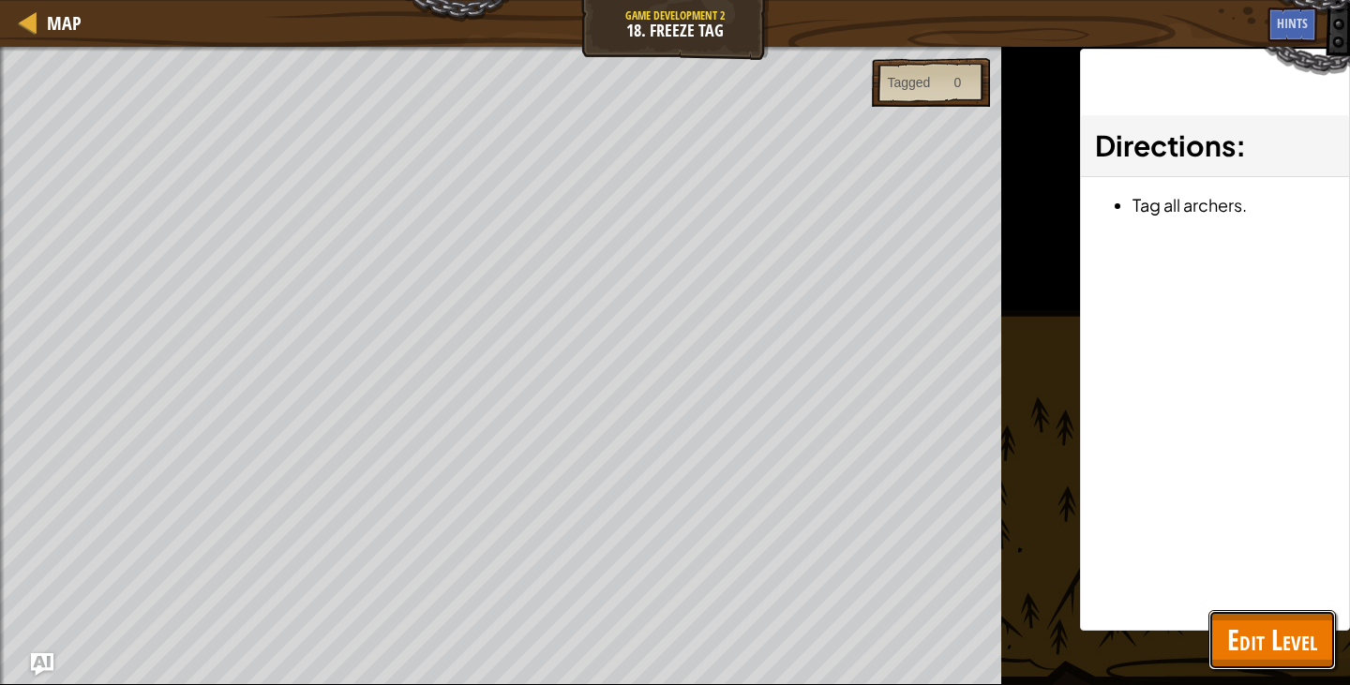
click at [1225, 639] on button "Edit Level" at bounding box center [1273, 640] width 128 height 60
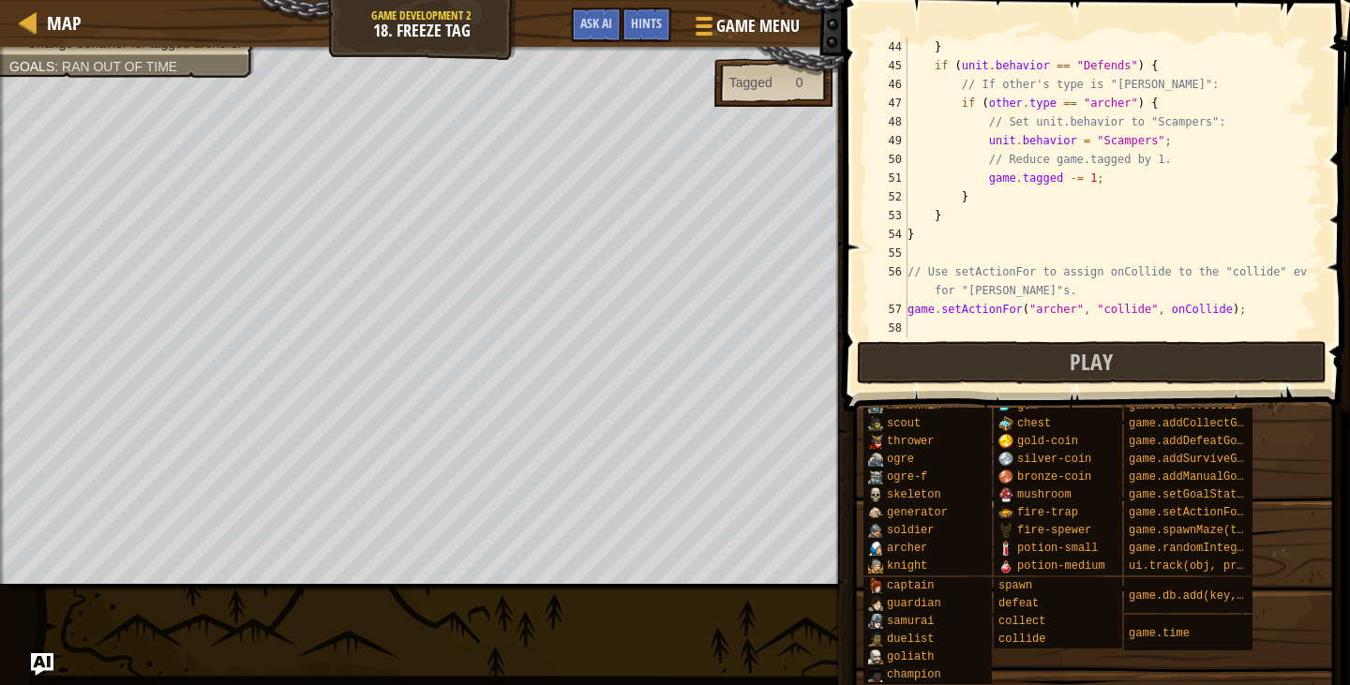
scroll to position [750, 0]
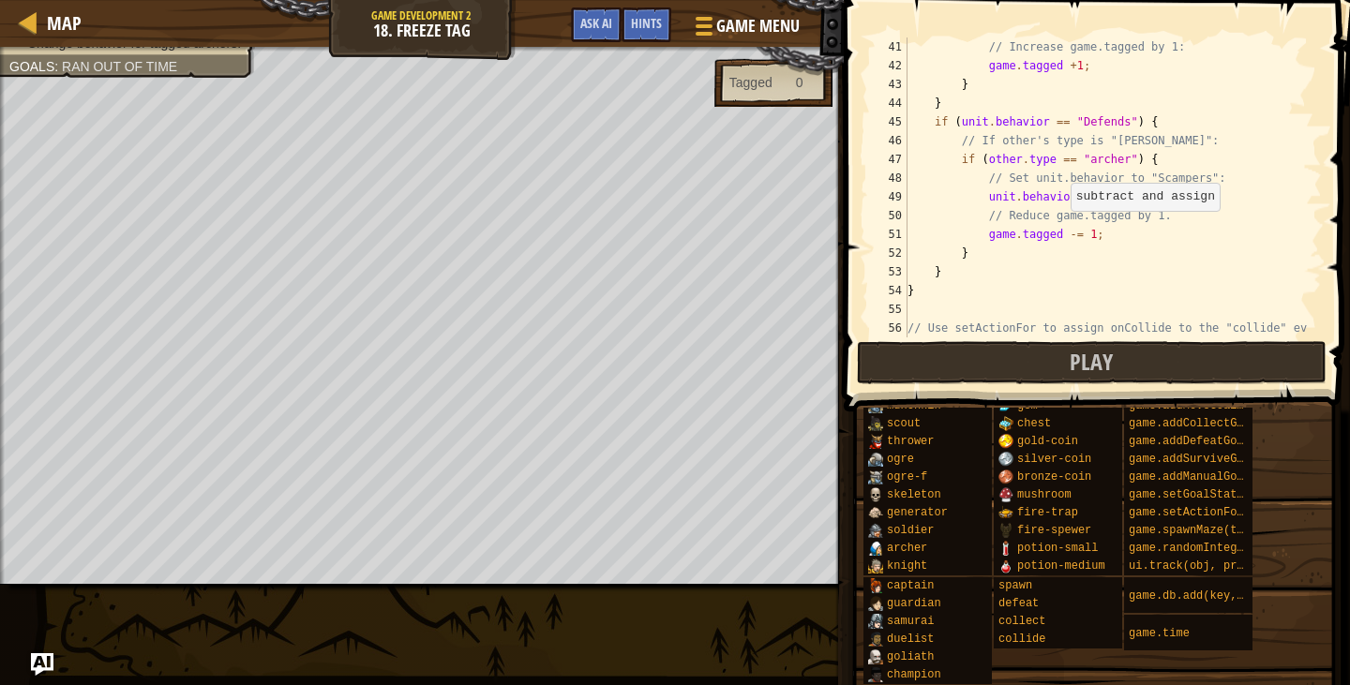
click at [1062, 230] on div "// Increase game.tagged by 1: game . tagged + 1 ; } } if ( unit . behavior == "…" at bounding box center [1106, 216] width 404 height 356
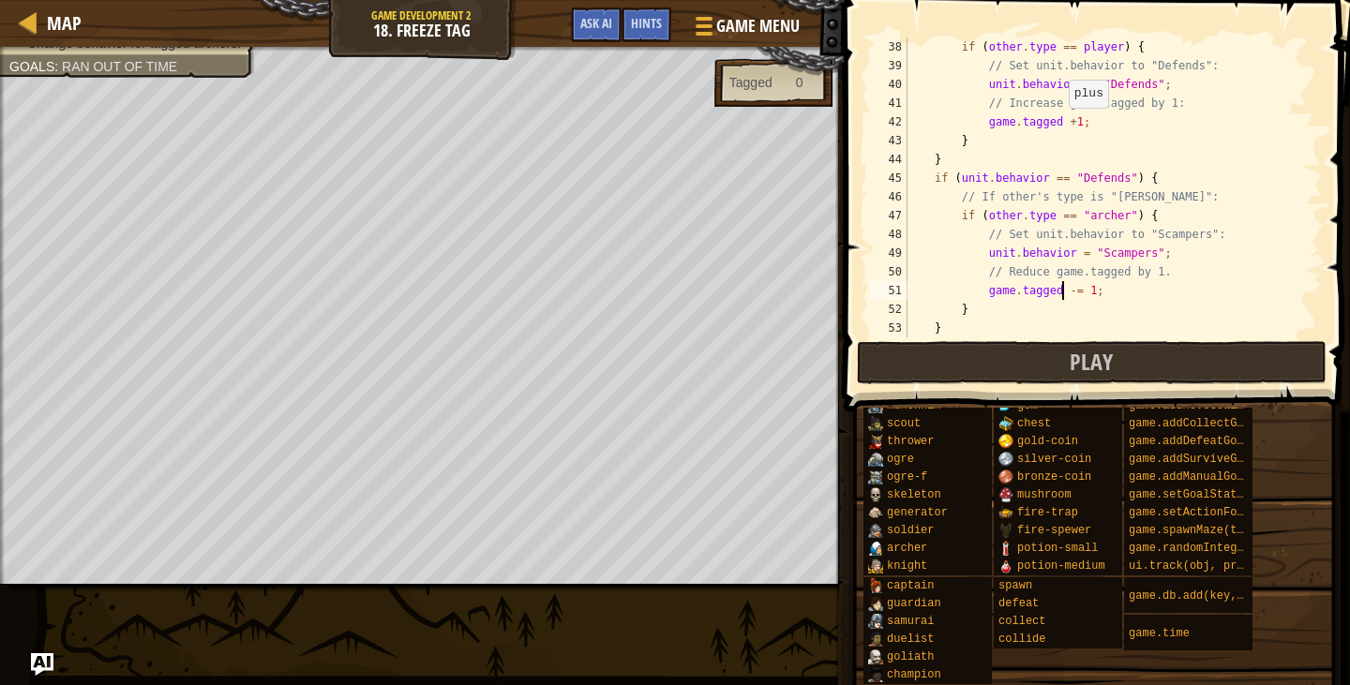
click at [1060, 127] on div "if ( other . type == player ) { // Set unit.behavior to "Defends": unit . behav…" at bounding box center [1106, 207] width 404 height 338
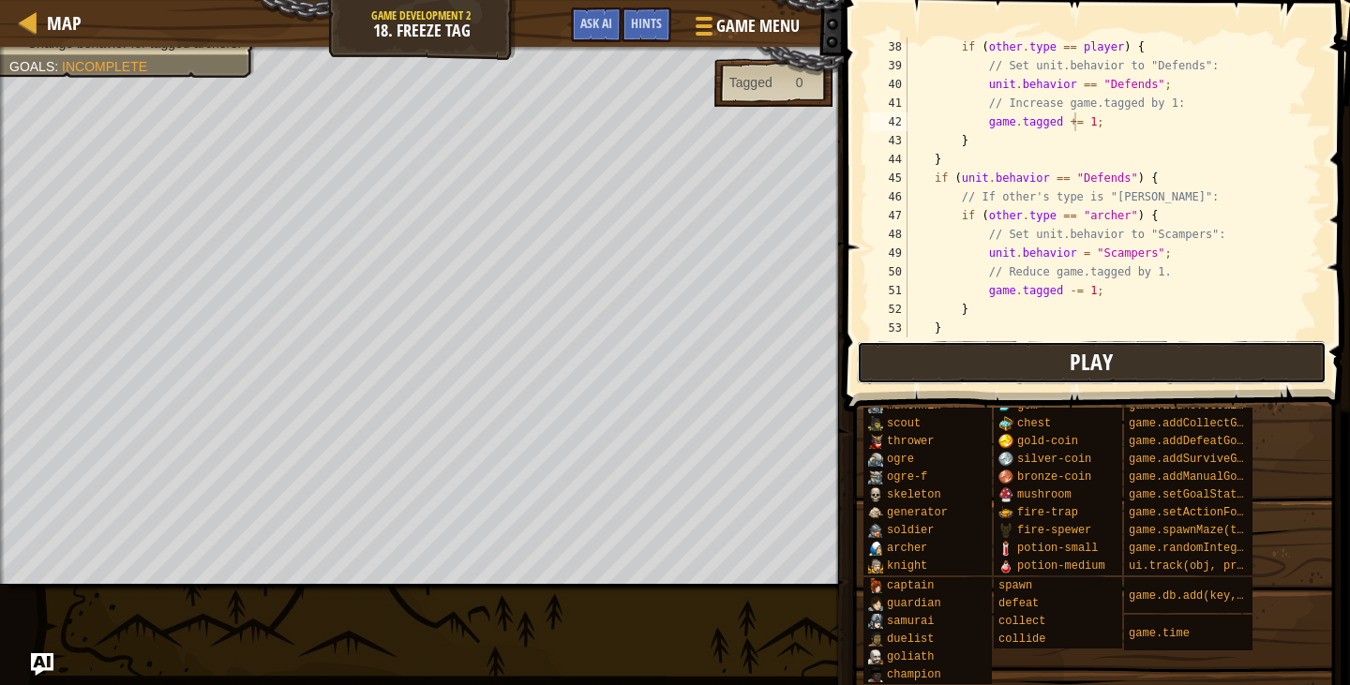
click at [1057, 367] on button "Play" at bounding box center [1092, 362] width 470 height 43
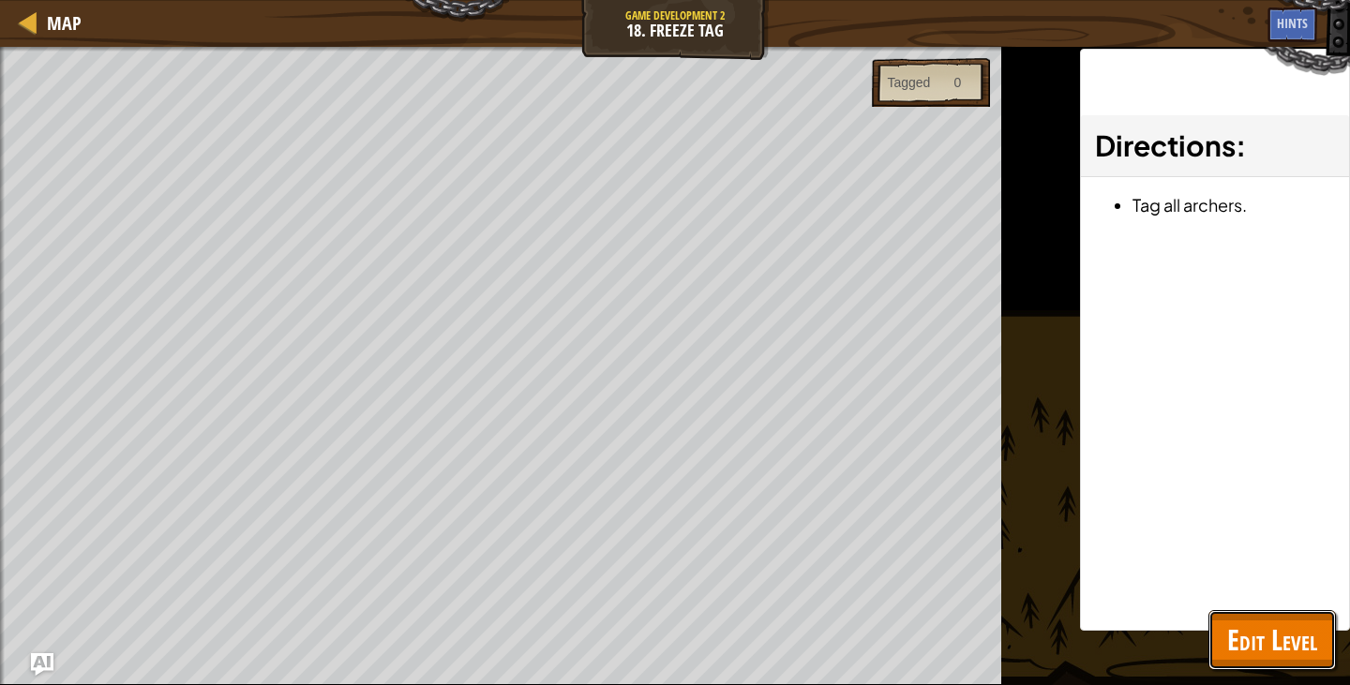
click at [1278, 637] on span "Edit Level" at bounding box center [1272, 640] width 90 height 38
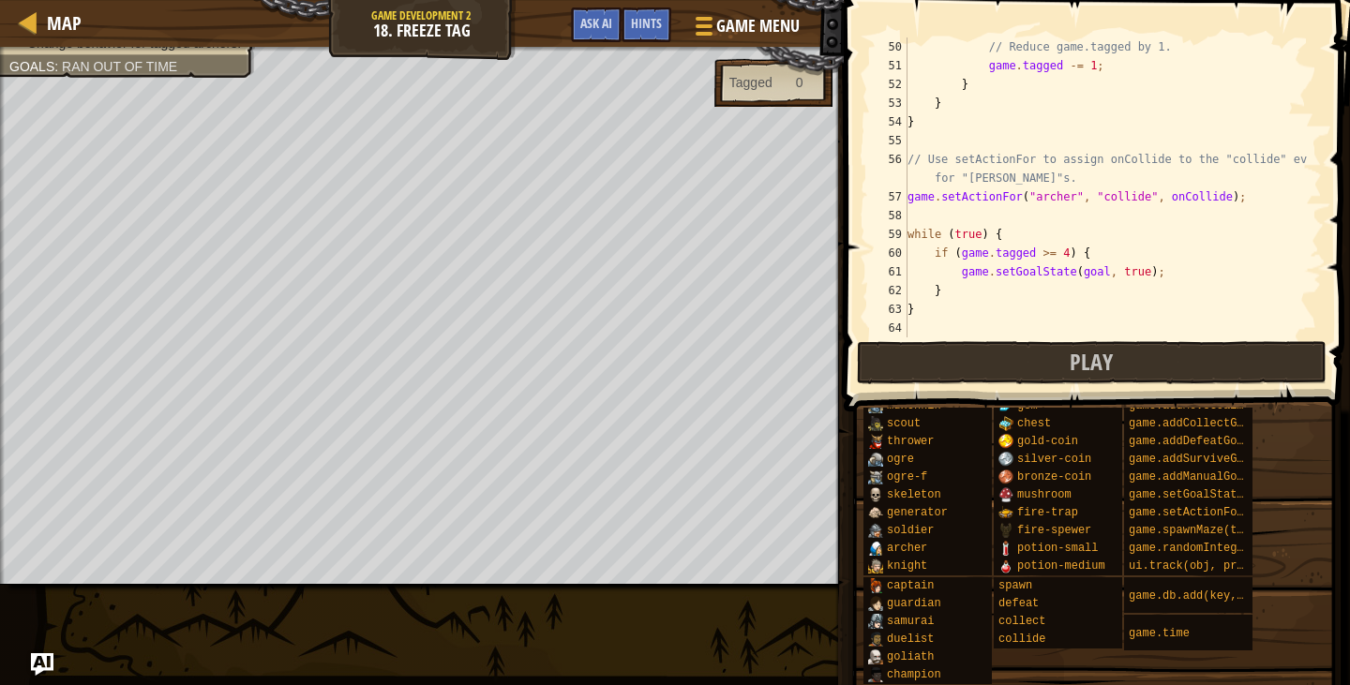
scroll to position [919, 0]
click at [51, 665] on img "Ask AI" at bounding box center [42, 665] width 24 height 24
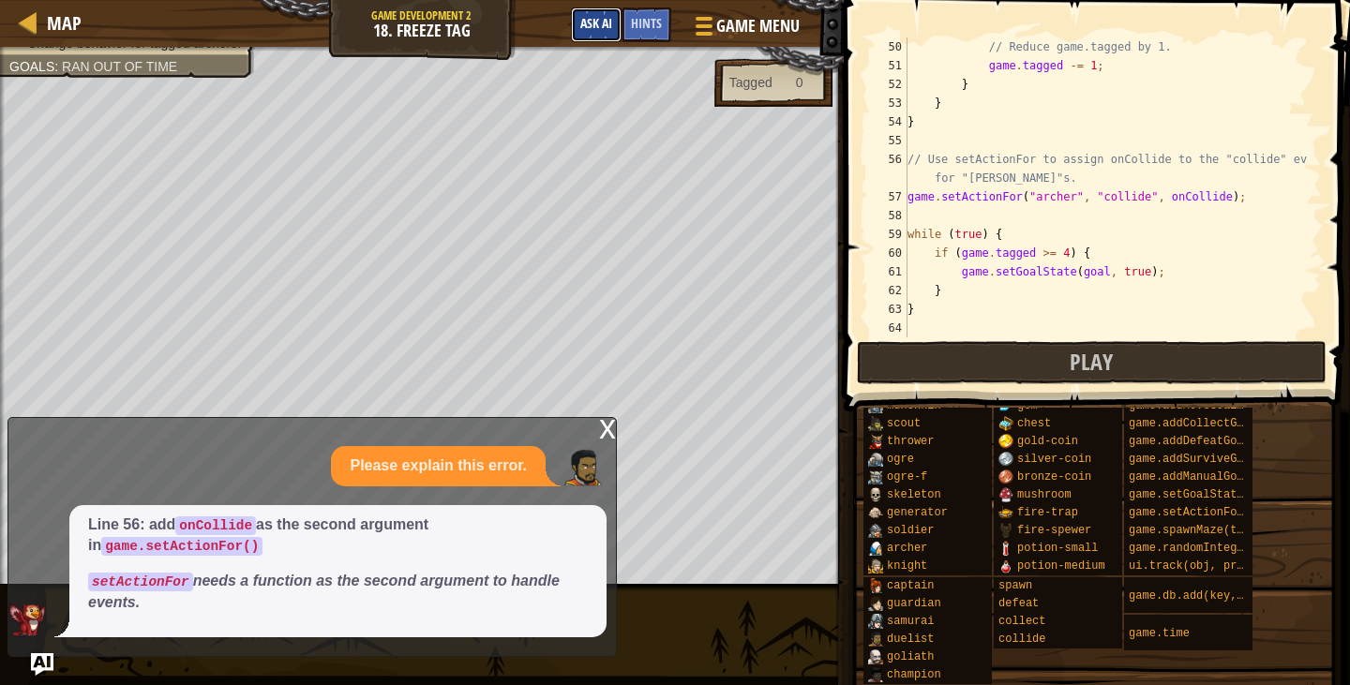
click at [610, 30] on span "Ask AI" at bounding box center [596, 23] width 32 height 18
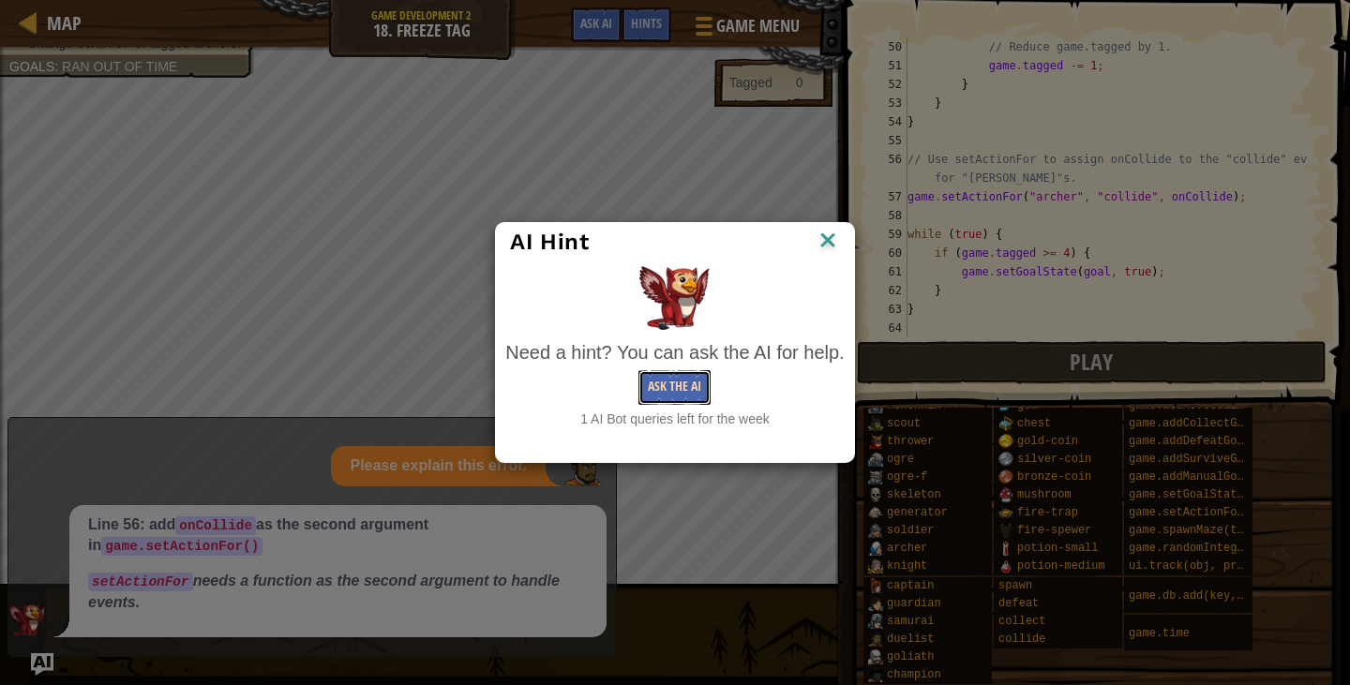
click at [690, 386] on button "Ask the AI" at bounding box center [675, 387] width 72 height 35
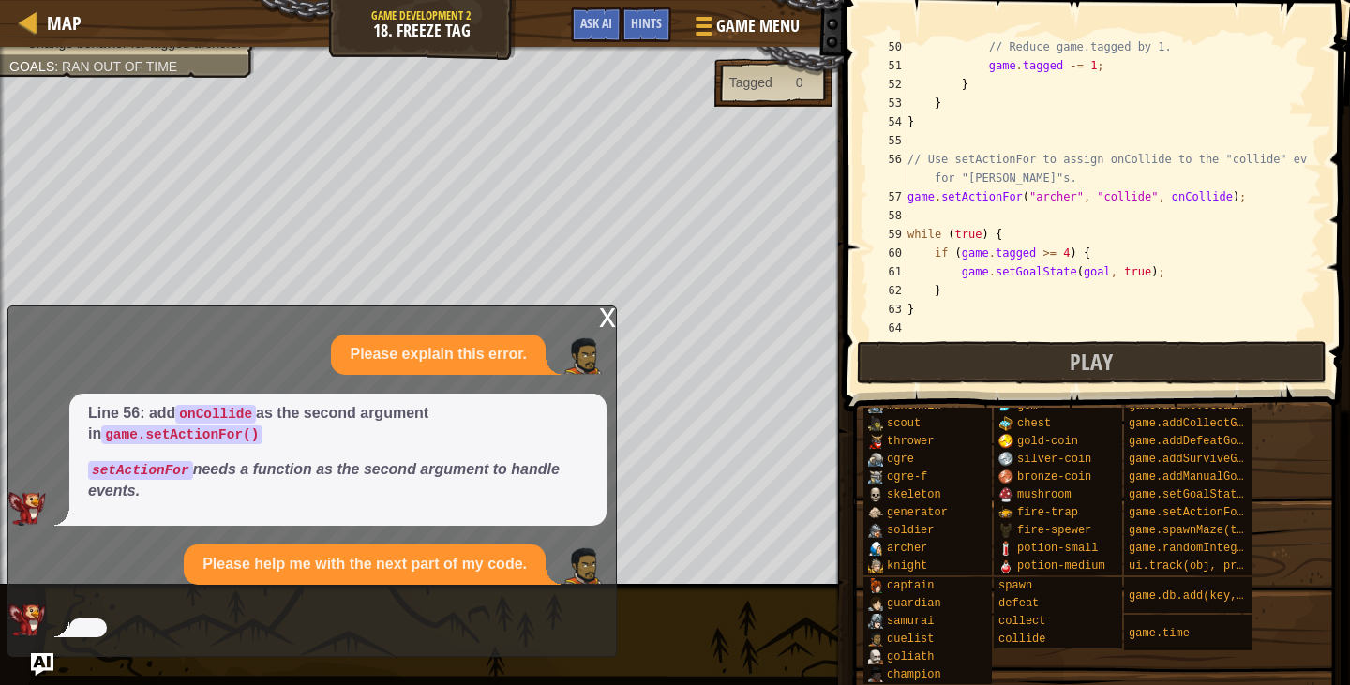
click at [610, 372] on div "x Please explain this error. Line 56: add onCollide as the second argument in g…" at bounding box center [313, 482] width 610 height 352
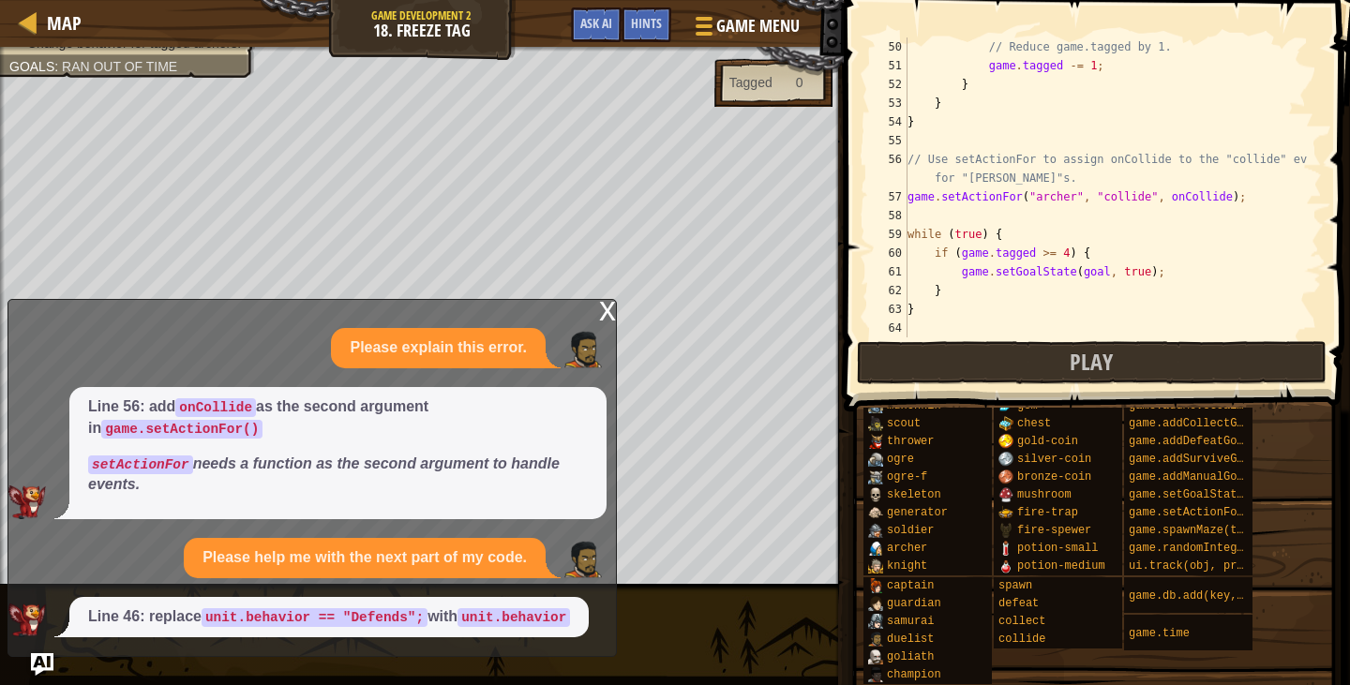
click at [597, 321] on div "x Please explain this error. Line 56: add onCollide as the second argument in g…" at bounding box center [313, 478] width 610 height 358
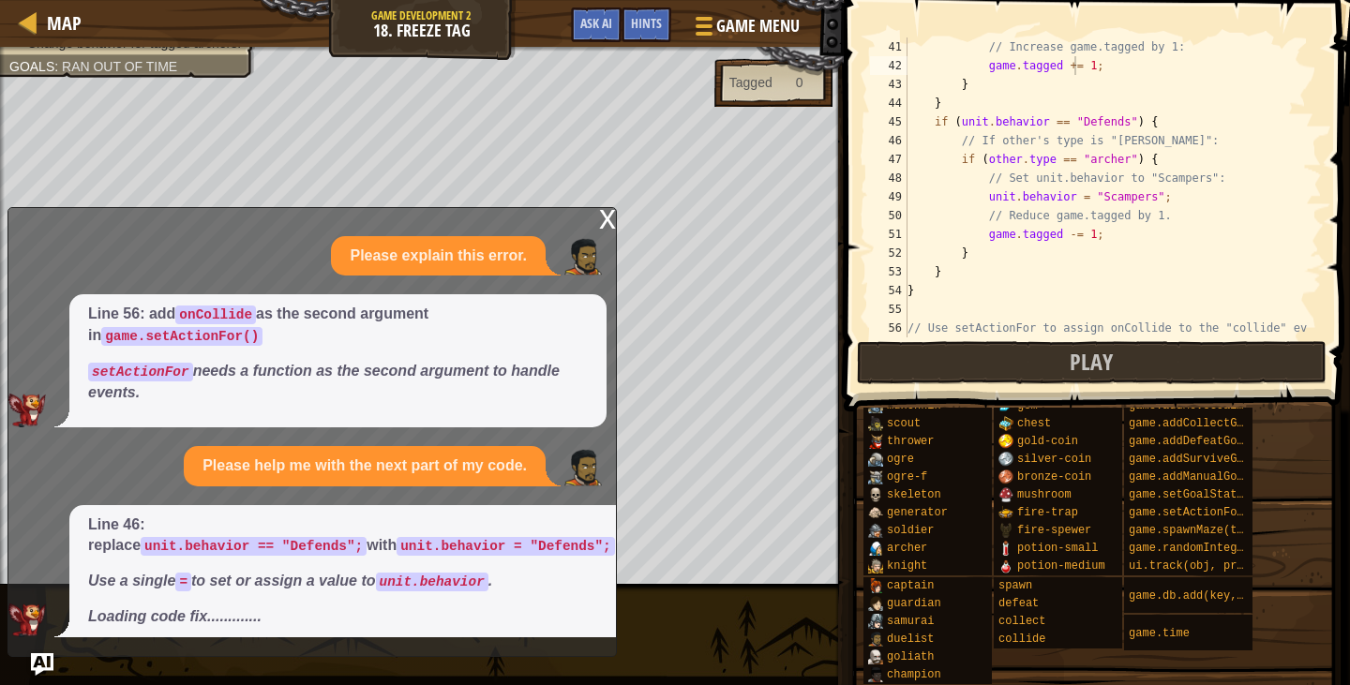
scroll to position [750, 0]
click at [1075, 201] on div "// Increase game.tagged by 1: game . tagged += 1 ; } } if ( unit . behavior == …" at bounding box center [1106, 216] width 404 height 356
click at [607, 227] on div "x" at bounding box center [607, 217] width 17 height 19
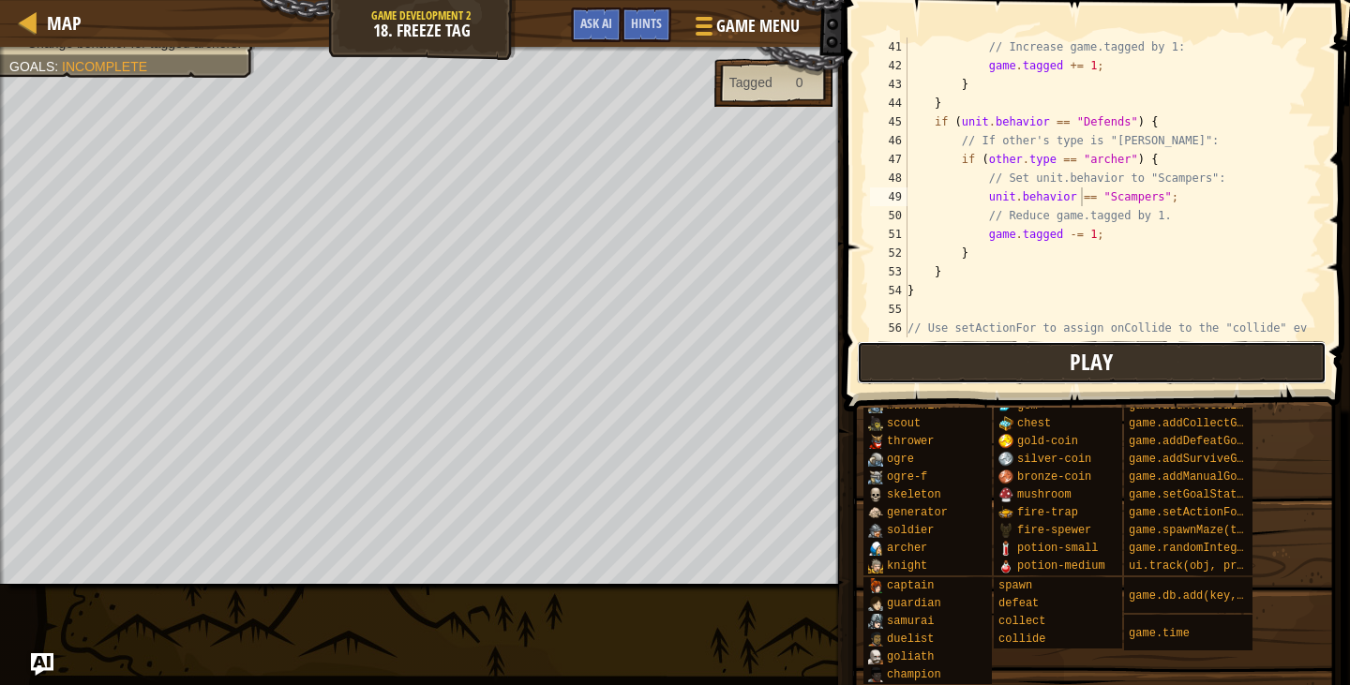
click at [897, 358] on button "Play" at bounding box center [1092, 362] width 470 height 43
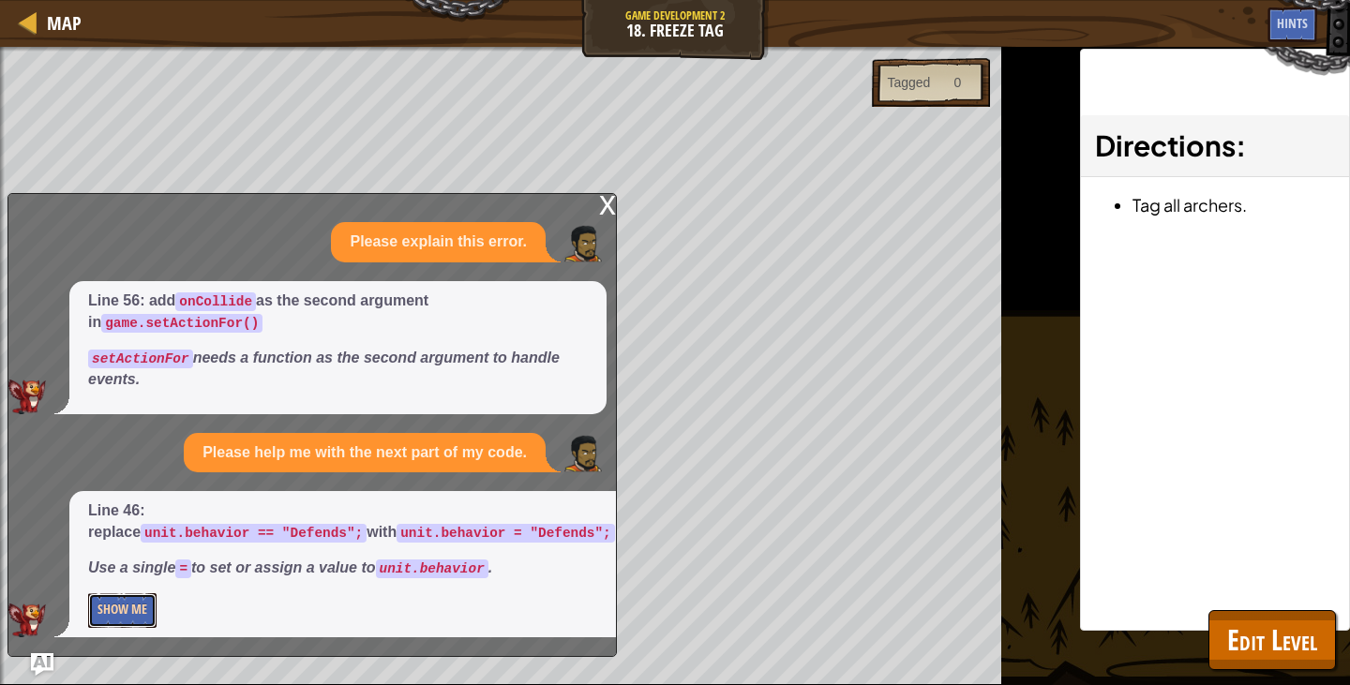
click at [148, 624] on button "Show Me" at bounding box center [122, 611] width 68 height 35
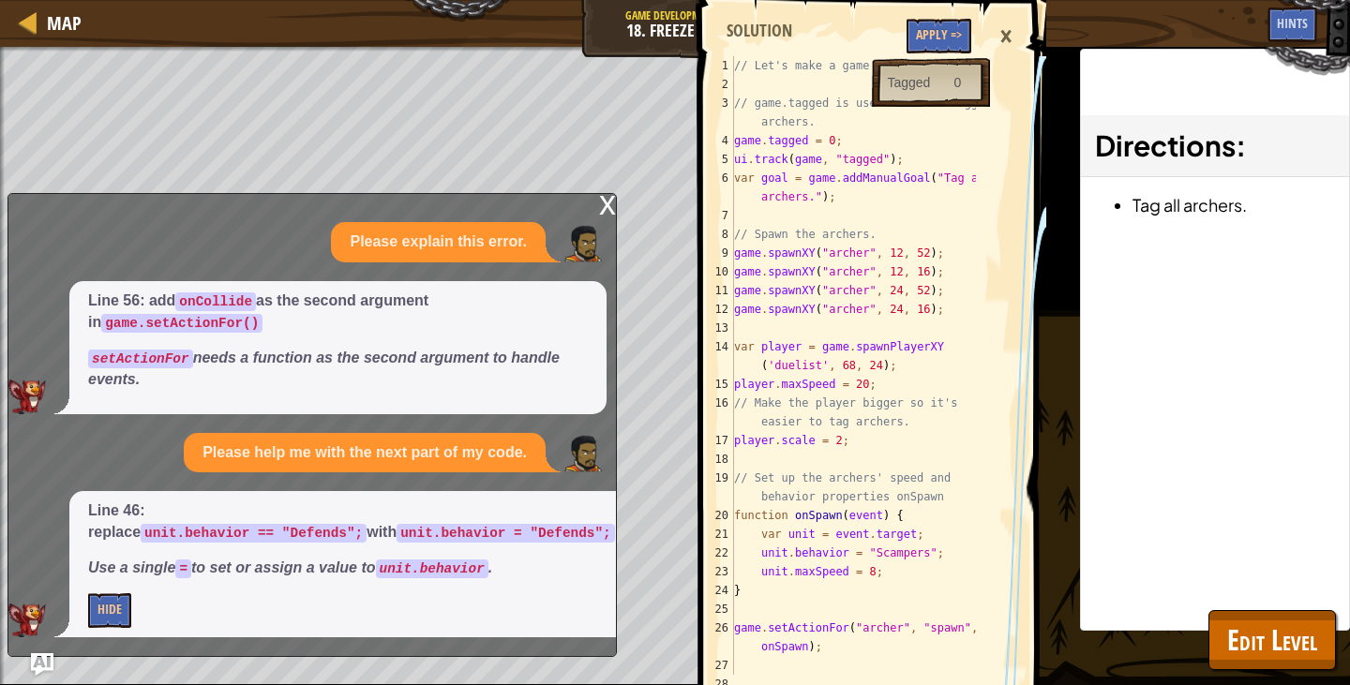
click at [950, 16] on span at bounding box center [875, 641] width 364 height 1391
click at [943, 41] on button "Apply =>" at bounding box center [939, 36] width 65 height 35
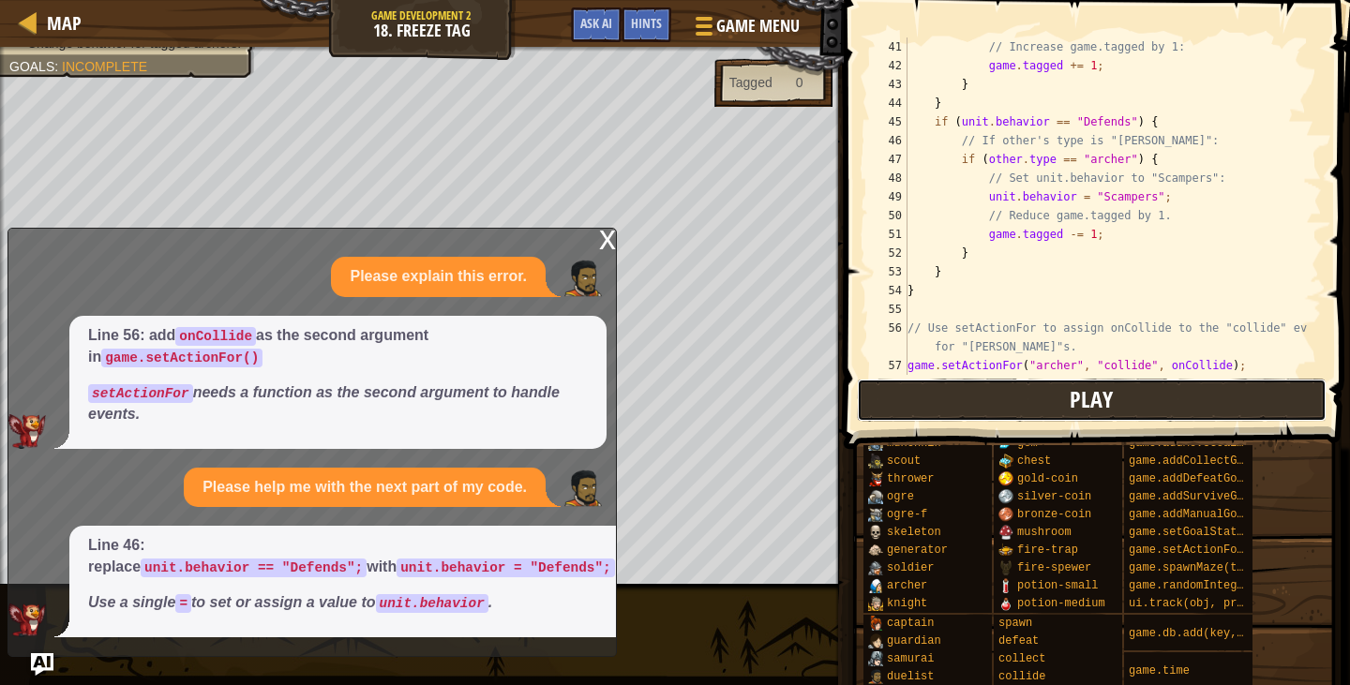
click at [1097, 387] on span "Play" at bounding box center [1091, 399] width 43 height 30
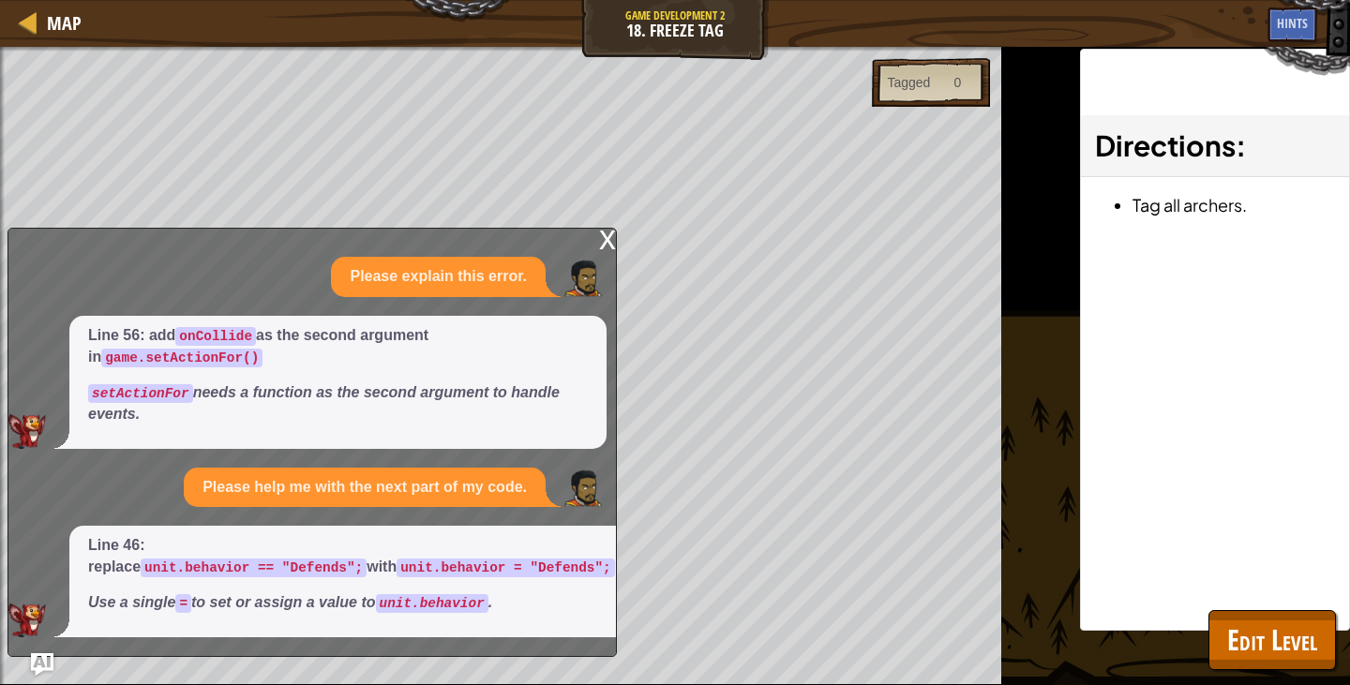
click at [611, 239] on div "x" at bounding box center [607, 238] width 17 height 19
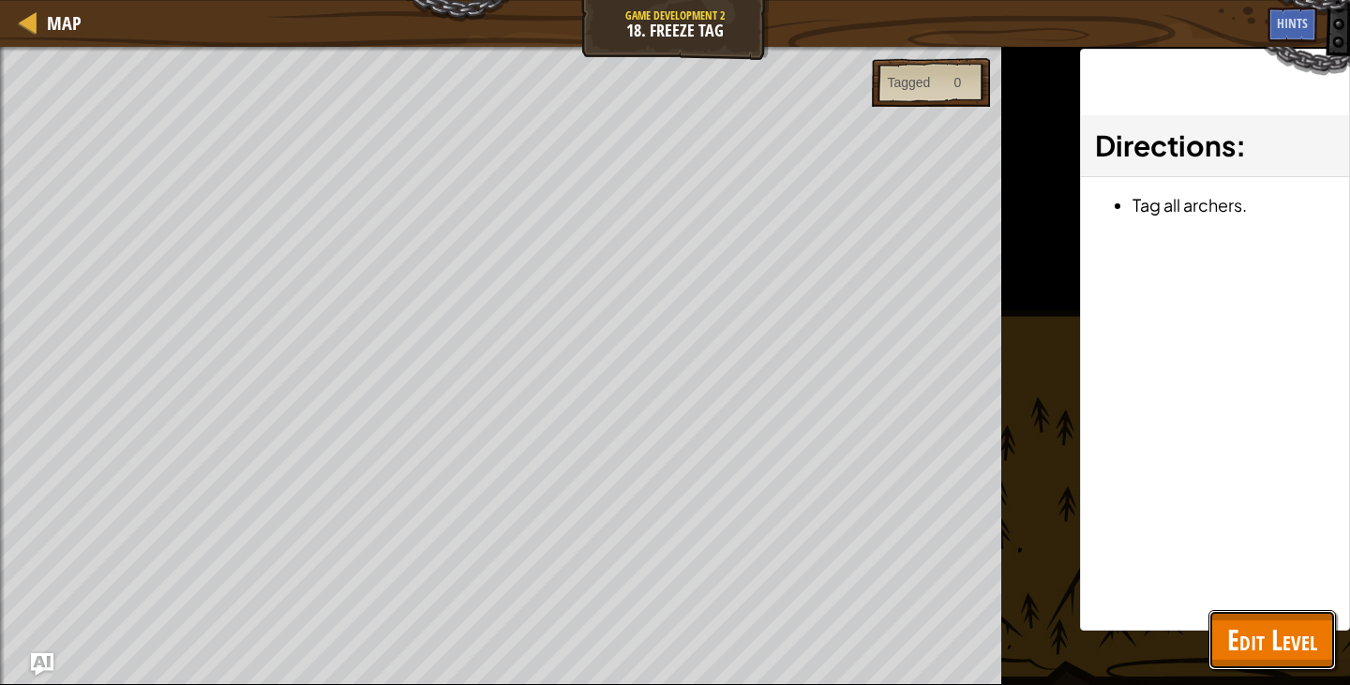
click at [1260, 637] on span "Edit Level" at bounding box center [1272, 640] width 90 height 38
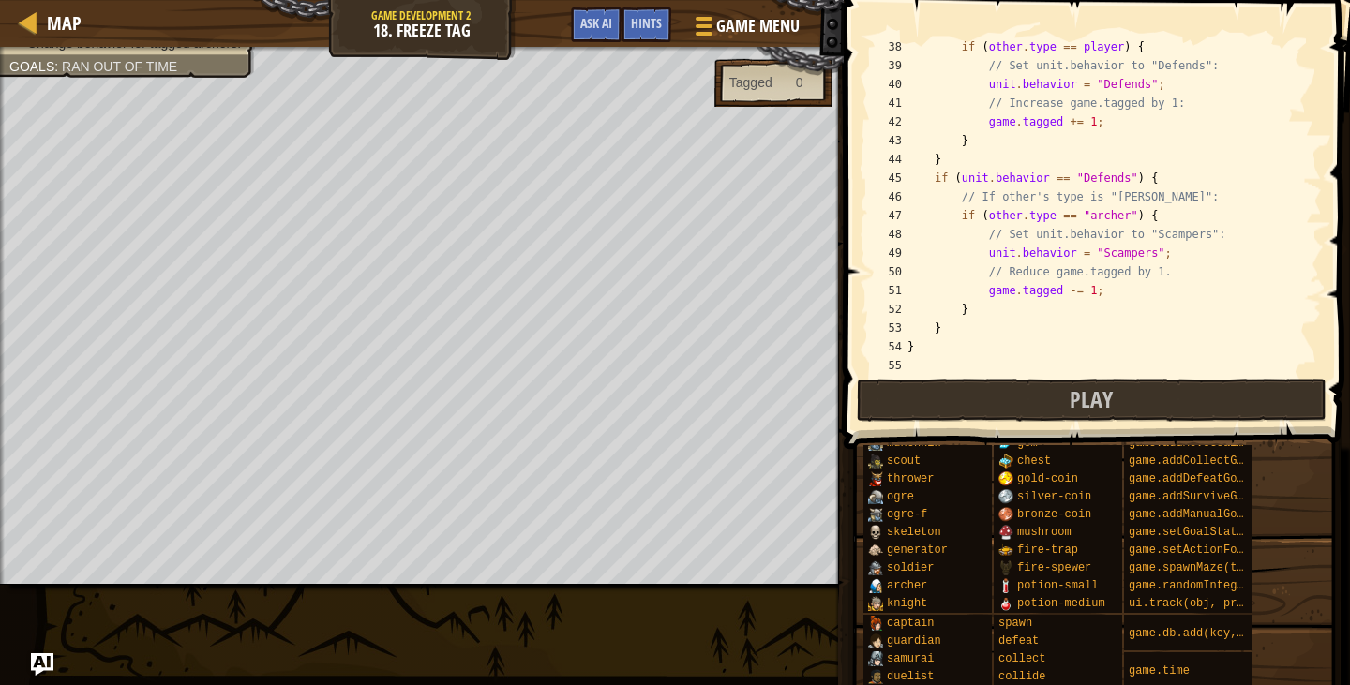
scroll to position [694, 0]
click at [1075, 251] on div "if ( other . type == player ) { // Set unit.behavior to "Defends": unit . behav…" at bounding box center [1106, 235] width 404 height 394
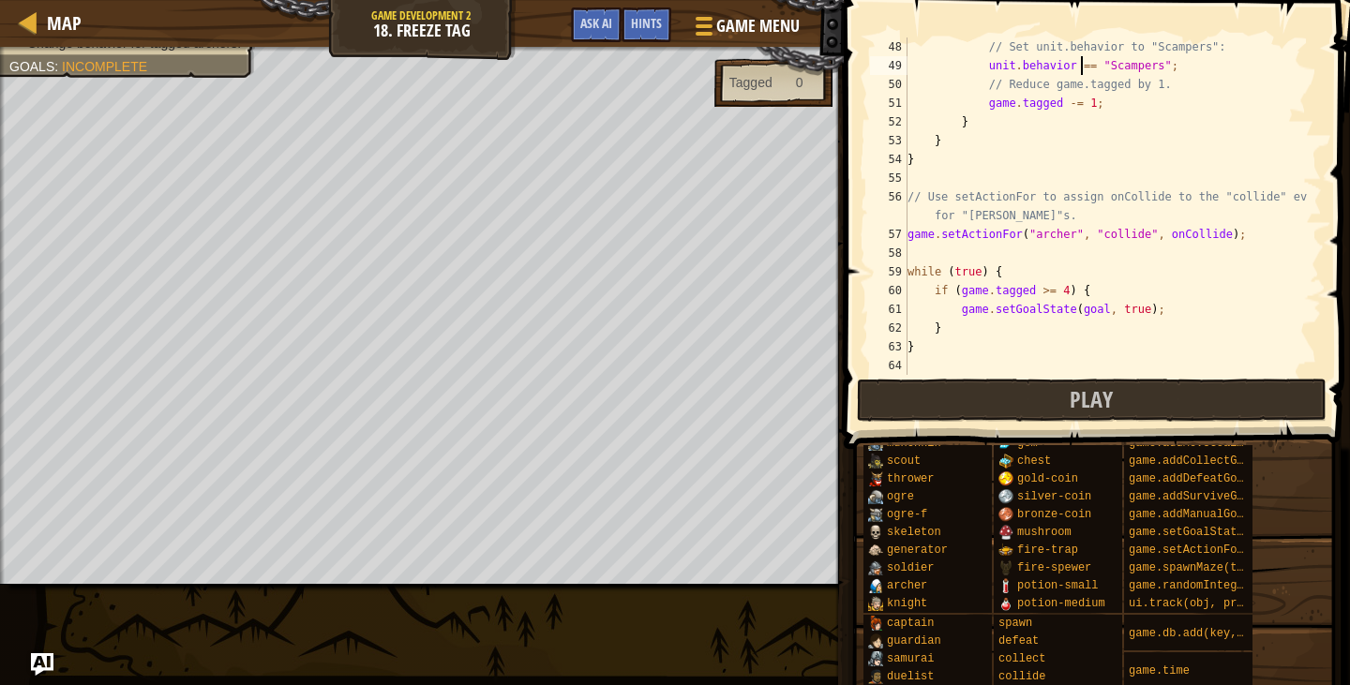
scroll to position [881, 0]
click at [1049, 399] on button "Play" at bounding box center [1092, 400] width 470 height 43
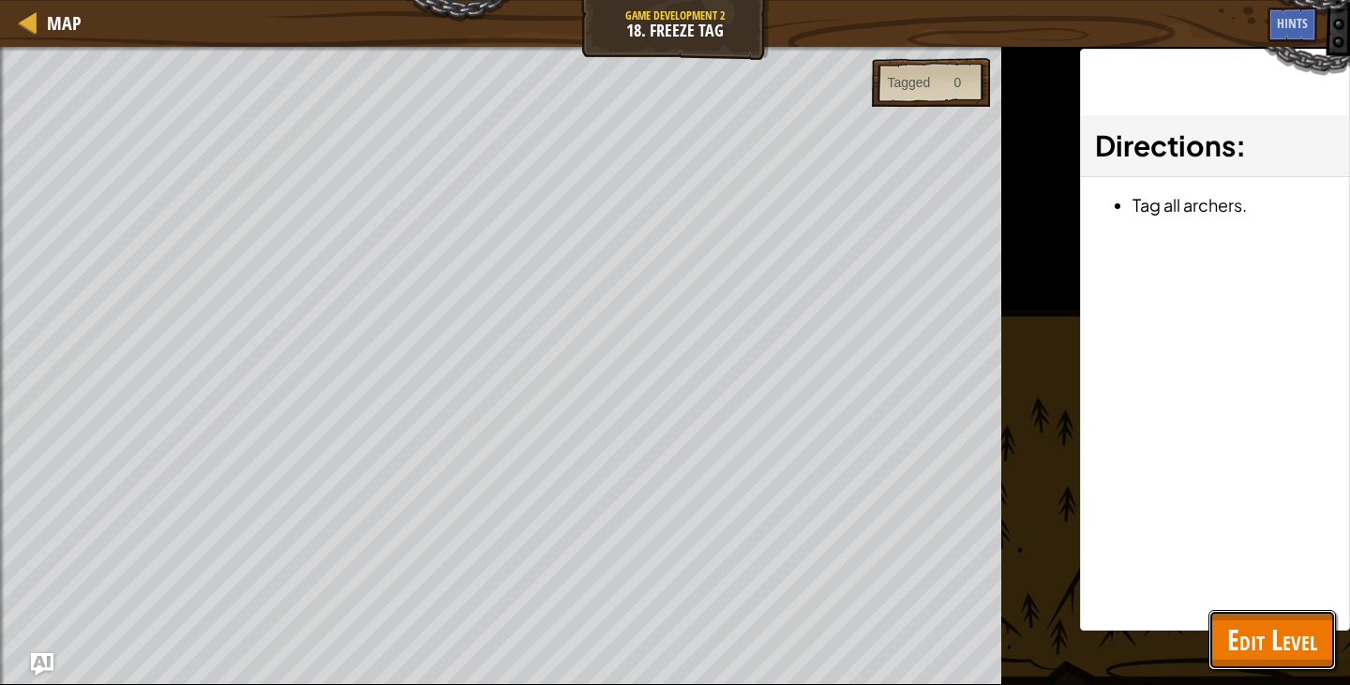
click at [1233, 636] on span "Edit Level" at bounding box center [1272, 640] width 90 height 38
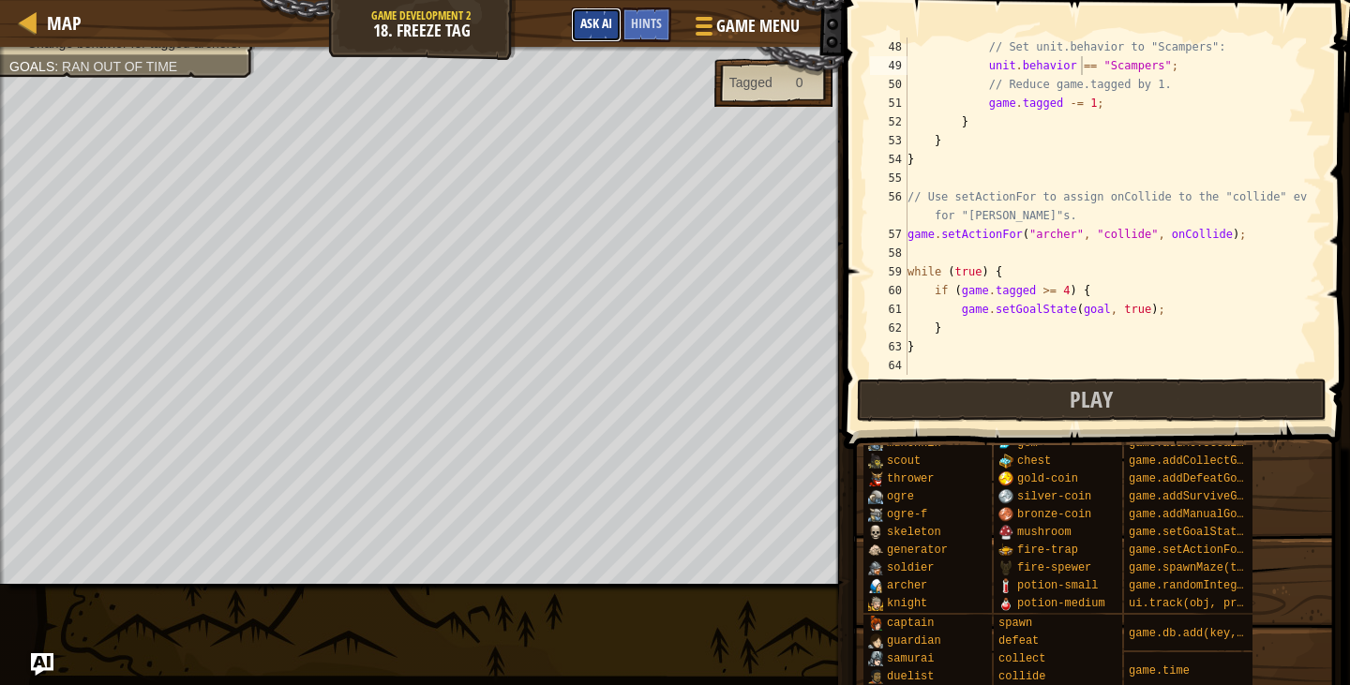
click at [587, 28] on span "Ask AI" at bounding box center [596, 23] width 32 height 18
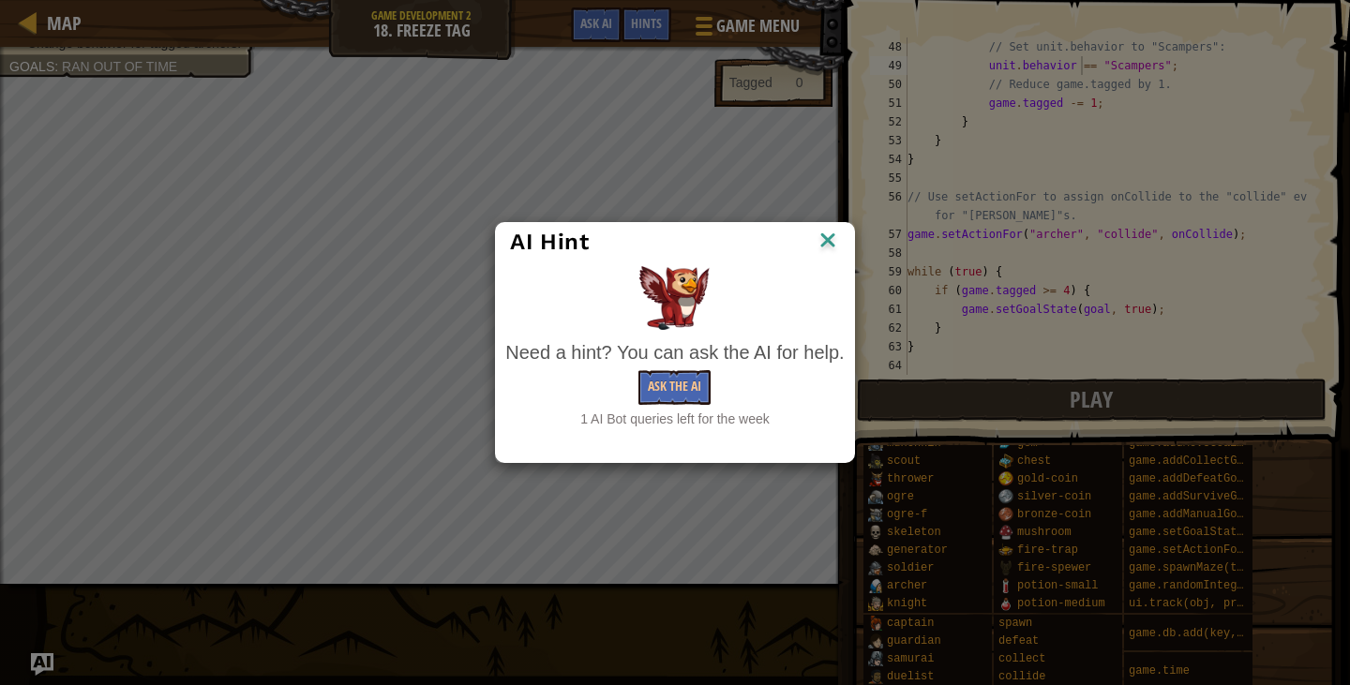
click at [836, 243] on img at bounding box center [828, 242] width 24 height 28
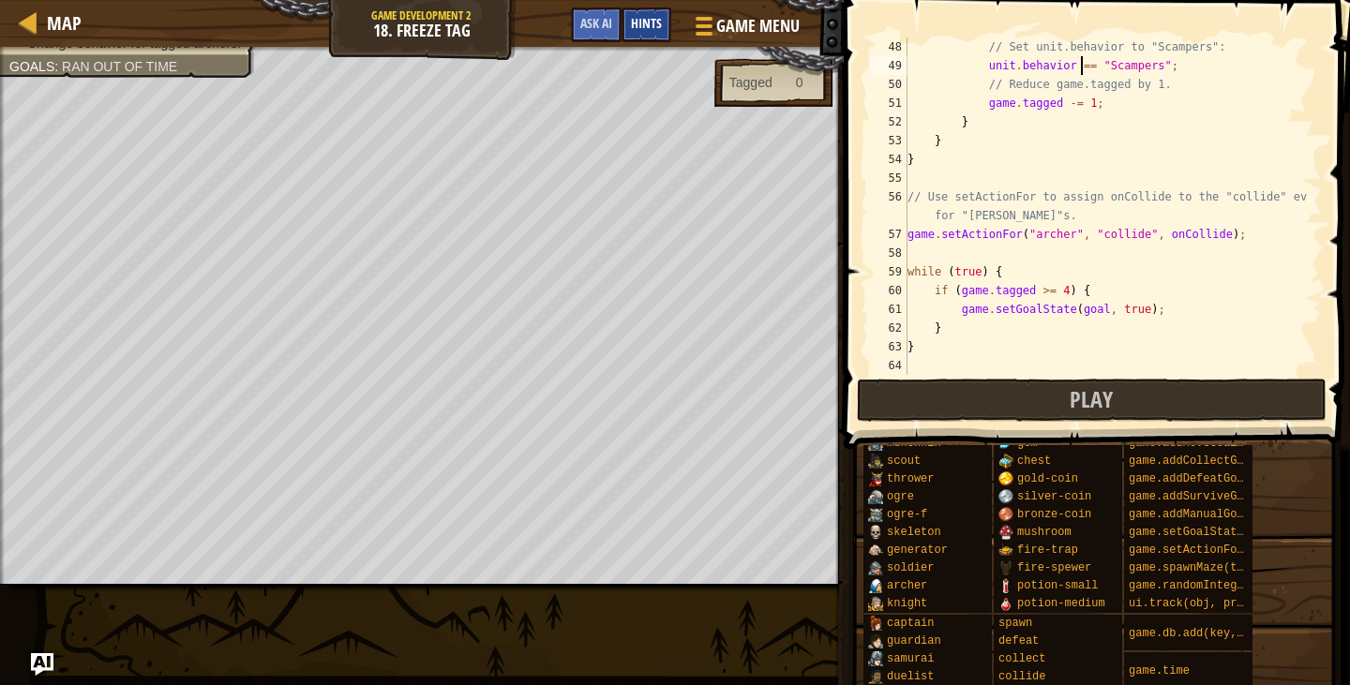
click at [640, 22] on span "Hints" at bounding box center [646, 23] width 31 height 18
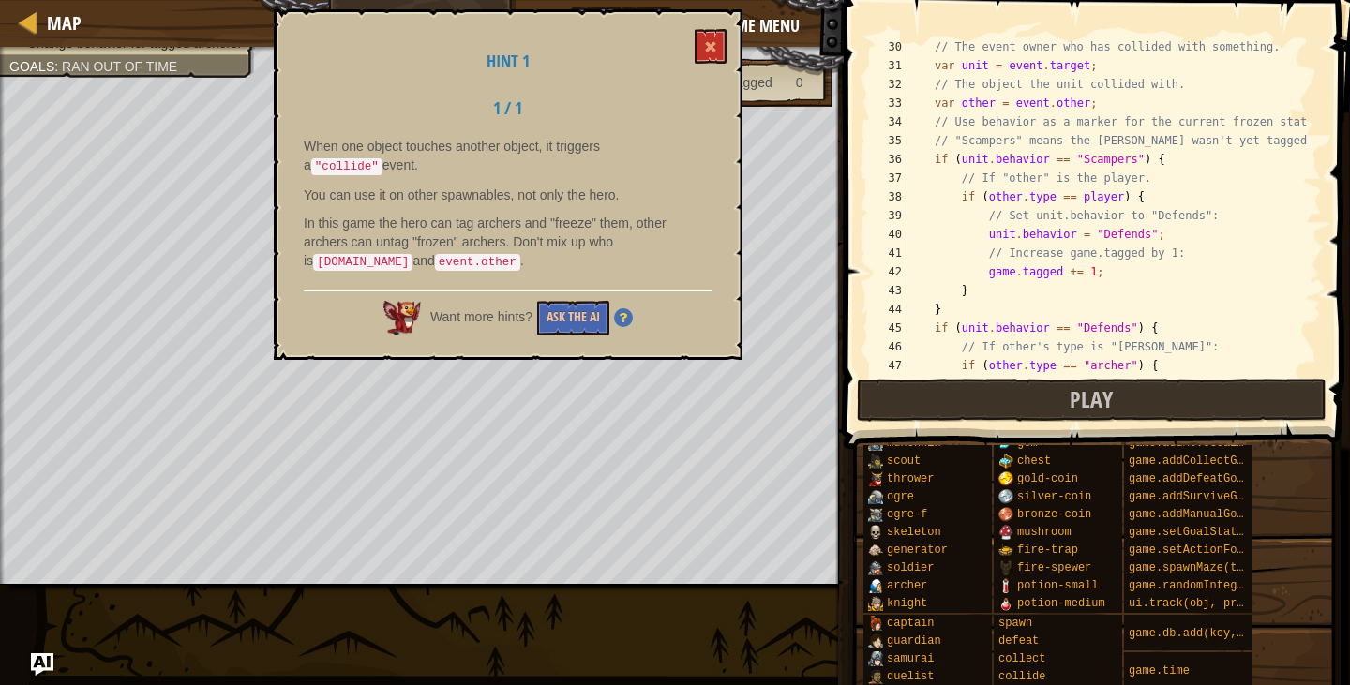
scroll to position [544, 0]
click at [982, 196] on div "// The event owner who has collided with something. var unit = event . target ;…" at bounding box center [1106, 225] width 404 height 375
click at [1043, 195] on div "// The event owner who has collided with something. var unit = event . target ;…" at bounding box center [1106, 225] width 404 height 375
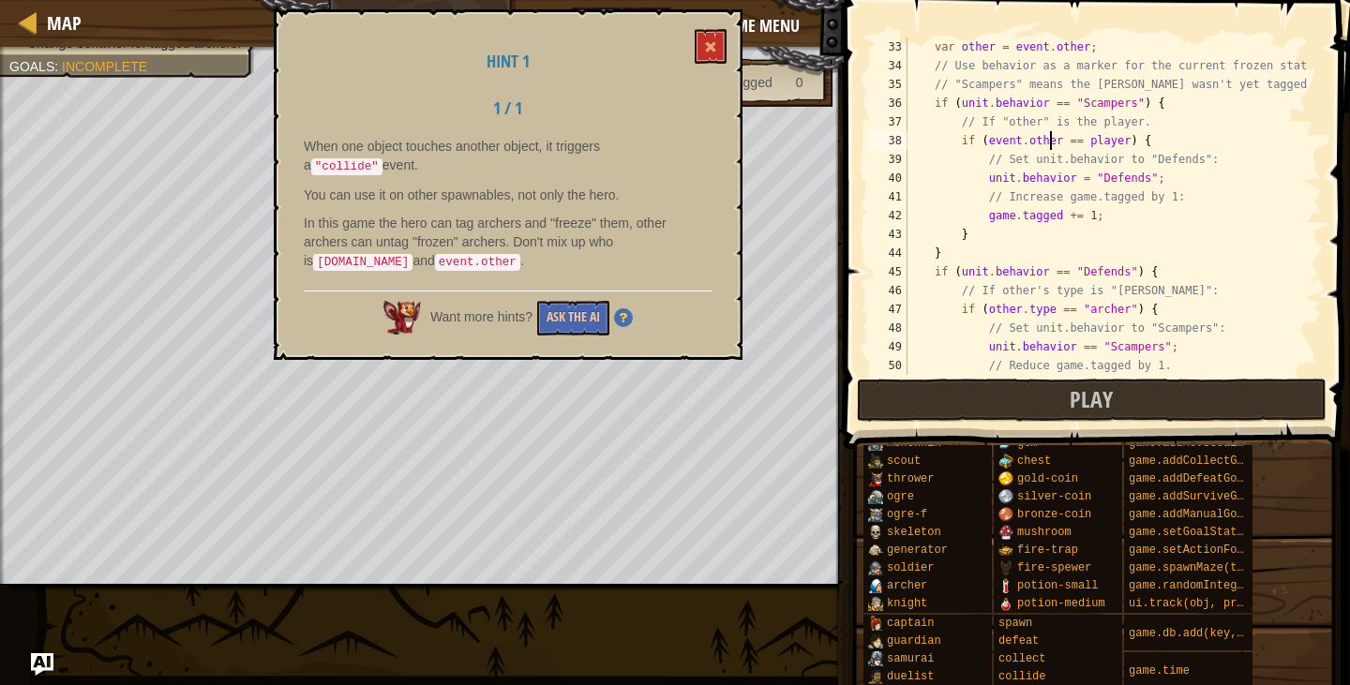
click at [1041, 311] on div "var other = event . other ; // Use behavior as a marker for the current frozen …" at bounding box center [1106, 225] width 404 height 375
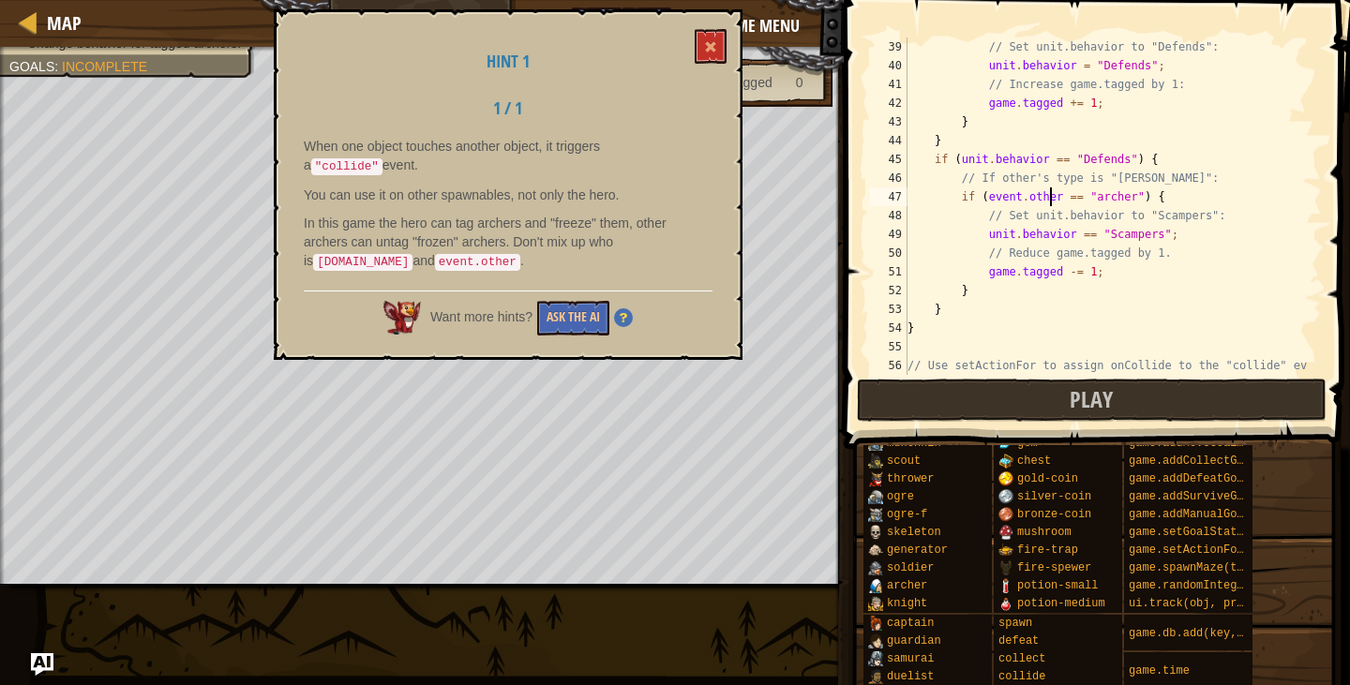
scroll to position [881, 0]
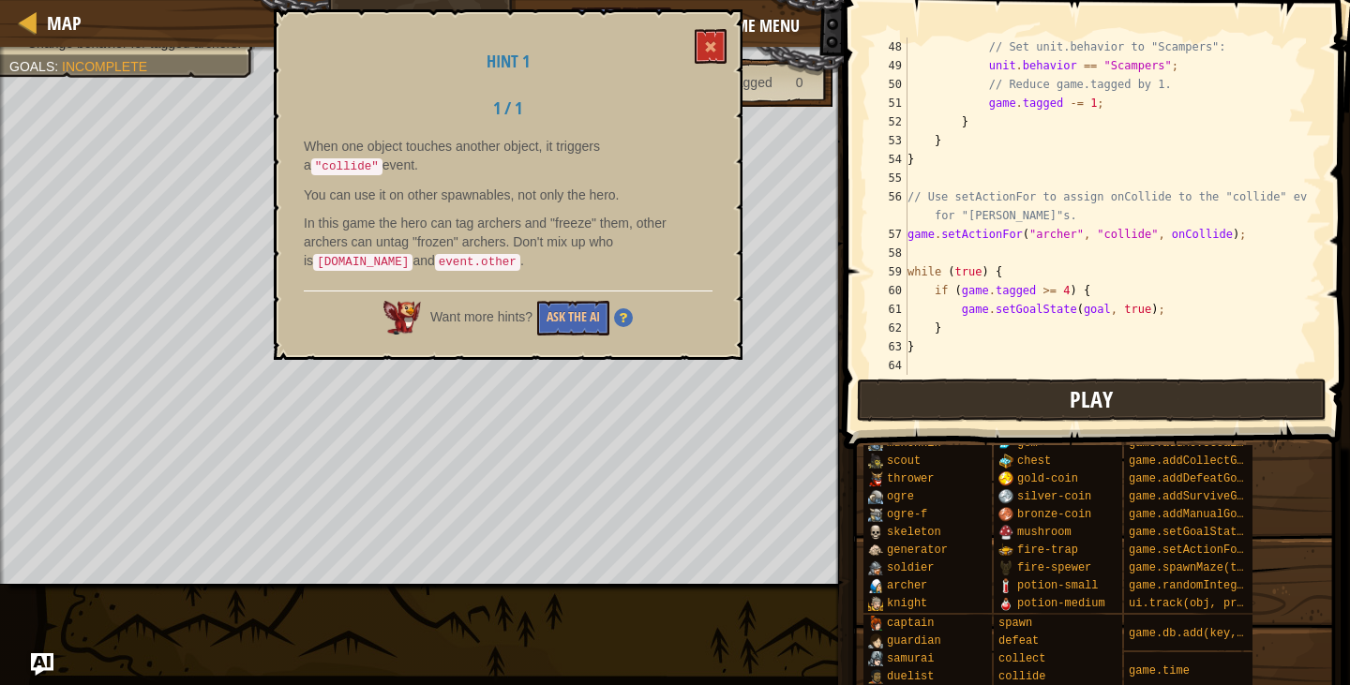
type textarea "if (event.other == "archer") {"
click at [1012, 414] on button "Play" at bounding box center [1092, 400] width 470 height 43
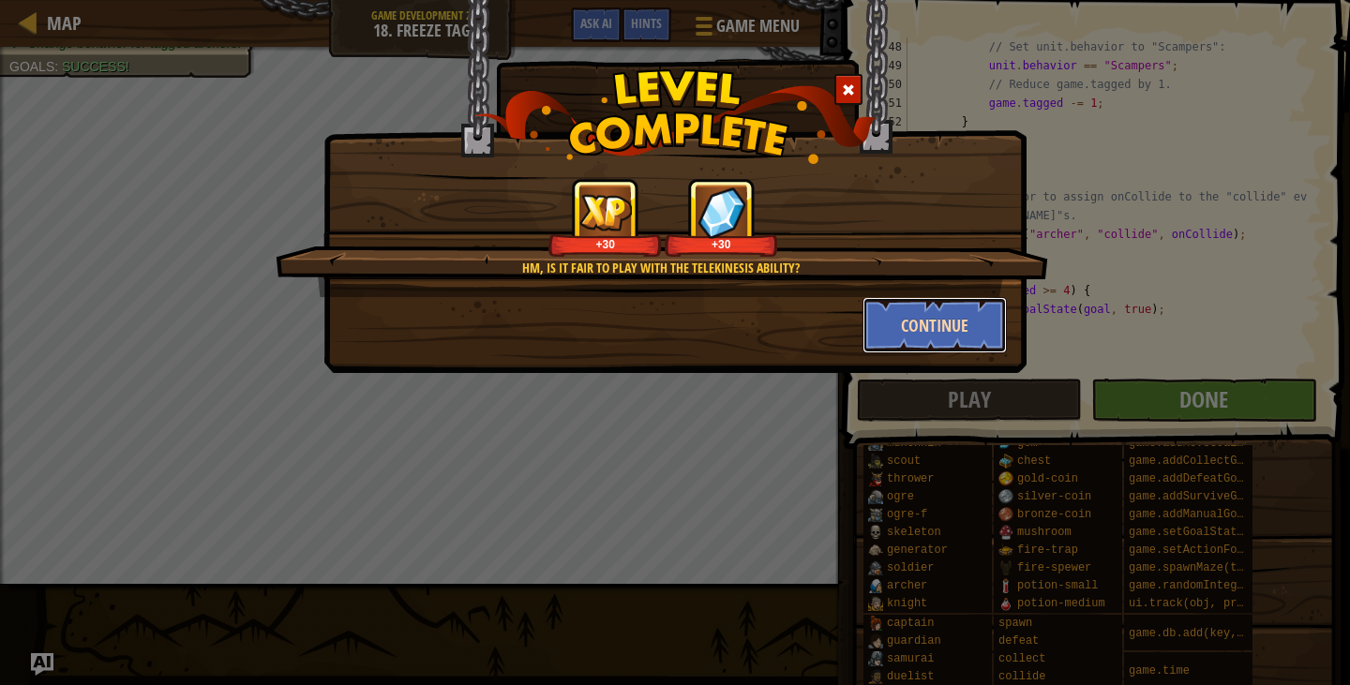
click at [895, 334] on button "Continue" at bounding box center [935, 325] width 145 height 56
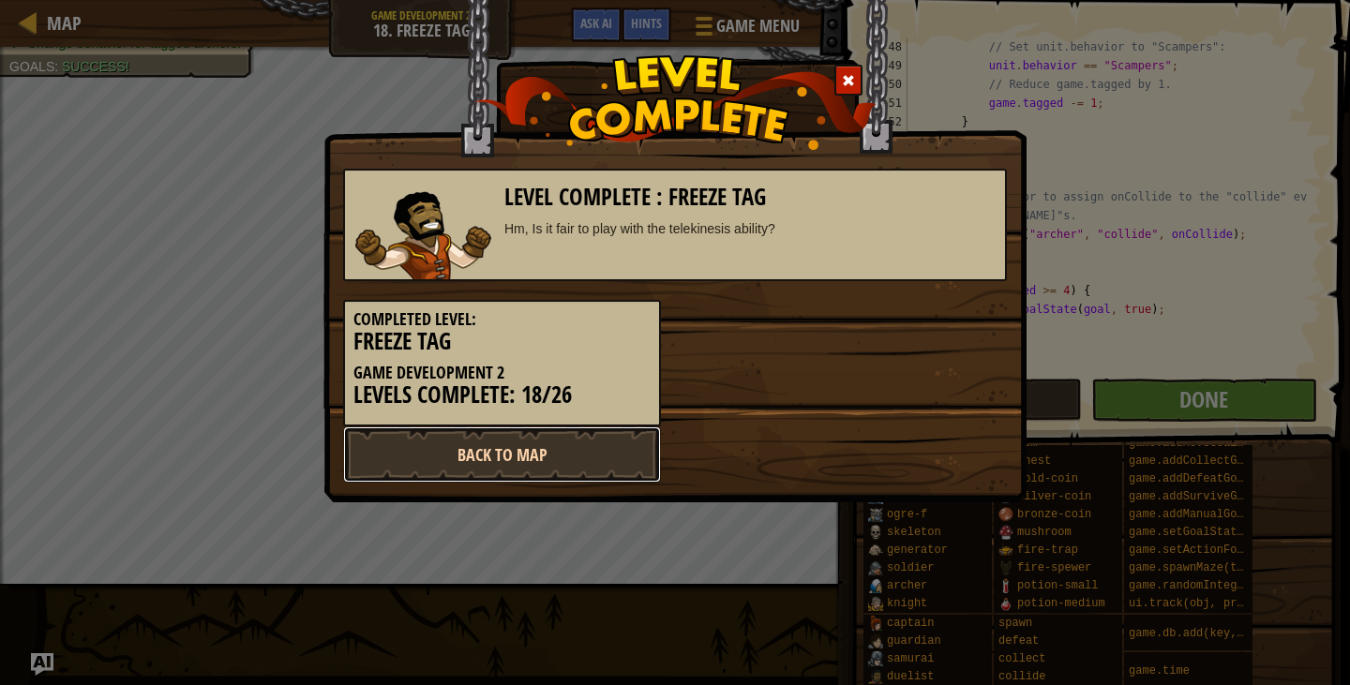
click at [504, 474] on link "Back to Map" at bounding box center [502, 455] width 318 height 56
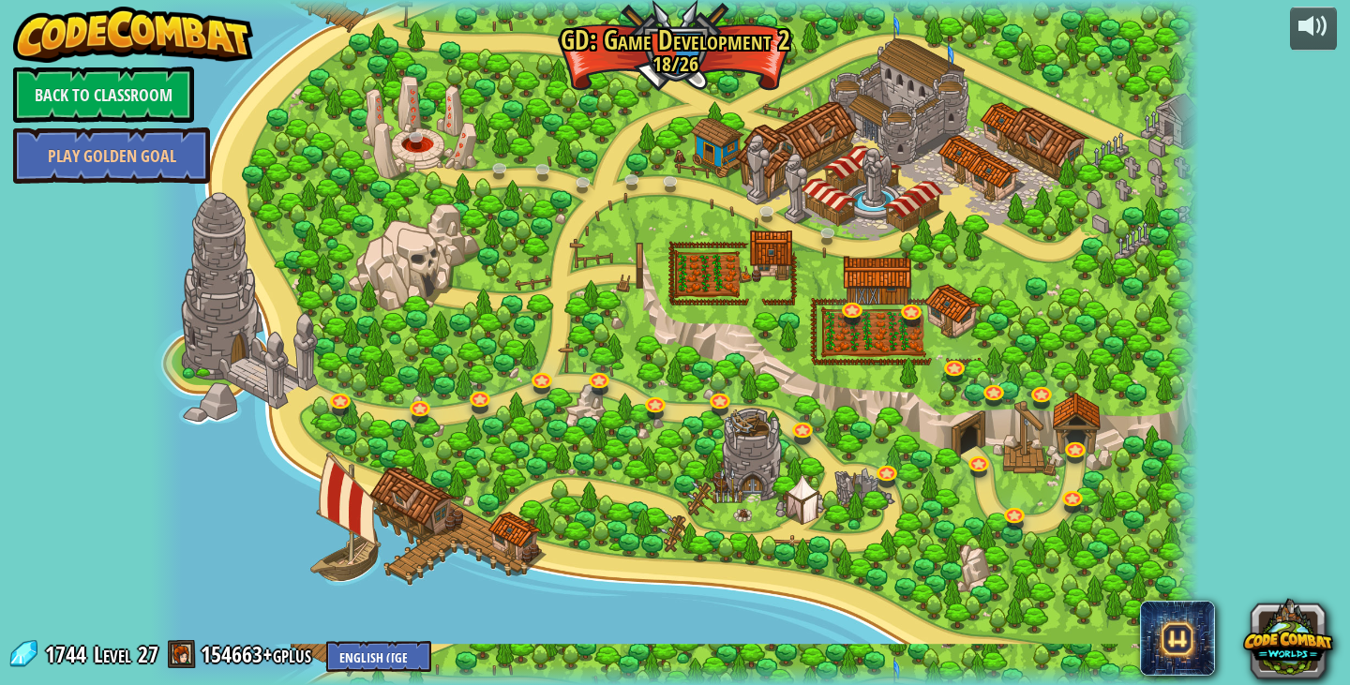
click at [490, 108] on div at bounding box center [675, 342] width 1048 height 685
click at [819, 235] on link at bounding box center [832, 237] width 38 height 38
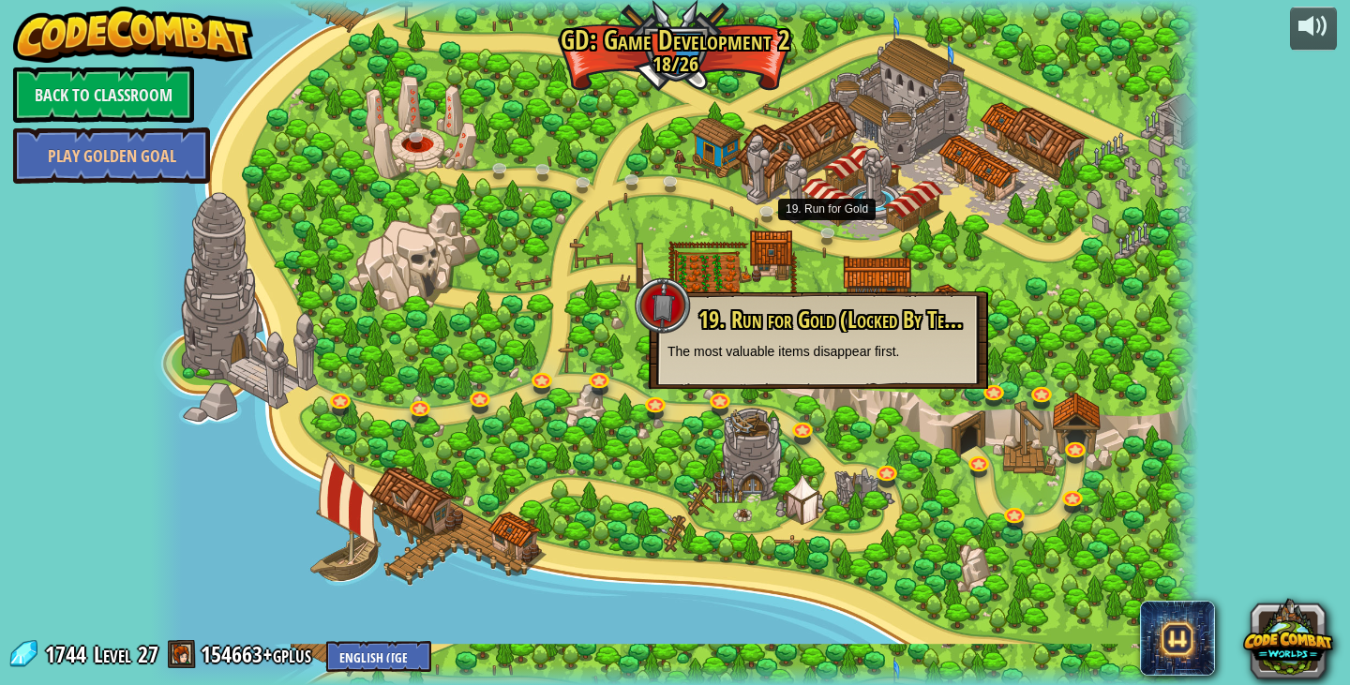
click at [854, 220] on div at bounding box center [675, 342] width 1048 height 685
